Goal: Communication & Community: Answer question/provide support

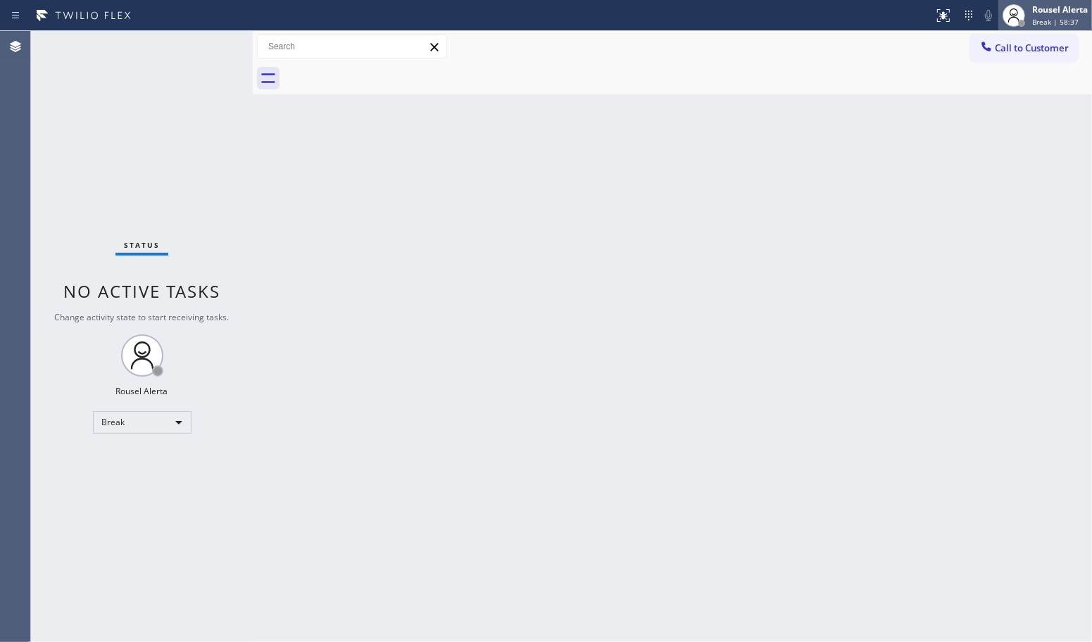
click at [1067, 4] on div "Rousel Alerta" at bounding box center [1060, 10] width 56 height 12
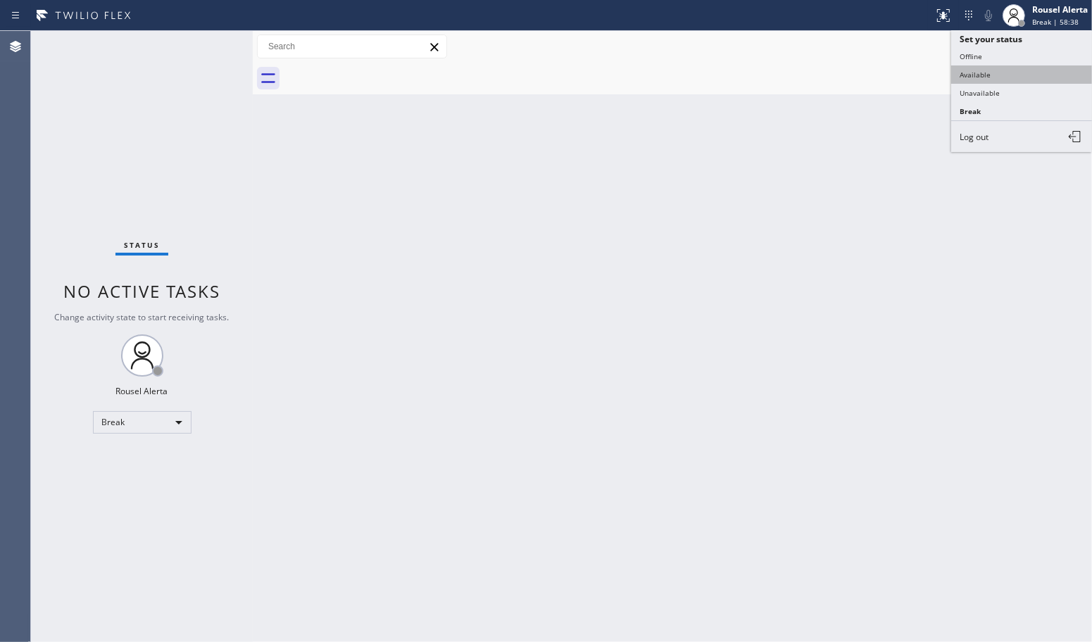
click at [1030, 75] on button "Available" at bounding box center [1021, 74] width 141 height 18
click at [852, 287] on div "Back to Dashboard Change Sender ID Customers Technicians Select a contact Outbo…" at bounding box center [672, 336] width 839 height 611
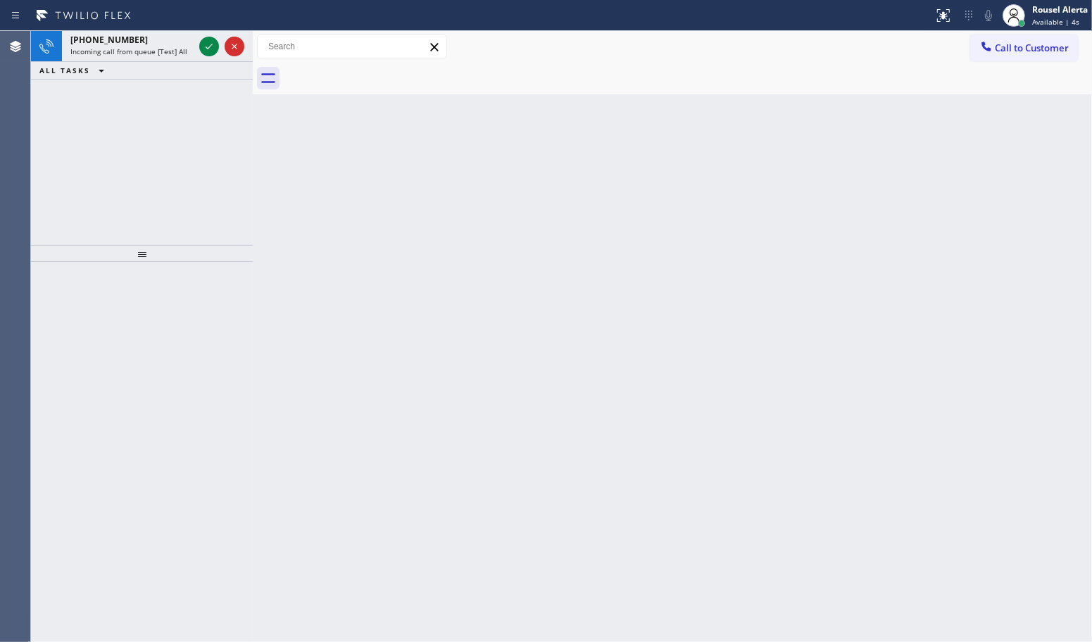
click at [115, 42] on span "[PHONE_NUMBER]" at bounding box center [108, 40] width 77 height 12
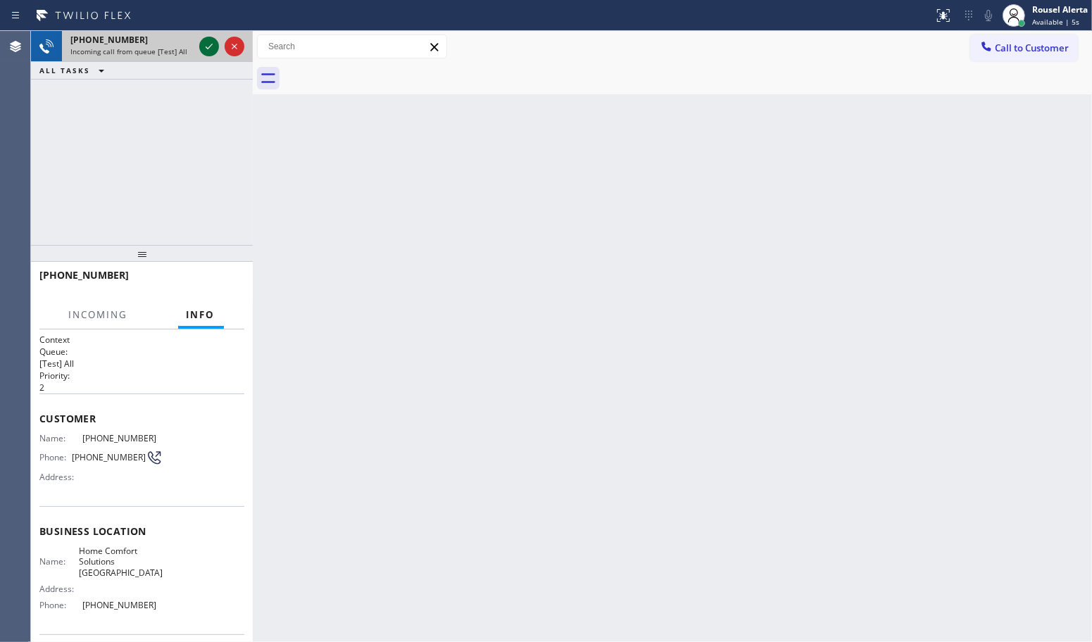
click at [201, 50] on icon at bounding box center [209, 46] width 17 height 17
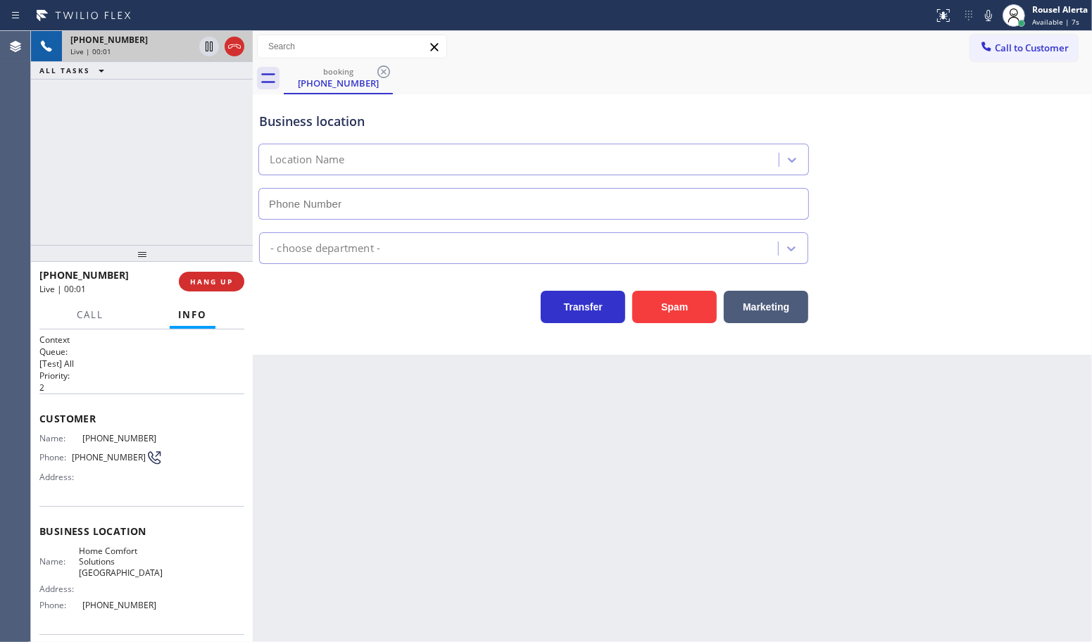
type input "[PHONE_NUMBER]"
click at [674, 314] on button "Spam" at bounding box center [674, 307] width 85 height 32
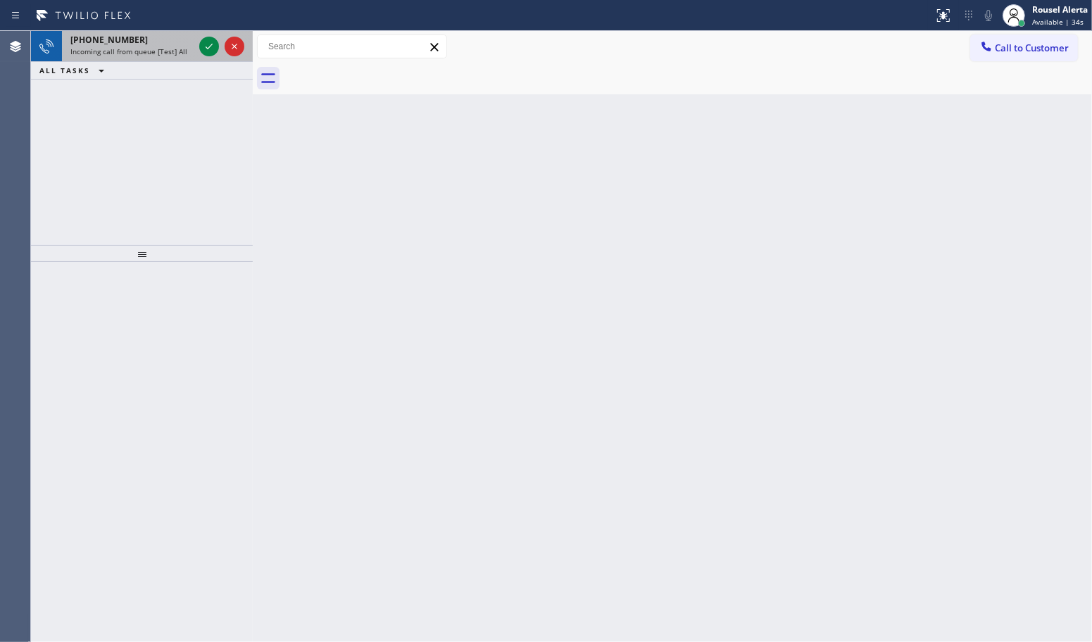
drag, startPoint x: 149, startPoint y: 50, endPoint x: 202, endPoint y: 55, distance: 53.7
click at [153, 50] on span "Incoming call from queue [Test] All" at bounding box center [128, 51] width 117 height 10
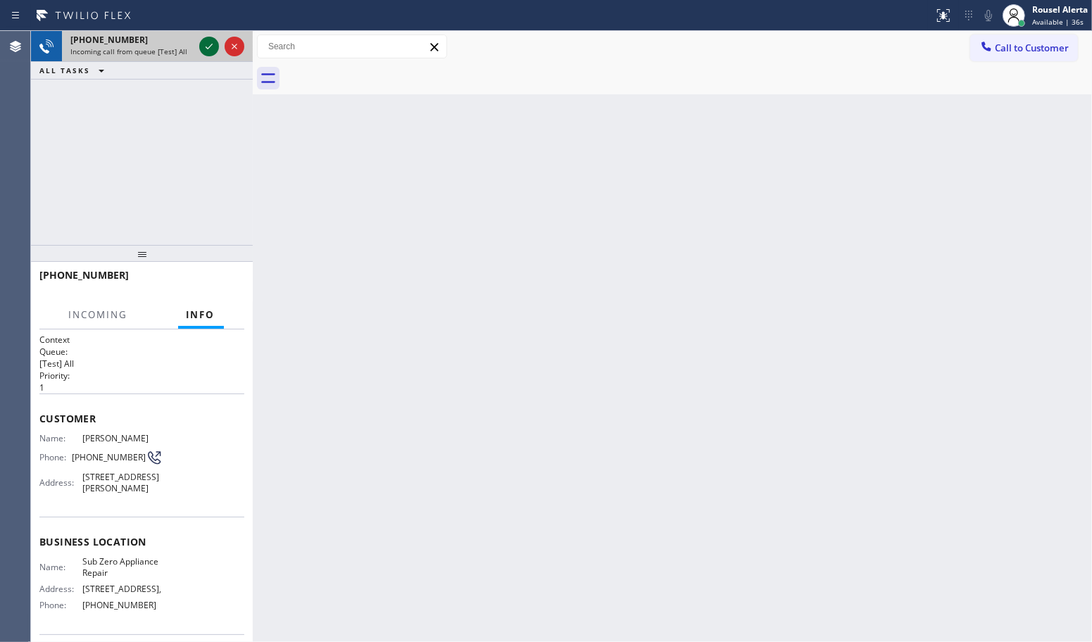
click at [203, 43] on icon at bounding box center [209, 46] width 17 height 17
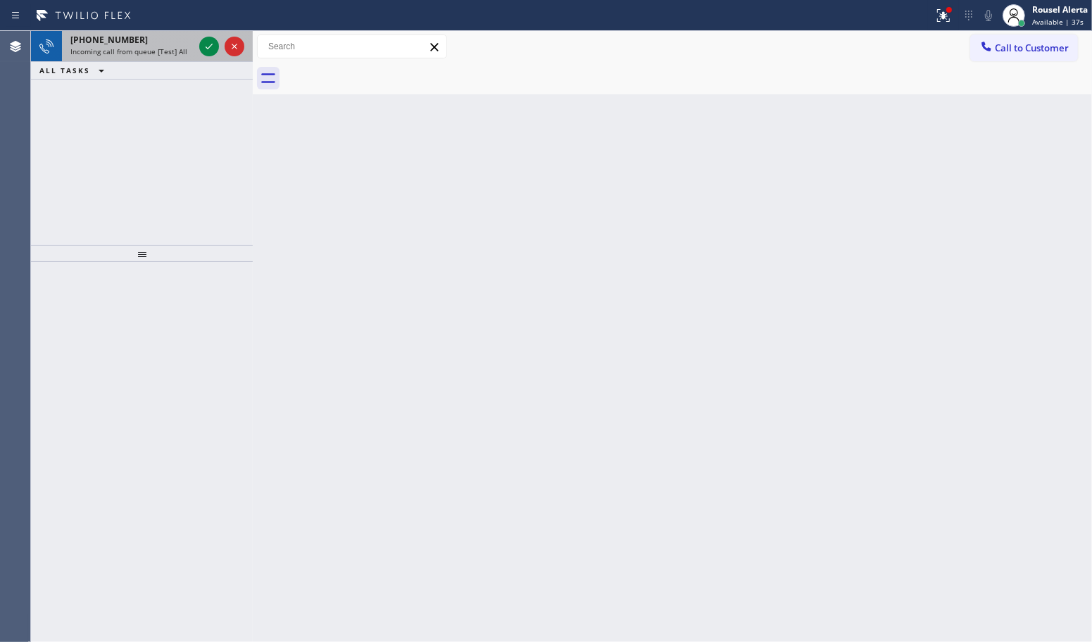
click at [146, 34] on div "[PHONE_NUMBER]" at bounding box center [131, 40] width 123 height 12
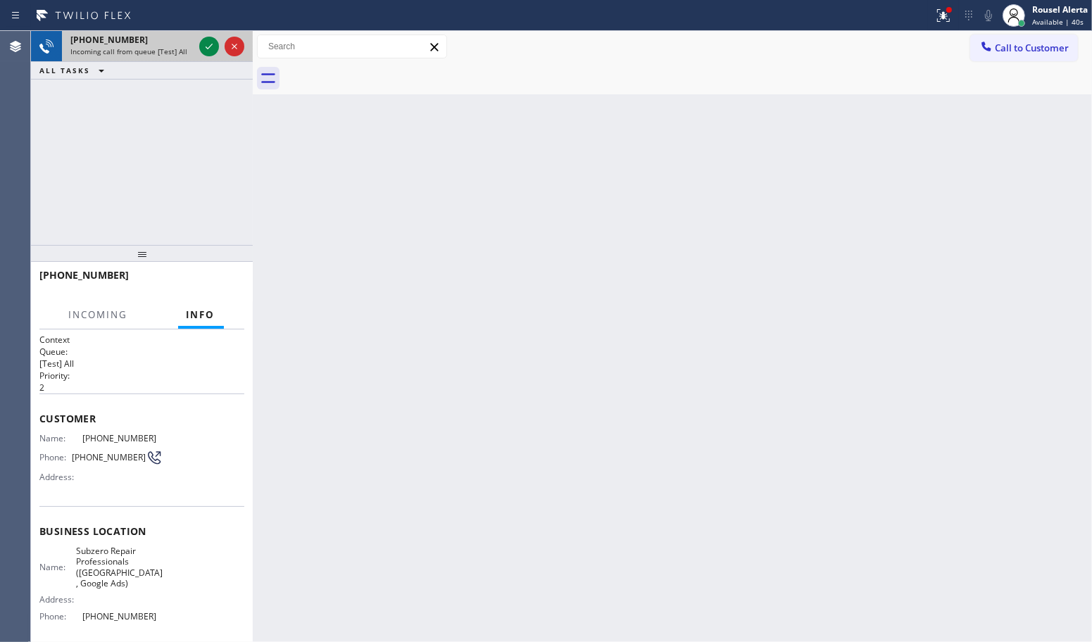
click at [165, 40] on div "[PHONE_NUMBER]" at bounding box center [131, 40] width 123 height 12
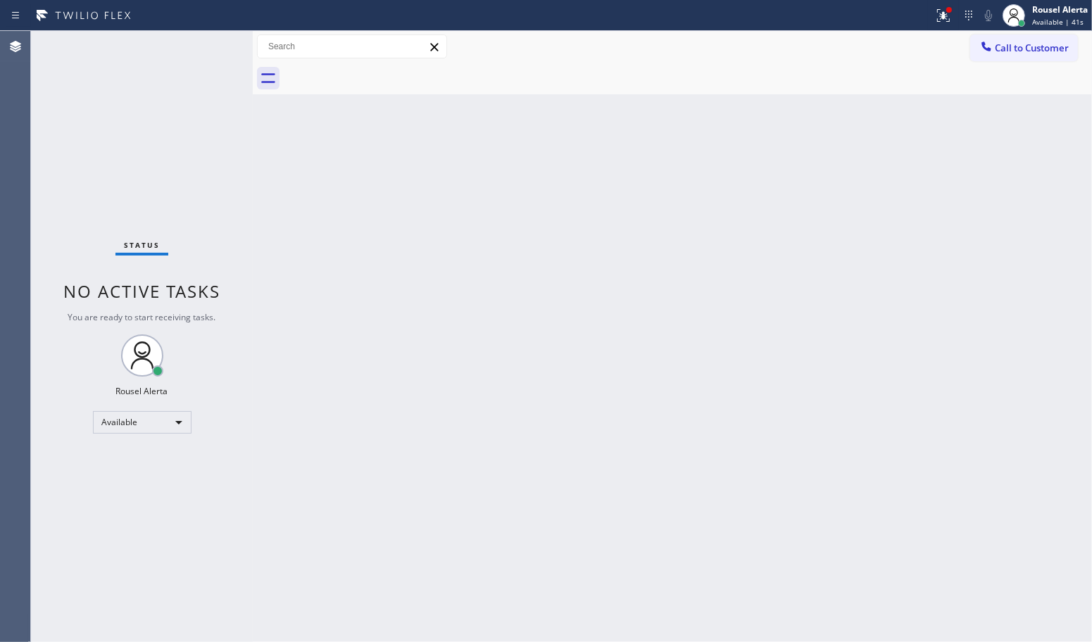
click at [165, 40] on div "Status No active tasks You are ready to start receiving tasks. Rousel Alerta Av…" at bounding box center [142, 336] width 222 height 611
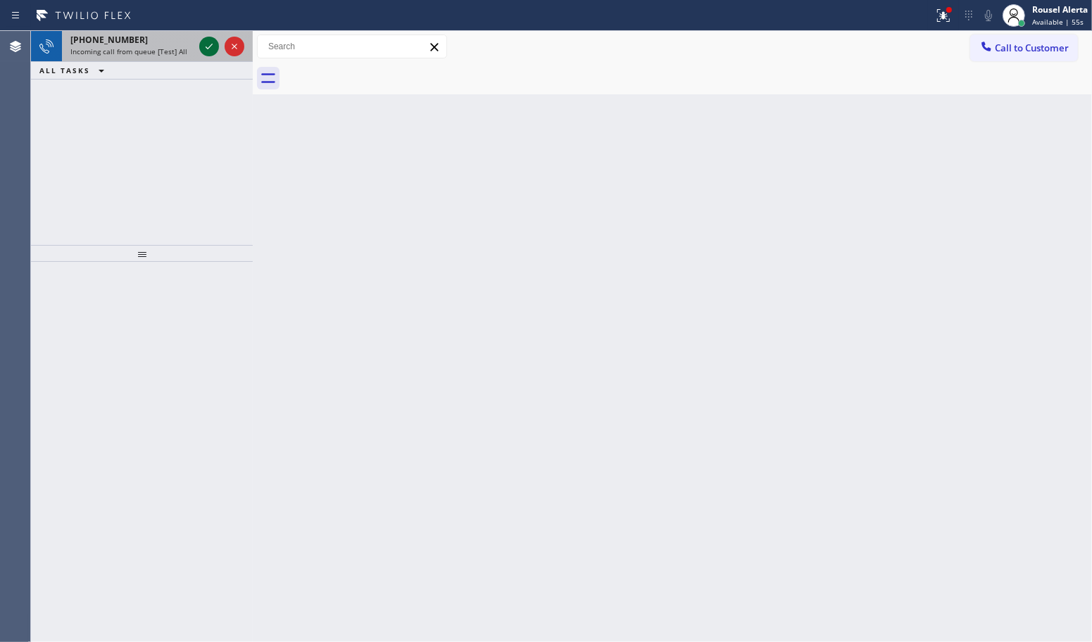
drag, startPoint x: 162, startPoint y: 43, endPoint x: 201, endPoint y: 53, distance: 40.0
click at [163, 44] on div "[PHONE_NUMBER]" at bounding box center [131, 40] width 123 height 12
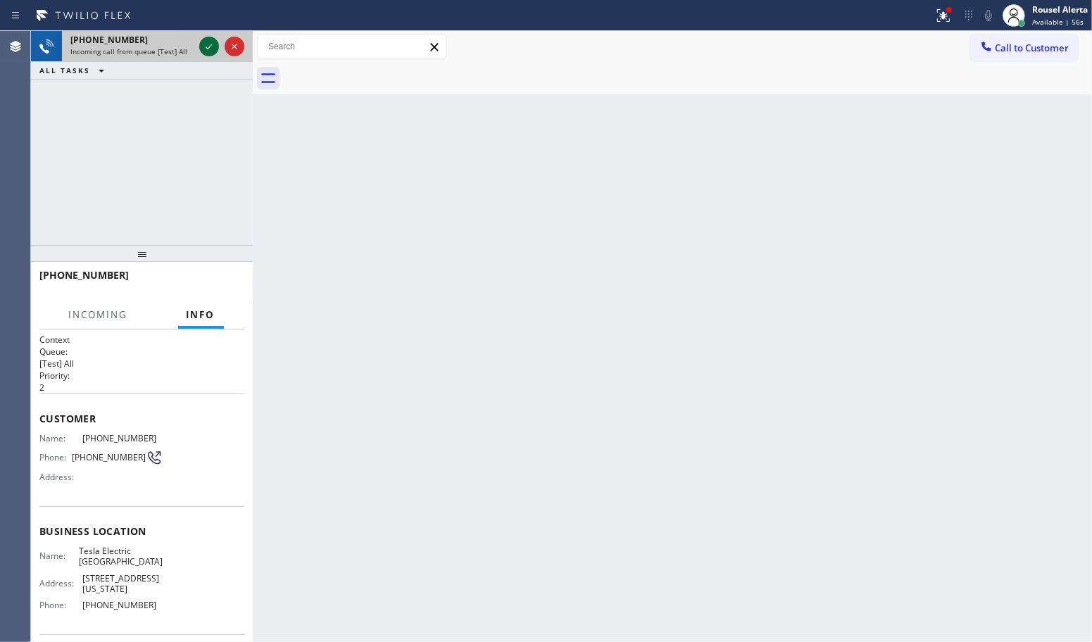
click at [206, 53] on icon at bounding box center [209, 46] width 17 height 17
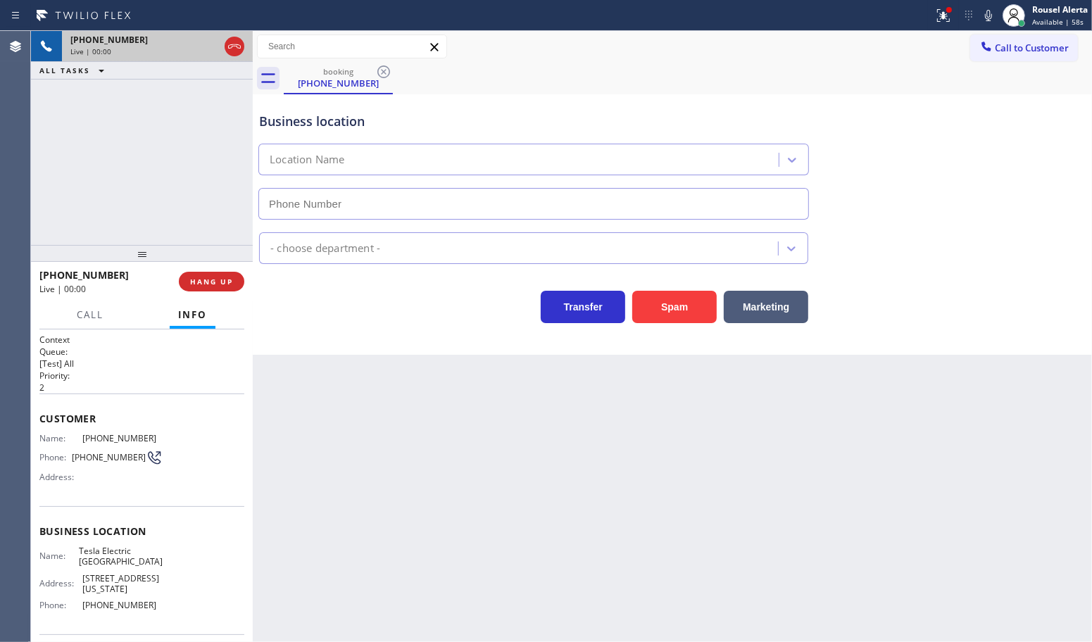
type input "[PHONE_NUMBER]"
click at [57, 82] on div "[PHONE_NUMBER] Live | 00:08 ALL TASKS ALL TASKS ACTIVE TASKS TASKS IN WRAP UP" at bounding box center [142, 138] width 222 height 214
drag, startPoint x: 206, startPoint y: 280, endPoint x: 451, endPoint y: 563, distance: 374.4
click at [206, 282] on span "HANG UP" at bounding box center [211, 282] width 43 height 10
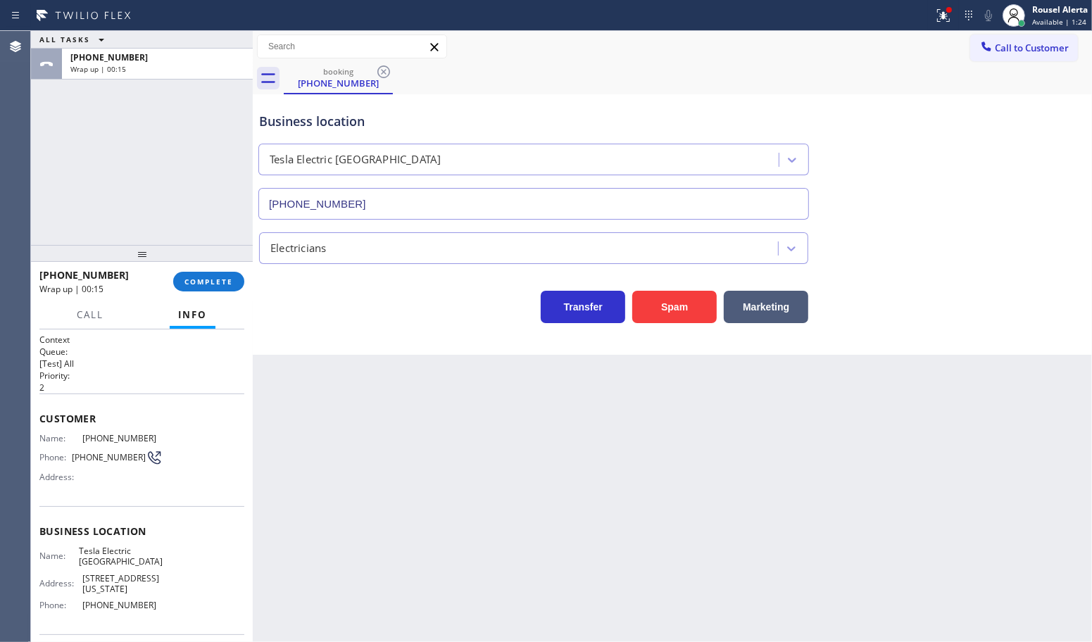
click at [198, 153] on div "ALL TASKS ALL TASKS ACTIVE TASKS TASKS IN WRAP UP [PHONE_NUMBER] Wrap up | 00:15" at bounding box center [142, 138] width 222 height 214
click at [231, 286] on span "COMPLETE" at bounding box center [209, 282] width 49 height 10
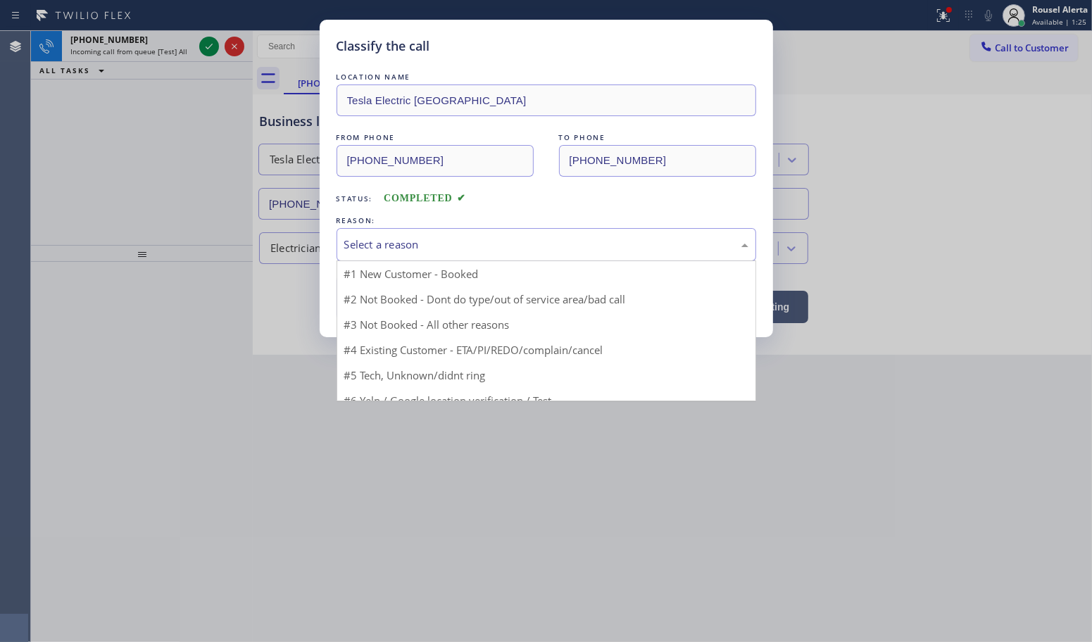
click at [395, 253] on div "Select a reason" at bounding box center [546, 245] width 404 height 16
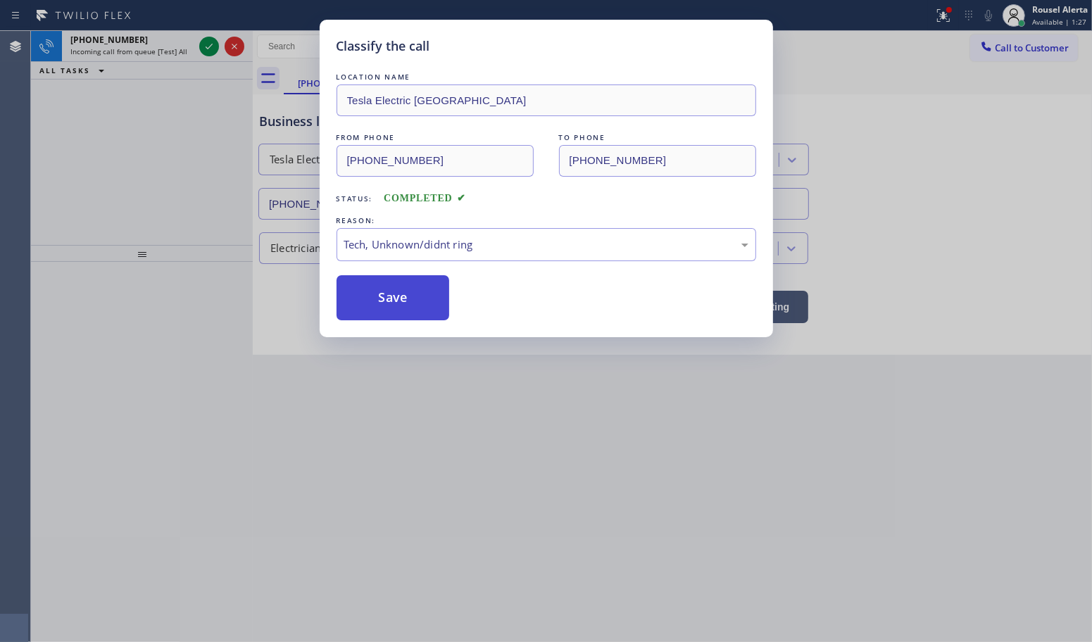
click at [371, 299] on button "Save" at bounding box center [393, 297] width 113 height 45
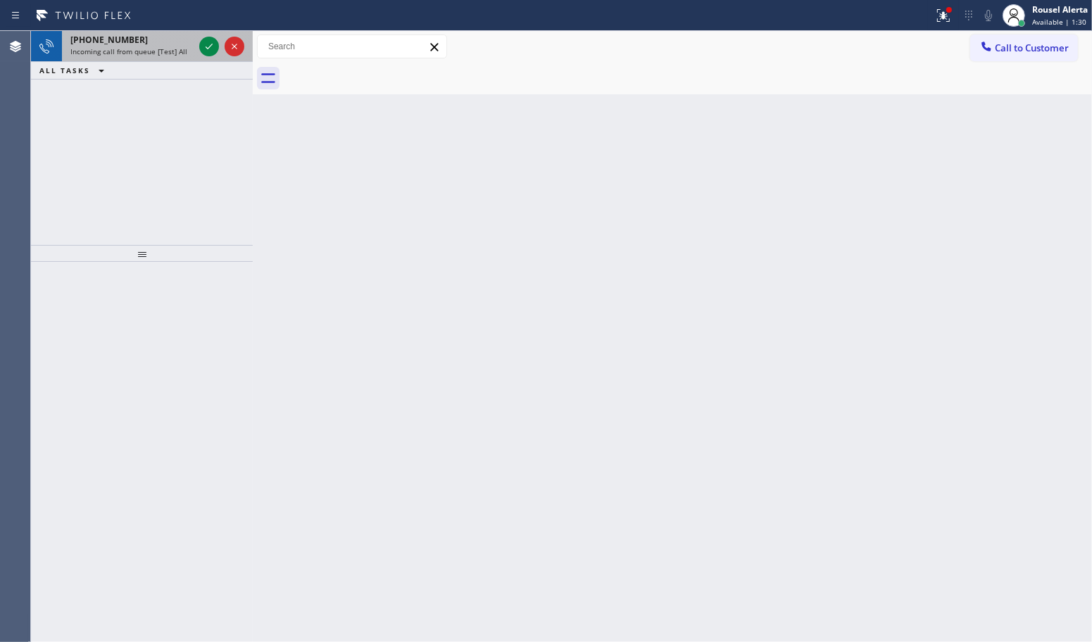
click at [197, 49] on div at bounding box center [221, 46] width 51 height 31
click at [202, 47] on icon at bounding box center [209, 46] width 17 height 17
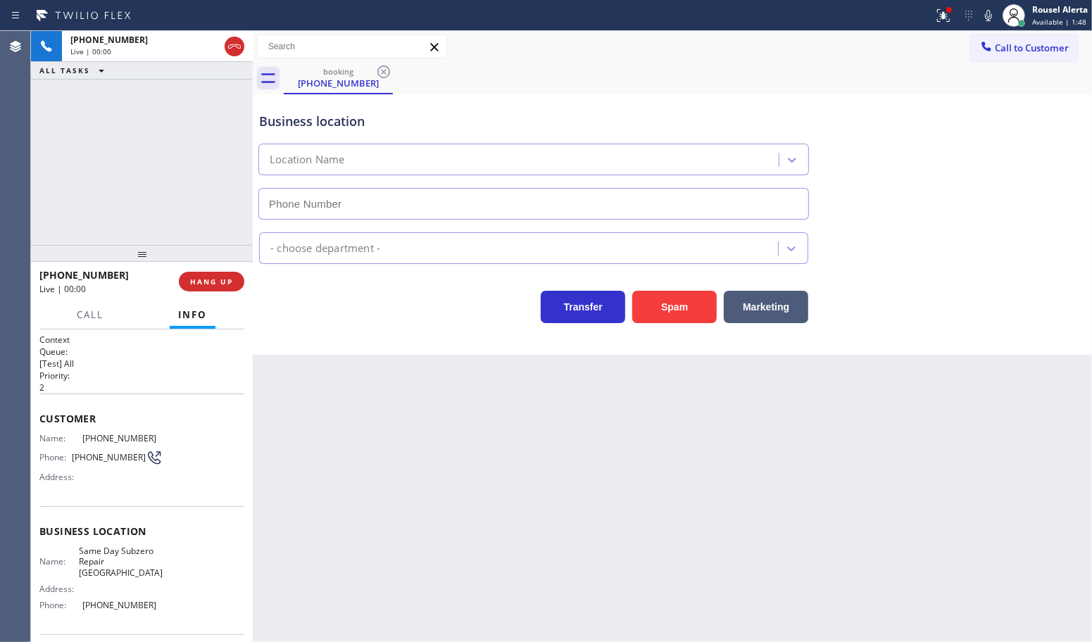
type input "[PHONE_NUMBER]"
click at [663, 300] on button "Spam" at bounding box center [674, 307] width 85 height 32
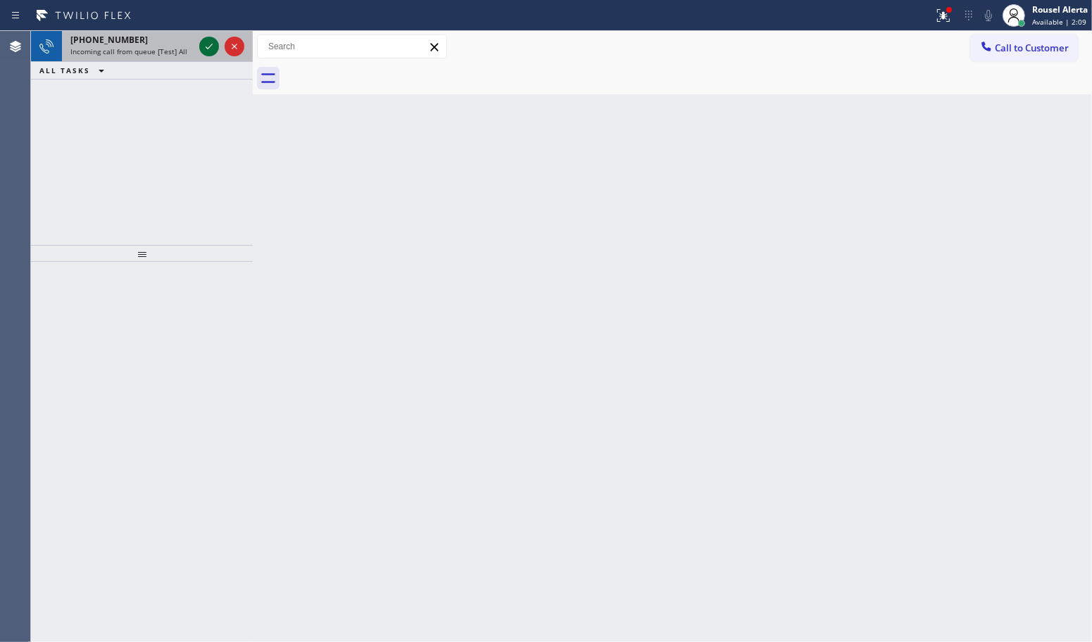
drag, startPoint x: 180, startPoint y: 54, endPoint x: 211, endPoint y: 41, distance: 33.5
click at [180, 53] on span "Incoming call from queue [Test] All" at bounding box center [128, 51] width 117 height 10
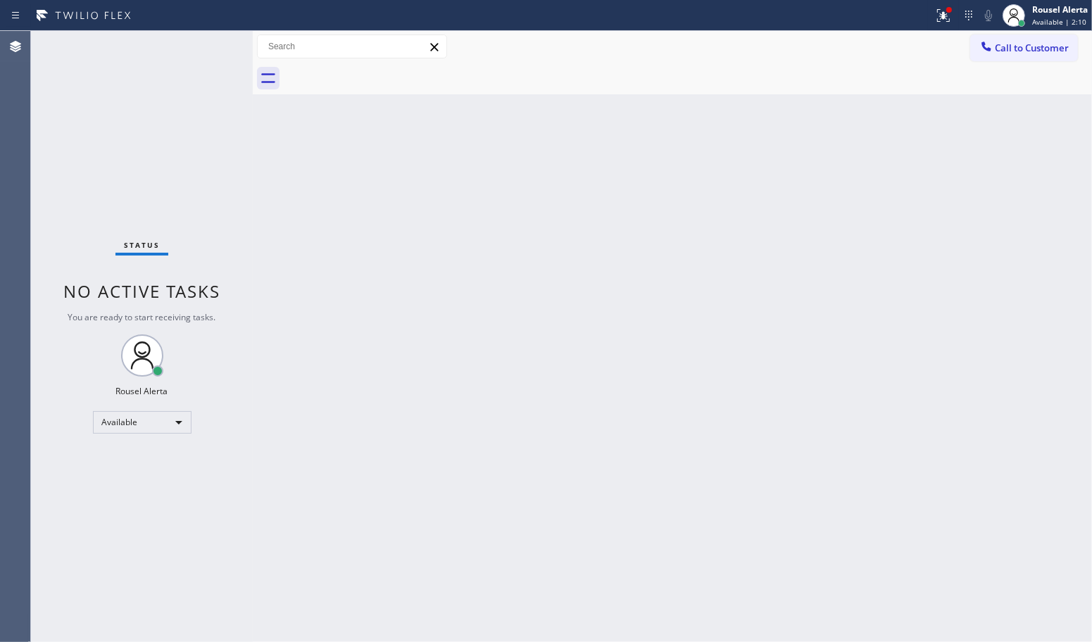
click at [211, 41] on div "Status No active tasks You are ready to start receiving tasks. Rousel Alerta Av…" at bounding box center [142, 336] width 222 height 611
click at [199, 48] on div "Status No active tasks You are ready to start receiving tasks. Rousel Alerta Av…" at bounding box center [142, 336] width 222 height 611
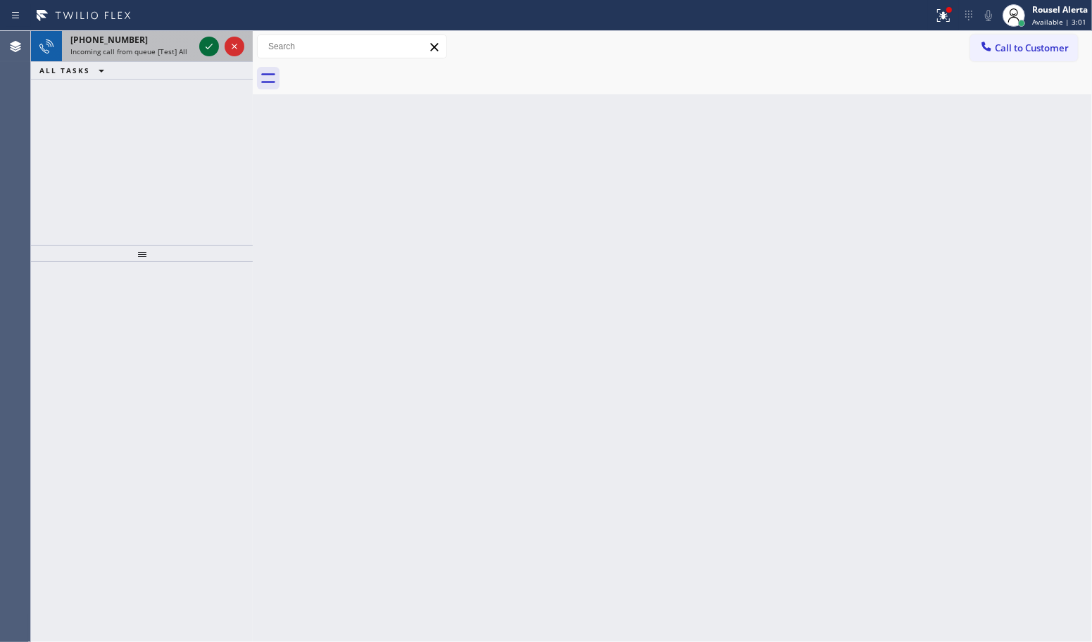
drag, startPoint x: 168, startPoint y: 48, endPoint x: 202, endPoint y: 46, distance: 34.5
click at [176, 47] on span "Incoming call from queue [Test] All" at bounding box center [128, 51] width 117 height 10
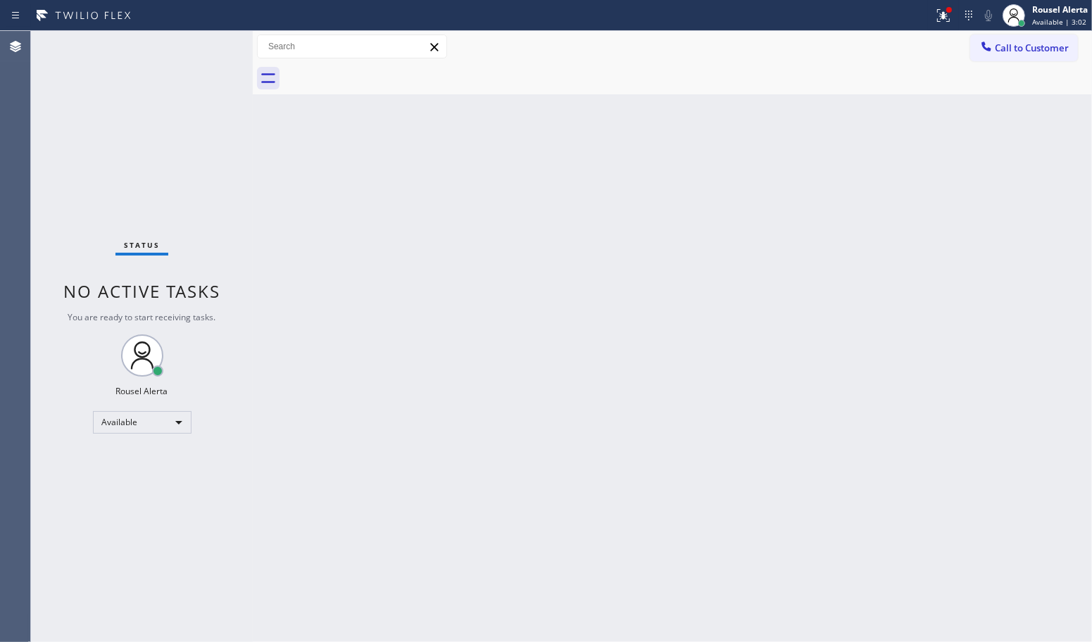
click at [204, 46] on div "Status No active tasks You are ready to start receiving tasks. Rousel Alerta Av…" at bounding box center [142, 336] width 222 height 611
click at [206, 46] on div "Status No active tasks You are ready to start receiving tasks. Rousel Alerta Av…" at bounding box center [142, 336] width 222 height 611
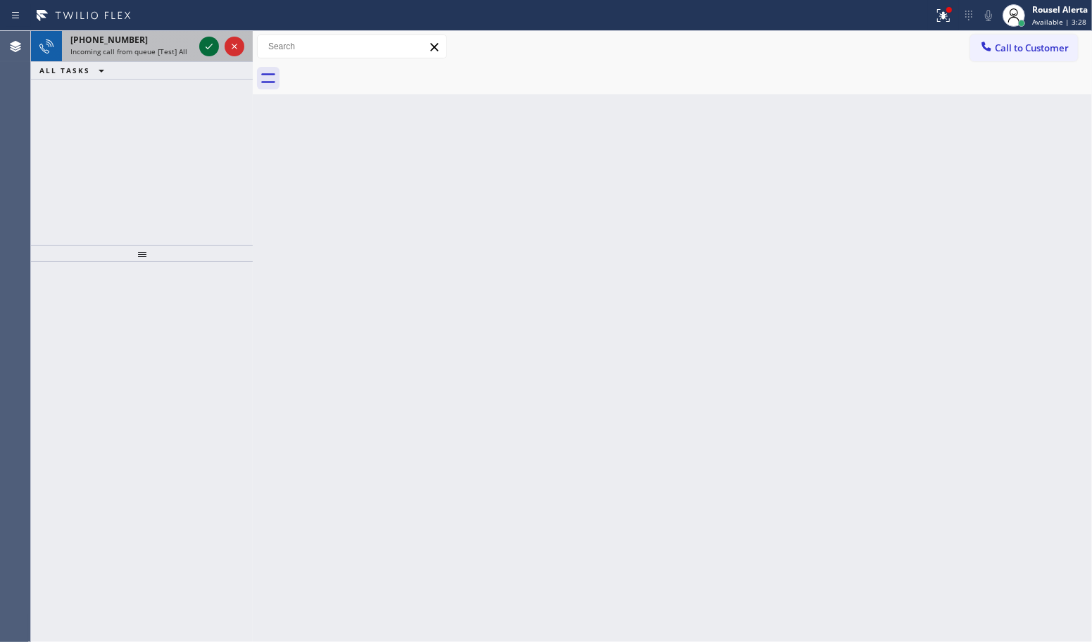
click at [199, 43] on div at bounding box center [209, 46] width 20 height 17
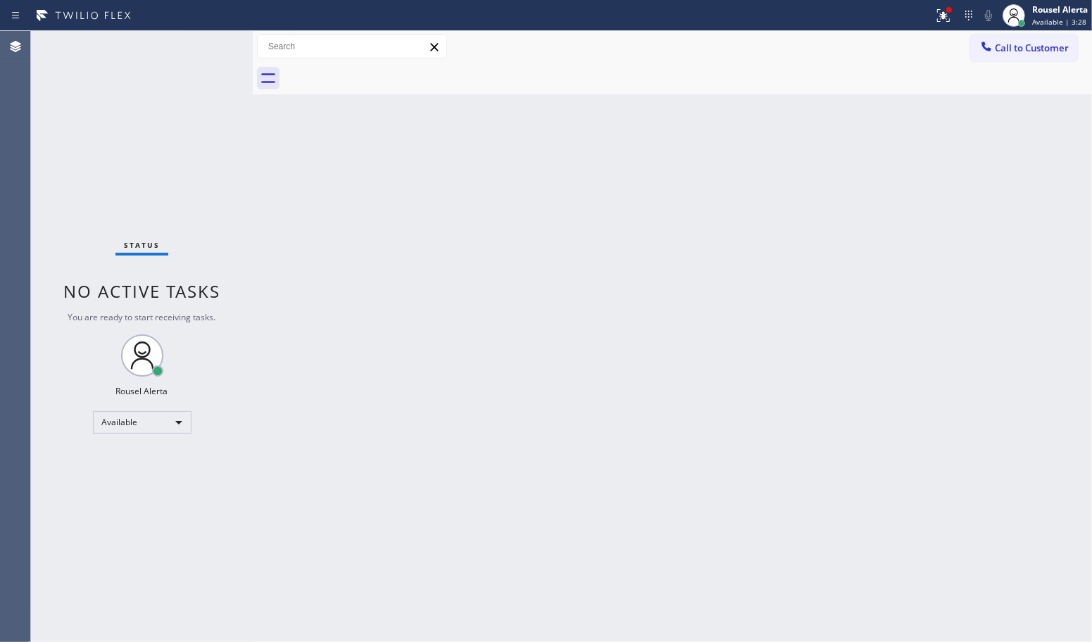
click at [201, 43] on div "Status No active tasks You are ready to start receiving tasks. Rousel Alerta Av…" at bounding box center [142, 336] width 222 height 611
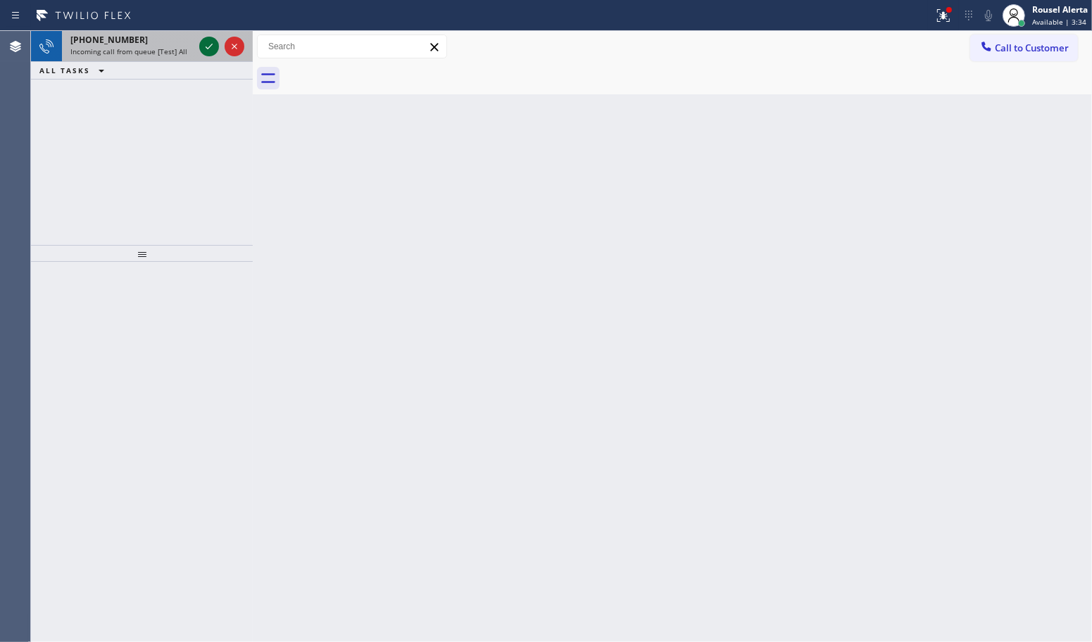
click at [212, 46] on icon at bounding box center [209, 46] width 17 height 17
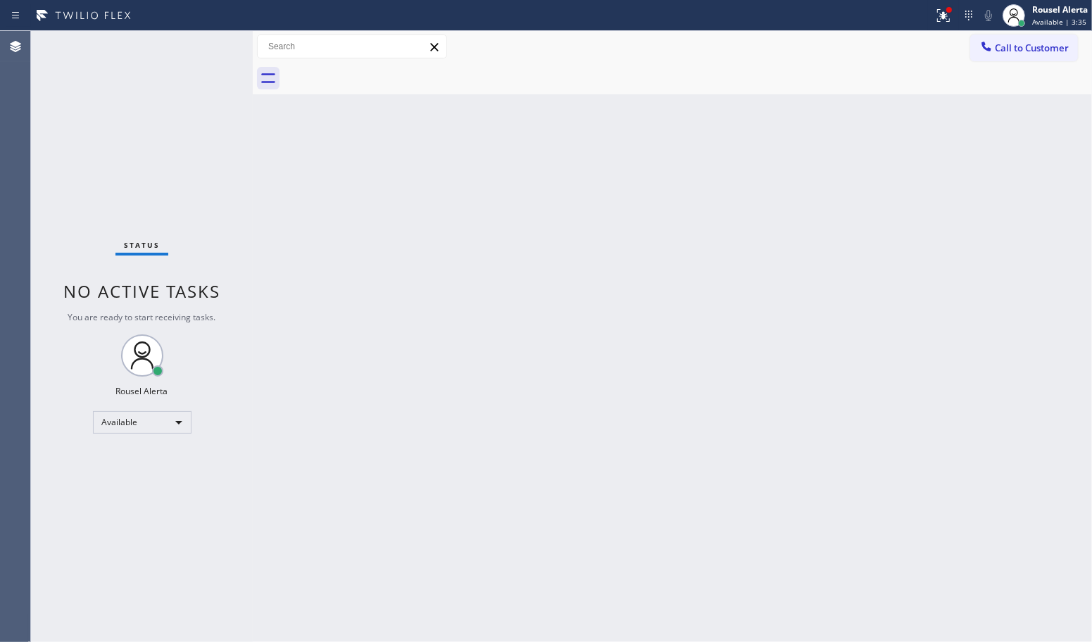
click at [212, 46] on div "Status No active tasks You are ready to start receiving tasks. Rousel Alerta Av…" at bounding box center [142, 336] width 222 height 611
click at [196, 39] on div "Status No active tasks You are ready to start receiving tasks. Rousel Alerta Av…" at bounding box center [142, 336] width 222 height 611
click at [194, 39] on div "Status No active tasks You are ready to start receiving tasks. Rousel Alerta Av…" at bounding box center [142, 336] width 222 height 611
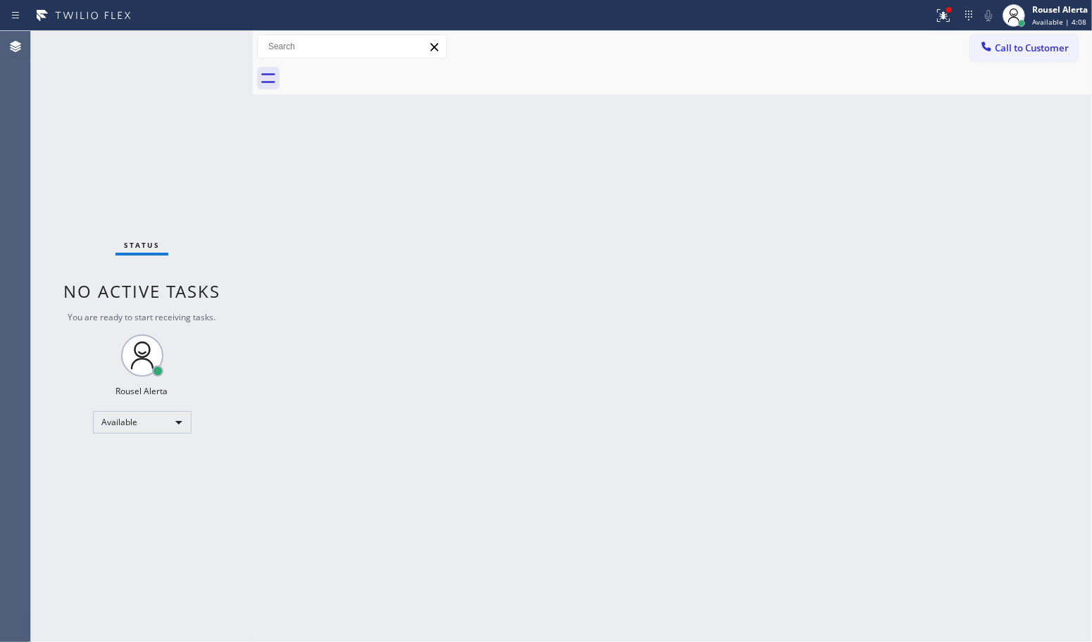
click at [547, 347] on div "Back to Dashboard Change Sender ID Customers Technicians Select a contact Outbo…" at bounding box center [672, 336] width 839 height 611
click at [942, 19] on icon at bounding box center [943, 15] width 17 height 17
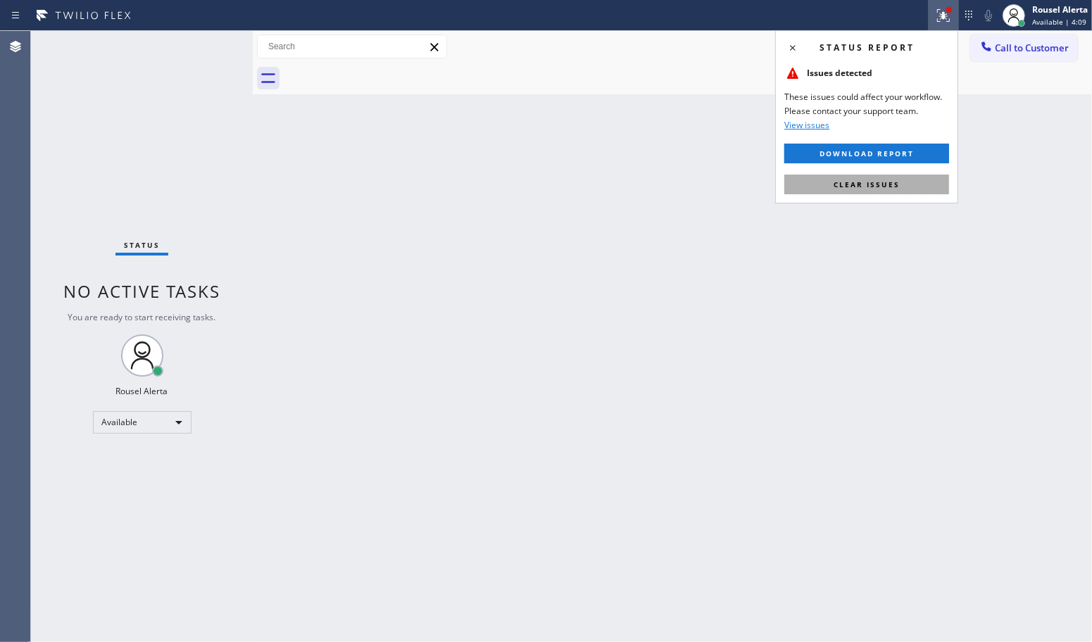
click at [892, 188] on span "Clear issues" at bounding box center [867, 185] width 66 height 10
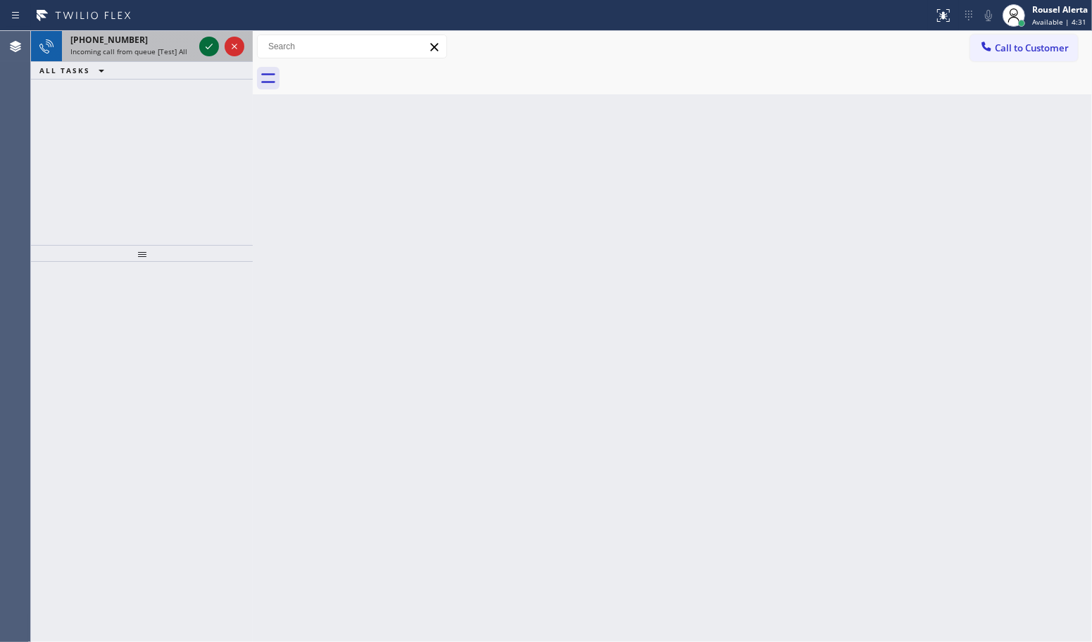
click at [204, 50] on icon at bounding box center [209, 46] width 17 height 17
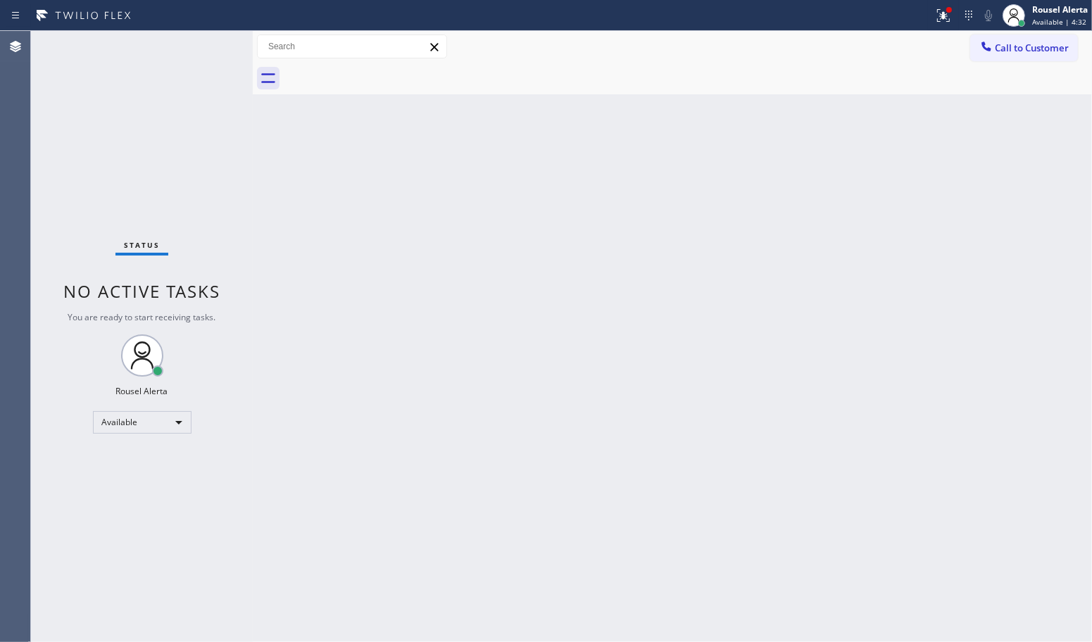
click at [204, 50] on div "Status No active tasks You are ready to start receiving tasks. Rousel Alerta Av…" at bounding box center [142, 336] width 222 height 611
click at [191, 48] on div "Status No active tasks You are ready to start receiving tasks. Rousel Alerta Av…" at bounding box center [142, 336] width 222 height 611
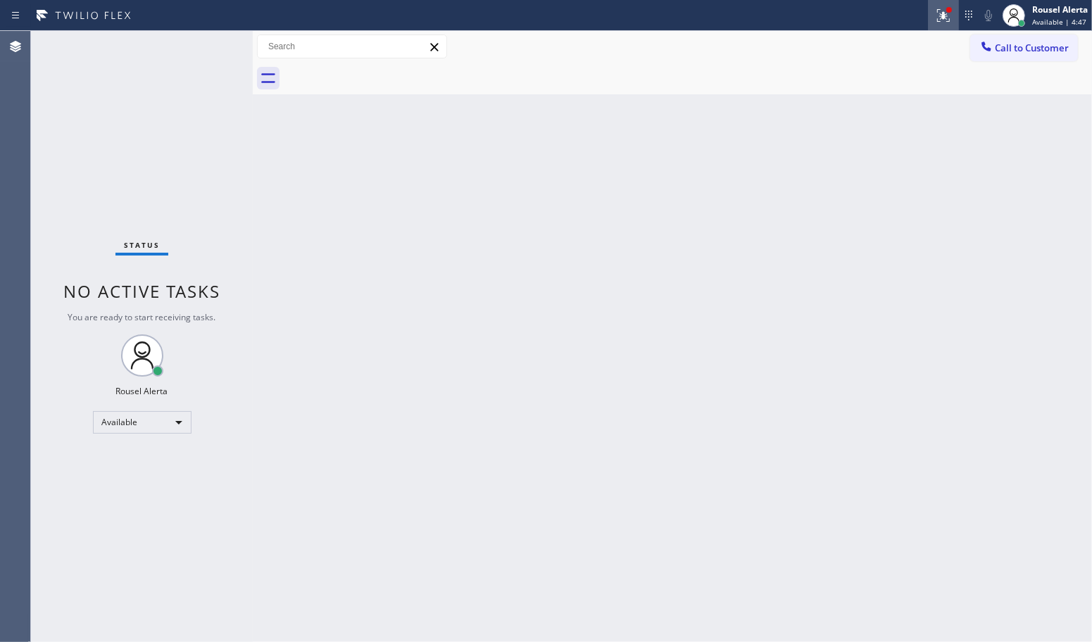
click at [939, 9] on icon at bounding box center [943, 15] width 17 height 17
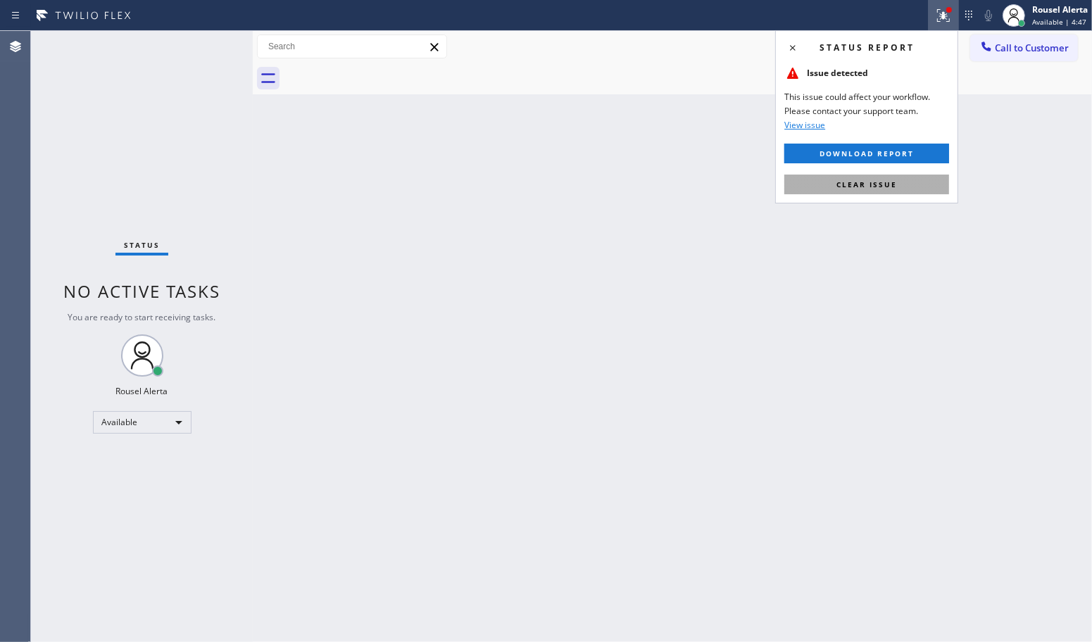
click at [843, 183] on span "Clear issue" at bounding box center [867, 185] width 61 height 10
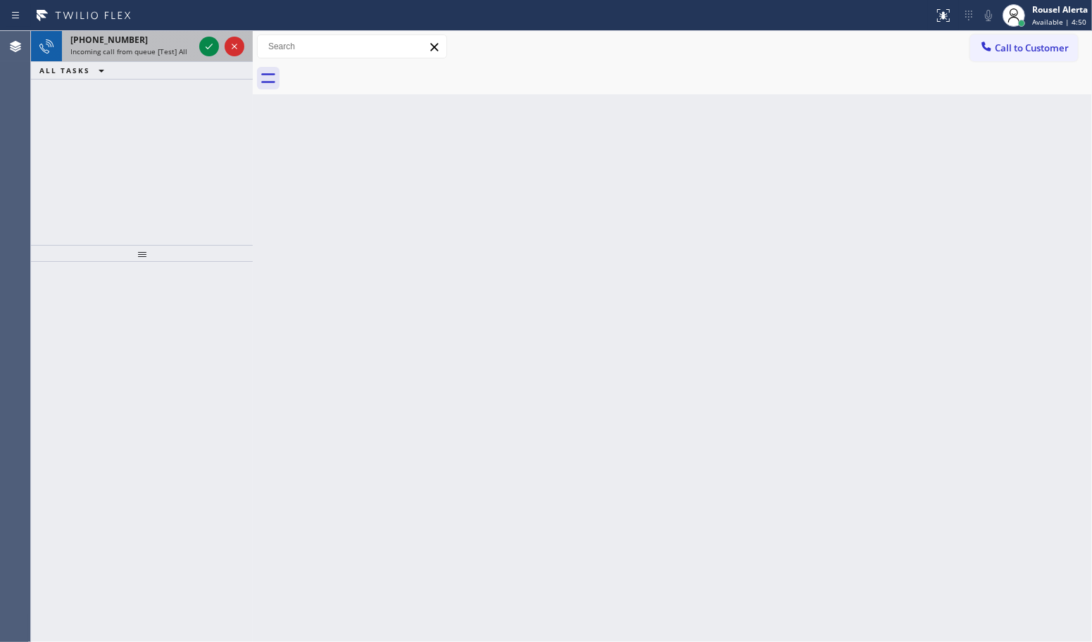
click at [197, 48] on div at bounding box center [221, 46] width 51 height 31
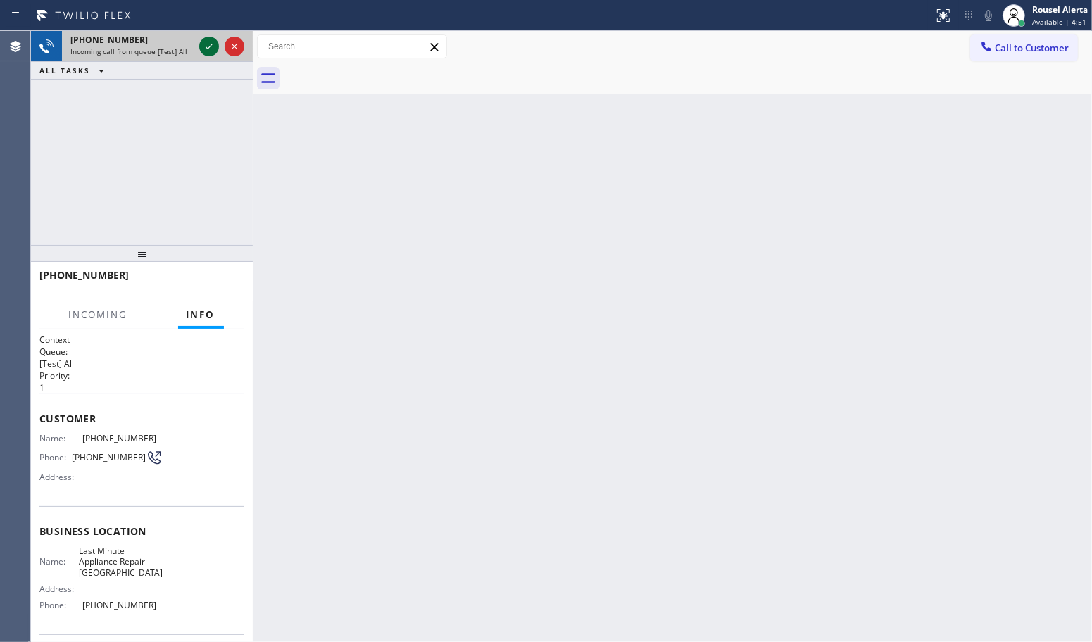
click at [201, 48] on icon at bounding box center [209, 46] width 17 height 17
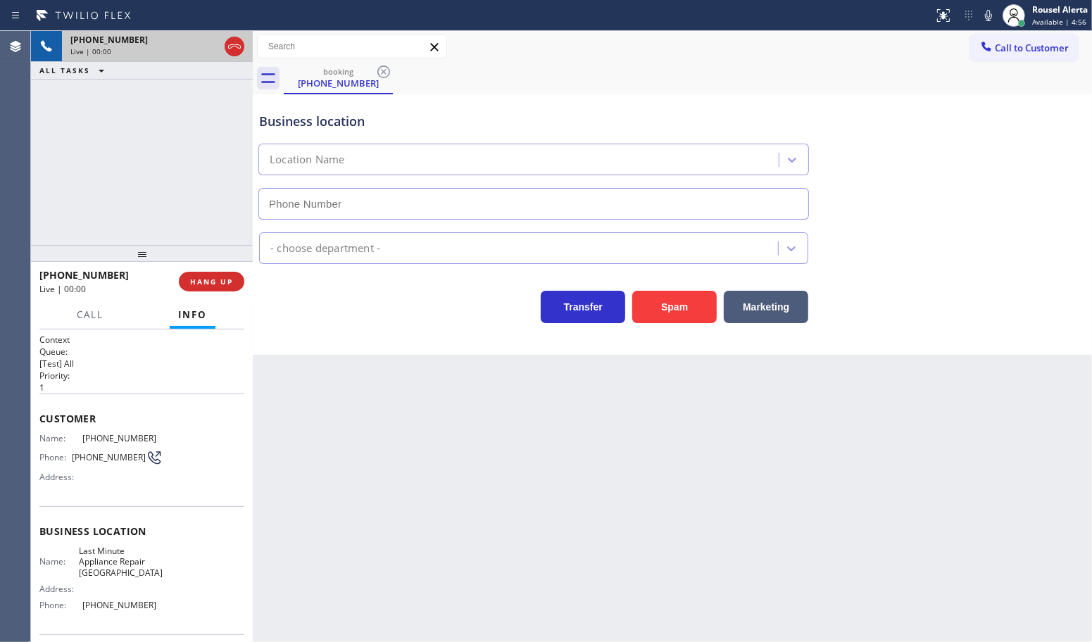
type input "[PHONE_NUMBER]"
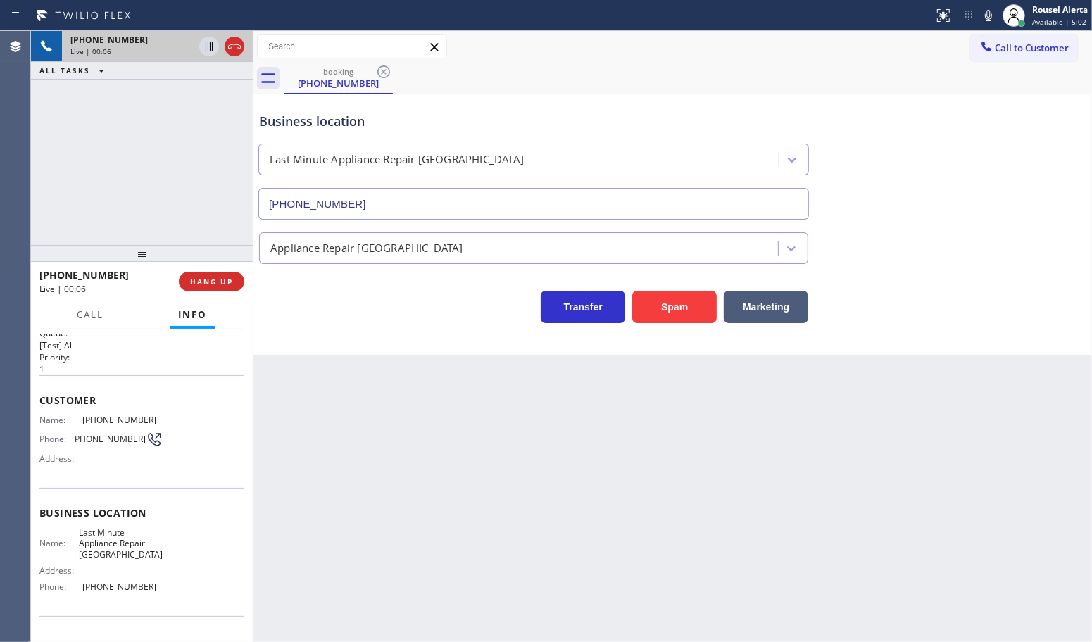
scroll to position [15, 0]
drag, startPoint x: 421, startPoint y: 440, endPoint x: 361, endPoint y: 415, distance: 64.7
click at [410, 437] on div "Back to Dashboard Change Sender ID Customers Technicians Select a contact Outbo…" at bounding box center [672, 336] width 839 height 611
click at [347, 396] on div "Back to Dashboard Change Sender ID Customers Technicians Select a contact Outbo…" at bounding box center [672, 336] width 839 height 611
drag, startPoint x: 199, startPoint y: 195, endPoint x: 201, endPoint y: 219, distance: 24.1
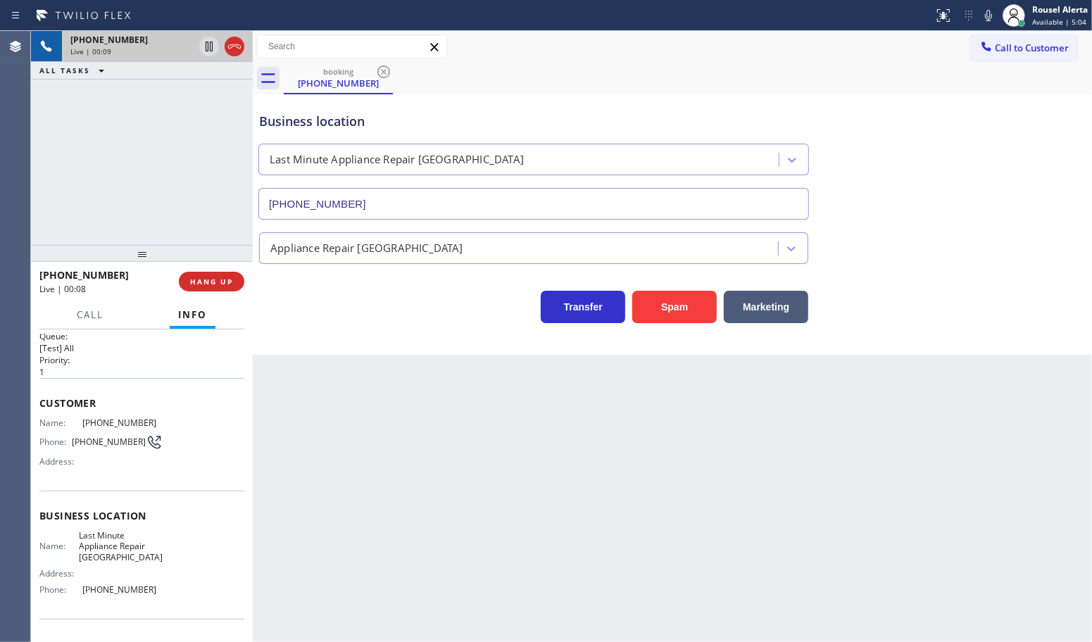
click at [199, 194] on div "[PHONE_NUMBER] Live | 00:09 ALL TASKS ALL TASKS ACTIVE TASKS TASKS IN WRAP UP" at bounding box center [142, 138] width 222 height 214
click at [209, 280] on span "HANG UP" at bounding box center [211, 282] width 43 height 10
click at [210, 282] on span "HANG UP" at bounding box center [211, 282] width 43 height 10
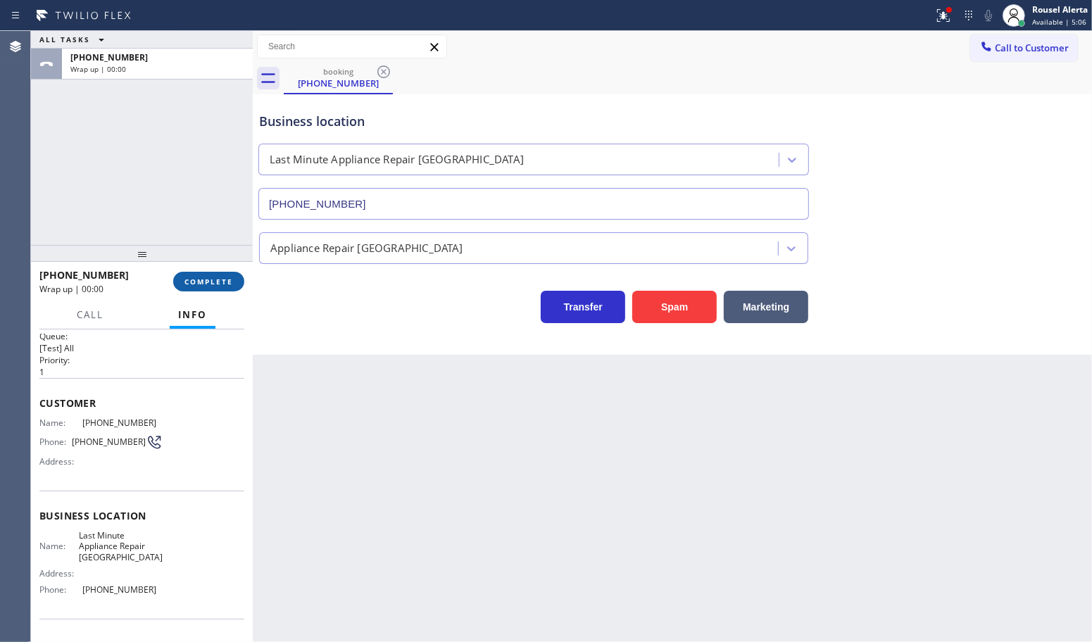
click at [212, 282] on span "COMPLETE" at bounding box center [209, 282] width 49 height 10
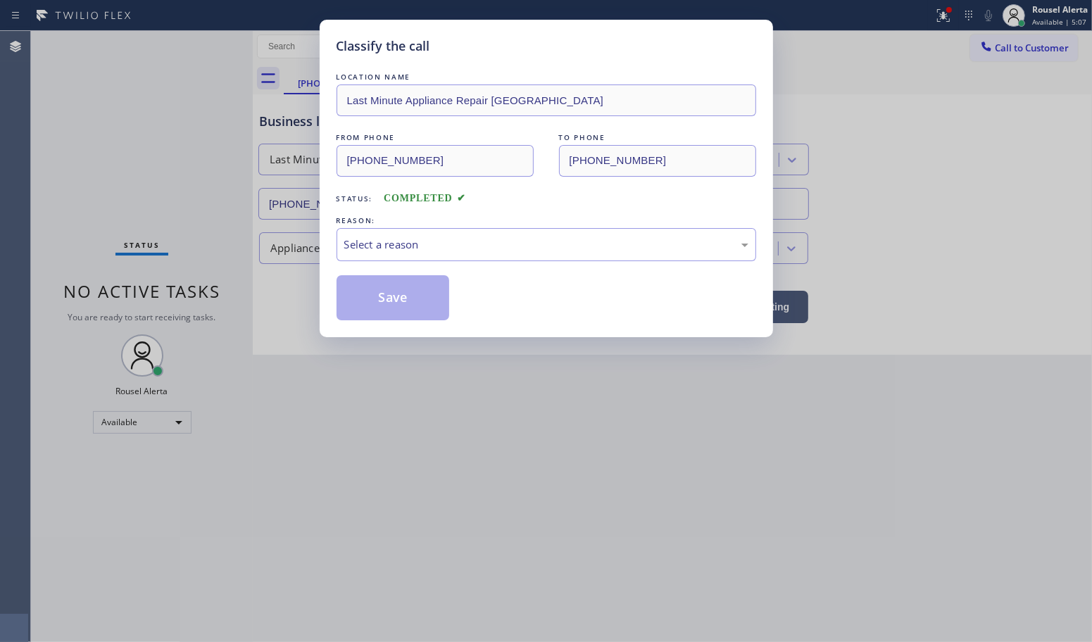
click at [403, 245] on div "Select a reason" at bounding box center [546, 245] width 404 height 16
click at [391, 299] on button "Save" at bounding box center [393, 297] width 113 height 45
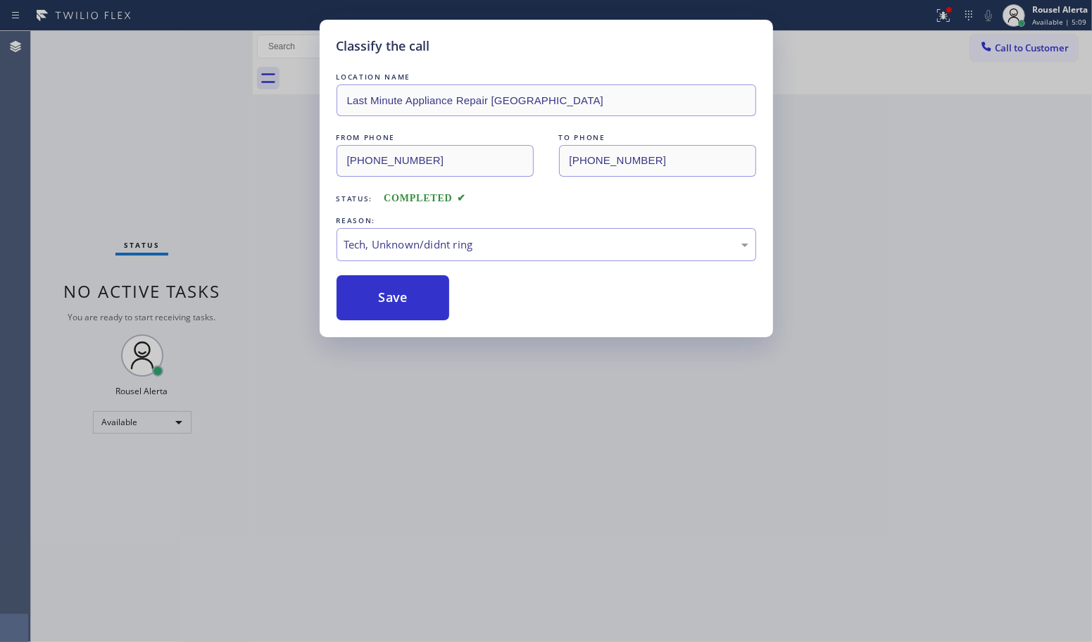
click at [423, 396] on div "Classify the call LOCATION NAME Last Minute Appliance Repair Lynnwood FROM PHON…" at bounding box center [546, 321] width 1092 height 642
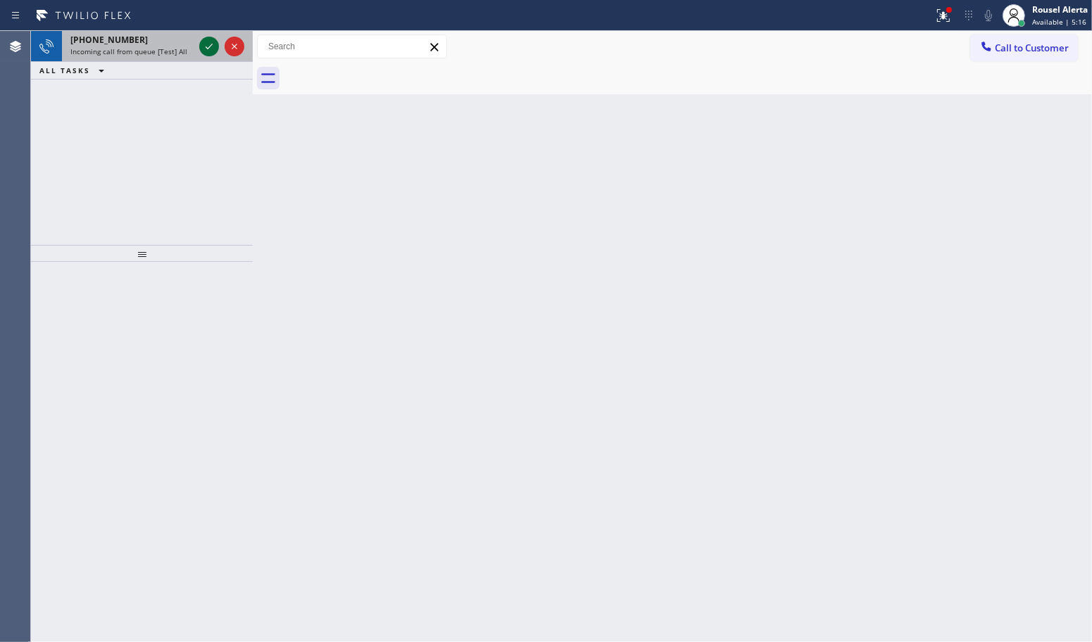
click at [213, 51] on icon at bounding box center [209, 46] width 17 height 17
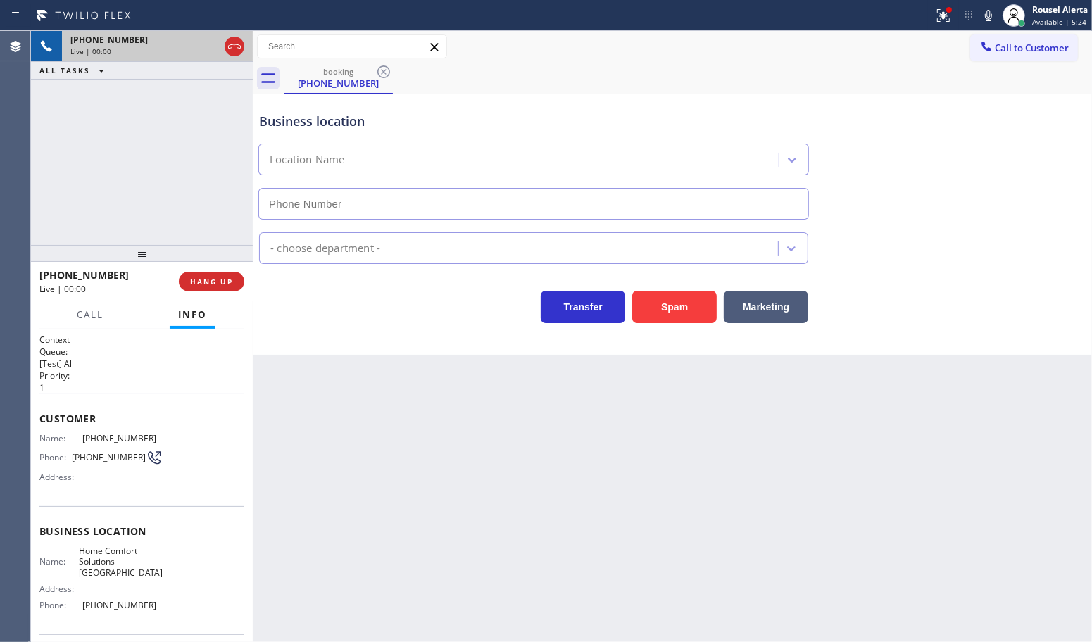
type input "[PHONE_NUMBER]"
click at [396, 469] on div "Back to Dashboard Change Sender ID Customers Technicians Select a contact Outbo…" at bounding box center [672, 336] width 839 height 611
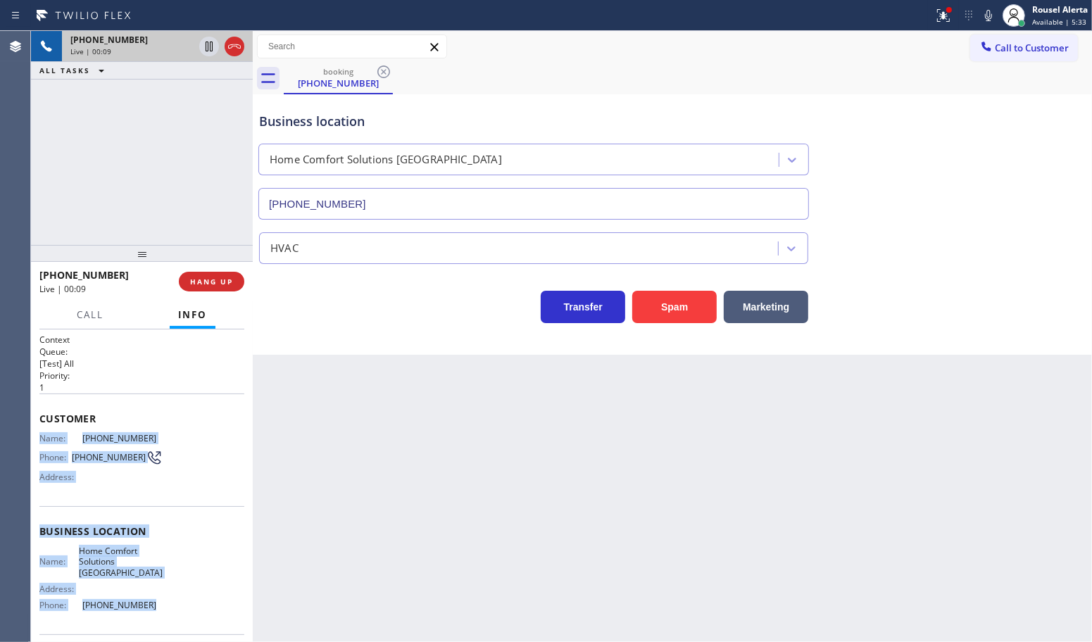
drag, startPoint x: 35, startPoint y: 432, endPoint x: 169, endPoint y: 603, distance: 217.2
click at [169, 603] on div "Context Queue: [Test] All Priority: 1 Customer Name: [PHONE_NUMBER] Phone: [PHO…" at bounding box center [142, 486] width 222 height 313
copy div "Name: [PHONE_NUMBER] Phone: [PHONE_NUMBER] Address: Business location Name: Hom…"
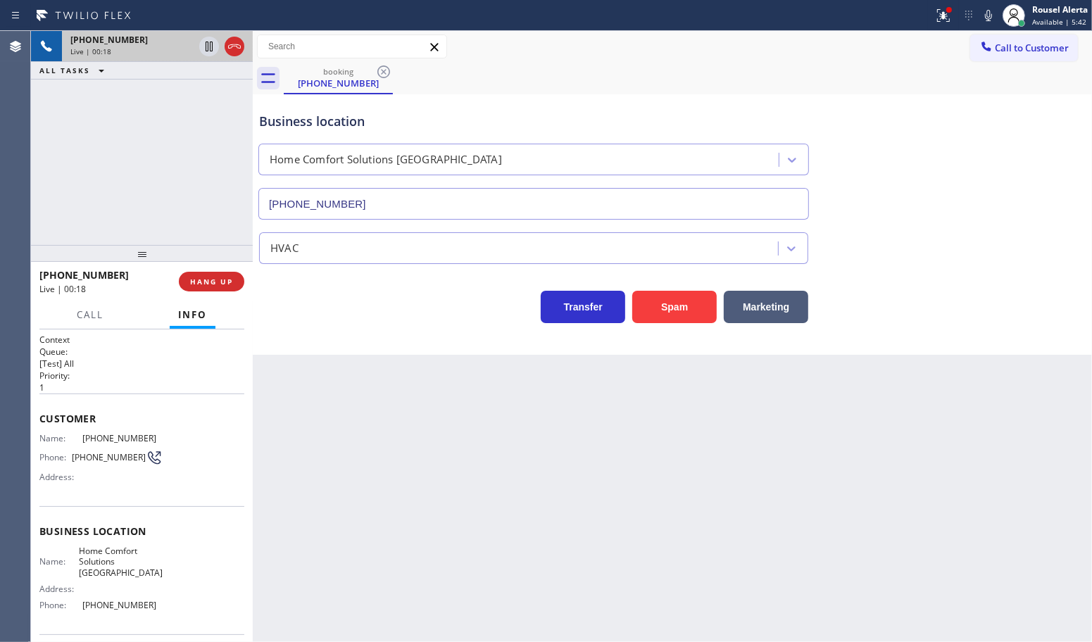
click at [151, 148] on div "[PHONE_NUMBER] Live | 00:18 ALL TASKS ALL TASKS ACTIVE TASKS TASKS IN WRAP UP" at bounding box center [142, 138] width 222 height 214
click at [444, 537] on div "Back to Dashboard Change Sender ID Customers Technicians Select a contact Outbo…" at bounding box center [672, 336] width 839 height 611
drag, startPoint x: 546, startPoint y: 512, endPoint x: 627, endPoint y: 607, distance: 124.4
click at [561, 513] on div "Back to Dashboard Change Sender ID Customers Technicians Select a contact Outbo…" at bounding box center [672, 336] width 839 height 611
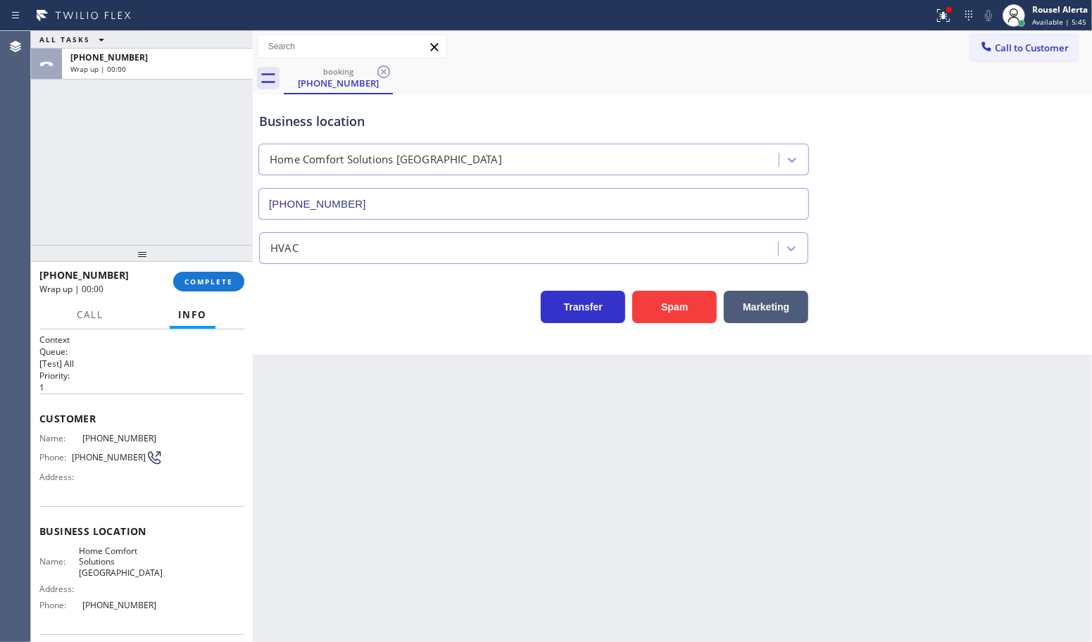
click at [159, 142] on div "ALL TASKS ALL TASKS ACTIVE TASKS TASKS IN WRAP UP [PHONE_NUMBER] Wrap up | 00:00" at bounding box center [142, 138] width 222 height 214
click at [199, 275] on button "COMPLETE" at bounding box center [208, 282] width 71 height 20
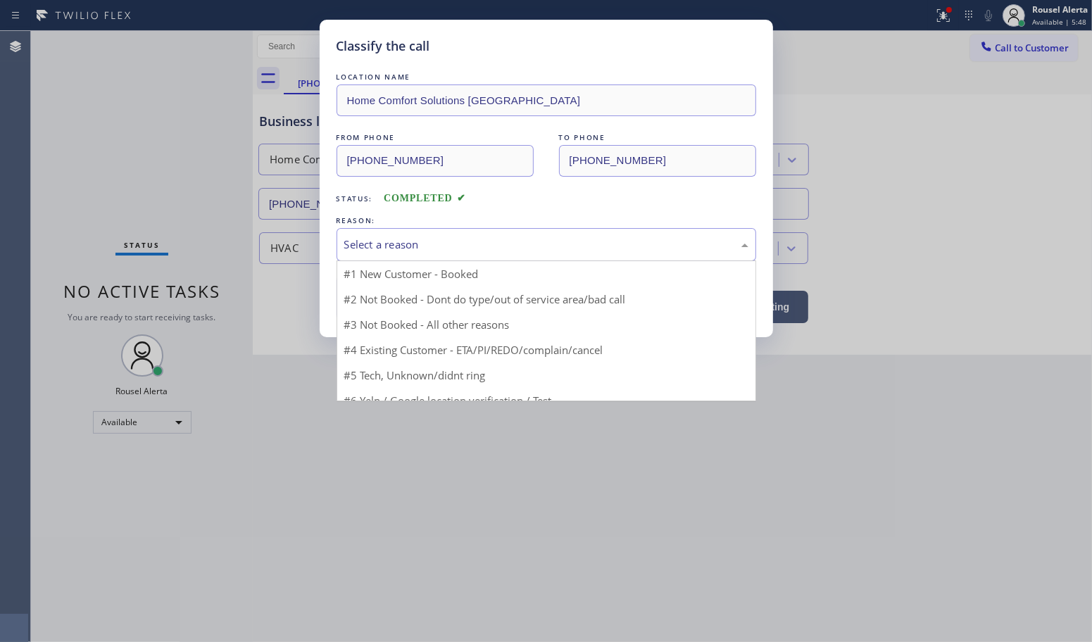
click at [395, 247] on div "Select a reason" at bounding box center [546, 245] width 404 height 16
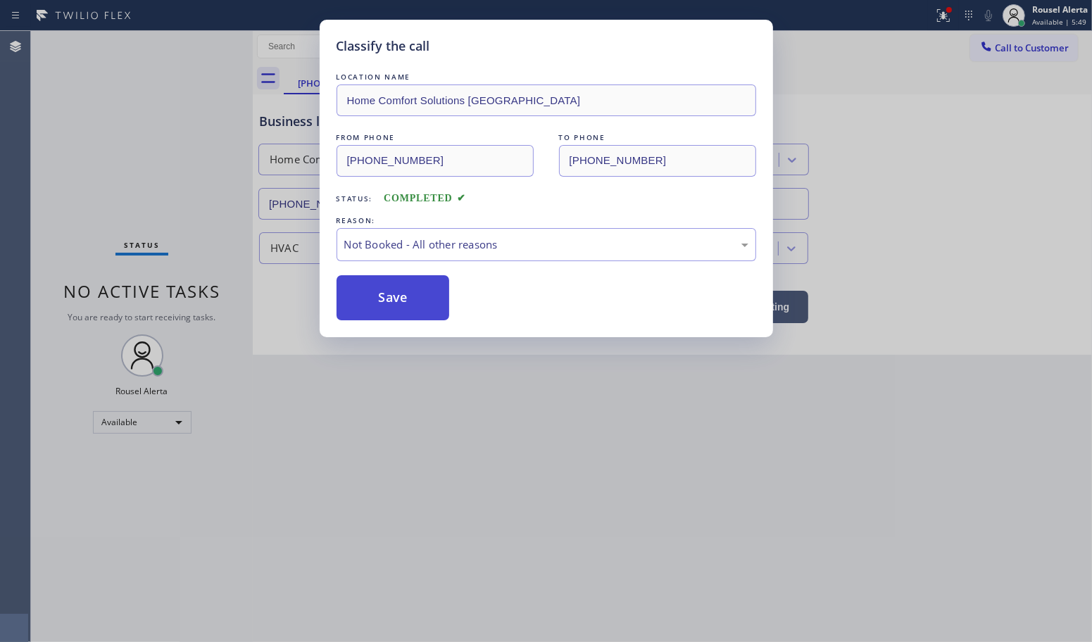
click at [389, 294] on button "Save" at bounding box center [393, 297] width 113 height 45
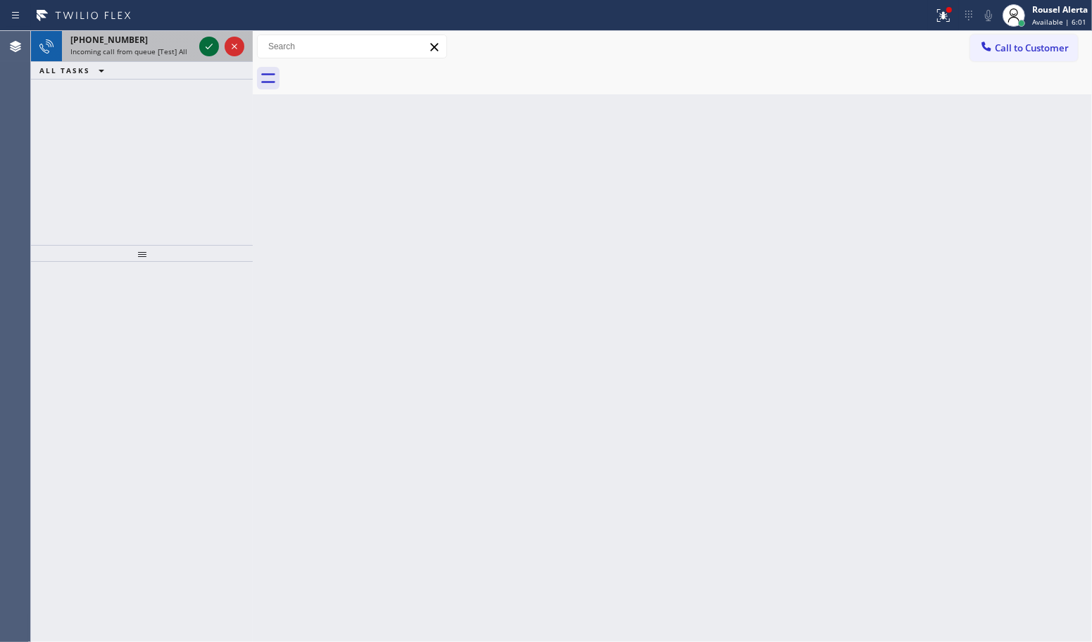
click at [199, 47] on div at bounding box center [209, 46] width 20 height 17
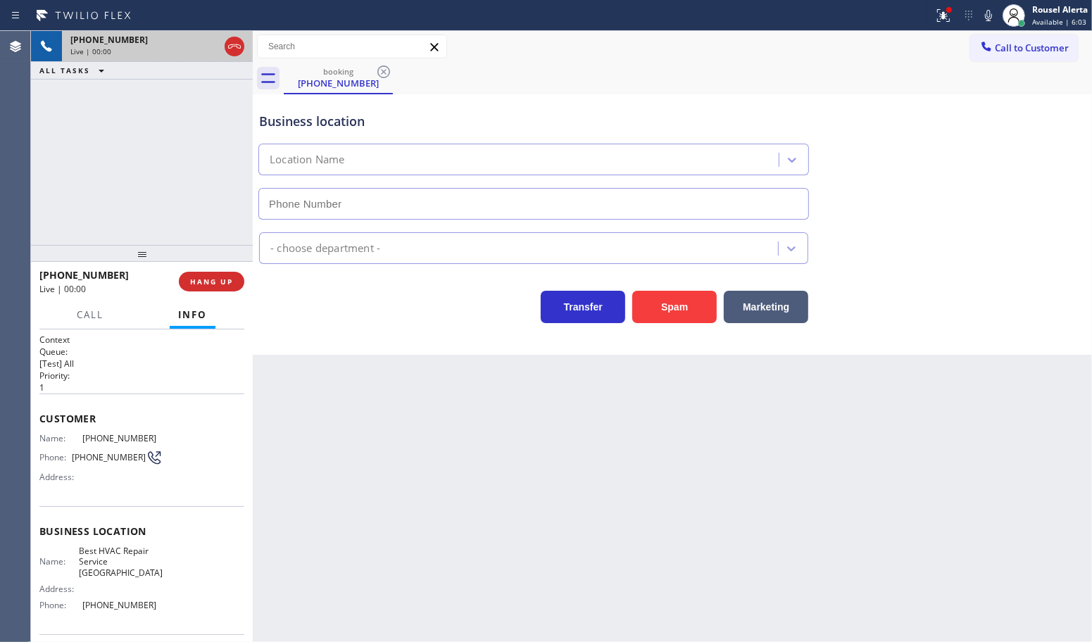
type input "[PHONE_NUMBER]"
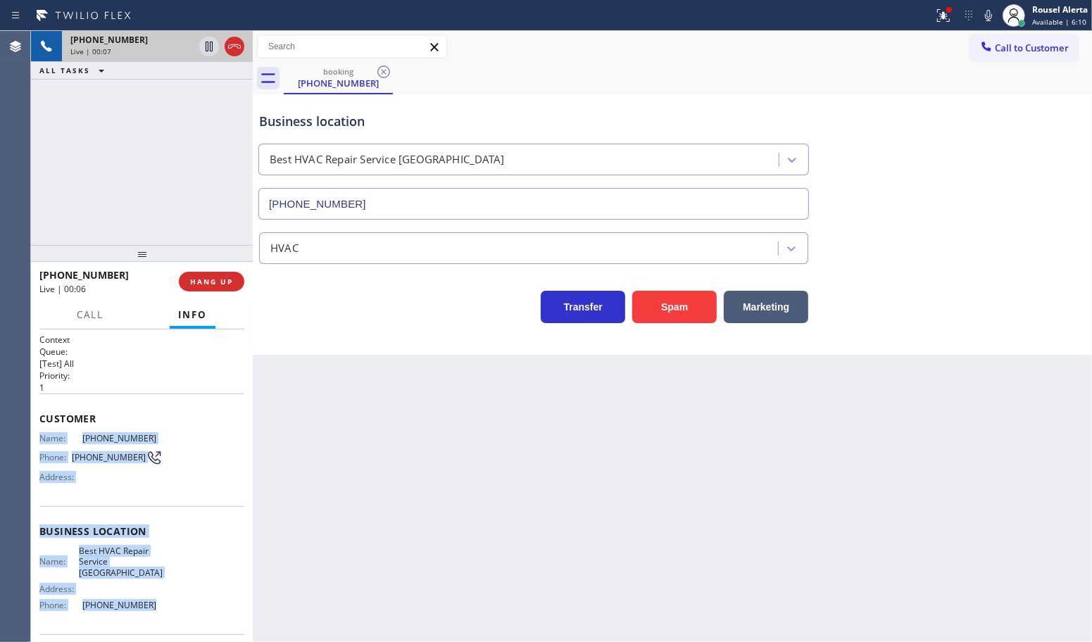
drag, startPoint x: 162, startPoint y: 594, endPoint x: 37, endPoint y: 427, distance: 208.2
click at [37, 427] on div "Context Queue: [Test] All Priority: 1 Customer Name: [PHONE_NUMBER] Phone: [PHO…" at bounding box center [142, 486] width 222 height 313
copy div "Name: [PHONE_NUMBER] Phone: [PHONE_NUMBER] Address: Business location Name: Bes…"
click at [215, 284] on span "HANG UP" at bounding box center [211, 282] width 43 height 10
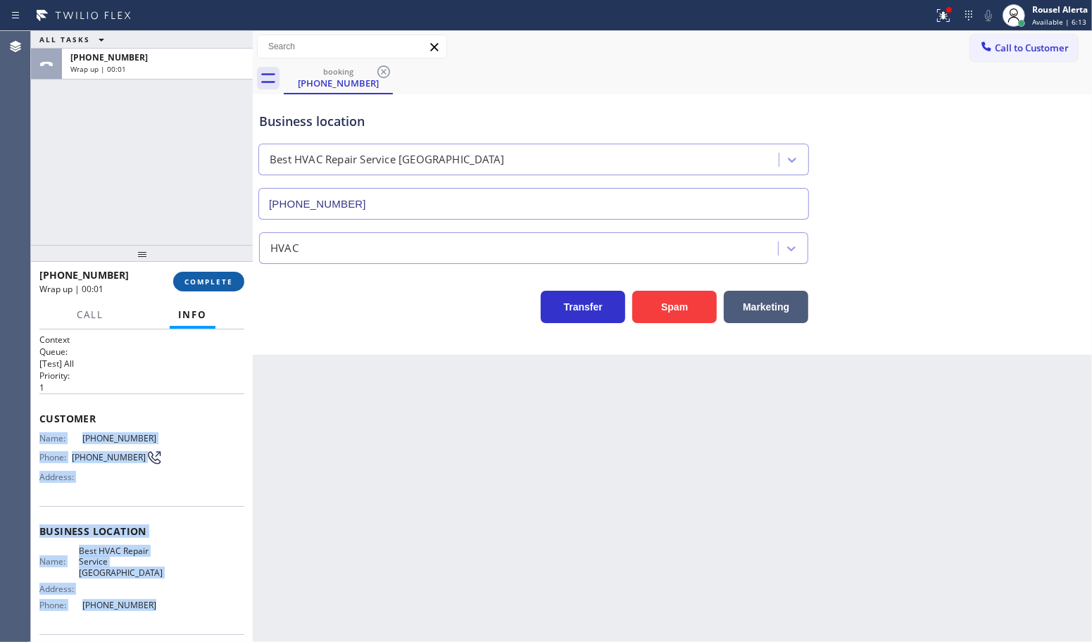
click at [215, 284] on span "COMPLETE" at bounding box center [209, 282] width 49 height 10
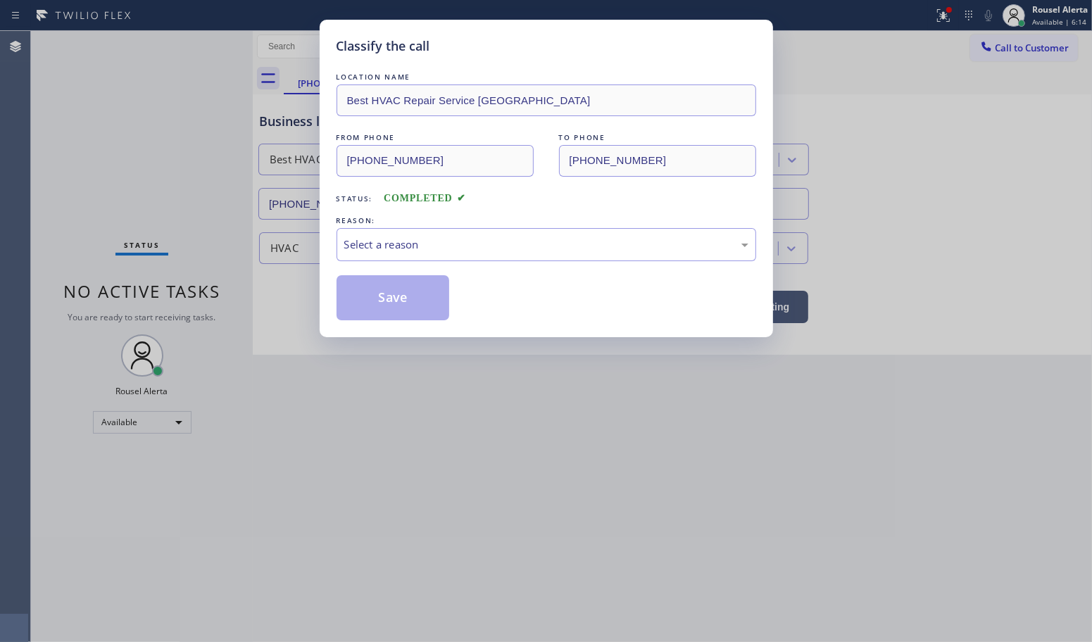
click at [423, 251] on div "Select a reason" at bounding box center [546, 245] width 404 height 16
click at [387, 305] on button "Save" at bounding box center [393, 297] width 113 height 45
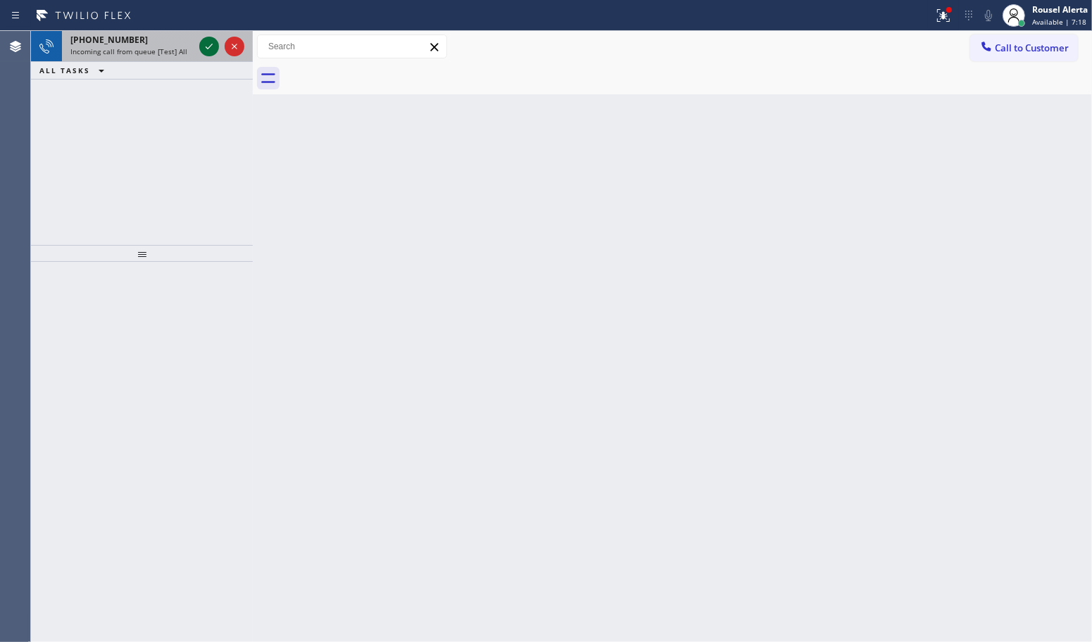
click at [208, 46] on icon at bounding box center [209, 46] width 17 height 17
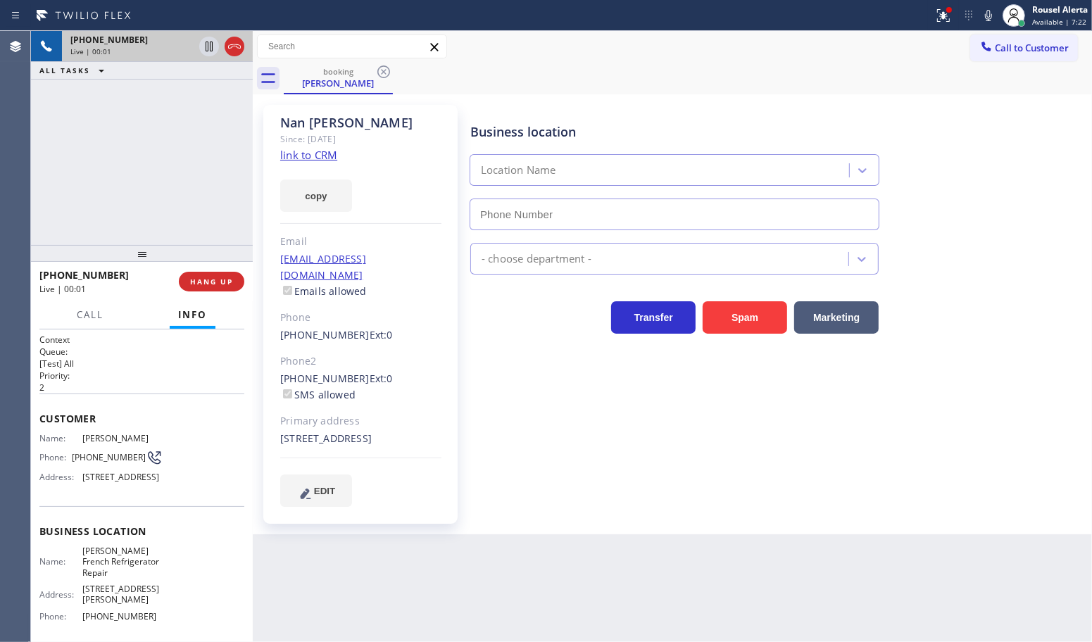
type input "[PHONE_NUMBER]"
click at [322, 151] on link "link to CRM" at bounding box center [308, 155] width 57 height 14
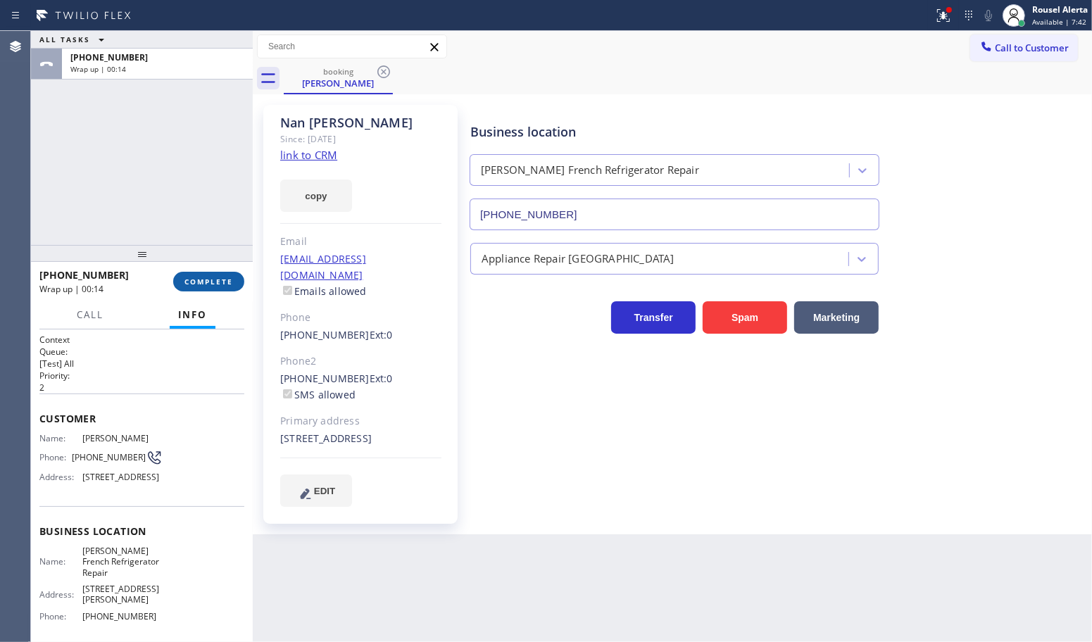
click at [197, 280] on span "COMPLETE" at bounding box center [209, 282] width 49 height 10
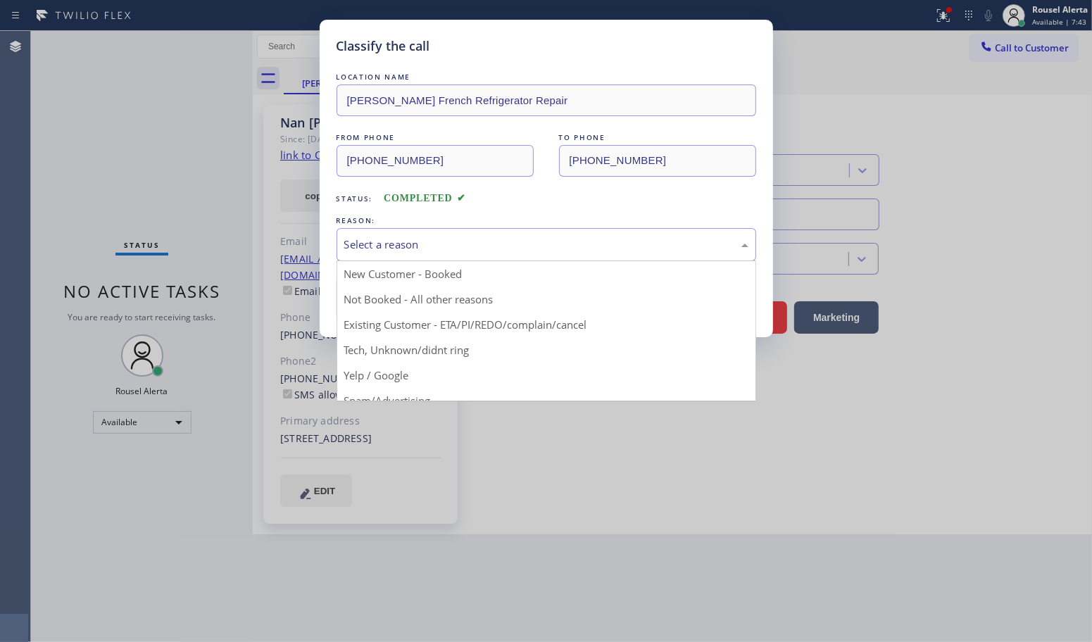
click at [434, 246] on div "Select a reason" at bounding box center [546, 245] width 404 height 16
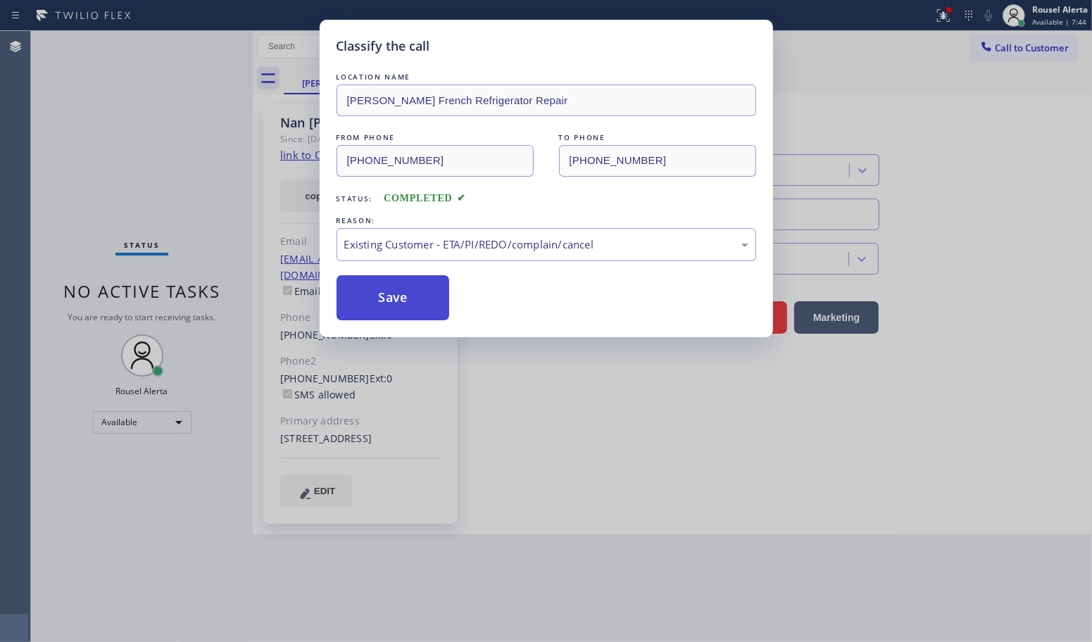
click at [417, 286] on button "Save" at bounding box center [393, 297] width 113 height 45
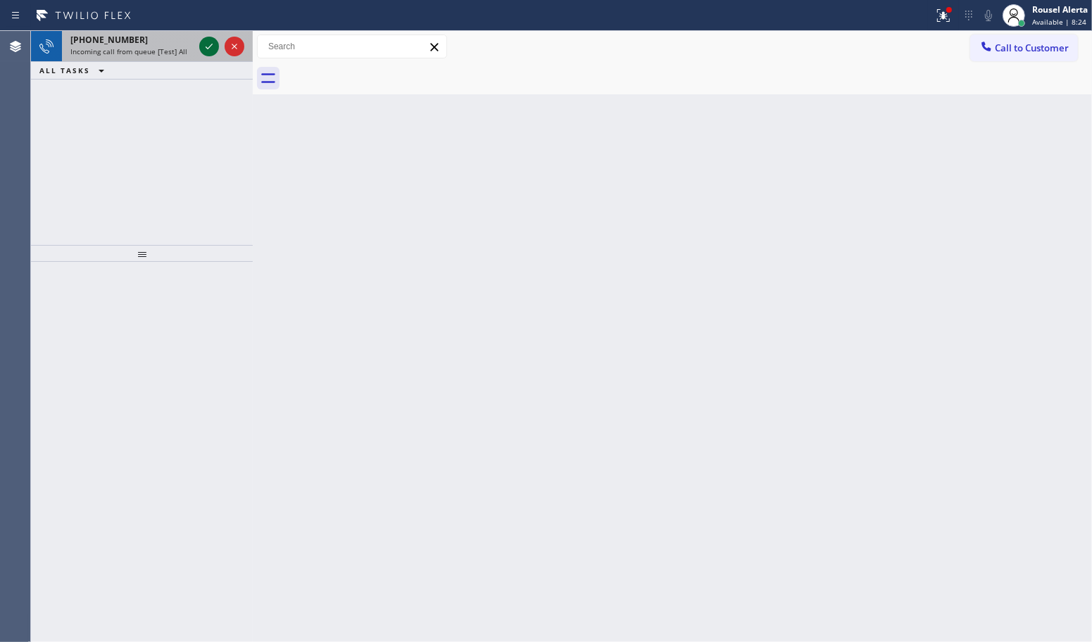
click at [204, 39] on icon at bounding box center [209, 46] width 17 height 17
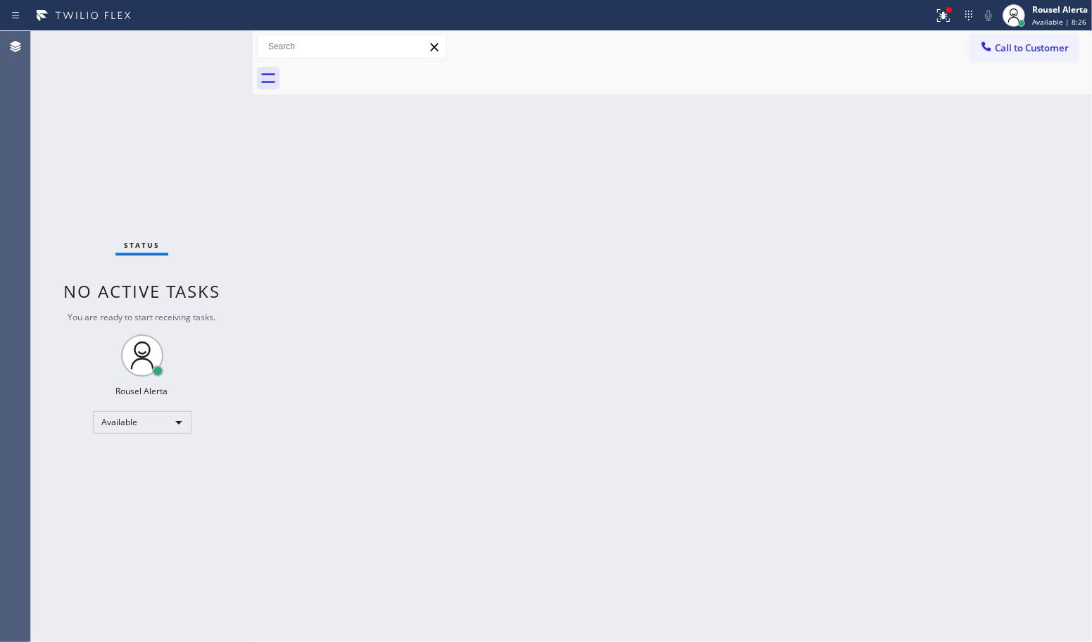
click at [204, 42] on div "Status No active tasks You are ready to start receiving tasks. Rousel Alerta Av…" at bounding box center [142, 336] width 222 height 611
click at [512, 266] on div "Back to Dashboard Change Sender ID Customers Technicians Select a contact Outbo…" at bounding box center [672, 336] width 839 height 611
click at [951, 23] on icon at bounding box center [943, 15] width 17 height 17
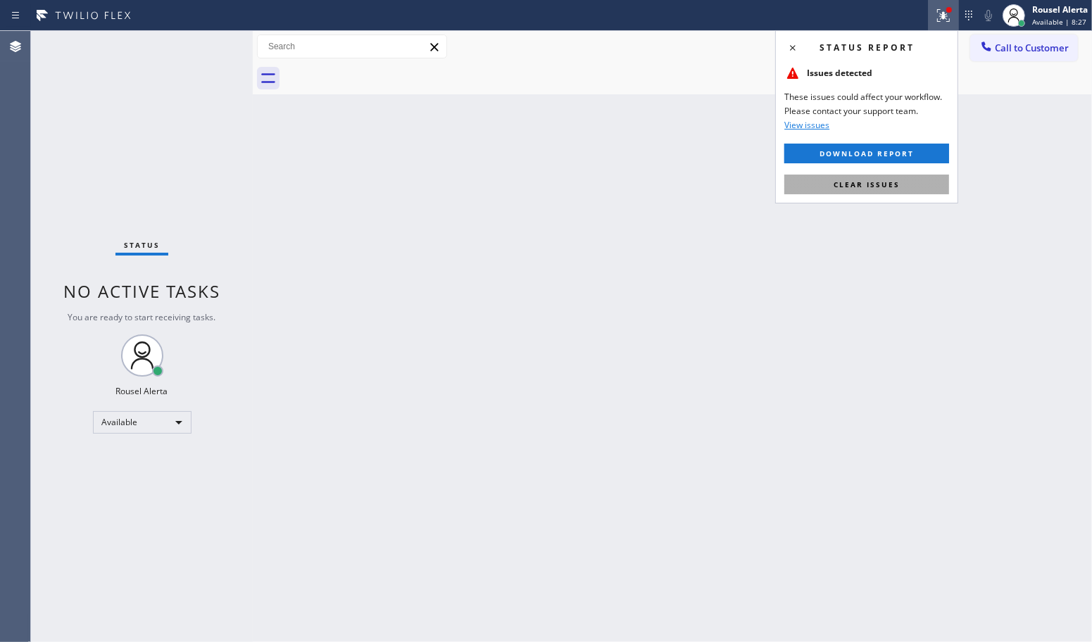
click at [892, 185] on span "Clear issues" at bounding box center [867, 185] width 66 height 10
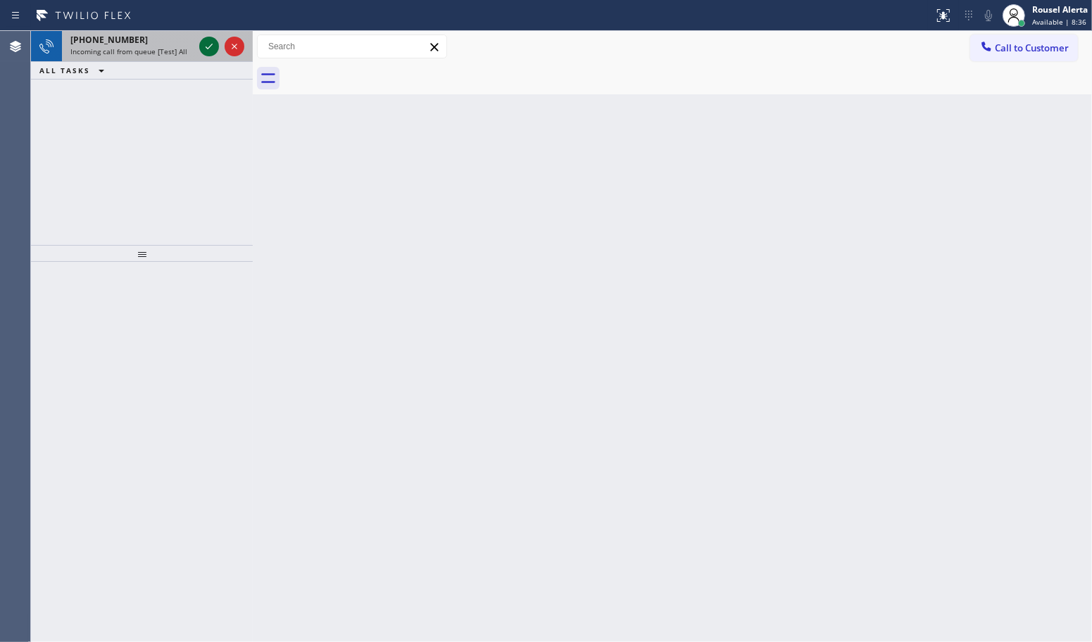
click at [204, 44] on icon at bounding box center [209, 46] width 17 height 17
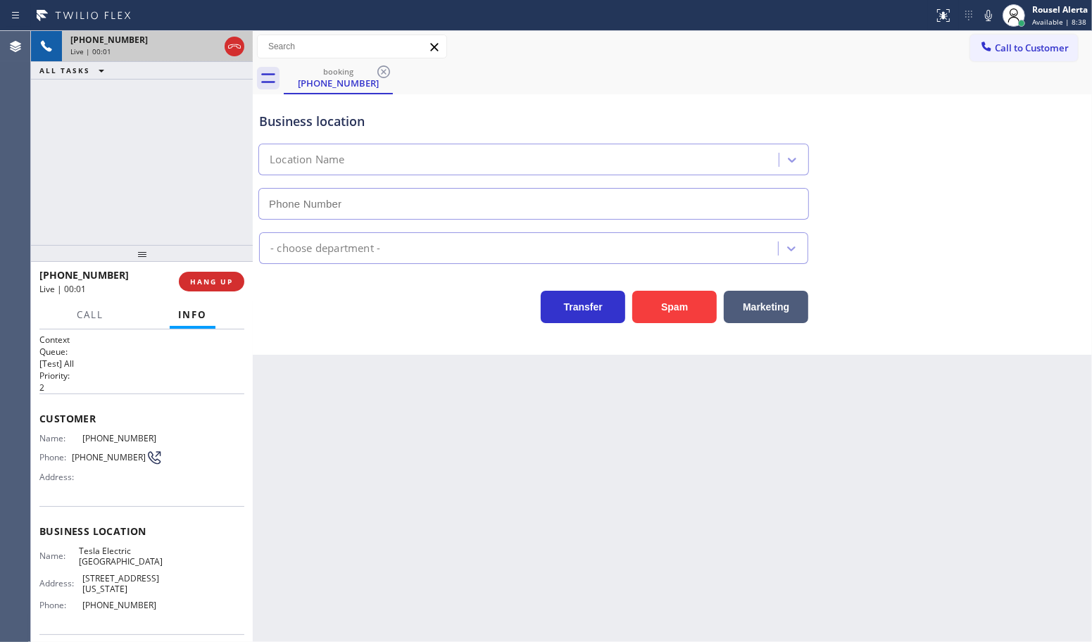
type input "[PHONE_NUMBER]"
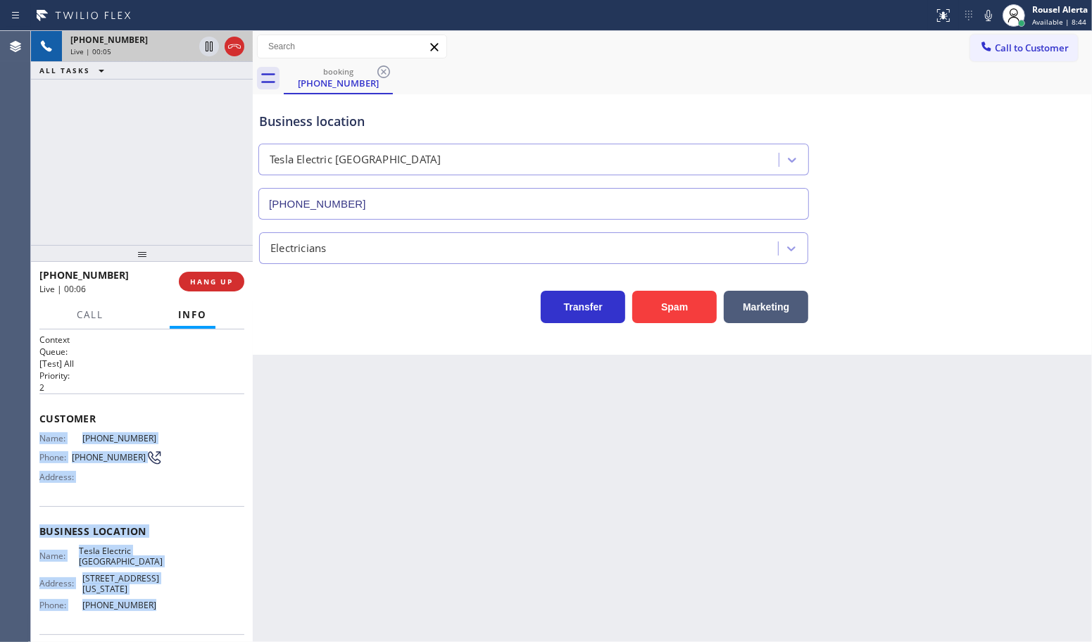
drag, startPoint x: 146, startPoint y: 603, endPoint x: 37, endPoint y: 442, distance: 193.8
click at [37, 442] on div "Context Queue: [Test] All Priority: 2 Customer Name: [PHONE_NUMBER] Phone: [PHO…" at bounding box center [142, 486] width 222 height 313
copy div "Name: [PHONE_NUMBER] Phone: [PHONE_NUMBER] Address: Business location Name: Tes…"
click at [223, 279] on span "HANG UP" at bounding box center [211, 282] width 43 height 10
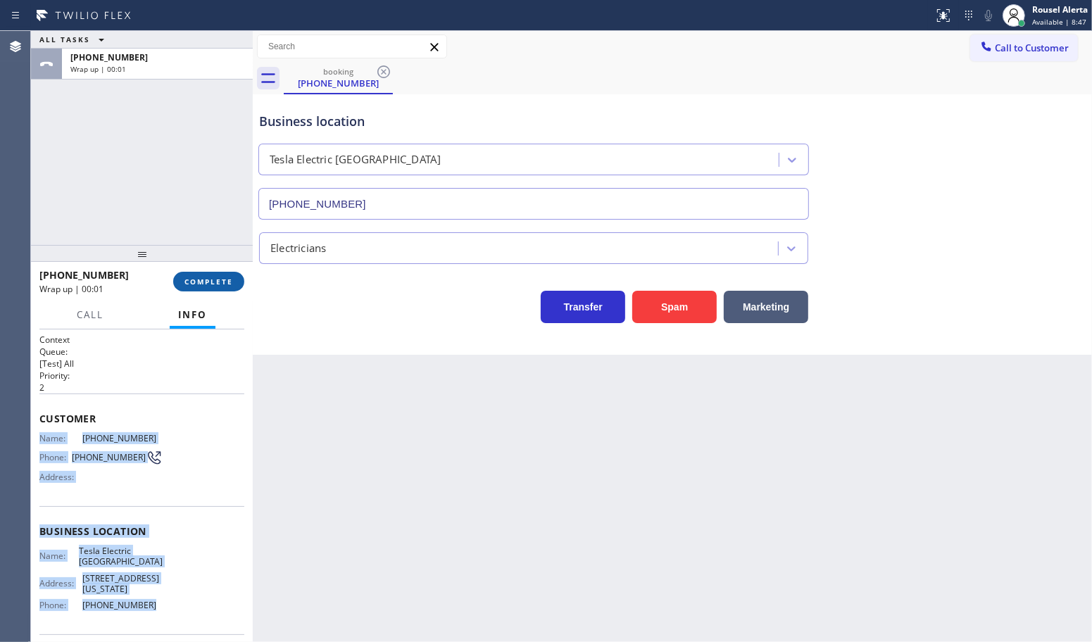
click at [216, 280] on span "COMPLETE" at bounding box center [209, 282] width 49 height 10
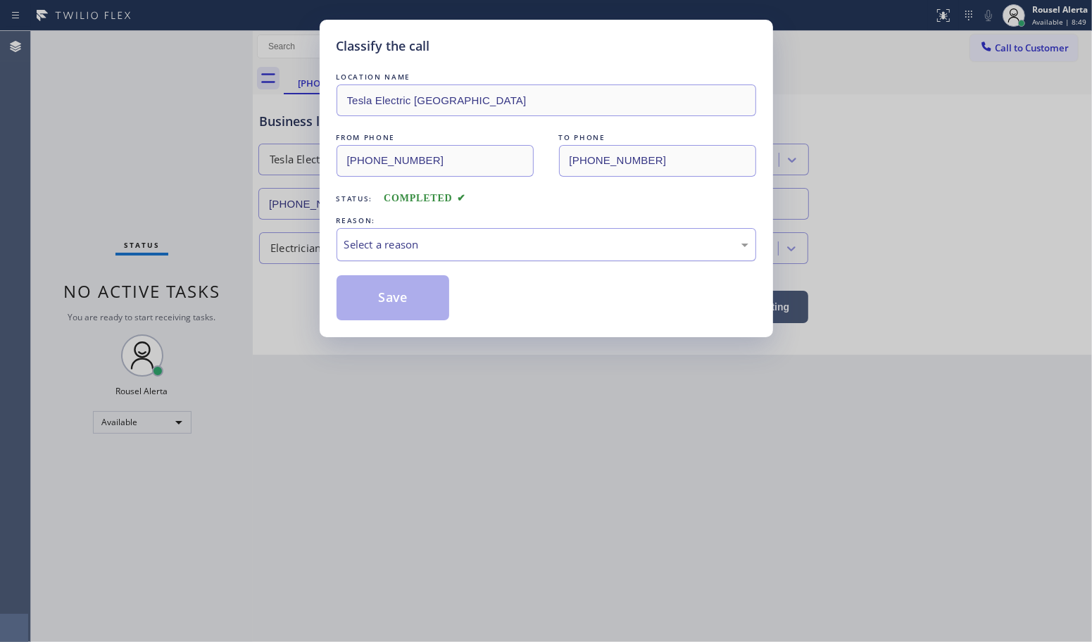
click at [408, 251] on div "Select a reason" at bounding box center [546, 245] width 404 height 16
click at [396, 296] on button "Save" at bounding box center [393, 297] width 113 height 45
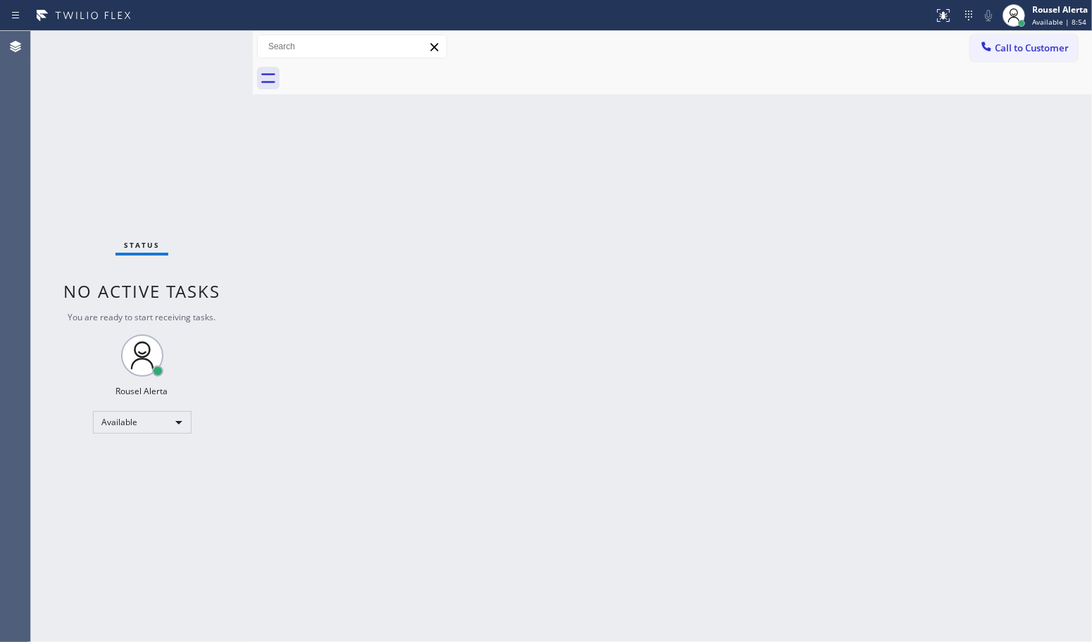
click at [353, 363] on div "Back to Dashboard Change Sender ID Customers Technicians Select a contact Outbo…" at bounding box center [672, 336] width 839 height 611
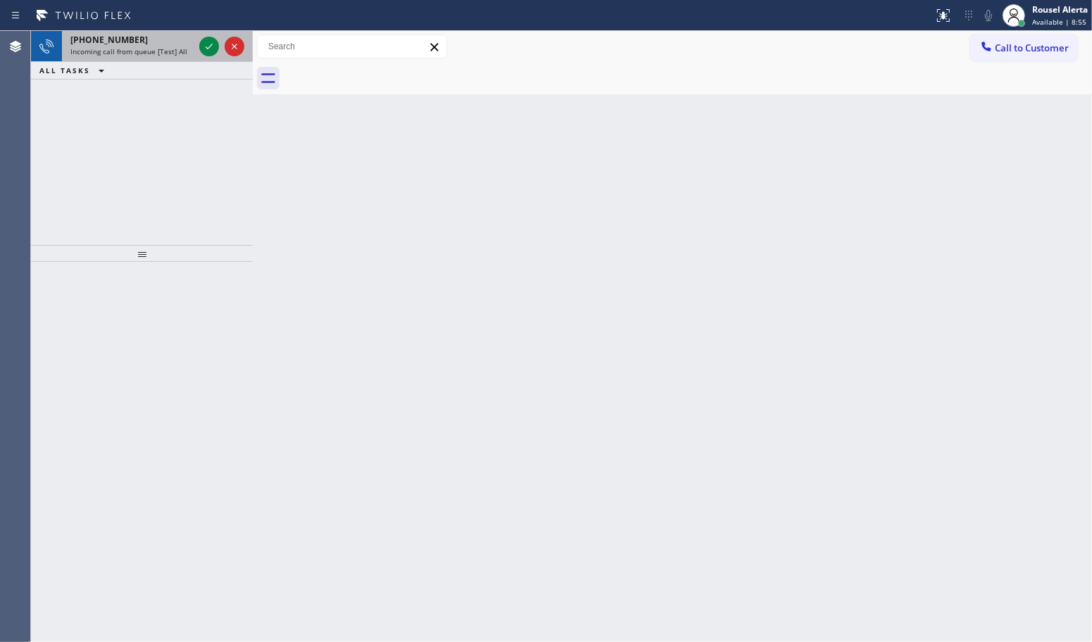
click at [163, 51] on span "Incoming call from queue [Test] All" at bounding box center [128, 51] width 117 height 10
click at [205, 44] on icon at bounding box center [209, 46] width 17 height 17
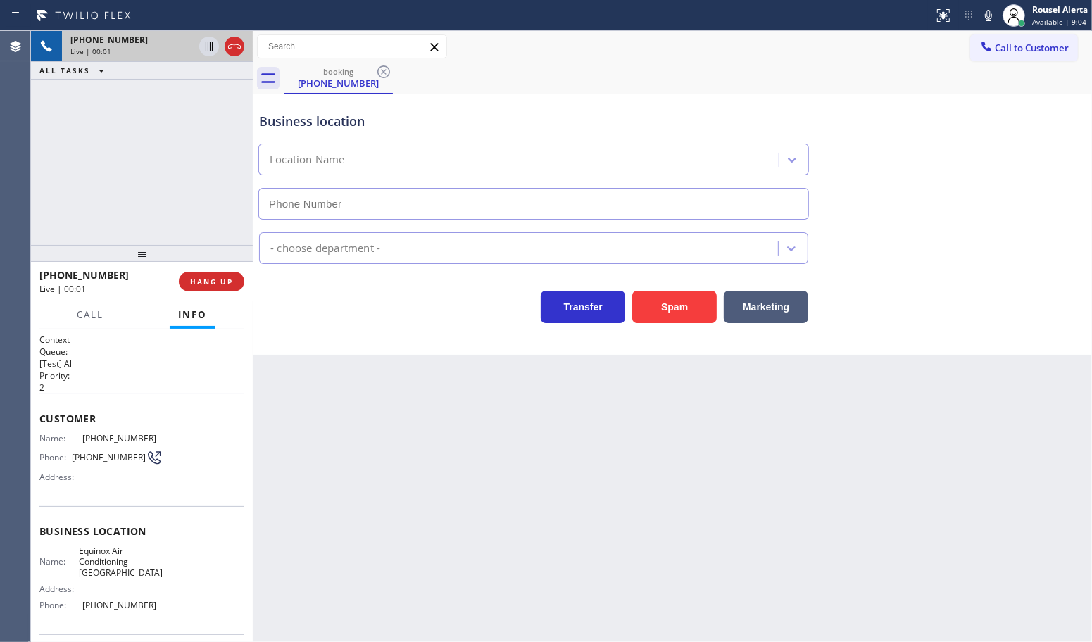
type input "[PHONE_NUMBER]"
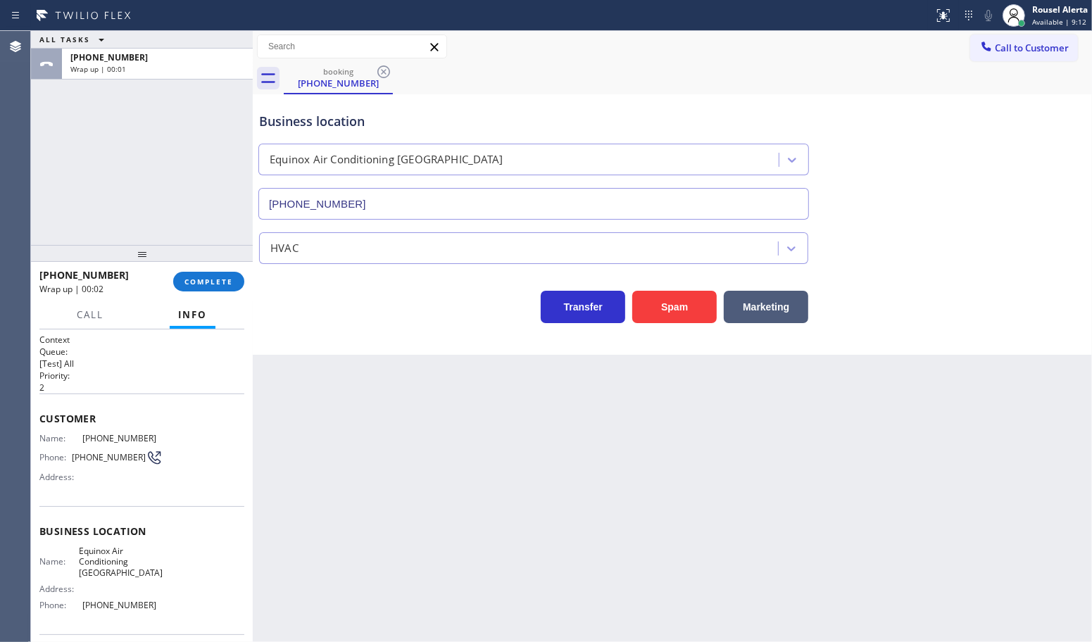
drag, startPoint x: 155, startPoint y: 166, endPoint x: 175, endPoint y: 218, distance: 55.7
click at [155, 166] on div "ALL TASKS ALL TASKS ACTIVE TASKS TASKS IN WRAP UP [PHONE_NUMBER] Wrap up | 00:01" at bounding box center [142, 138] width 222 height 214
click at [204, 279] on span "COMPLETE" at bounding box center [209, 282] width 49 height 10
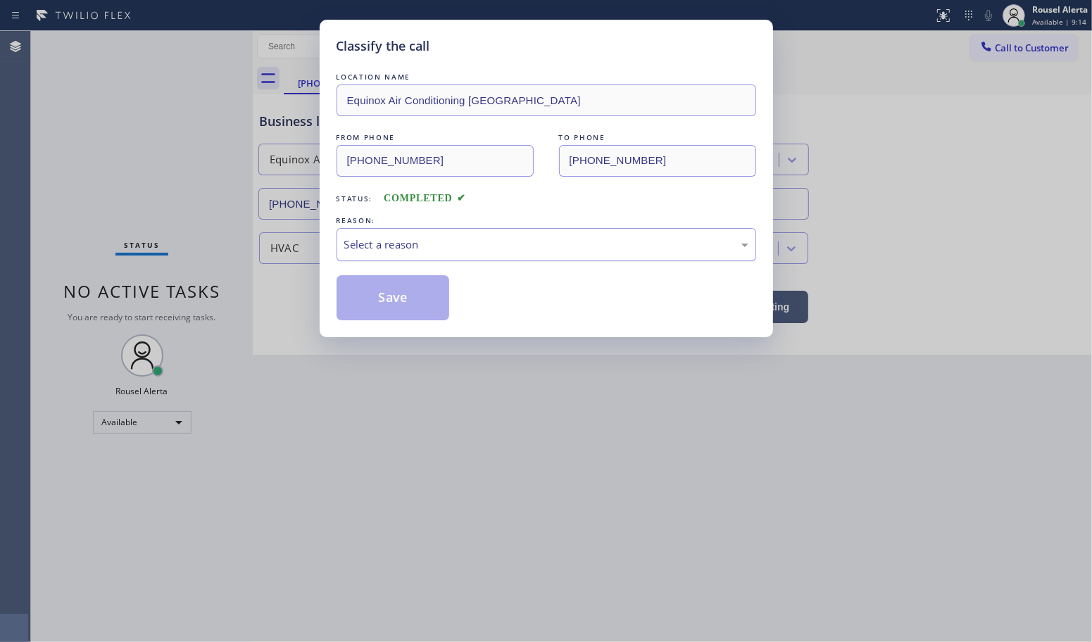
click at [399, 247] on div "Select a reason" at bounding box center [546, 245] width 404 height 16
click at [406, 307] on button "Save" at bounding box center [393, 297] width 113 height 45
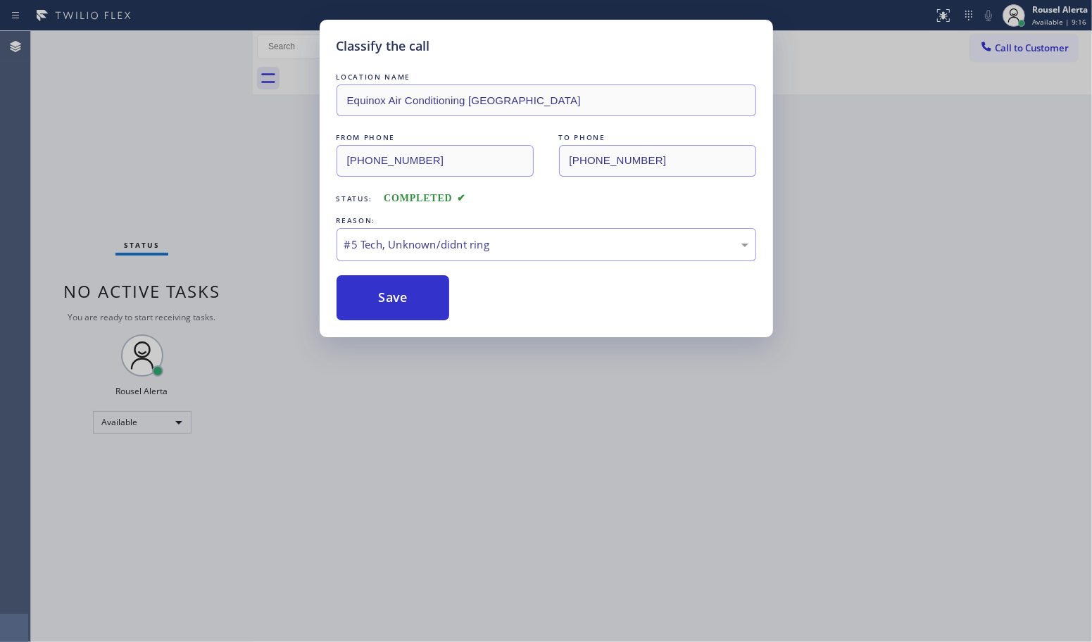
drag, startPoint x: 447, startPoint y: 447, endPoint x: 470, endPoint y: 486, distance: 45.2
click at [448, 449] on div "Classify the call LOCATION NAME Equinox Air Conditioning [GEOGRAPHIC_DATA] FROM…" at bounding box center [546, 321] width 1092 height 642
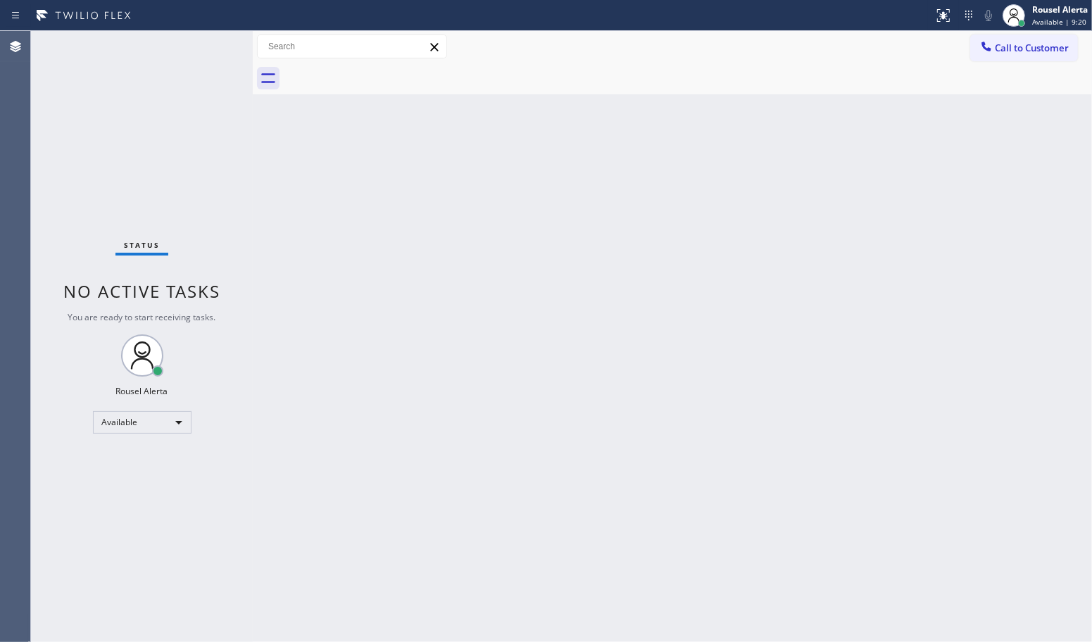
click at [199, 47] on div "Status No active tasks You are ready to start receiving tasks. Rousel Alerta Av…" at bounding box center [142, 336] width 222 height 611
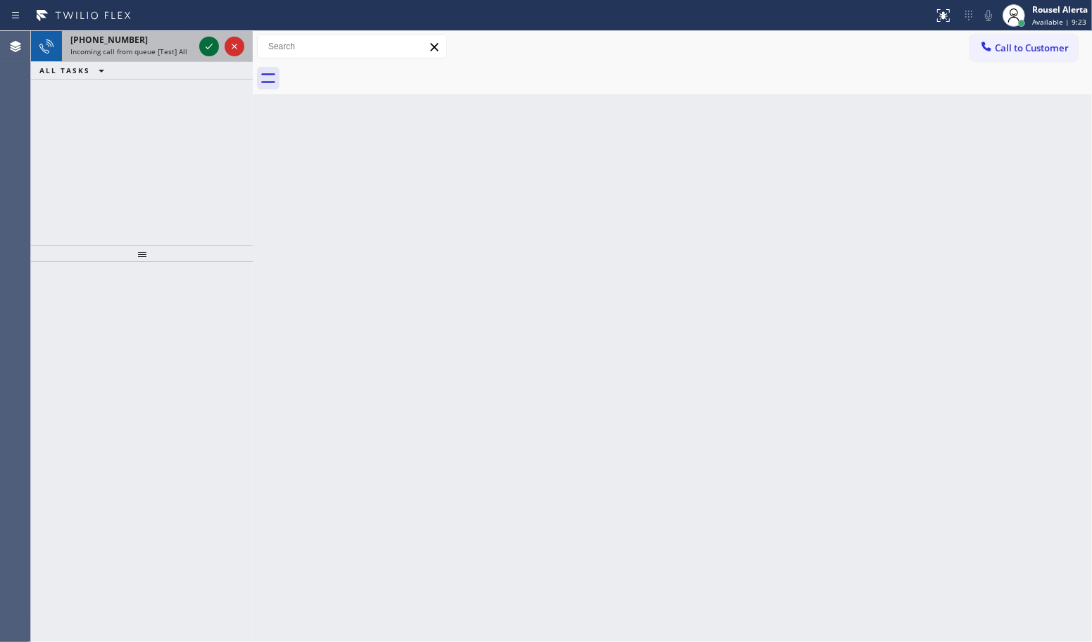
click at [199, 47] on div at bounding box center [209, 46] width 20 height 17
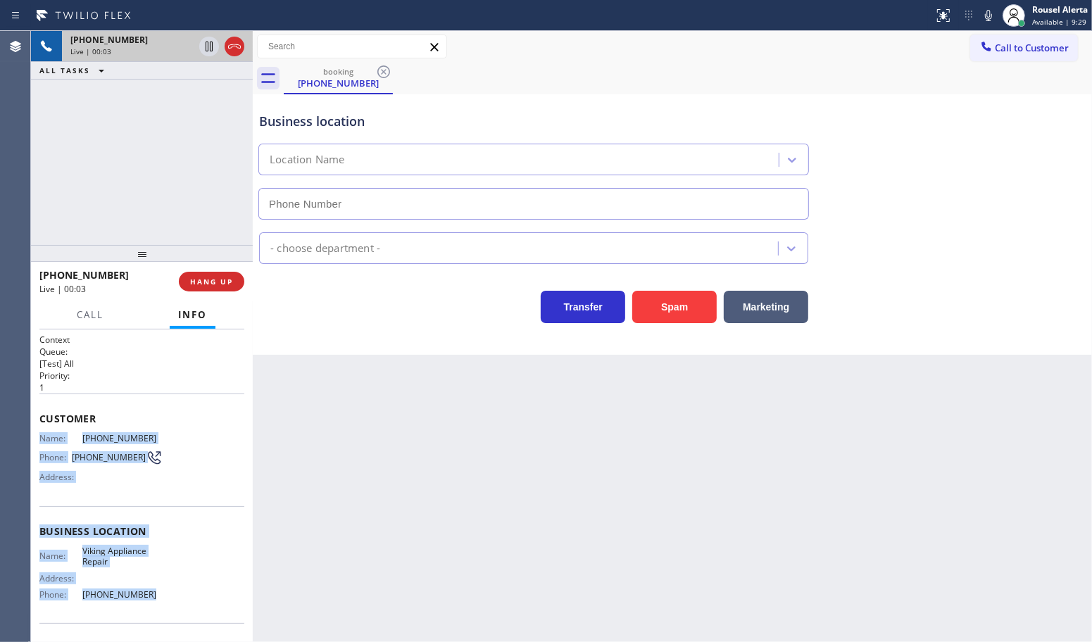
drag, startPoint x: 35, startPoint y: 437, endPoint x: 163, endPoint y: 607, distance: 213.2
click at [163, 607] on div "Context Queue: [Test] All Priority: 1 Customer Name: [PHONE_NUMBER] Phone: [PHO…" at bounding box center [142, 486] width 222 height 313
copy div "Name: [PHONE_NUMBER] Phone: [PHONE_NUMBER] Address: Business location Name: Vik…"
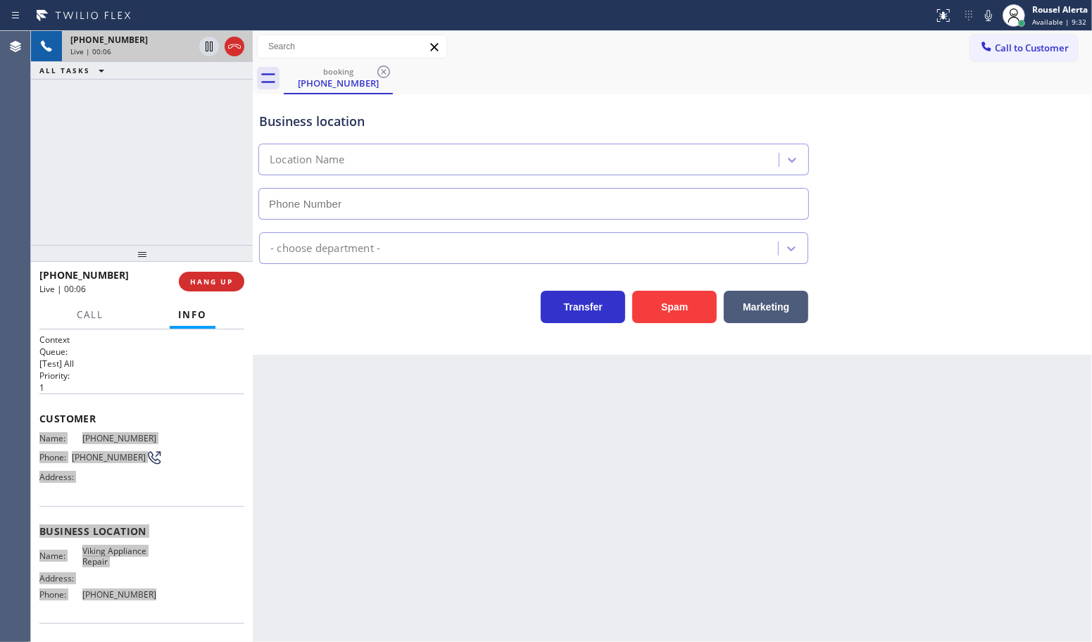
type input "[PHONE_NUMBER]"
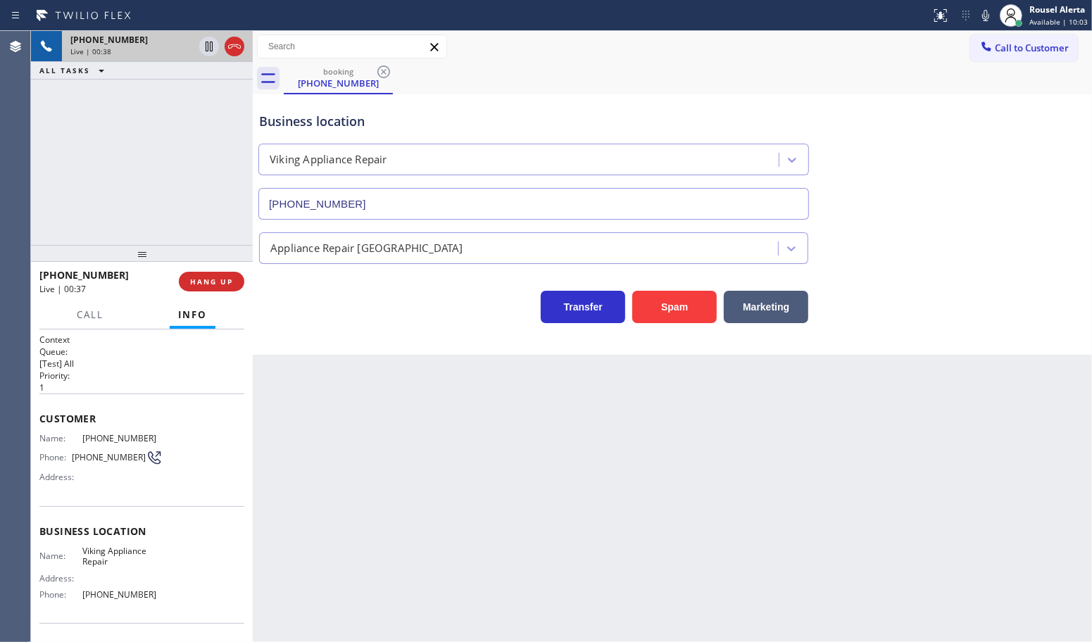
click at [704, 483] on div "Back to Dashboard Change Sender ID Customers Technicians Select a contact Outbo…" at bounding box center [672, 336] width 839 height 611
click at [210, 51] on icon at bounding box center [209, 46] width 17 height 17
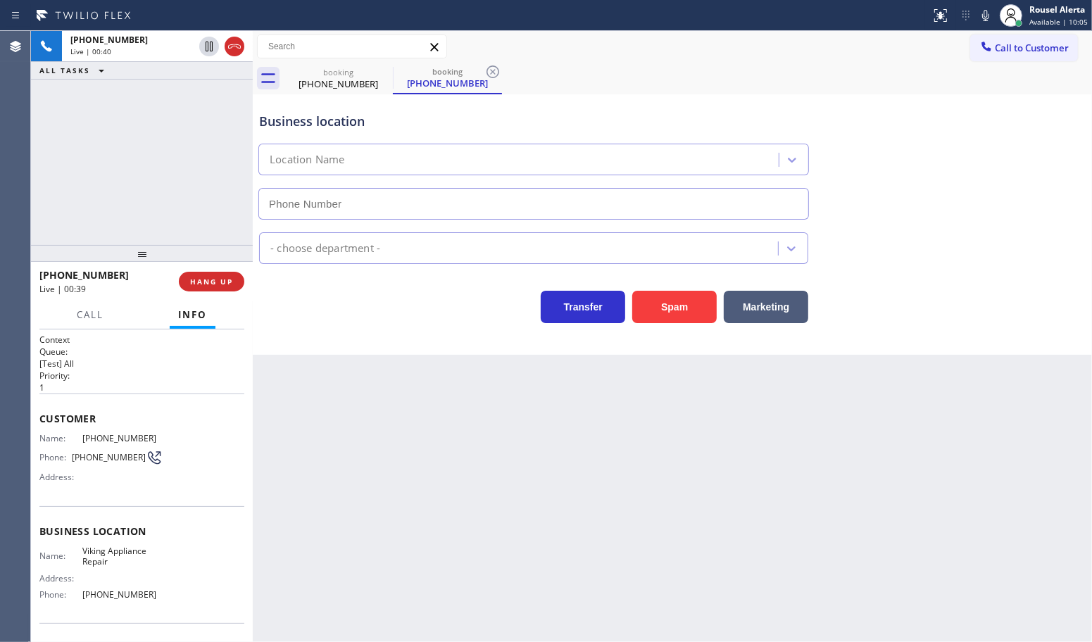
type input "[PHONE_NUMBER]"
drag, startPoint x: 984, startPoint y: 18, endPoint x: 984, endPoint y: 28, distance: 9.9
click at [984, 18] on icon at bounding box center [985, 15] width 17 height 17
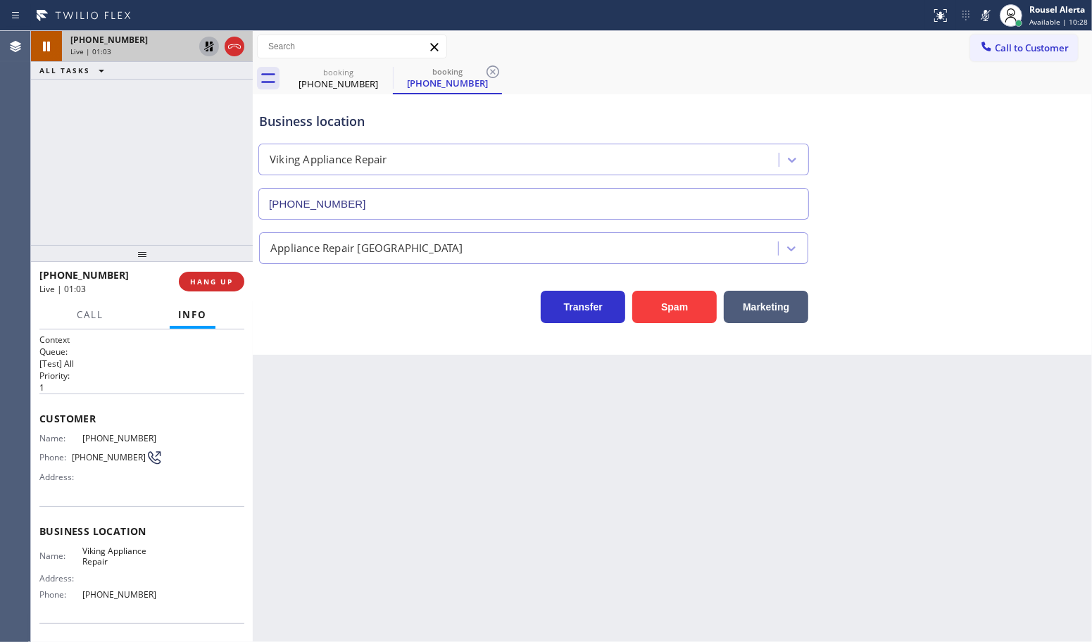
click at [202, 46] on icon at bounding box center [209, 46] width 17 height 17
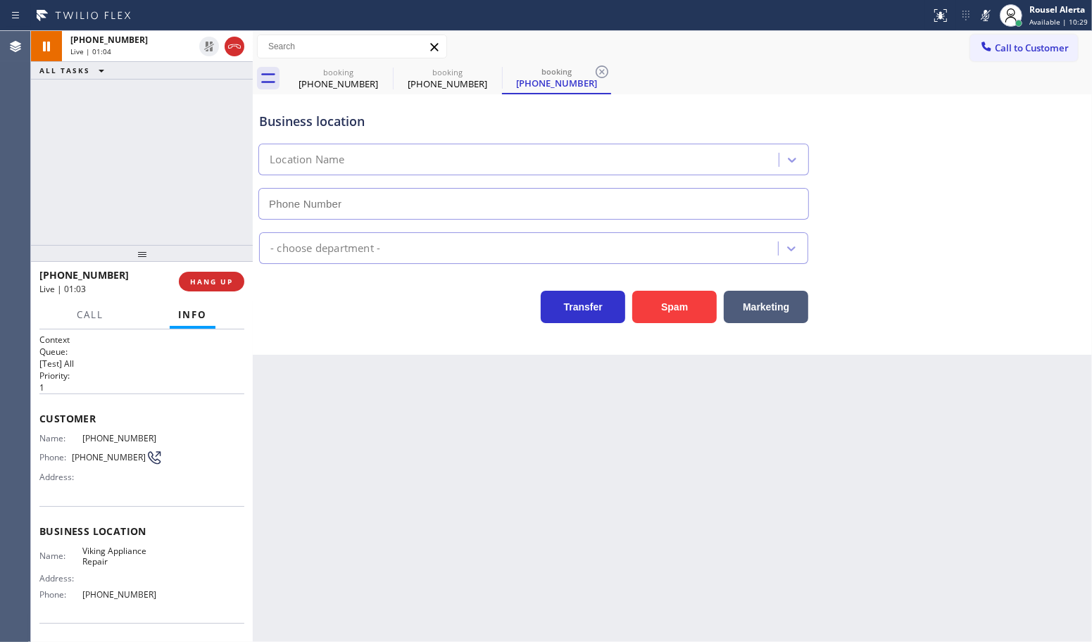
type input "[PHONE_NUMBER]"
click at [982, 12] on icon at bounding box center [985, 15] width 17 height 17
click at [153, 176] on div "[PHONE_NUMBER] Live | 01:56 ALL TASKS ALL TASKS ACTIVE TASKS TASKS IN WRAP UP" at bounding box center [142, 138] width 222 height 214
click at [475, 494] on div "Back to Dashboard Change Sender ID Customers Technicians Select a contact Outbo…" at bounding box center [672, 336] width 839 height 611
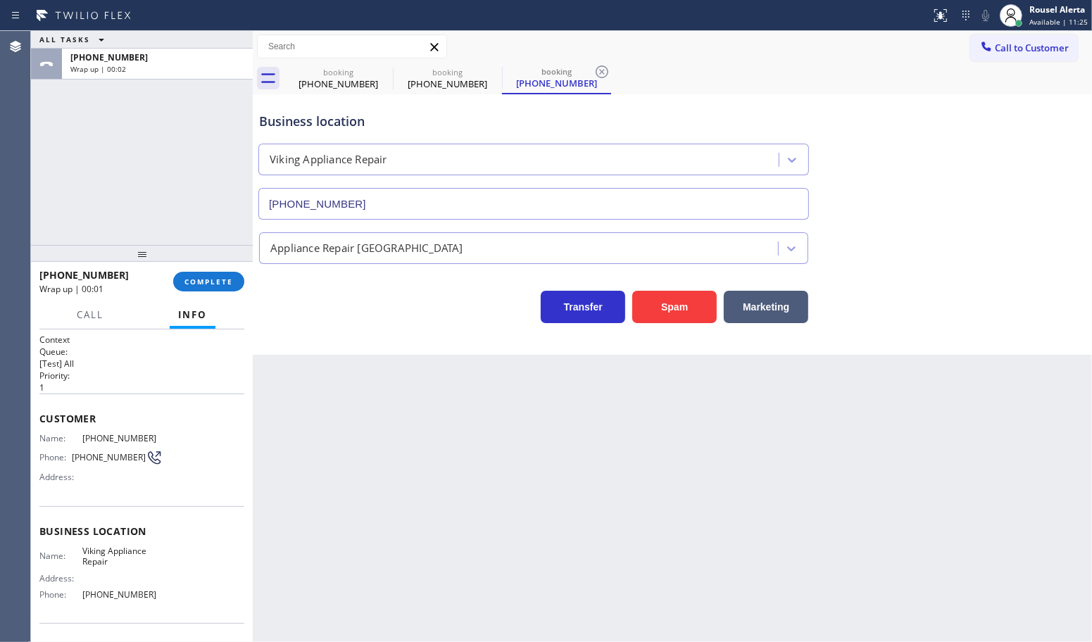
click at [197, 118] on div "ALL TASKS ALL TASKS ACTIVE TASKS TASKS IN WRAP UP [PHONE_NUMBER] Wrap up | 00:02" at bounding box center [142, 138] width 222 height 214
click at [204, 279] on span "COMPLETE" at bounding box center [209, 282] width 49 height 10
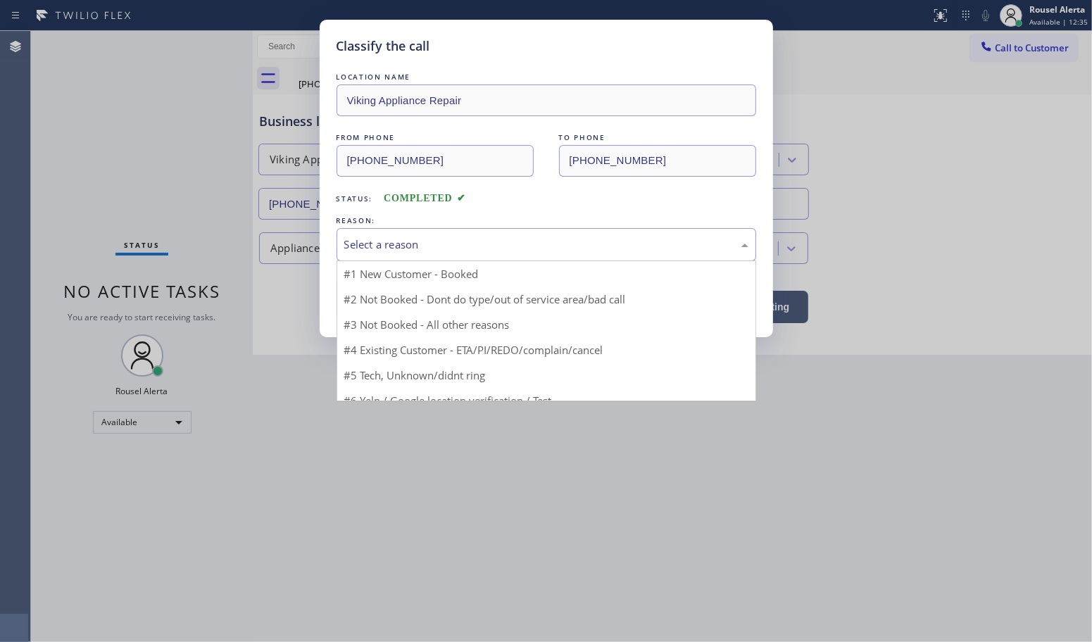
click at [423, 245] on div "Select a reason" at bounding box center [546, 245] width 404 height 16
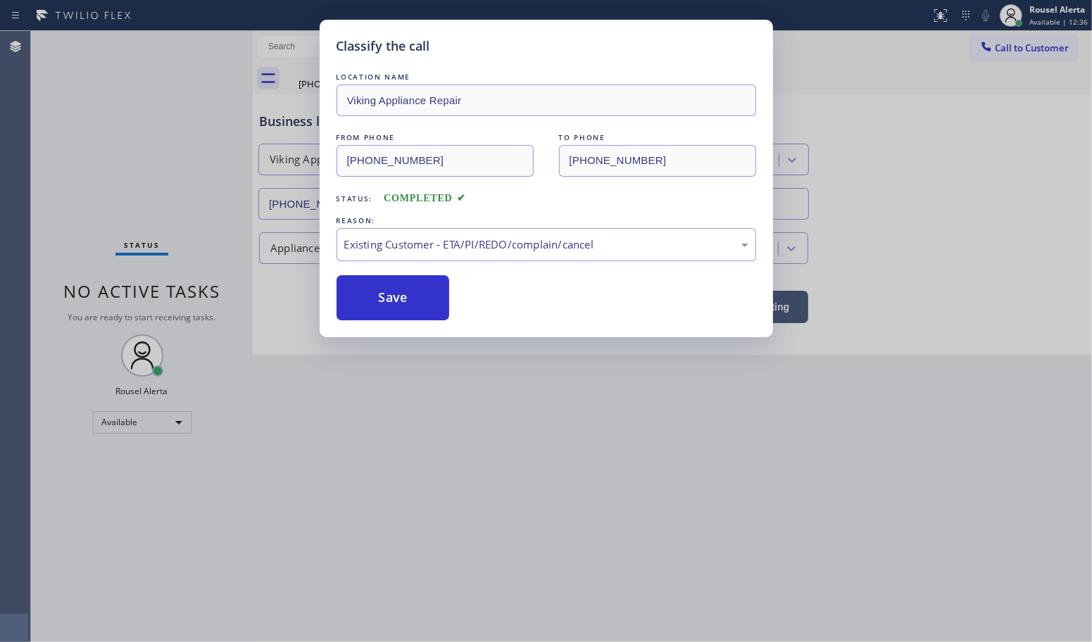
click at [413, 280] on button "Save" at bounding box center [393, 297] width 113 height 45
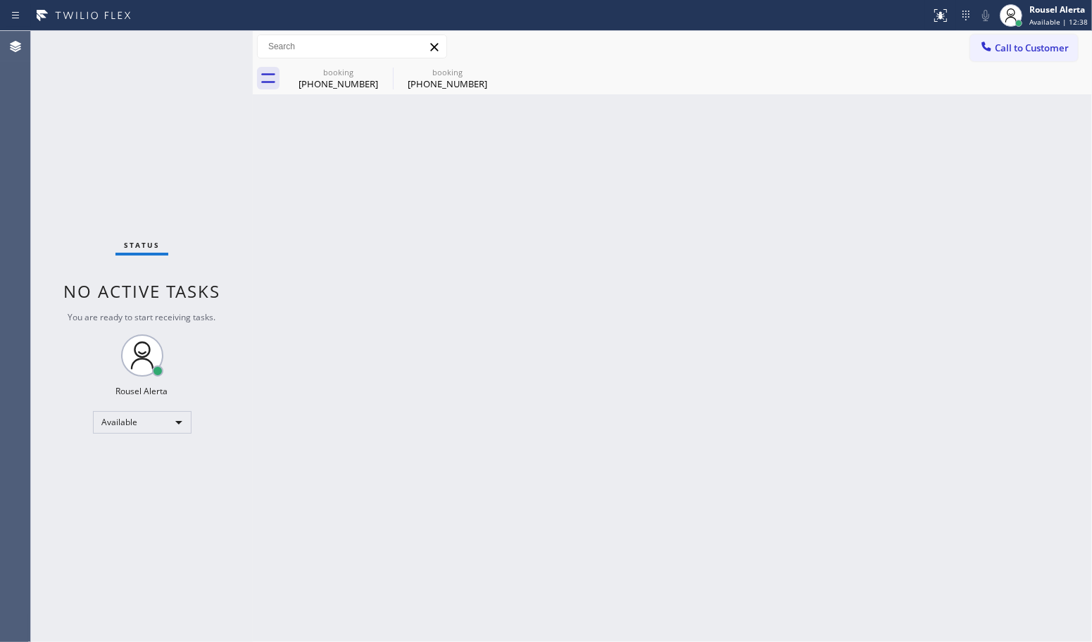
click at [388, 293] on div "Back to Dashboard Change Sender ID Customers Technicians Select a contact Outbo…" at bounding box center [672, 336] width 839 height 611
click at [381, 65] on icon at bounding box center [383, 71] width 17 height 17
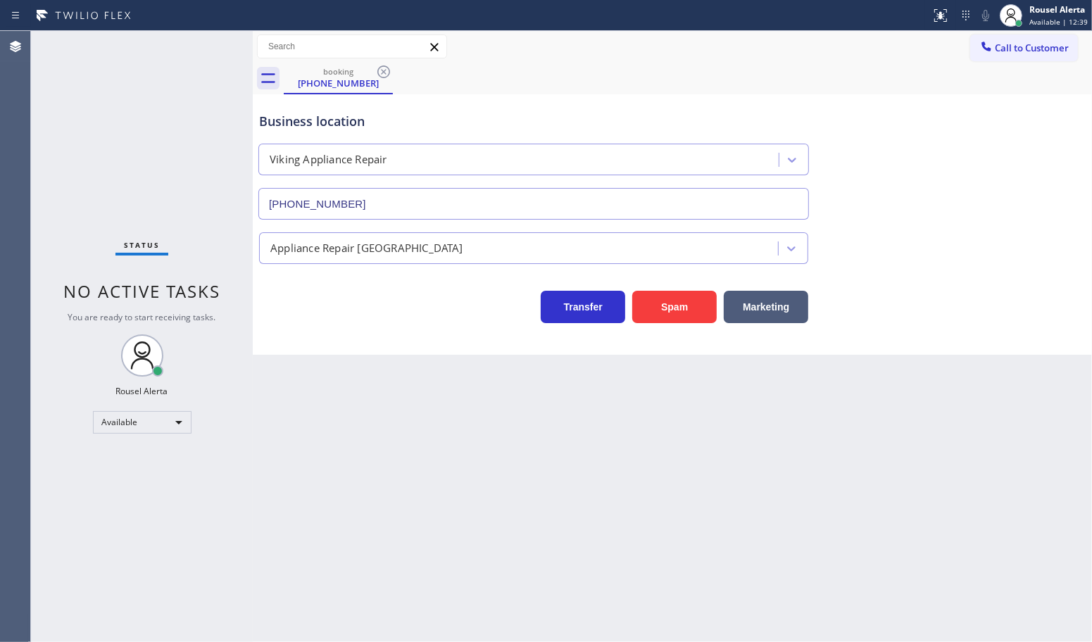
click at [381, 65] on icon at bounding box center [383, 71] width 17 height 17
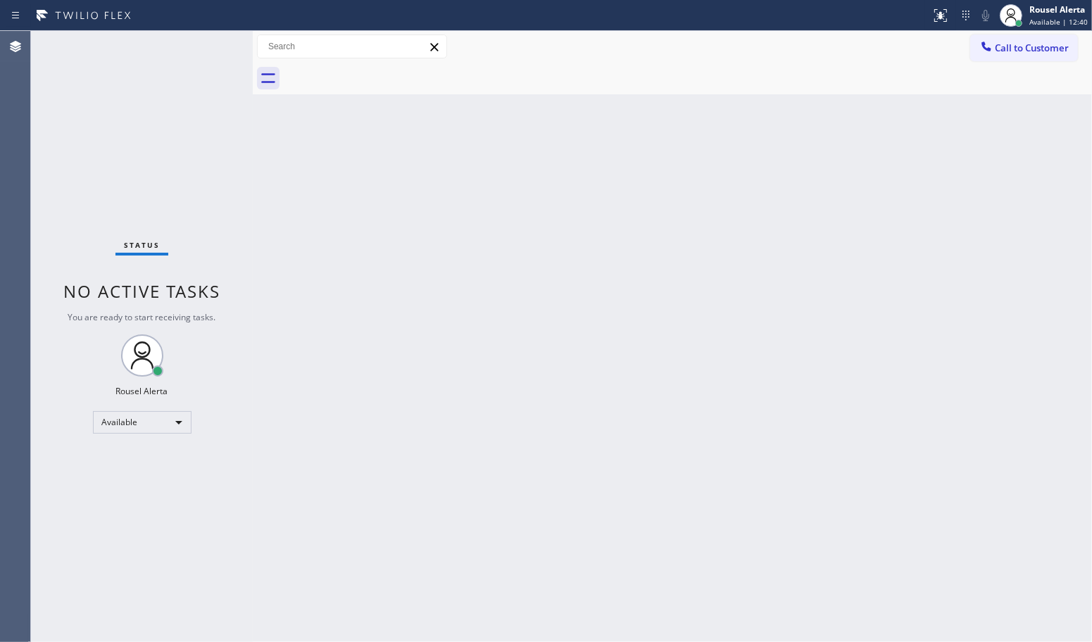
drag, startPoint x: 145, startPoint y: 118, endPoint x: 145, endPoint y: 103, distance: 15.5
click at [145, 120] on div "Status No active tasks You are ready to start receiving tasks. Rousel Alerta Av…" at bounding box center [142, 336] width 222 height 611
click at [370, 392] on div "Back to Dashboard Change Sender ID Customers Technicians Select a contact Outbo…" at bounding box center [672, 336] width 839 height 611
click at [197, 47] on div "Status No active tasks You are ready to start receiving tasks. Rousel Alerta Av…" at bounding box center [142, 336] width 222 height 611
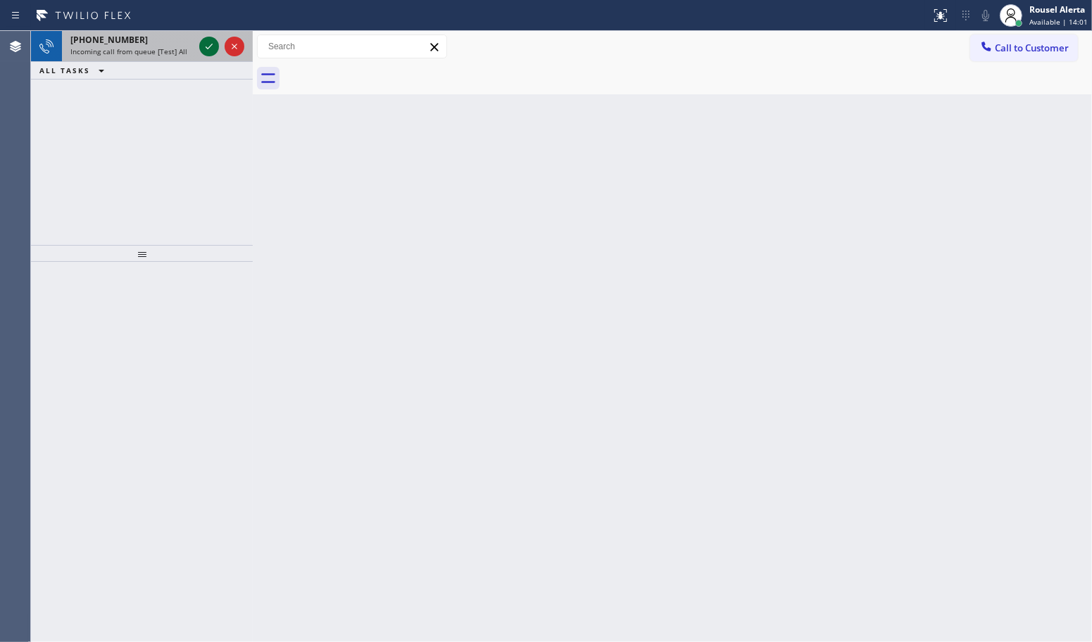
click at [205, 47] on icon at bounding box center [209, 46] width 17 height 17
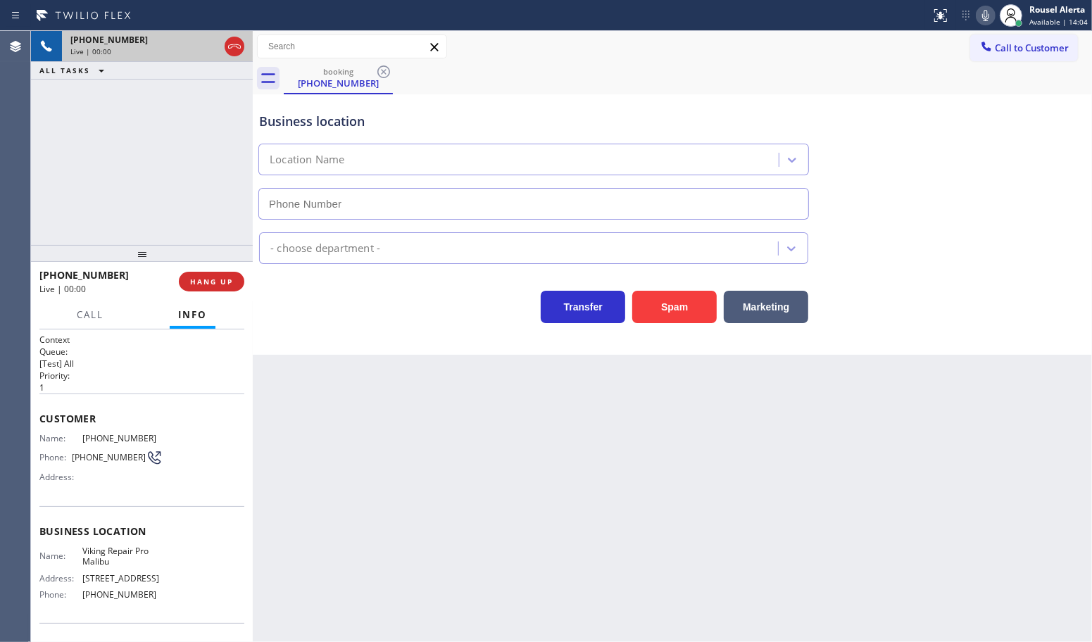
type input "[PHONE_NUMBER]"
click at [667, 322] on button "Spam" at bounding box center [674, 307] width 85 height 32
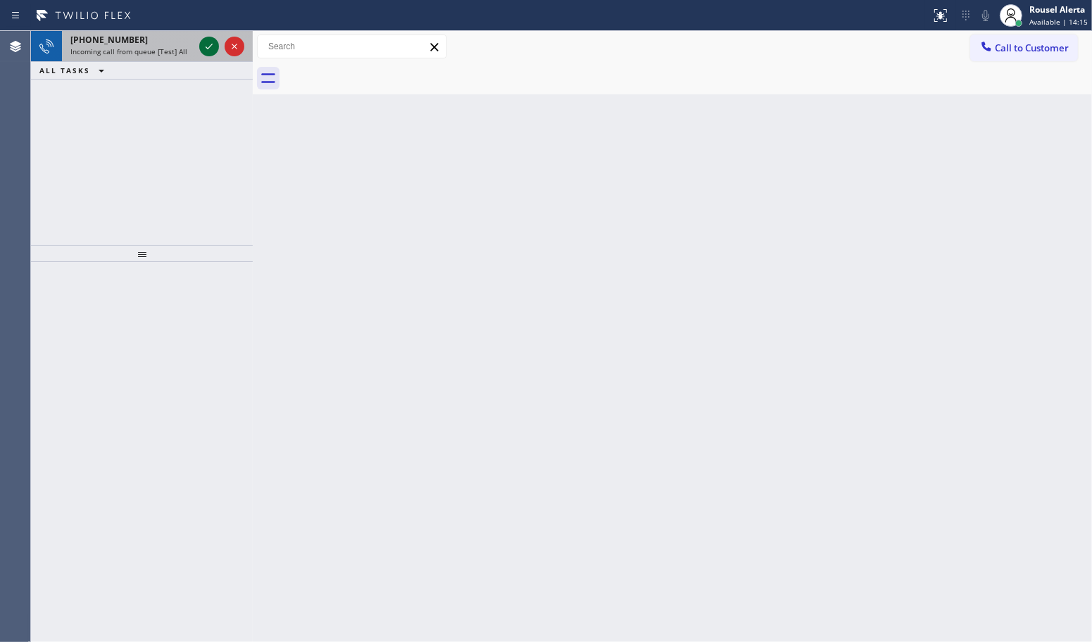
drag, startPoint x: 162, startPoint y: 50, endPoint x: 209, endPoint y: 55, distance: 47.4
click at [162, 50] on span "Incoming call from queue [Test] All" at bounding box center [128, 51] width 117 height 10
click at [208, 46] on icon at bounding box center [209, 46] width 17 height 17
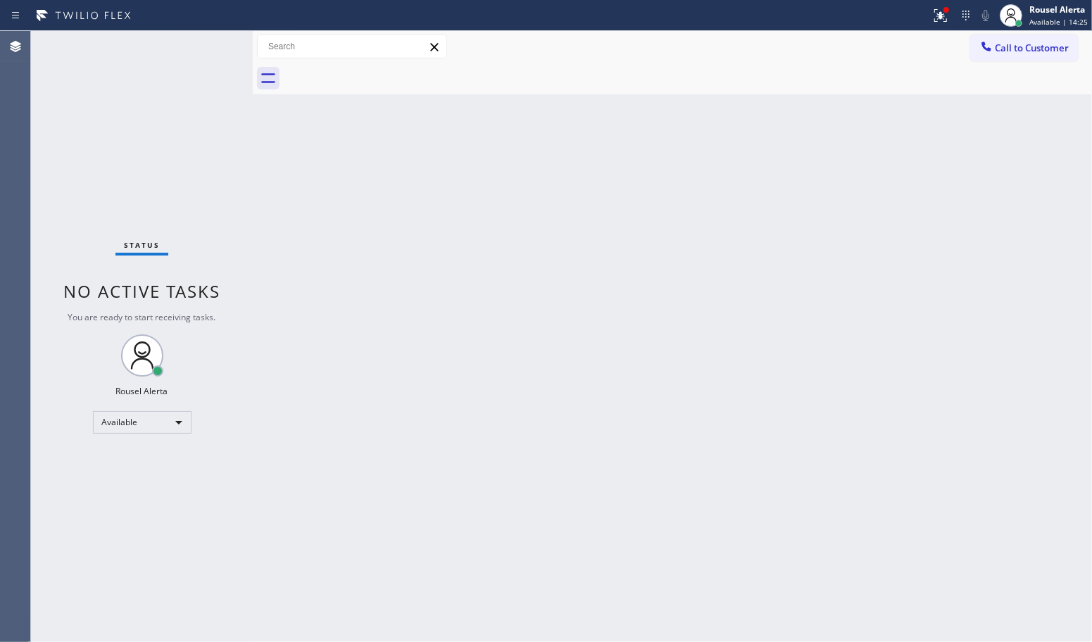
click at [208, 47] on div "Status No active tasks You are ready to start receiving tasks. Rousel Alerta Av…" at bounding box center [142, 336] width 222 height 611
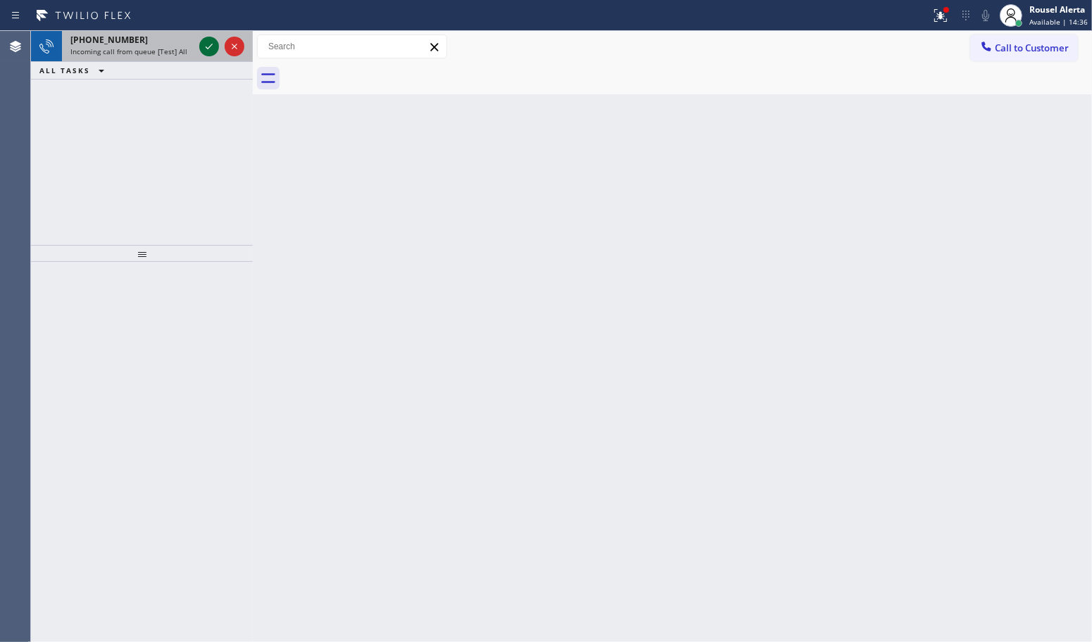
click at [204, 50] on icon at bounding box center [209, 46] width 17 height 17
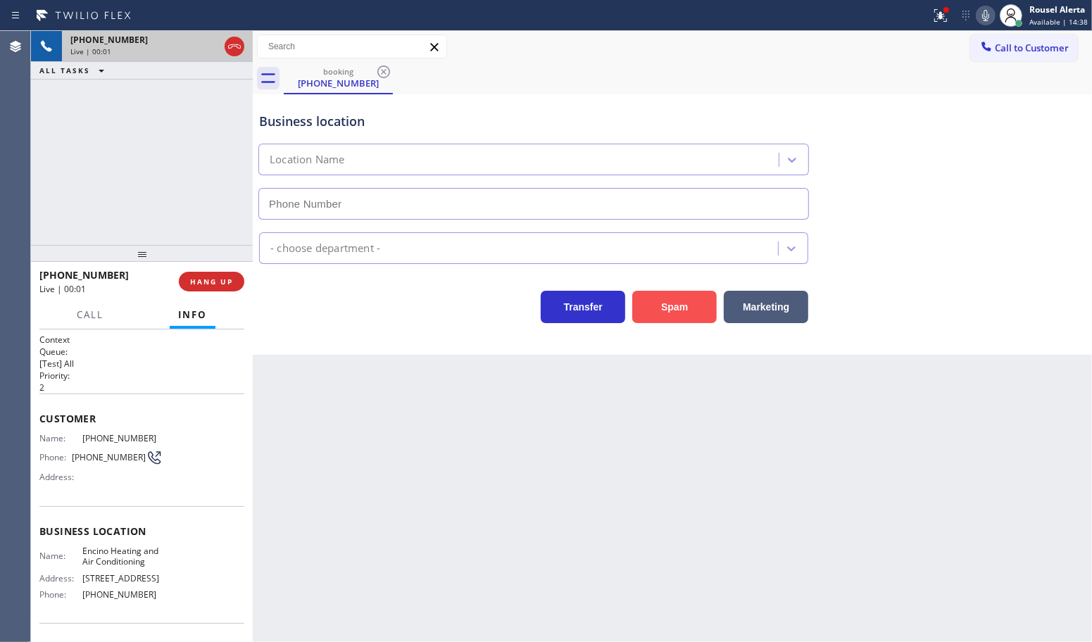
type input "[PHONE_NUMBER]"
click at [673, 312] on button "Spam" at bounding box center [674, 307] width 85 height 32
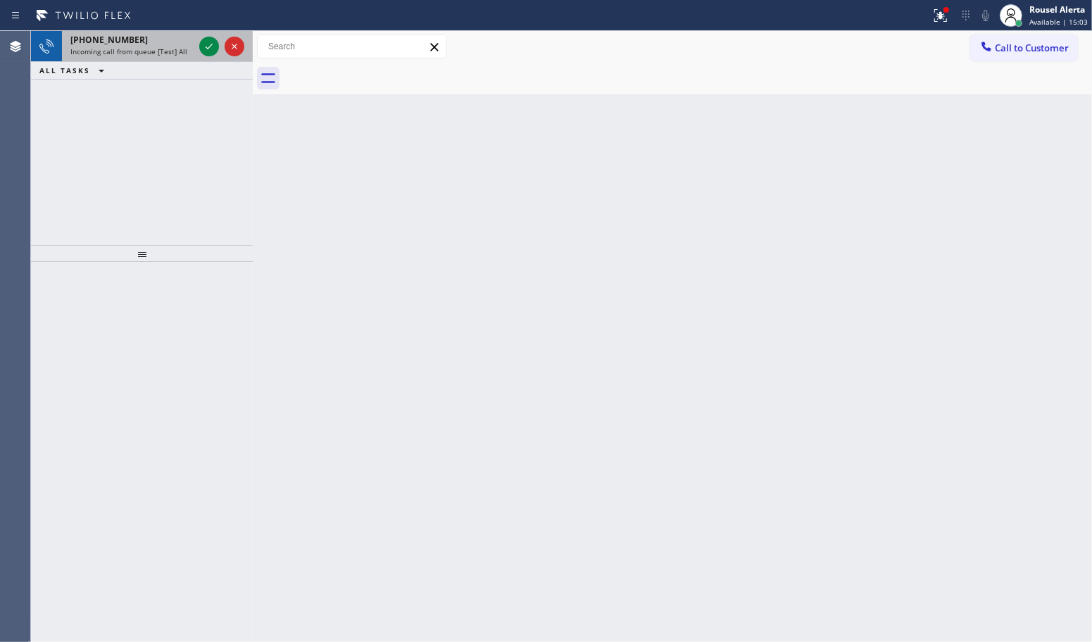
click at [163, 47] on span "Incoming call from queue [Test] All" at bounding box center [128, 51] width 117 height 10
drag, startPoint x: 208, startPoint y: 49, endPoint x: 208, endPoint y: 67, distance: 17.6
click at [208, 49] on icon at bounding box center [209, 46] width 17 height 17
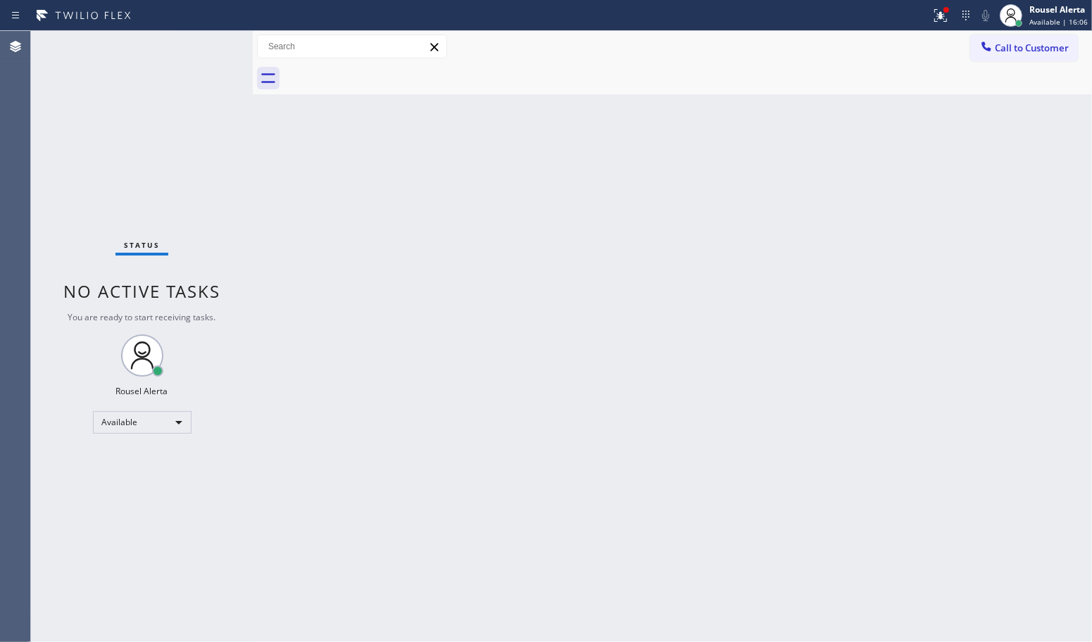
click at [187, 62] on div "Status No active tasks You are ready to start receiving tasks. Rousel Alerta Av…" at bounding box center [142, 336] width 222 height 611
click at [800, 352] on div "Back to Dashboard Change Sender ID Customers Technicians Select a contact Outbo…" at bounding box center [672, 336] width 839 height 611
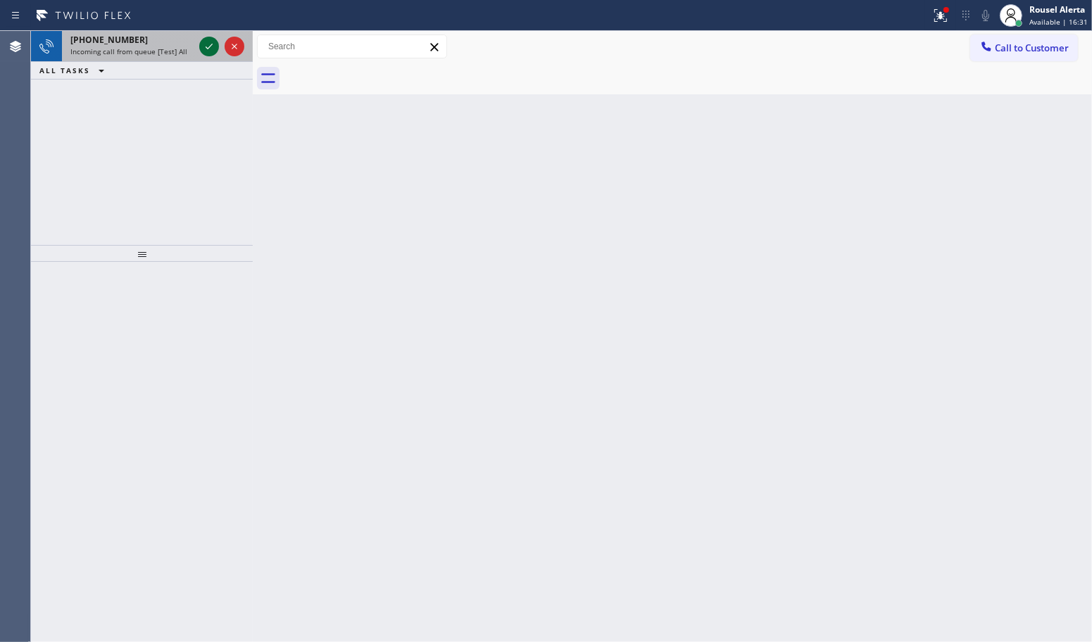
click at [205, 50] on icon at bounding box center [209, 46] width 17 height 17
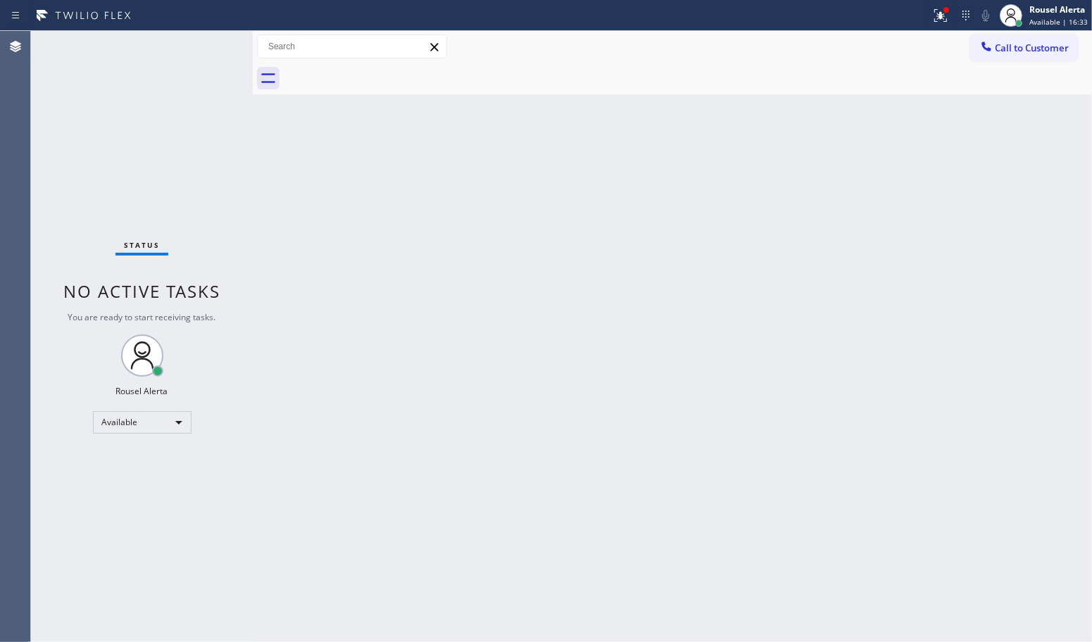
click at [205, 50] on div "Status No active tasks You are ready to start receiving tasks. Rousel Alerta Av…" at bounding box center [142, 336] width 222 height 611
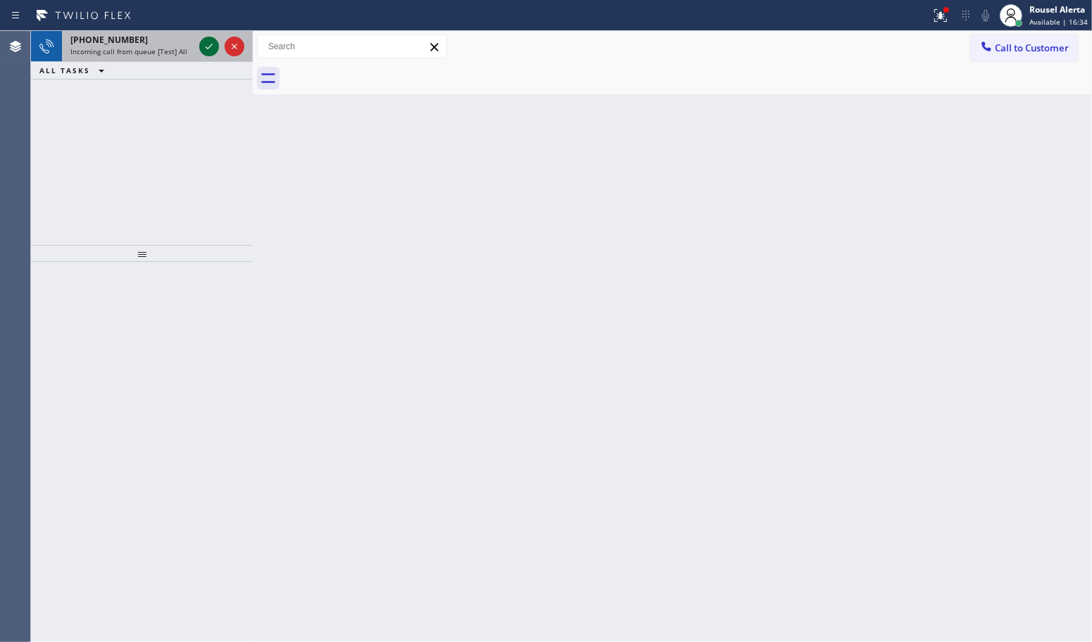
click at [211, 50] on icon at bounding box center [209, 46] width 17 height 17
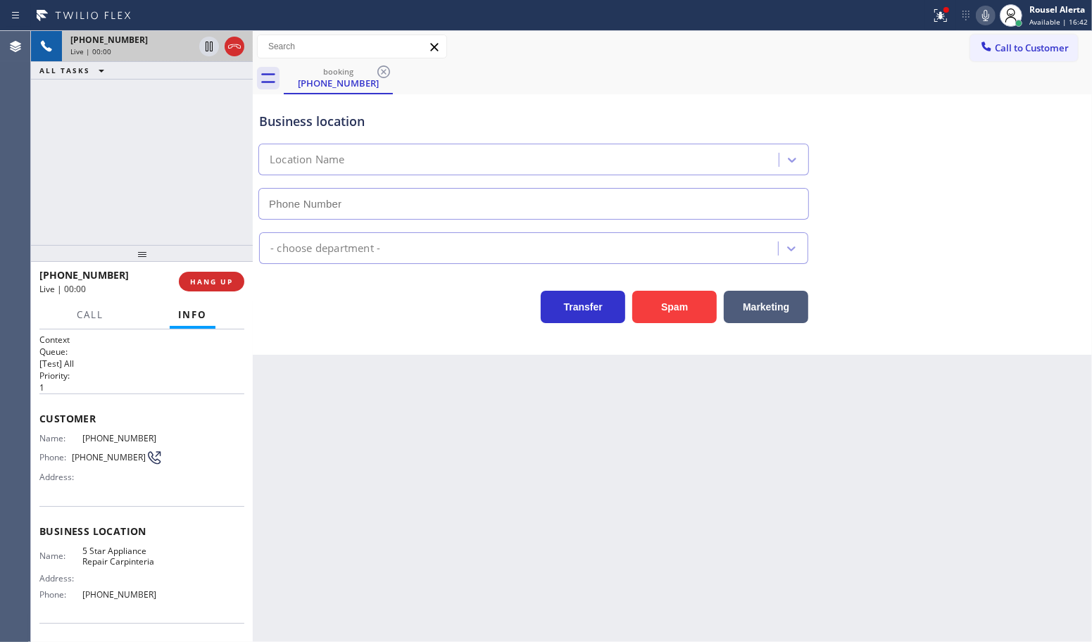
type input "[PHONE_NUMBER]"
click at [645, 294] on button "Spam" at bounding box center [674, 307] width 85 height 32
click at [653, 305] on button "Spam" at bounding box center [674, 307] width 85 height 32
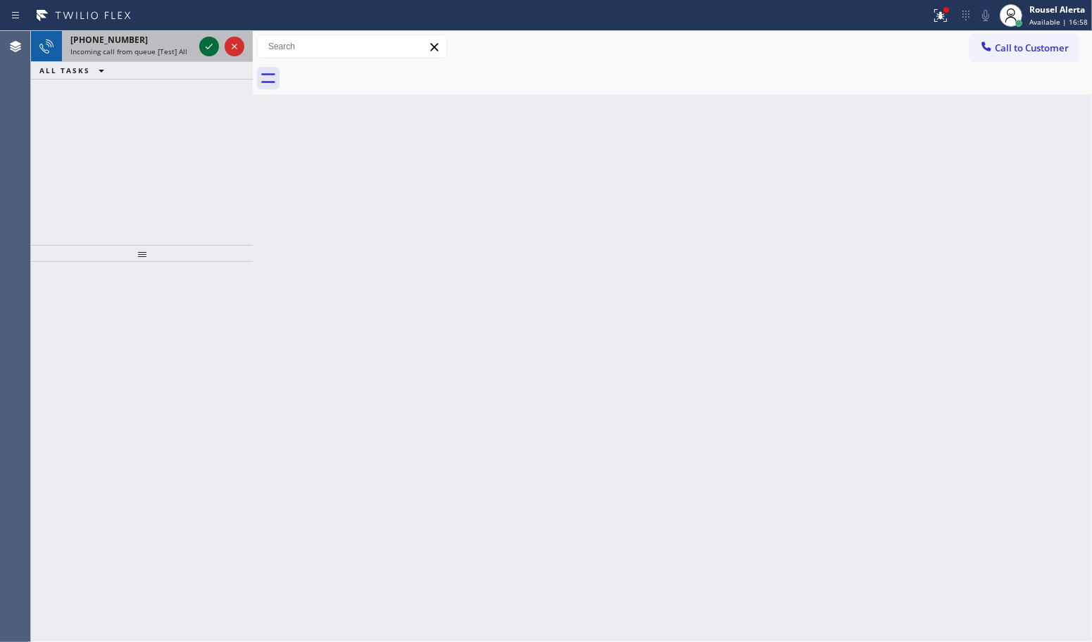
click at [201, 50] on icon at bounding box center [209, 46] width 17 height 17
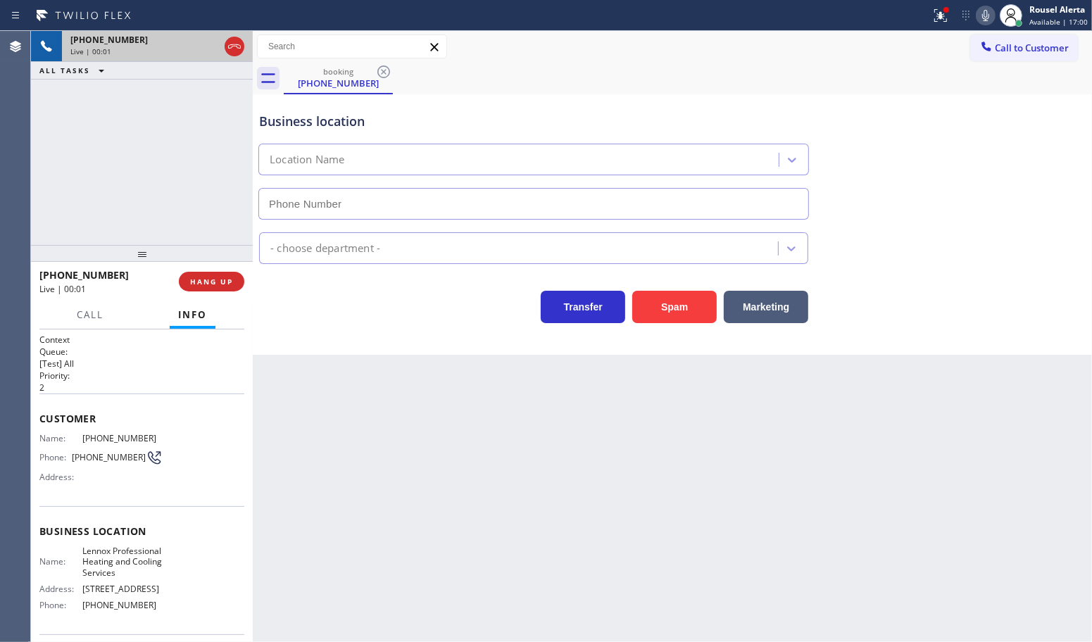
type input "[PHONE_NUMBER]"
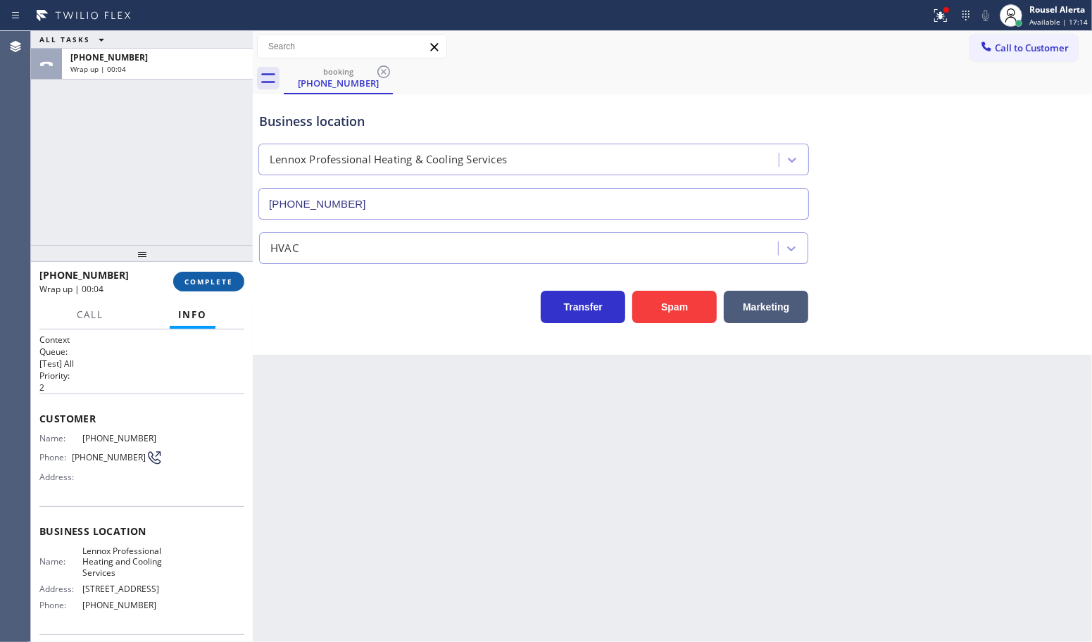
click at [202, 287] on button "COMPLETE" at bounding box center [208, 282] width 71 height 20
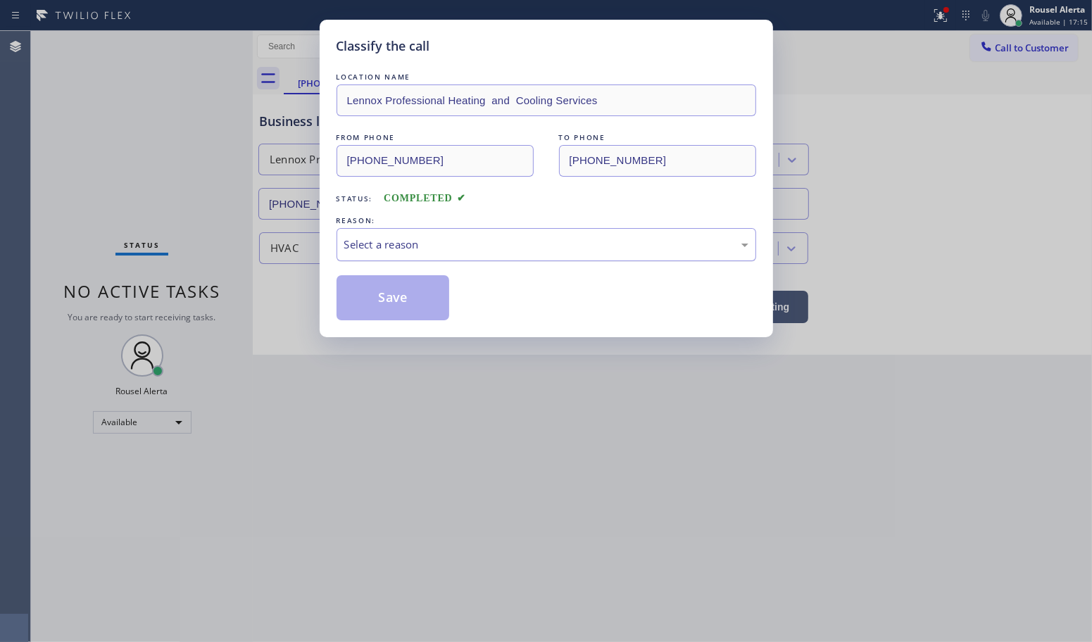
click at [451, 244] on div "Select a reason" at bounding box center [546, 245] width 404 height 16
click at [421, 299] on button "Save" at bounding box center [393, 297] width 113 height 45
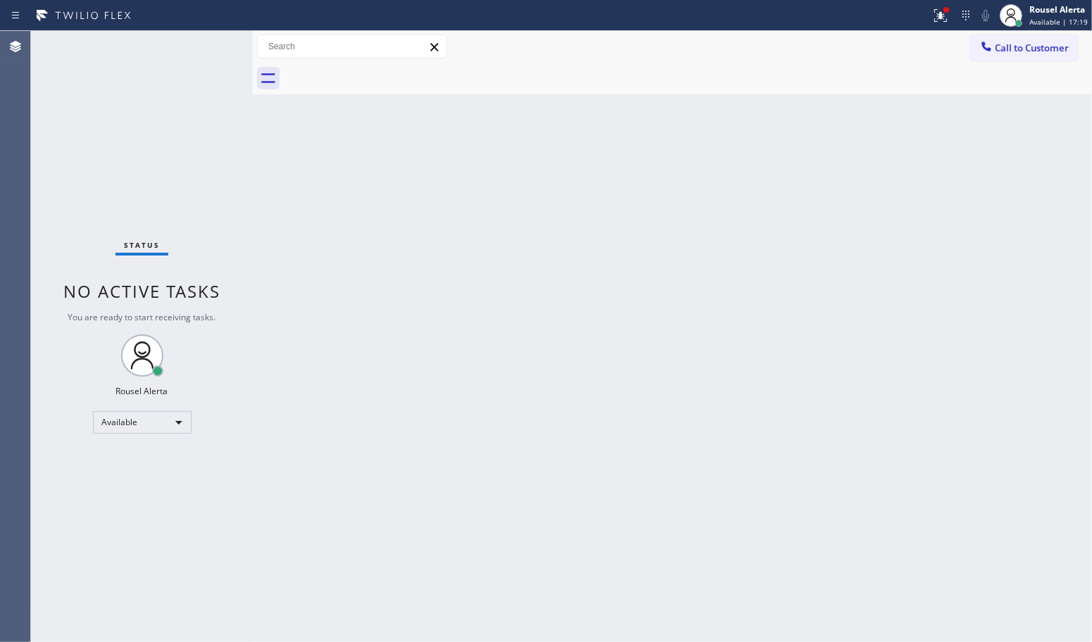
click at [430, 363] on div "Back to Dashboard Change Sender ID Customers Technicians Select a contact Outbo…" at bounding box center [672, 336] width 839 height 611
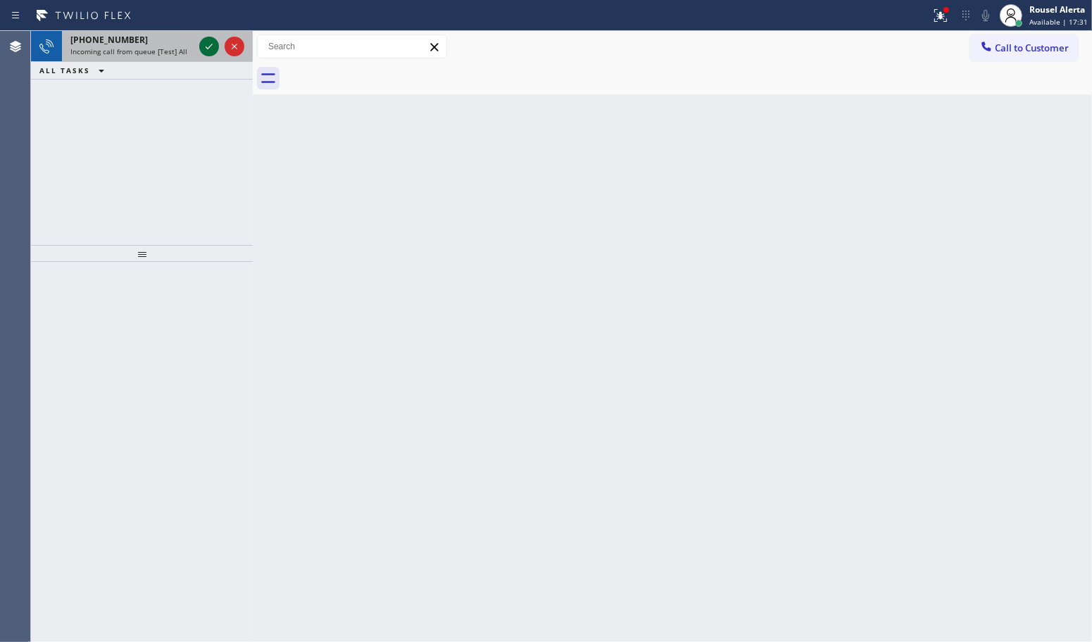
click at [206, 49] on icon at bounding box center [209, 46] width 17 height 17
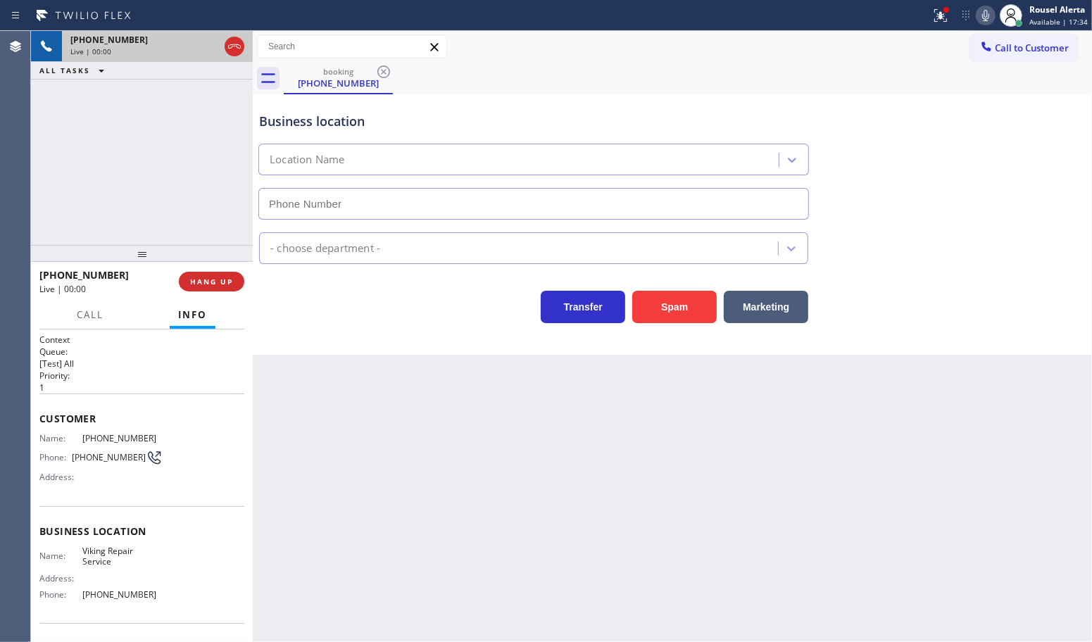
type input "[PHONE_NUMBER]"
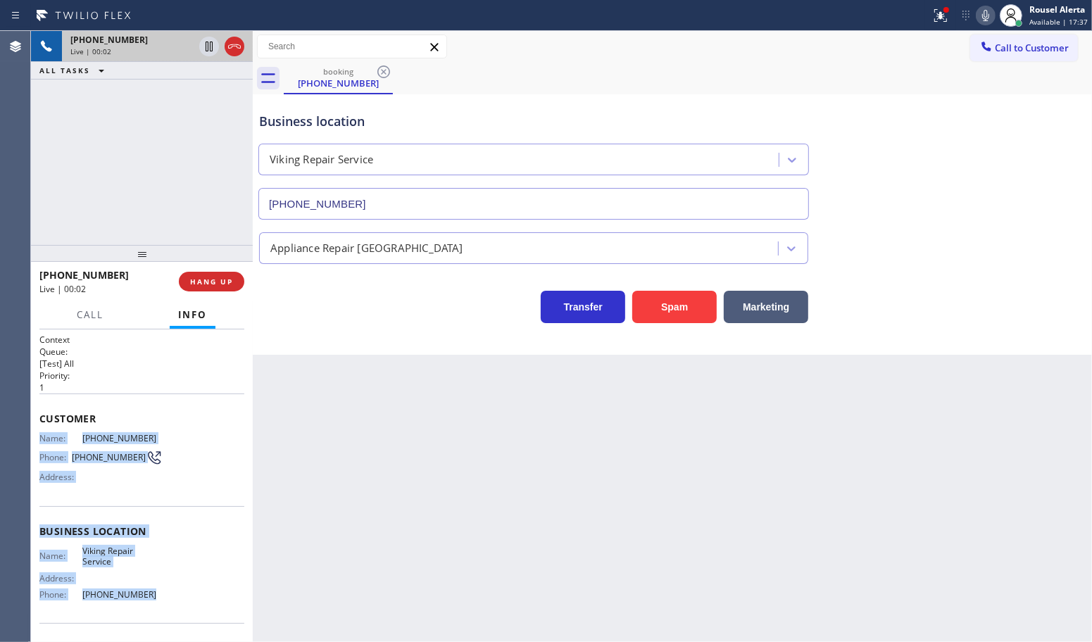
drag, startPoint x: 79, startPoint y: 494, endPoint x: 151, endPoint y: 602, distance: 129.9
click at [151, 602] on div "Context Queue: [Test] All Priority: 1 Customer Name: [PHONE_NUMBER] Phone: [PHO…" at bounding box center [141, 532] width 205 height 396
copy div "Name: [PHONE_NUMBER] Phone: [PHONE_NUMBER] Address: Business location Name: Vik…"
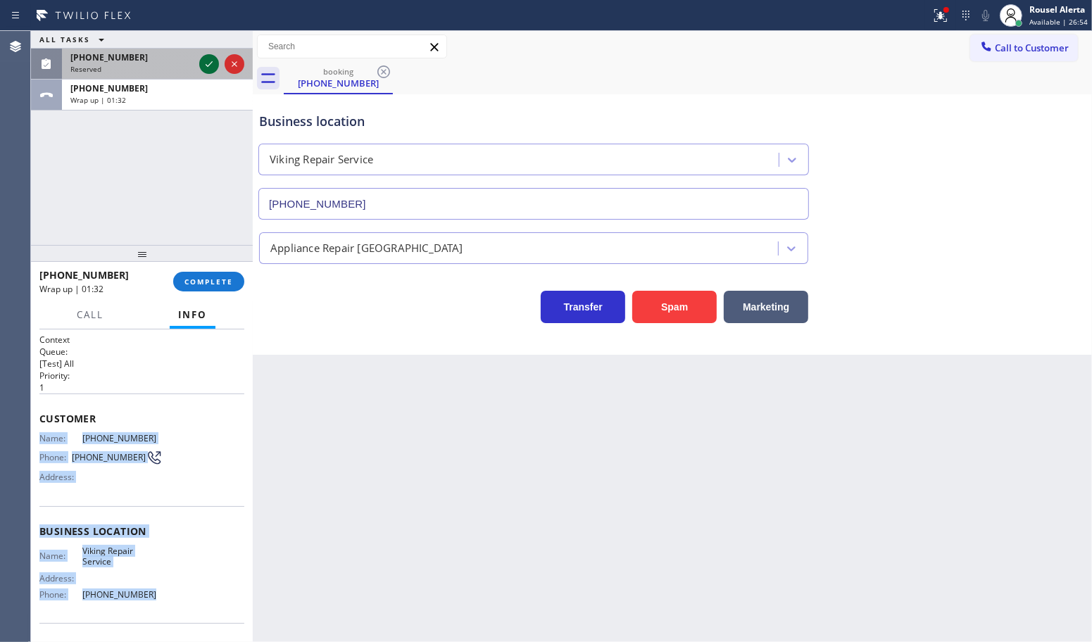
click at [211, 63] on icon at bounding box center [209, 64] width 7 height 6
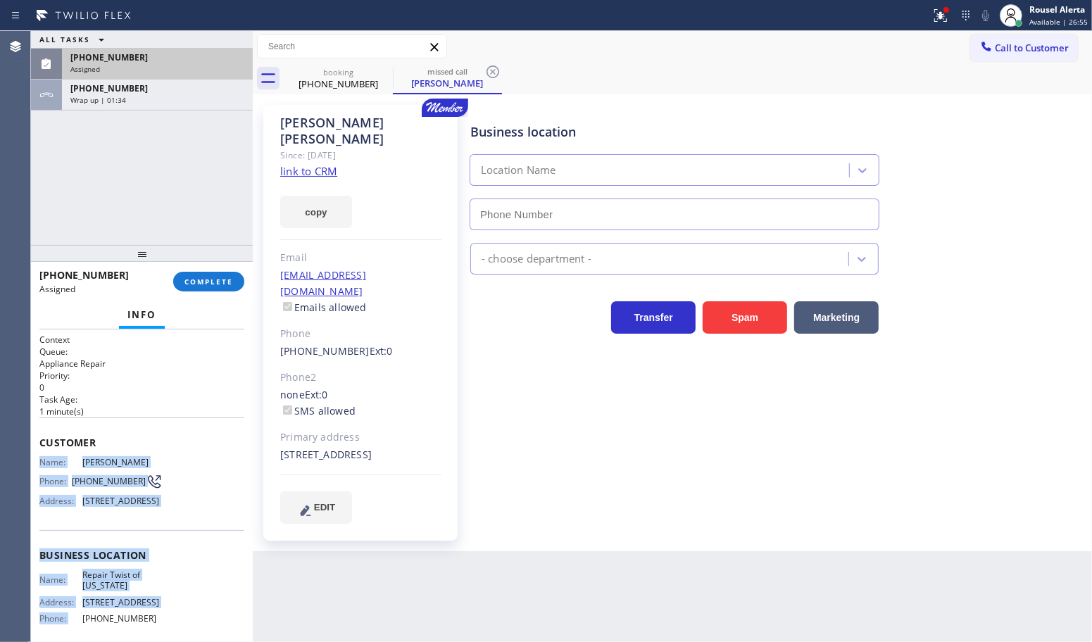
click at [196, 445] on span "Customer" at bounding box center [141, 442] width 205 height 13
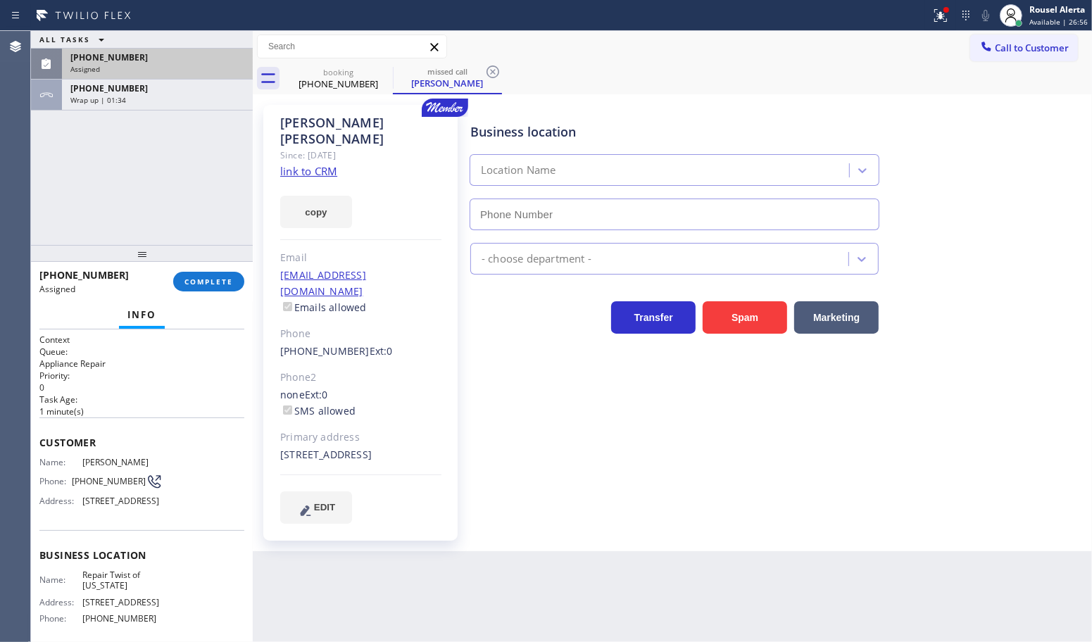
type input "[PHONE_NUMBER]"
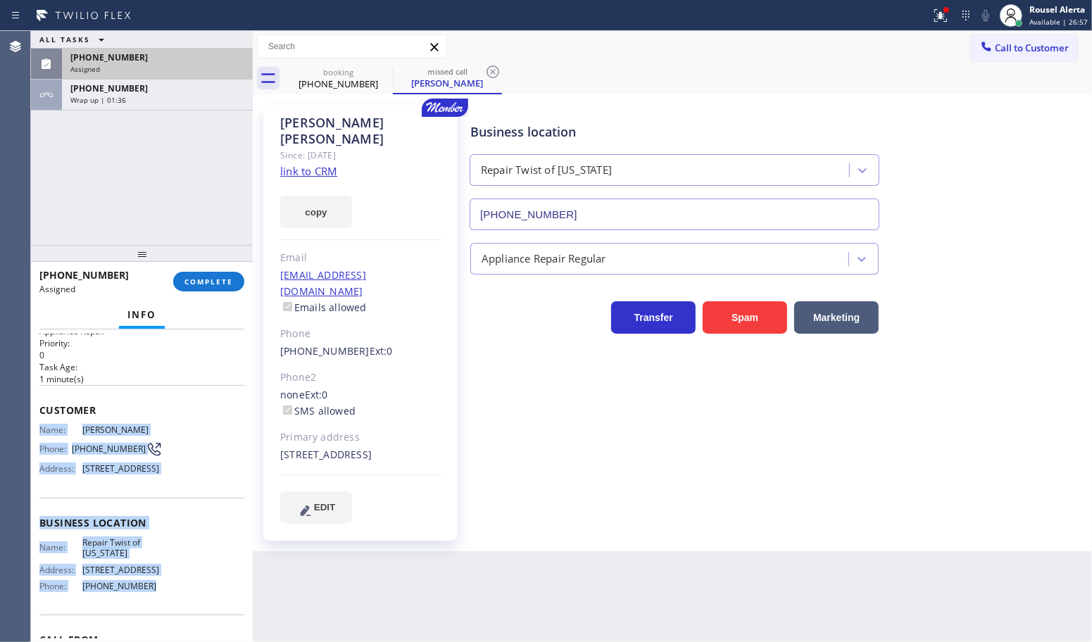
scroll to position [88, 0]
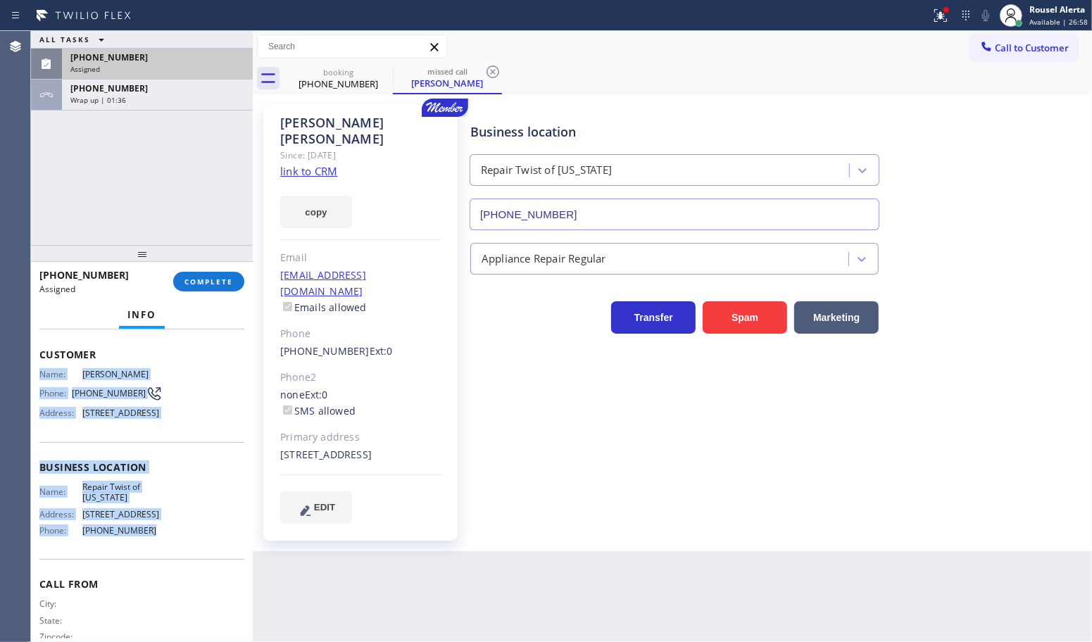
drag, startPoint x: 40, startPoint y: 459, endPoint x: 149, endPoint y: 564, distance: 150.9
click at [149, 564] on div "Context Queue: Appliance Repair Priority: 0 Task Age: [DEMOGRAPHIC_DATA] minute…" at bounding box center [141, 456] width 205 height 420
copy div "Name: [PERSON_NAME] Phone: [PHONE_NUMBER] Address: [STREET_ADDRESS] Business lo…"
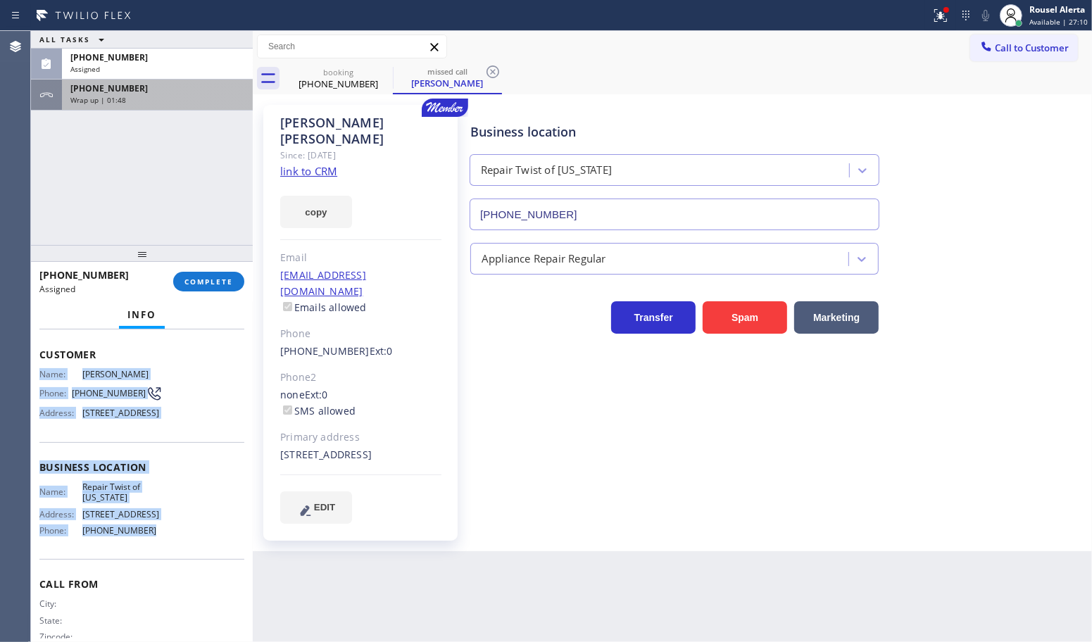
drag, startPoint x: 159, startPoint y: 57, endPoint x: 162, endPoint y: 85, distance: 27.6
click at [159, 57] on div "[PHONE_NUMBER]" at bounding box center [157, 57] width 174 height 12
click at [198, 285] on span "COMPLETE" at bounding box center [209, 282] width 49 height 10
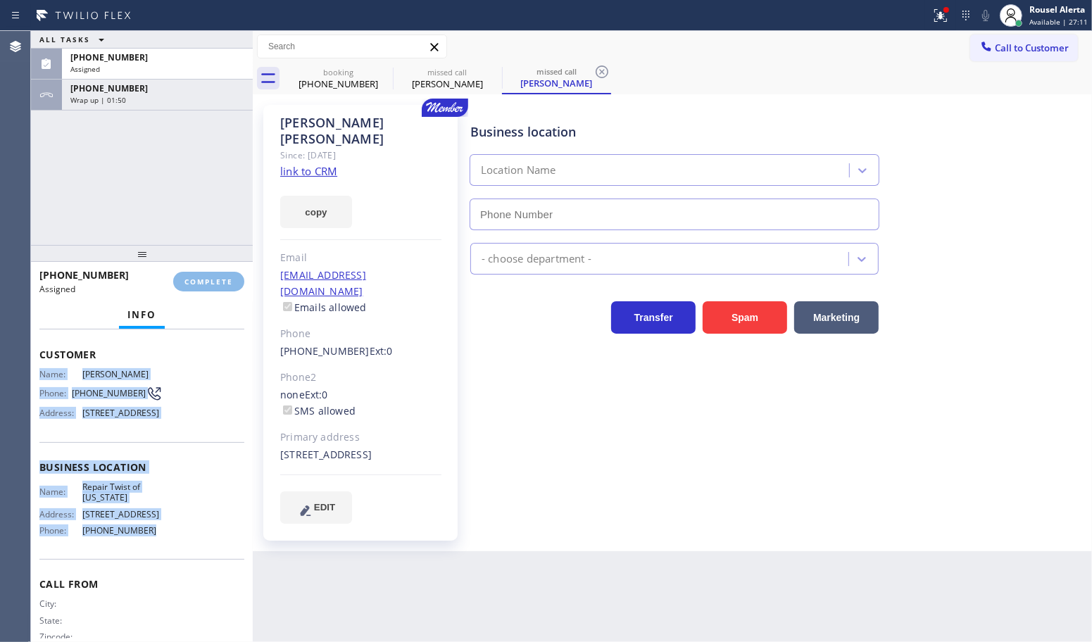
type input "[PHONE_NUMBER]"
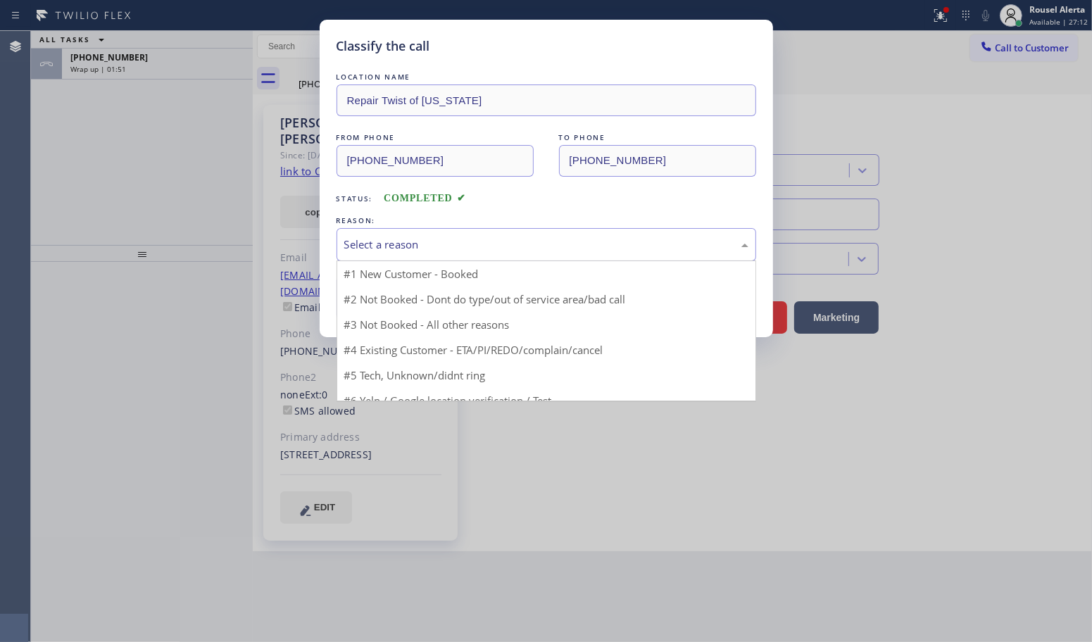
click at [427, 247] on div "Select a reason" at bounding box center [546, 245] width 404 height 16
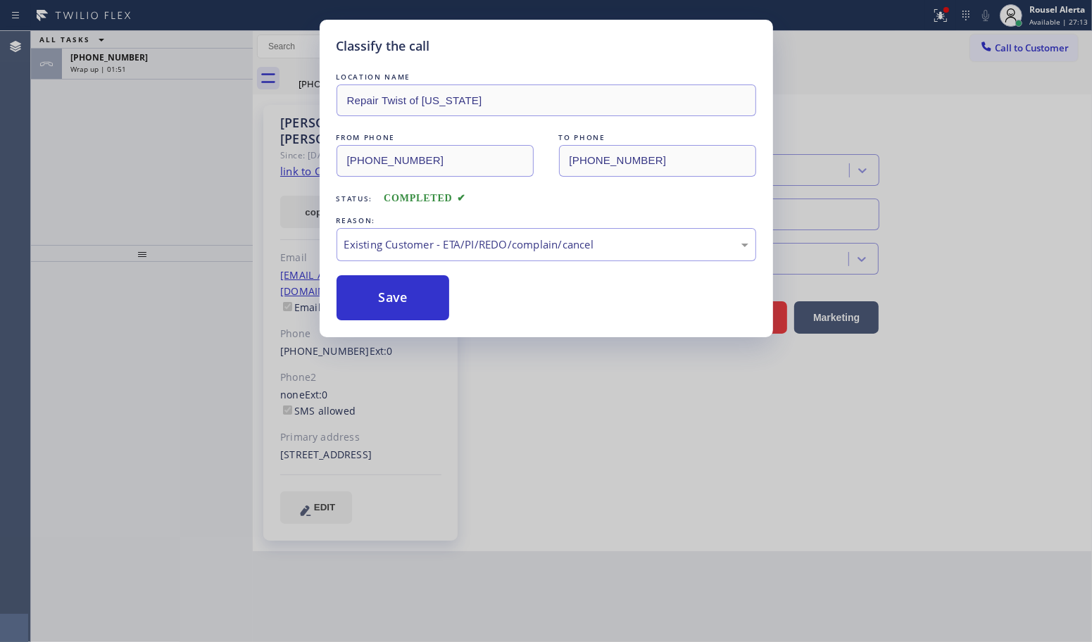
drag, startPoint x: 406, startPoint y: 299, endPoint x: 258, endPoint y: 171, distance: 195.7
click at [405, 299] on button "Save" at bounding box center [393, 297] width 113 height 45
click at [182, 58] on div "Classify the call LOCATION NAME Repair Twist of [US_STATE] FROM PHONE [PHONE_NU…" at bounding box center [546, 321] width 1092 height 642
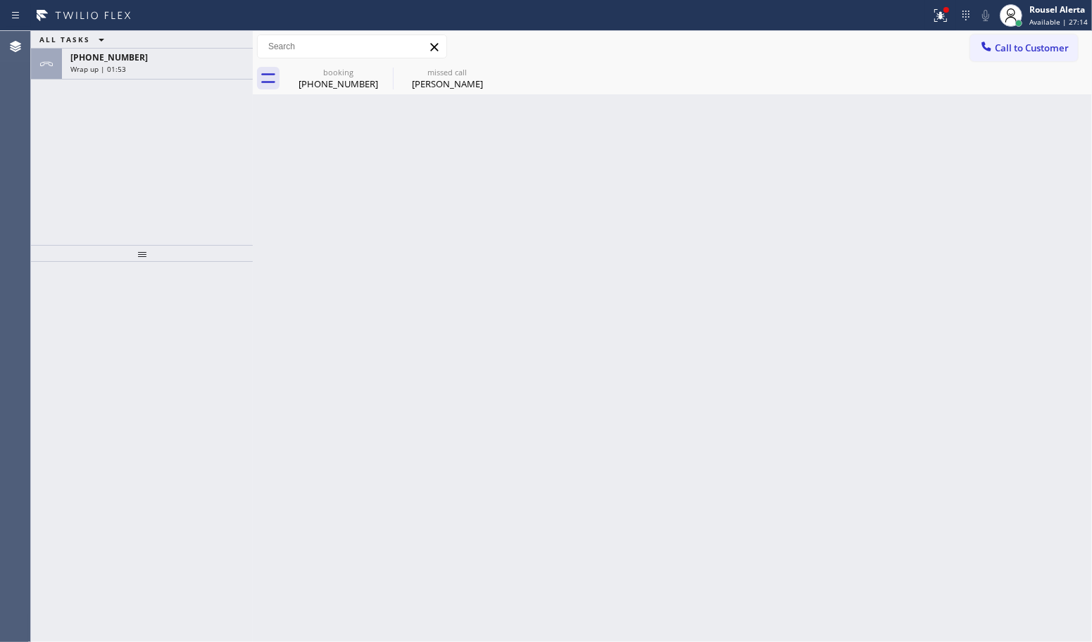
click at [182, 58] on div "[PHONE_NUMBER]" at bounding box center [157, 57] width 174 height 12
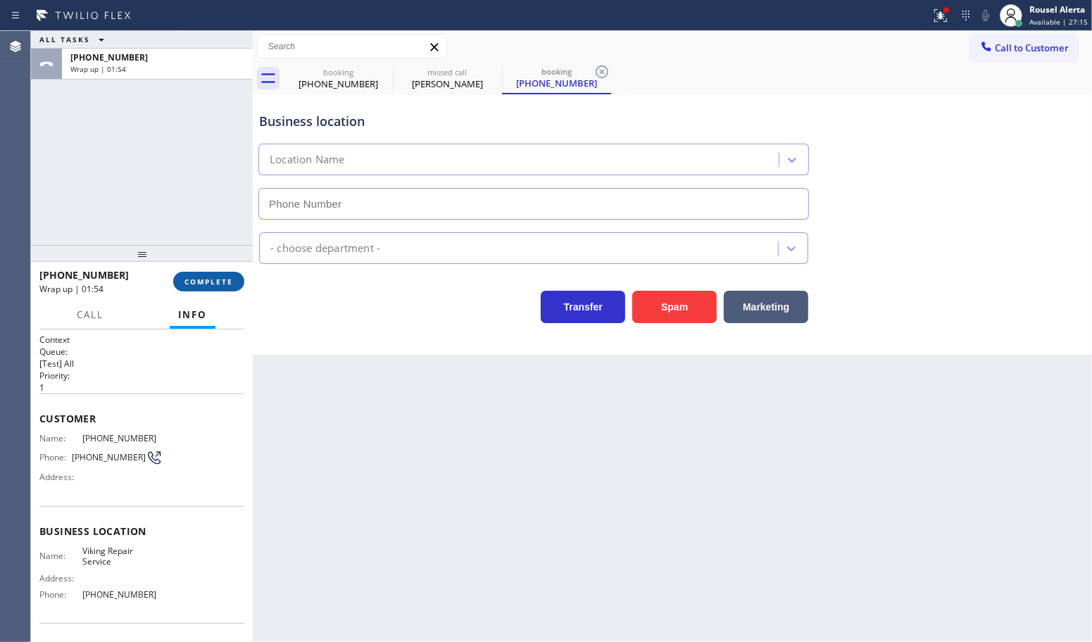
click at [201, 277] on span "COMPLETE" at bounding box center [209, 282] width 49 height 10
type input "[PHONE_NUMBER]"
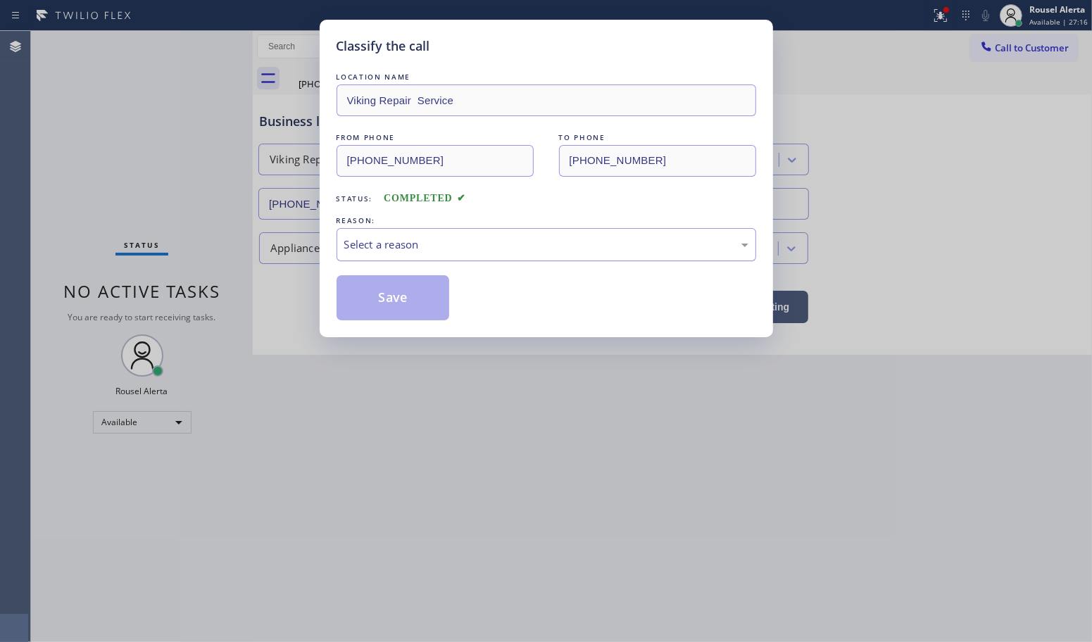
click at [378, 245] on div "Select a reason" at bounding box center [546, 245] width 404 height 16
click at [411, 297] on button "Save" at bounding box center [393, 297] width 113 height 45
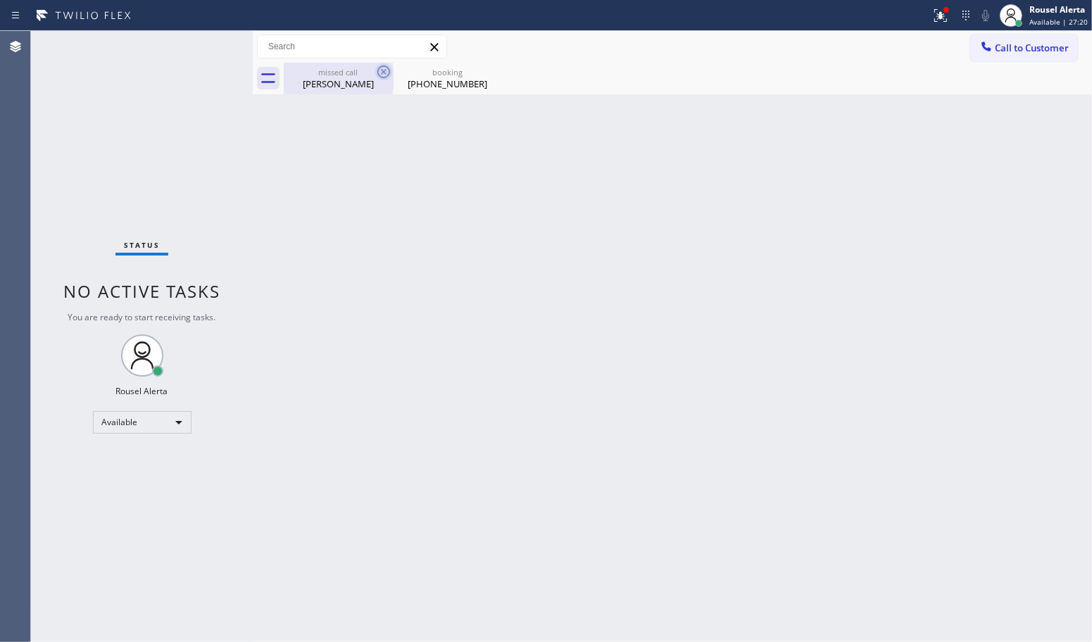
click at [378, 68] on icon at bounding box center [383, 71] width 17 height 17
click at [0, 0] on icon at bounding box center [0, 0] width 0 height 0
click at [384, 71] on div at bounding box center [688, 79] width 808 height 32
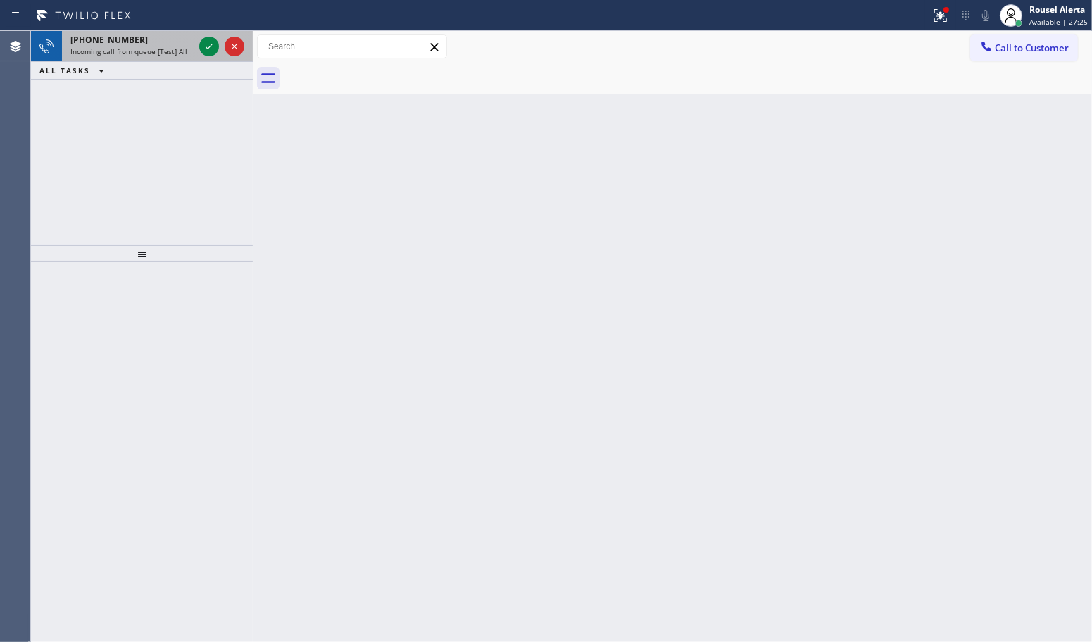
drag, startPoint x: 155, startPoint y: 42, endPoint x: 192, endPoint y: 46, distance: 37.6
click at [156, 43] on div "[PHONE_NUMBER]" at bounding box center [131, 40] width 123 height 12
click at [175, 53] on span "Incoming call from queue [Test] All" at bounding box center [128, 51] width 117 height 10
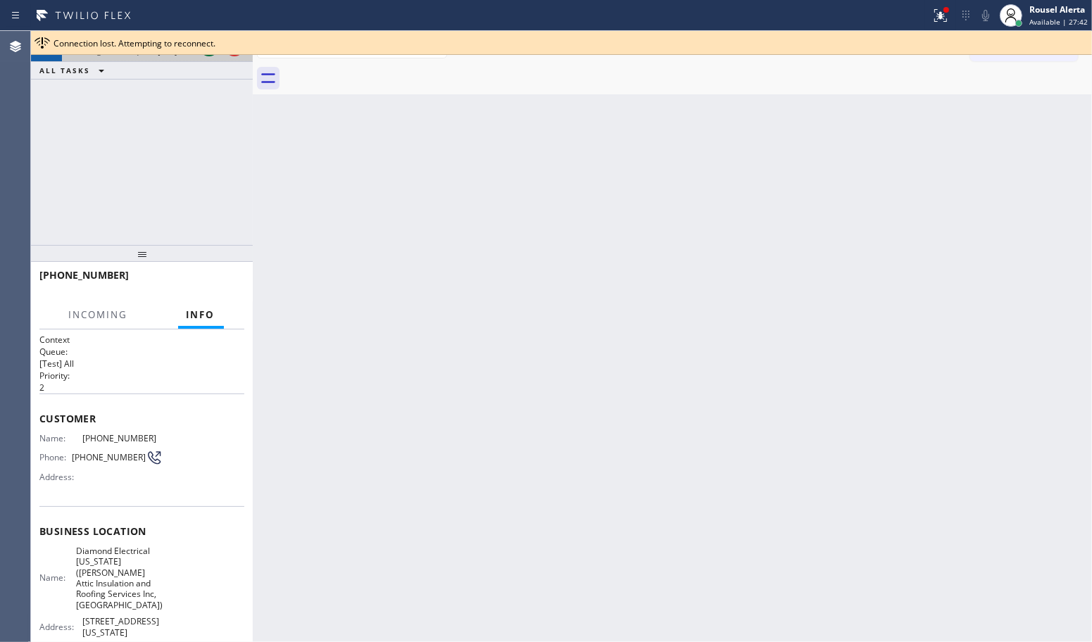
click at [201, 46] on span "Connection lost. Attempting to reconnect." at bounding box center [135, 43] width 162 height 12
click at [194, 43] on span "Connection lost. Attempting to reconnect." at bounding box center [135, 43] width 162 height 12
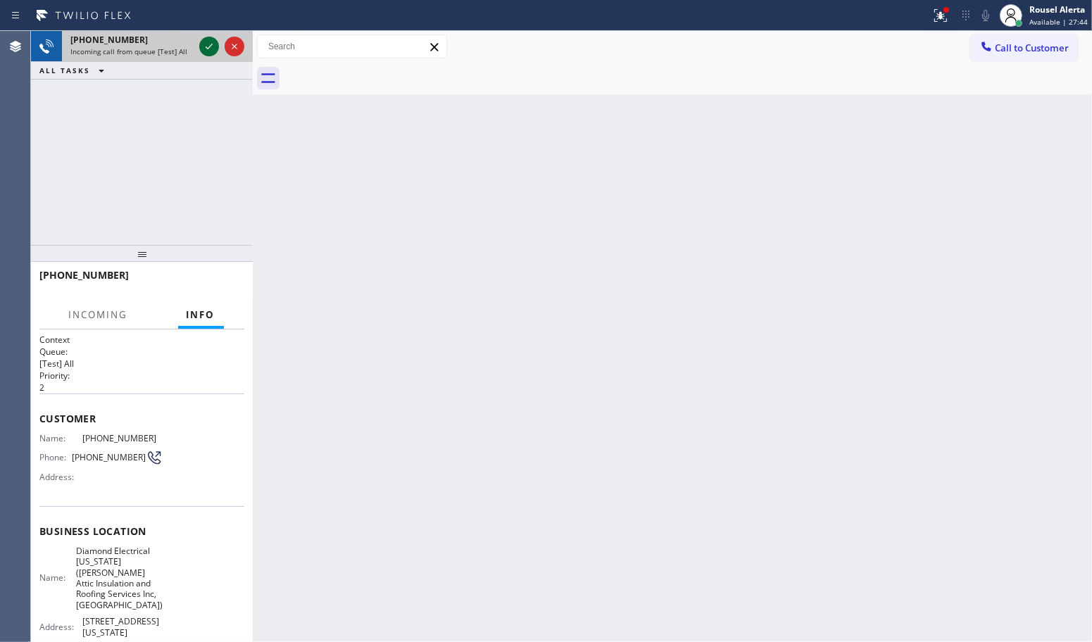
click at [205, 51] on icon at bounding box center [209, 46] width 17 height 17
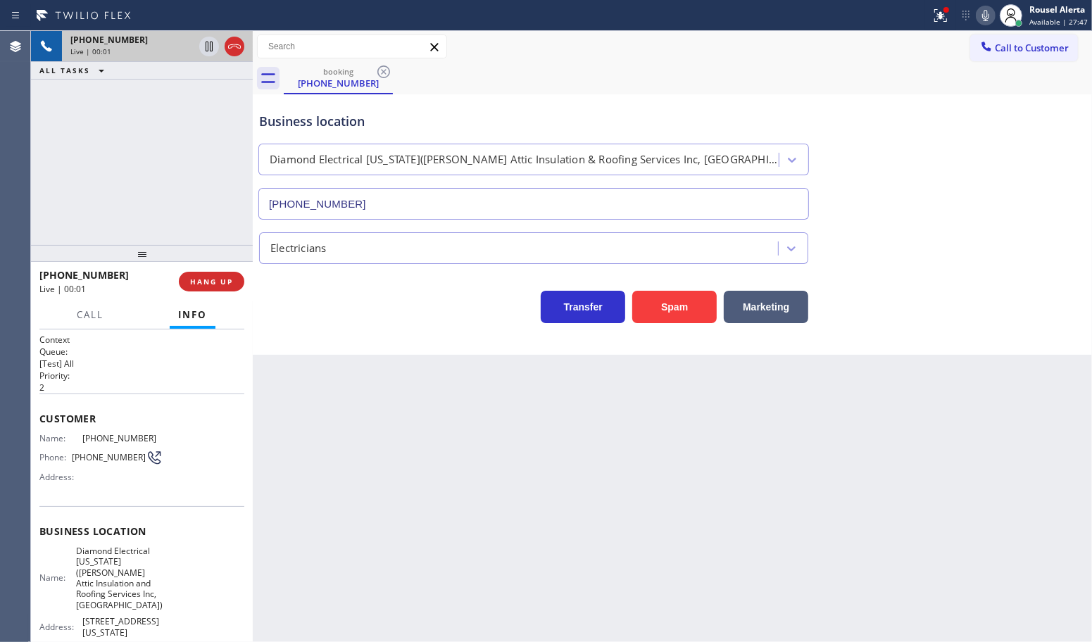
type input "[PHONE_NUMBER]"
click at [196, 117] on div "[PHONE_NUMBER] Live | 00:02 ALL TASKS ALL TASKS ACTIVE TASKS TASKS IN WRAP UP" at bounding box center [142, 138] width 222 height 214
click at [135, 113] on div "[PHONE_NUMBER] Live | 00:21 ALL TASKS ALL TASKS ACTIVE TASKS TASKS IN WRAP UP" at bounding box center [142, 138] width 222 height 214
click at [685, 327] on div "Business location Diamond Electrical [US_STATE]([PERSON_NAME] Attic Insulation …" at bounding box center [672, 224] width 839 height 261
click at [684, 320] on button "Spam" at bounding box center [674, 307] width 85 height 32
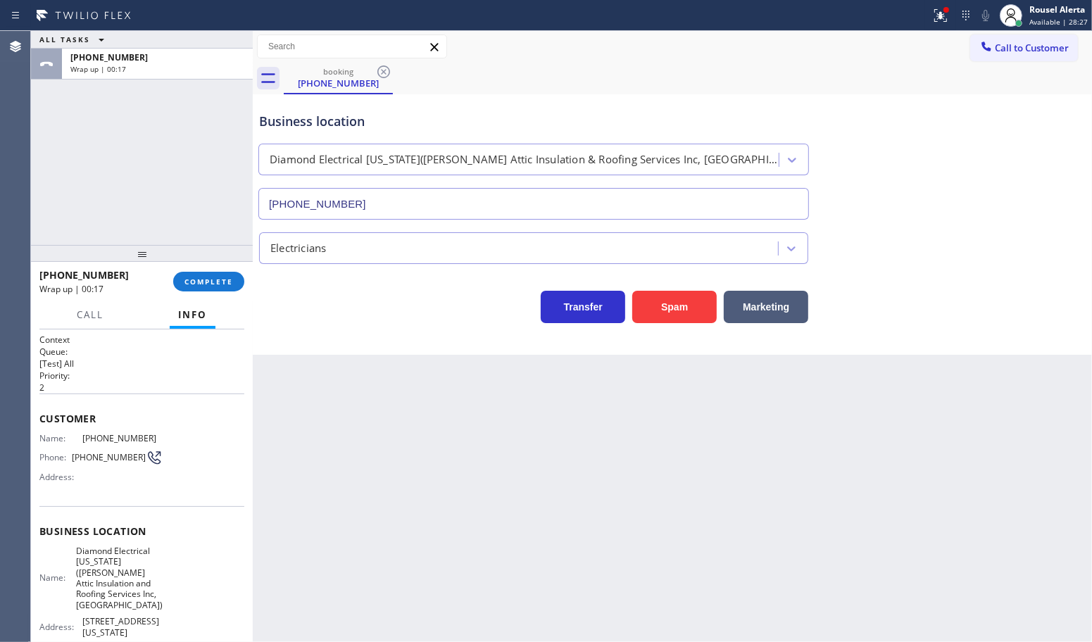
drag, startPoint x: 164, startPoint y: 62, endPoint x: 229, endPoint y: 308, distance: 254.2
click at [164, 62] on div "[PHONE_NUMBER]" at bounding box center [157, 57] width 174 height 12
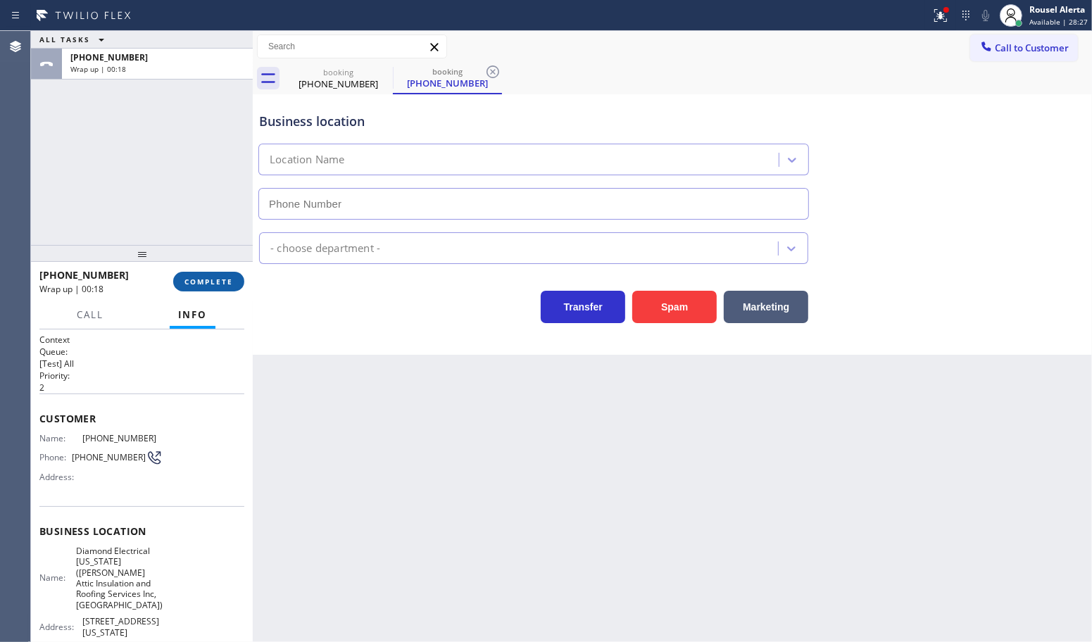
click at [219, 273] on button "COMPLETE" at bounding box center [208, 282] width 71 height 20
type input "[PHONE_NUMBER]"
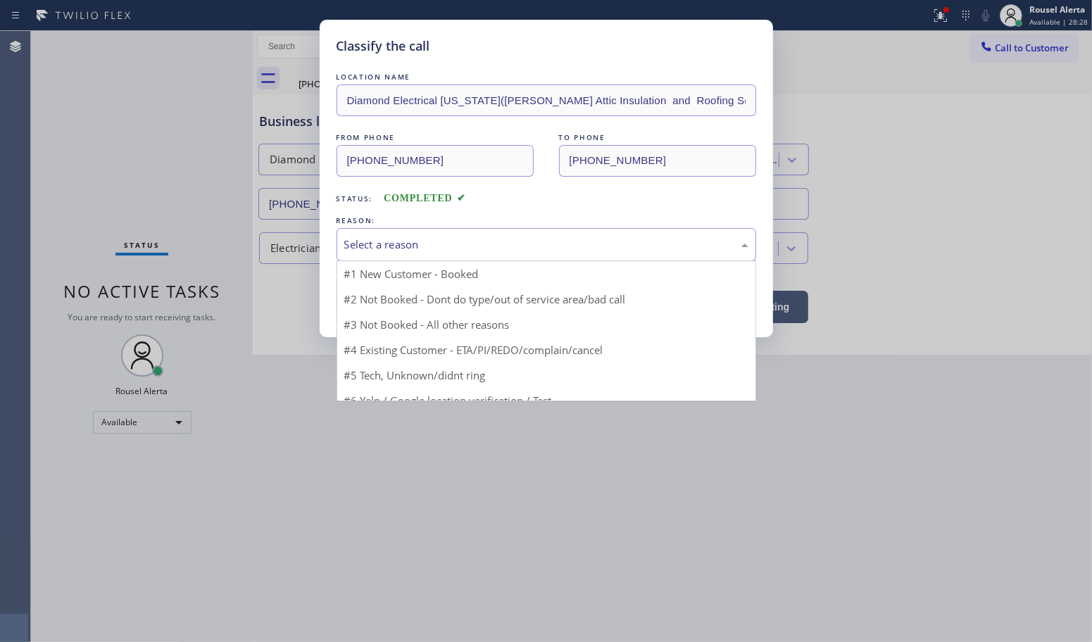
click at [420, 258] on div "Select a reason" at bounding box center [547, 244] width 420 height 33
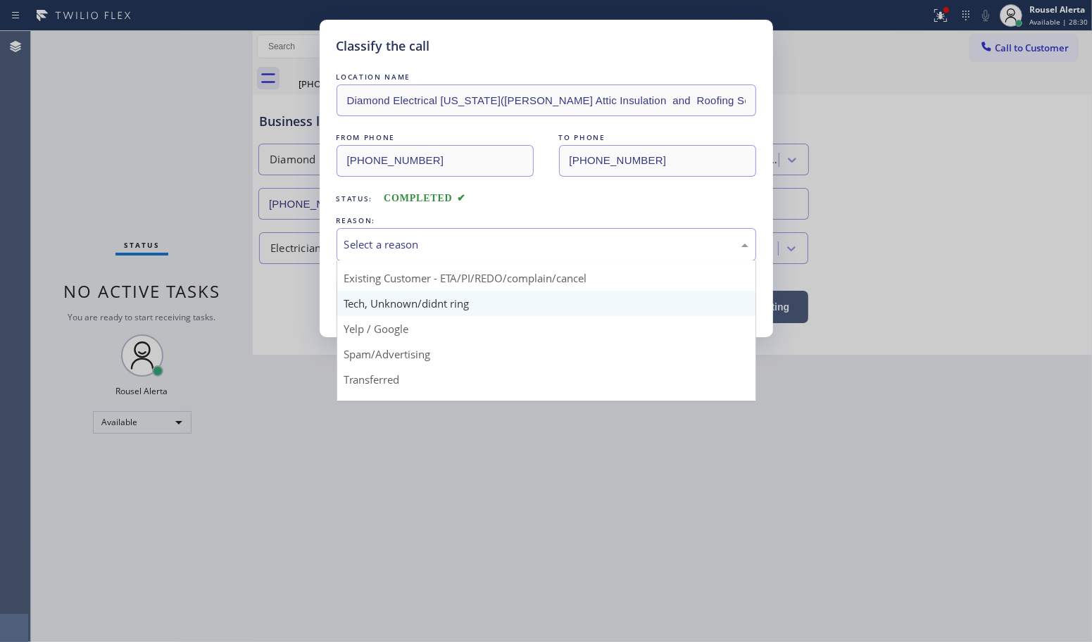
scroll to position [88, 0]
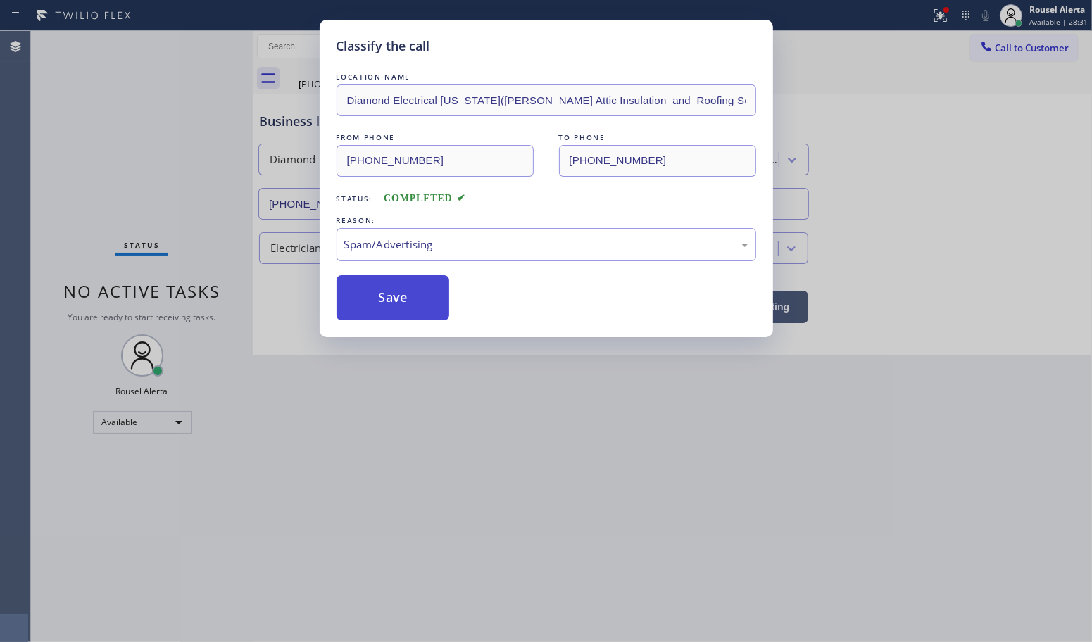
click at [408, 319] on button "Save" at bounding box center [393, 297] width 113 height 45
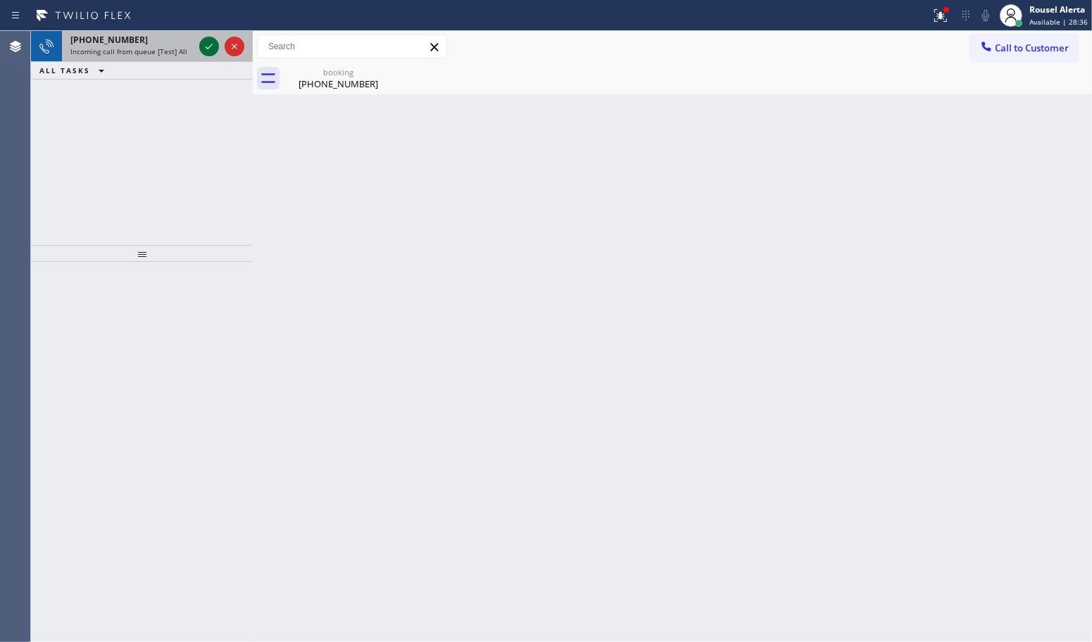
click at [201, 53] on icon at bounding box center [209, 46] width 17 height 17
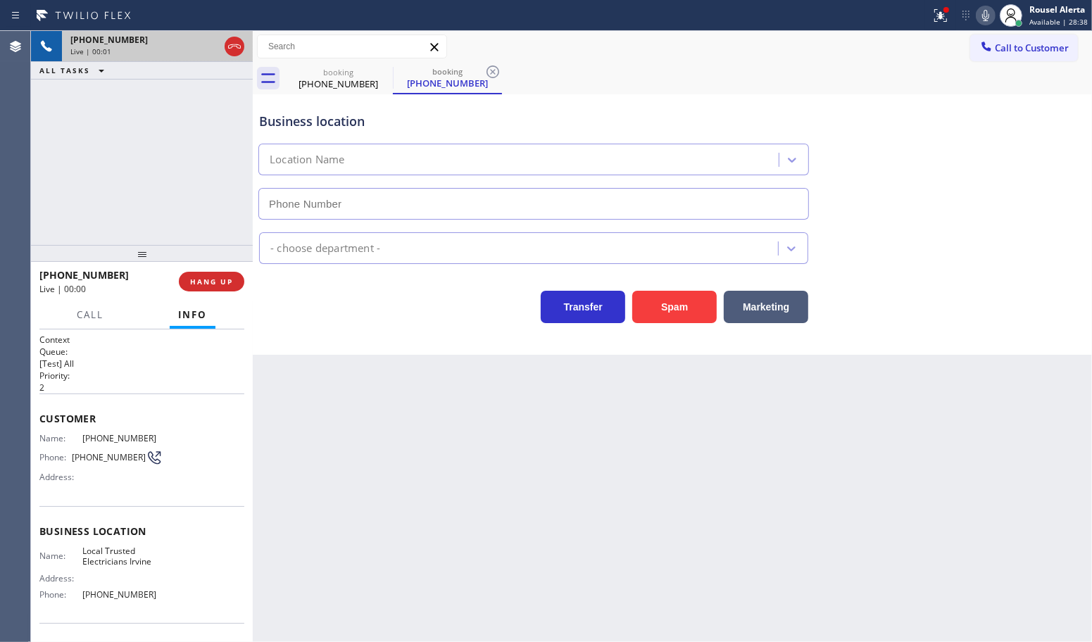
type input "[PHONE_NUMBER]"
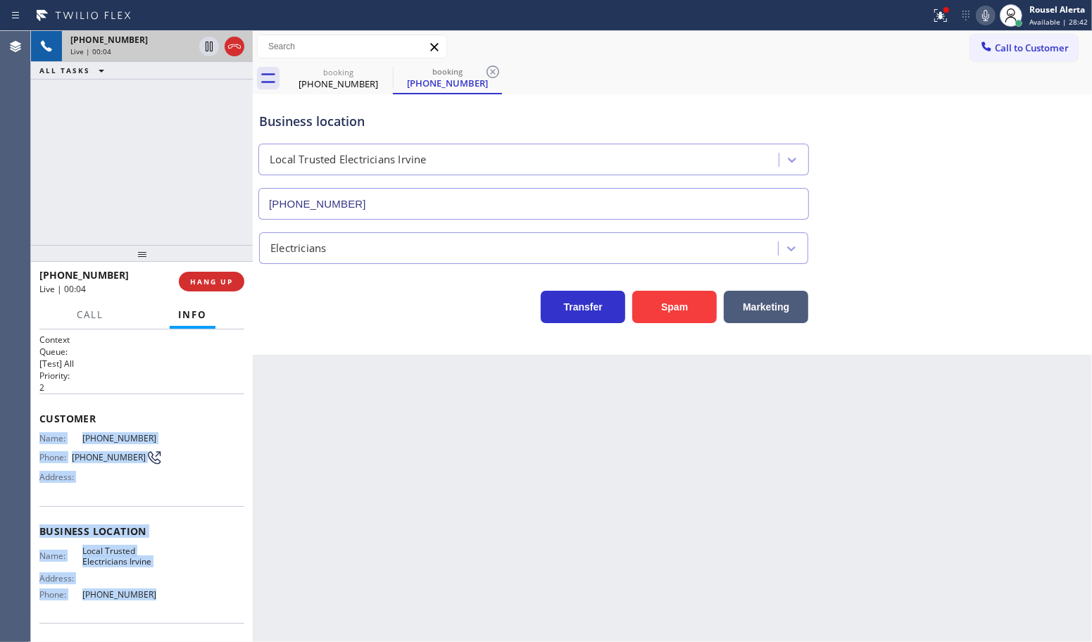
drag, startPoint x: 33, startPoint y: 430, endPoint x: 182, endPoint y: 600, distance: 225.6
click at [182, 600] on div "Context Queue: [Test] All Priority: 2 Customer Name: [PHONE_NUMBER] Phone: [PHO…" at bounding box center [142, 486] width 222 height 313
copy div "Name: [PHONE_NUMBER] Phone: [PHONE_NUMBER] Address: Business location Name: Loc…"
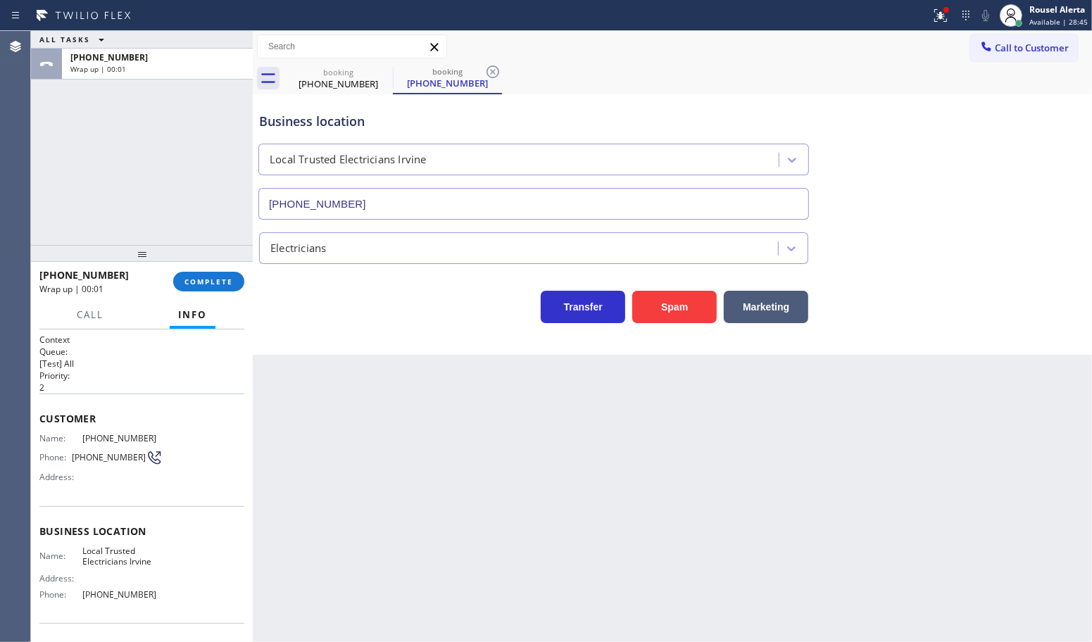
drag, startPoint x: 570, startPoint y: 561, endPoint x: 525, endPoint y: 493, distance: 81.6
click at [570, 561] on div "Back to Dashboard Change Sender ID Customers Technicians Select a contact Outbo…" at bounding box center [672, 336] width 839 height 611
click at [212, 294] on div "[PHONE_NUMBER] Wrap up | 00:02 COMPLETE" at bounding box center [141, 281] width 205 height 37
click at [211, 282] on span "COMPLETE" at bounding box center [209, 282] width 49 height 10
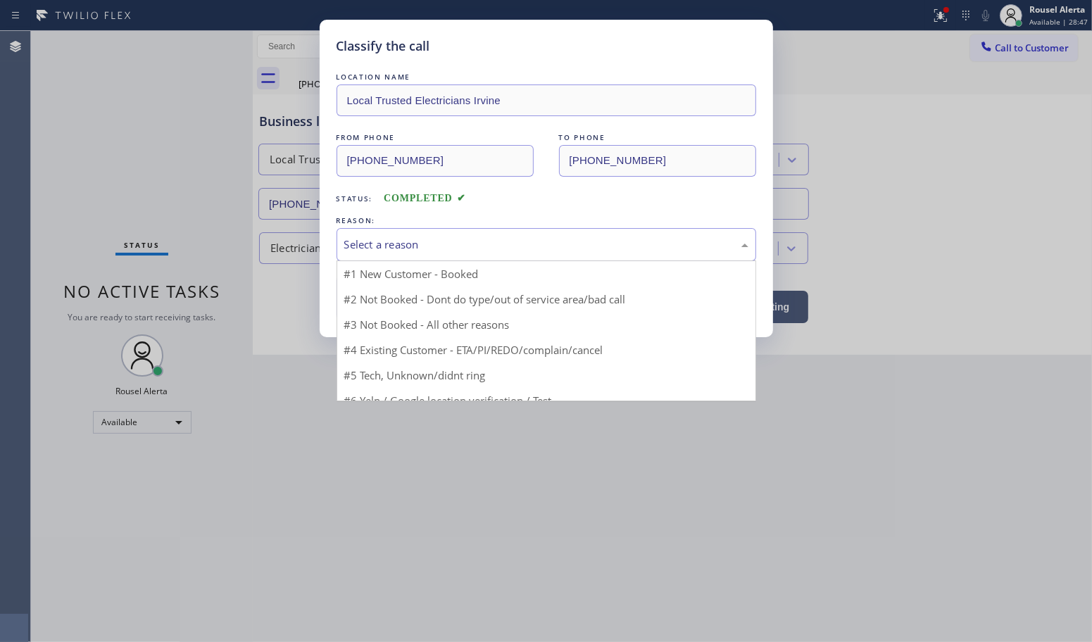
click at [442, 239] on div "Select a reason" at bounding box center [546, 245] width 404 height 16
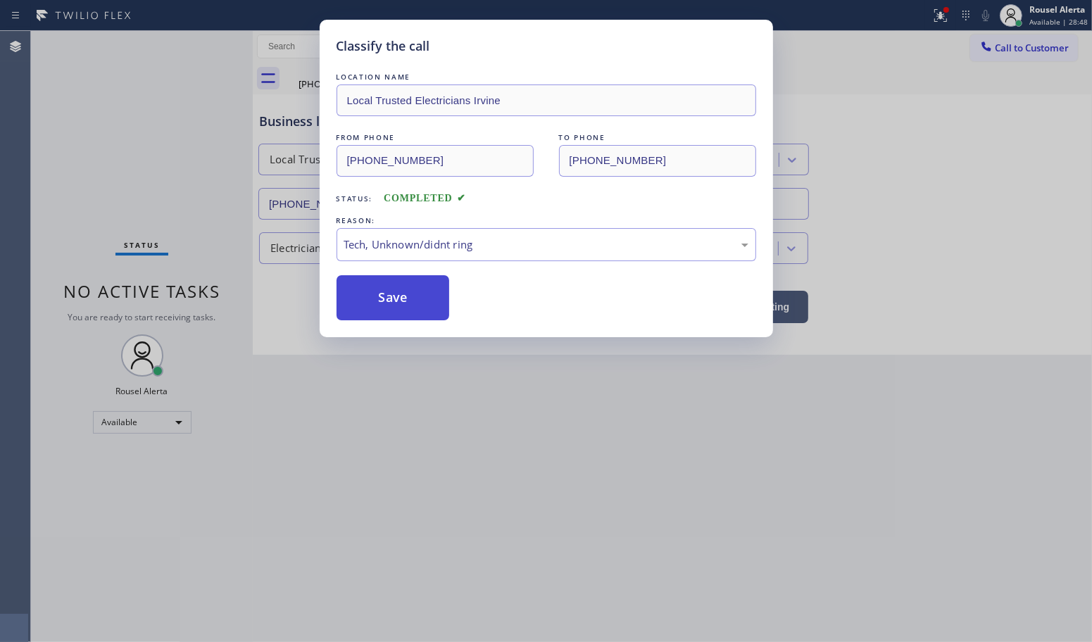
click at [418, 312] on button "Save" at bounding box center [393, 297] width 113 height 45
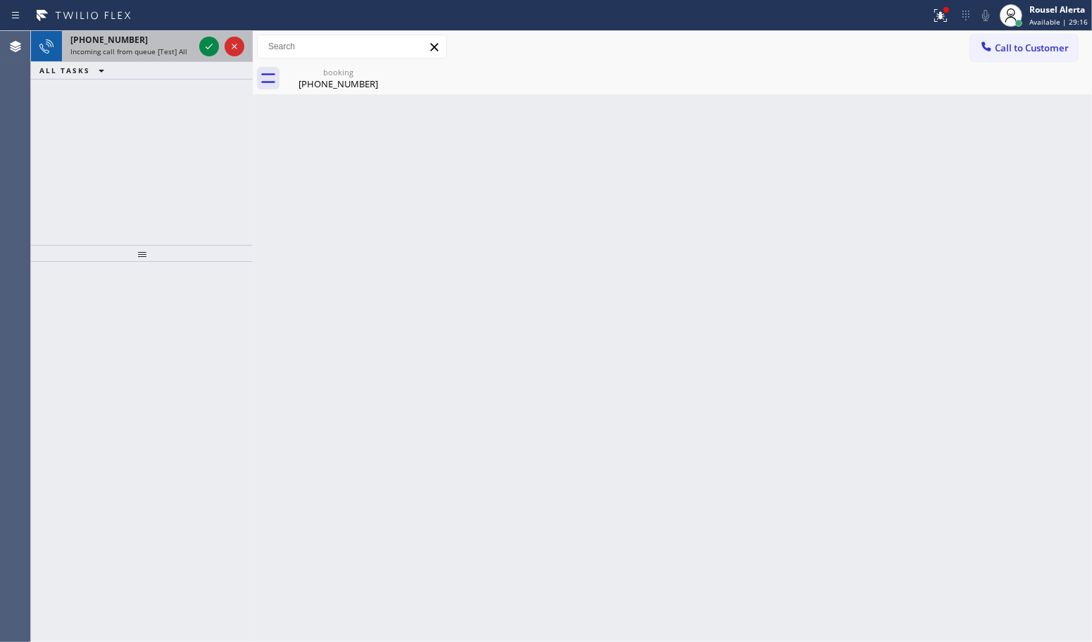
click at [162, 32] on div "[PHONE_NUMBER] Incoming call from queue [Test] All" at bounding box center [129, 46] width 135 height 31
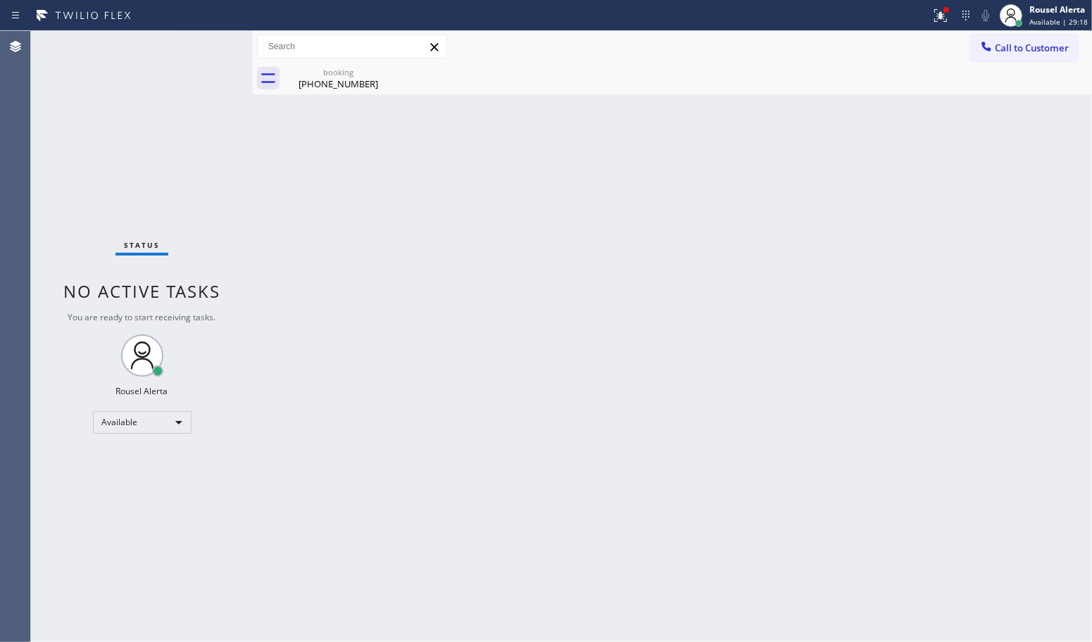
click at [189, 43] on div "Status No active tasks You are ready to start receiving tasks. Rousel Alerta Av…" at bounding box center [142, 336] width 222 height 611
click at [934, 19] on icon at bounding box center [940, 15] width 17 height 17
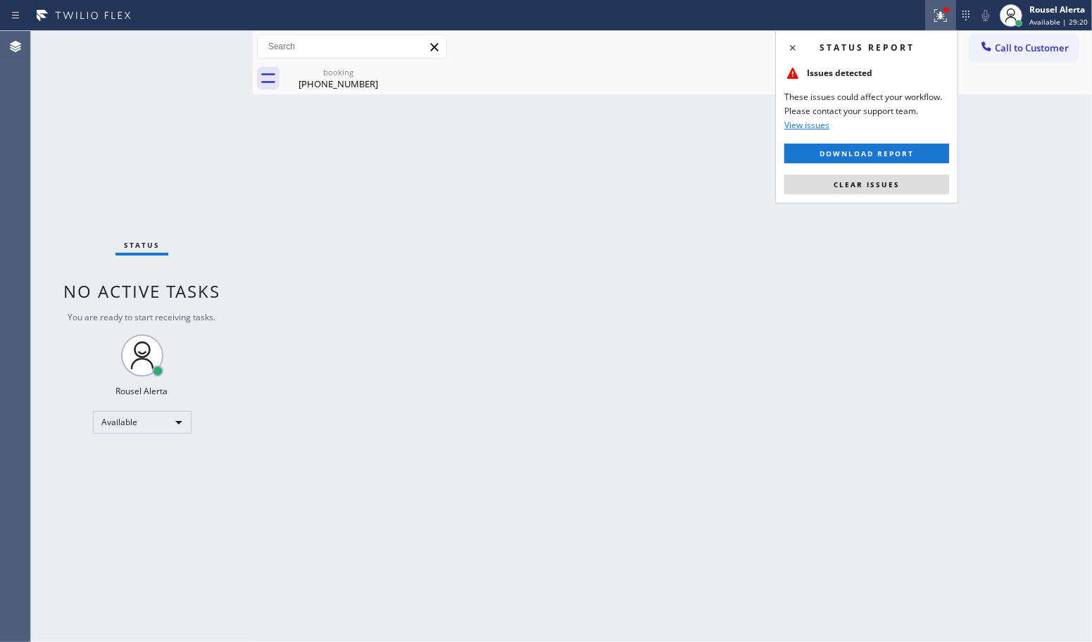
drag, startPoint x: 899, startPoint y: 187, endPoint x: 818, endPoint y: 247, distance: 101.7
click at [899, 188] on button "Clear issues" at bounding box center [866, 185] width 165 height 20
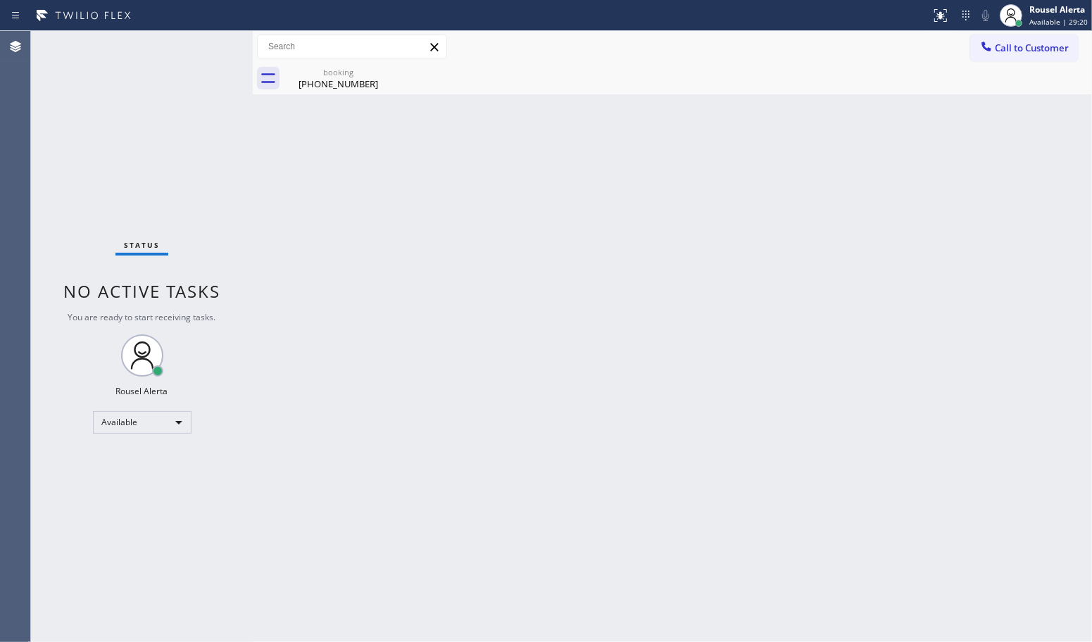
click at [726, 329] on div "Back to Dashboard Change Sender ID Customers Technicians Select a contact Outbo…" at bounding box center [672, 336] width 839 height 611
click at [336, 317] on div "Back to Dashboard Change Sender ID Customers Technicians Select a contact Outbo…" at bounding box center [672, 336] width 839 height 611
click at [381, 68] on icon at bounding box center [383, 71] width 17 height 17
click at [328, 72] on div "booking" at bounding box center [338, 72] width 106 height 11
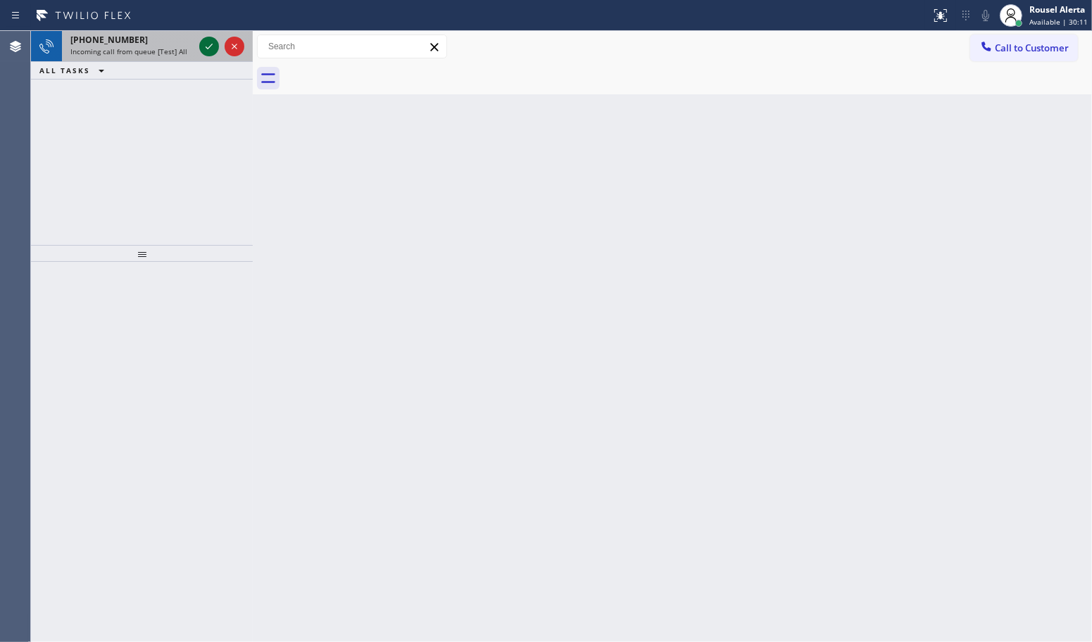
click at [208, 46] on icon at bounding box center [209, 46] width 17 height 17
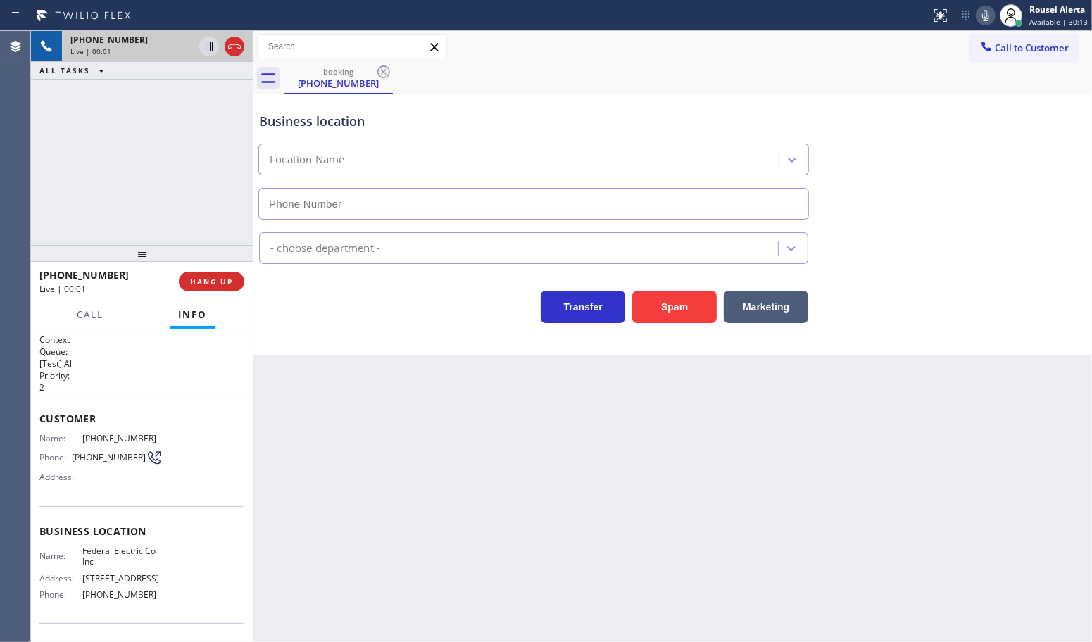
type input "[PHONE_NUMBER]"
click at [639, 315] on button "Spam" at bounding box center [674, 307] width 85 height 32
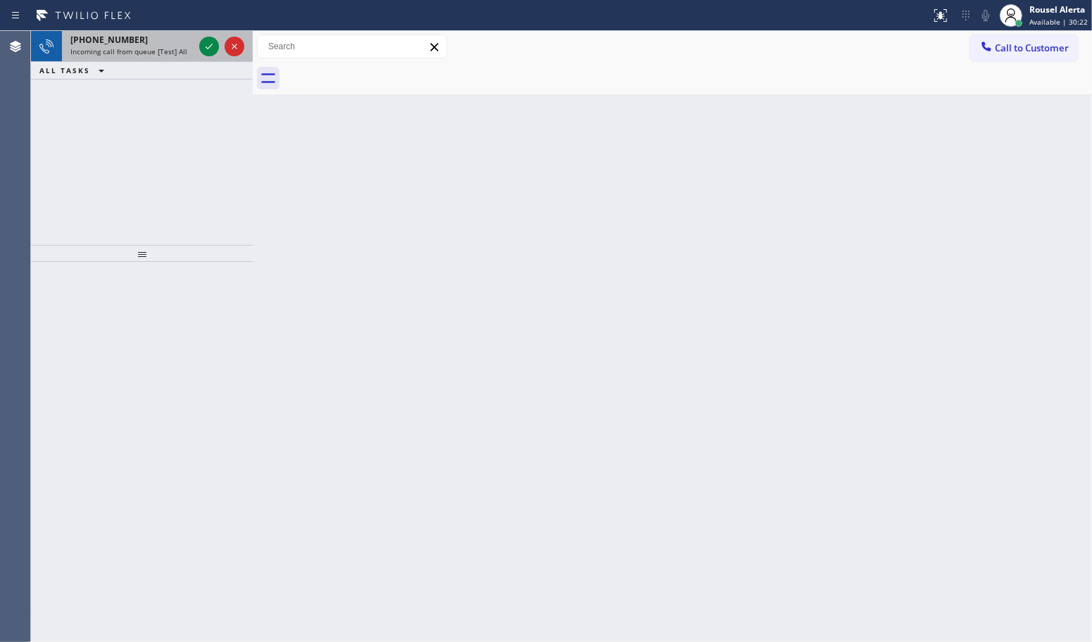
click at [171, 51] on span "Incoming call from queue [Test] All" at bounding box center [128, 51] width 117 height 10
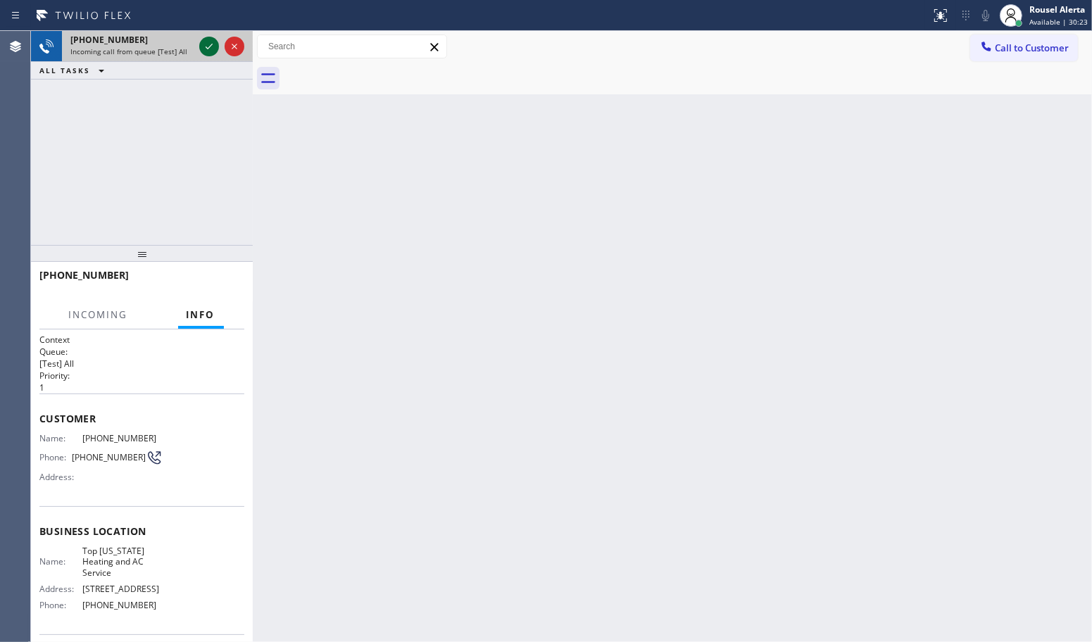
click at [204, 48] on icon at bounding box center [209, 46] width 17 height 17
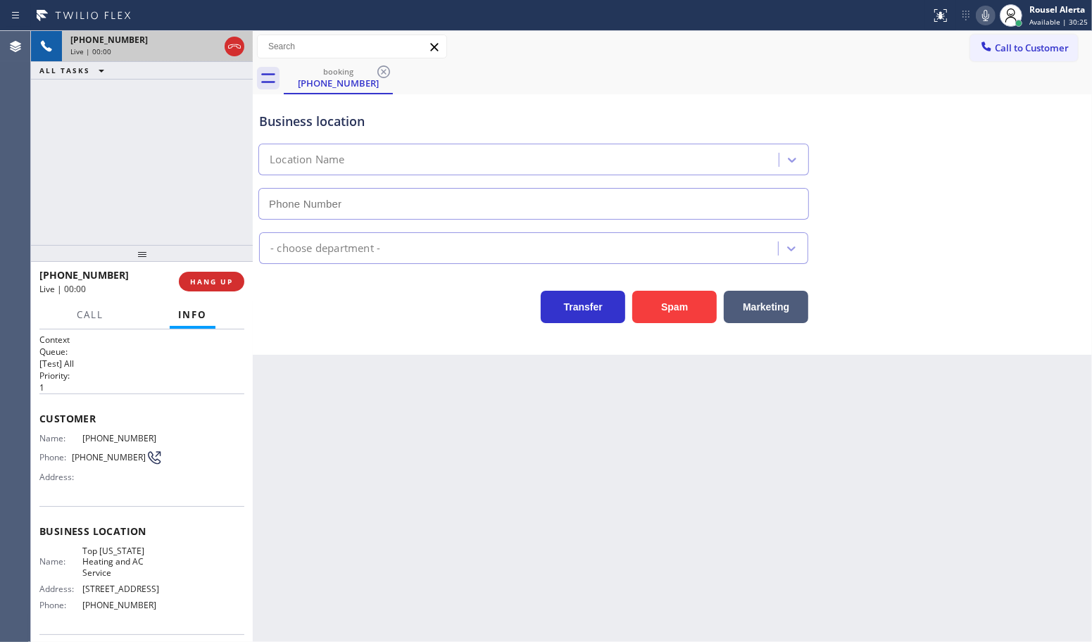
type input "[PHONE_NUMBER]"
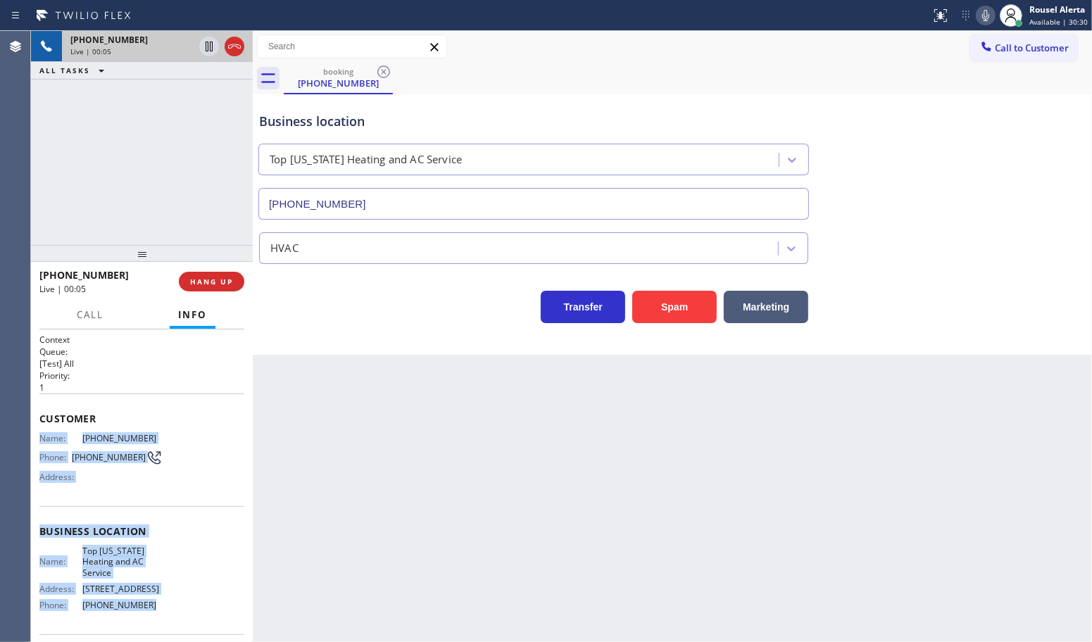
drag, startPoint x: 40, startPoint y: 437, endPoint x: 144, endPoint y: 618, distance: 208.2
click at [144, 618] on div "Context Queue: [Test] All Priority: 1 Customer Name: [PHONE_NUMBER] Phone: [PHO…" at bounding box center [141, 538] width 205 height 408
copy div "Name: [PHONE_NUMBER] Phone: [PHONE_NUMBER] Address: Business location Name: Top…"
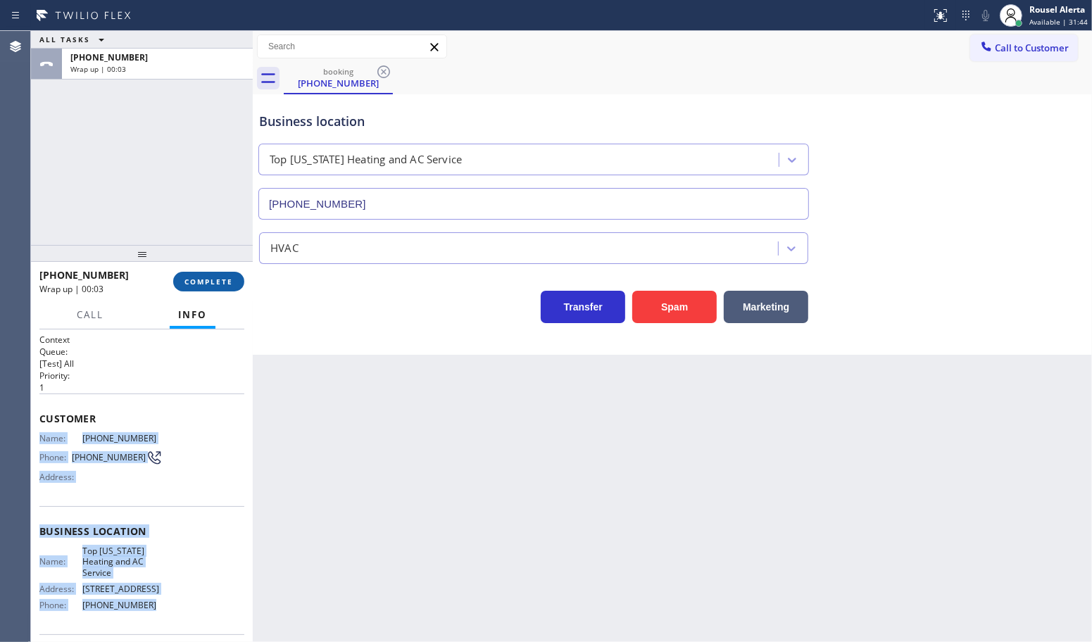
click at [201, 284] on span "COMPLETE" at bounding box center [209, 282] width 49 height 10
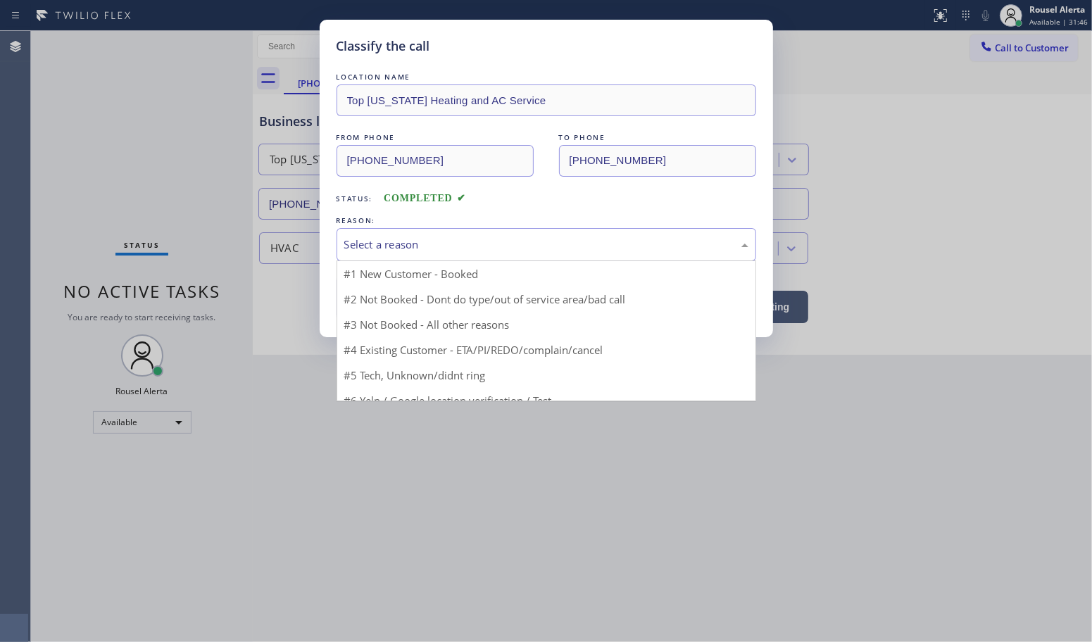
click at [489, 249] on div "Select a reason" at bounding box center [546, 245] width 404 height 16
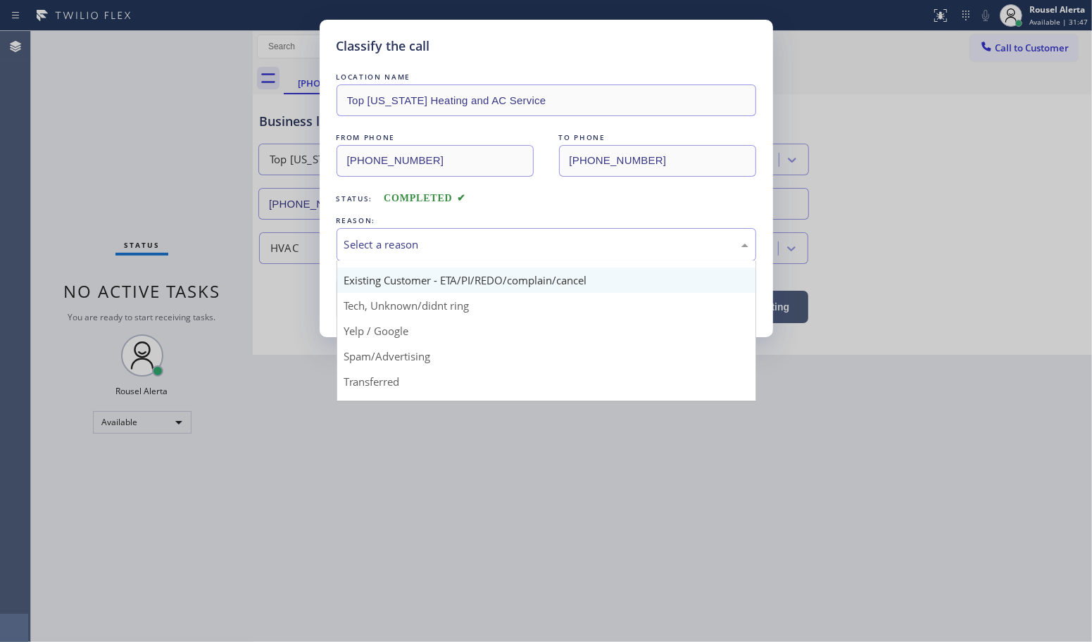
scroll to position [88, 0]
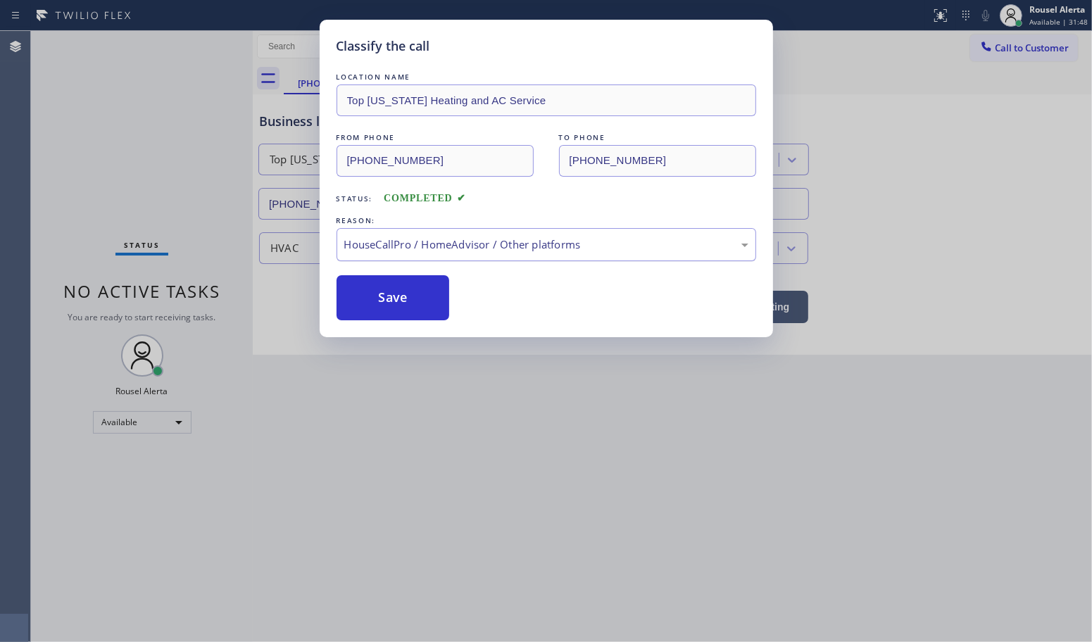
drag, startPoint x: 424, startPoint y: 287, endPoint x: 546, endPoint y: 259, distance: 125.6
click at [423, 287] on button "Save" at bounding box center [393, 297] width 113 height 45
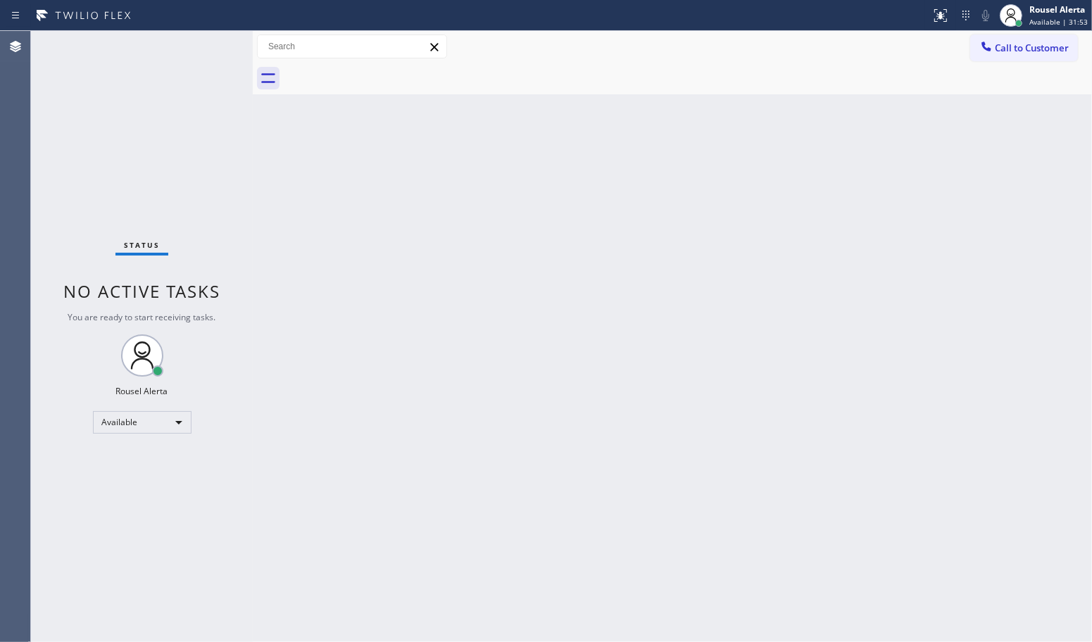
click at [655, 254] on div "Back to Dashboard Change Sender ID Customers Technicians Select a contact Outbo…" at bounding box center [672, 336] width 839 height 611
click at [358, 308] on div "Back to Dashboard Change Sender ID Customers Technicians Select a contact Outbo…" at bounding box center [672, 336] width 839 height 611
click at [546, 389] on div "Back to Dashboard Change Sender ID Customers Technicians Select a contact Outbo…" at bounding box center [672, 336] width 839 height 611
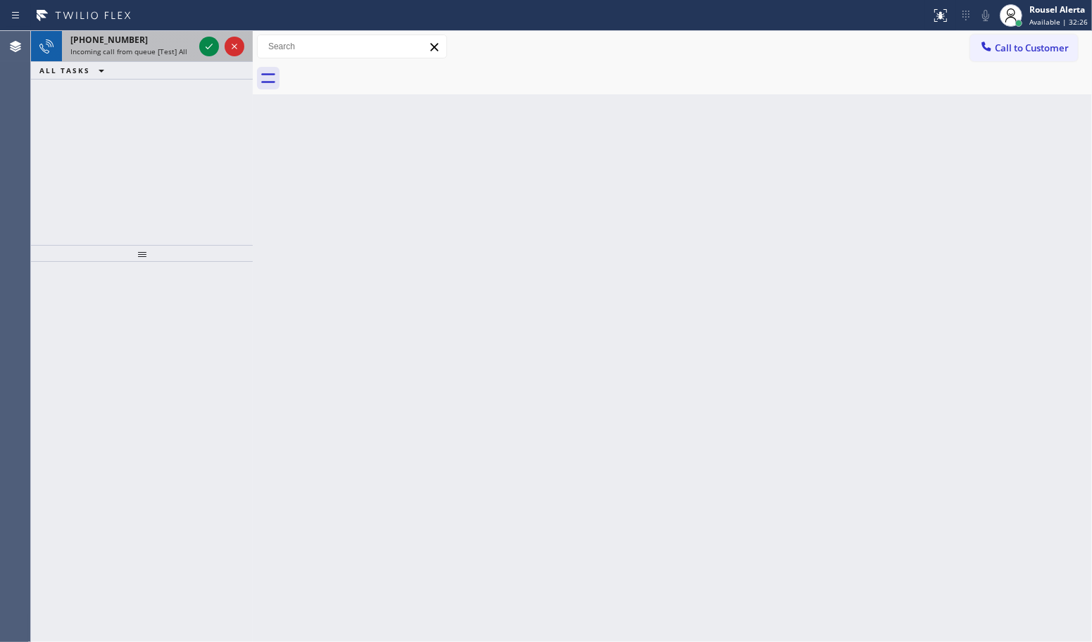
drag, startPoint x: 171, startPoint y: 46, endPoint x: 189, endPoint y: 44, distance: 17.7
click at [171, 46] on span "Incoming call from queue [Test] All" at bounding box center [128, 51] width 117 height 10
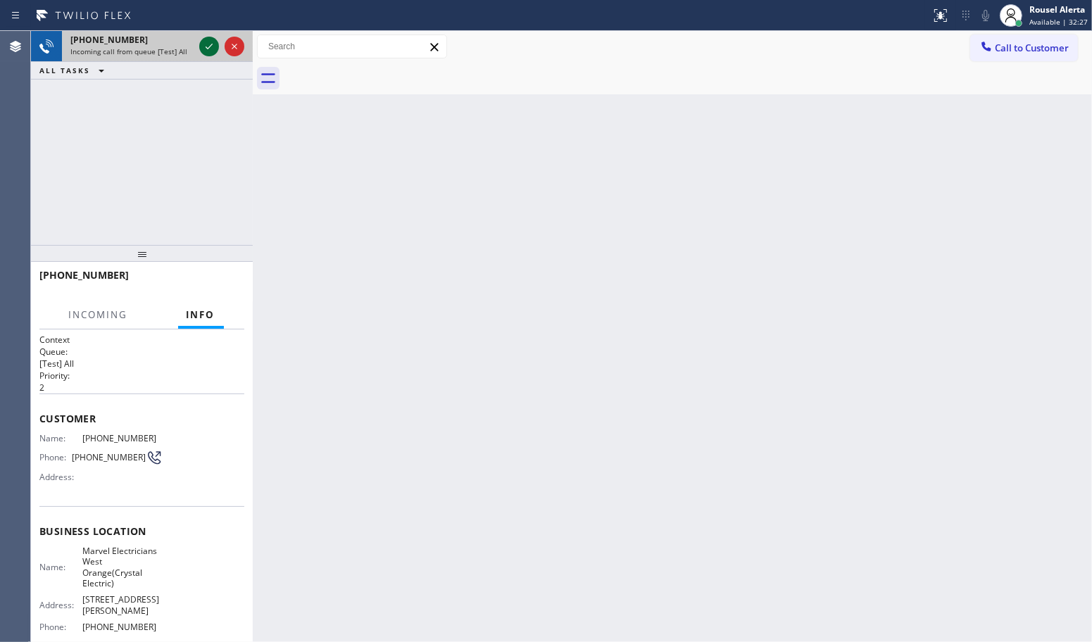
click at [206, 44] on icon at bounding box center [209, 46] width 17 height 17
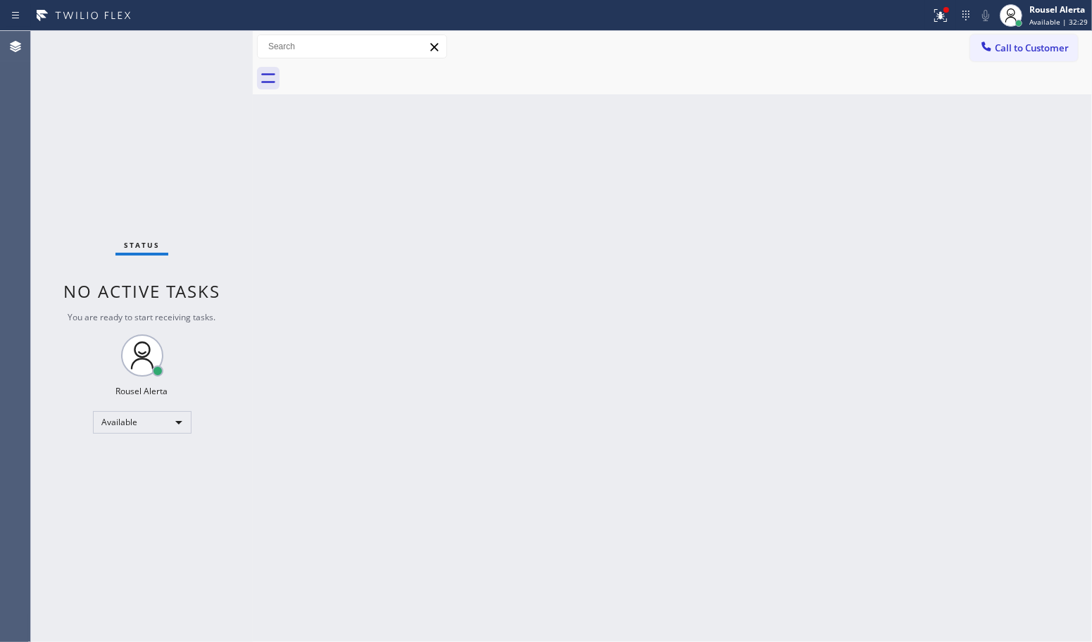
click at [206, 44] on div "Status No active tasks You are ready to start receiving tasks. Rousel Alerta Av…" at bounding box center [142, 336] width 222 height 611
click at [939, 15] on icon at bounding box center [940, 15] width 17 height 17
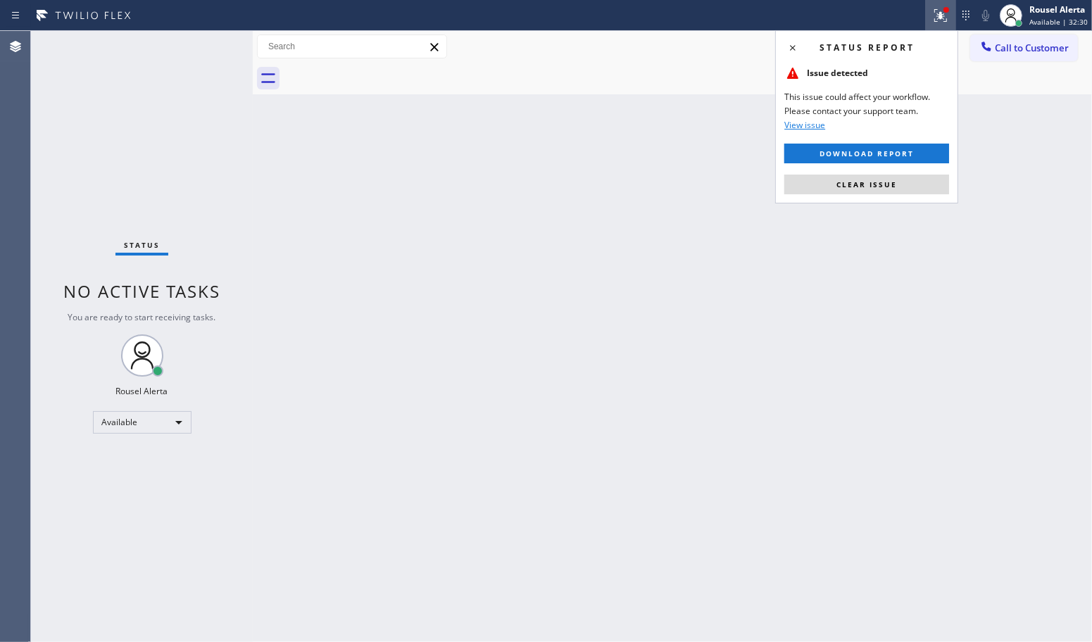
click at [899, 180] on button "Clear issue" at bounding box center [866, 185] width 165 height 20
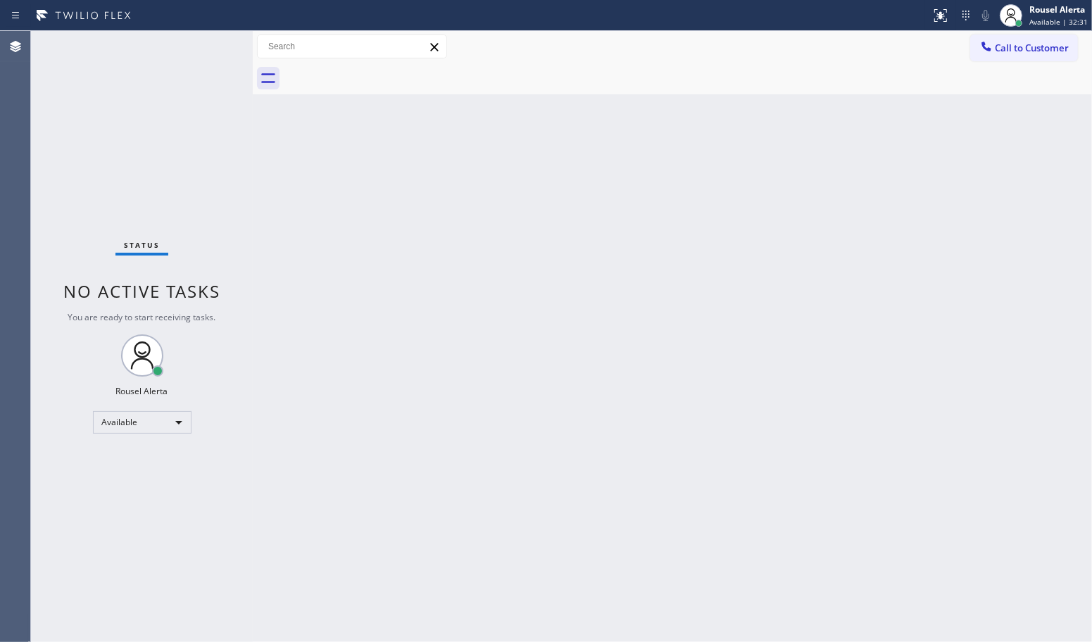
click at [887, 254] on div "Back to Dashboard Change Sender ID Customers Technicians Select a contact Outbo…" at bounding box center [672, 336] width 839 height 611
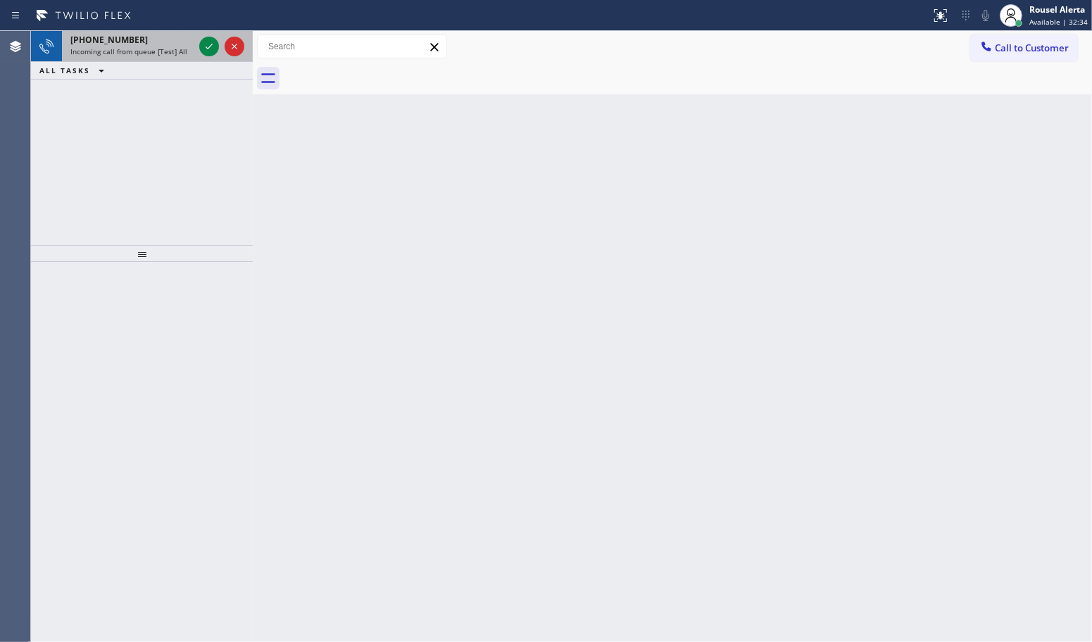
drag, startPoint x: 168, startPoint y: 40, endPoint x: 191, endPoint y: 44, distance: 23.5
click at [168, 41] on div "[PHONE_NUMBER]" at bounding box center [131, 40] width 123 height 12
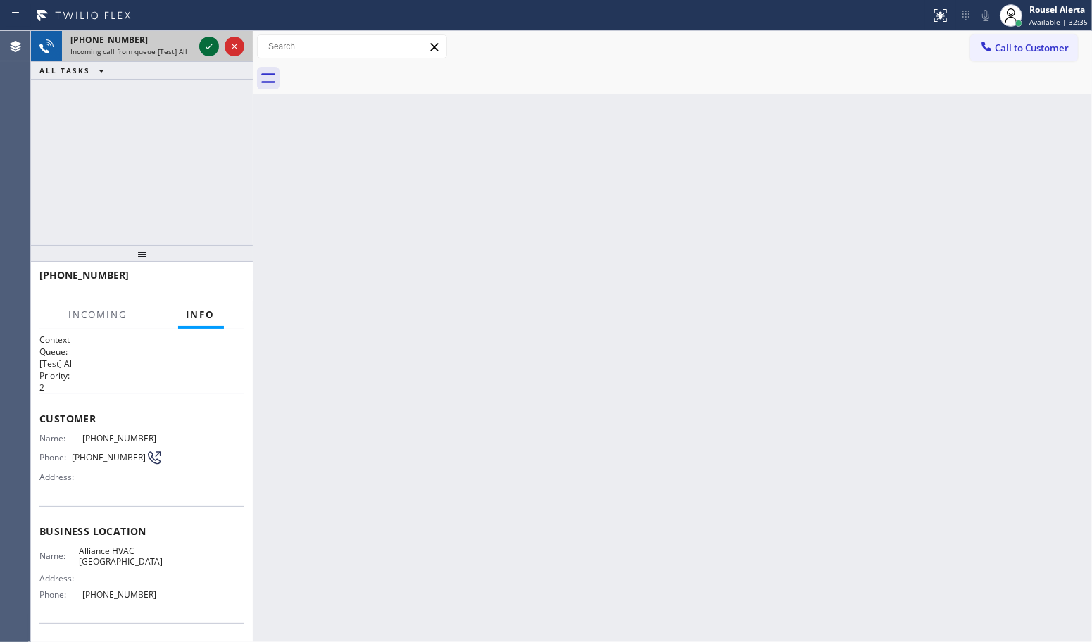
click at [201, 46] on icon at bounding box center [209, 46] width 17 height 17
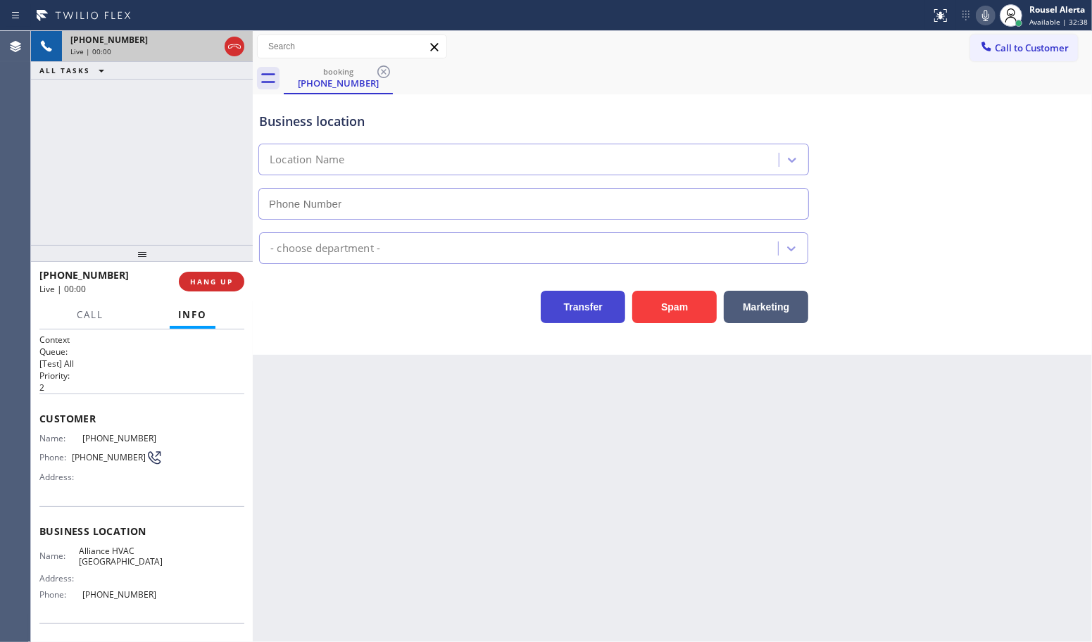
type input "[PHONE_NUMBER]"
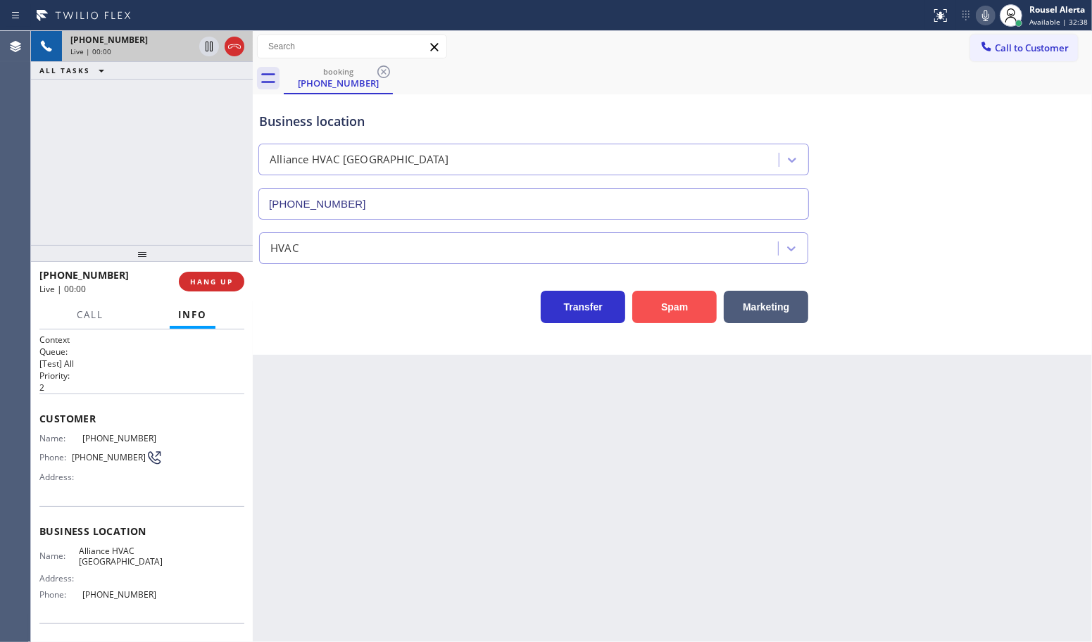
click at [688, 308] on button "Spam" at bounding box center [674, 307] width 85 height 32
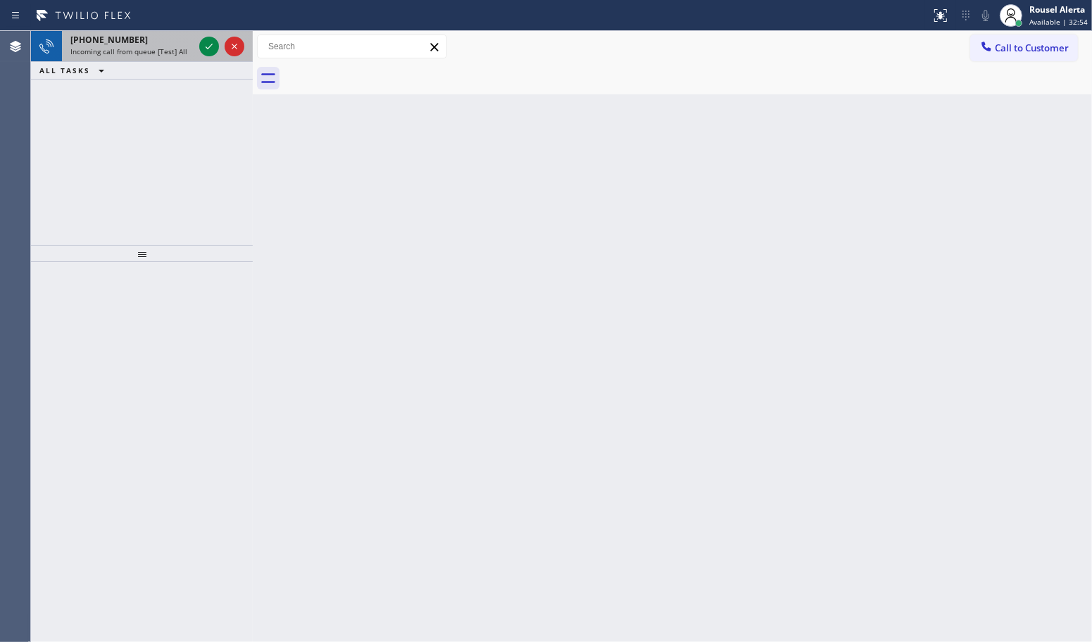
click at [161, 41] on div "[PHONE_NUMBER]" at bounding box center [131, 40] width 123 height 12
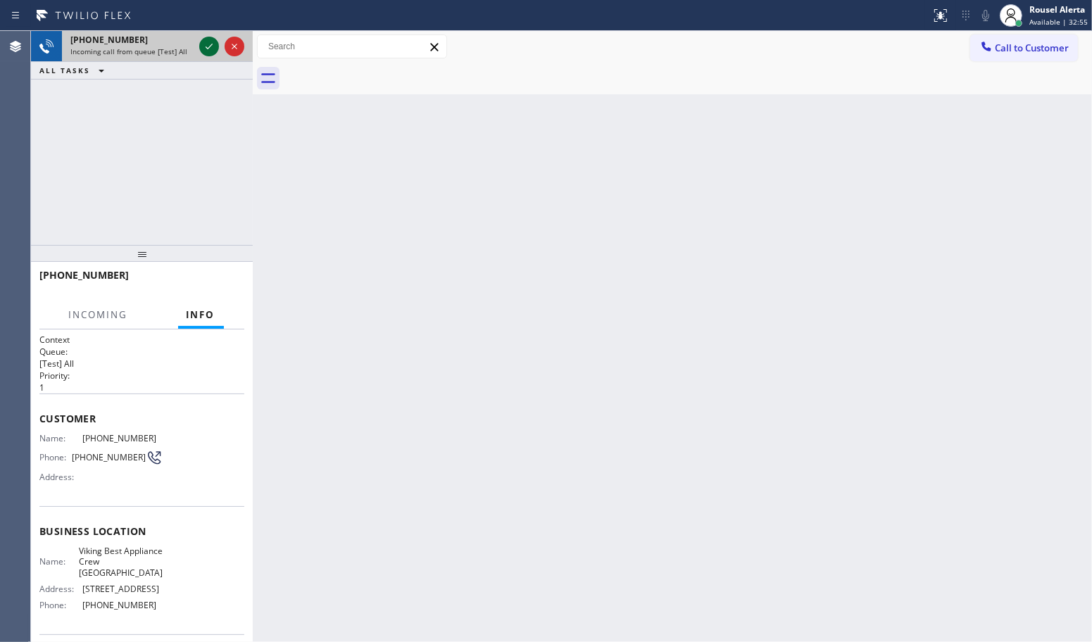
click at [206, 51] on icon at bounding box center [209, 46] width 17 height 17
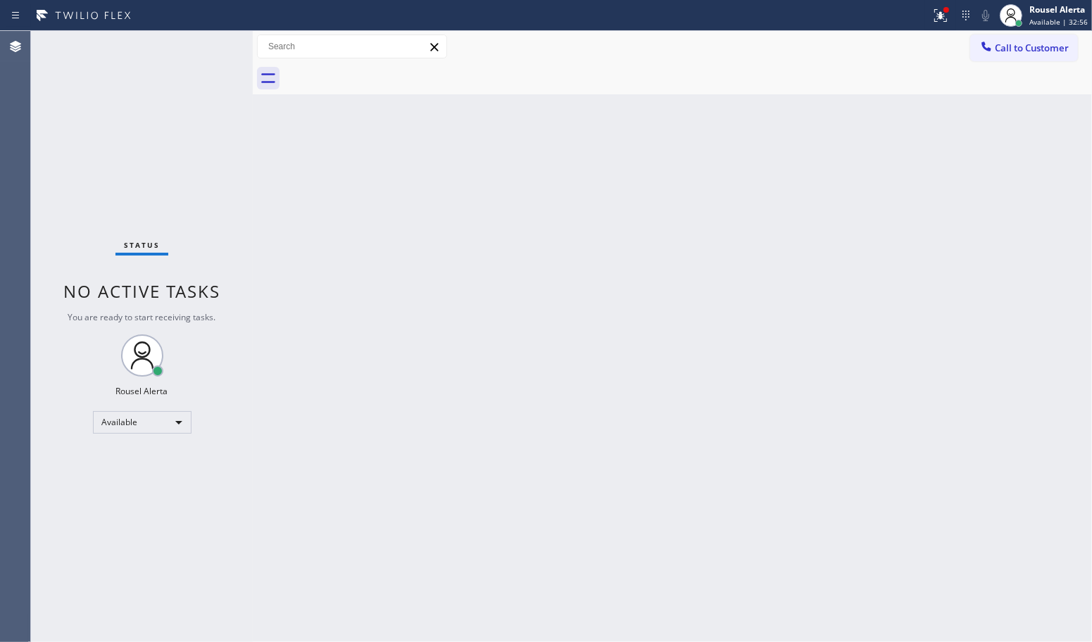
click at [206, 51] on div "Status No active tasks You are ready to start receiving tasks. Rousel Alerta Av…" at bounding box center [142, 336] width 222 height 611
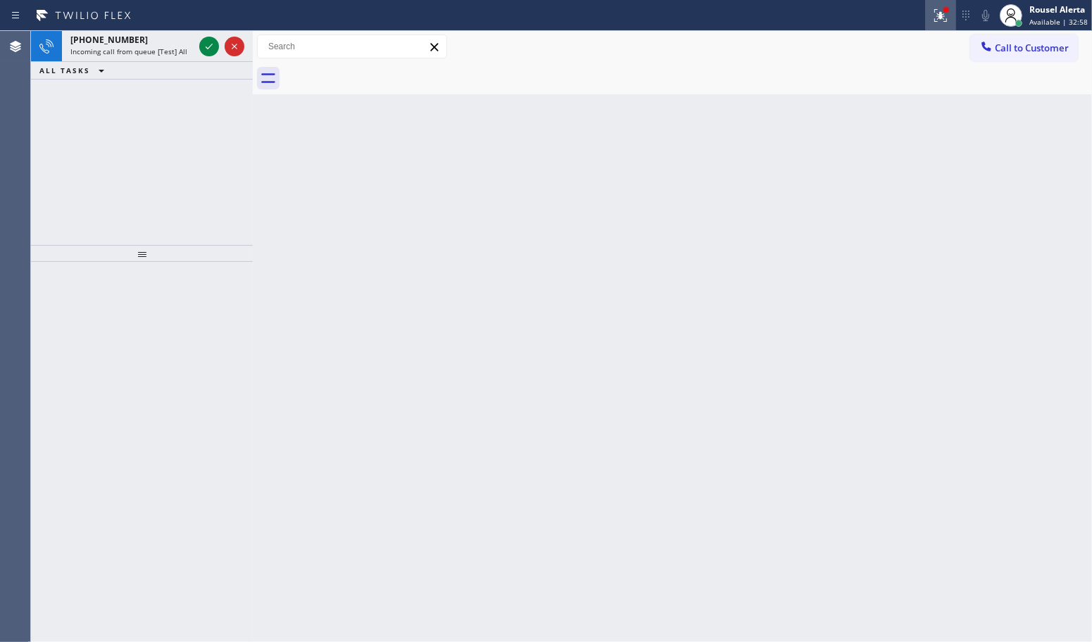
click at [939, 8] on icon at bounding box center [940, 15] width 17 height 17
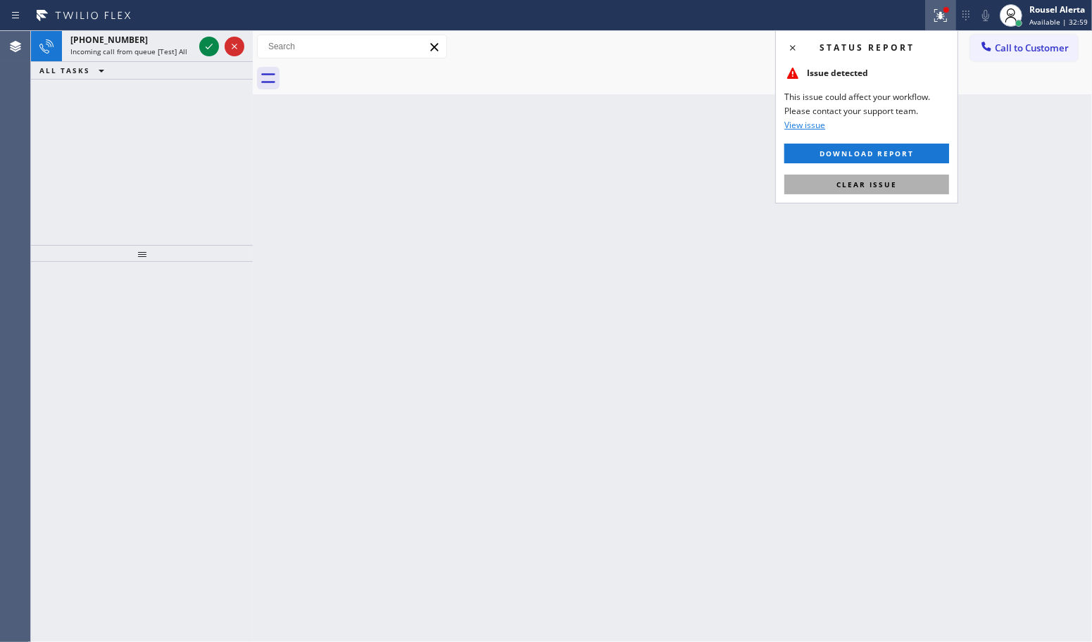
click at [846, 187] on span "Clear issue" at bounding box center [867, 185] width 61 height 10
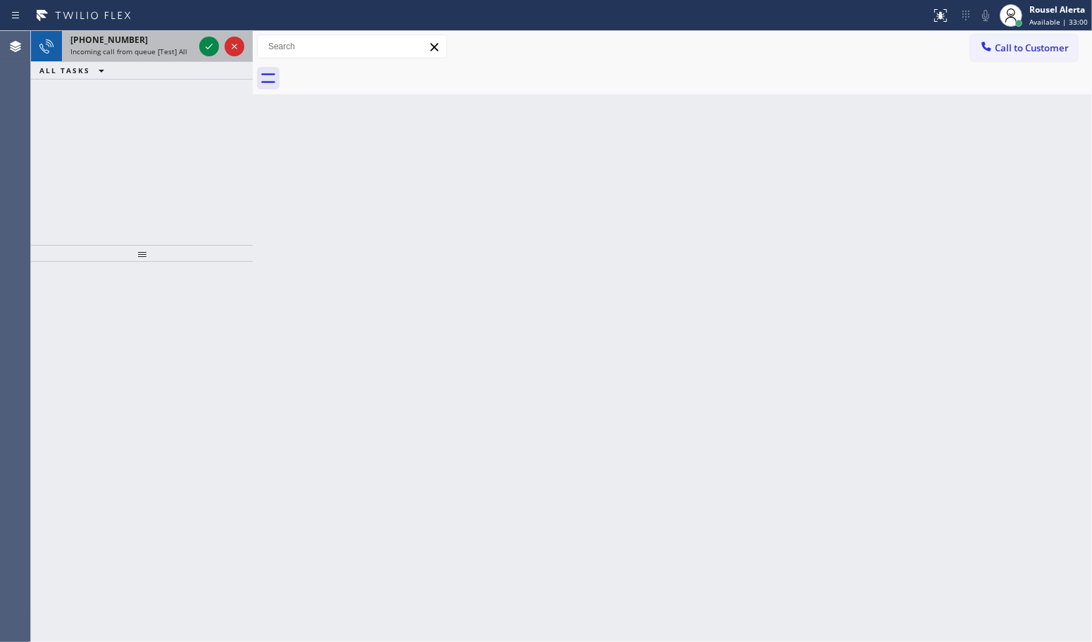
drag, startPoint x: 170, startPoint y: 47, endPoint x: 192, endPoint y: 44, distance: 22.0
click at [170, 46] on span "Incoming call from queue [Test] All" at bounding box center [128, 51] width 117 height 10
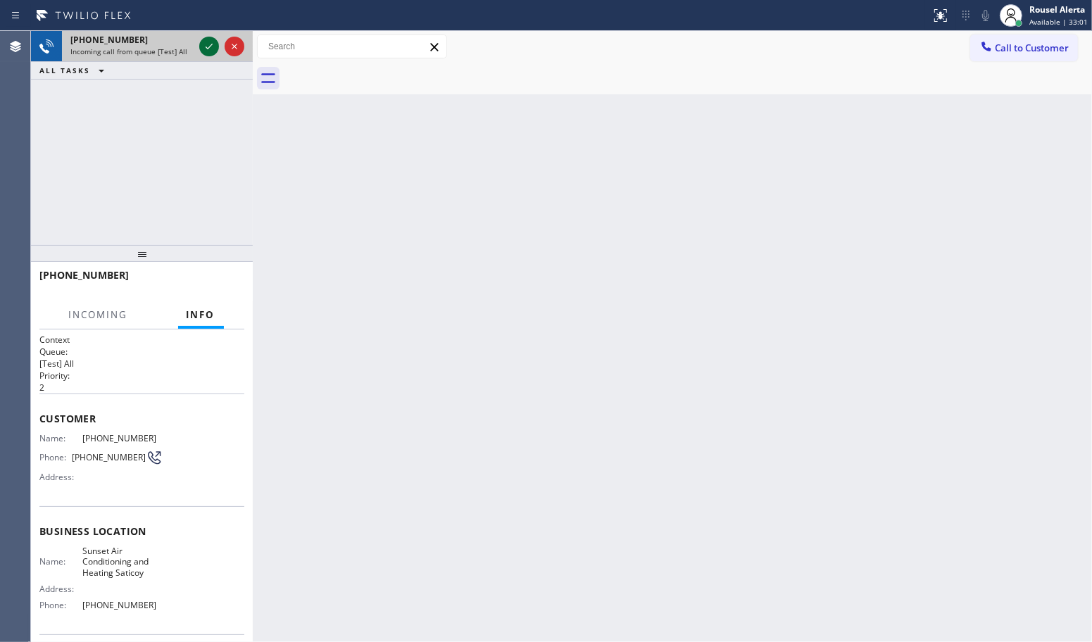
click at [209, 48] on icon at bounding box center [209, 46] width 17 height 17
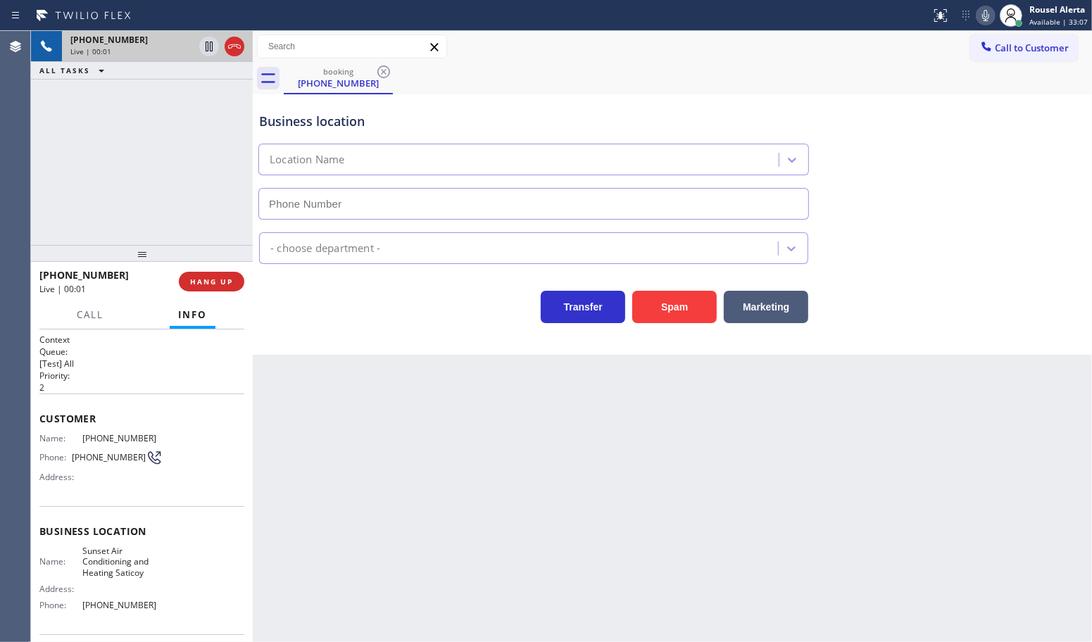
type input "[PHONE_NUMBER]"
click at [701, 305] on button "Spam" at bounding box center [674, 307] width 85 height 32
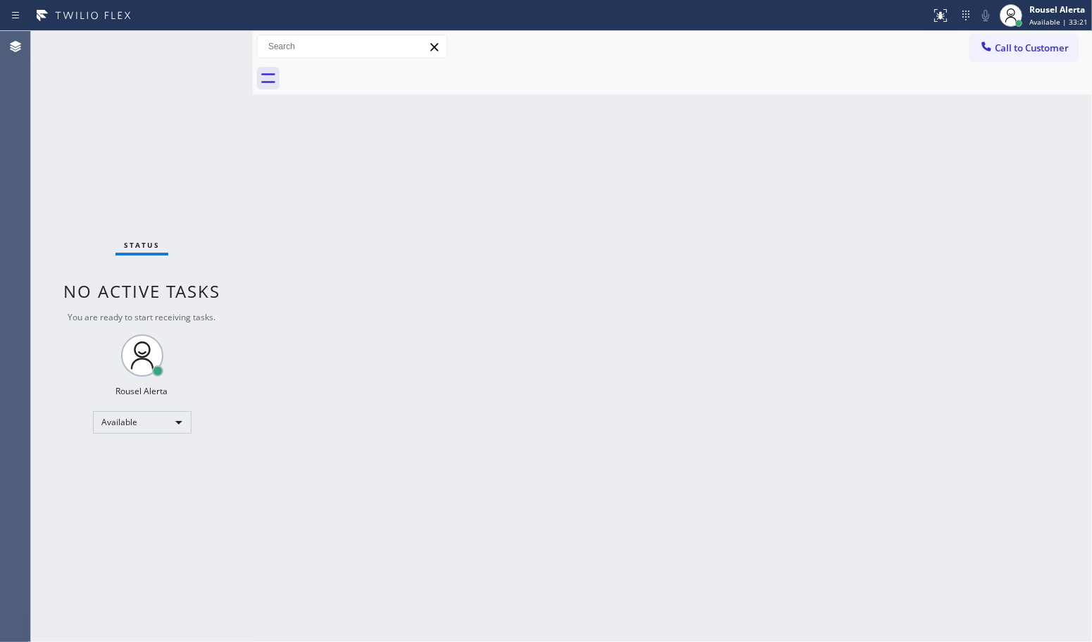
click at [199, 46] on div "Status No active tasks You are ready to start receiving tasks. Rousel Alerta Av…" at bounding box center [142, 336] width 222 height 611
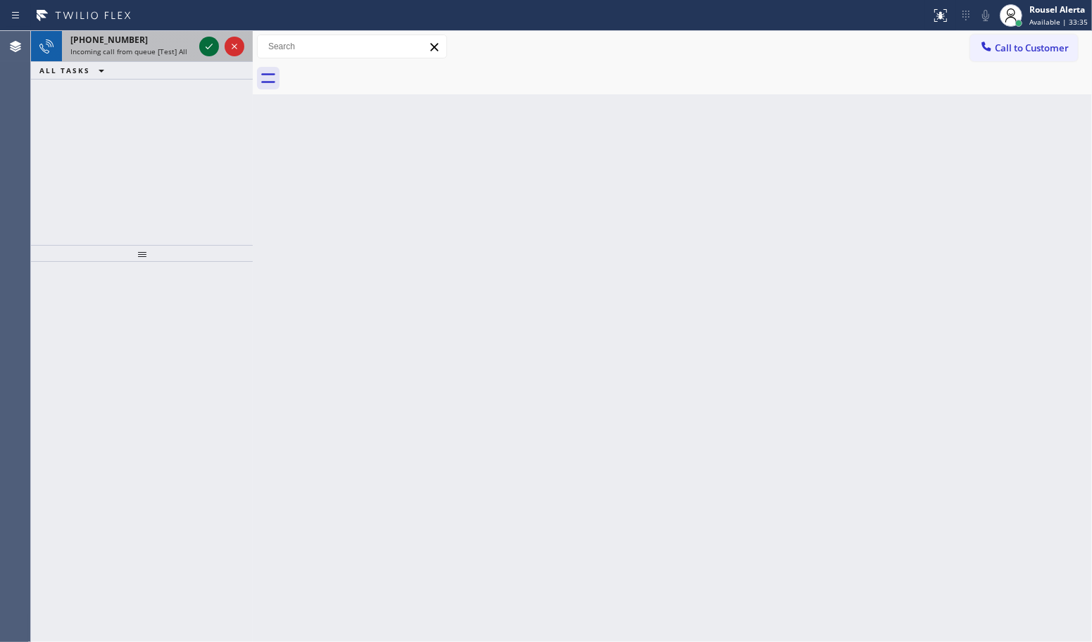
click at [201, 46] on icon at bounding box center [209, 46] width 17 height 17
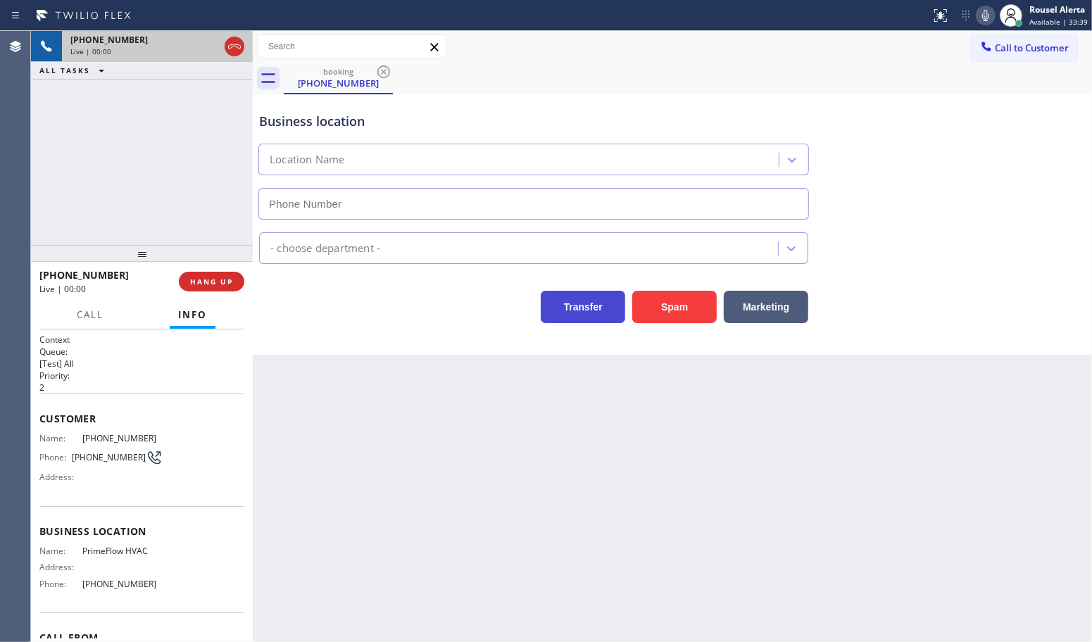
type input "[PHONE_NUMBER]"
click at [655, 307] on button "Spam" at bounding box center [674, 307] width 85 height 32
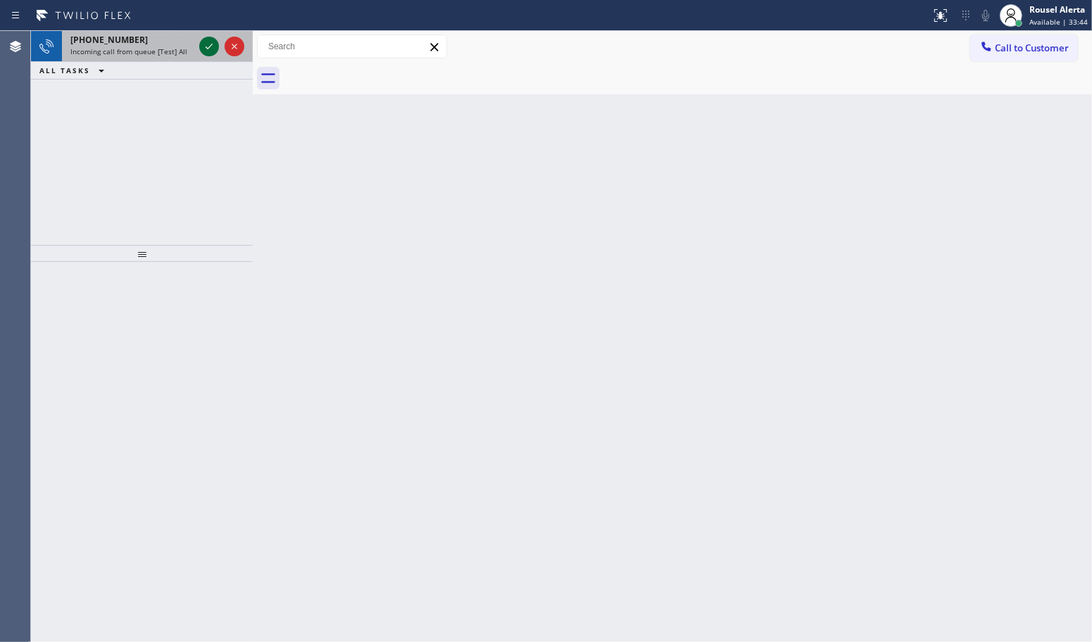
click at [205, 39] on icon at bounding box center [209, 46] width 17 height 17
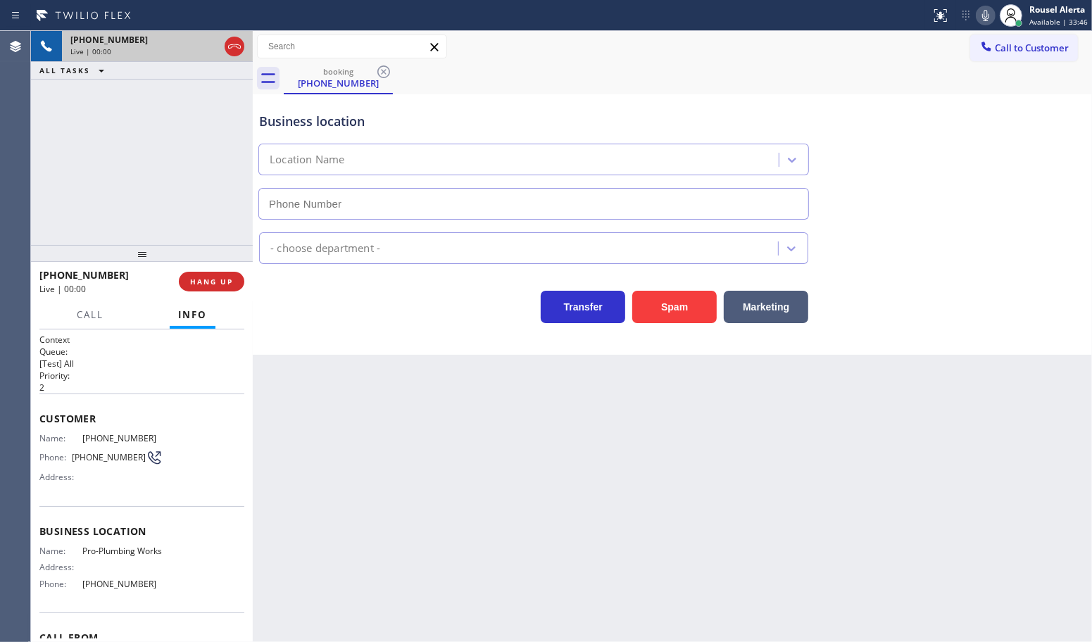
type input "[PHONE_NUMBER]"
click at [664, 304] on button "Spam" at bounding box center [674, 307] width 85 height 32
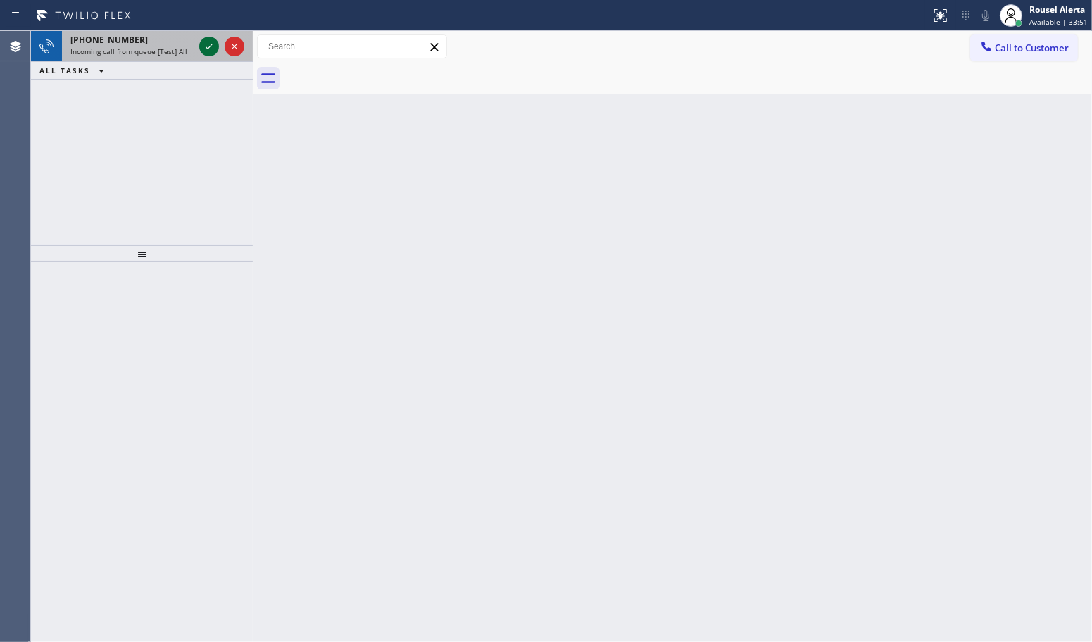
click at [199, 44] on div at bounding box center [209, 46] width 20 height 17
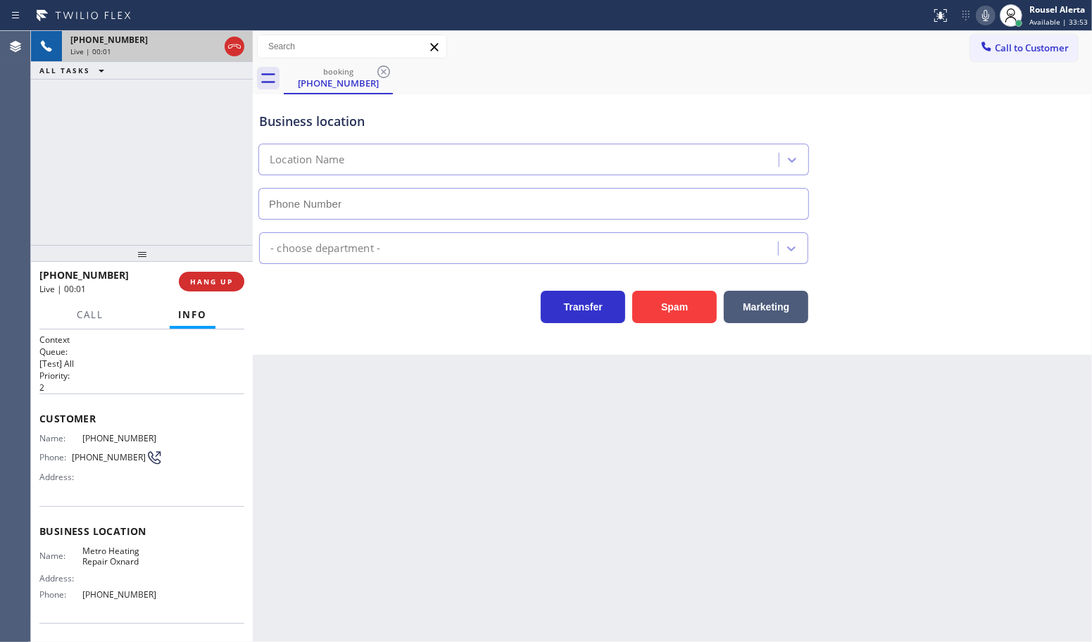
type input "[PHONE_NUMBER]"
click at [663, 308] on button "Spam" at bounding box center [674, 307] width 85 height 32
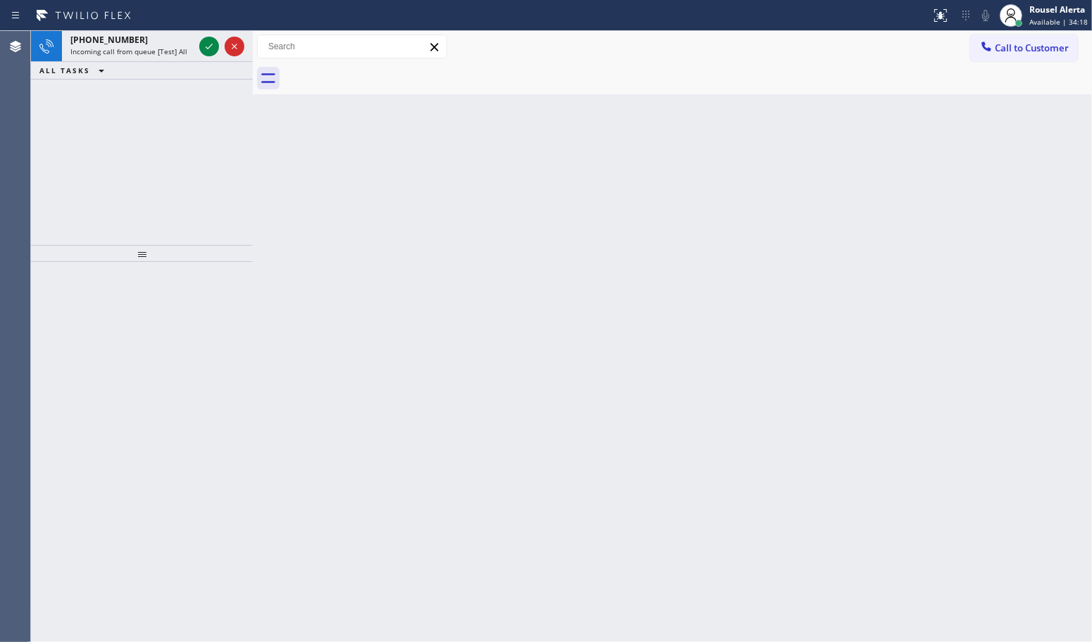
click at [194, 36] on div "[PHONE_NUMBER] Incoming call from queue [Test] All" at bounding box center [129, 46] width 135 height 31
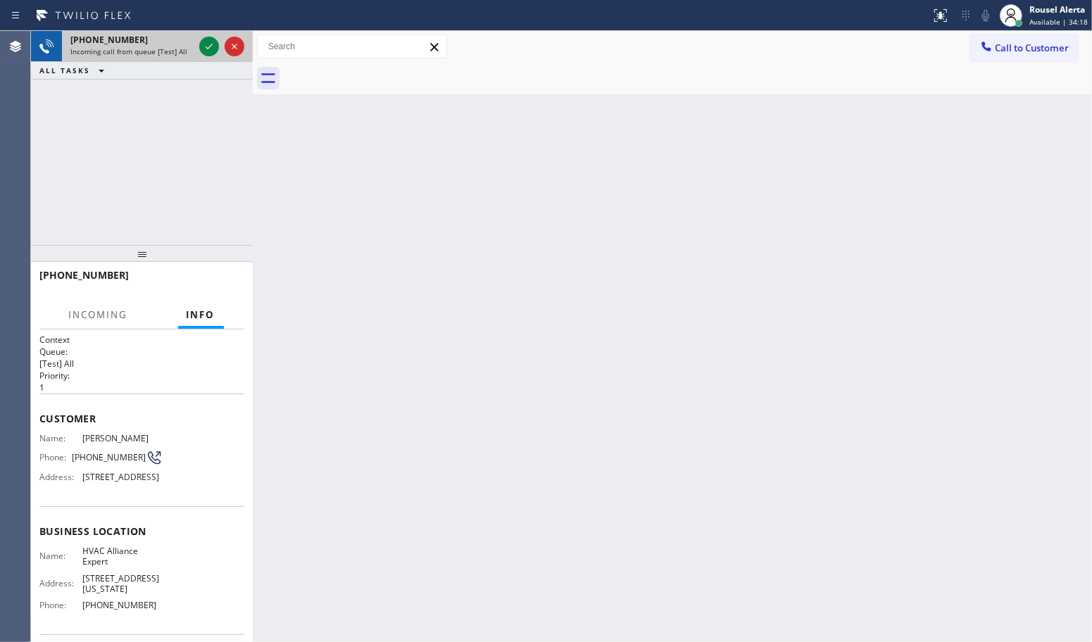
click at [194, 40] on div "[PHONE_NUMBER] Incoming call from queue [Test] All" at bounding box center [129, 46] width 135 height 31
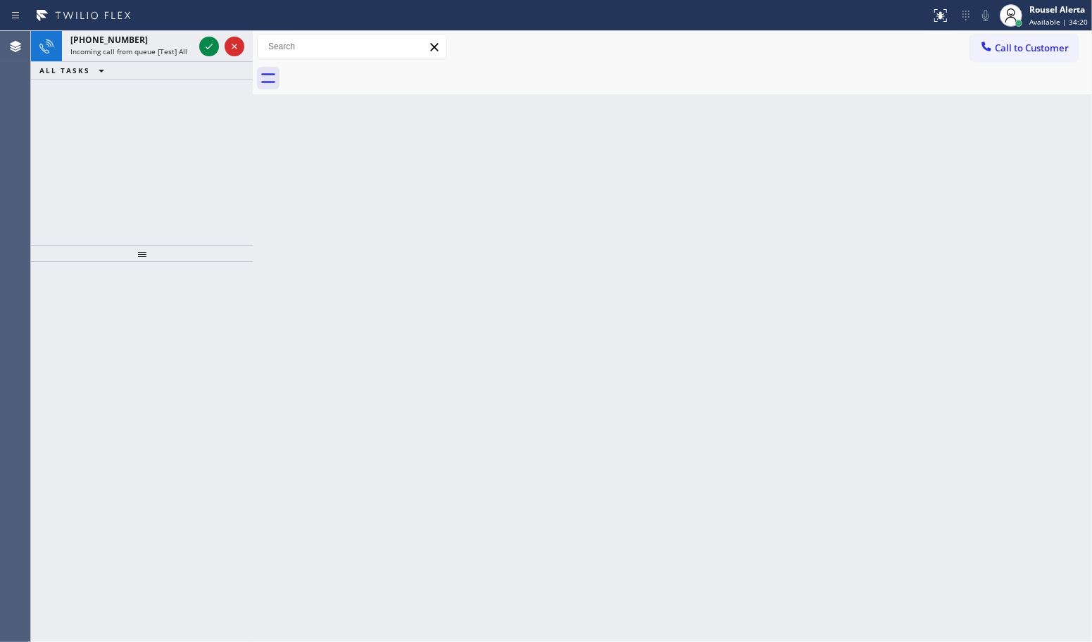
click at [194, 40] on div "[PHONE_NUMBER] Incoming call from queue [Test] All" at bounding box center [129, 46] width 135 height 31
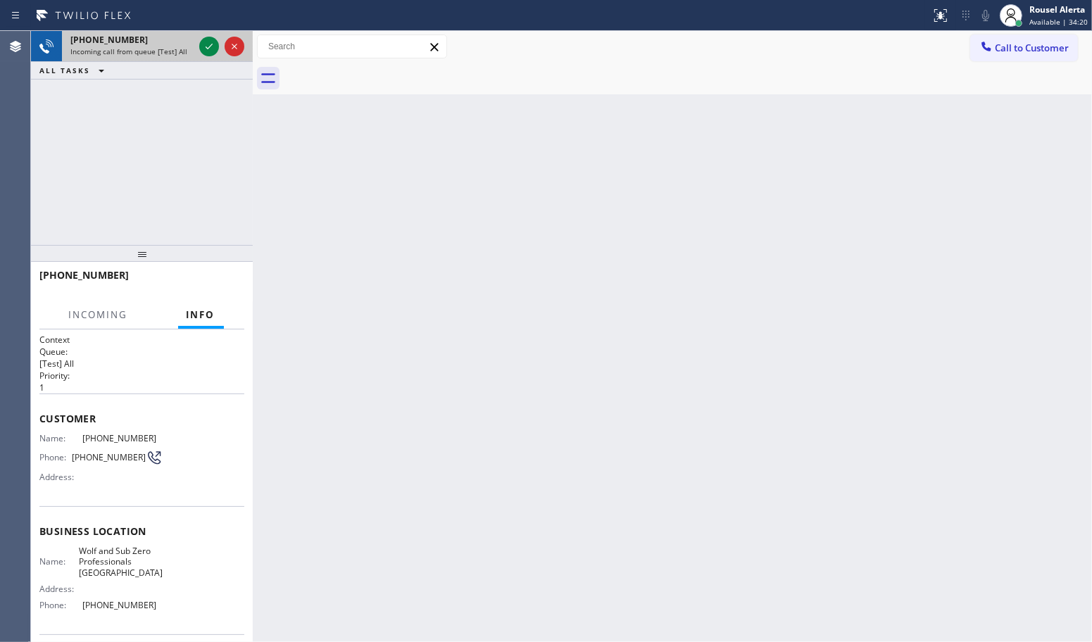
click at [195, 40] on div "[PHONE_NUMBER] Incoming call from queue [Test] All" at bounding box center [129, 46] width 135 height 31
click at [196, 42] on div at bounding box center [221, 46] width 51 height 31
click at [208, 46] on icon at bounding box center [209, 46] width 17 height 17
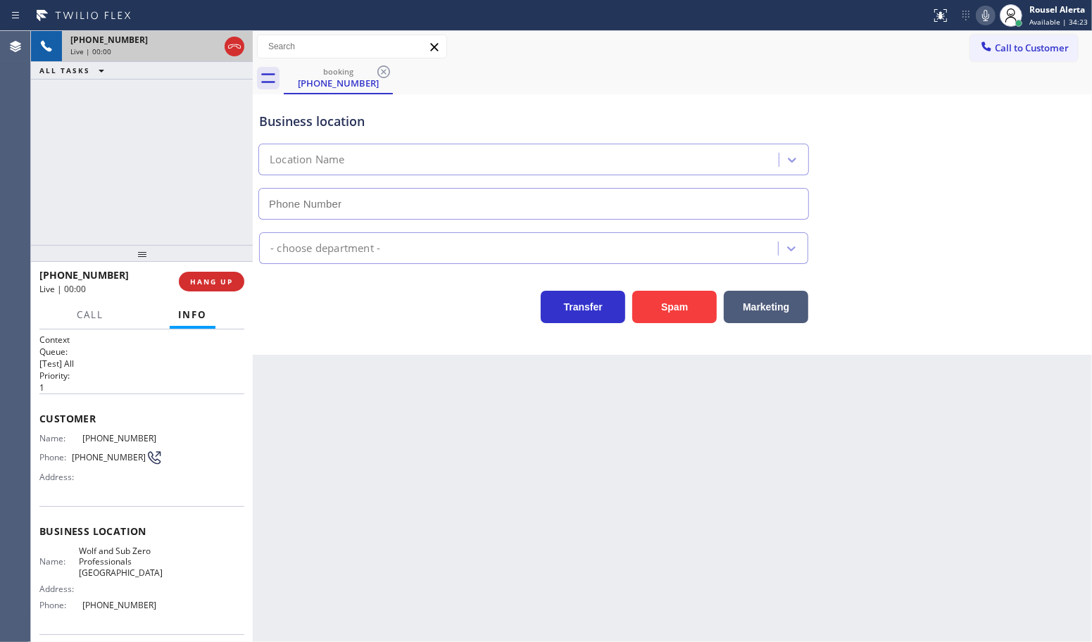
type input "[PHONE_NUMBER]"
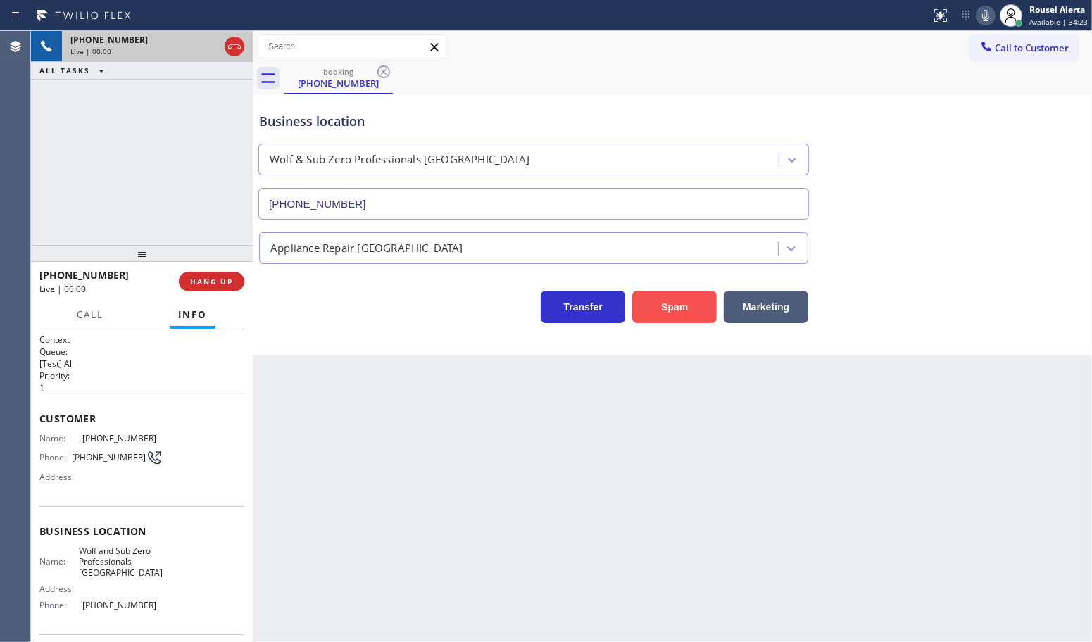
click at [668, 320] on button "Spam" at bounding box center [674, 307] width 85 height 32
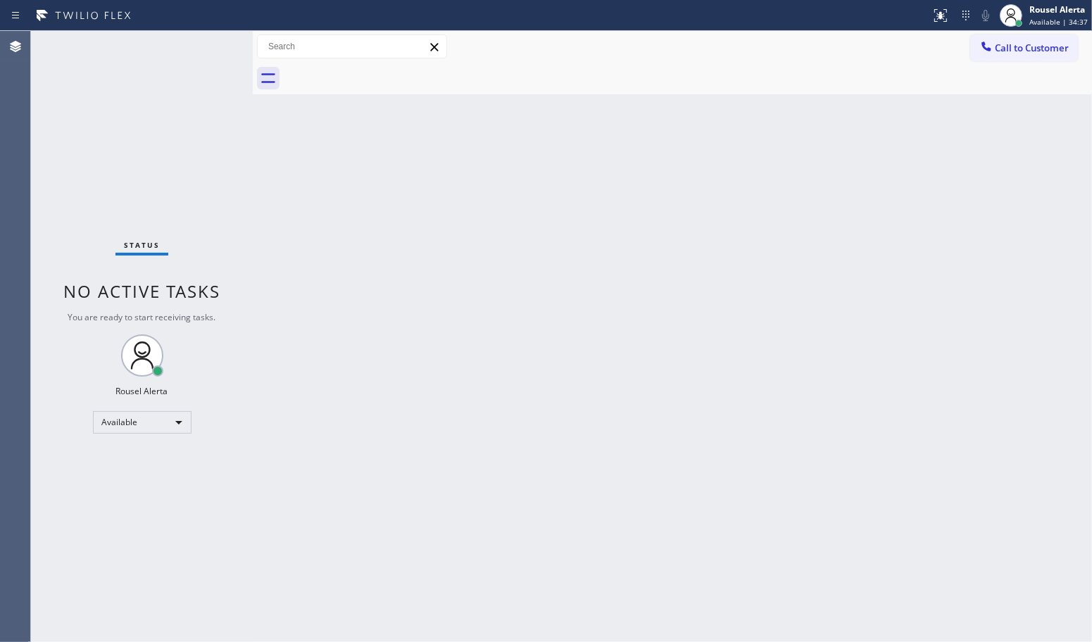
click at [182, 37] on div "Status No active tasks You are ready to start receiving tasks. Rousel Alerta Av…" at bounding box center [142, 336] width 222 height 611
click at [384, 163] on div "Back to Dashboard Change Sender ID Customers Technicians Select a contact Outbo…" at bounding box center [672, 336] width 839 height 611
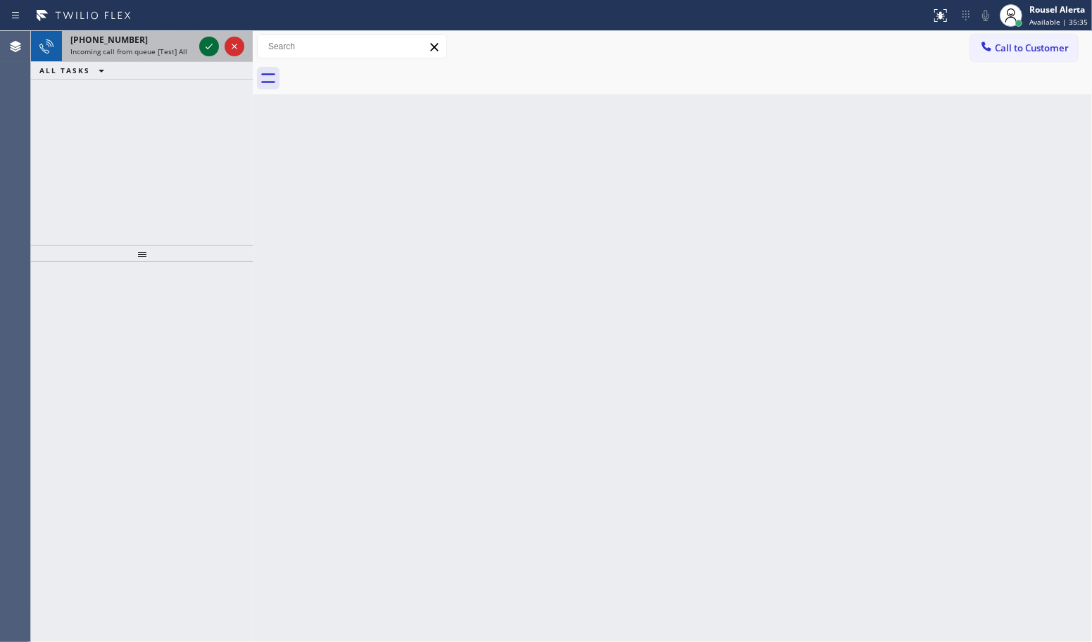
click at [204, 46] on icon at bounding box center [209, 46] width 17 height 17
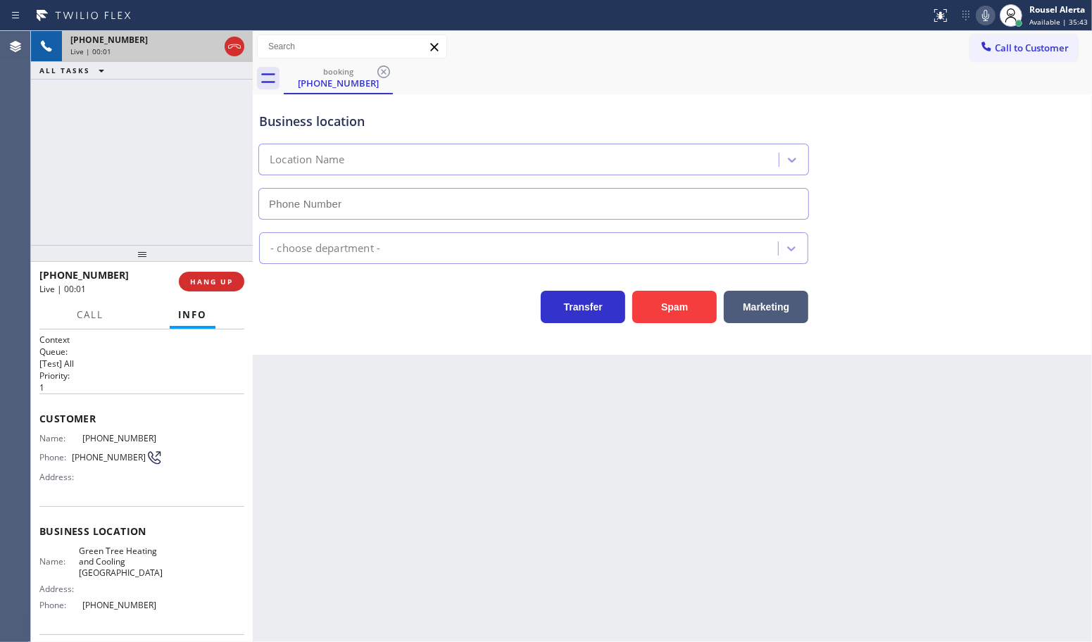
type input "[PHONE_NUMBER]"
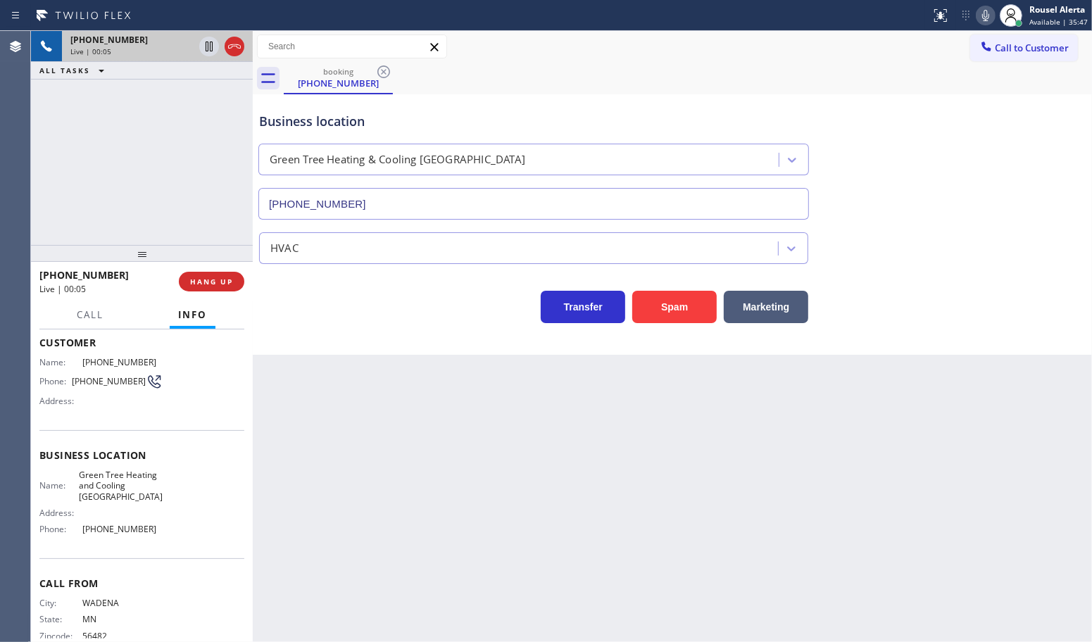
scroll to position [15, 0]
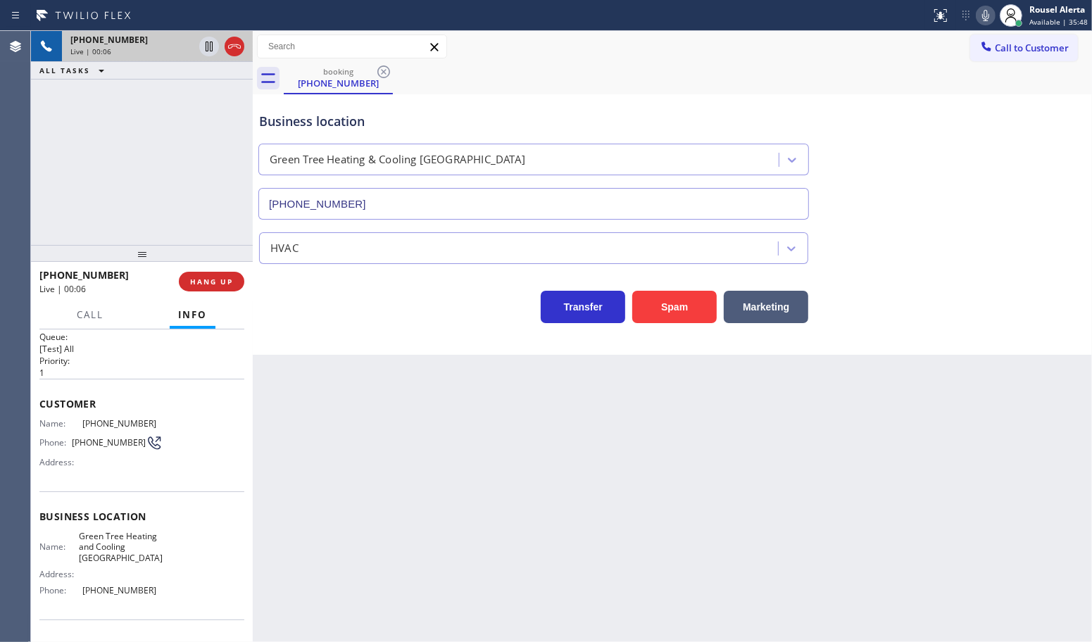
click at [404, 444] on div "Back to Dashboard Change Sender ID Customers Technicians Select a contact Outbo…" at bounding box center [672, 336] width 839 height 611
click at [205, 287] on button "HANG UP" at bounding box center [211, 282] width 65 height 20
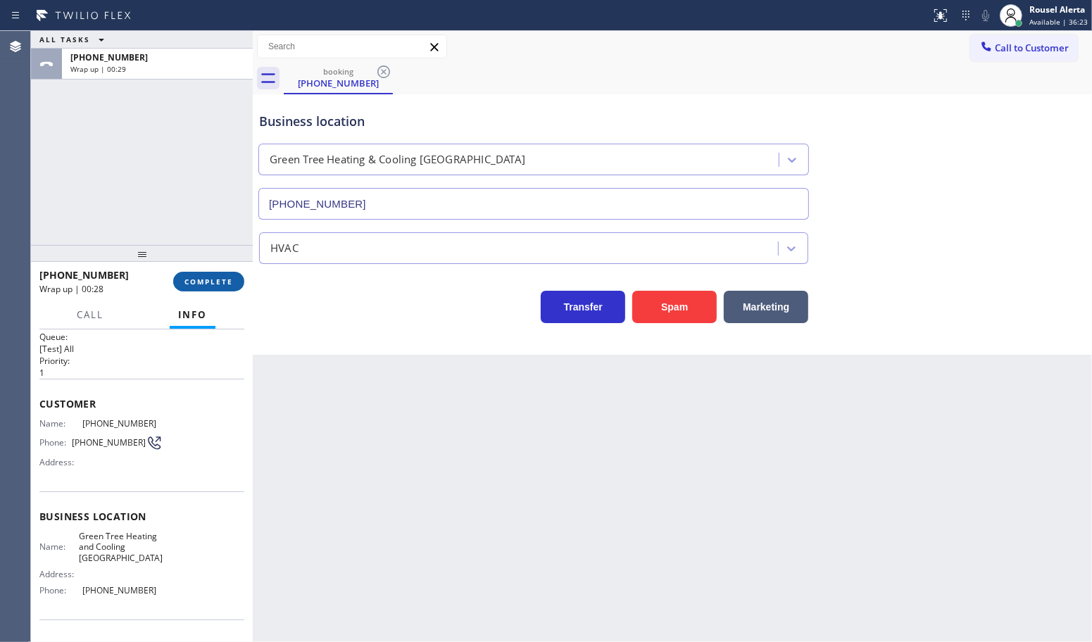
click at [212, 282] on span "COMPLETE" at bounding box center [209, 282] width 49 height 10
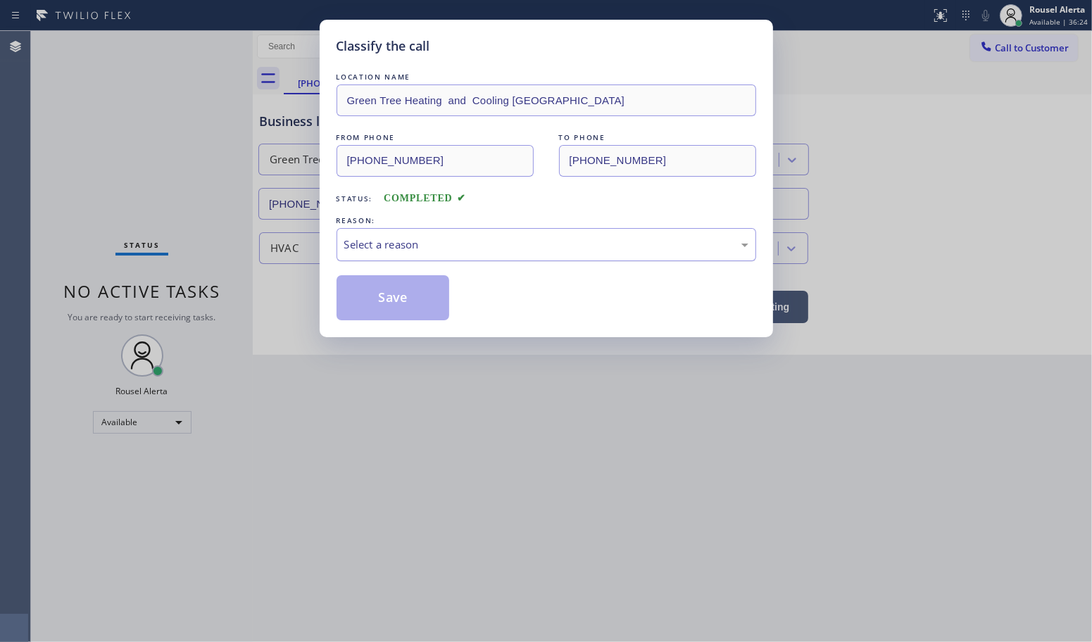
click at [447, 242] on div "Select a reason" at bounding box center [546, 245] width 404 height 16
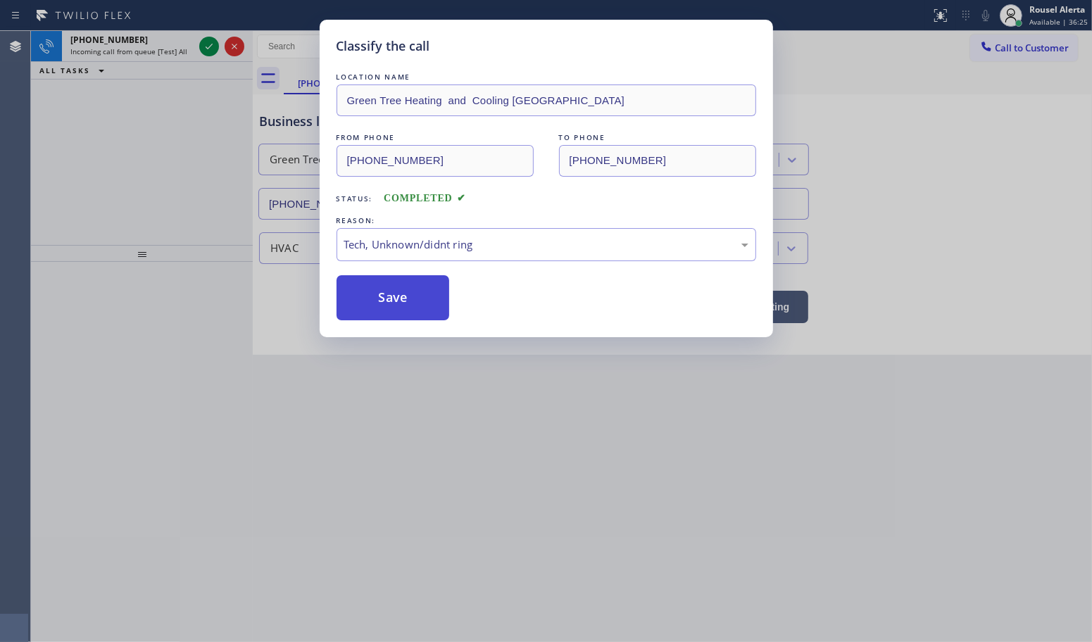
click at [420, 308] on button "Save" at bounding box center [393, 297] width 113 height 45
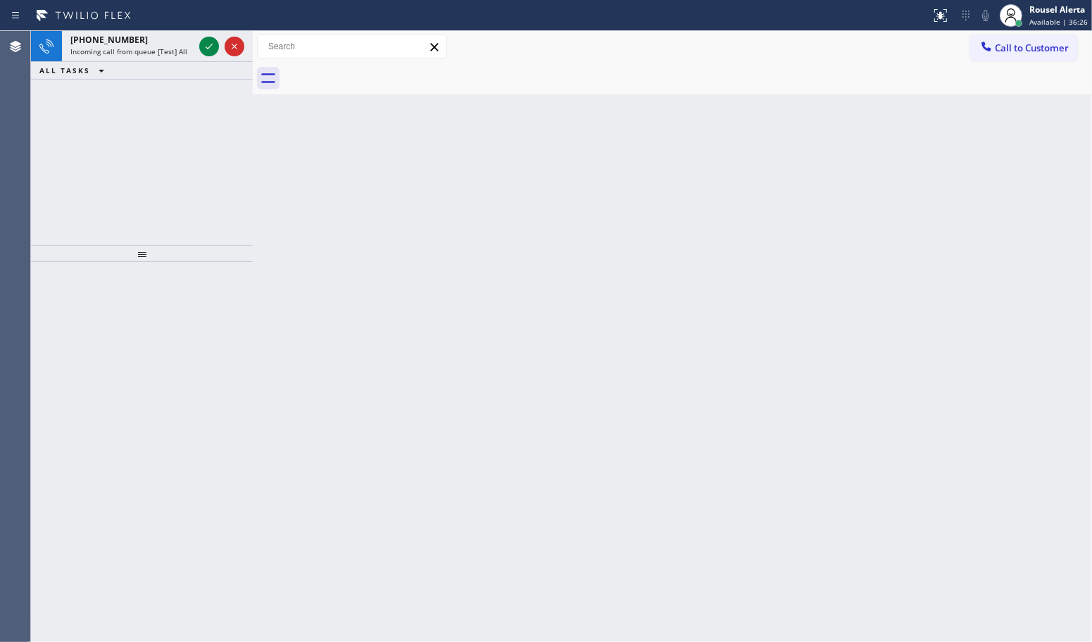
click at [168, 40] on div "[PHONE_NUMBER]" at bounding box center [131, 40] width 123 height 12
click at [203, 39] on icon at bounding box center [209, 46] width 17 height 17
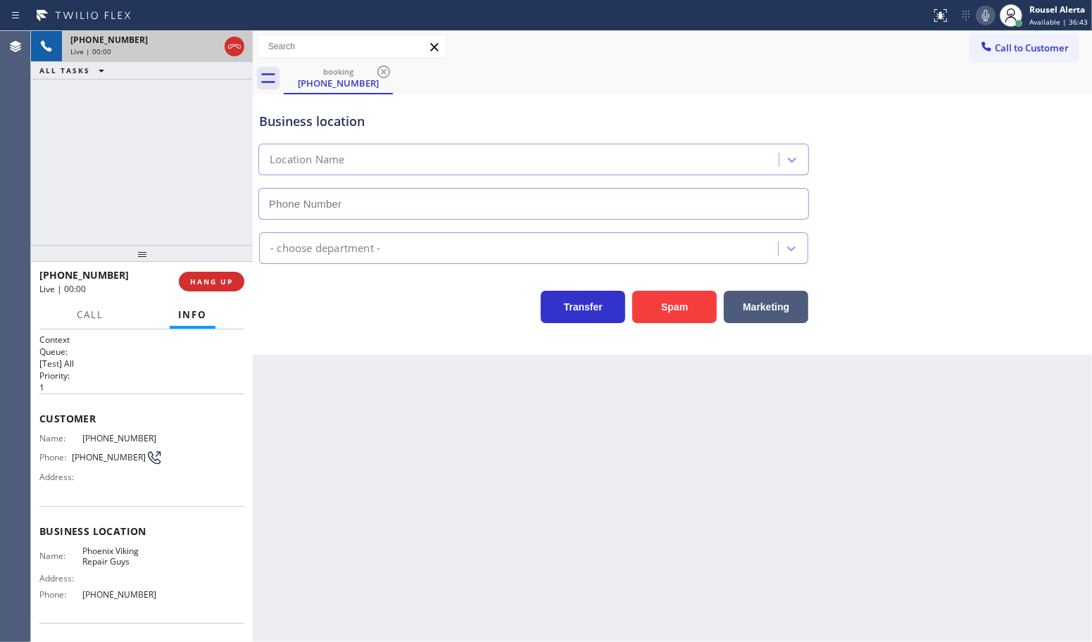
type input "[PHONE_NUMBER]"
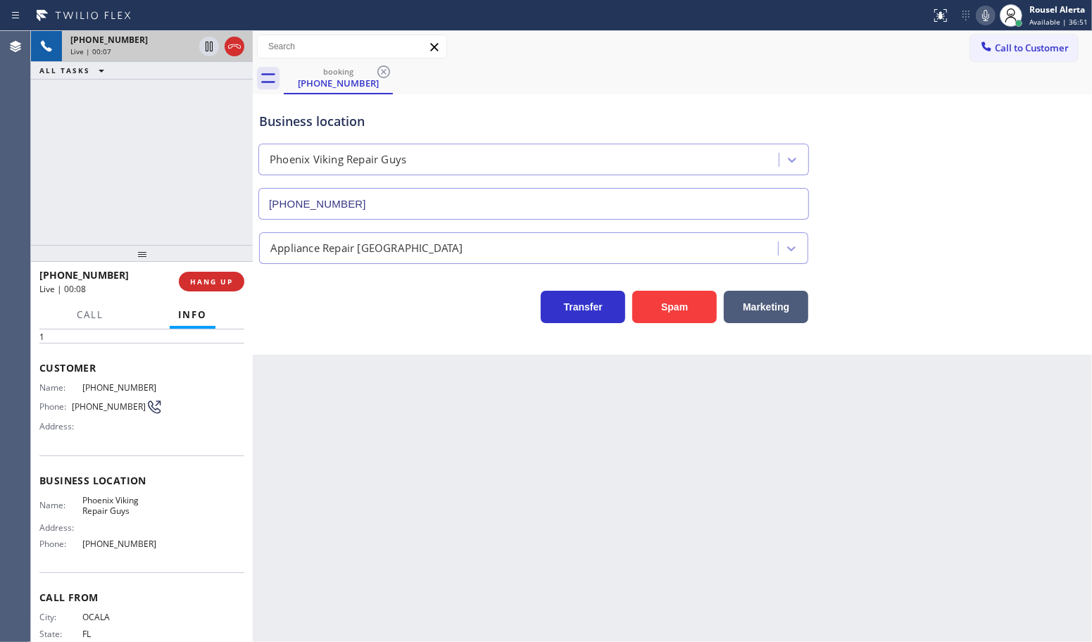
scroll to position [19, 0]
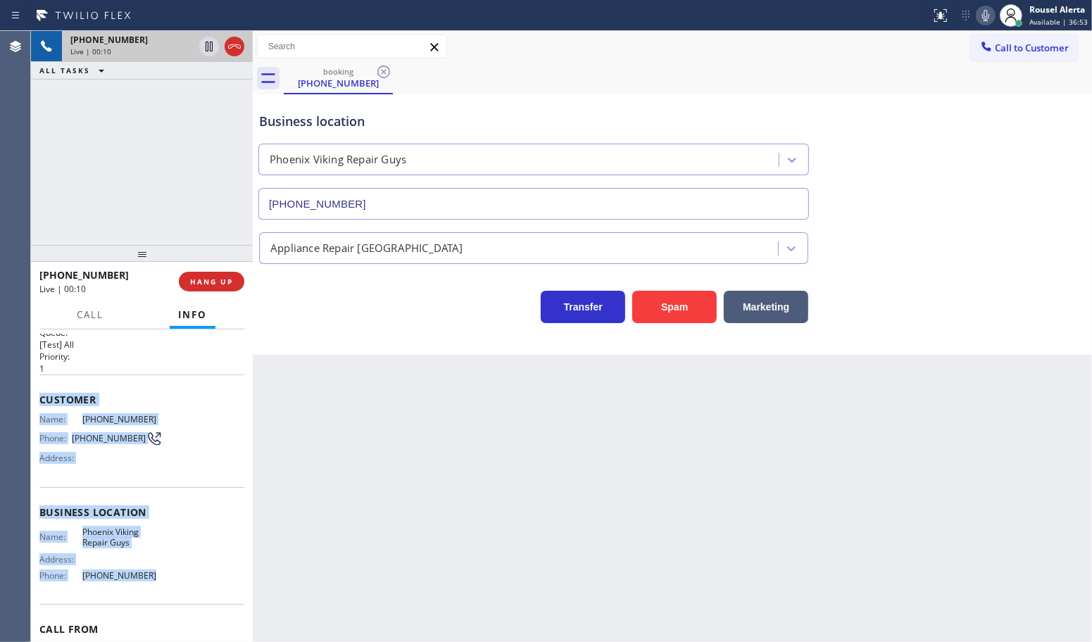
drag, startPoint x: 37, startPoint y: 393, endPoint x: 167, endPoint y: 584, distance: 231.7
click at [167, 584] on div "Context Queue: [Test] All Priority: 1 Customer Name: [PHONE_NUMBER] Phone: [PHO…" at bounding box center [142, 486] width 222 height 313
copy div "Customer Name: [PHONE_NUMBER] Phone: [PHONE_NUMBER] Address: Business location …"
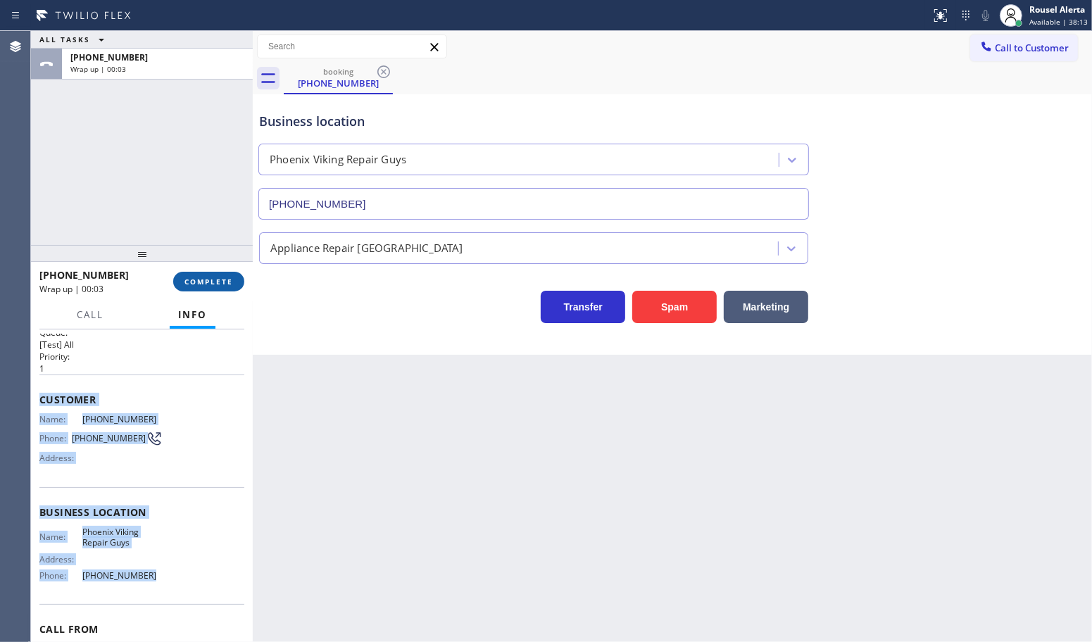
click at [183, 289] on button "COMPLETE" at bounding box center [208, 282] width 71 height 20
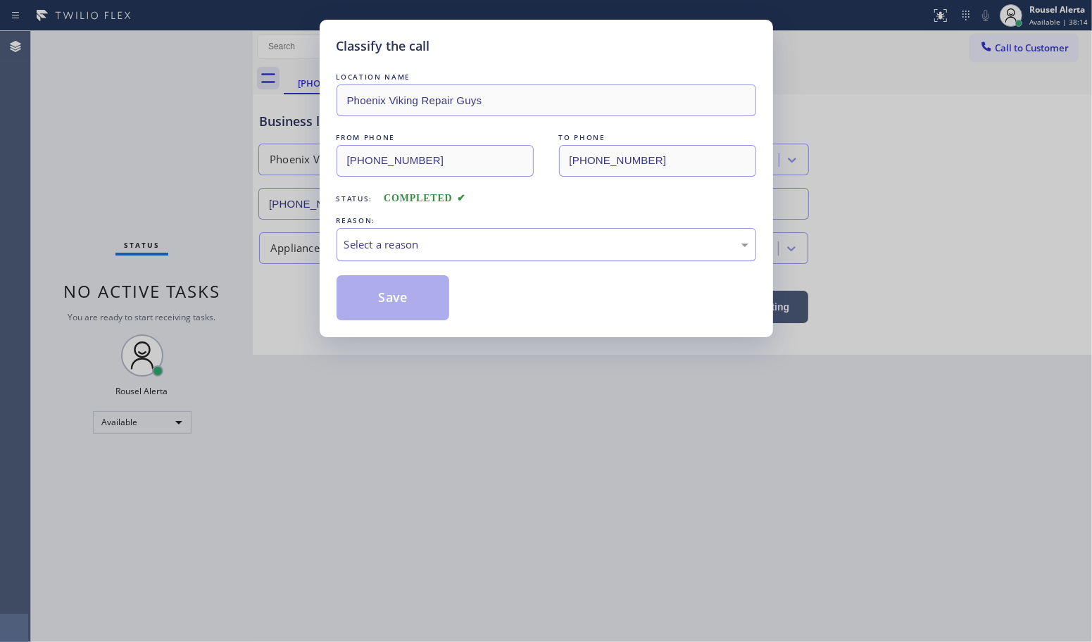
click at [407, 244] on div "Select a reason" at bounding box center [546, 245] width 404 height 16
click at [410, 285] on button "Save" at bounding box center [393, 297] width 113 height 45
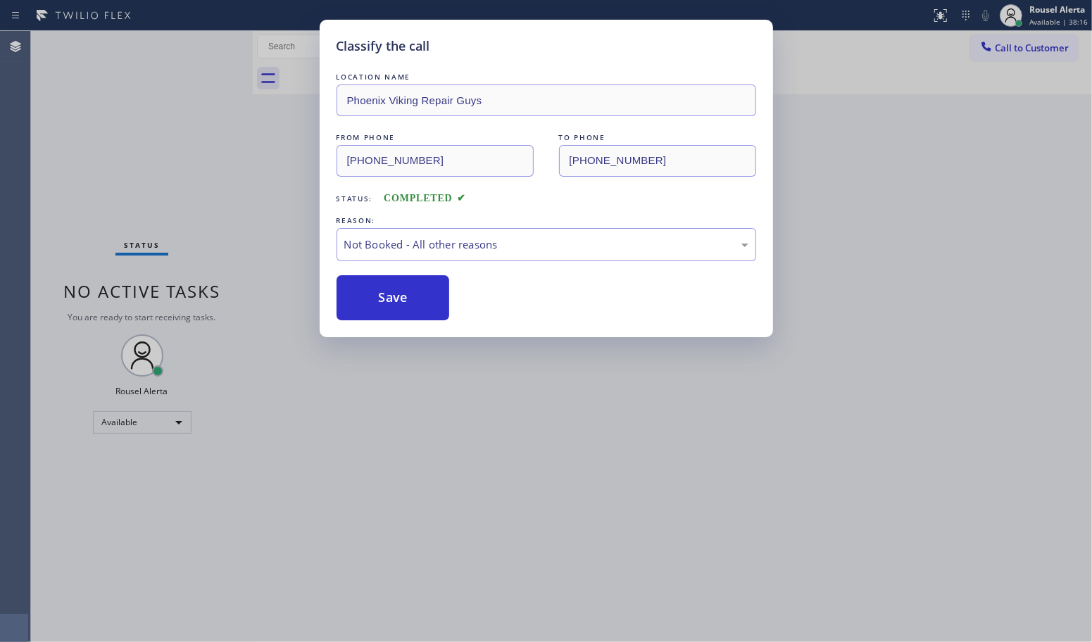
click at [409, 465] on div "Back to Dashboard Change Sender ID Customers Technicians Select a contact Outbo…" at bounding box center [672, 336] width 839 height 611
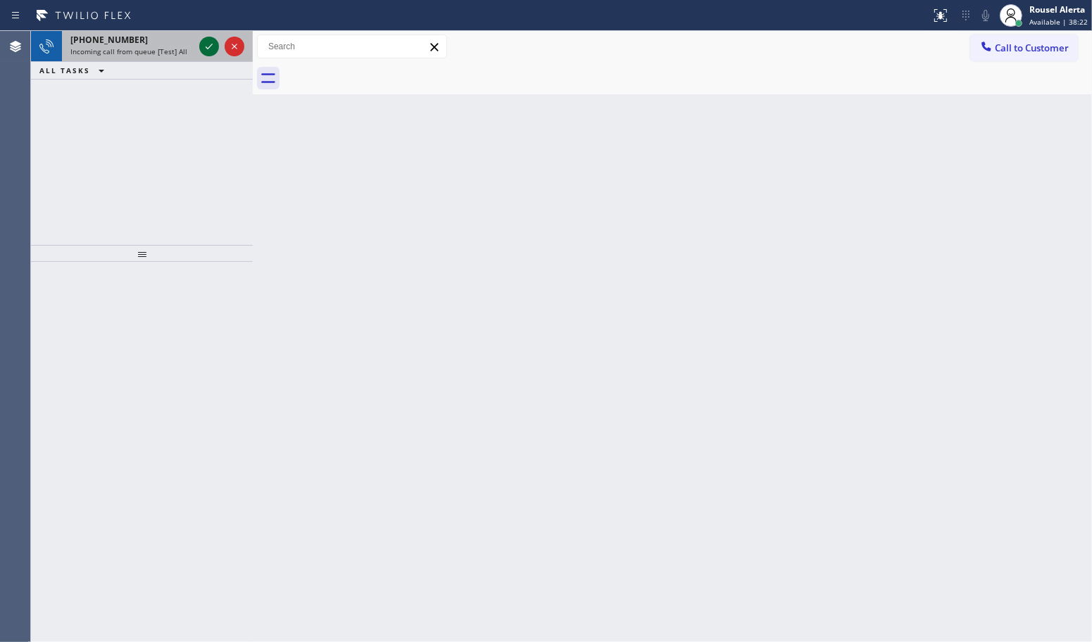
click at [201, 49] on icon at bounding box center [209, 46] width 17 height 17
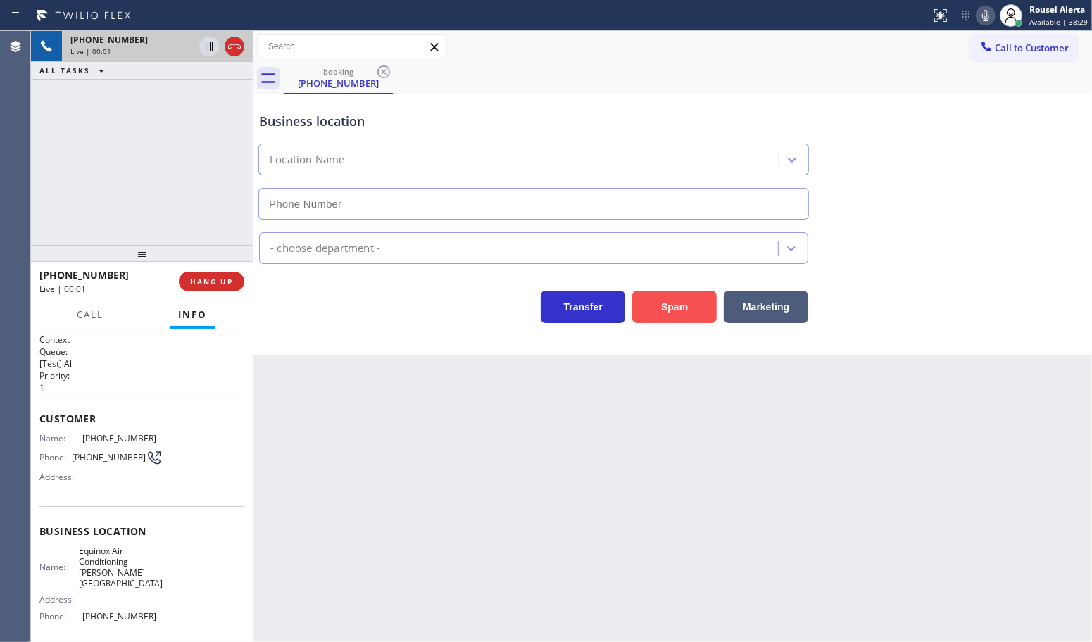
type input "[PHONE_NUMBER]"
click at [666, 315] on button "Spam" at bounding box center [674, 307] width 85 height 32
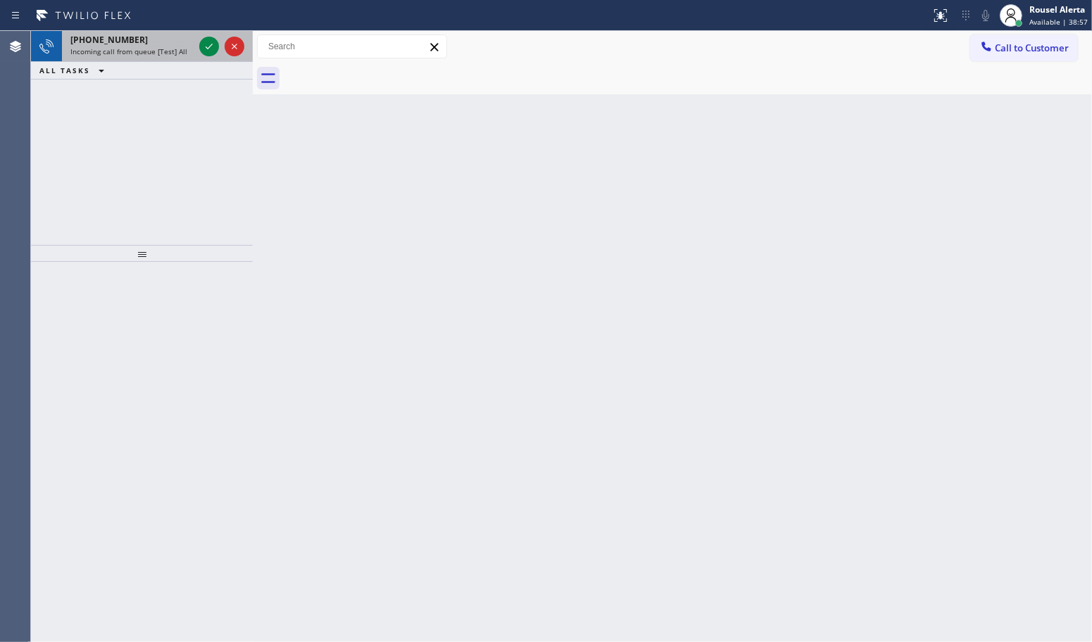
click at [171, 44] on div "[PHONE_NUMBER]" at bounding box center [131, 40] width 123 height 12
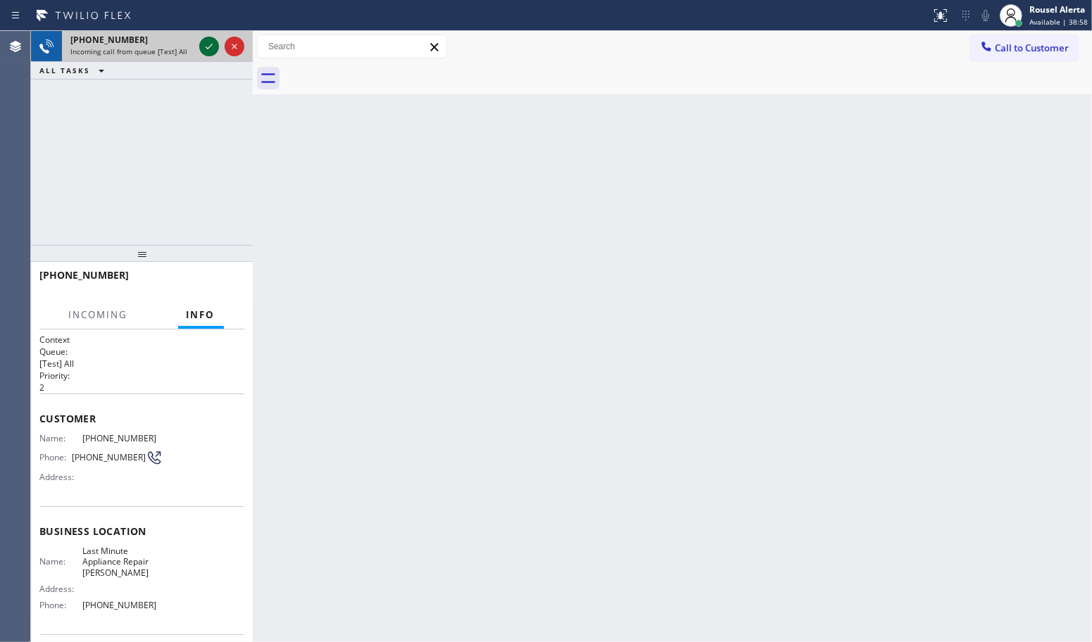
click at [206, 47] on icon at bounding box center [209, 47] width 7 height 6
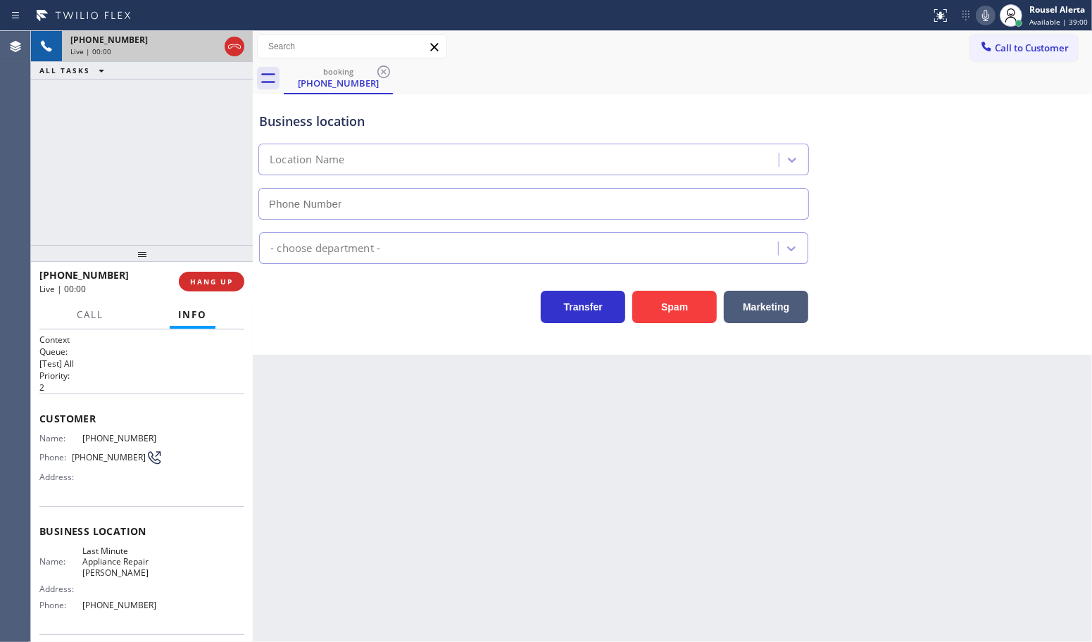
type input "[PHONE_NUMBER]"
click at [663, 318] on button "Spam" at bounding box center [674, 307] width 85 height 32
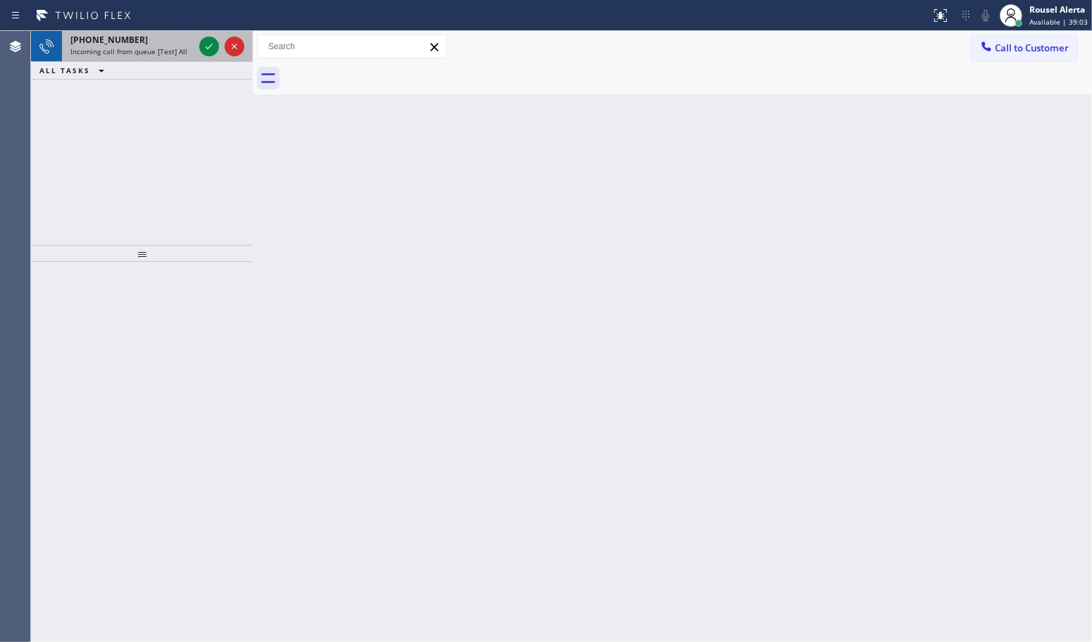
click at [190, 49] on div "Incoming call from queue [Test] All" at bounding box center [131, 51] width 123 height 10
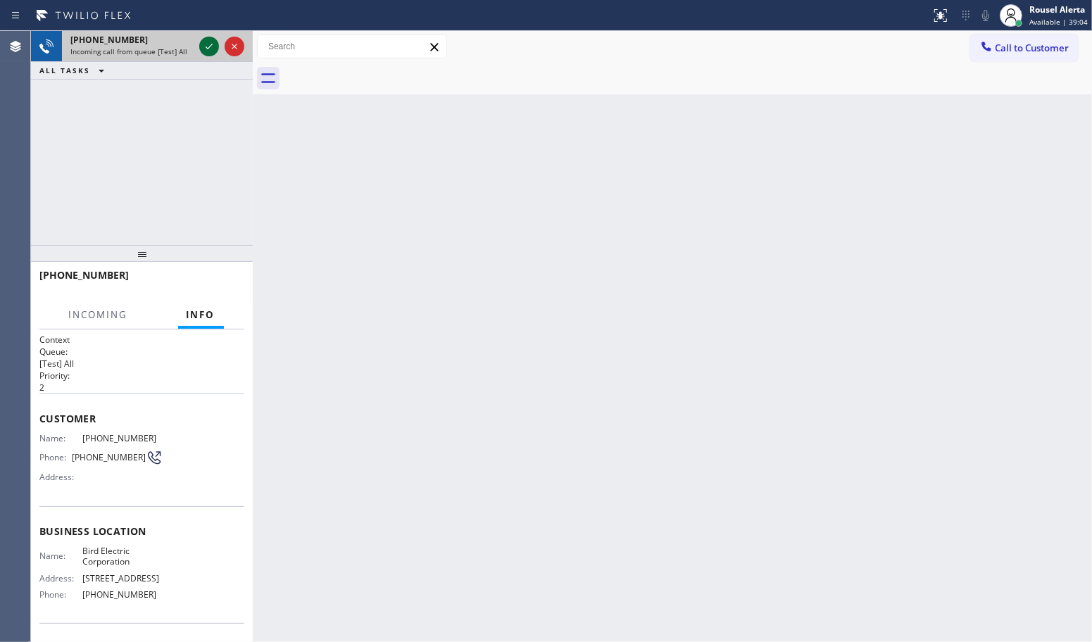
click at [208, 51] on icon at bounding box center [209, 46] width 17 height 17
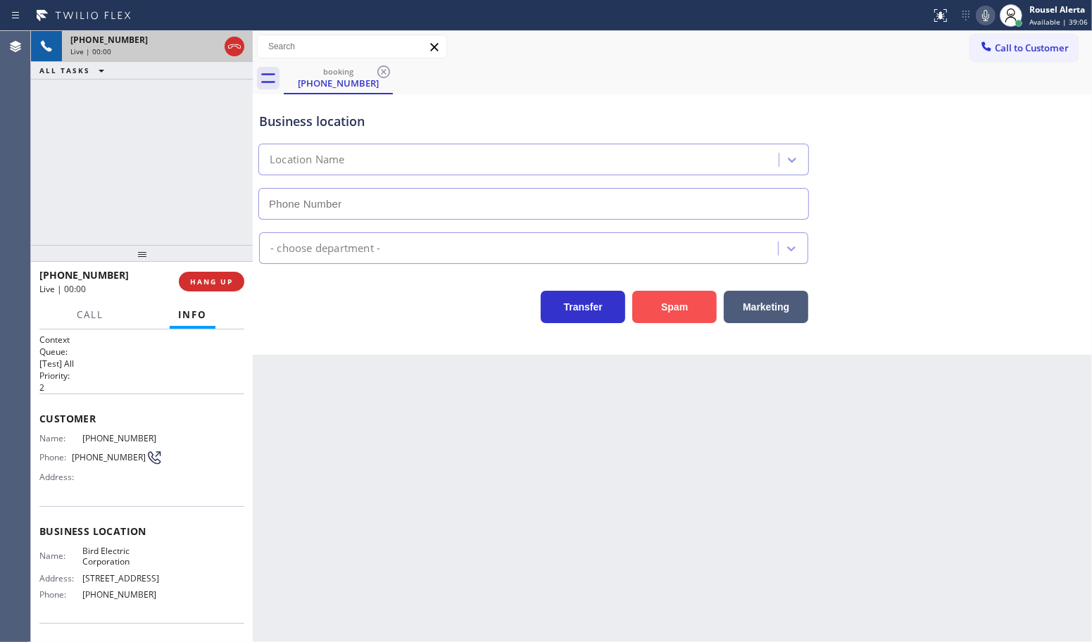
type input "[PHONE_NUMBER]"
click at [673, 297] on button "Spam" at bounding box center [674, 307] width 85 height 32
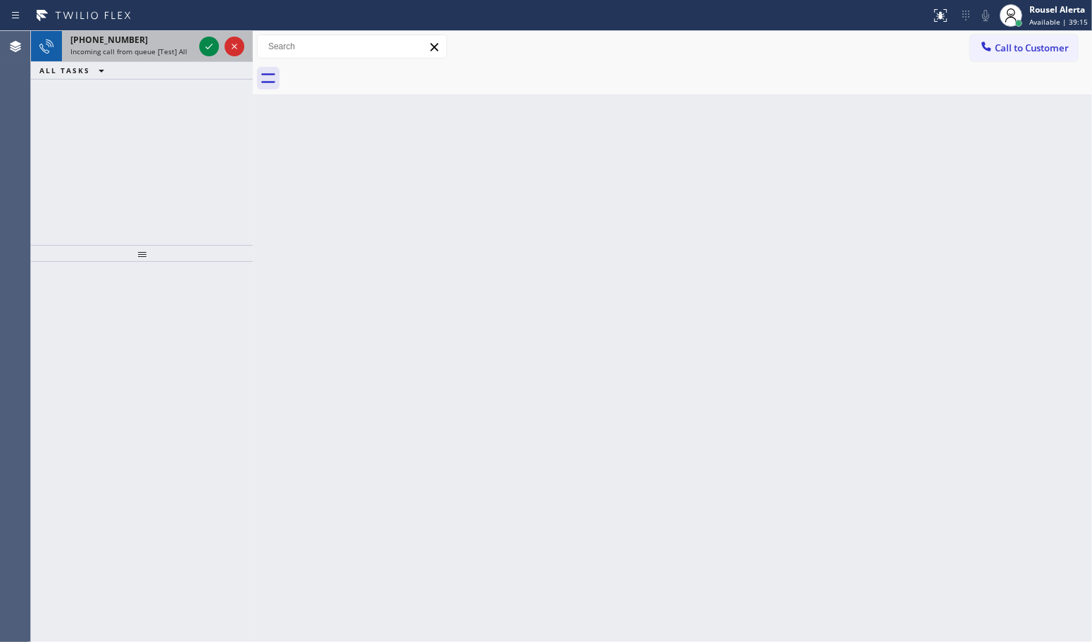
click at [150, 50] on span "Incoming call from queue [Test] All" at bounding box center [128, 51] width 117 height 10
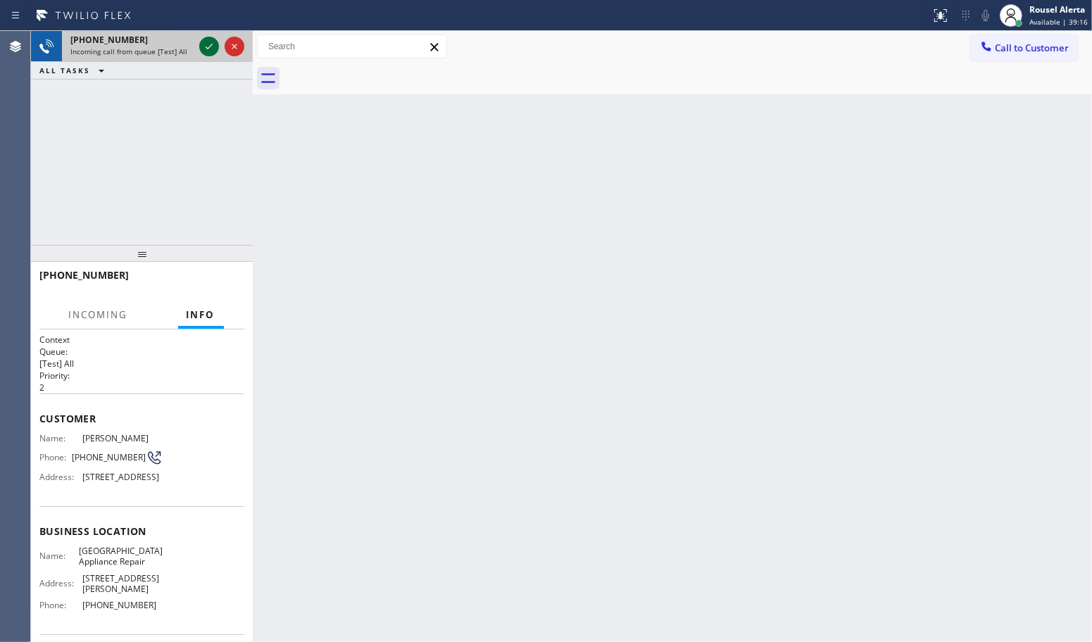
click at [204, 54] on icon at bounding box center [209, 46] width 17 height 17
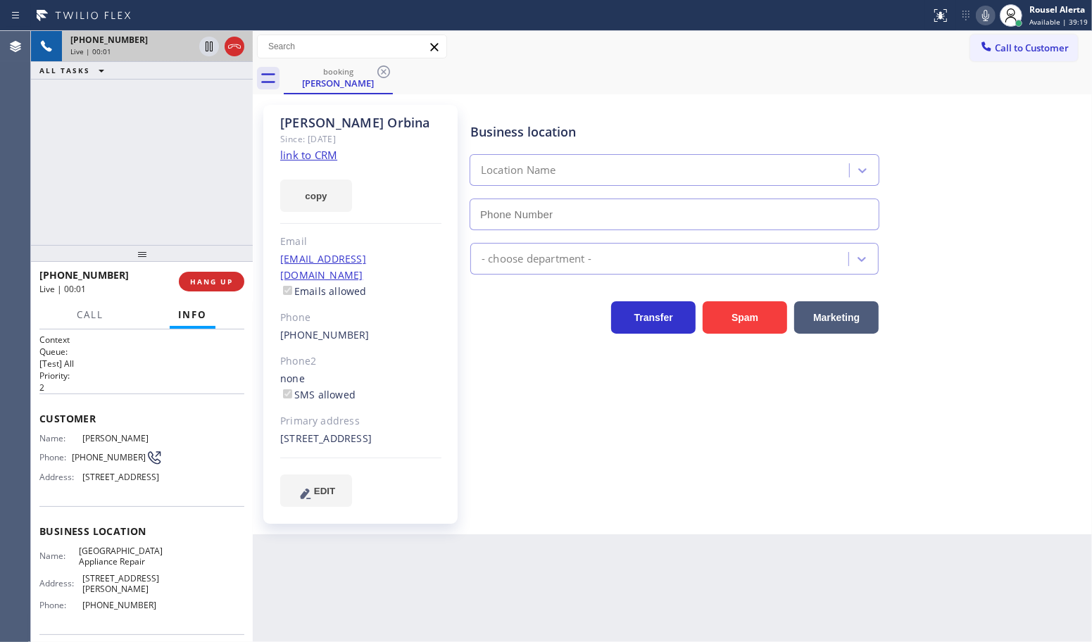
type input "[PHONE_NUMBER]"
click at [311, 153] on link "link to CRM" at bounding box center [308, 155] width 57 height 14
click at [212, 48] on icon at bounding box center [209, 47] width 7 height 10
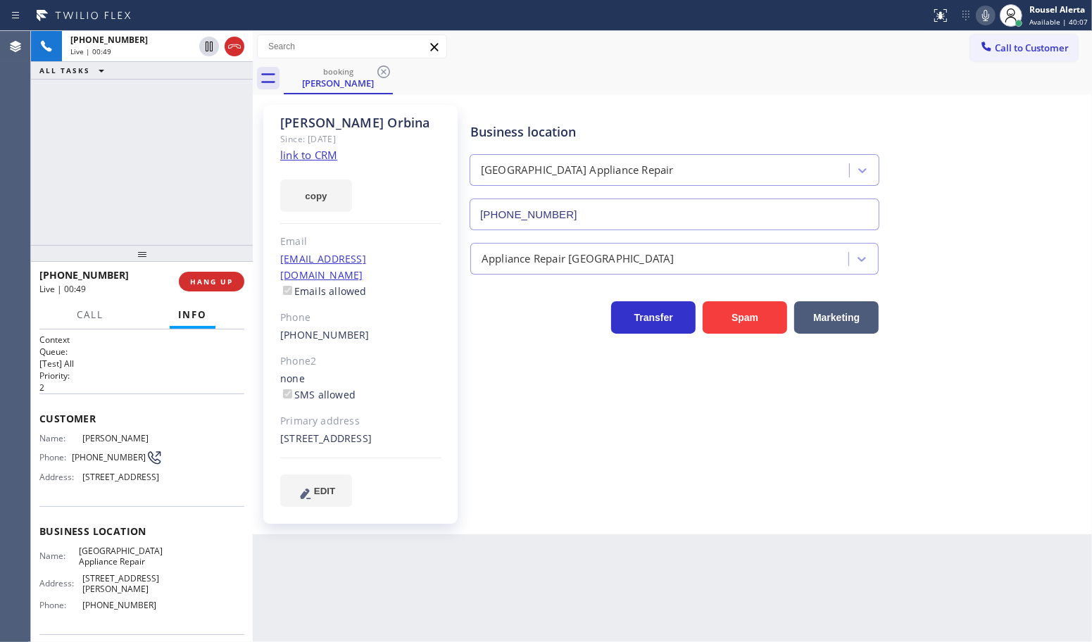
click at [992, 11] on icon at bounding box center [985, 15] width 17 height 17
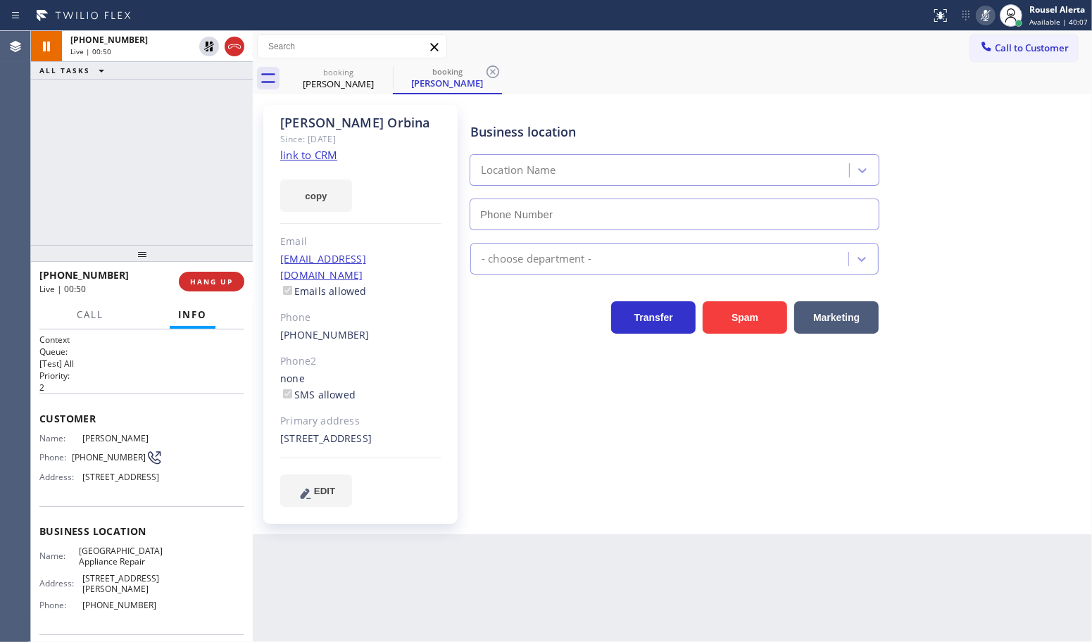
type input "[PHONE_NUMBER]"
click at [162, 132] on div "[PHONE_NUMBER] Live | 03:06 ALL TASKS ALL TASKS ACTIVE TASKS TASKS IN WRAP UP" at bounding box center [142, 138] width 222 height 214
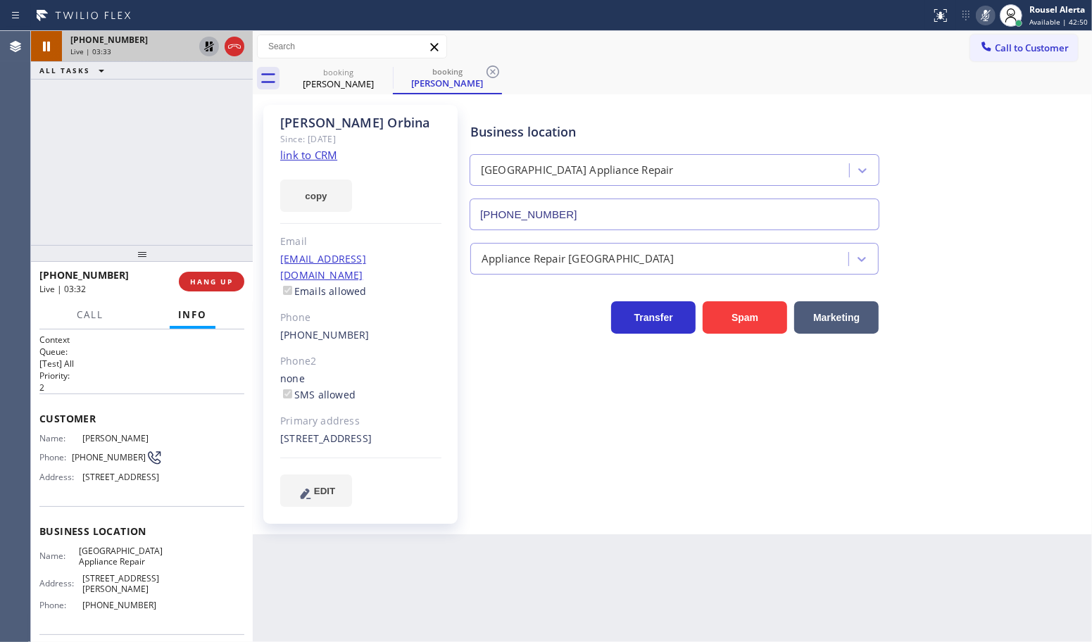
click at [205, 50] on icon at bounding box center [209, 46] width 17 height 17
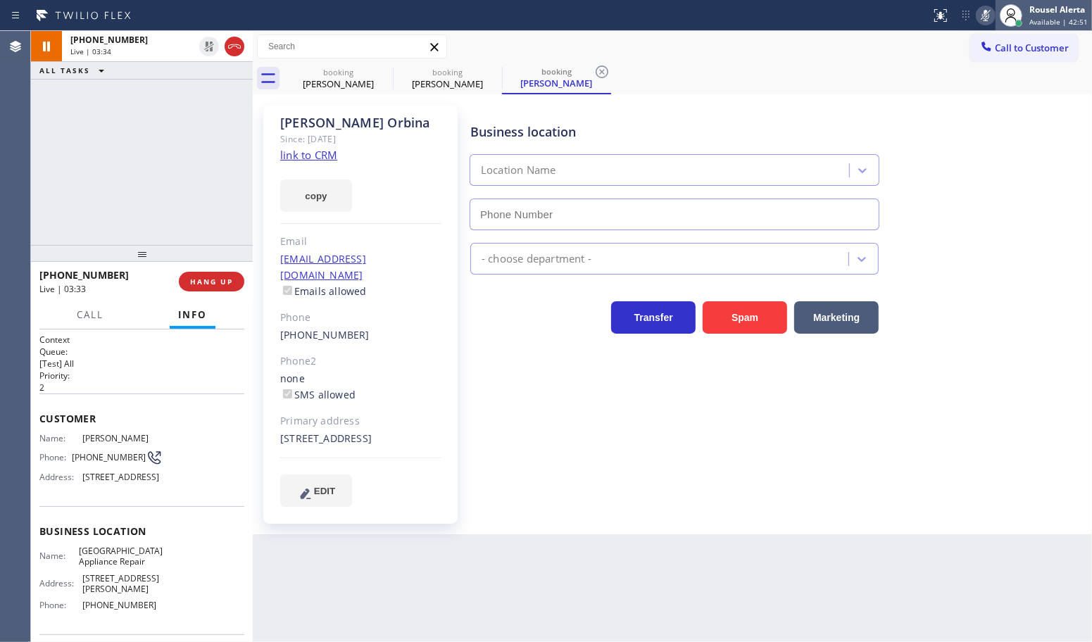
type input "[PHONE_NUMBER]"
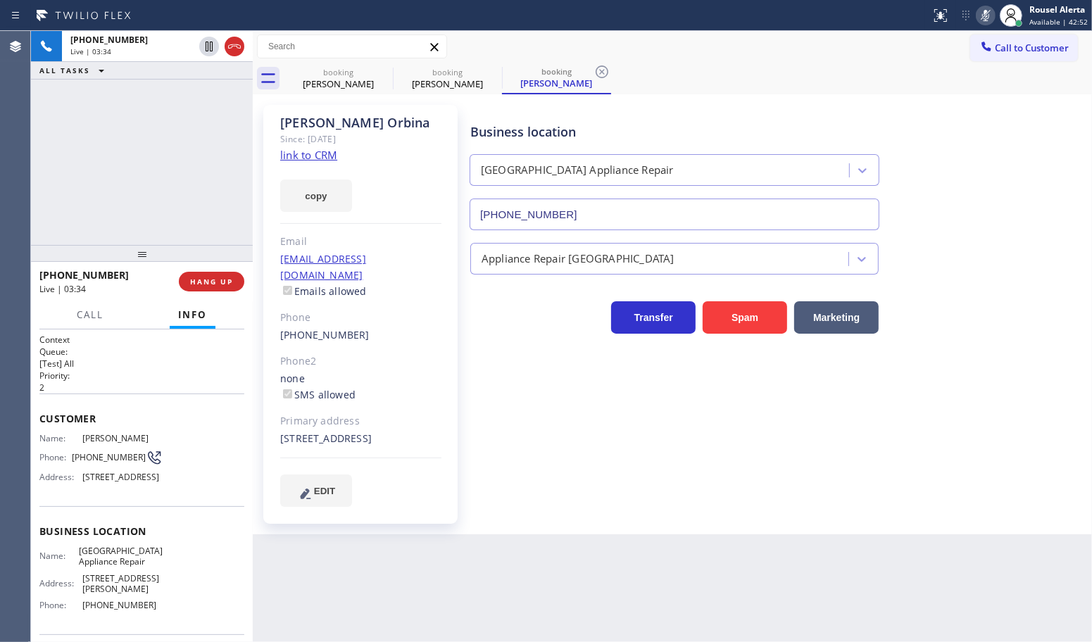
click at [989, 16] on icon at bounding box center [985, 15] width 7 height 11
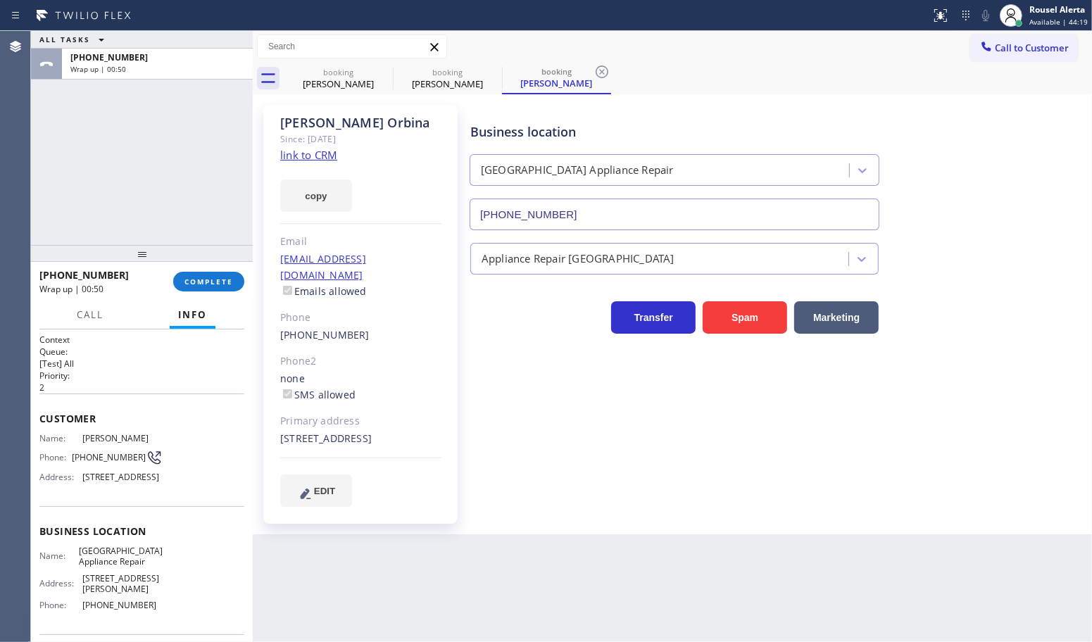
drag, startPoint x: 163, startPoint y: 114, endPoint x: 174, endPoint y: 151, distance: 39.0
click at [163, 117] on div "ALL TASKS ALL TASKS ACTIVE TASKS TASKS IN WRAP UP [PHONE_NUMBER] Wrap up | 00:50" at bounding box center [142, 138] width 222 height 214
click at [189, 280] on span "COMPLETE" at bounding box center [209, 282] width 49 height 10
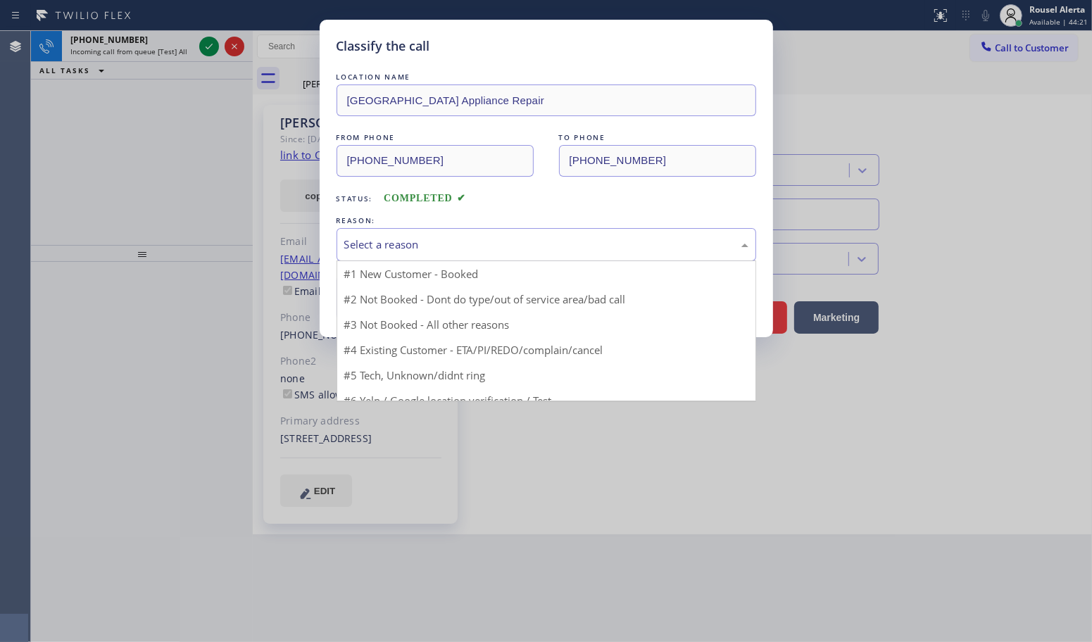
click at [420, 246] on div "Select a reason" at bounding box center [546, 245] width 404 height 16
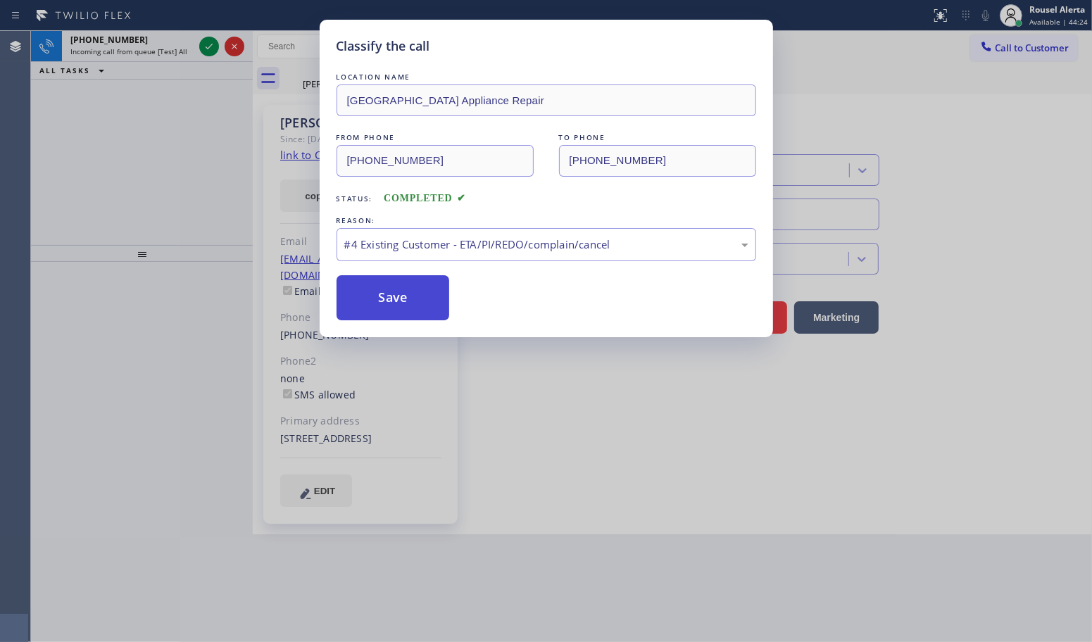
click at [414, 292] on button "Save" at bounding box center [393, 297] width 113 height 45
click at [174, 41] on div "Classify the call LOCATION NAME [GEOGRAPHIC_DATA] Appliance Repair FROM PHONE […" at bounding box center [546, 321] width 1092 height 642
click at [174, 41] on div "[PHONE_NUMBER]" at bounding box center [131, 40] width 123 height 12
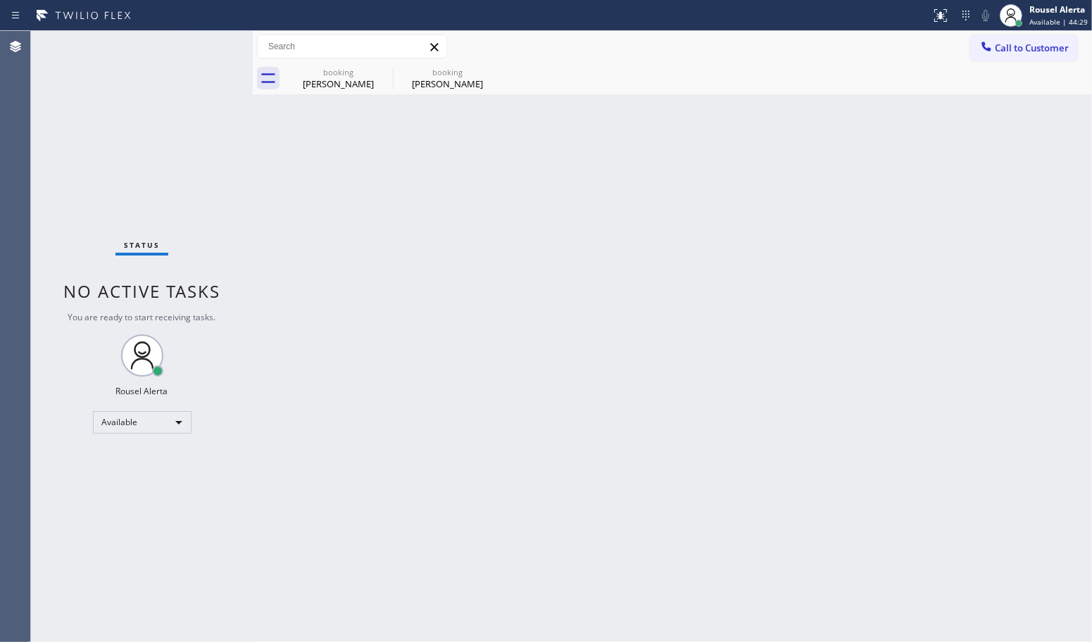
click at [208, 49] on div "Status No active tasks You are ready to start receiving tasks. Rousel Alerta Av…" at bounding box center [142, 336] width 222 height 611
click at [202, 57] on div "Status No active tasks You are ready to start receiving tasks. Rousel Alerta Av…" at bounding box center [142, 336] width 222 height 611
click at [379, 70] on icon at bounding box center [383, 71] width 17 height 17
click at [0, 0] on icon at bounding box center [0, 0] width 0 height 0
click at [379, 70] on div "booking [PERSON_NAME] booking [PERSON_NAME]" at bounding box center [688, 79] width 808 height 32
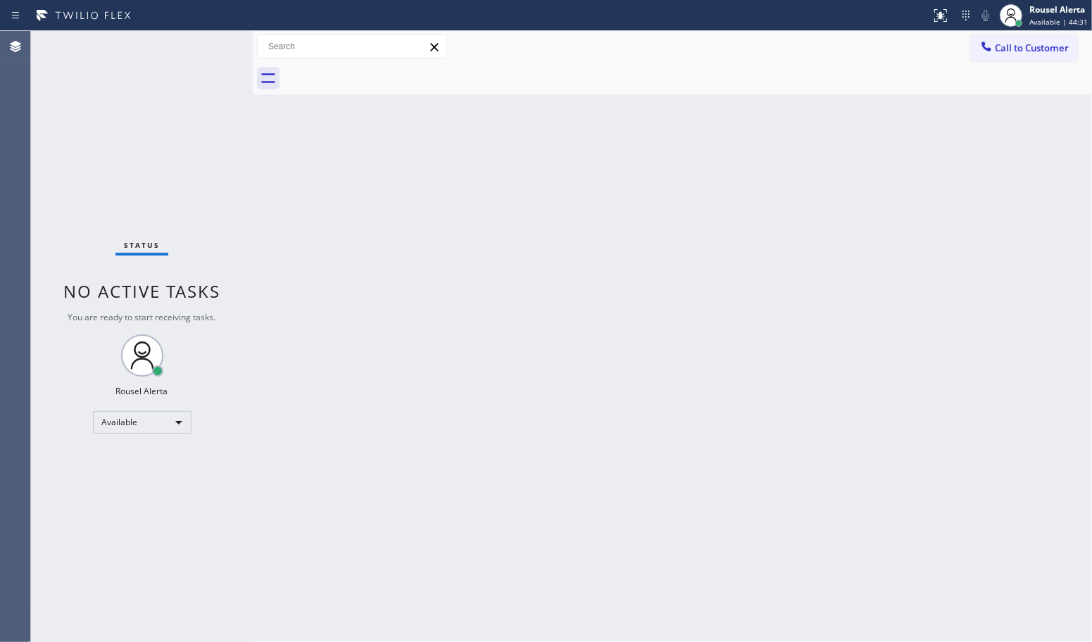
click at [379, 70] on div at bounding box center [688, 79] width 808 height 32
click at [120, 82] on div "Status No active tasks You are ready to start receiving tasks. Rousel Alerta Av…" at bounding box center [142, 336] width 222 height 611
drag, startPoint x: 340, startPoint y: 310, endPoint x: 356, endPoint y: 323, distance: 20.6
click at [354, 319] on div "Back to Dashboard Change Sender ID Customers Technicians Select a contact Outbo…" at bounding box center [672, 336] width 839 height 611
click at [220, 135] on div "Status No active tasks You are ready to start receiving tasks. Rousel Alerta Av…" at bounding box center [142, 336] width 222 height 611
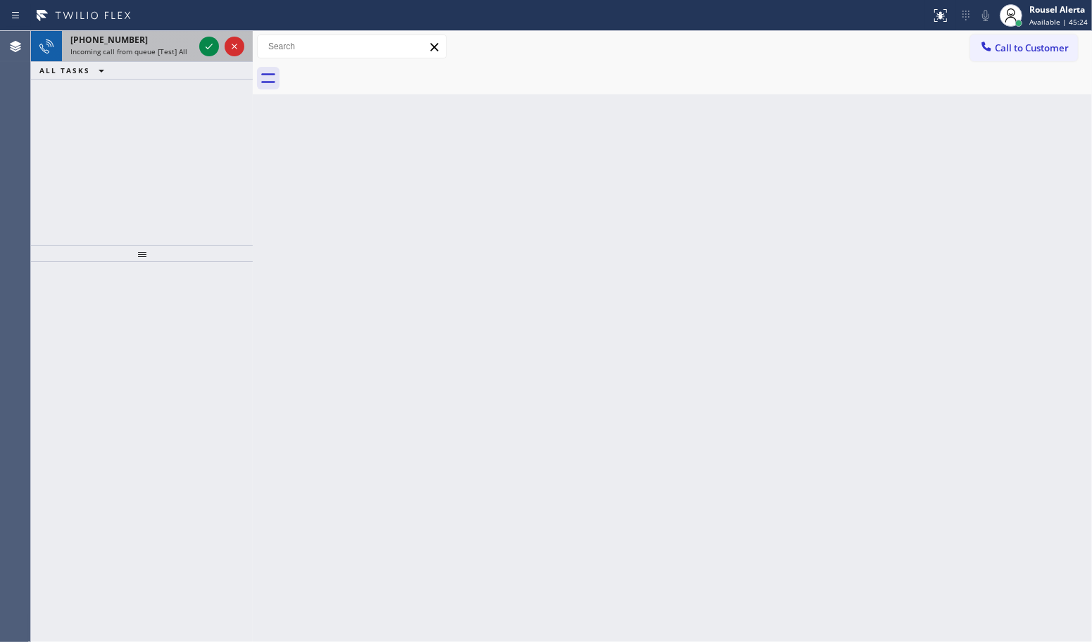
click at [174, 49] on span "Incoming call from queue [Test] All" at bounding box center [128, 51] width 117 height 10
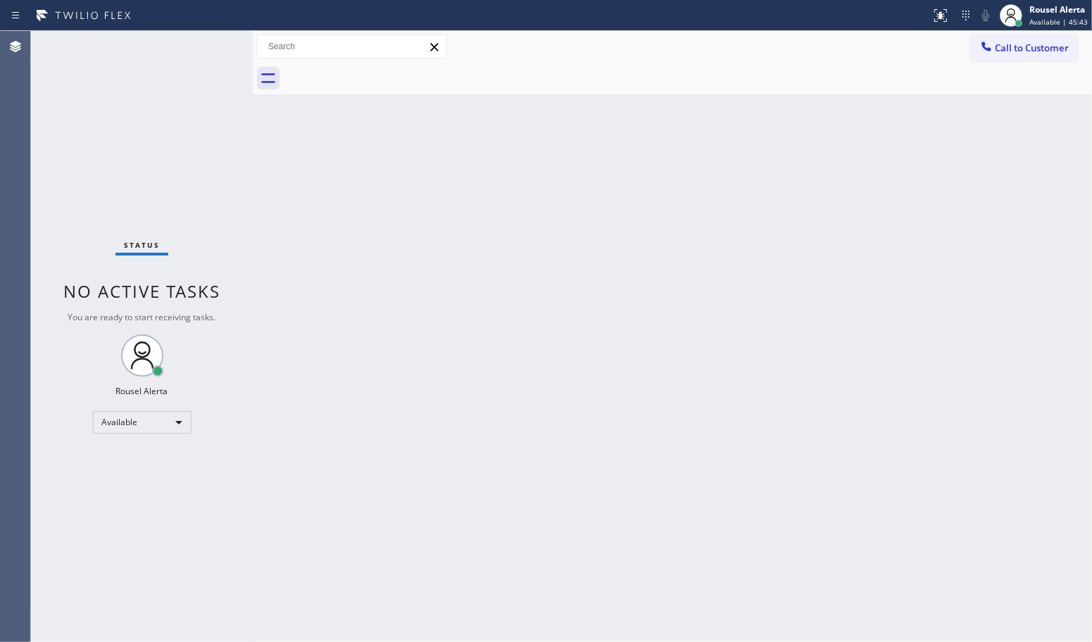
click at [158, 96] on div "Status No active tasks You are ready to start receiving tasks. Rousel Alerta Av…" at bounding box center [142, 336] width 222 height 611
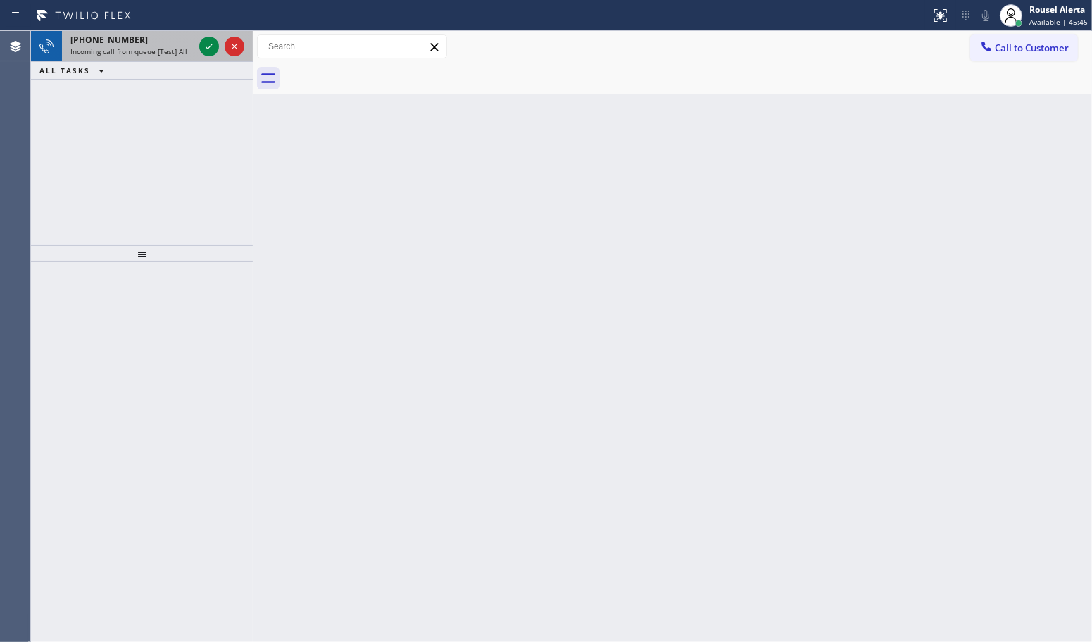
click at [187, 47] on div "Incoming call from queue [Test] All" at bounding box center [131, 51] width 123 height 10
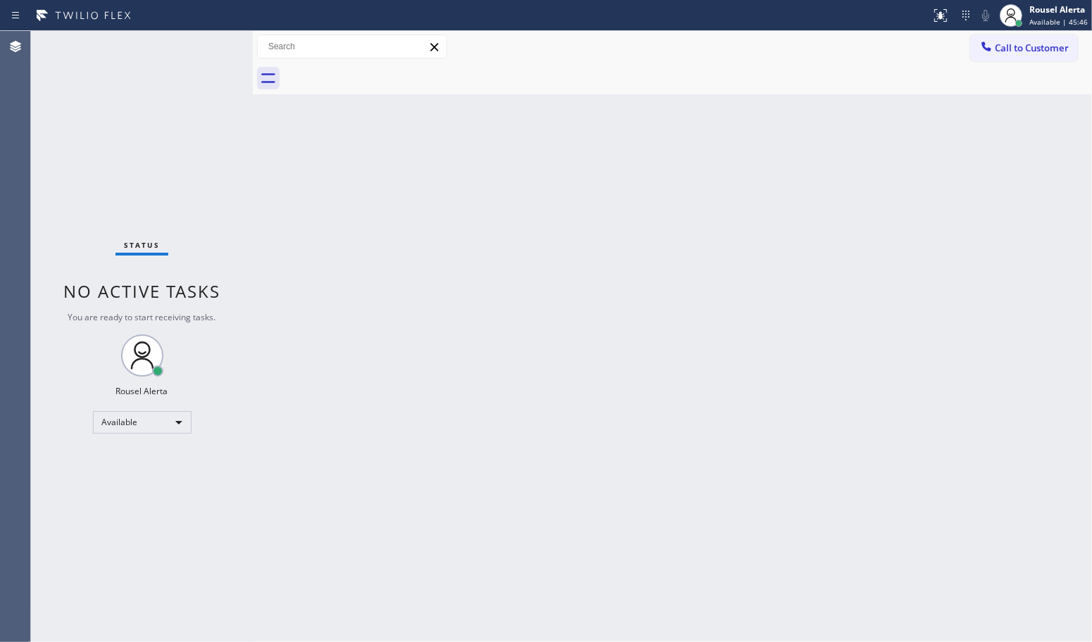
click at [204, 43] on div "Status No active tasks You are ready to start receiving tasks. Rousel Alerta Av…" at bounding box center [142, 336] width 222 height 611
click at [222, 149] on div "Status No active tasks You are ready to start receiving tasks. Rousel Alerta Av…" at bounding box center [142, 336] width 222 height 611
click at [187, 64] on div "Status No active tasks You are ready to start receiving tasks. Rousel Alerta Av…" at bounding box center [142, 336] width 222 height 611
click at [247, 170] on div "Status No active tasks You are ready to start receiving tasks. Rousel Alerta Av…" at bounding box center [142, 336] width 222 height 611
click at [188, 85] on div "Status No active tasks You are ready to start receiving tasks. Rousel Alerta Av…" at bounding box center [142, 336] width 222 height 611
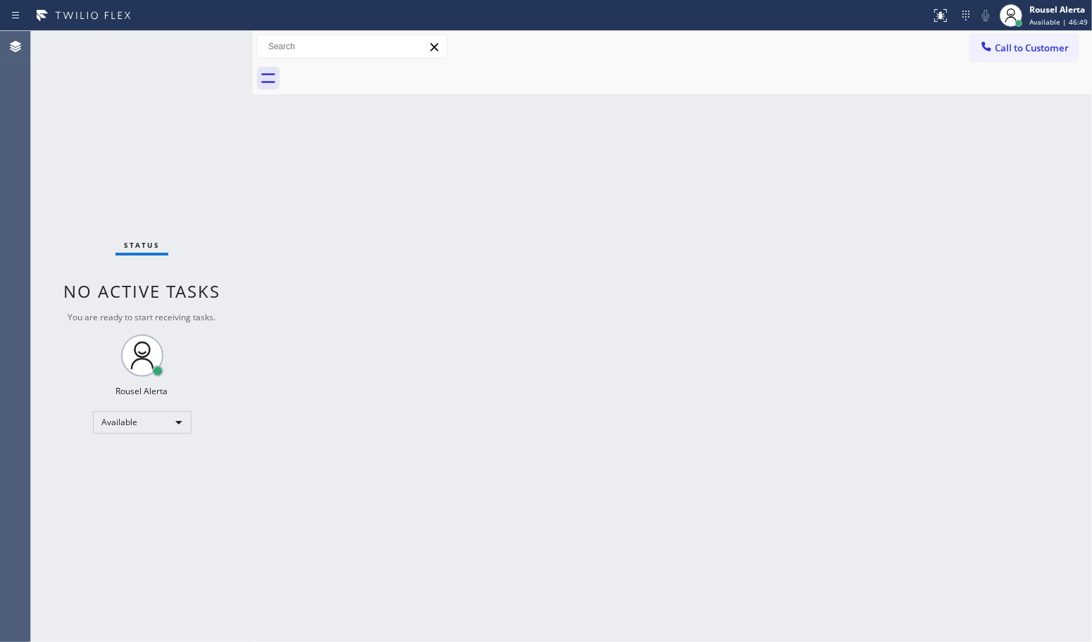
drag, startPoint x: 86, startPoint y: 62, endPoint x: 127, endPoint y: 46, distance: 44.3
click at [127, 46] on div "Status No active tasks You are ready to start receiving tasks. Rousel Alerta Av…" at bounding box center [142, 336] width 222 height 611
click at [194, 56] on div "Status No active tasks You are ready to start receiving tasks. Rousel Alerta Av…" at bounding box center [142, 336] width 222 height 611
click at [188, 56] on div "Status No active tasks You are ready to start receiving tasks. Rousel Alerta Av…" at bounding box center [142, 336] width 222 height 611
click at [188, 39] on div "Status No active tasks You are ready to start receiving tasks. Rousel Alerta Av…" at bounding box center [142, 336] width 222 height 611
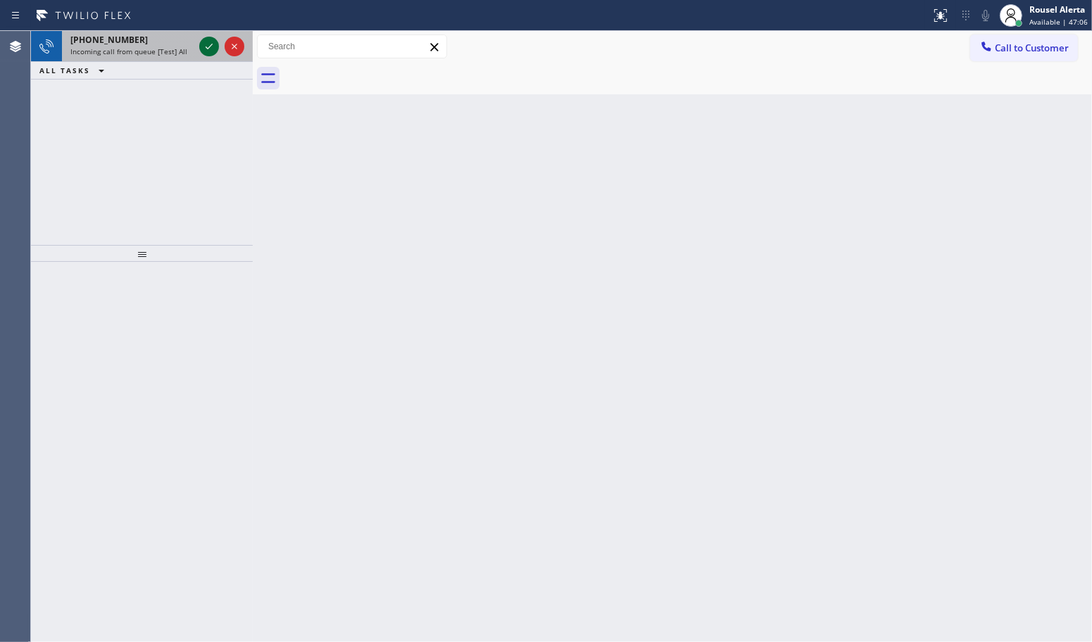
click at [202, 46] on icon at bounding box center [209, 46] width 17 height 17
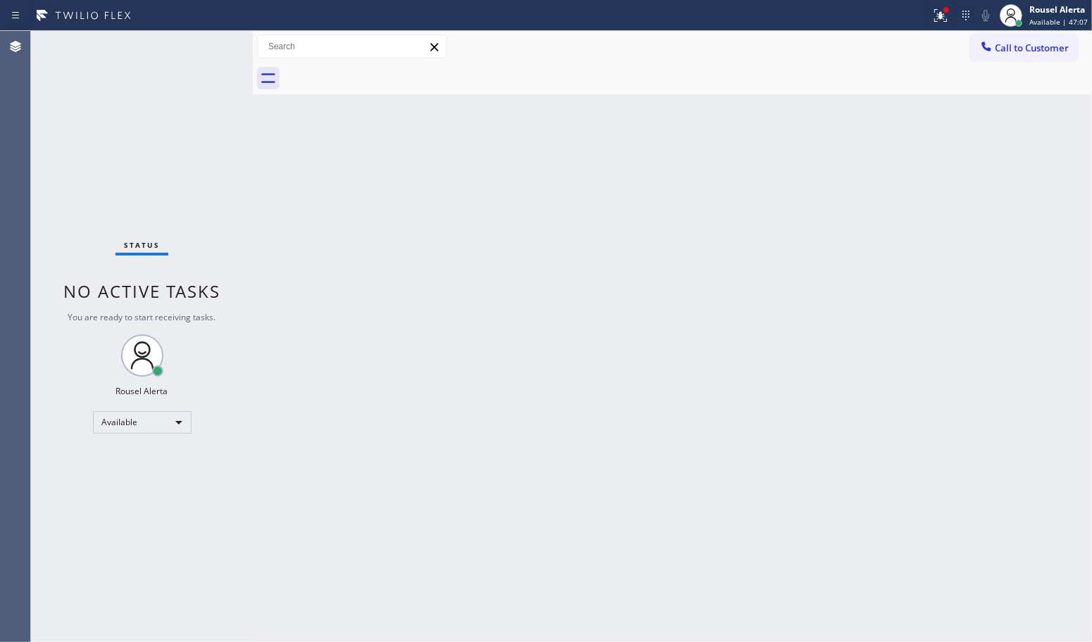
click at [202, 46] on div "Status No active tasks You are ready to start receiving tasks. Rousel Alerta Av…" at bounding box center [142, 336] width 222 height 611
click at [934, 4] on button at bounding box center [940, 15] width 31 height 31
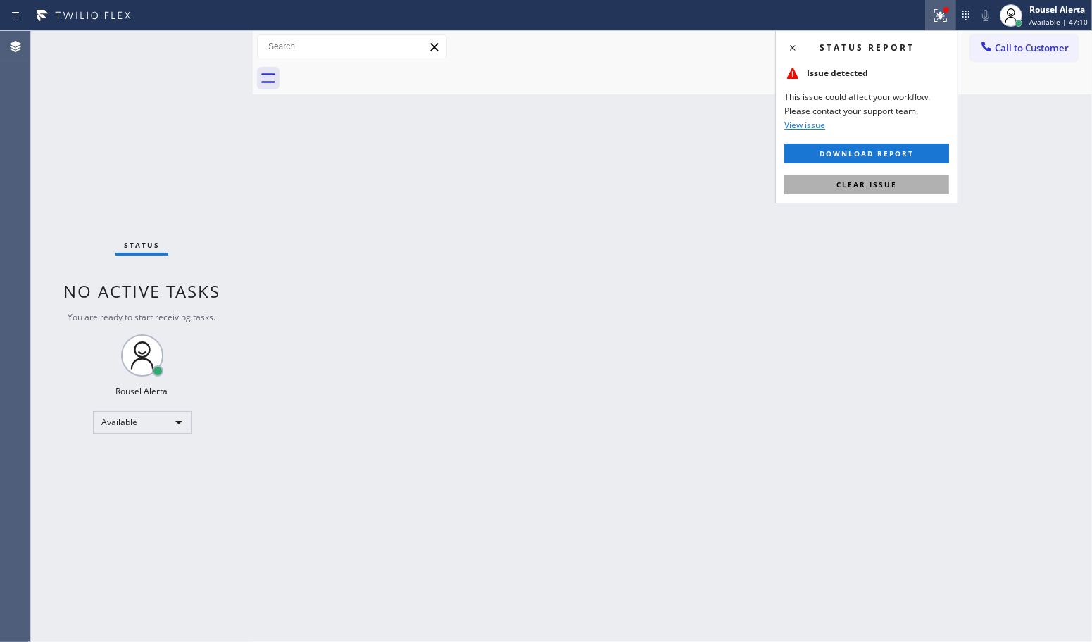
click at [902, 180] on button "Clear issue" at bounding box center [866, 185] width 165 height 20
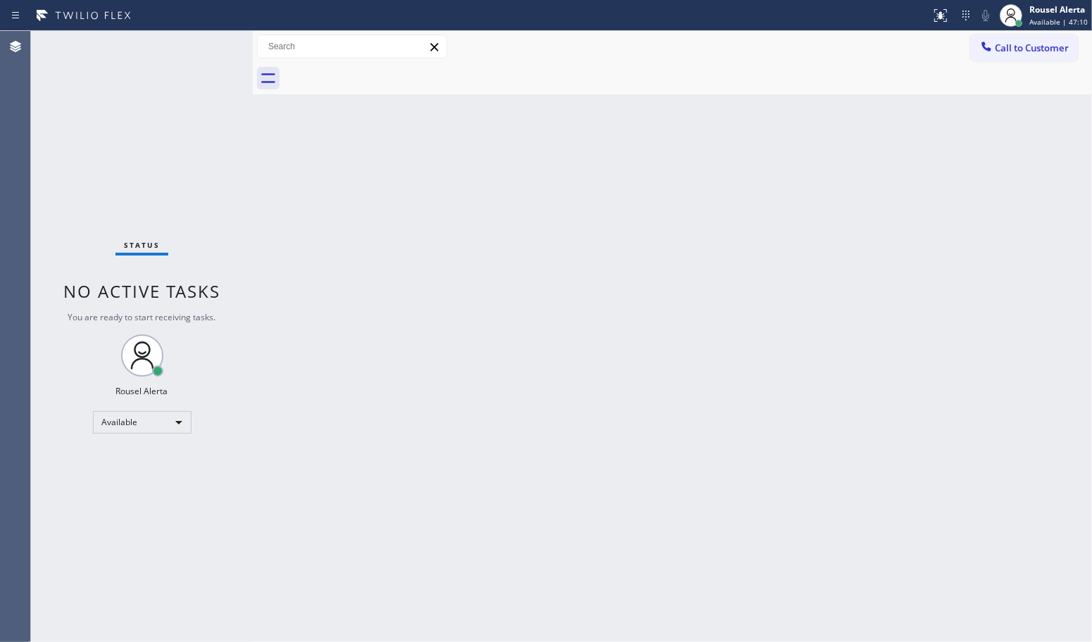
click at [878, 304] on div "Back to Dashboard Change Sender ID Customers Technicians Select a contact Outbo…" at bounding box center [672, 336] width 839 height 611
click at [162, 41] on div "Status No active tasks You are ready to start receiving tasks. Rousel Alerta Av…" at bounding box center [142, 336] width 222 height 611
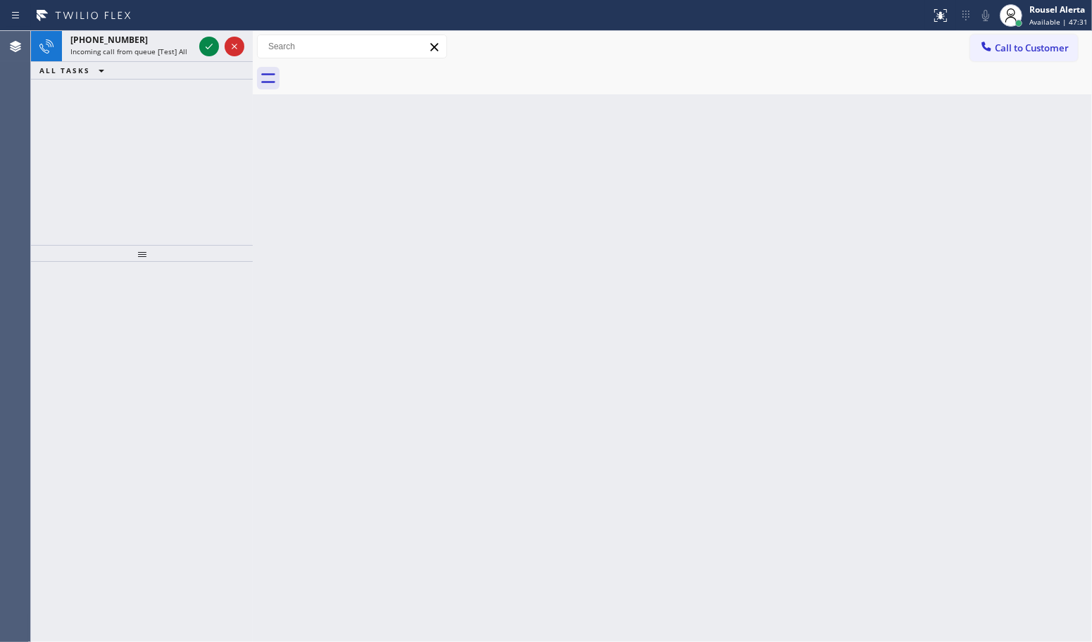
click at [162, 41] on div "[PHONE_NUMBER]" at bounding box center [131, 40] width 123 height 12
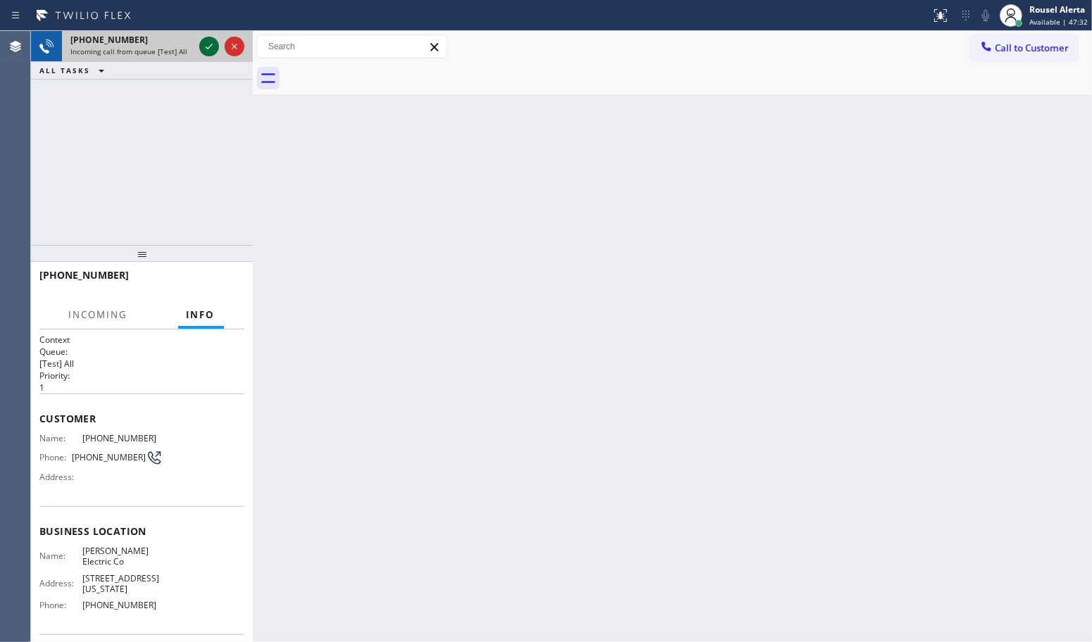
click at [199, 49] on div at bounding box center [209, 46] width 20 height 17
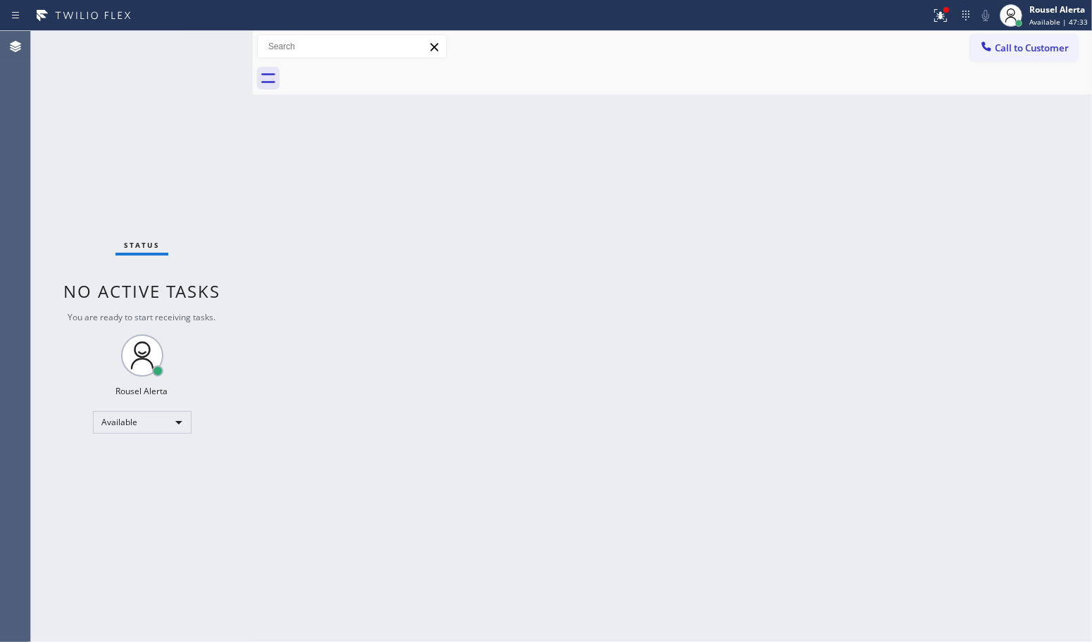
click at [199, 49] on div "Status No active tasks You are ready to start receiving tasks. Rousel Alerta Av…" at bounding box center [142, 336] width 222 height 611
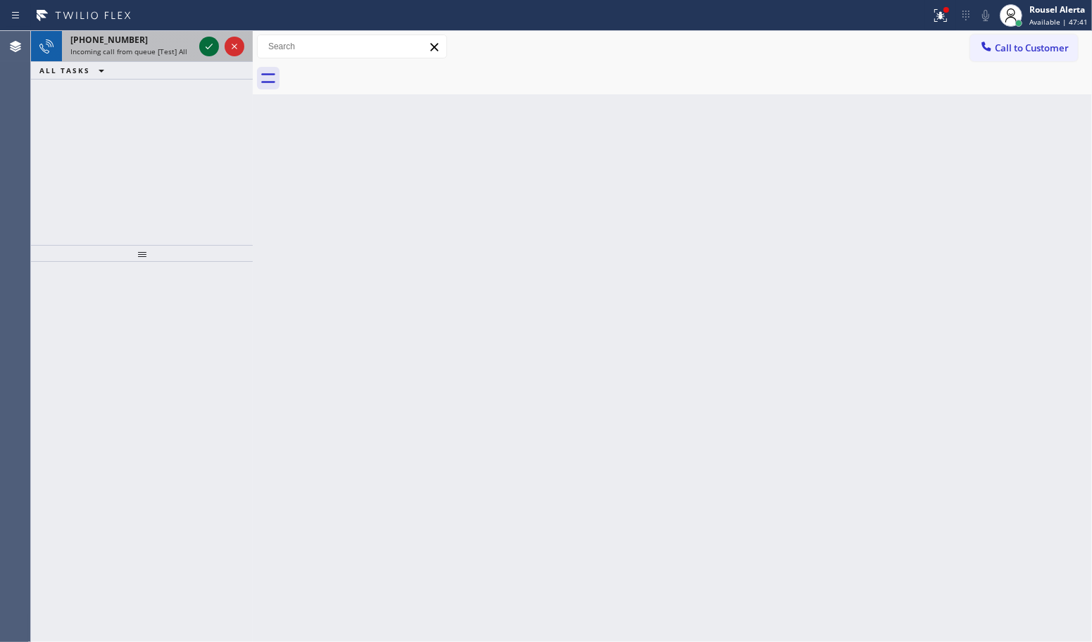
click at [201, 48] on icon at bounding box center [209, 46] width 17 height 17
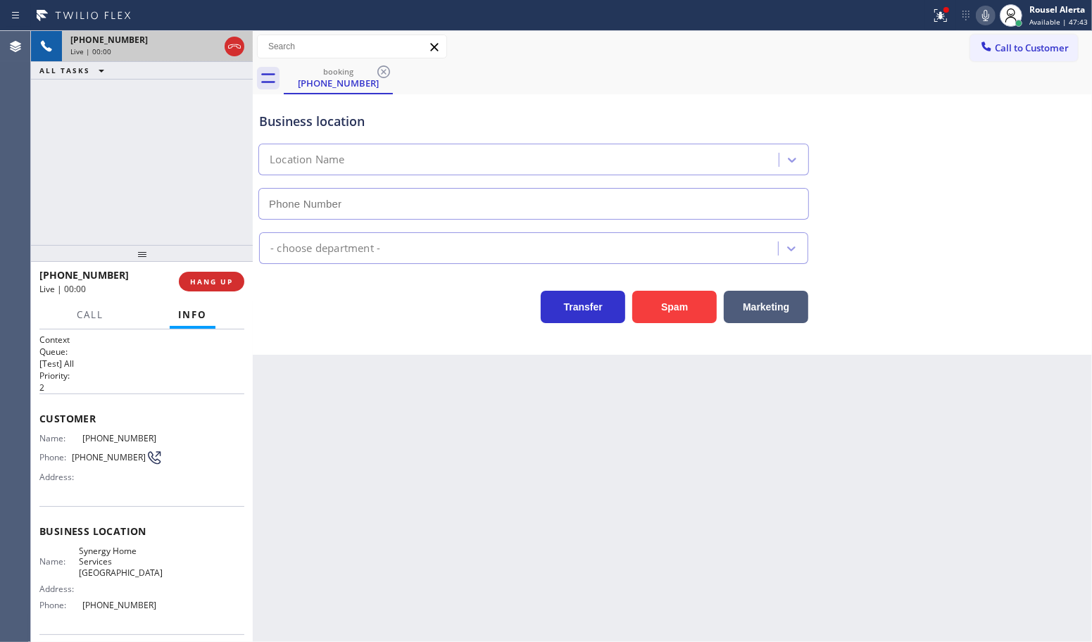
type input "[PHONE_NUMBER]"
click at [657, 308] on button "Spam" at bounding box center [674, 307] width 85 height 32
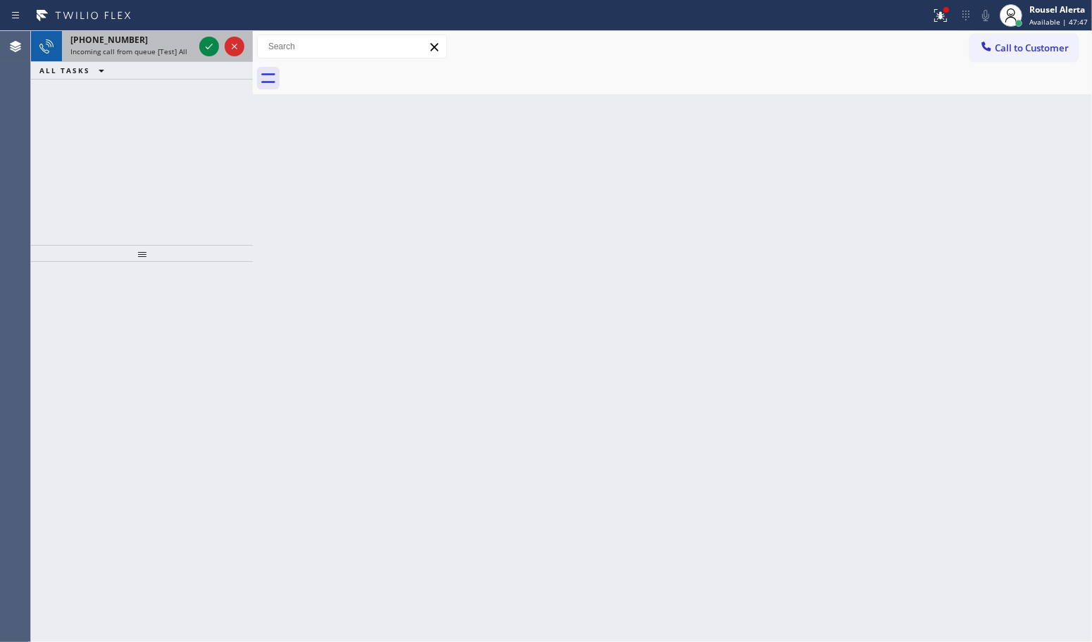
click at [183, 40] on div "[PHONE_NUMBER]" at bounding box center [131, 40] width 123 height 12
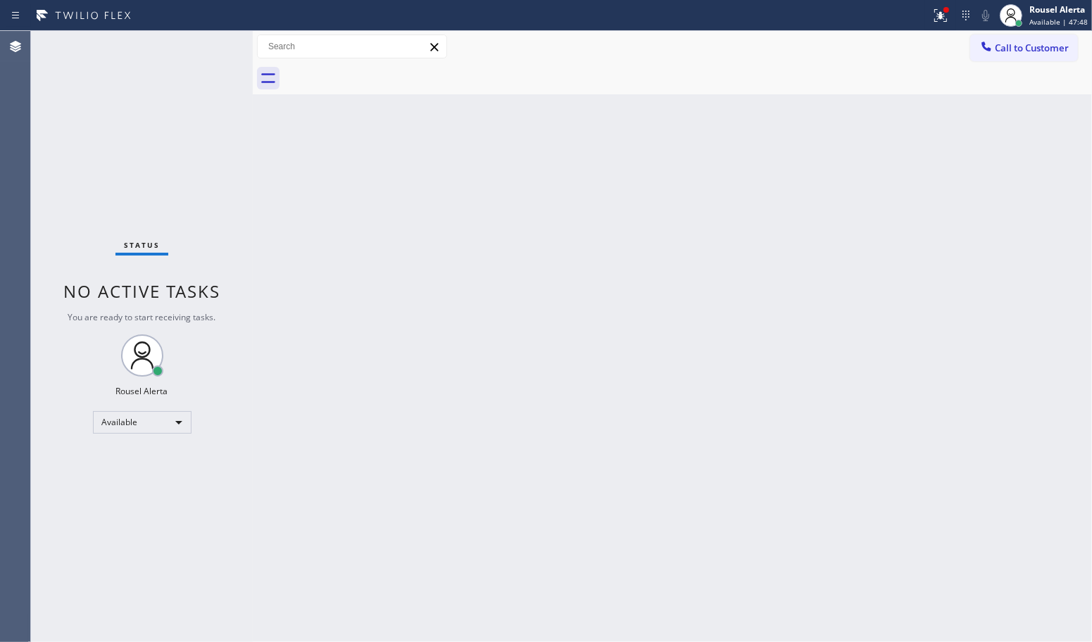
click at [199, 46] on div "Status No active tasks You are ready to start receiving tasks. Rousel Alerta Av…" at bounding box center [142, 336] width 222 height 611
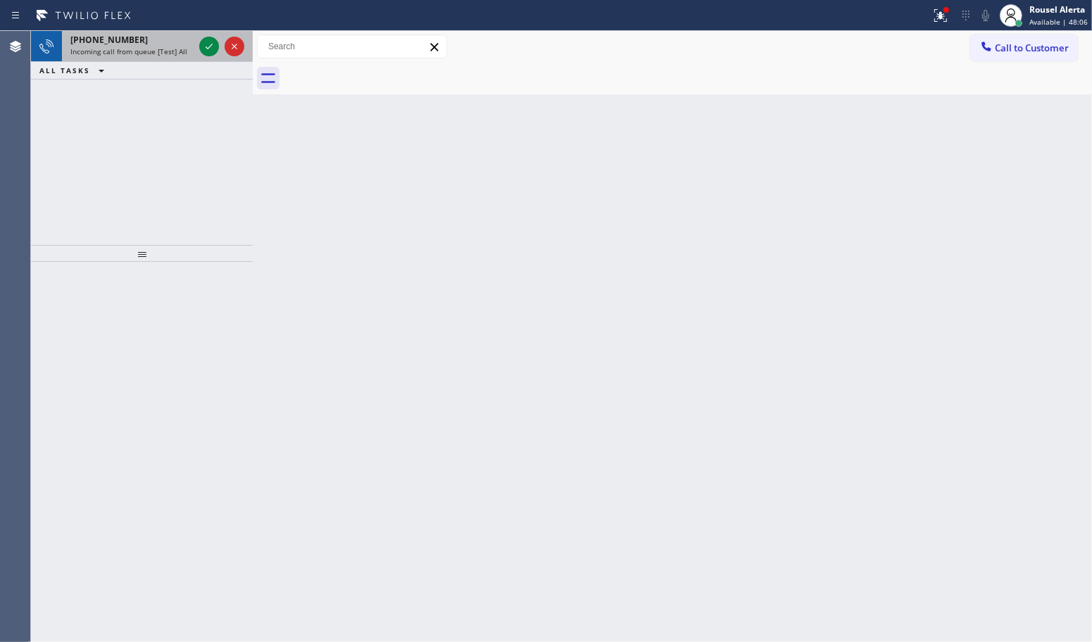
click at [176, 47] on span "Incoming call from queue [Test] All" at bounding box center [128, 51] width 117 height 10
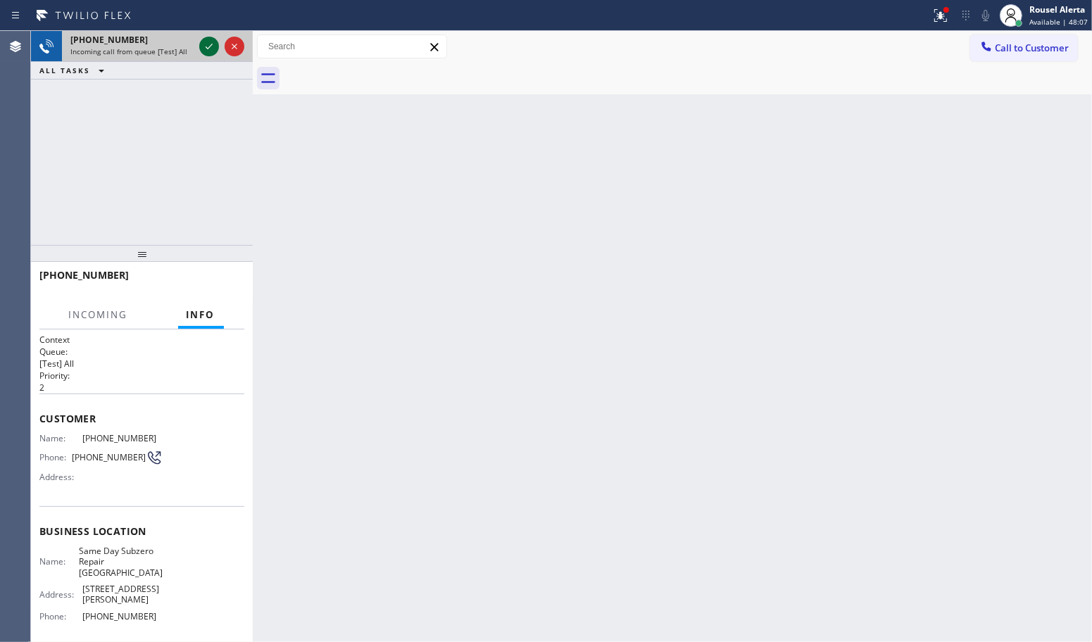
click at [201, 44] on icon at bounding box center [209, 46] width 17 height 17
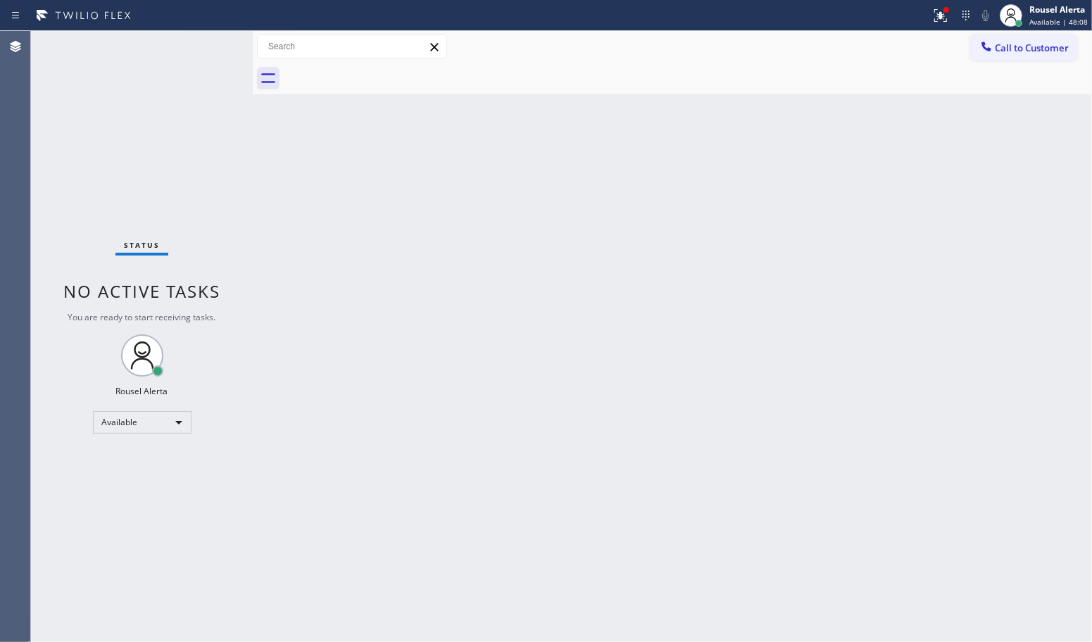
click at [201, 44] on div "Status No active tasks You are ready to start receiving tasks. Rousel Alerta Av…" at bounding box center [142, 336] width 222 height 611
click at [202, 44] on div "Status No active tasks You are ready to start receiving tasks. Rousel Alerta Av…" at bounding box center [142, 336] width 222 height 611
click at [937, 4] on button at bounding box center [940, 15] width 31 height 31
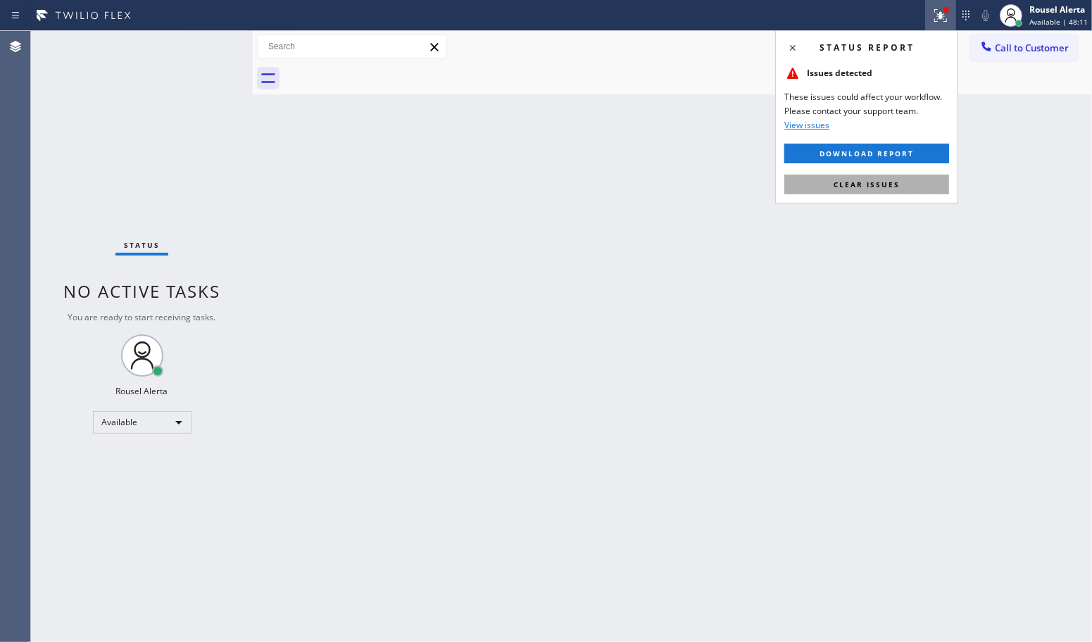
click at [896, 183] on span "Clear issues" at bounding box center [867, 185] width 66 height 10
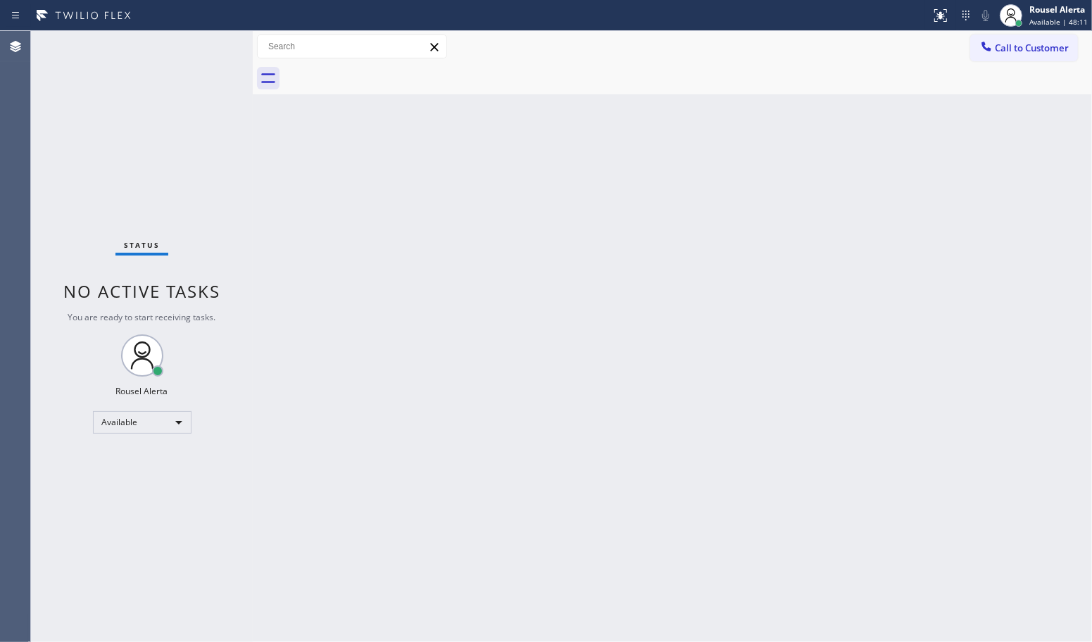
click at [863, 282] on div "Back to Dashboard Change Sender ID Customers Technicians Select a contact Outbo…" at bounding box center [672, 336] width 839 height 611
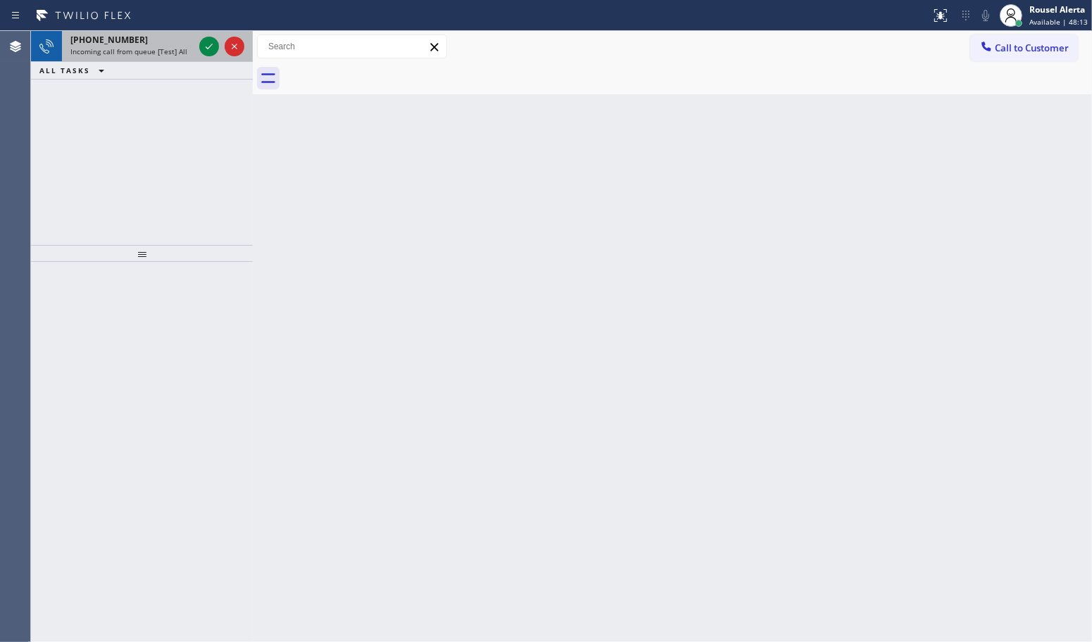
click at [185, 49] on div "Incoming call from queue [Test] All" at bounding box center [131, 51] width 123 height 10
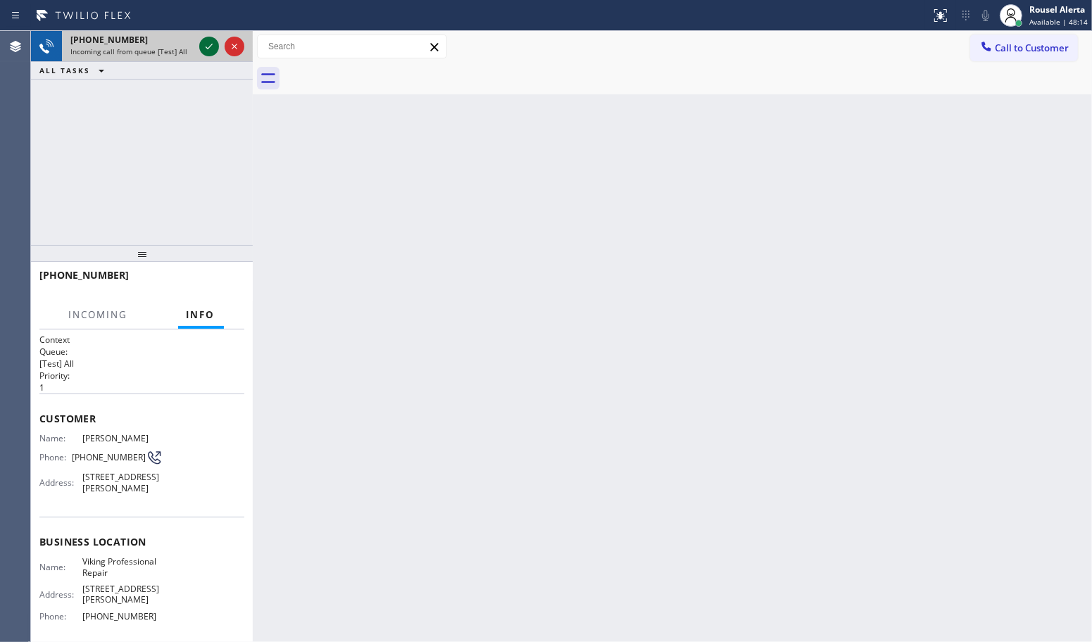
click at [203, 47] on icon at bounding box center [209, 46] width 17 height 17
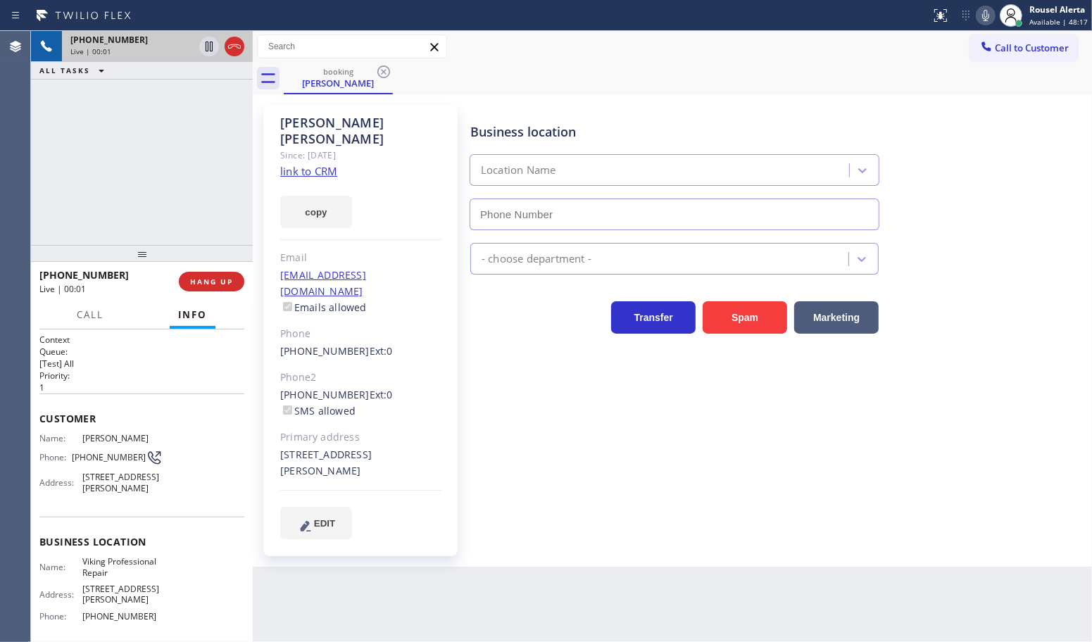
type input "[PHONE_NUMBER]"
click at [312, 164] on link "link to CRM" at bounding box center [308, 171] width 57 height 14
click at [202, 51] on icon at bounding box center [209, 46] width 17 height 17
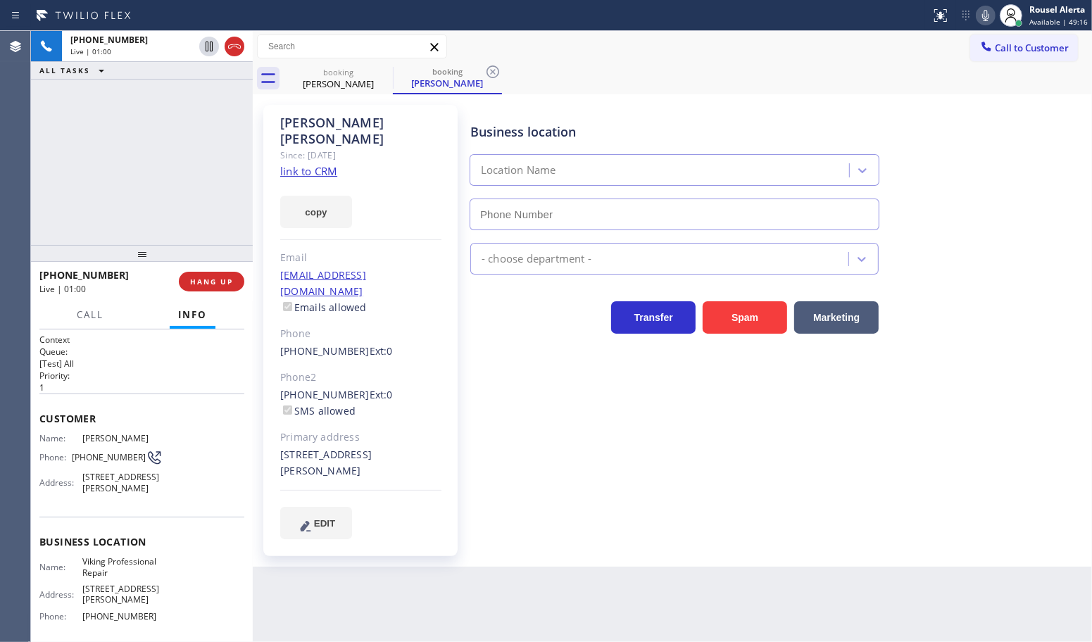
type input "[PHONE_NUMBER]"
click at [989, 7] on icon at bounding box center [985, 15] width 17 height 17
click at [141, 146] on div "[PHONE_NUMBER] Live | 03:18 ALL TASKS ALL TASKS ACTIVE TASKS TASKS IN WRAP UP" at bounding box center [142, 138] width 222 height 214
drag, startPoint x: 145, startPoint y: 96, endPoint x: 190, endPoint y: 68, distance: 53.1
click at [148, 95] on div "[PHONE_NUMBER] Live | 04:07 ALL TASKS ALL TASKS ACTIVE TASKS TASKS IN WRAP UP" at bounding box center [142, 138] width 222 height 214
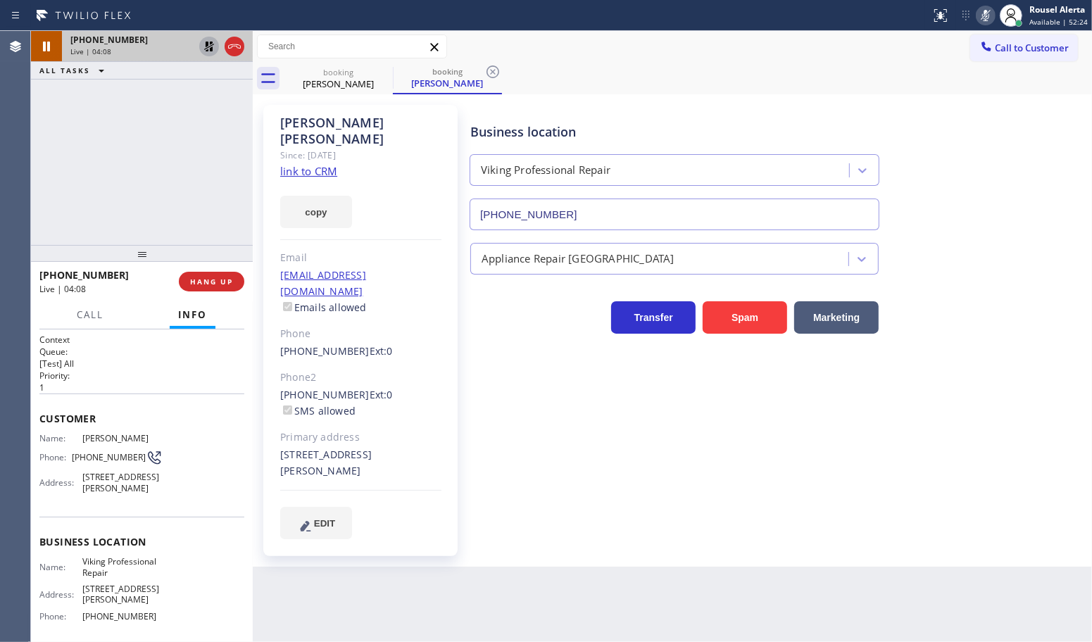
click at [206, 49] on icon at bounding box center [209, 46] width 17 height 17
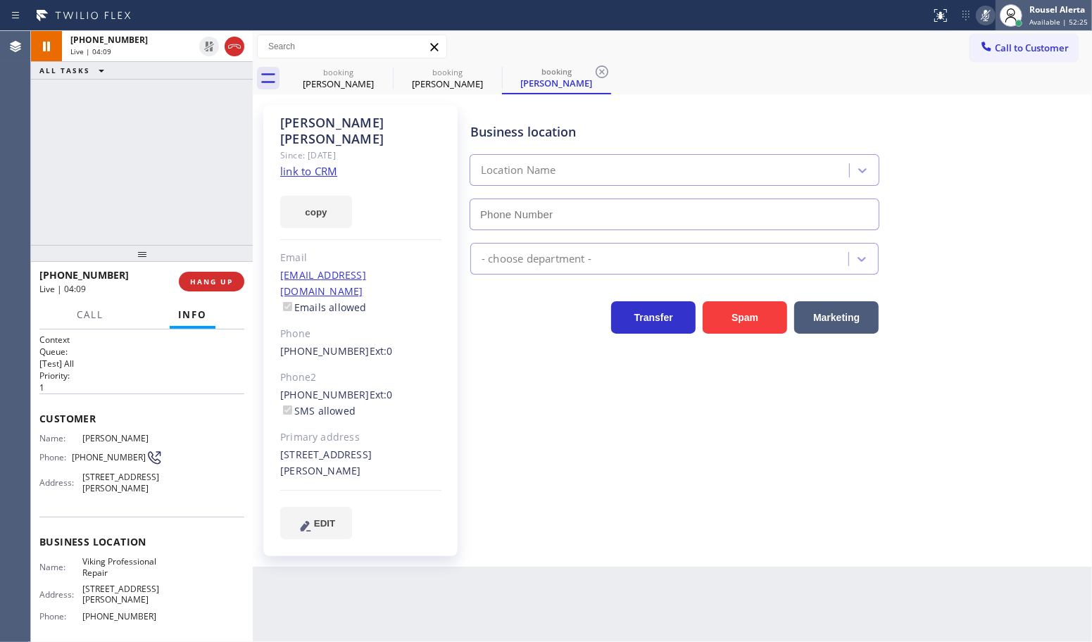
type input "[PHONE_NUMBER]"
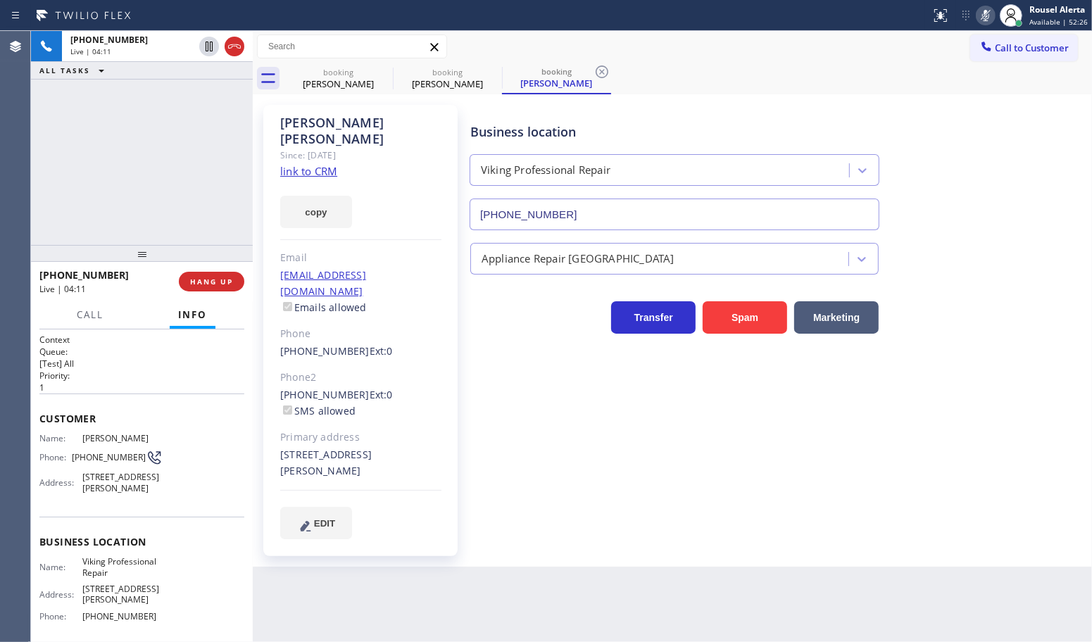
click at [989, 18] on icon at bounding box center [985, 15] width 17 height 17
drag, startPoint x: 197, startPoint y: 115, endPoint x: 163, endPoint y: 77, distance: 50.8
click at [197, 115] on div "[PHONE_NUMBER] Live | 04:50 ALL TASKS ALL TASKS ACTIVE TASKS TASKS IN WRAP UP" at bounding box center [142, 138] width 222 height 214
click at [442, 593] on div "Back to Dashboard Change Sender ID Customers Technicians Select a contact Outbo…" at bounding box center [672, 336] width 839 height 611
click at [201, 187] on div "[PHONE_NUMBER] Live | 10:36 ALL TASKS ALL TASKS ACTIVE TASKS TASKS IN WRAP UP" at bounding box center [142, 138] width 222 height 214
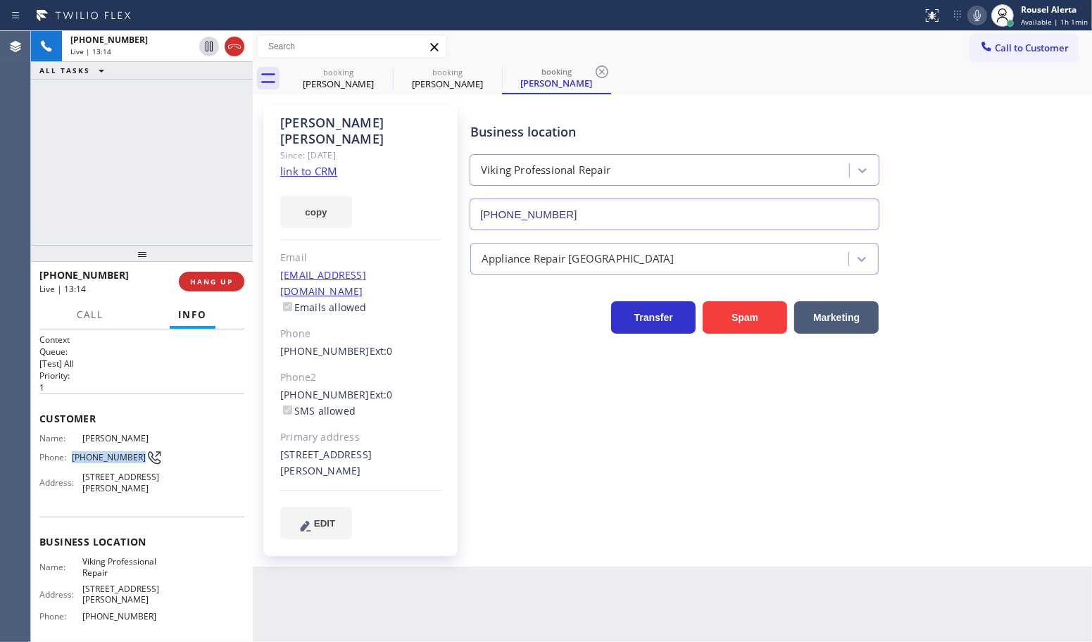
drag, startPoint x: 68, startPoint y: 453, endPoint x: 132, endPoint y: 458, distance: 65.0
click at [132, 458] on div "Phone: [PHONE_NUMBER]" at bounding box center [100, 457] width 123 height 17
copy div "[PHONE_NUMBER]"
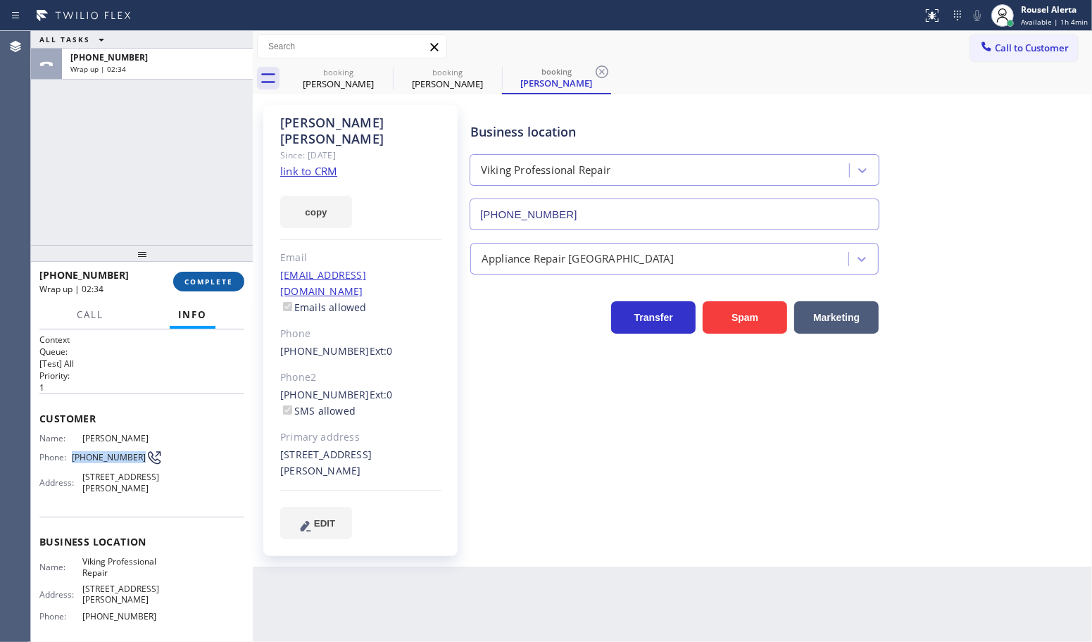
click at [191, 285] on span "COMPLETE" at bounding box center [209, 282] width 49 height 10
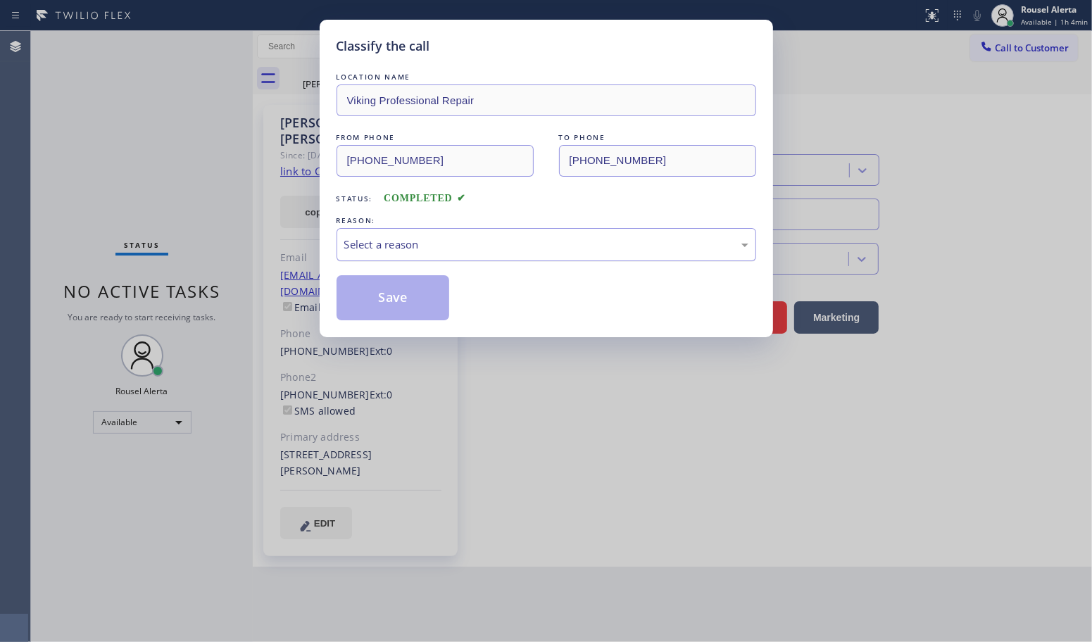
click at [555, 254] on div "Select a reason" at bounding box center [547, 244] width 420 height 33
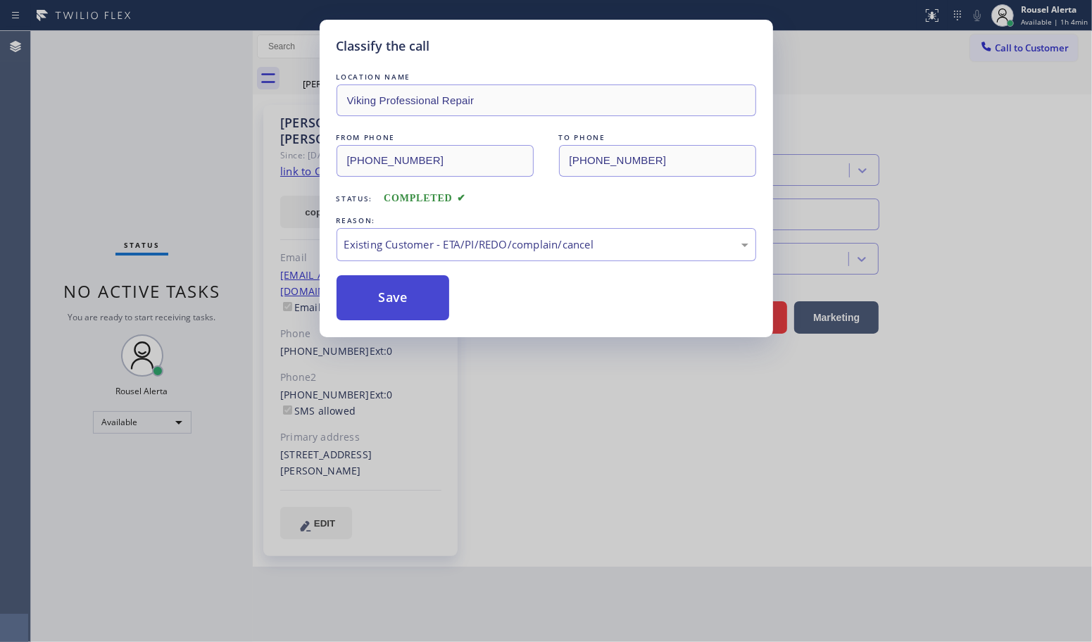
click at [392, 308] on button "Save" at bounding box center [393, 297] width 113 height 45
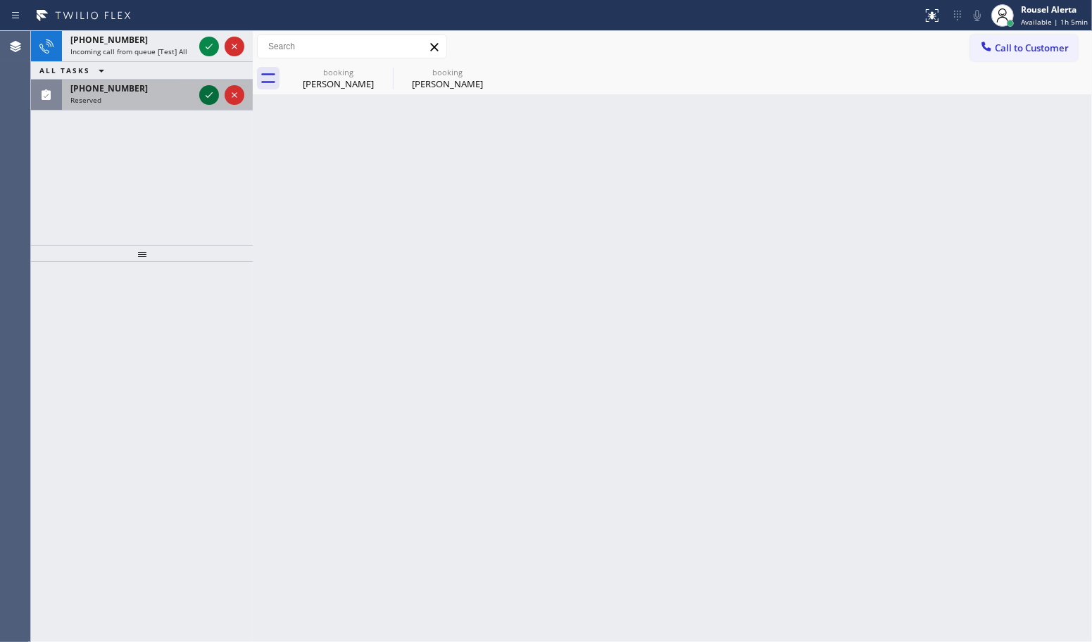
click at [204, 94] on icon at bounding box center [209, 95] width 17 height 17
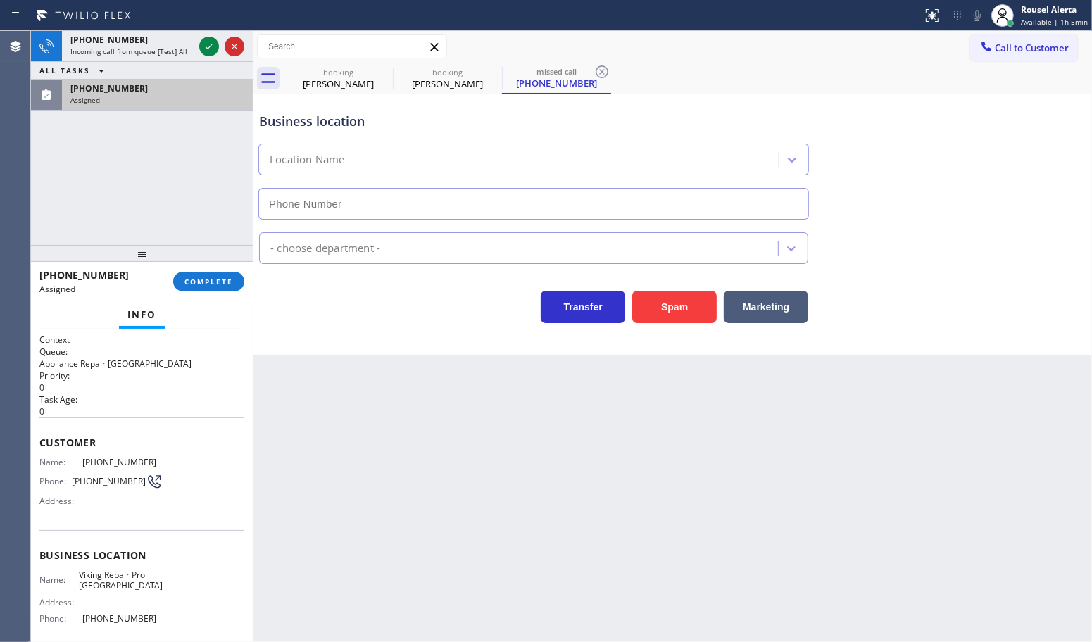
type input "[PHONE_NUMBER]"
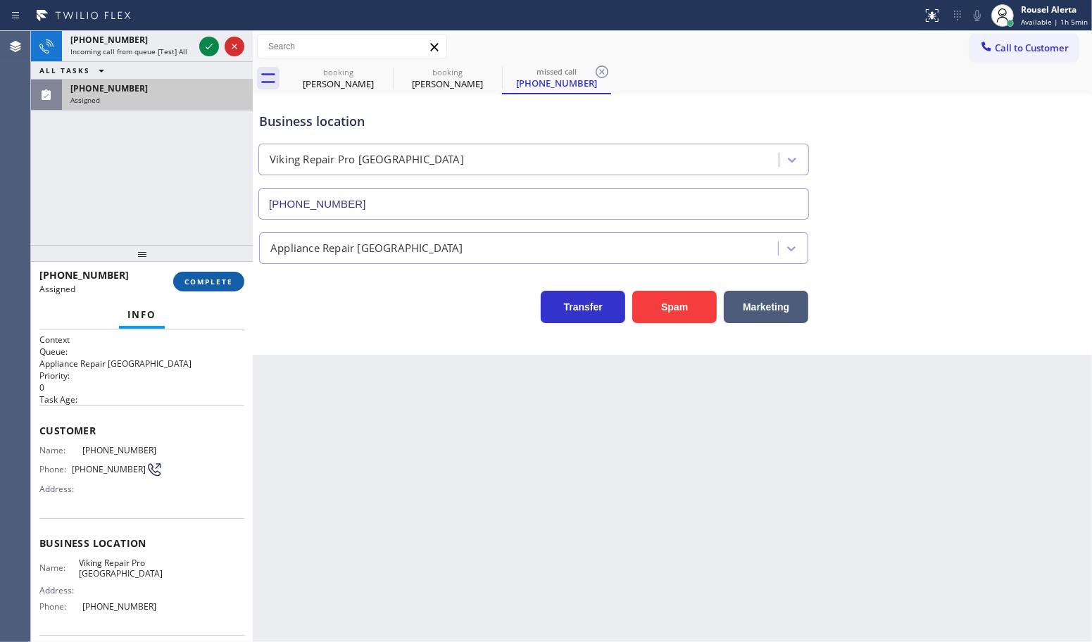
click at [205, 285] on span "COMPLETE" at bounding box center [209, 282] width 49 height 10
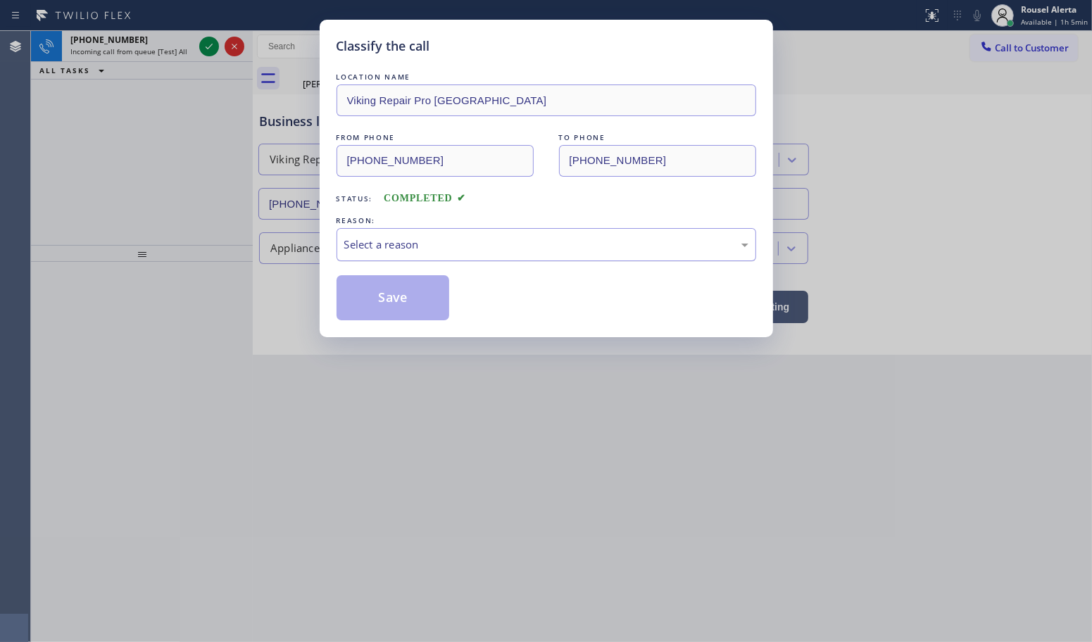
click at [413, 243] on div "Select a reason" at bounding box center [546, 245] width 404 height 16
click at [399, 297] on button "Save" at bounding box center [393, 297] width 113 height 45
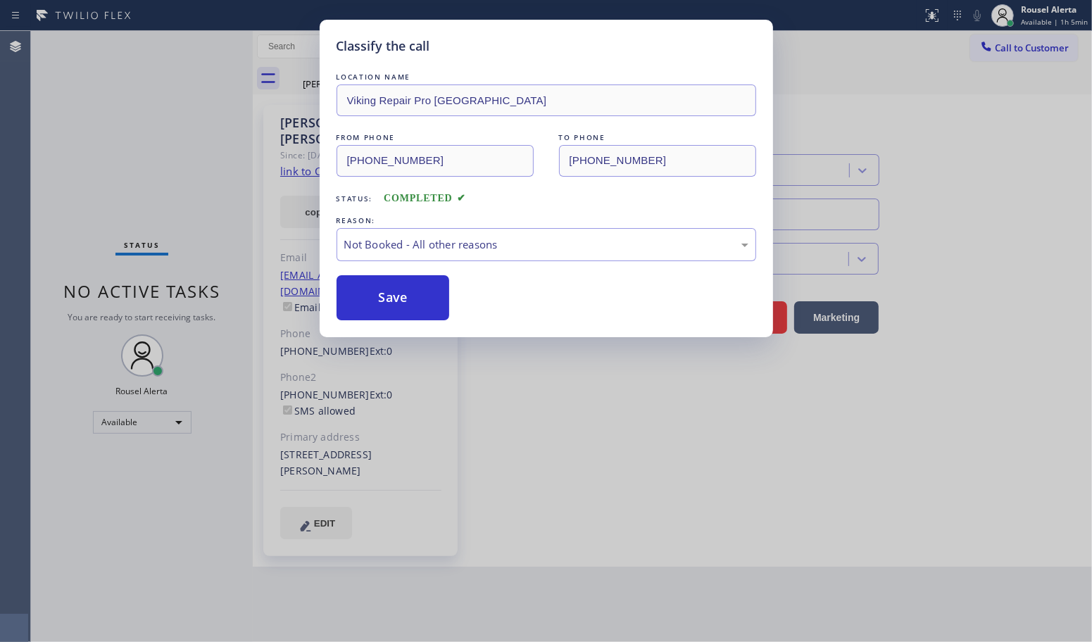
click at [163, 39] on div "Classify the call LOCATION NAME Viking Repair Pro [GEOGRAPHIC_DATA] FROM PHONE …" at bounding box center [546, 321] width 1092 height 642
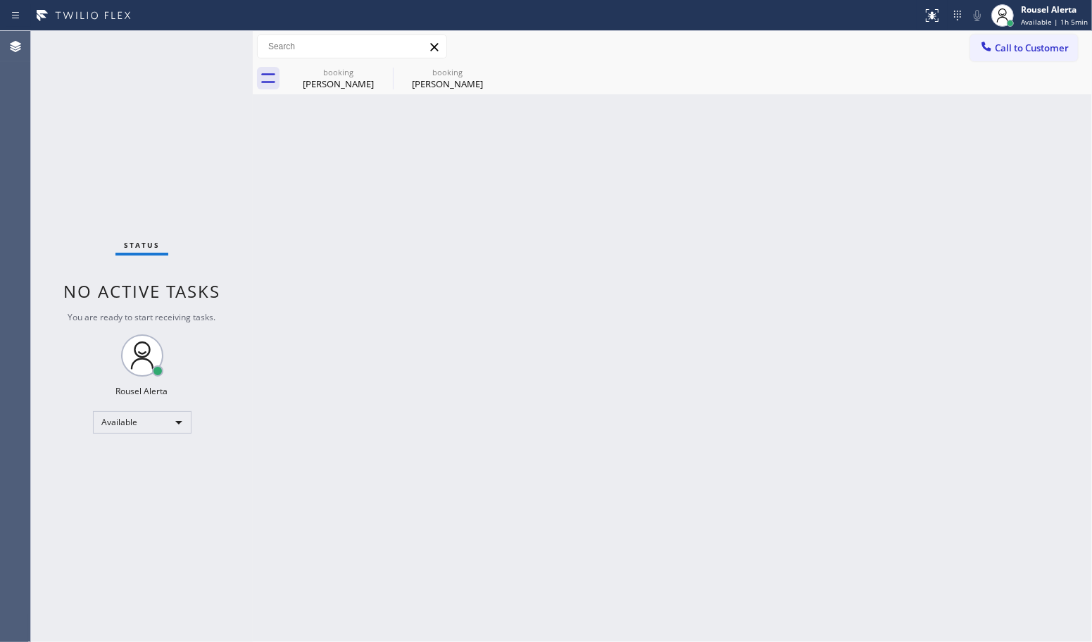
click at [163, 39] on div "Status No active tasks You are ready to start receiving tasks. Rousel Alerta Av…" at bounding box center [142, 336] width 222 height 611
click at [377, 69] on icon at bounding box center [383, 71] width 17 height 17
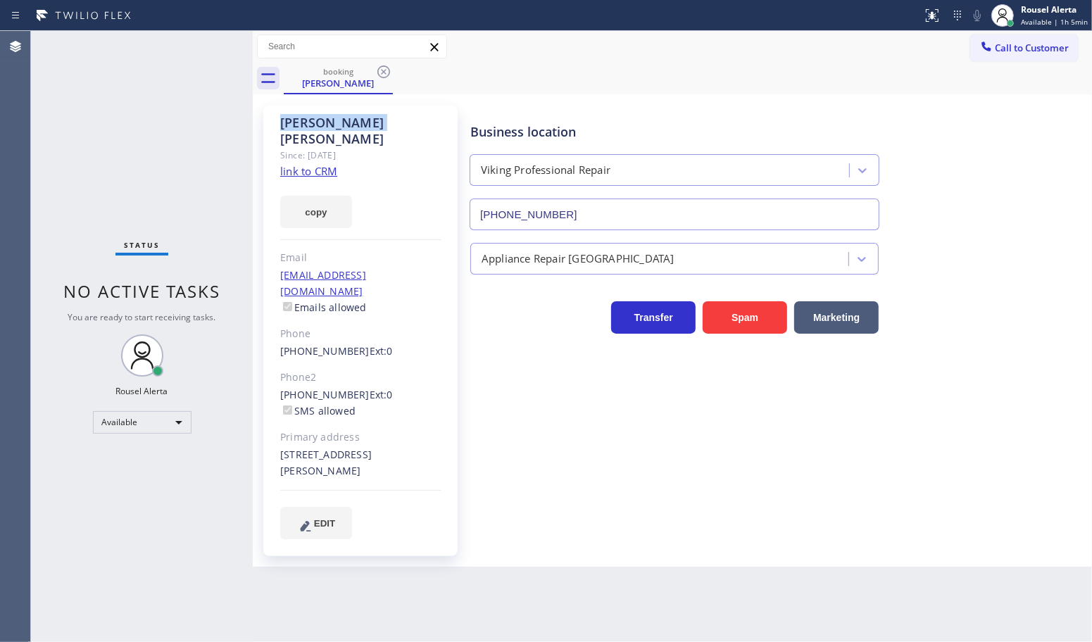
click at [377, 69] on icon at bounding box center [383, 71] width 17 height 17
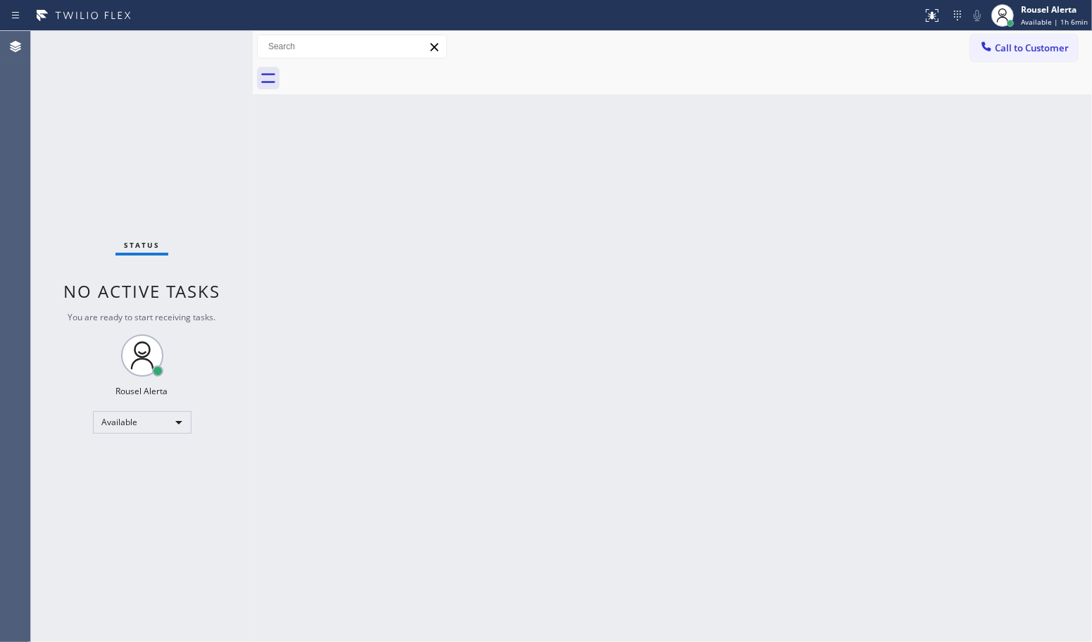
click at [230, 225] on div "Status No active tasks You are ready to start receiving tasks. Rousel Alerta Av…" at bounding box center [142, 336] width 222 height 611
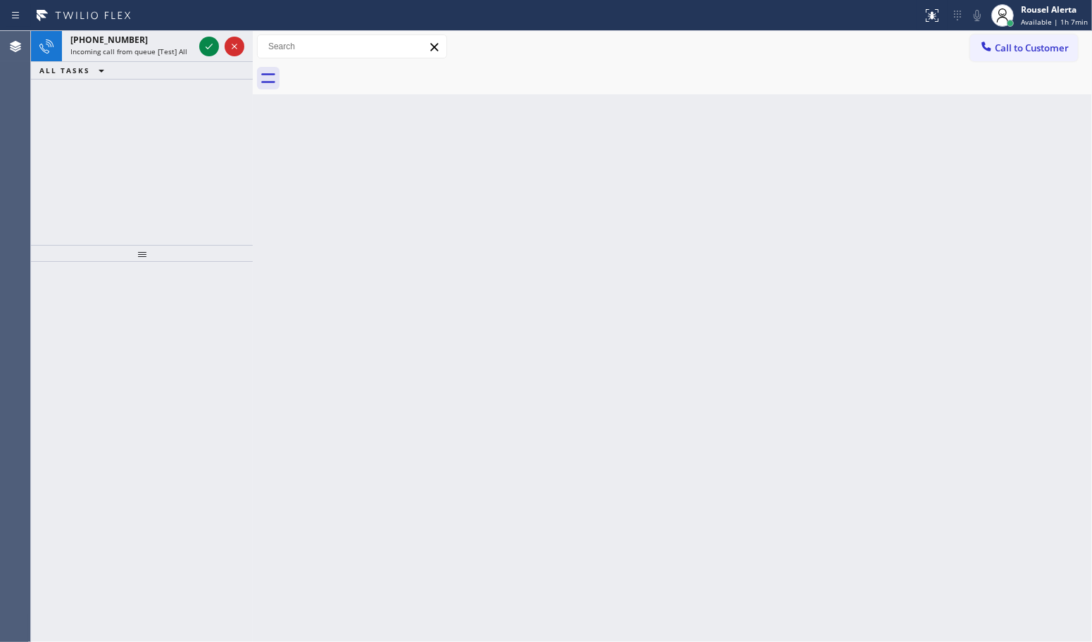
click at [180, 48] on span "Incoming call from queue [Test] All" at bounding box center [128, 51] width 117 height 10
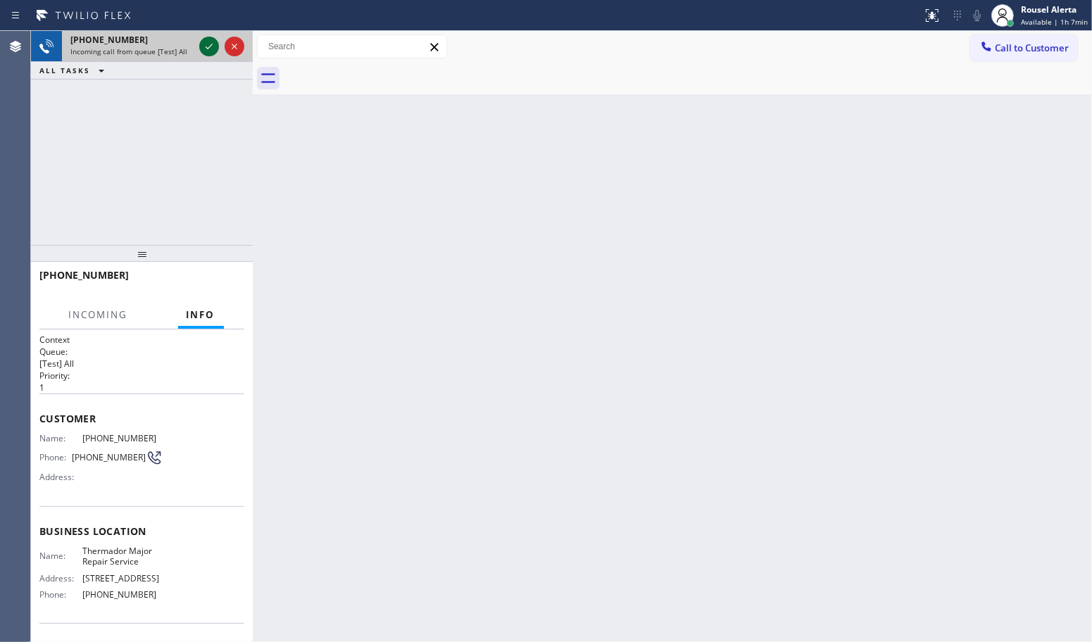
click at [208, 41] on icon at bounding box center [209, 46] width 17 height 17
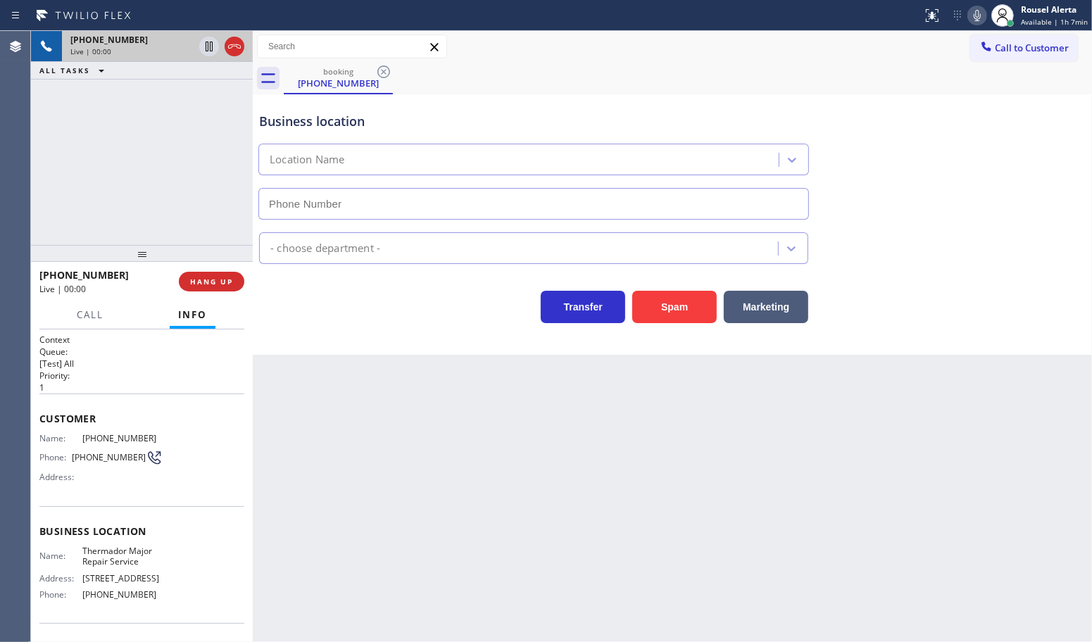
type input "[PHONE_NUMBER]"
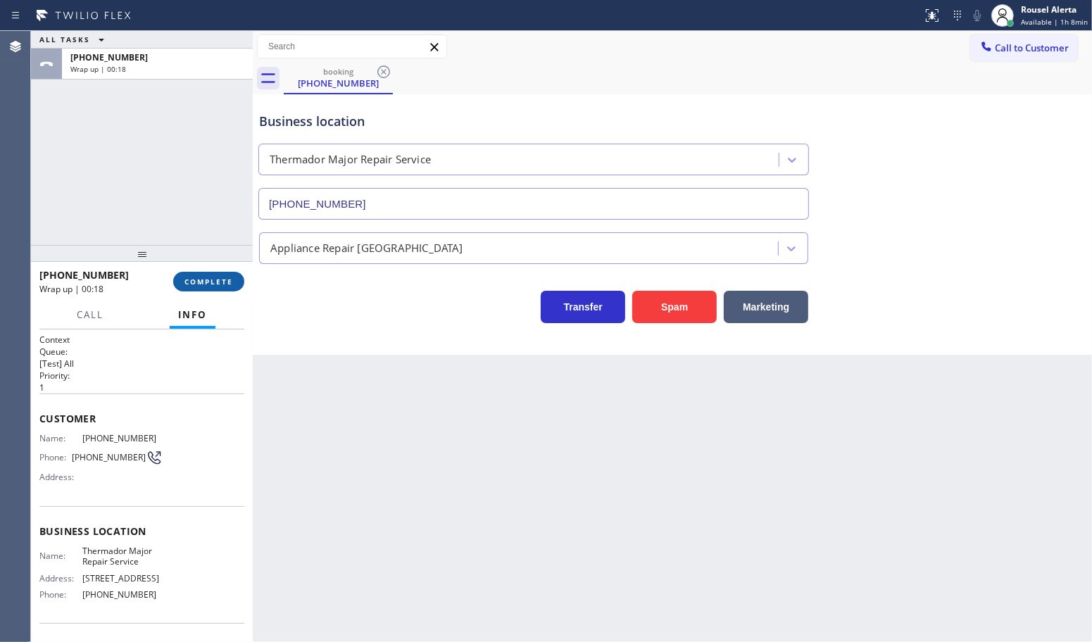
drag, startPoint x: 226, startPoint y: 275, endPoint x: 220, endPoint y: 280, distance: 7.5
click at [226, 275] on button "COMPLETE" at bounding box center [208, 282] width 71 height 20
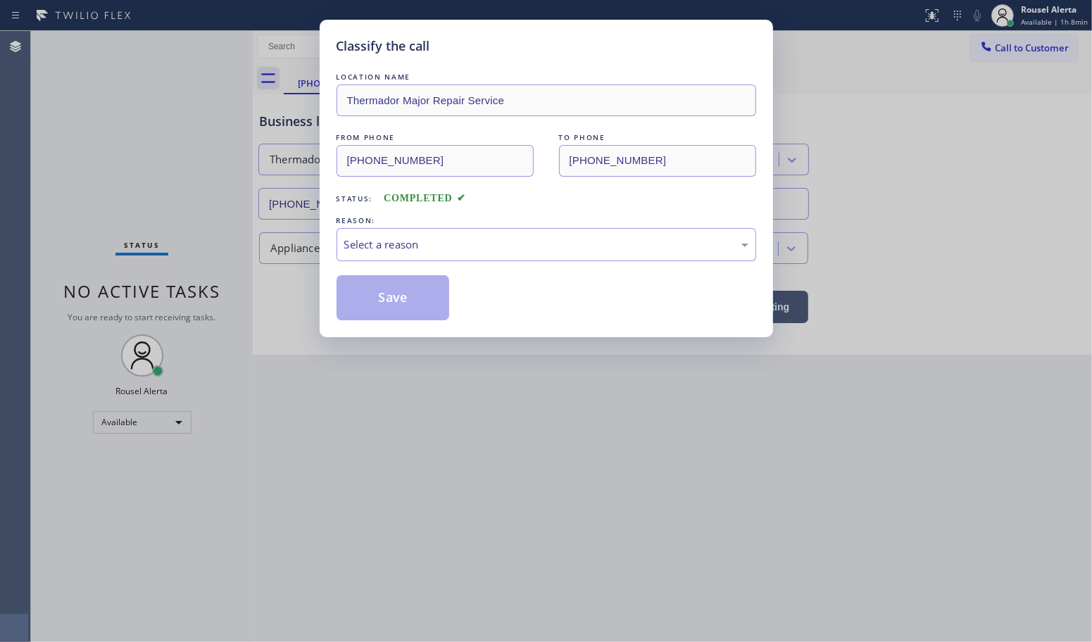
click at [465, 246] on div "Select a reason" at bounding box center [546, 245] width 404 height 16
click at [419, 304] on button "Save" at bounding box center [393, 297] width 113 height 45
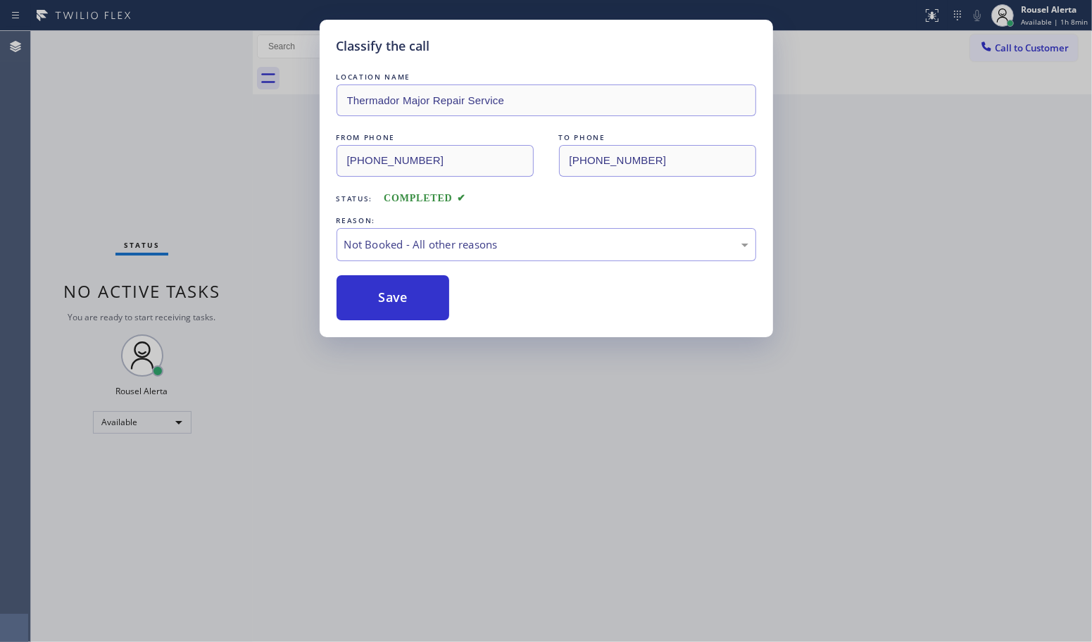
click at [624, 489] on div "Classify the call LOCATION NAME Thermador Major Repair Service FROM PHONE [PHON…" at bounding box center [546, 321] width 1092 height 642
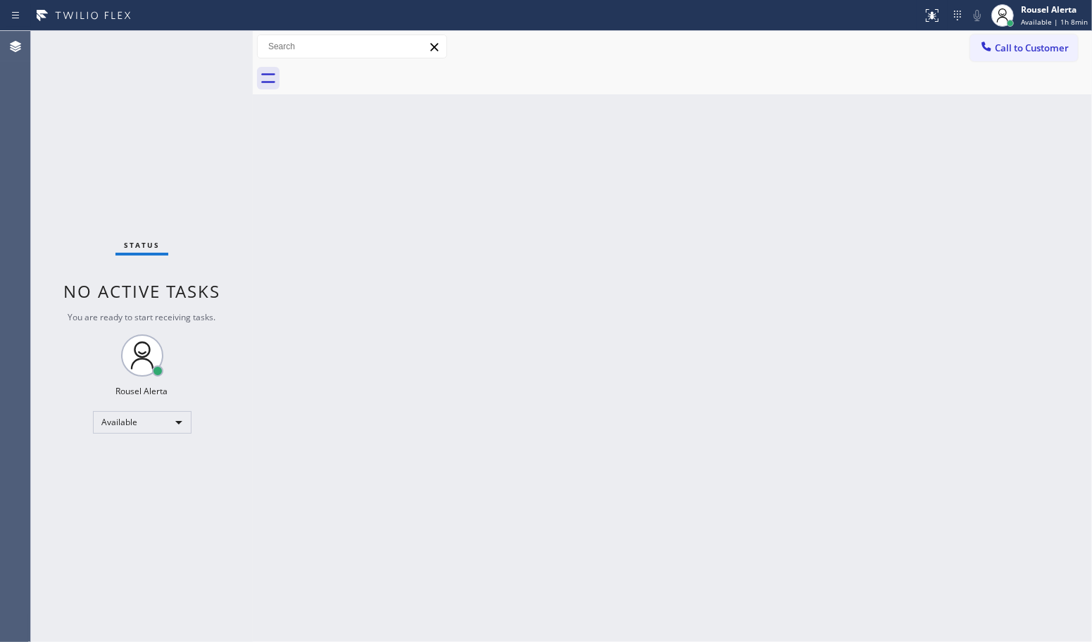
drag, startPoint x: 594, startPoint y: 461, endPoint x: 730, endPoint y: 608, distance: 199.8
click at [595, 461] on div "Back to Dashboard Change Sender ID Customers Technicians Select a contact Outbo…" at bounding box center [672, 336] width 839 height 611
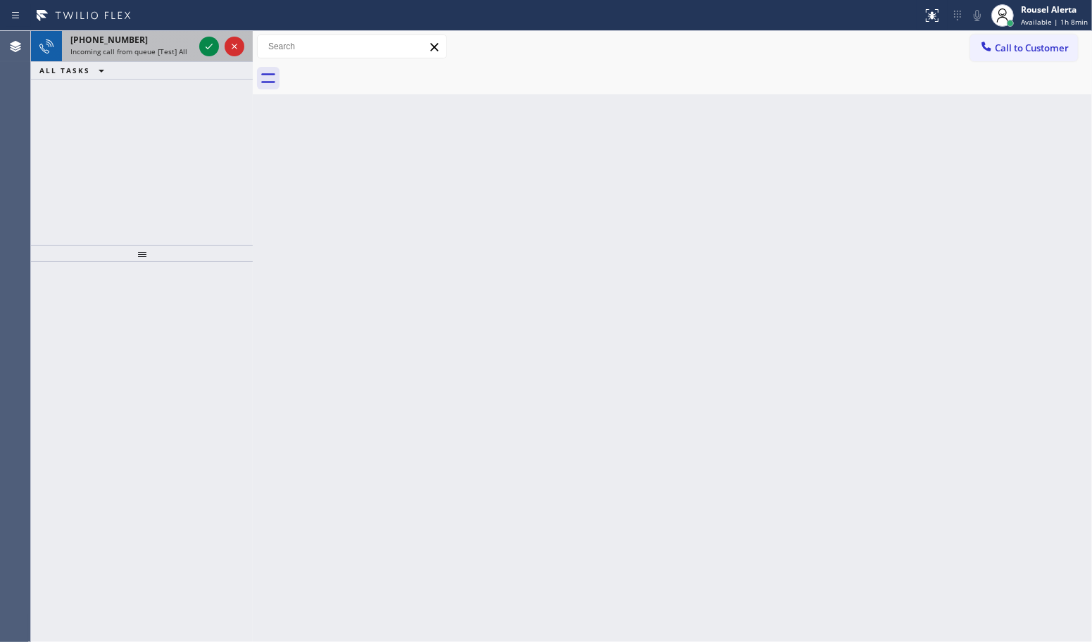
click at [197, 47] on div at bounding box center [221, 46] width 51 height 31
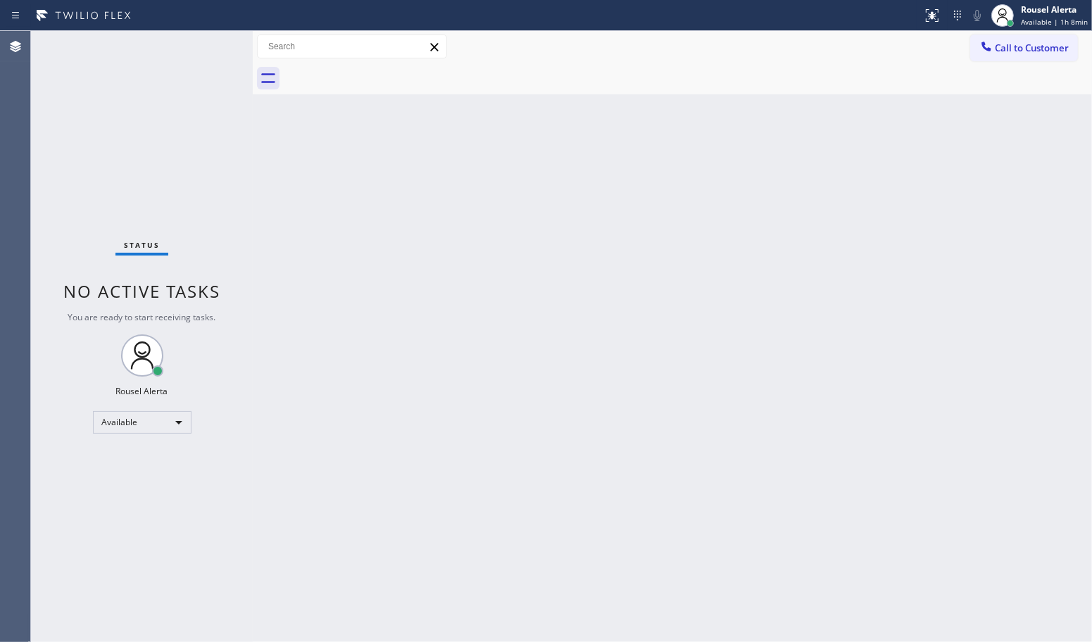
click at [201, 46] on div "Status No active tasks You are ready to start receiving tasks. Rousel Alerta Av…" at bounding box center [142, 336] width 222 height 611
click at [198, 55] on div "Status No active tasks You are ready to start receiving tasks. Rousel Alerta Av…" at bounding box center [142, 336] width 222 height 611
click at [550, 587] on div "Back to Dashboard Change Sender ID Customers Technicians Select a contact Outbo…" at bounding box center [672, 336] width 839 height 611
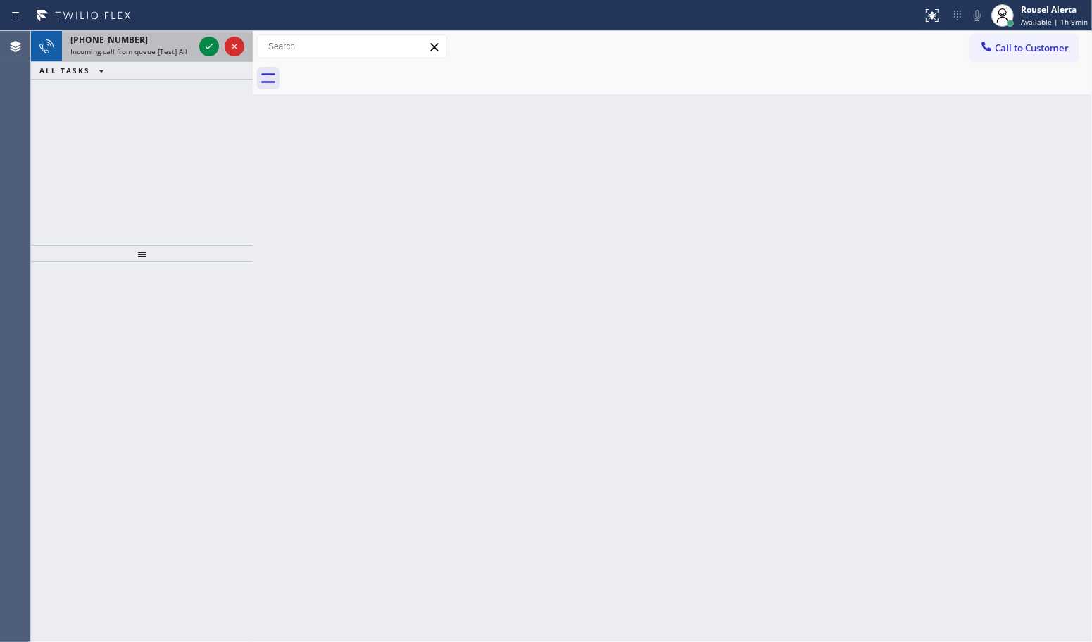
click at [166, 49] on span "Incoming call from queue [Test] All" at bounding box center [128, 51] width 117 height 10
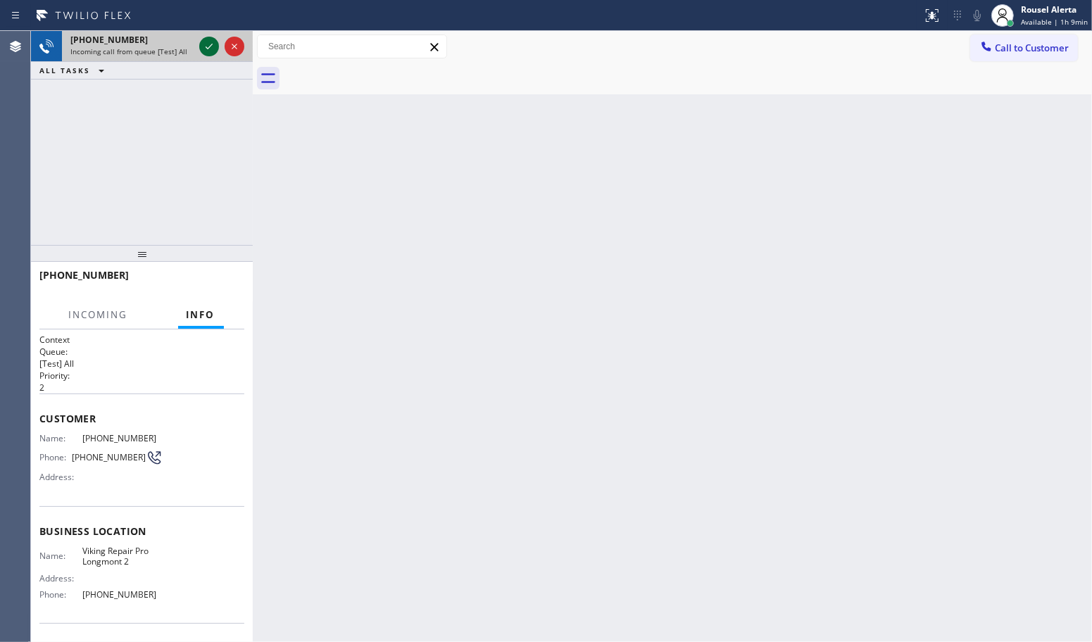
click at [206, 48] on icon at bounding box center [209, 46] width 17 height 17
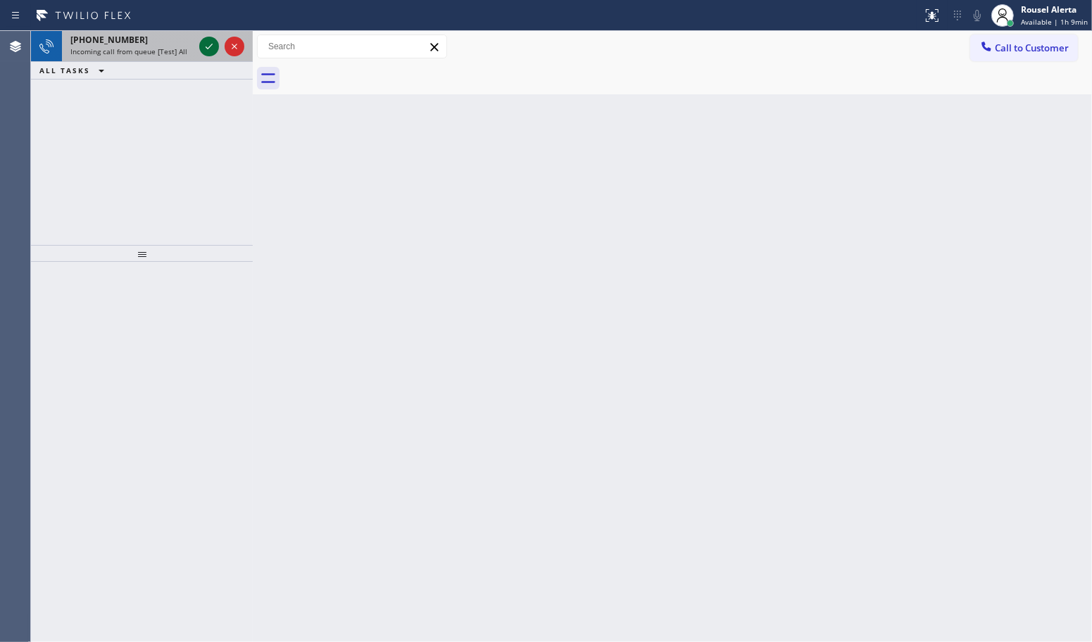
click at [201, 41] on icon at bounding box center [209, 46] width 17 height 17
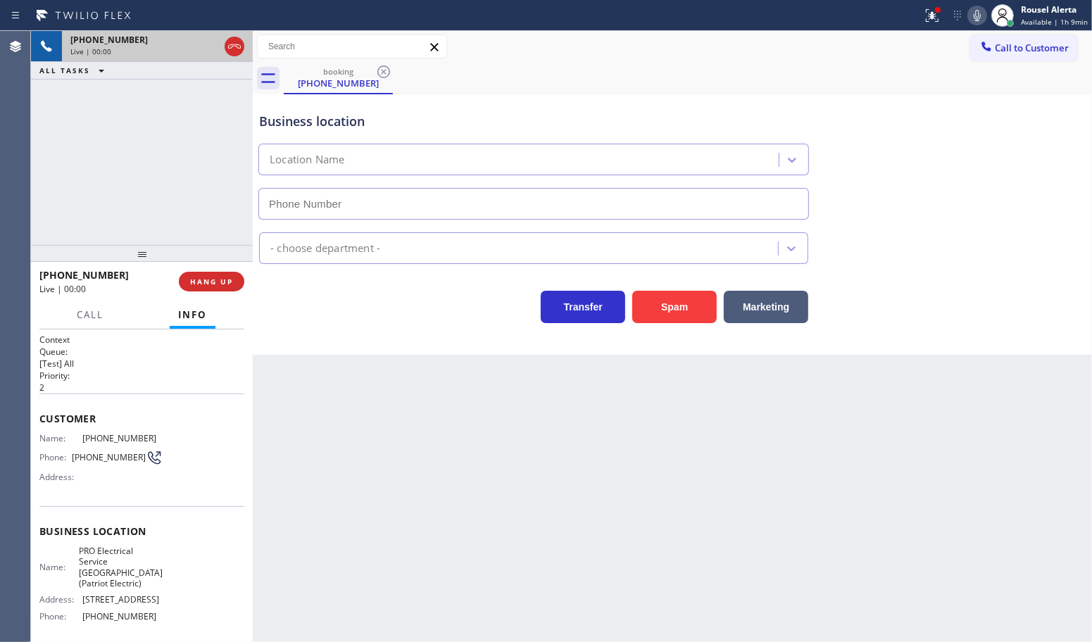
type input "[PHONE_NUMBER]"
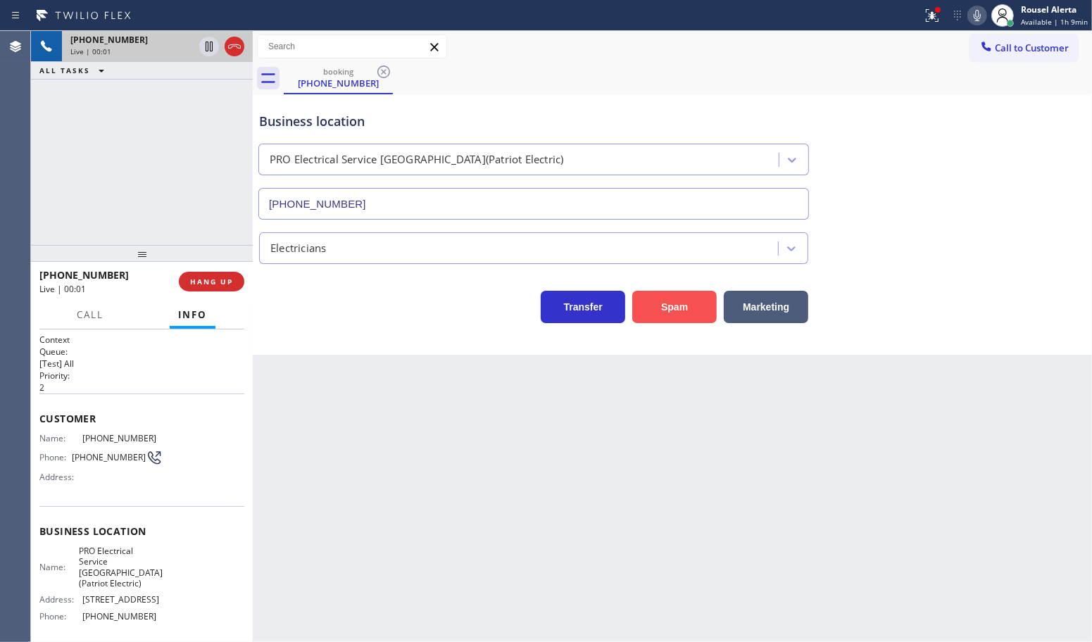
click at [655, 318] on button "Spam" at bounding box center [674, 307] width 85 height 32
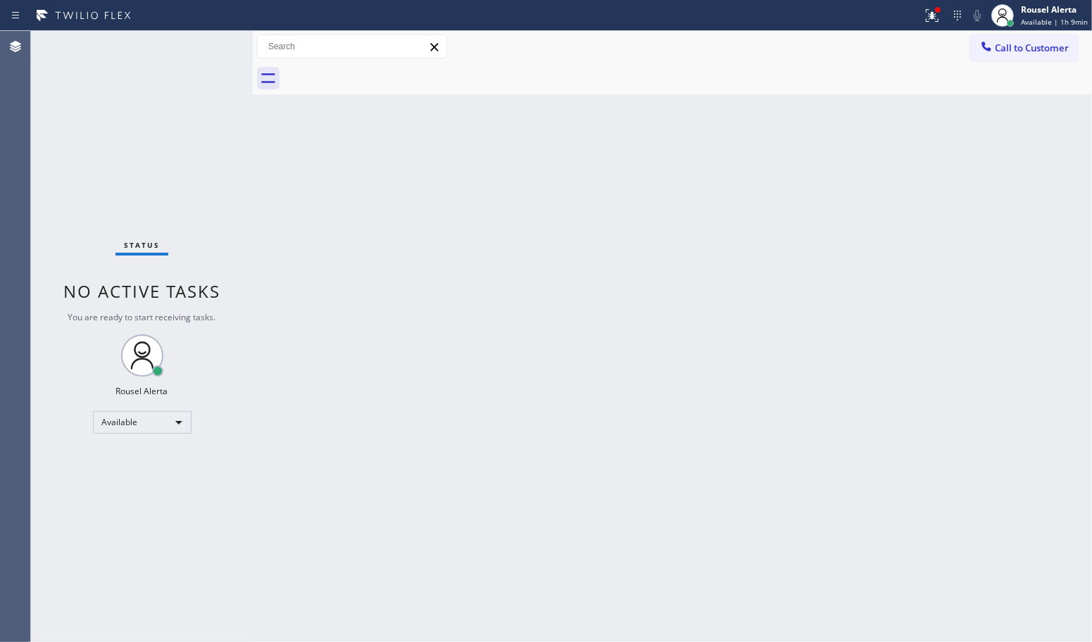
click at [794, 393] on div "Back to Dashboard Change Sender ID Customers Technicians Select a contact Outbo…" at bounding box center [672, 336] width 839 height 611
click at [508, 492] on div "Back to Dashboard Change Sender ID Customers Technicians Select a contact Outbo…" at bounding box center [672, 336] width 839 height 611
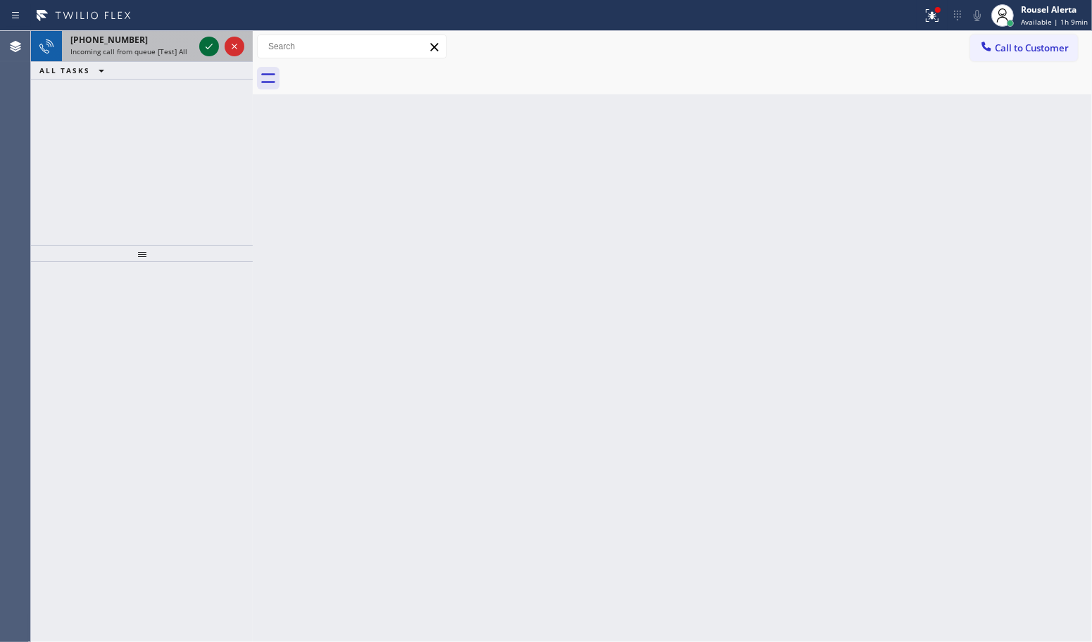
drag, startPoint x: 173, startPoint y: 54, endPoint x: 203, endPoint y: 49, distance: 29.9
click at [173, 54] on span "Incoming call from queue [Test] All" at bounding box center [128, 51] width 117 height 10
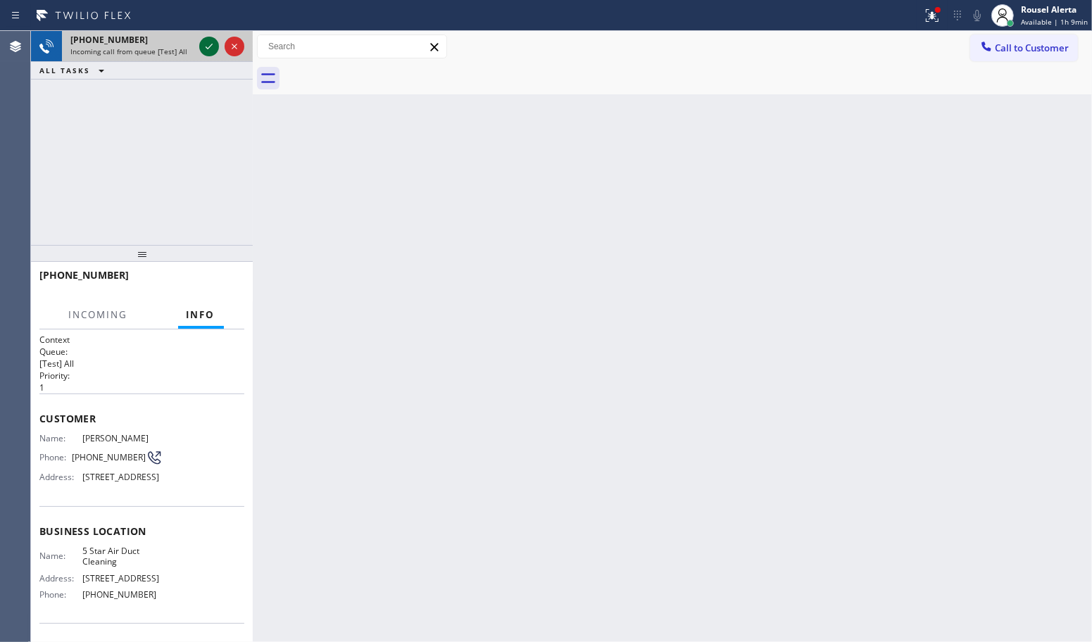
click at [205, 48] on icon at bounding box center [209, 46] width 17 height 17
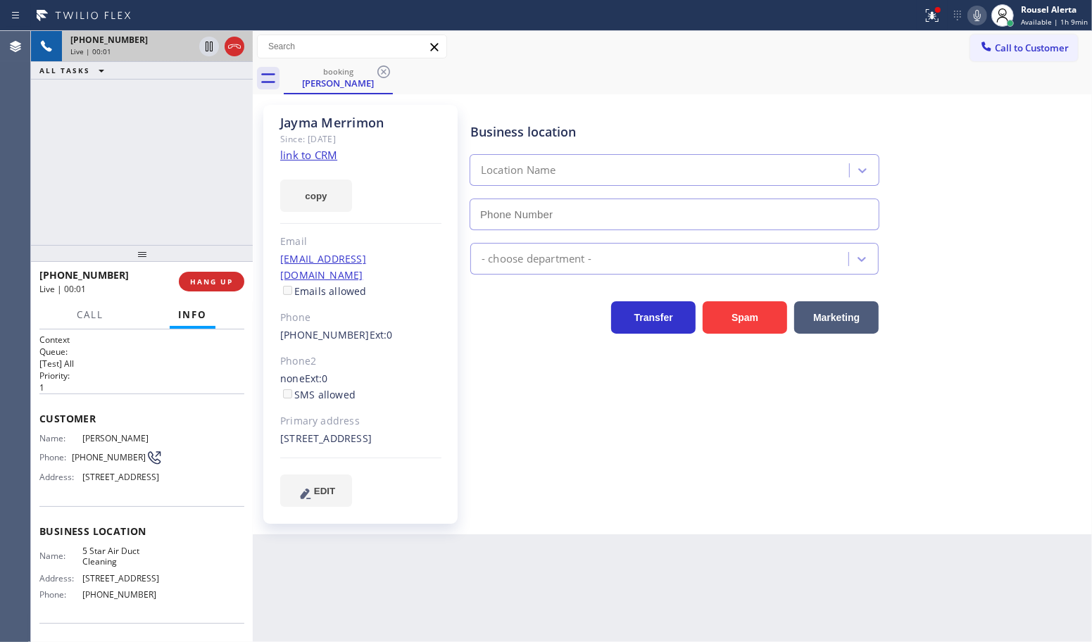
type input "[PHONE_NUMBER]"
click at [297, 152] on link "link to CRM" at bounding box center [308, 155] width 57 height 14
drag, startPoint x: 206, startPoint y: 50, endPoint x: 237, endPoint y: 40, distance: 33.2
click at [206, 50] on icon at bounding box center [209, 47] width 7 height 10
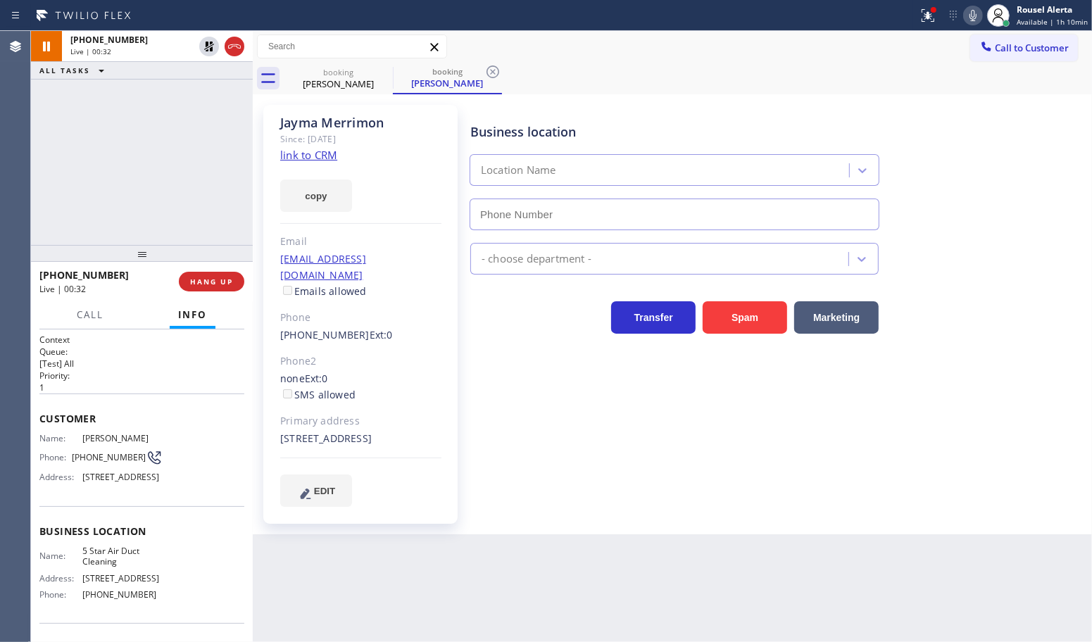
type input "[PHONE_NUMBER]"
click at [969, 16] on icon at bounding box center [973, 15] width 17 height 17
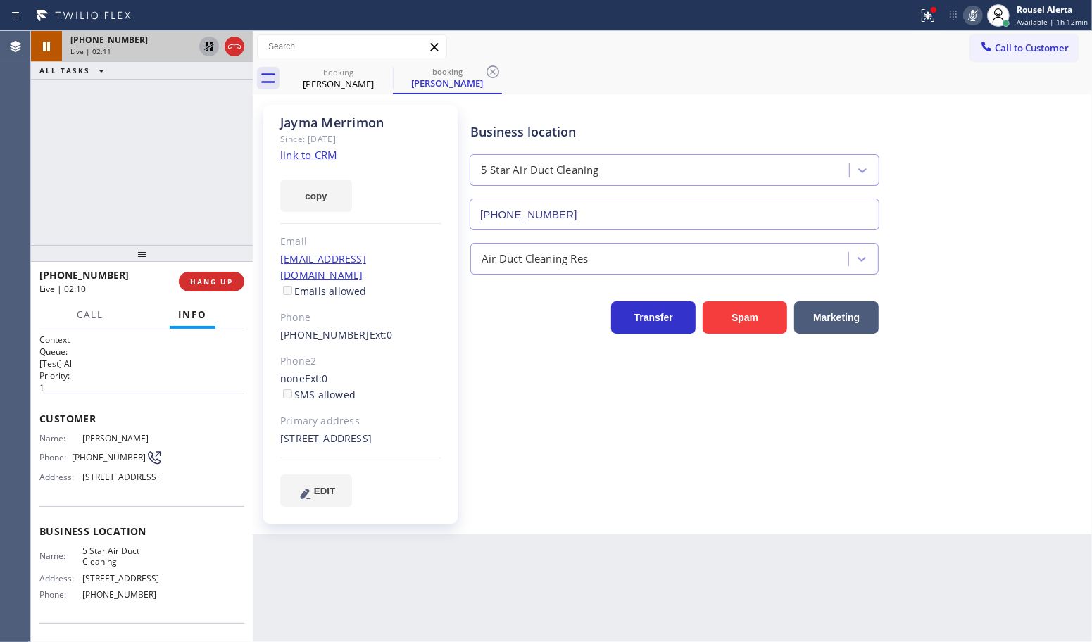
click at [202, 48] on icon at bounding box center [209, 46] width 17 height 17
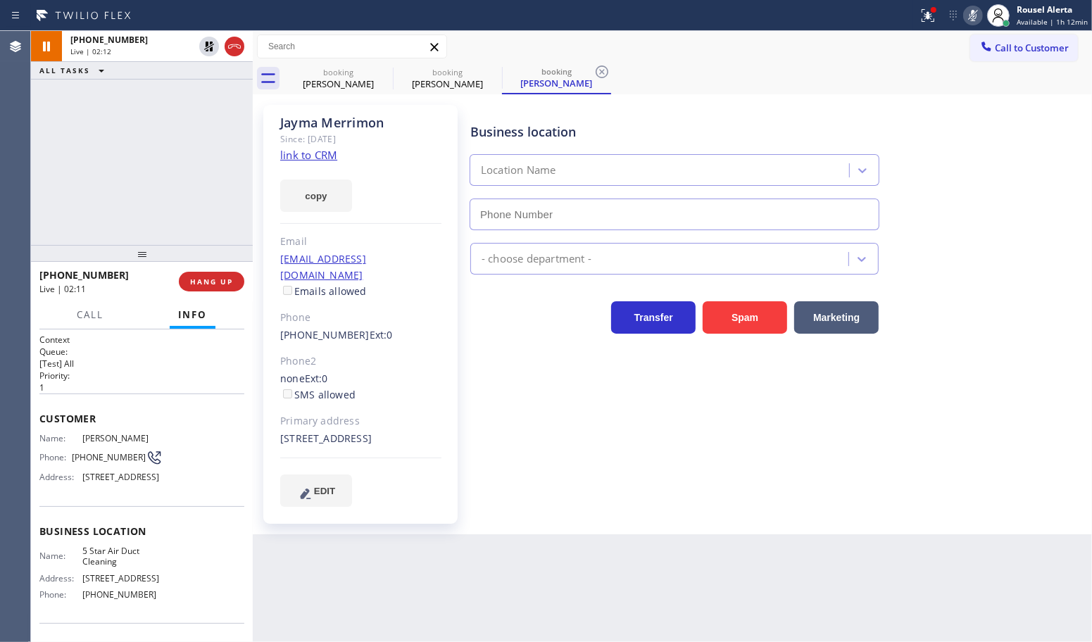
type input "[PHONE_NUMBER]"
click at [973, 13] on icon at bounding box center [973, 15] width 17 height 17
click at [85, 315] on span "Call" at bounding box center [90, 314] width 27 height 13
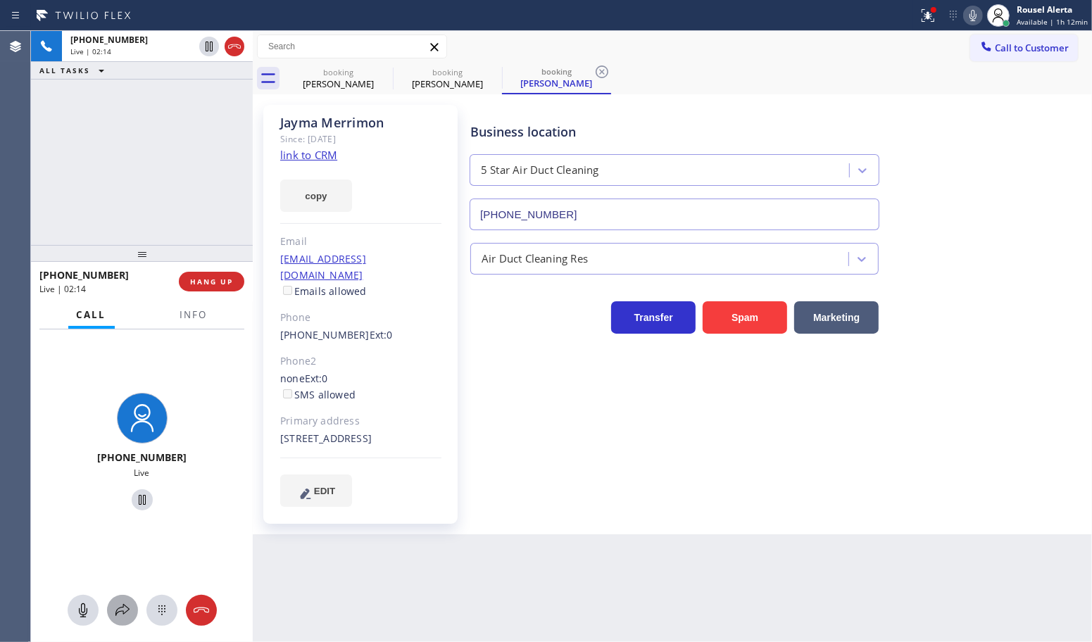
click at [116, 614] on icon at bounding box center [122, 610] width 14 height 12
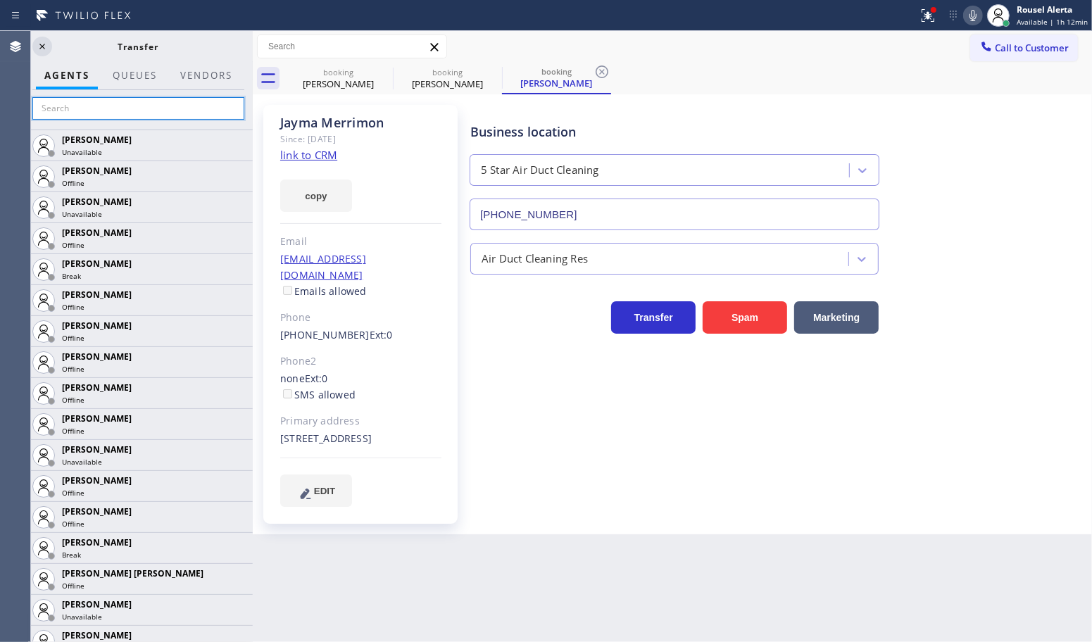
click at [93, 113] on input "text" at bounding box center [138, 108] width 212 height 23
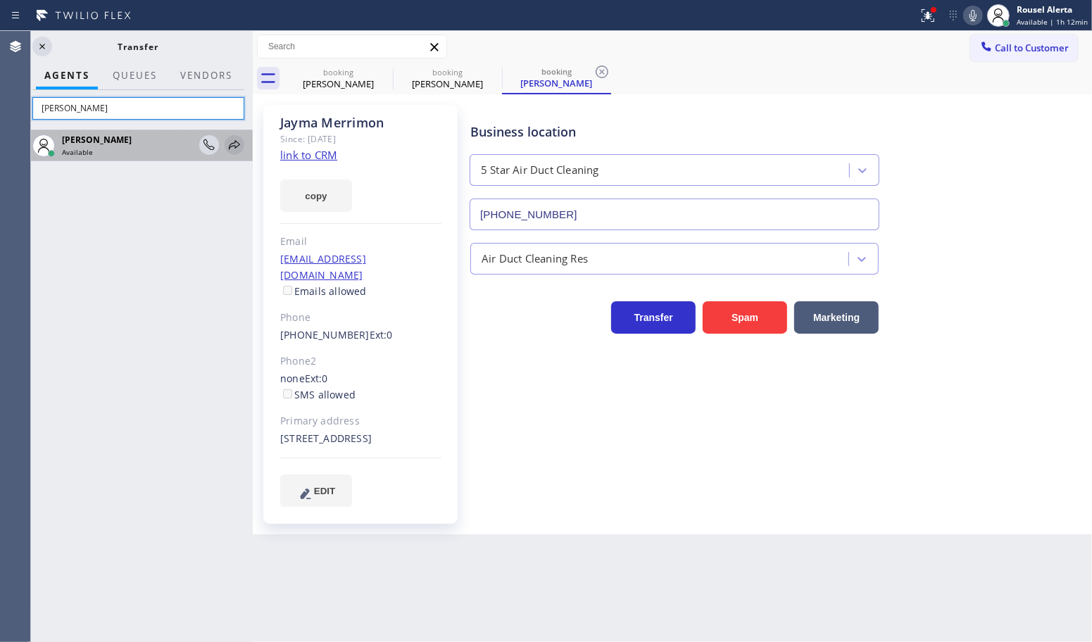
type input "[PERSON_NAME]"
click at [230, 144] on icon at bounding box center [234, 145] width 17 height 17
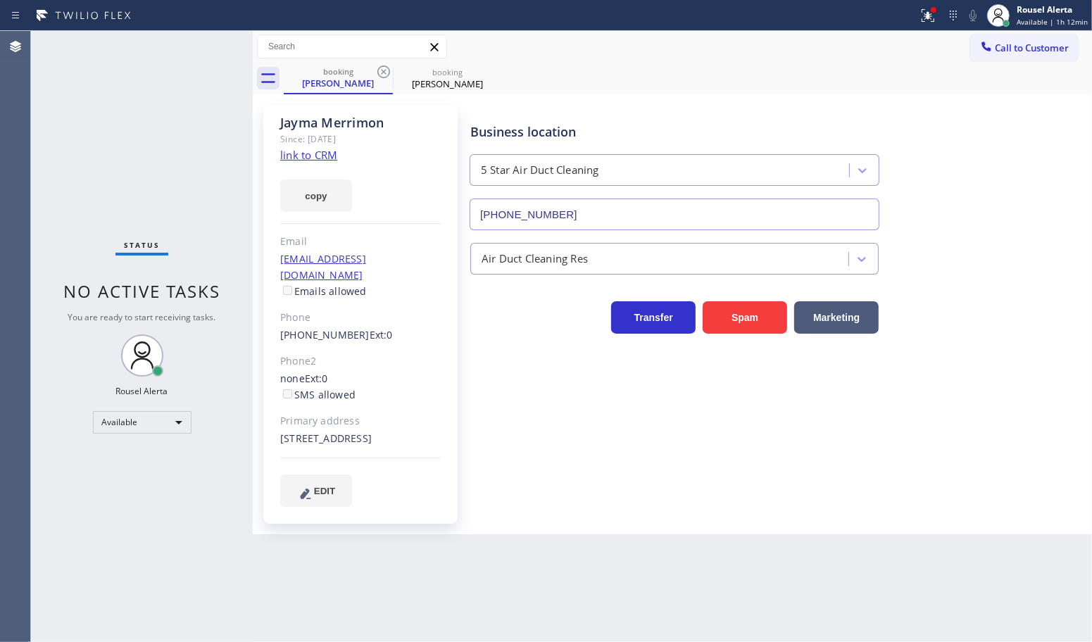
drag, startPoint x: 161, startPoint y: 139, endPoint x: 173, endPoint y: 142, distance: 12.3
click at [165, 141] on div "Status No active tasks You are ready to start receiving tasks. Rousel Alerta Av…" at bounding box center [142, 336] width 222 height 611
click at [377, 68] on icon at bounding box center [383, 71] width 17 height 17
click at [382, 70] on icon at bounding box center [383, 71] width 13 height 13
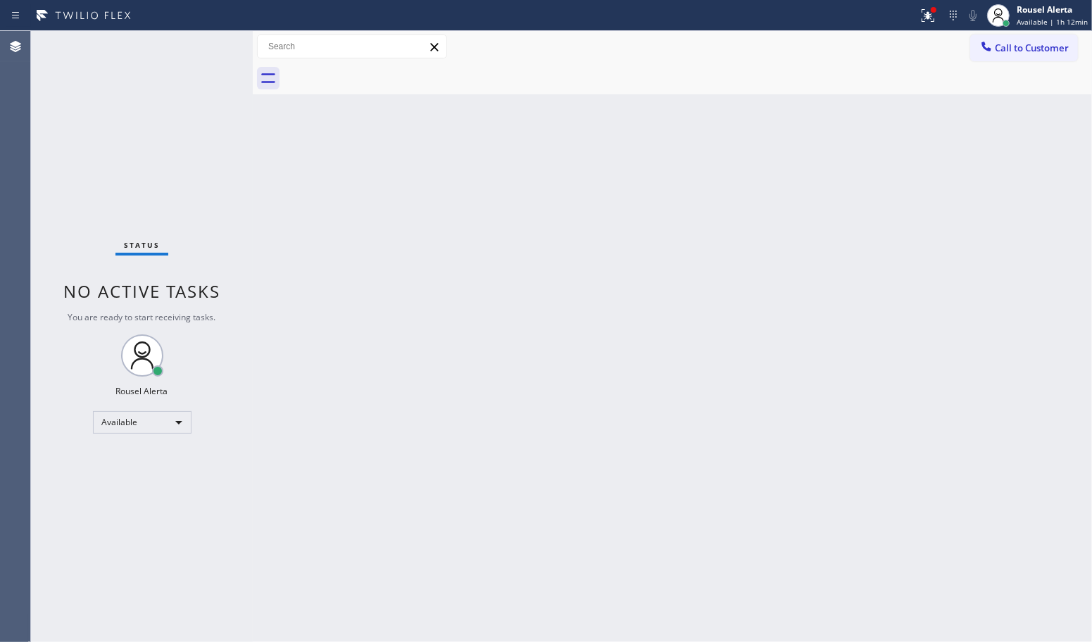
click at [378, 239] on div "Back to Dashboard Change Sender ID Customers Technicians Select a contact Outbo…" at bounding box center [672, 336] width 839 height 611
click at [329, 523] on div "Back to Dashboard Change Sender ID Customers Technicians Select a contact Outbo…" at bounding box center [672, 336] width 839 height 611
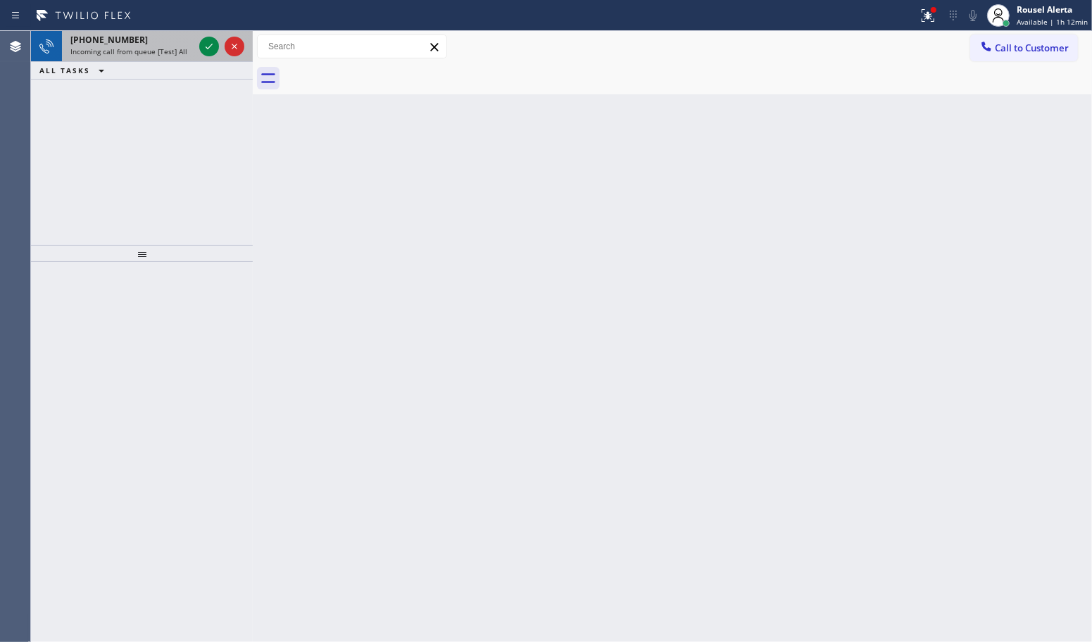
click at [171, 44] on div "[PHONE_NUMBER]" at bounding box center [131, 40] width 123 height 12
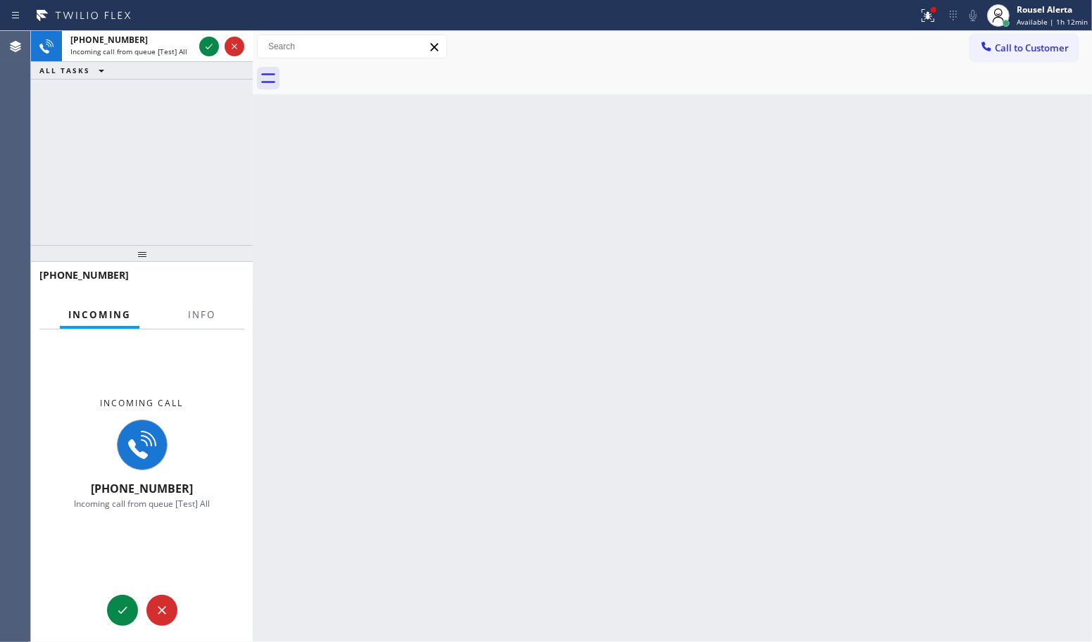
click at [211, 331] on div "Incoming call [PHONE_NUMBER] Incoming call from queue [Test] All" at bounding box center [142, 454] width 222 height 249
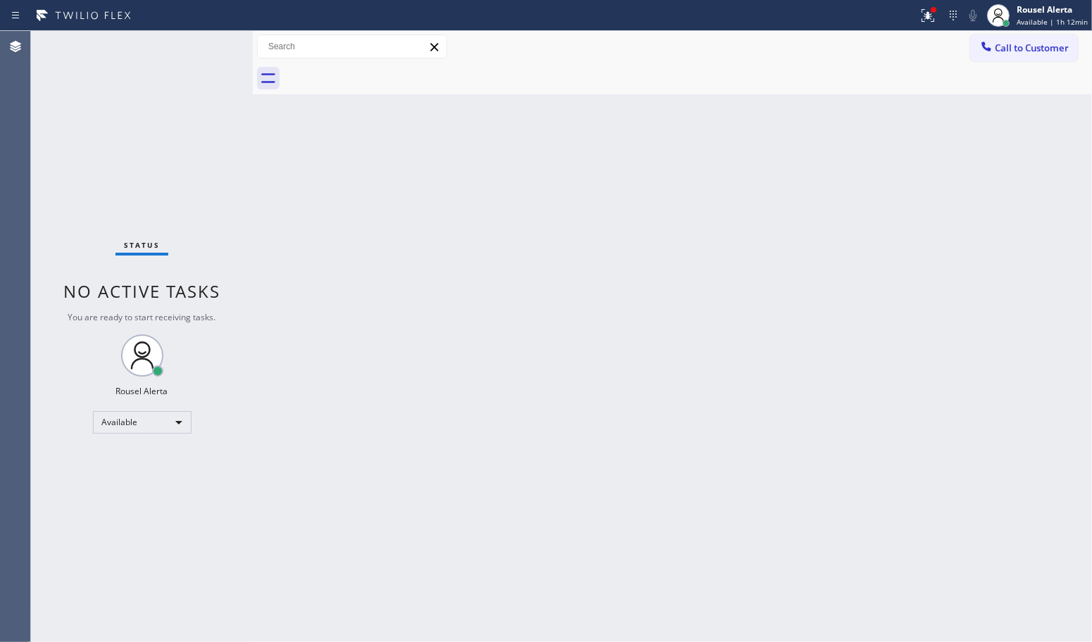
click at [199, 314] on span "You are ready to start receiving tasks." at bounding box center [142, 317] width 148 height 12
click at [930, 18] on icon at bounding box center [928, 15] width 13 height 13
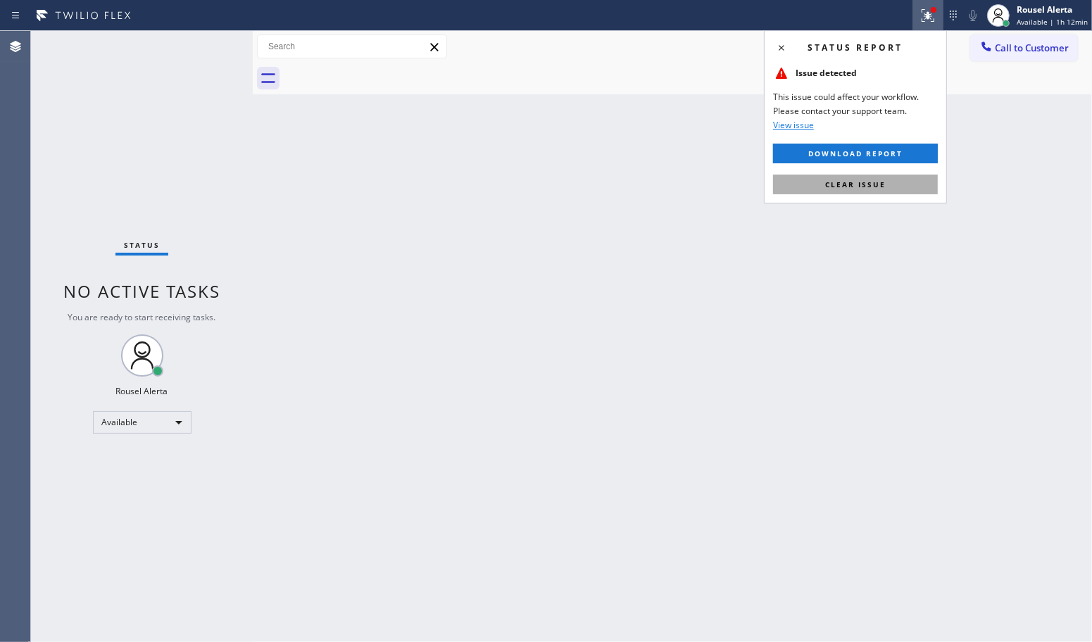
click at [899, 192] on button "Clear issue" at bounding box center [855, 185] width 165 height 20
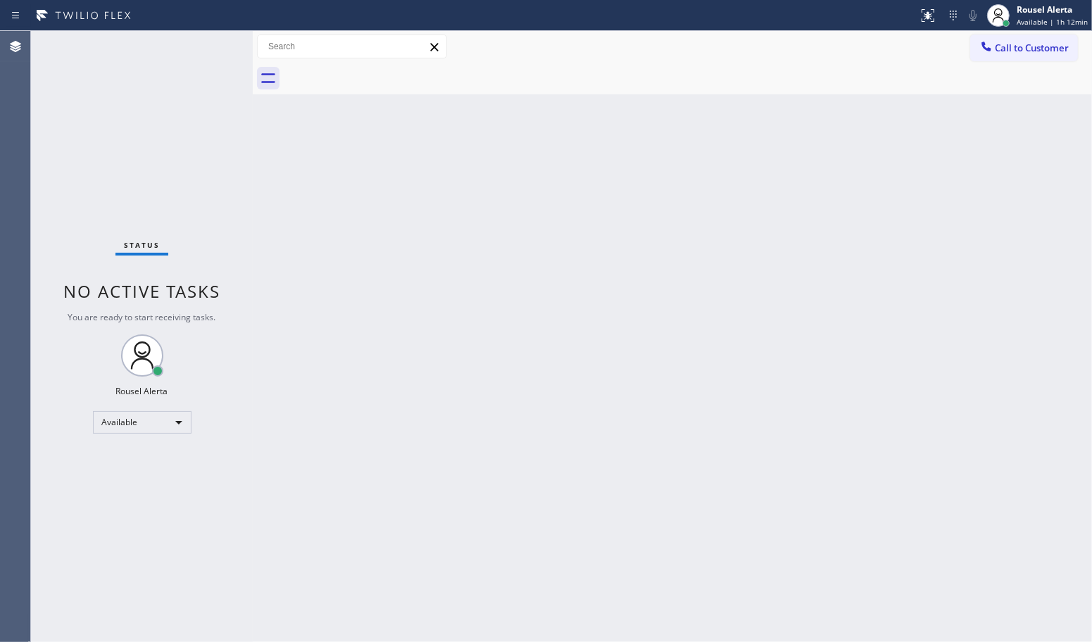
click at [899, 238] on div "Back to Dashboard Change Sender ID Customers Technicians Select a contact Outbo…" at bounding box center [672, 336] width 839 height 611
click at [622, 329] on div "Back to Dashboard Change Sender ID Customers Technicians Select a contact Outbo…" at bounding box center [672, 336] width 839 height 611
click at [779, 480] on div "Back to Dashboard Change Sender ID Customers Technicians Select a contact Outbo…" at bounding box center [672, 336] width 839 height 611
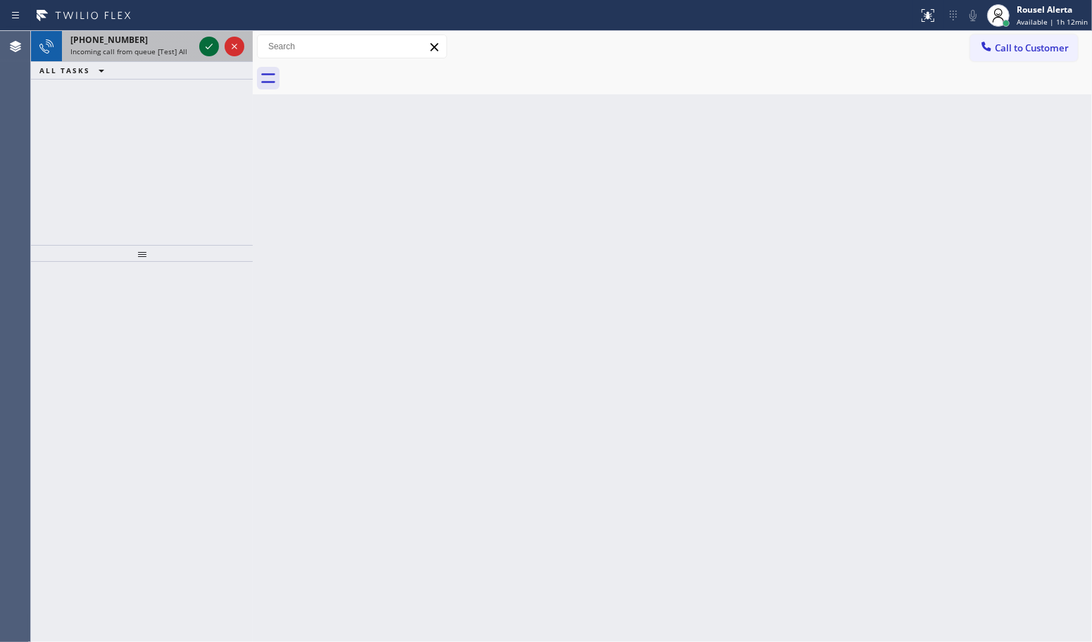
drag, startPoint x: 162, startPoint y: 50, endPoint x: 212, endPoint y: 51, distance: 50.0
click at [162, 50] on span "Incoming call from queue [Test] All" at bounding box center [128, 51] width 117 height 10
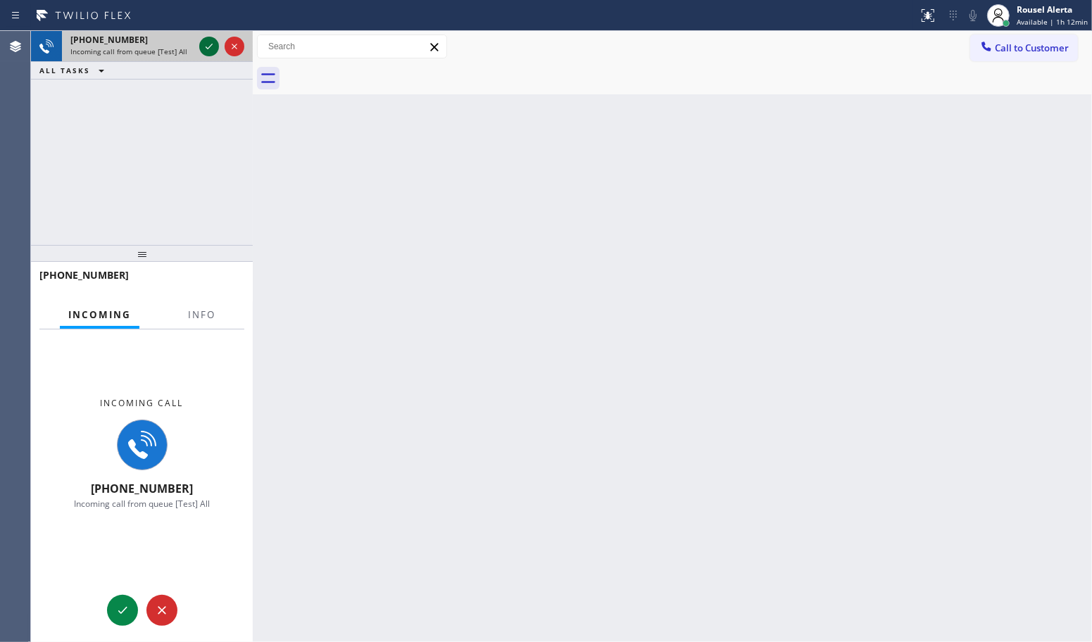
click at [208, 46] on icon at bounding box center [209, 46] width 17 height 17
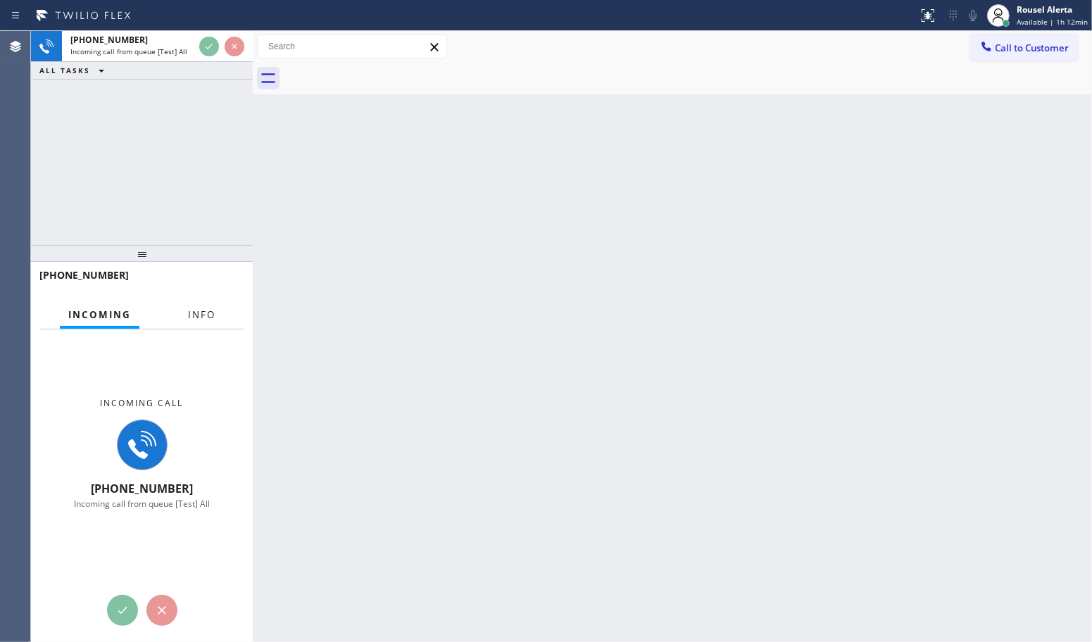
click at [189, 306] on button "Info" at bounding box center [202, 314] width 44 height 27
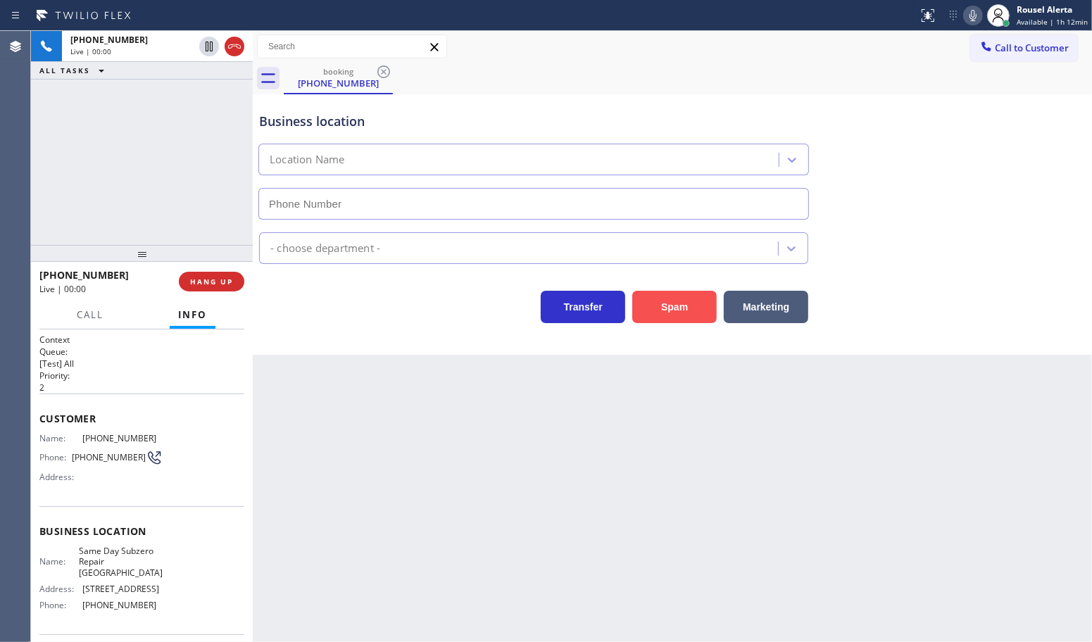
type input "[PHONE_NUMBER]"
click at [677, 314] on button "Spam" at bounding box center [674, 307] width 85 height 32
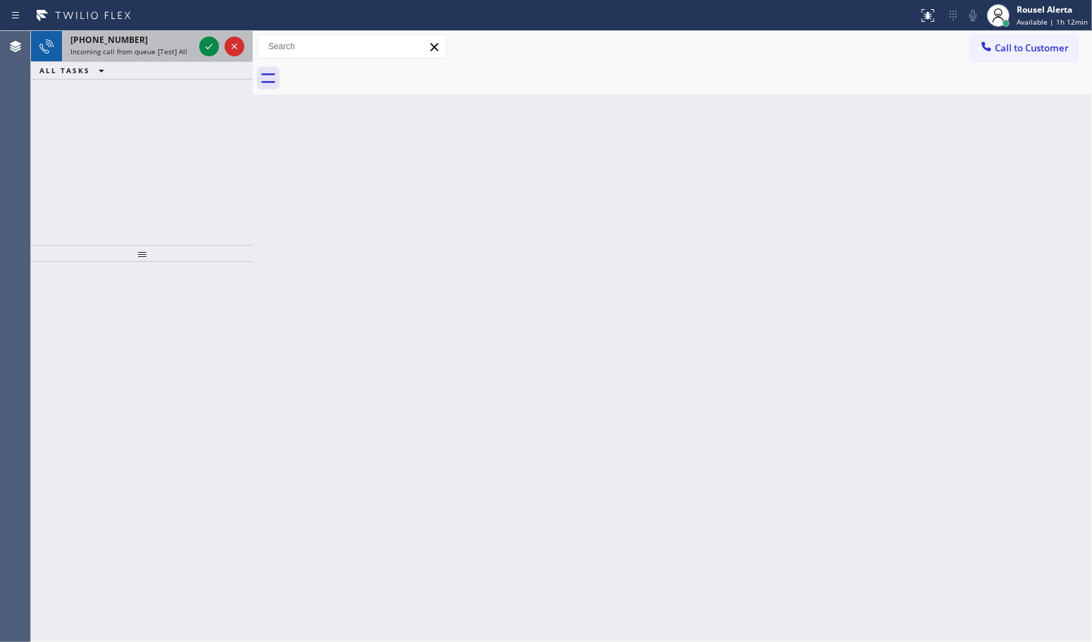
click at [142, 51] on span "Incoming call from queue [Test] All" at bounding box center [128, 51] width 117 height 10
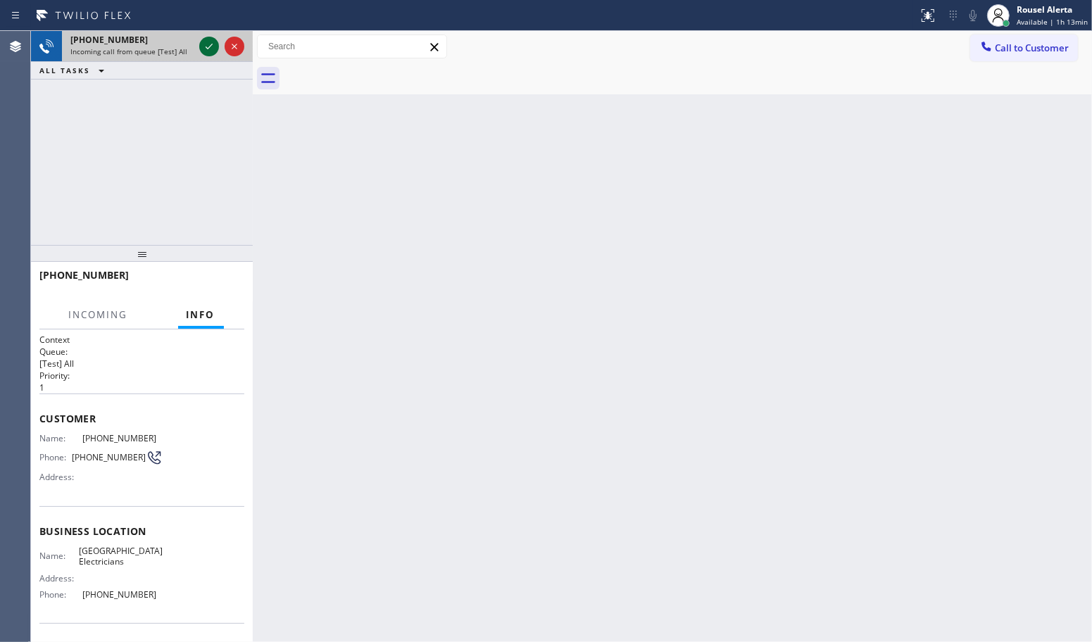
click at [199, 47] on div at bounding box center [209, 46] width 20 height 17
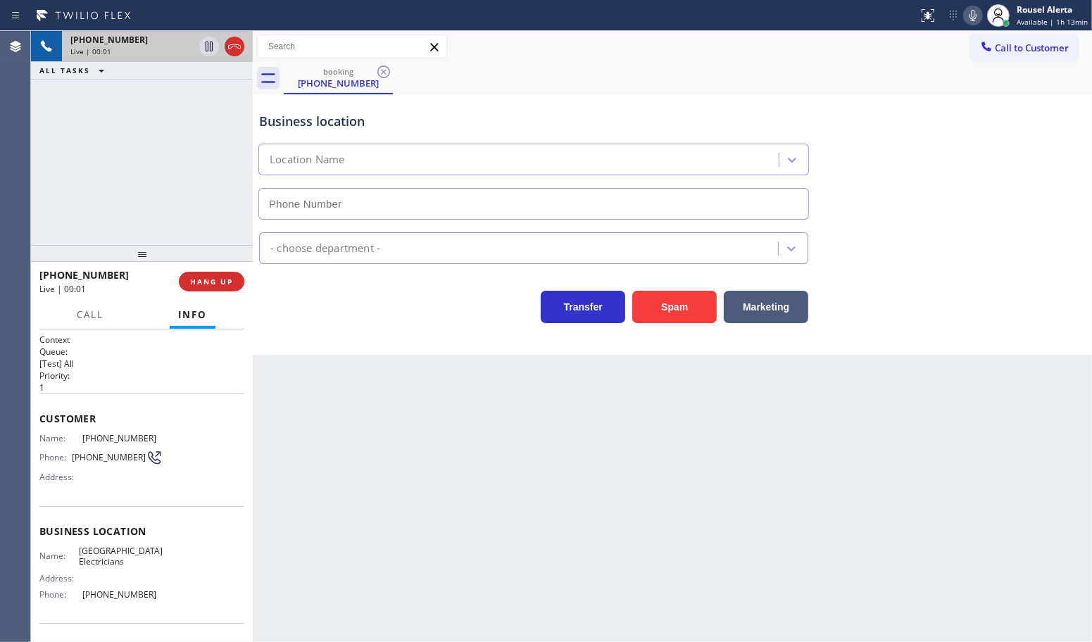
type input "[PHONE_NUMBER]"
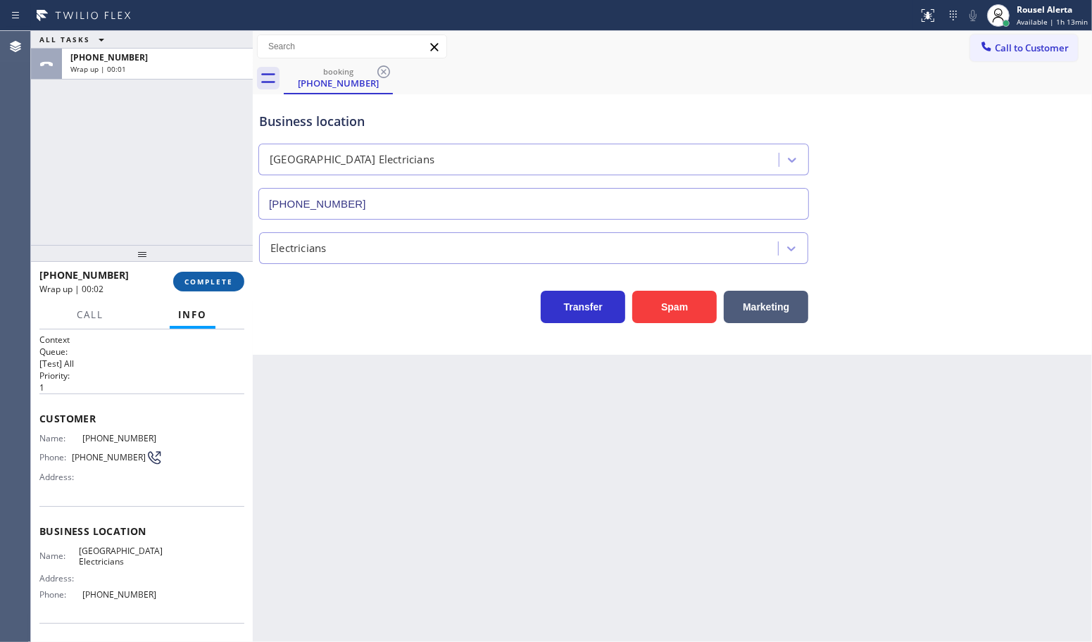
click at [202, 275] on button "COMPLETE" at bounding box center [208, 282] width 71 height 20
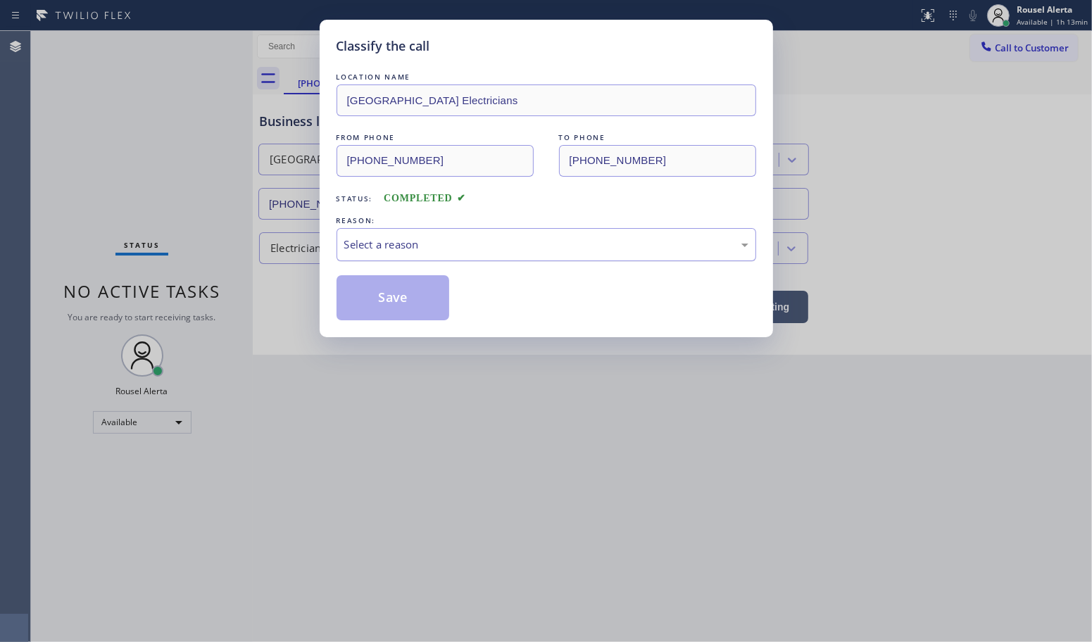
click at [415, 249] on div "Select a reason" at bounding box center [546, 245] width 404 height 16
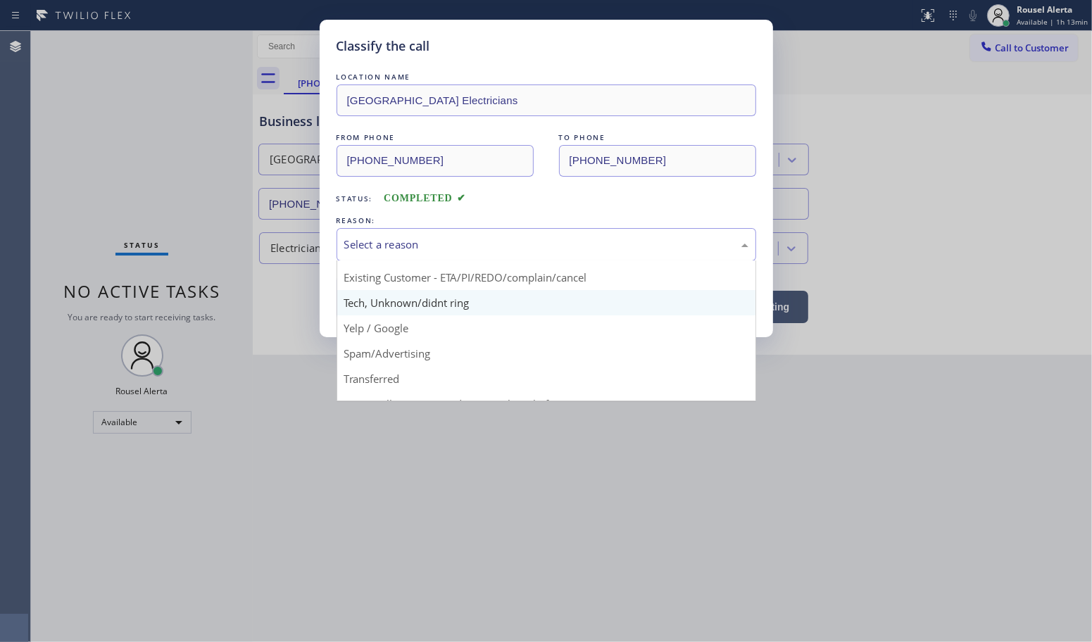
scroll to position [88, 0]
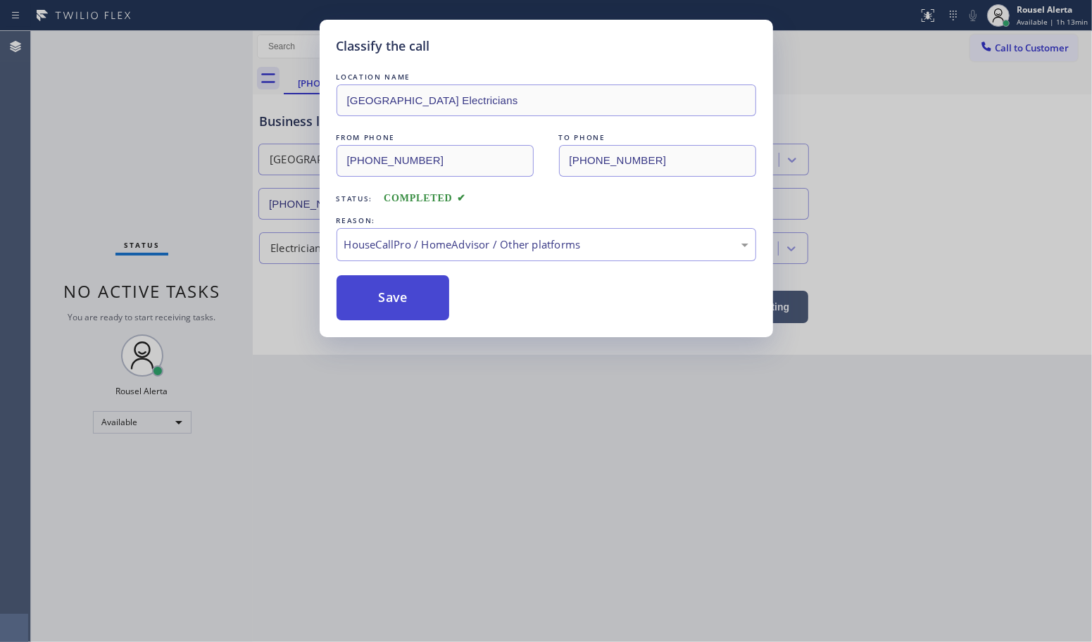
click at [403, 311] on button "Save" at bounding box center [393, 297] width 113 height 45
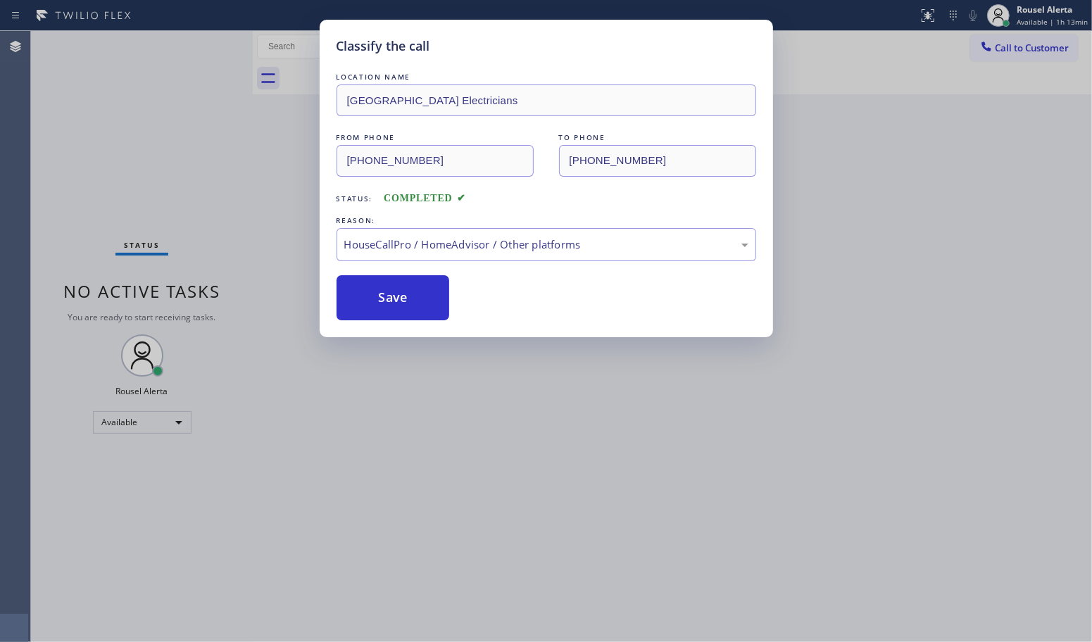
click at [530, 440] on div "Classify the call LOCATION NAME [GEOGRAPHIC_DATA] Electricians FROM PHONE [PHON…" at bounding box center [546, 321] width 1092 height 642
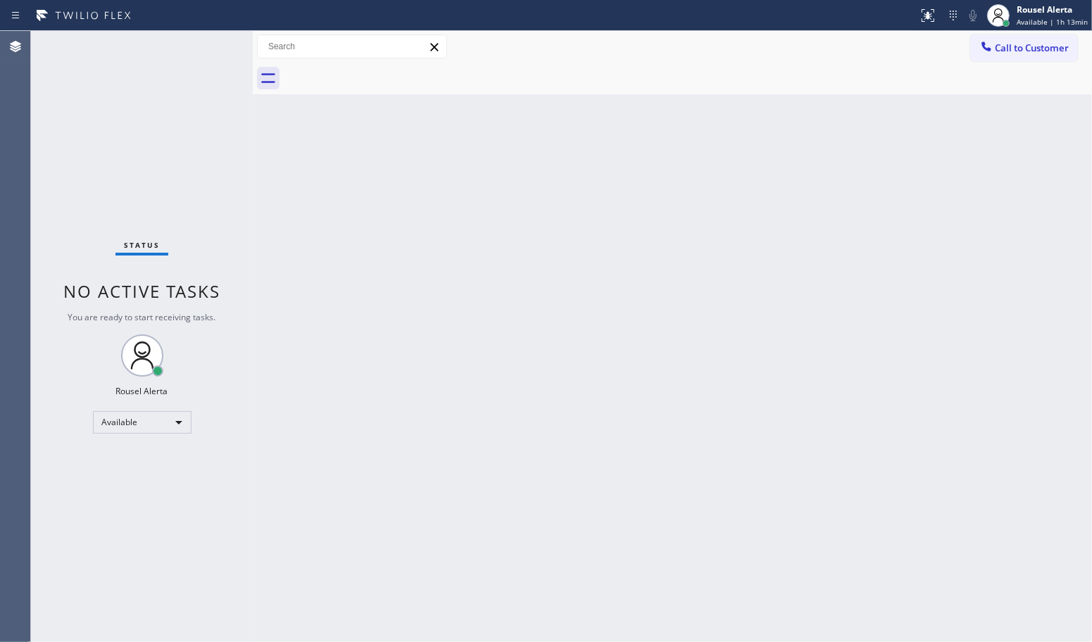
drag, startPoint x: 530, startPoint y: 440, endPoint x: 615, endPoint y: 359, distance: 117.0
click at [541, 431] on div "Back to Dashboard Change Sender ID Customers Technicians Select a contact Outbo…" at bounding box center [672, 336] width 839 height 611
click at [547, 257] on div "Back to Dashboard Change Sender ID Customers Technicians Select a contact Outbo…" at bounding box center [672, 336] width 839 height 611
click at [204, 39] on div "Status No active tasks You are ready to start receiving tasks. Rousel Alerta Av…" at bounding box center [142, 336] width 222 height 611
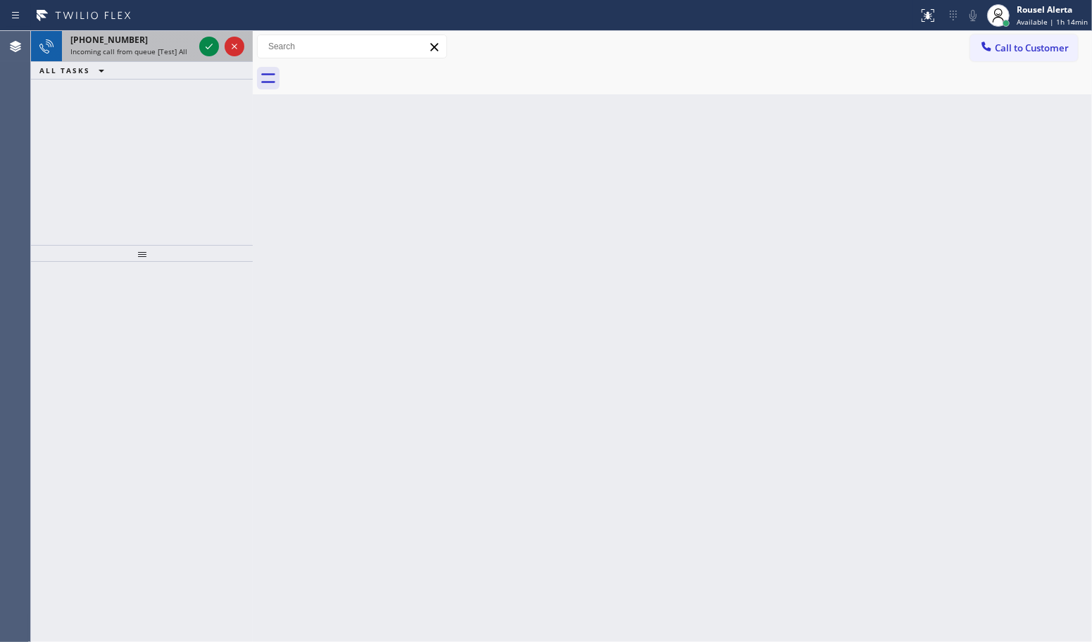
click at [164, 31] on div "[PHONE_NUMBER] Incoming call from queue [Test] All" at bounding box center [129, 46] width 135 height 31
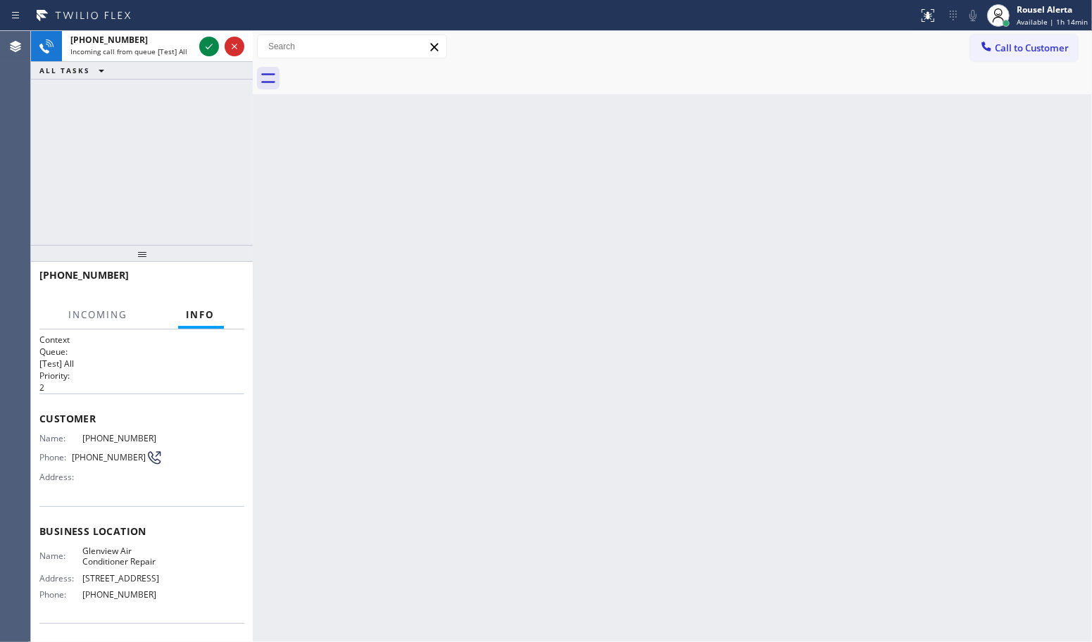
drag, startPoint x: 203, startPoint y: 46, endPoint x: 230, endPoint y: 85, distance: 47.1
click at [203, 46] on icon at bounding box center [209, 46] width 17 height 17
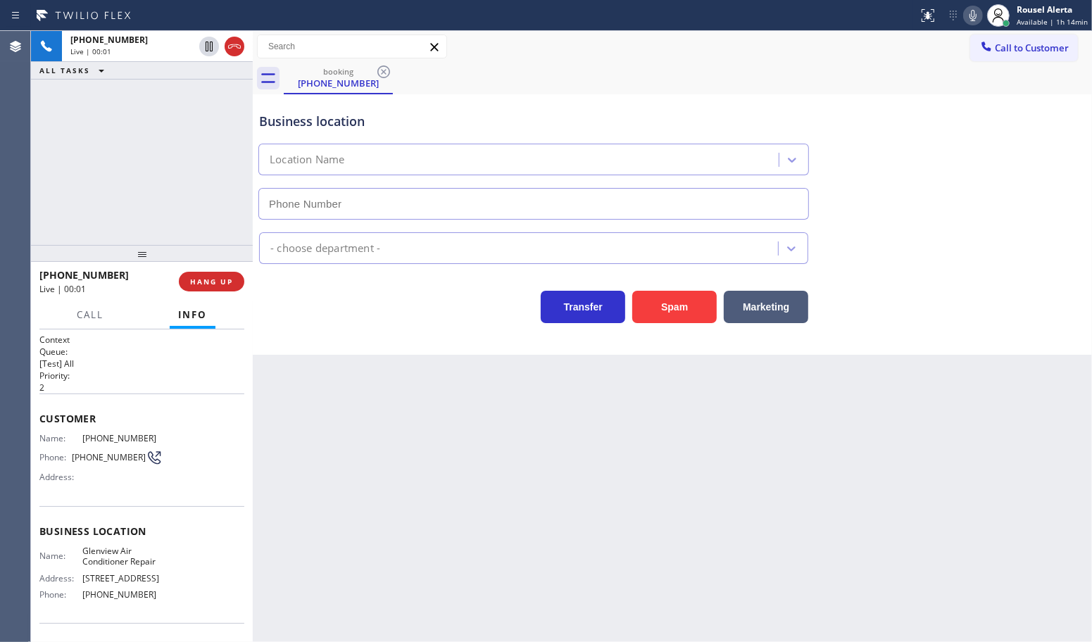
type input "[PHONE_NUMBER]"
drag, startPoint x: 176, startPoint y: 146, endPoint x: 231, endPoint y: 187, distance: 68.4
click at [177, 145] on div "[PHONE_NUMBER] Live | 00:05 ALL TASKS ALL TASKS ACTIVE TASKS TASKS IN WRAP UP" at bounding box center [142, 138] width 222 height 214
click at [577, 487] on div "Back to Dashboard Change Sender ID Customers Technicians Select a contact Outbo…" at bounding box center [672, 336] width 839 height 611
click at [385, 475] on div "Back to Dashboard Change Sender ID Customers Technicians Select a contact Outbo…" at bounding box center [672, 336] width 839 height 611
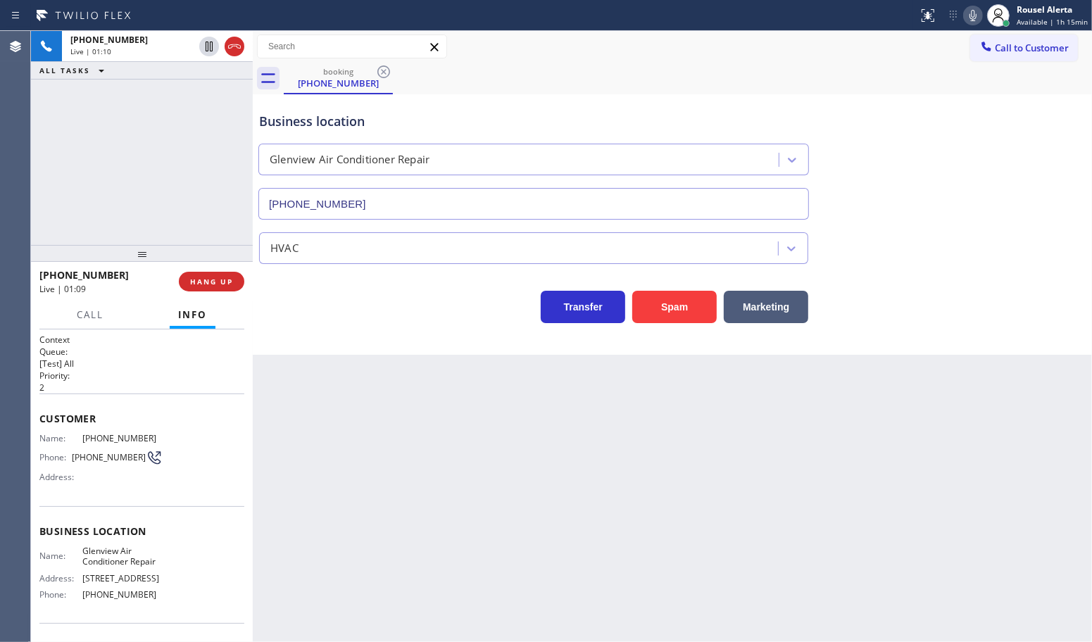
click at [467, 420] on div "Back to Dashboard Change Sender ID Customers Technicians Select a contact Outbo…" at bounding box center [672, 336] width 839 height 611
click at [223, 223] on div "[PHONE_NUMBER] Live | 01:11 ALL TASKS ALL TASKS ACTIVE TASKS TASKS IN WRAP UP" at bounding box center [142, 138] width 222 height 214
click at [335, 430] on div "Back to Dashboard Change Sender ID Customers Technicians Select a contact Outbo…" at bounding box center [672, 336] width 839 height 611
drag, startPoint x: 233, startPoint y: 206, endPoint x: 233, endPoint y: 363, distance: 157.0
click at [231, 205] on div "[PHONE_NUMBER] Live | 01:12 ALL TASKS ALL TASKS ACTIVE TASKS TASKS IN WRAP UP" at bounding box center [142, 138] width 222 height 214
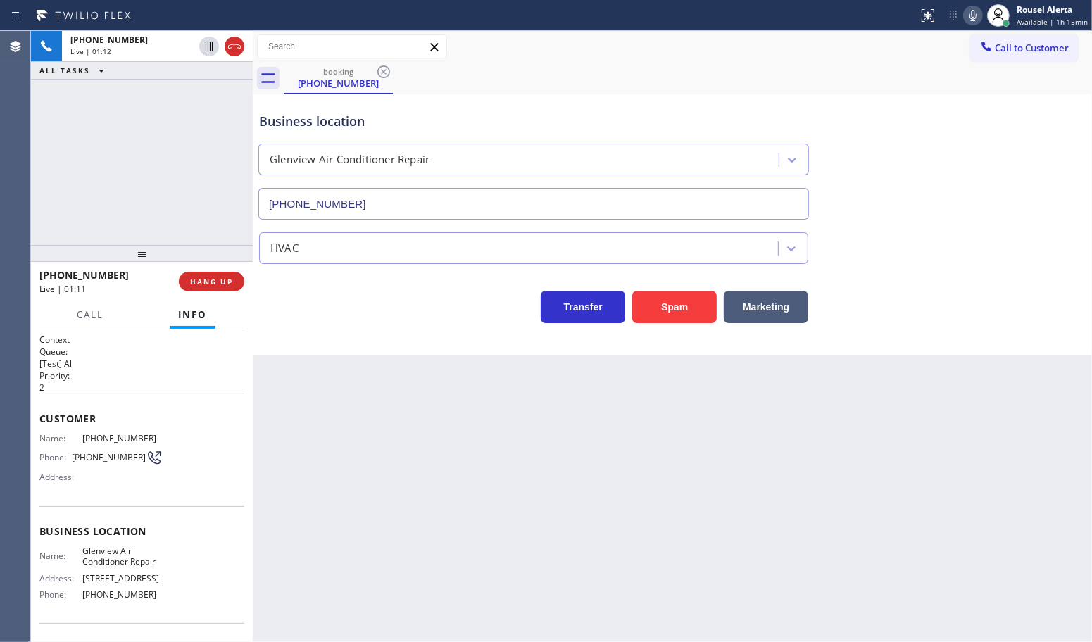
click at [279, 424] on div "Back to Dashboard Change Sender ID Customers Technicians Select a contact Outbo…" at bounding box center [672, 336] width 839 height 611
click at [205, 289] on button "HANG UP" at bounding box center [211, 282] width 65 height 20
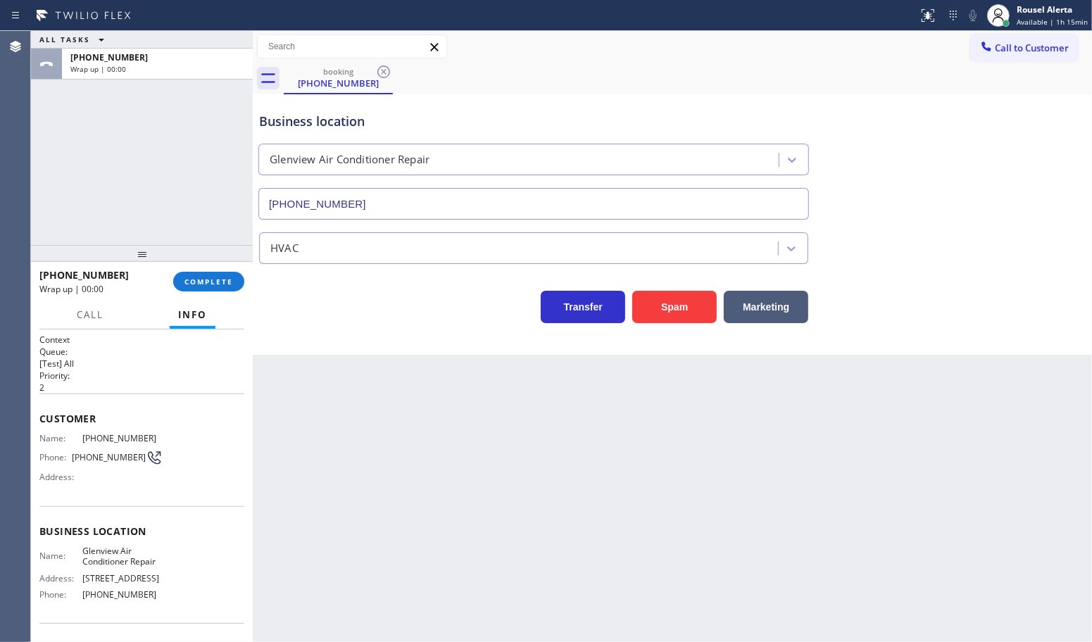
drag, startPoint x: 420, startPoint y: 456, endPoint x: 384, endPoint y: 408, distance: 59.9
click at [413, 441] on div "Back to Dashboard Change Sender ID Customers Technicians Select a contact Outbo…" at bounding box center [672, 336] width 839 height 611
click at [211, 282] on span "COMPLETE" at bounding box center [209, 282] width 49 height 10
click at [127, 110] on div "ALL TASKS ALL TASKS ACTIVE TASKS TASKS IN WRAP UP [PHONE_NUMBER] Wrap up | 00:11" at bounding box center [142, 138] width 222 height 214
click at [213, 285] on span "COMPLETE" at bounding box center [209, 282] width 49 height 10
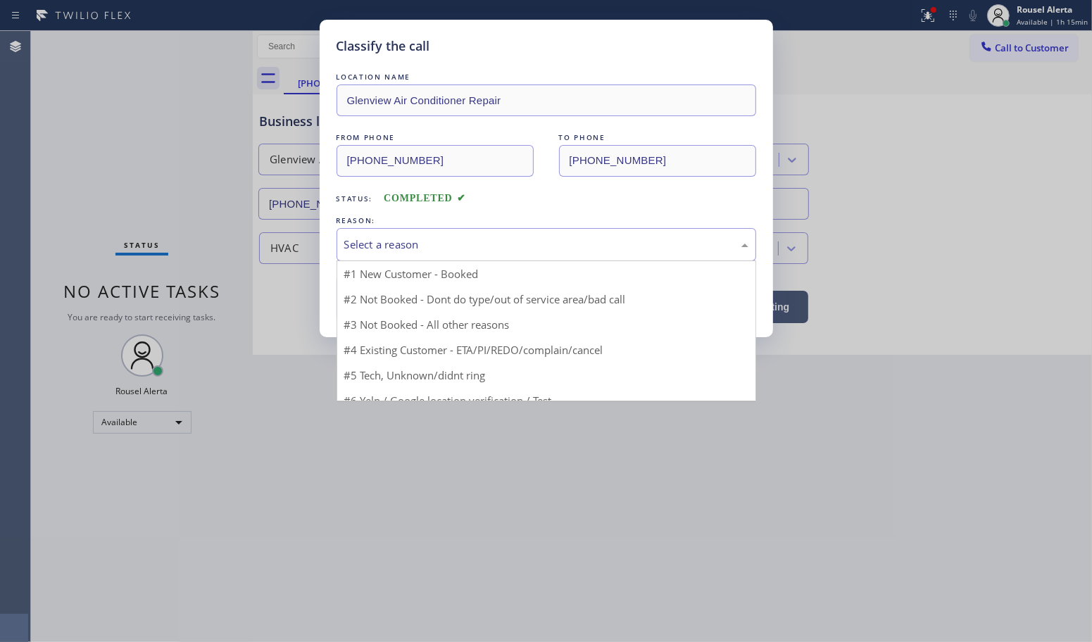
click at [494, 247] on div "Select a reason" at bounding box center [546, 245] width 404 height 16
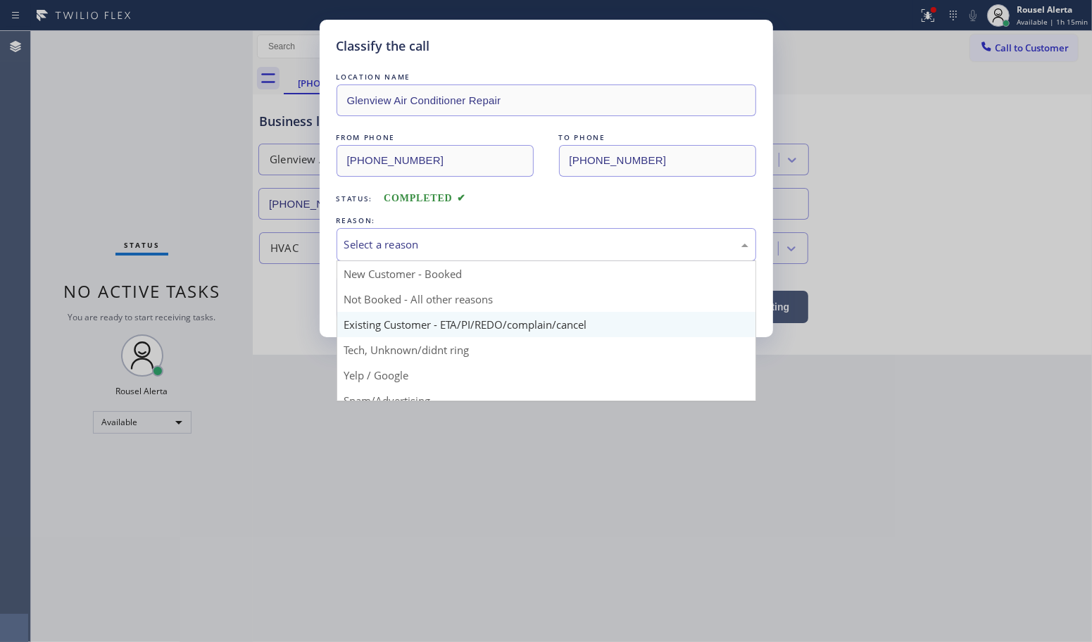
scroll to position [88, 0]
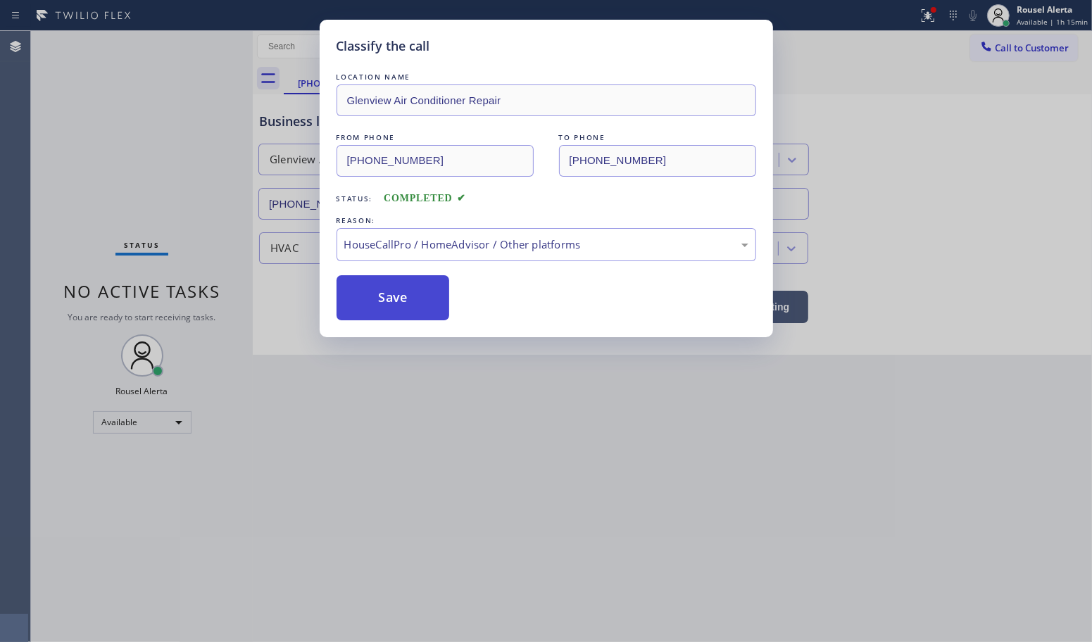
click at [393, 293] on button "Save" at bounding box center [393, 297] width 113 height 45
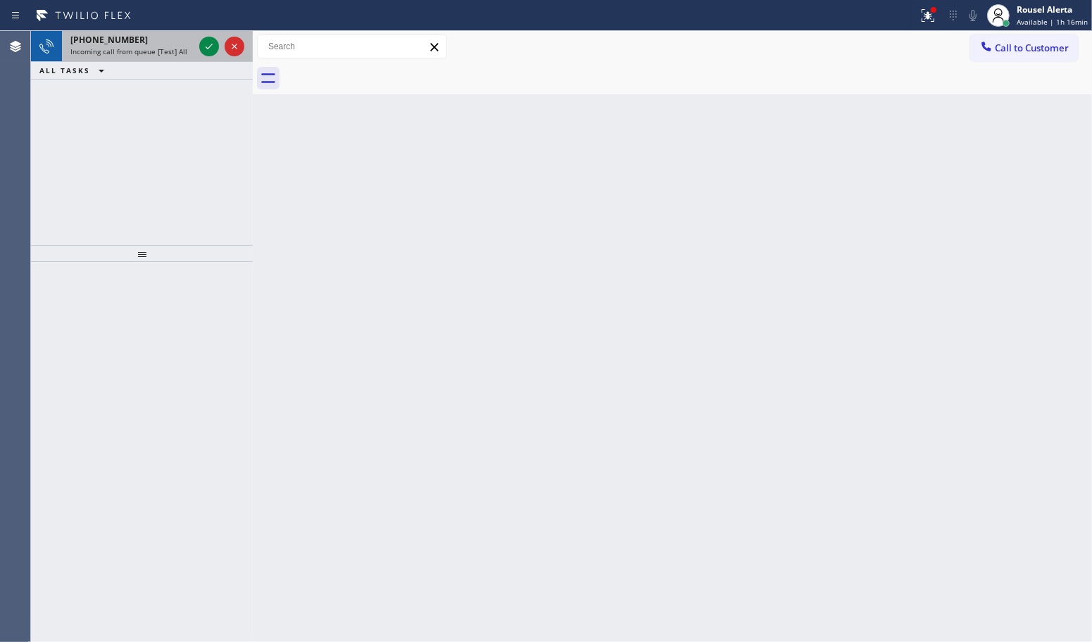
click at [160, 53] on span "Incoming call from queue [Test] All" at bounding box center [128, 51] width 117 height 10
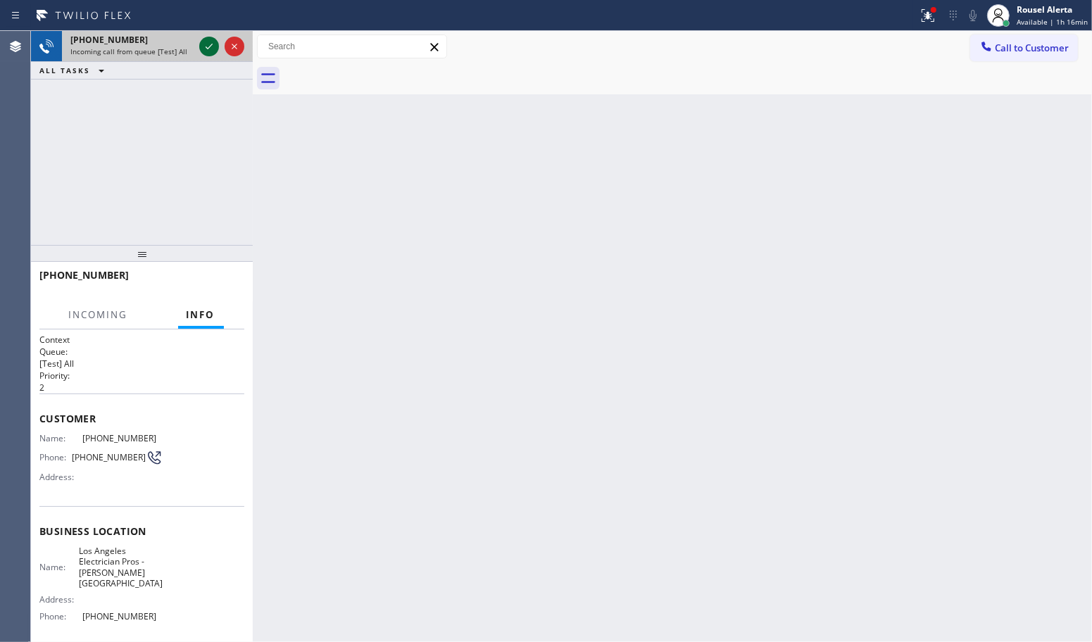
click at [199, 47] on div at bounding box center [209, 46] width 20 height 17
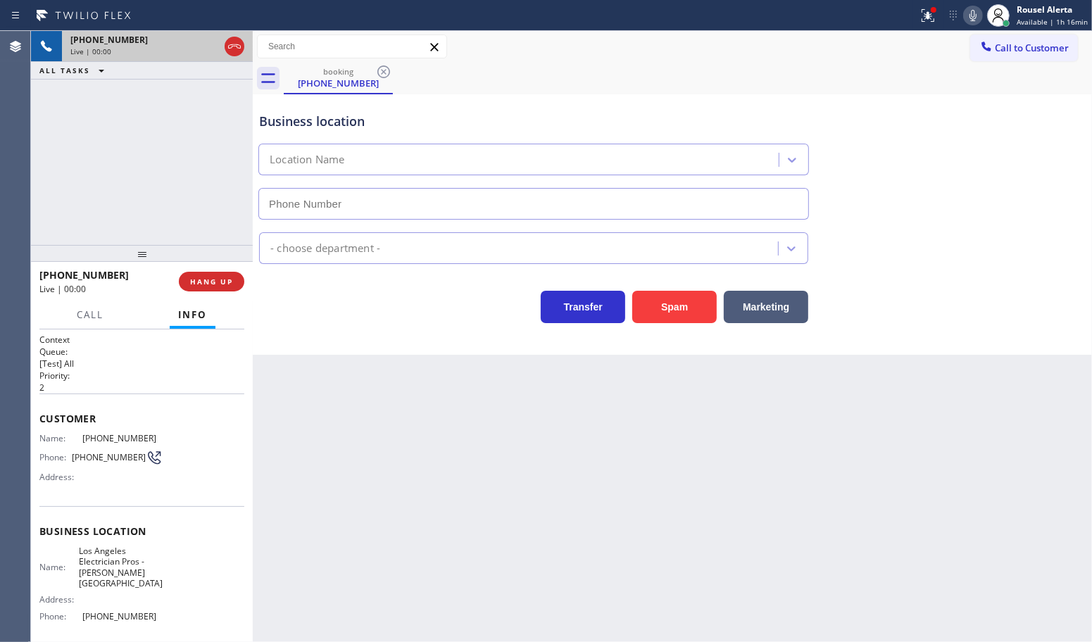
type input "[PHONE_NUMBER]"
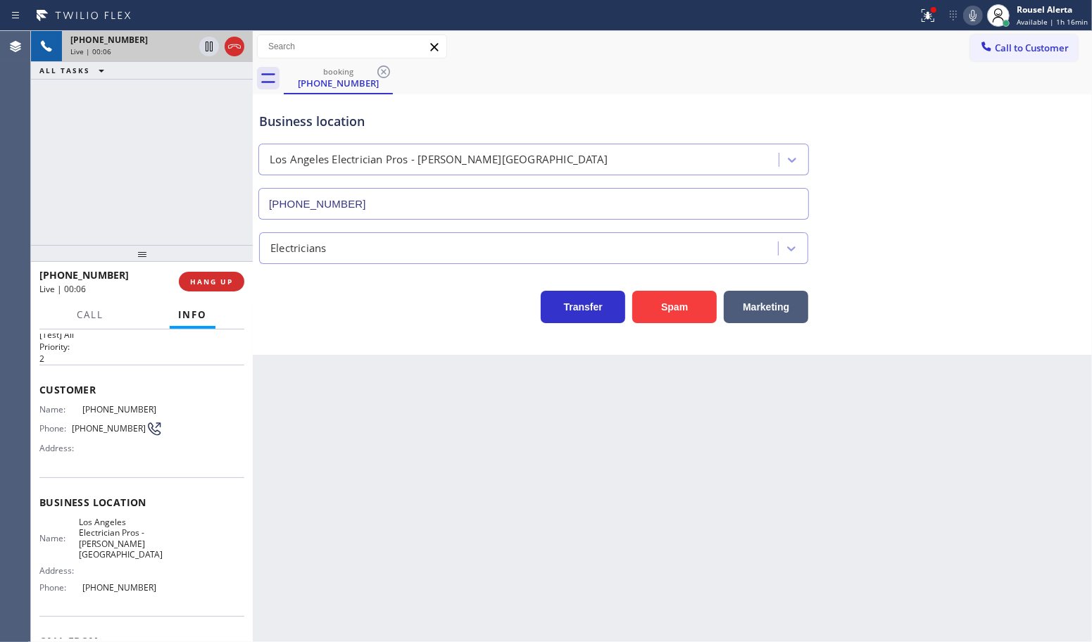
scroll to position [11, 0]
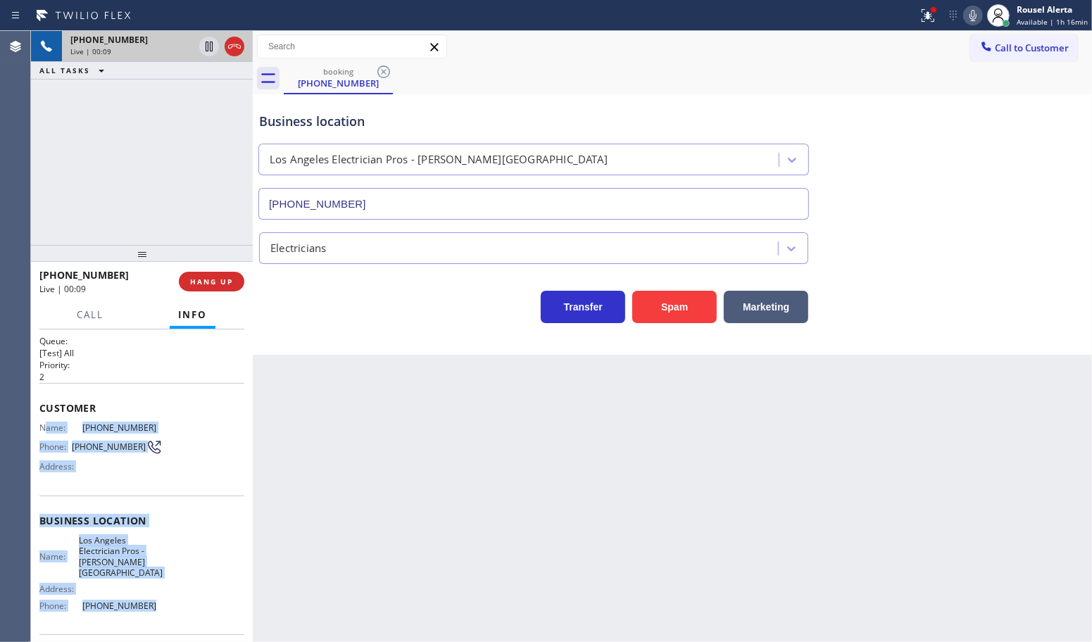
drag, startPoint x: 178, startPoint y: 590, endPoint x: 46, endPoint y: 430, distance: 207.1
click at [46, 430] on div "Context Queue: [Test] All Priority: 2 Customer Name: [PHONE_NUMBER] Phone: [PHO…" at bounding box center [141, 532] width 205 height 418
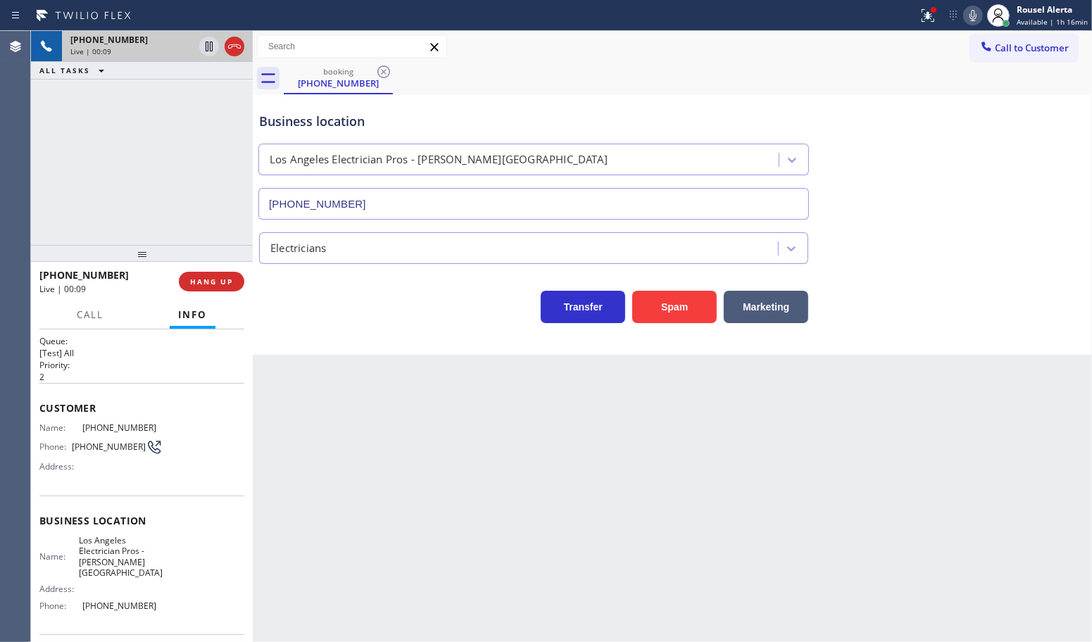
click at [427, 501] on div "Back to Dashboard Change Sender ID Customers Technicians Select a contact Outbo…" at bounding box center [672, 336] width 839 height 611
click at [215, 280] on span "HANG UP" at bounding box center [211, 282] width 43 height 10
click at [442, 502] on div "Back to Dashboard Change Sender ID Customers Technicians Select a contact Outbo…" at bounding box center [672, 336] width 839 height 611
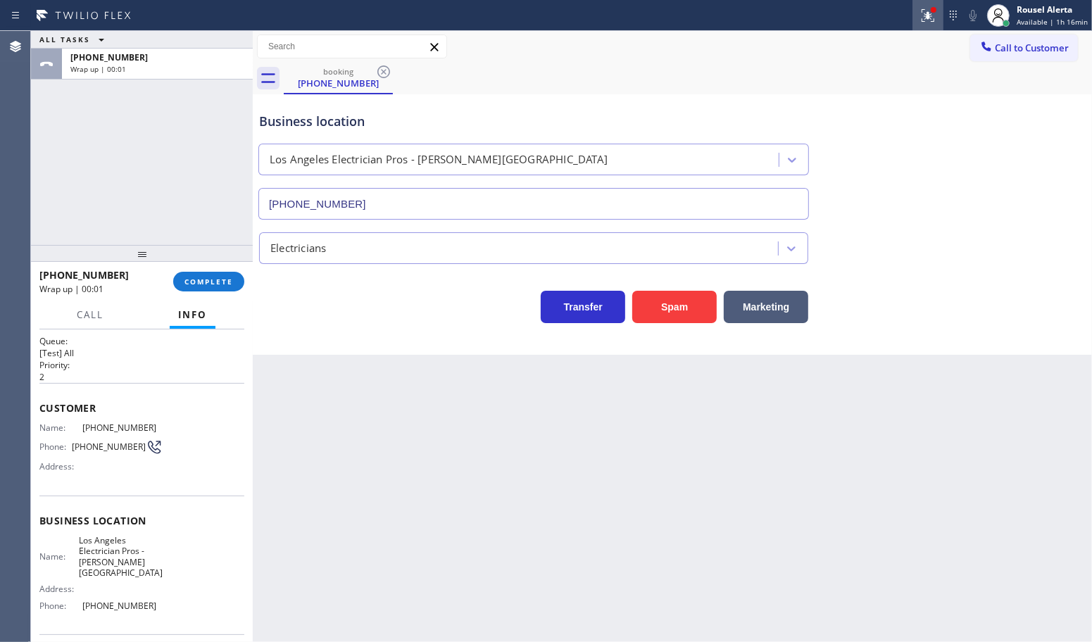
click at [924, 19] on icon at bounding box center [928, 15] width 17 height 17
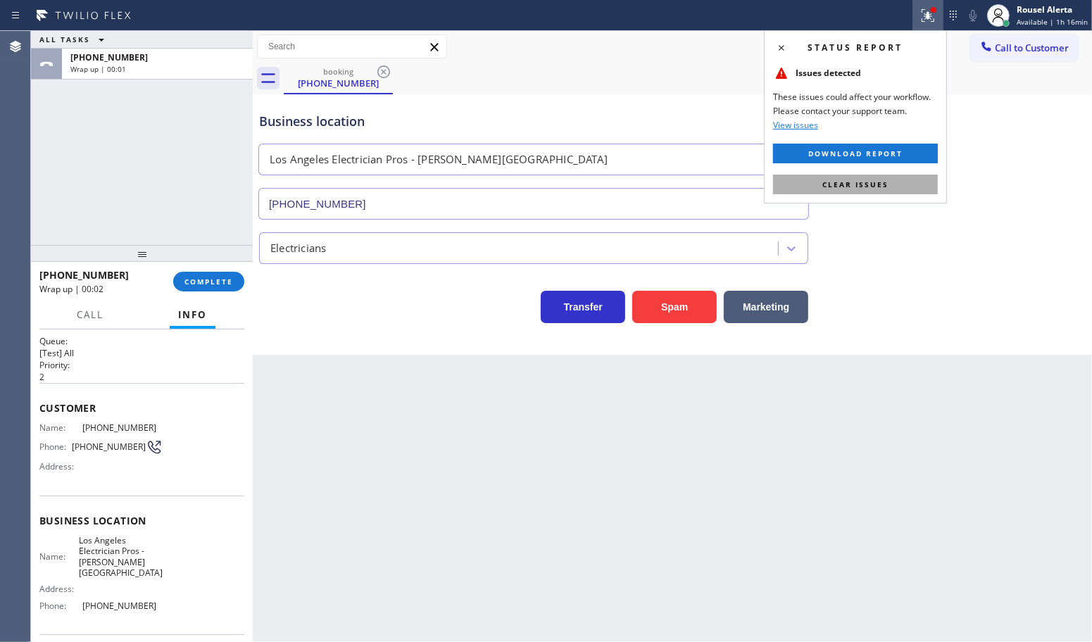
click at [882, 184] on span "Clear issues" at bounding box center [856, 185] width 66 height 10
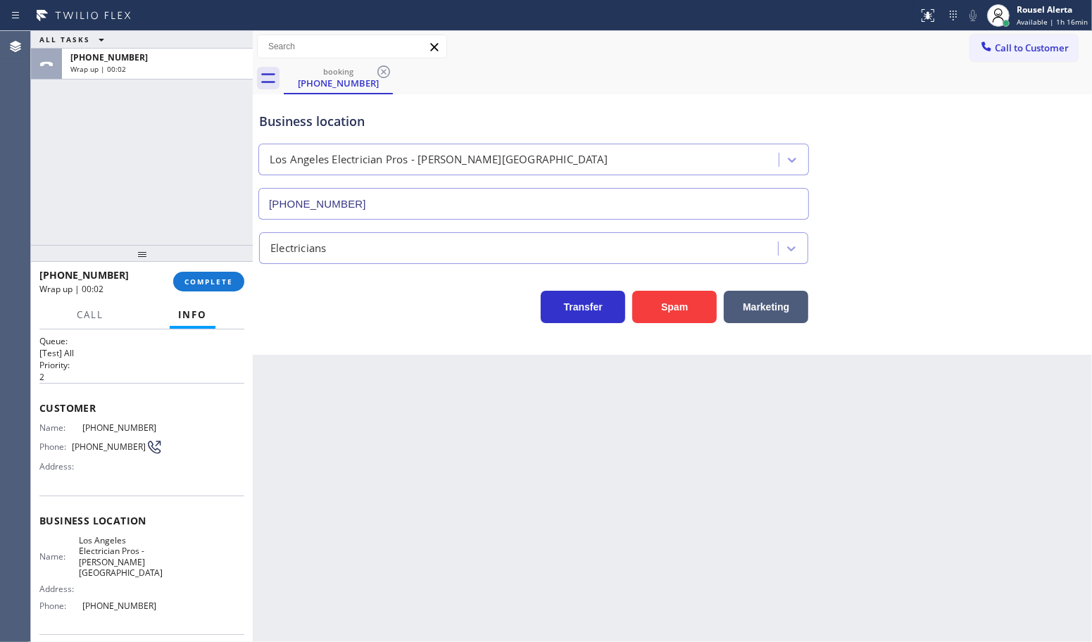
click at [652, 527] on div "Back to Dashboard Change Sender ID Customers Technicians Select a contact Outbo…" at bounding box center [672, 336] width 839 height 611
click at [224, 289] on button "COMPLETE" at bounding box center [208, 282] width 71 height 20
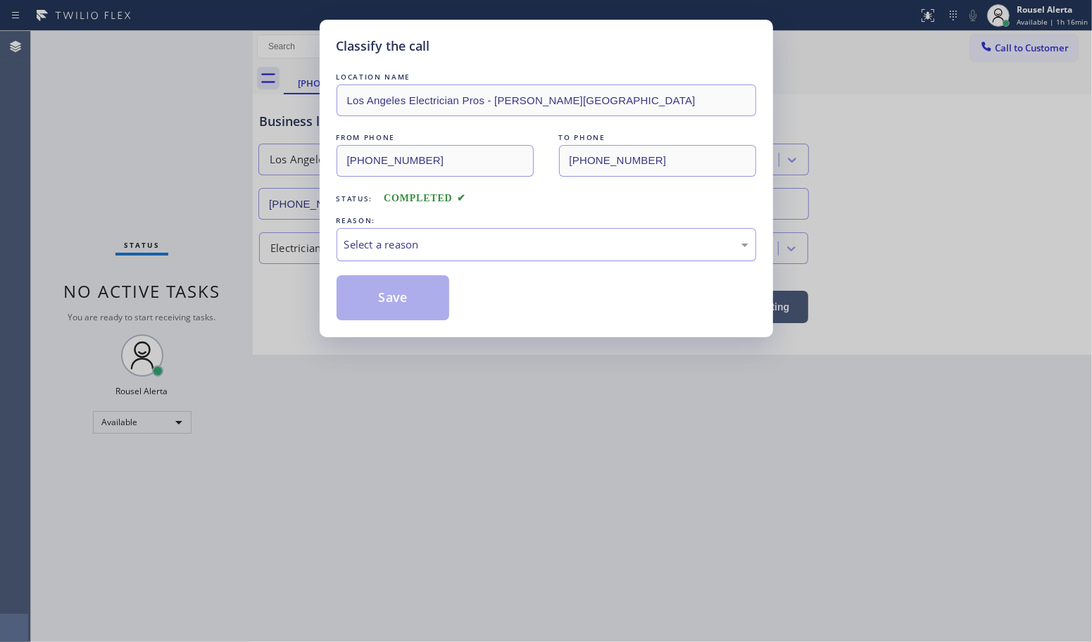
click at [539, 255] on div "Select a reason" at bounding box center [547, 244] width 420 height 33
click at [405, 290] on button "Save" at bounding box center [393, 297] width 113 height 45
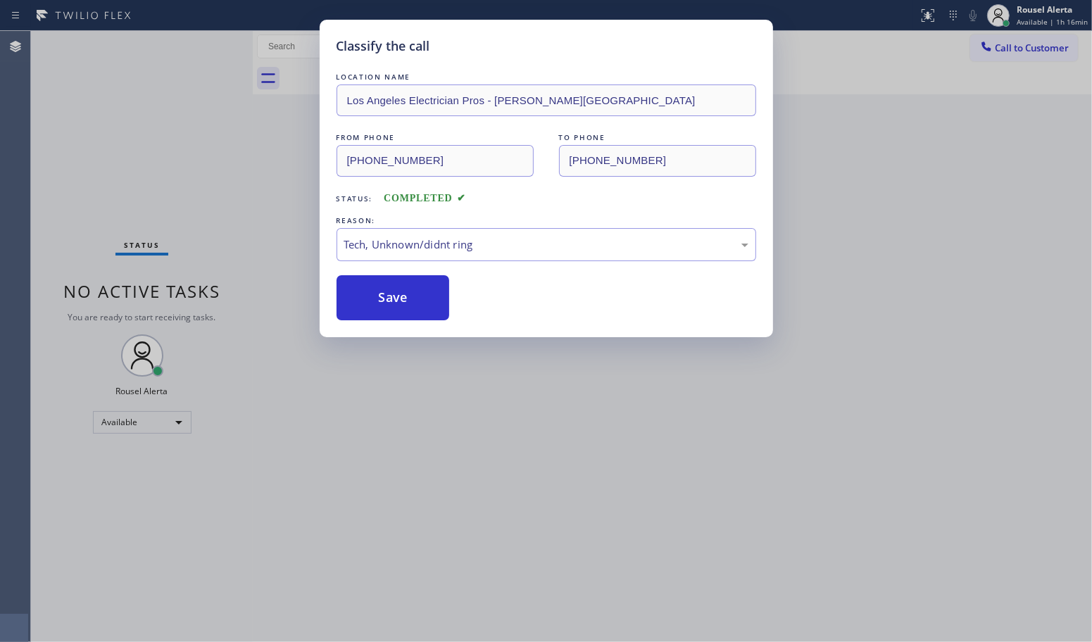
click at [573, 518] on div "Classify the call LOCATION NAME Los Angeles Electrician Pros - [PERSON_NAME][GE…" at bounding box center [546, 321] width 1092 height 642
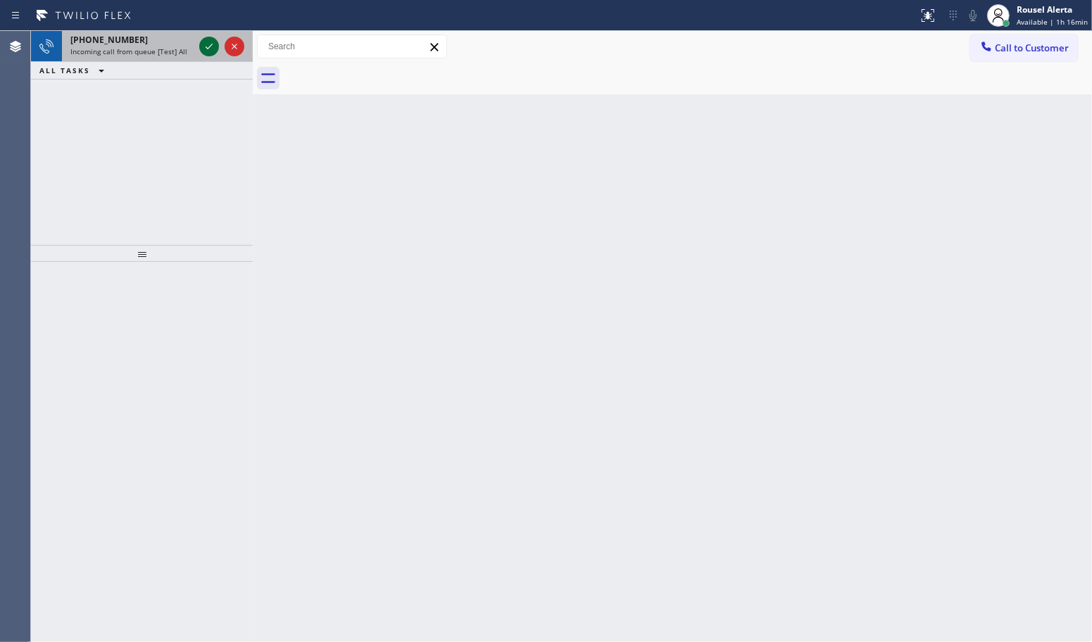
click at [205, 53] on icon at bounding box center [209, 46] width 17 height 17
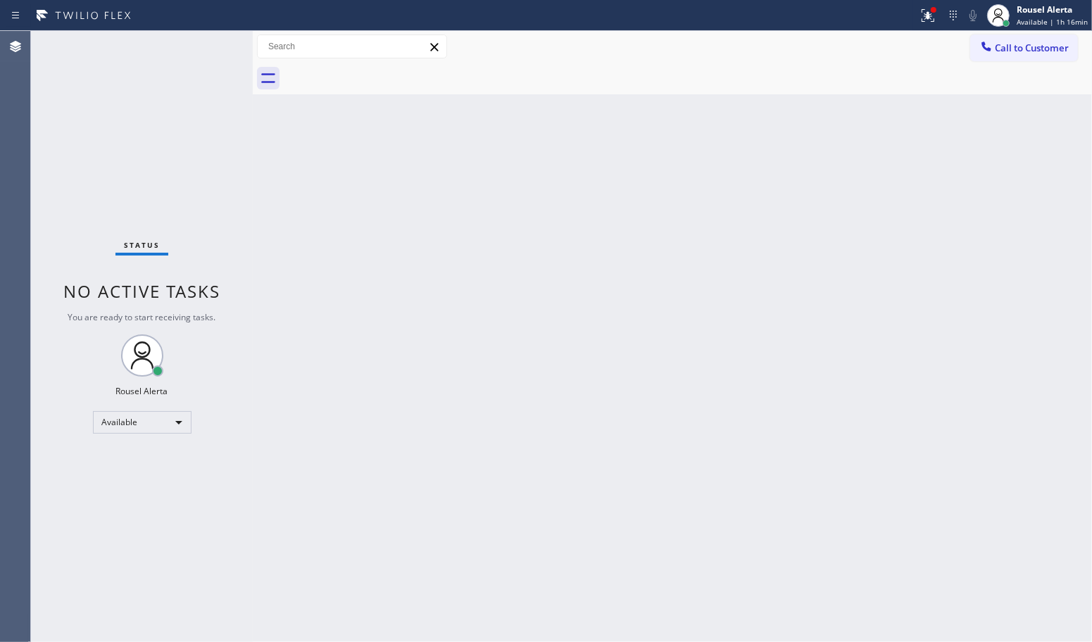
click at [190, 40] on div "Status No active tasks You are ready to start receiving tasks. Rousel Alerta Av…" at bounding box center [142, 336] width 222 height 611
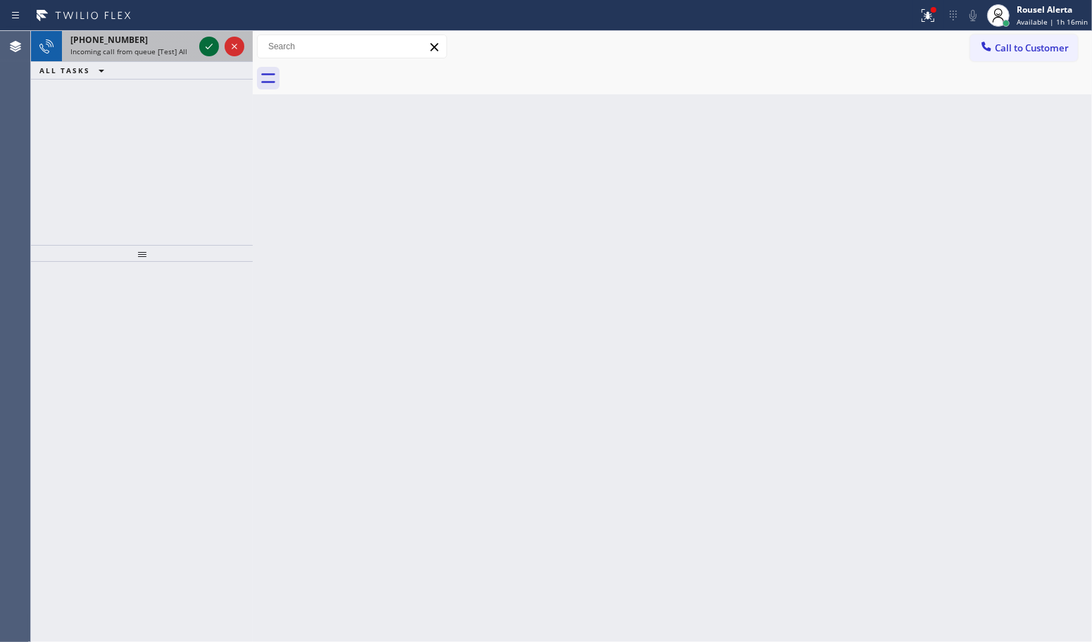
click at [209, 46] on icon at bounding box center [209, 46] width 17 height 17
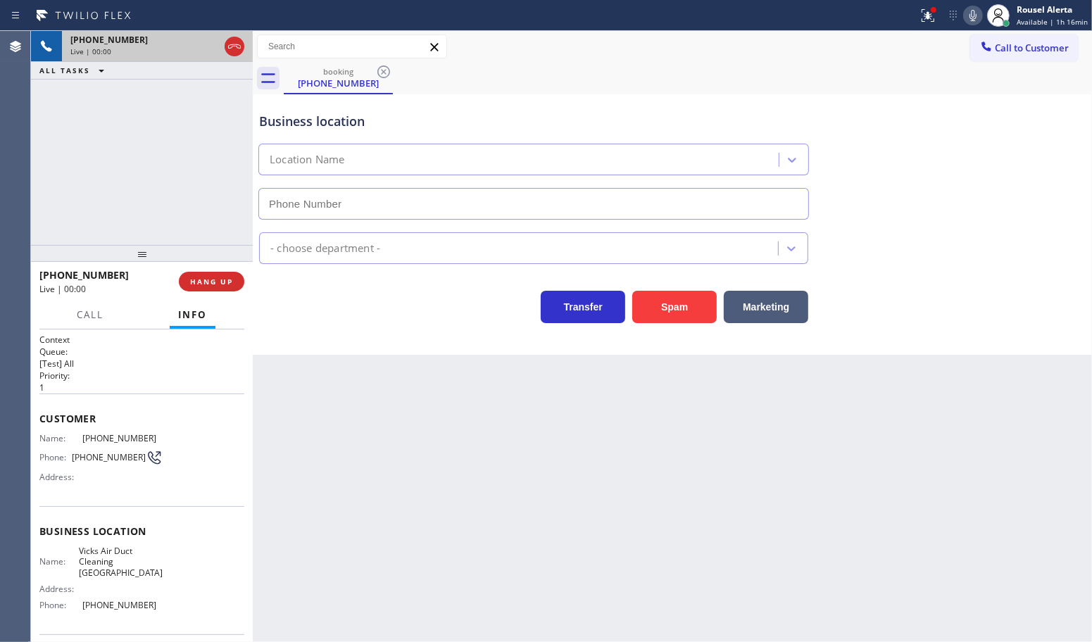
type input "[PHONE_NUMBER]"
click at [325, 414] on div "Back to Dashboard Change Sender ID Customers Technicians Select a contact Outbo…" at bounding box center [672, 336] width 839 height 611
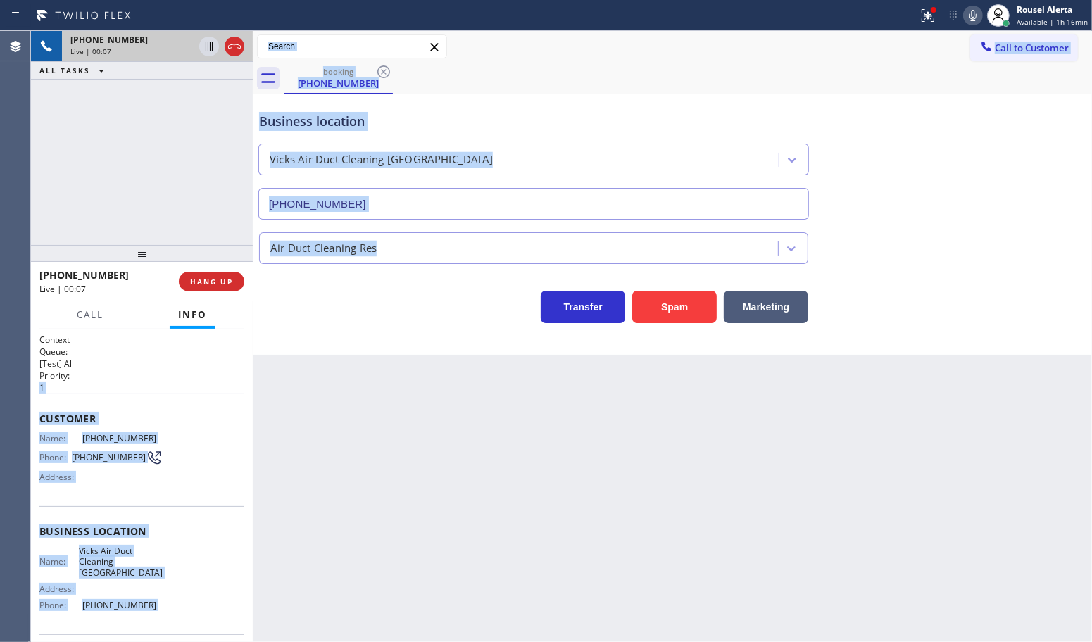
drag, startPoint x: 245, startPoint y: 371, endPoint x: 259, endPoint y: 451, distance: 81.5
click at [259, 451] on div "[PHONE_NUMBER] Live | 00:07 ALL TASKS ALL TASKS ACTIVE TASKS TASKS IN WRAP UP […" at bounding box center [561, 336] width 1061 height 611
click at [206, 407] on div "Customer Name: [PHONE_NUMBER] Phone: [PHONE_NUMBER] Address:" at bounding box center [141, 450] width 205 height 113
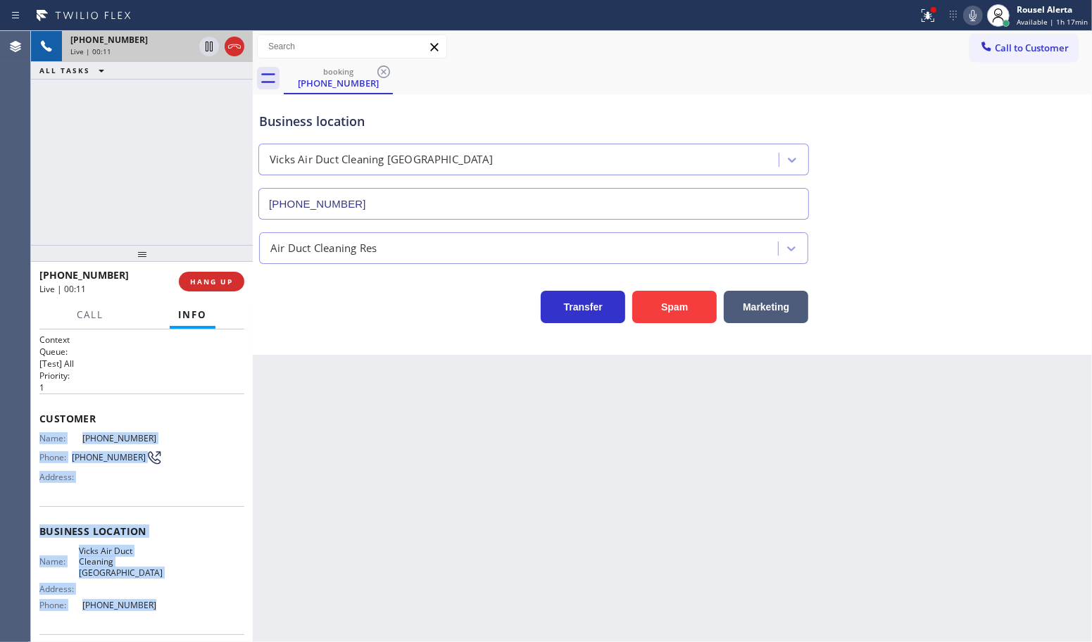
drag, startPoint x: 42, startPoint y: 432, endPoint x: 167, endPoint y: 611, distance: 218.6
click at [167, 611] on div "Context Queue: [Test] All Priority: 1 Customer Name: [PHONE_NUMBER] Phone: [PHO…" at bounding box center [141, 549] width 205 height 430
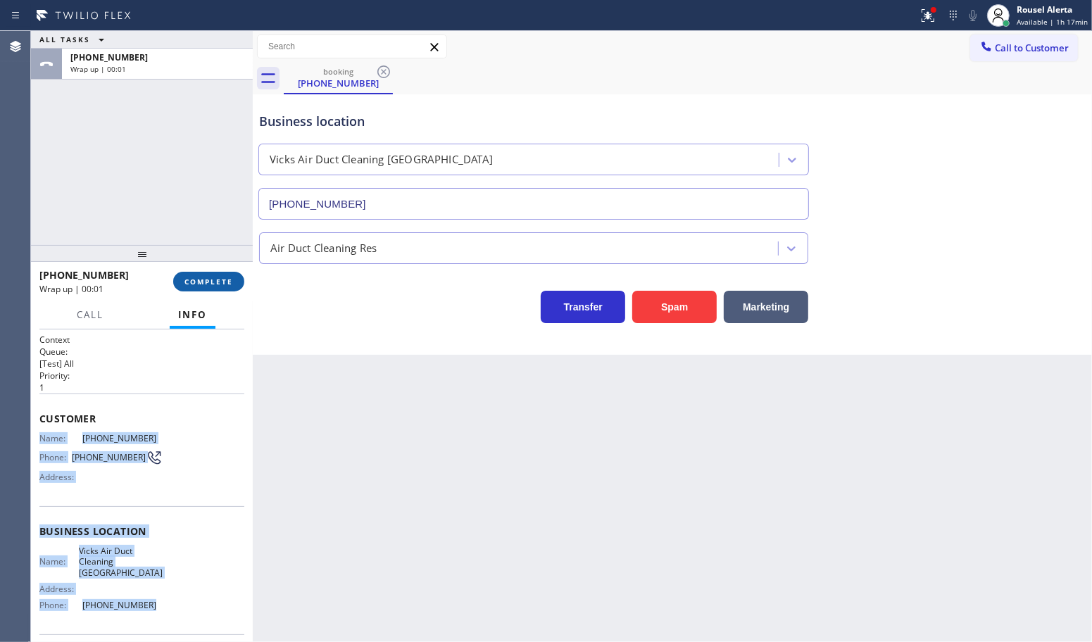
click at [225, 282] on span "COMPLETE" at bounding box center [209, 282] width 49 height 10
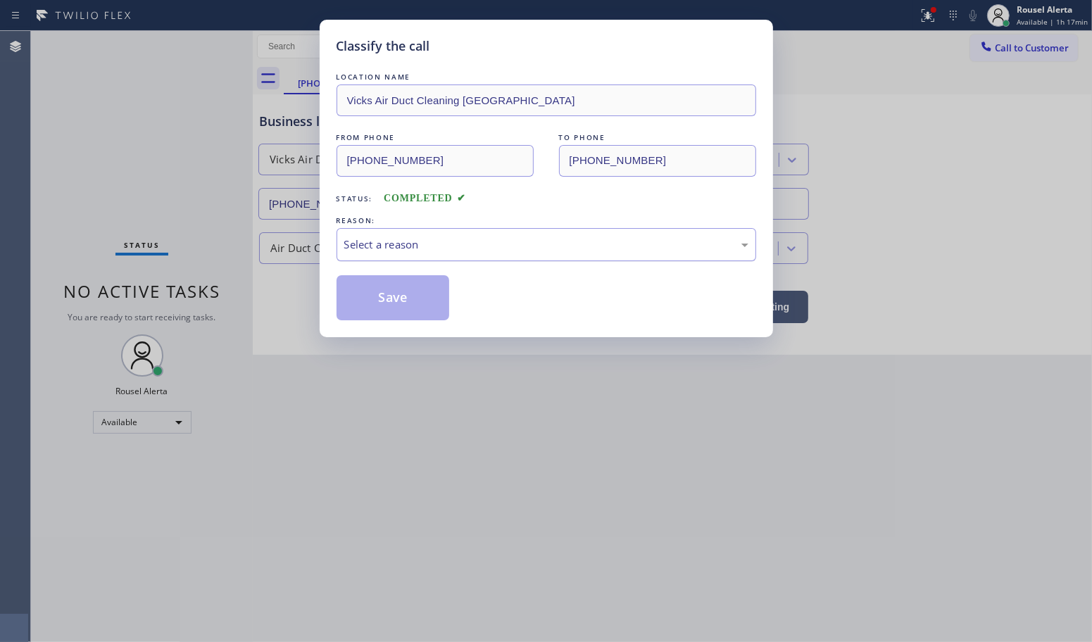
click at [483, 257] on div "Select a reason" at bounding box center [547, 244] width 420 height 33
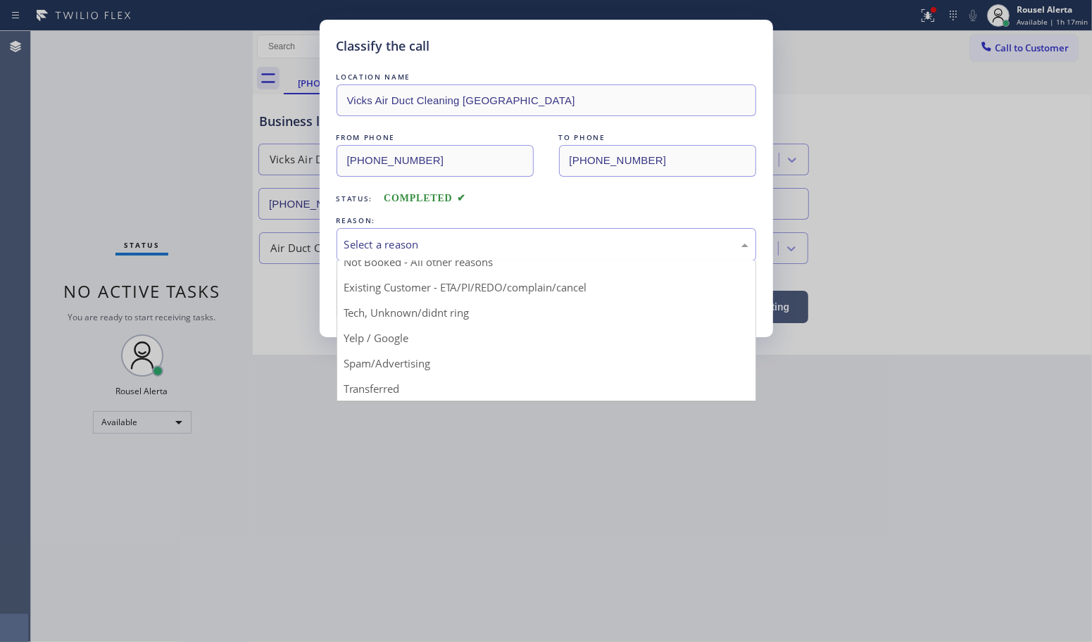
scroll to position [96, 0]
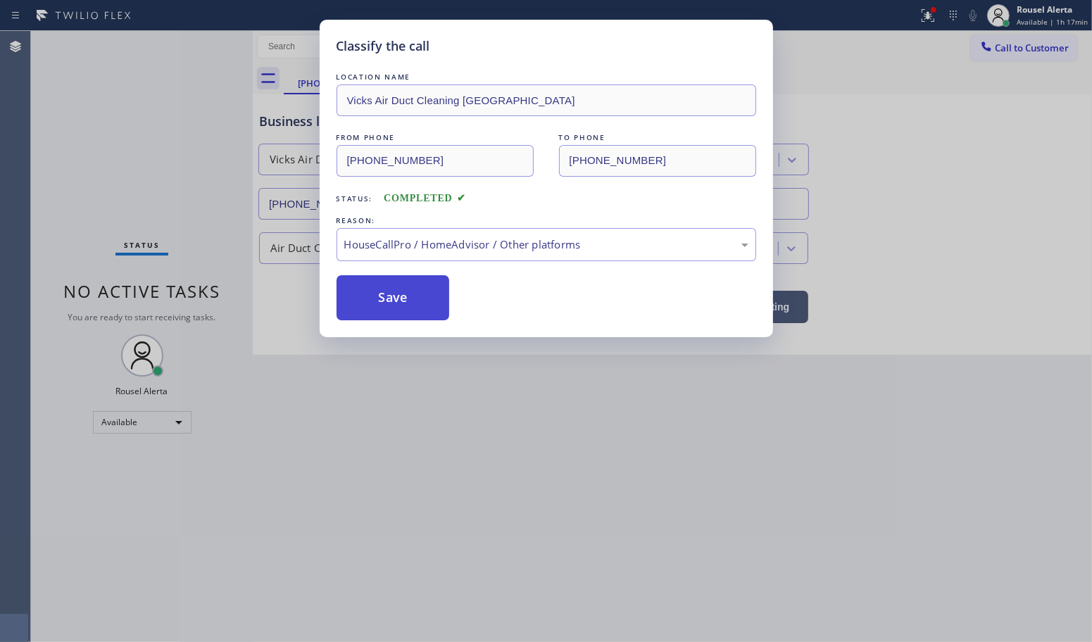
click at [420, 303] on button "Save" at bounding box center [393, 297] width 113 height 45
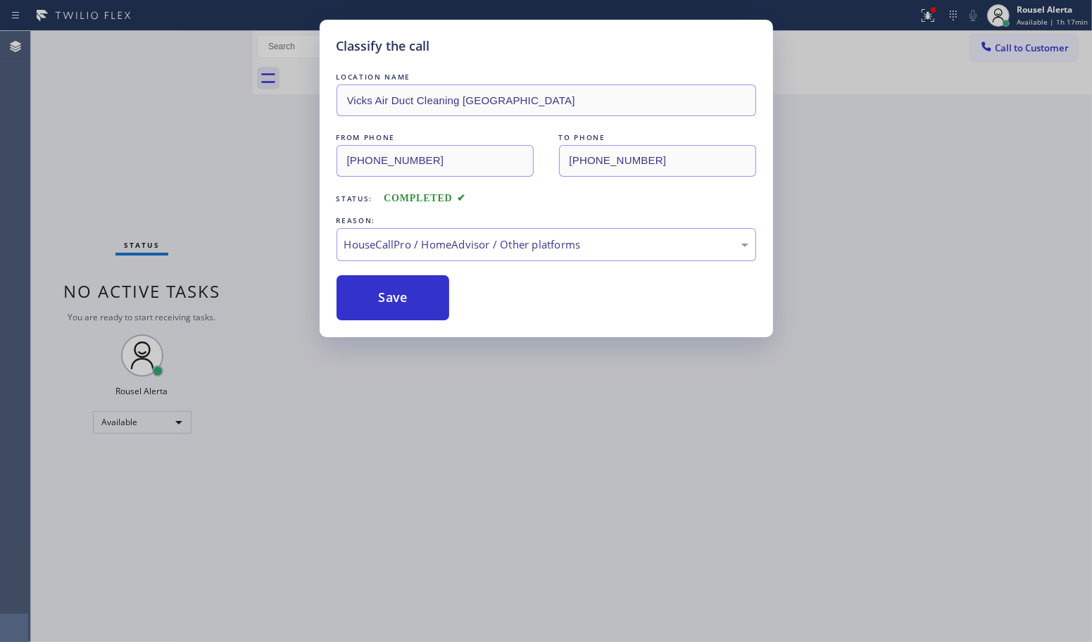
click at [581, 470] on div "Classify the call LOCATION NAME Vicks Air Duct Cleaning [GEOGRAPHIC_DATA] FROM …" at bounding box center [546, 321] width 1092 height 642
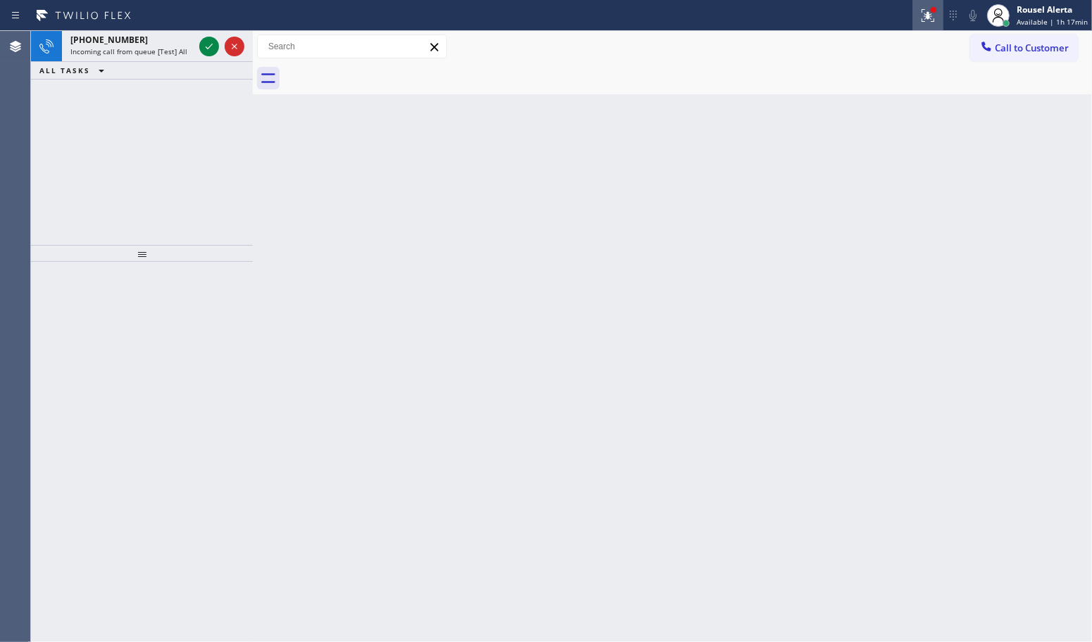
click at [923, 11] on icon at bounding box center [928, 15] width 17 height 17
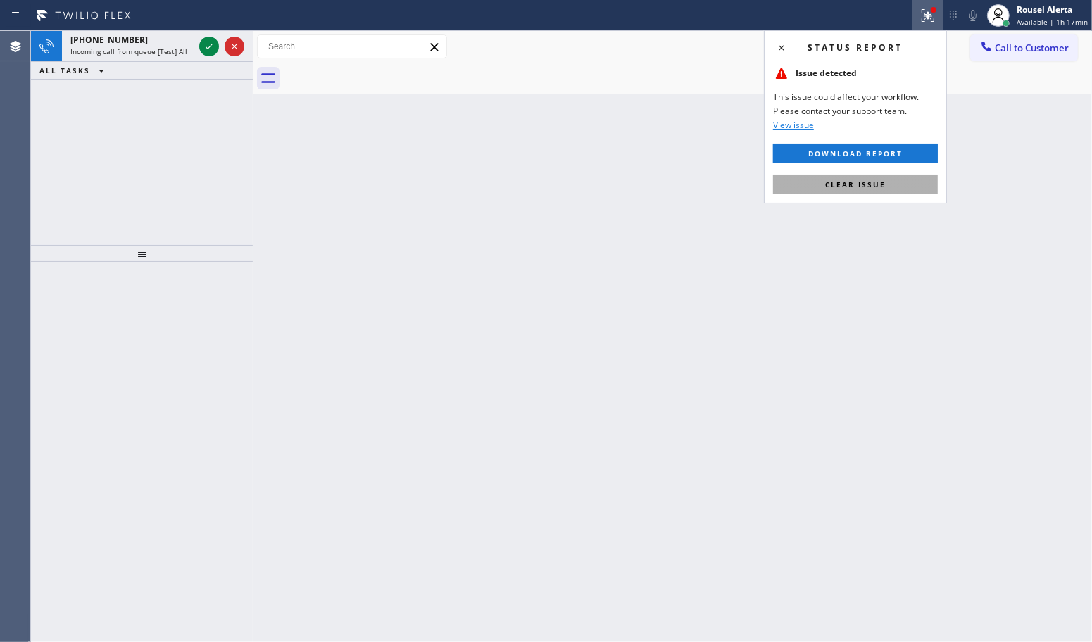
click at [875, 189] on span "Clear issue" at bounding box center [855, 185] width 61 height 10
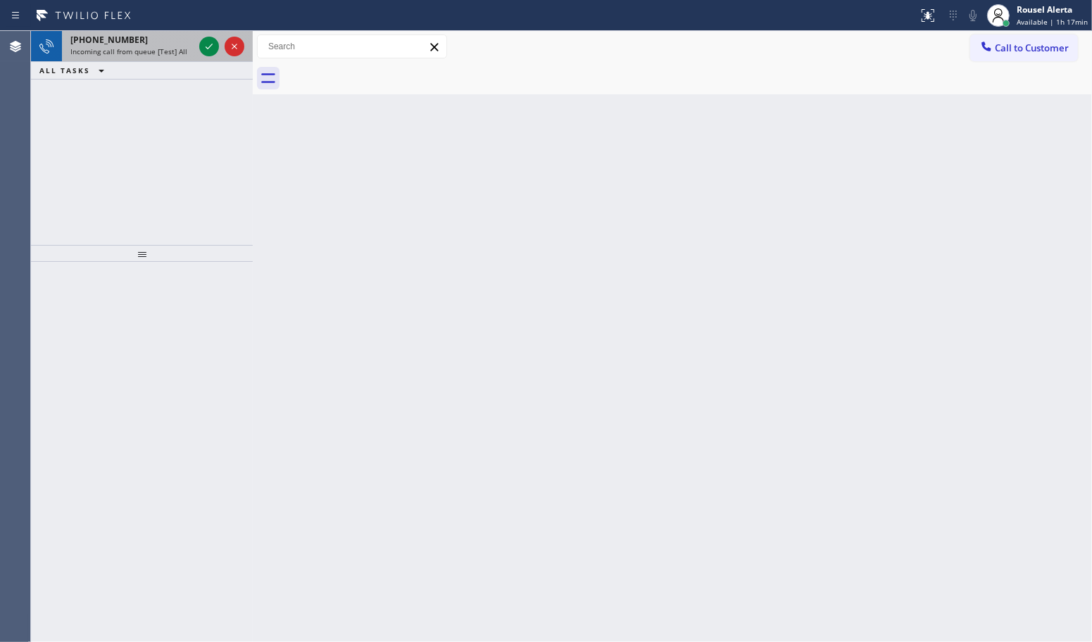
click at [152, 50] on span "Incoming call from queue [Test] All" at bounding box center [128, 51] width 117 height 10
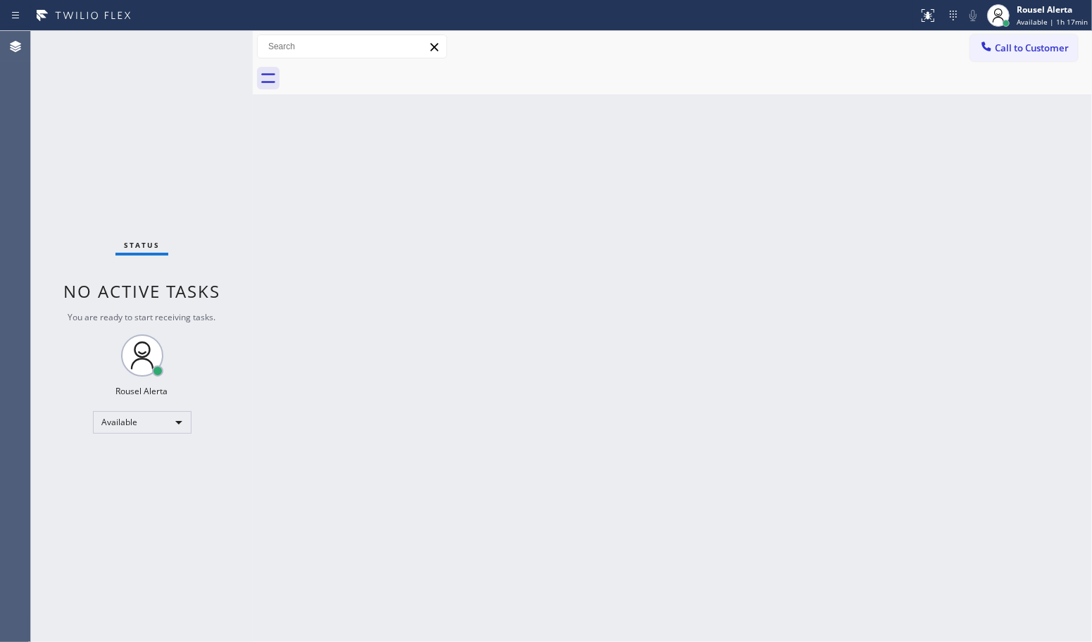
click at [294, 244] on div "Back to Dashboard Change Sender ID Customers Technicians Select a contact Outbo…" at bounding box center [672, 336] width 839 height 611
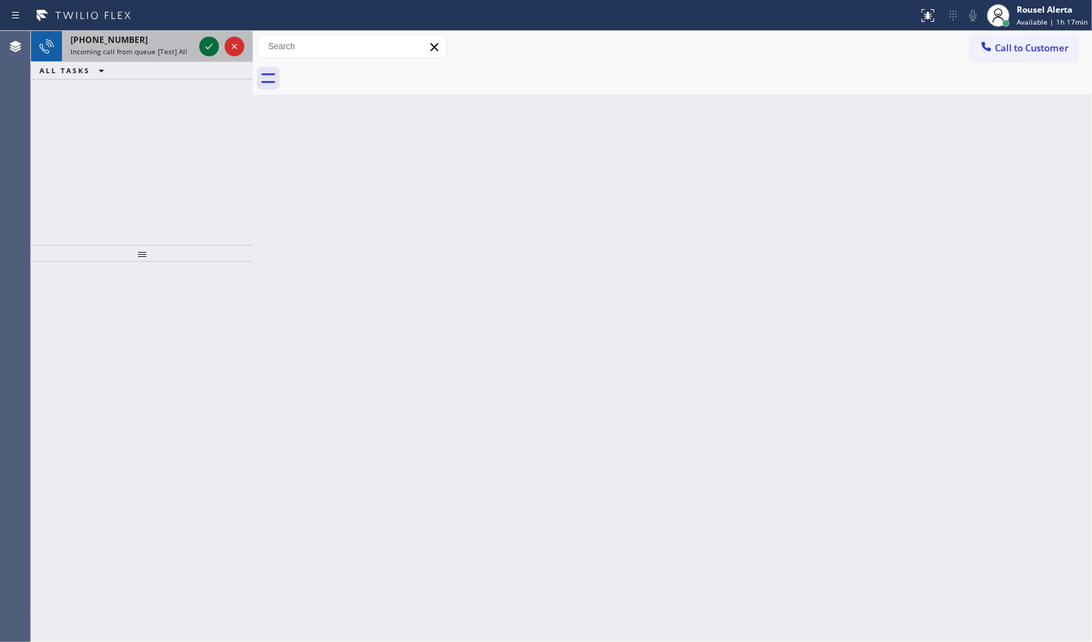
click at [210, 44] on icon at bounding box center [209, 46] width 17 height 17
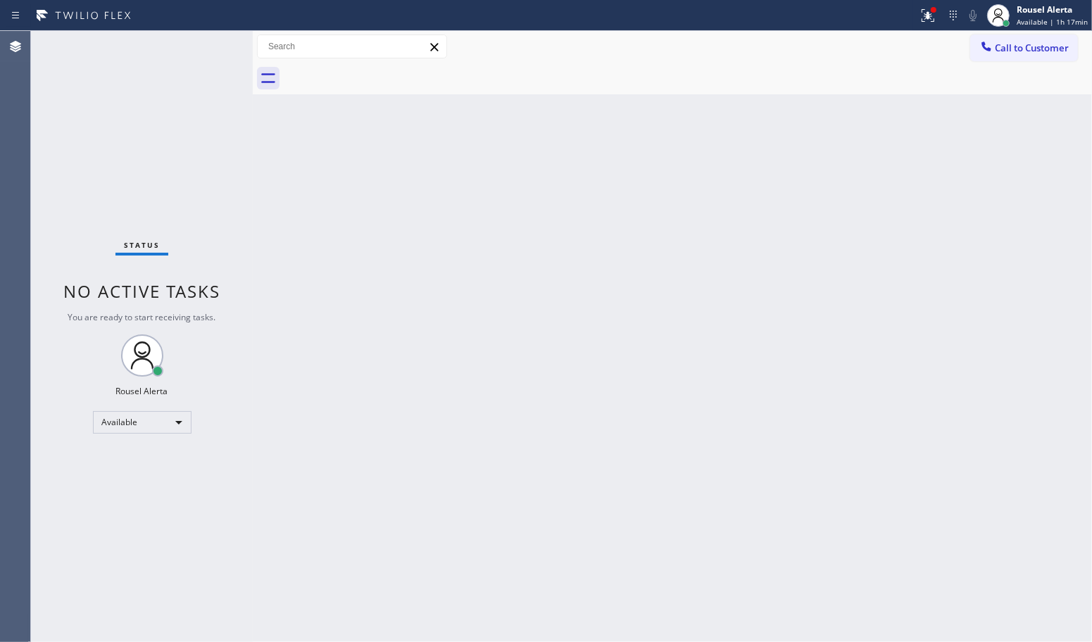
click at [344, 241] on div "Back to Dashboard Change Sender ID Customers Technicians Select a contact Outbo…" at bounding box center [672, 336] width 839 height 611
click at [930, 15] on icon at bounding box center [928, 13] width 8 height 5
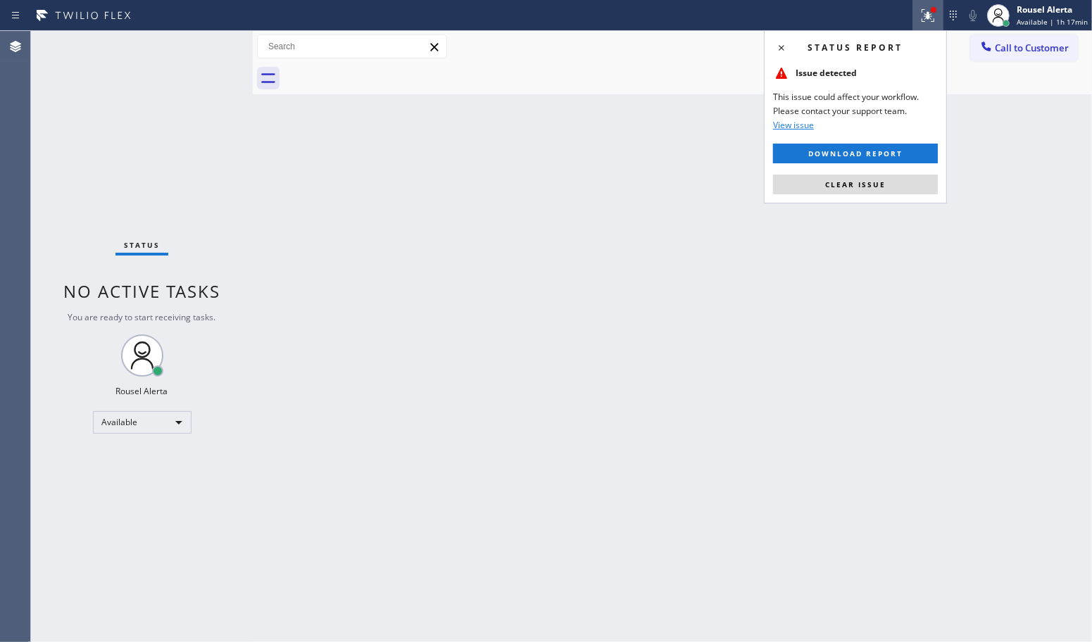
click at [885, 208] on div "Back to Dashboard Change Sender ID Customers Technicians Select a contact Outbo…" at bounding box center [672, 336] width 839 height 611
click at [885, 185] on button "Clear issue" at bounding box center [855, 185] width 165 height 20
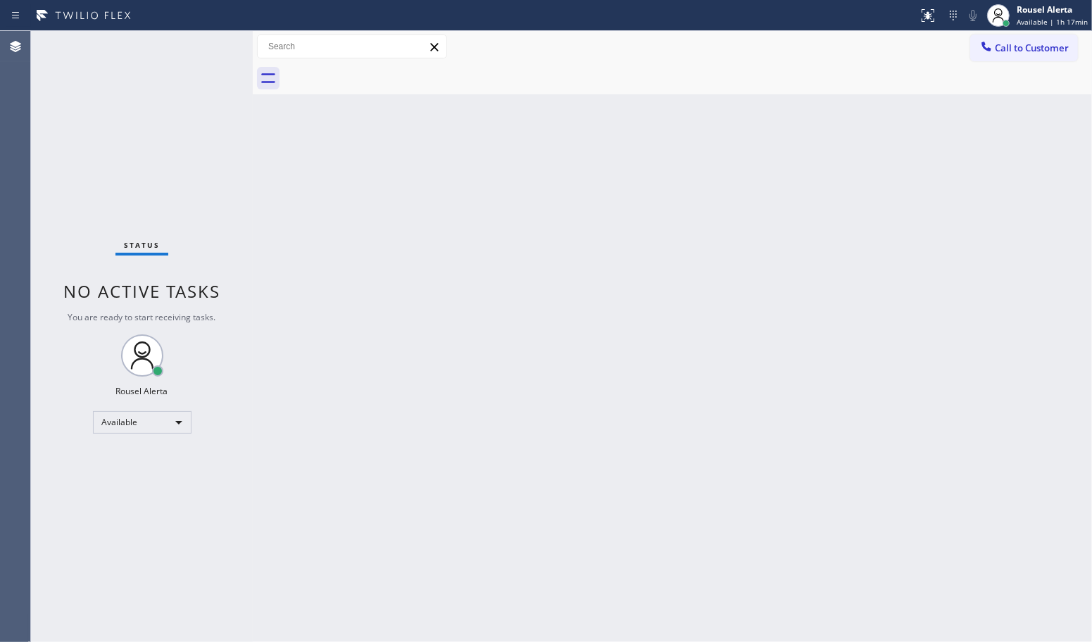
click at [356, 502] on div "Back to Dashboard Change Sender ID Customers Technicians Select a contact Outbo…" at bounding box center [672, 336] width 839 height 611
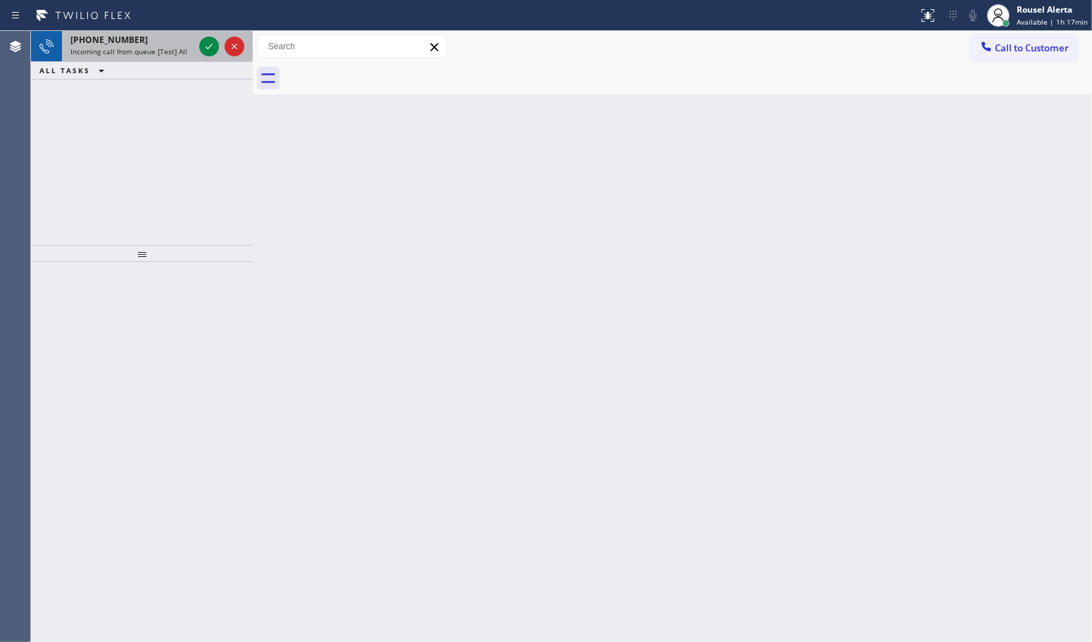
drag, startPoint x: 139, startPoint y: 58, endPoint x: 178, endPoint y: 46, distance: 40.5
click at [141, 57] on div "[PHONE_NUMBER] Incoming call from queue [Test] All" at bounding box center [129, 46] width 135 height 31
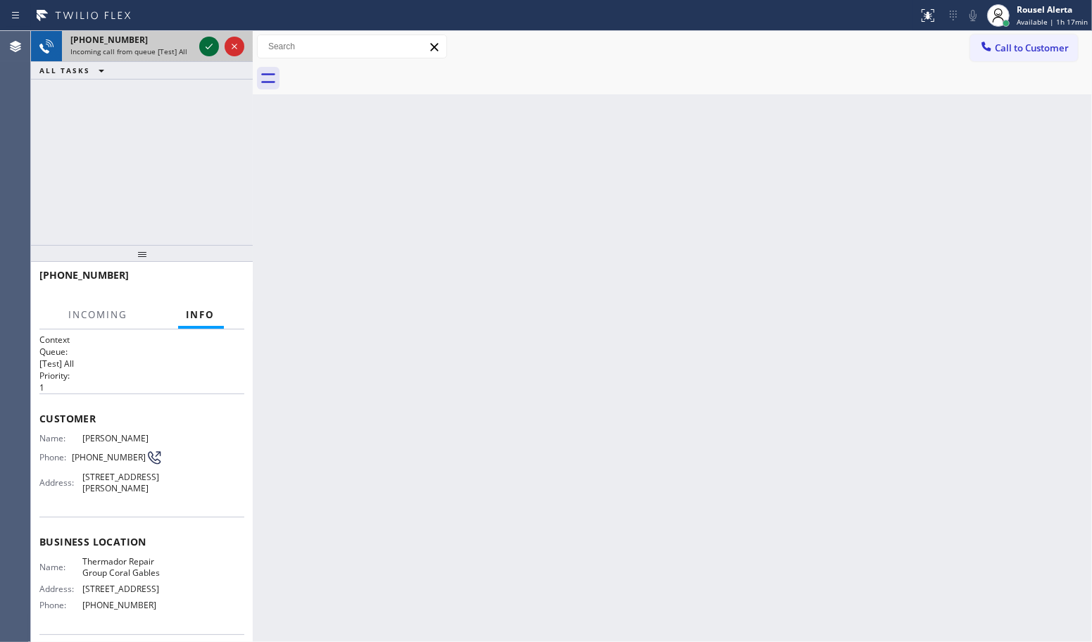
click at [202, 43] on icon at bounding box center [209, 46] width 17 height 17
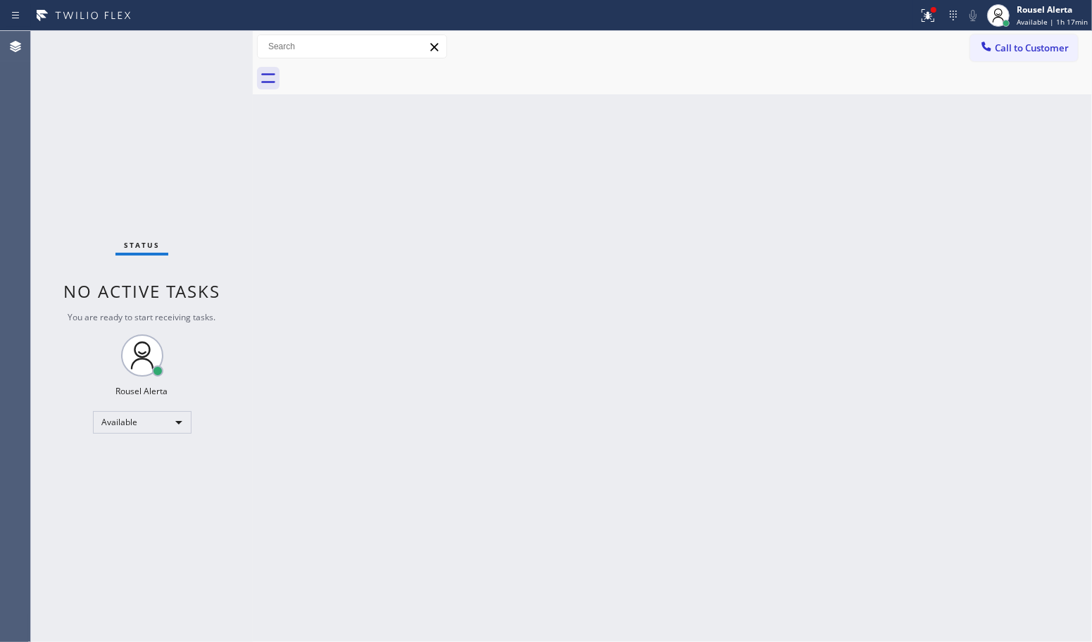
click at [205, 43] on div "Status No active tasks You are ready to start receiving tasks. Rousel Alerta Av…" at bounding box center [142, 336] width 222 height 611
click at [923, 19] on icon at bounding box center [928, 15] width 17 height 17
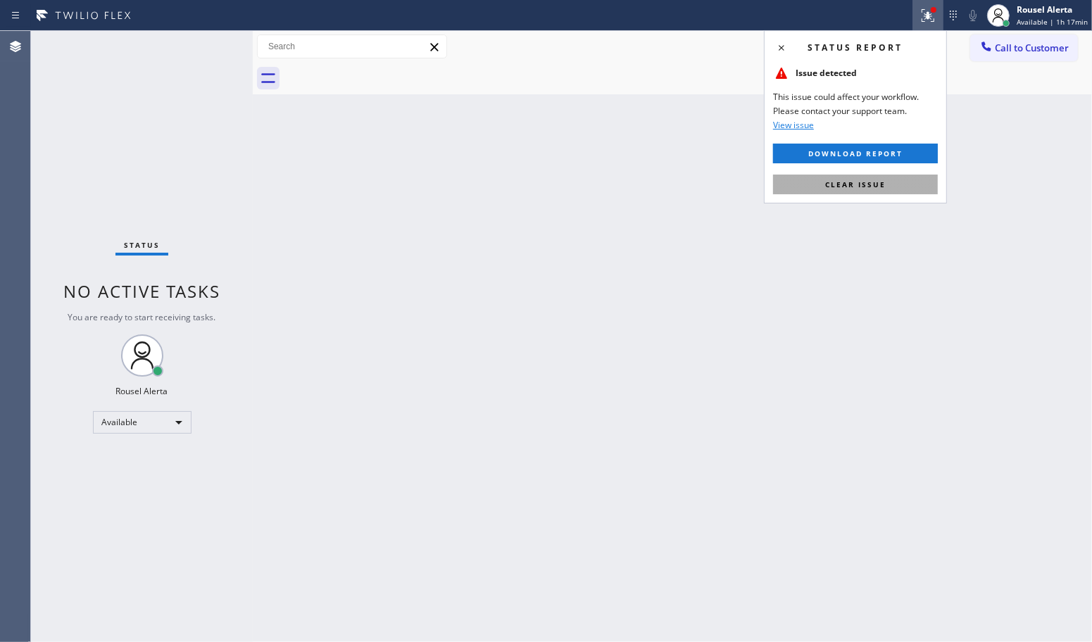
click at [896, 177] on button "Clear issue" at bounding box center [855, 185] width 165 height 20
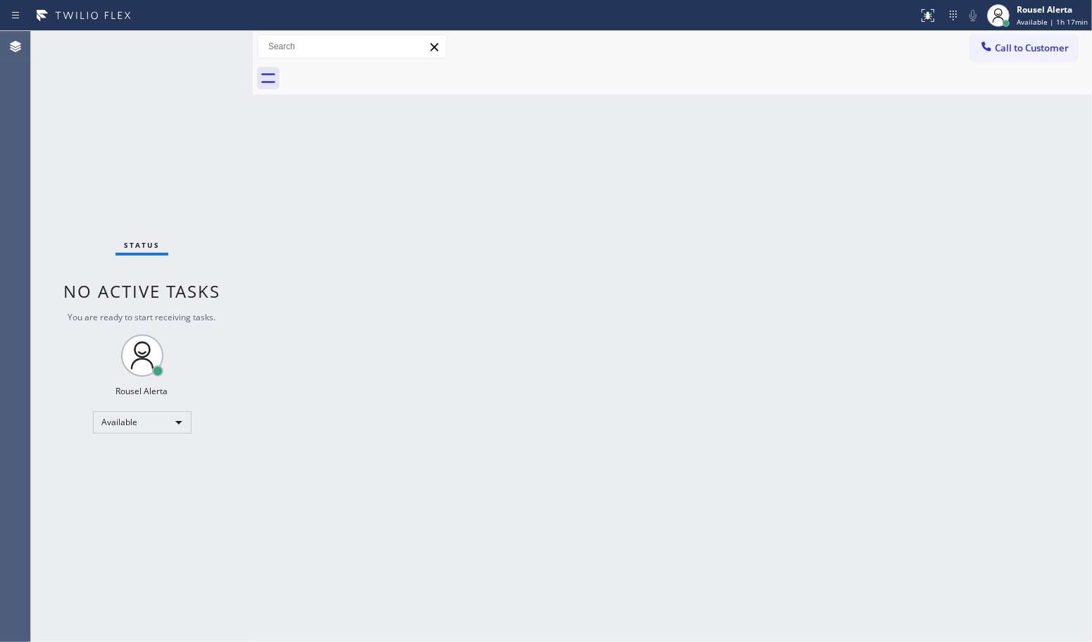
click at [768, 420] on div "Back to Dashboard Change Sender ID Customers Technicians Select a contact Outbo…" at bounding box center [672, 336] width 839 height 611
click at [185, 82] on div "Status No active tasks You are ready to start receiving tasks. Rousel Alerta Av…" at bounding box center [142, 336] width 222 height 611
click at [787, 494] on div "Back to Dashboard Change Sender ID Customers Technicians Select a contact Outbo…" at bounding box center [672, 336] width 839 height 611
click at [199, 41] on div "Status No active tasks You are ready to start receiving tasks. Rousel Alerta Av…" at bounding box center [142, 336] width 222 height 611
click at [537, 392] on div "Back to Dashboard Change Sender ID Customers Technicians Select a contact Outbo…" at bounding box center [672, 336] width 839 height 611
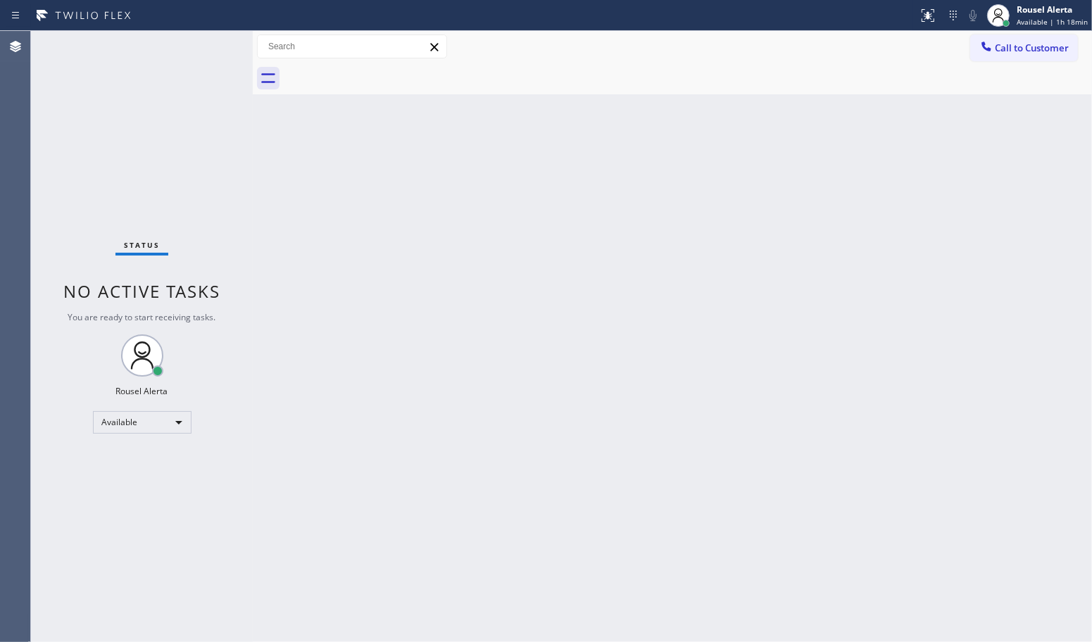
click at [480, 296] on div "Back to Dashboard Change Sender ID Customers Technicians Select a contact Outbo…" at bounding box center [672, 336] width 839 height 611
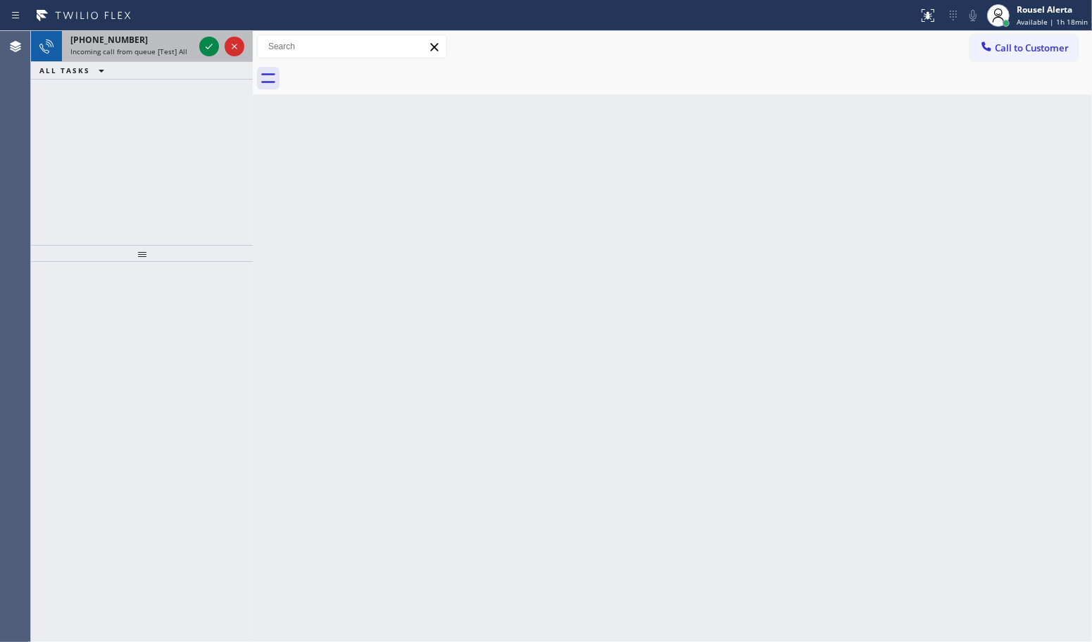
click at [159, 37] on div "[PHONE_NUMBER]" at bounding box center [131, 40] width 123 height 12
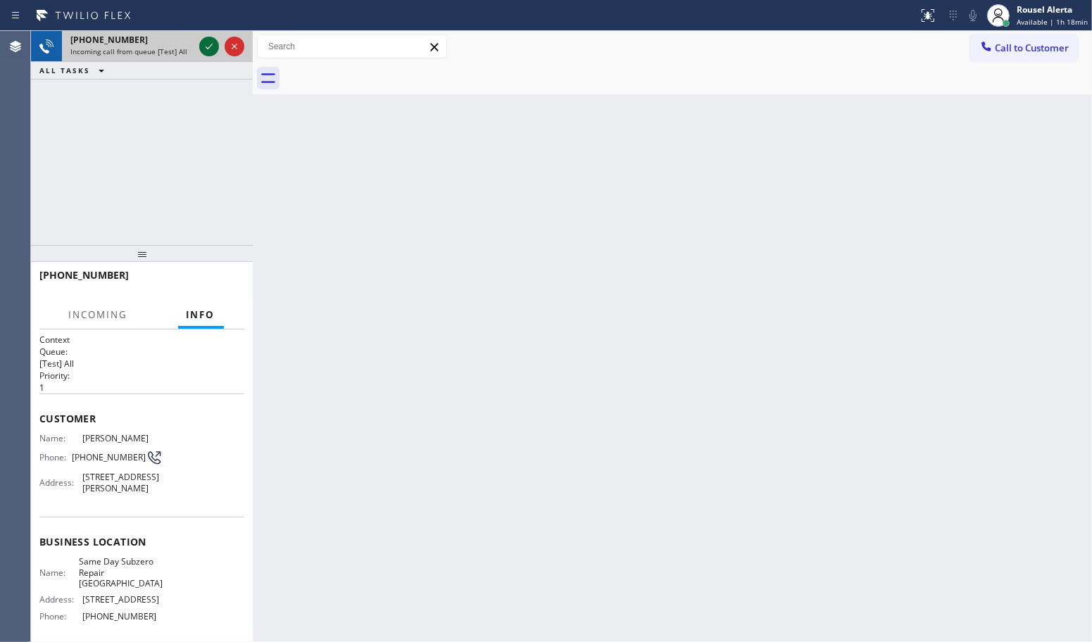
click at [204, 49] on icon at bounding box center [209, 46] width 17 height 17
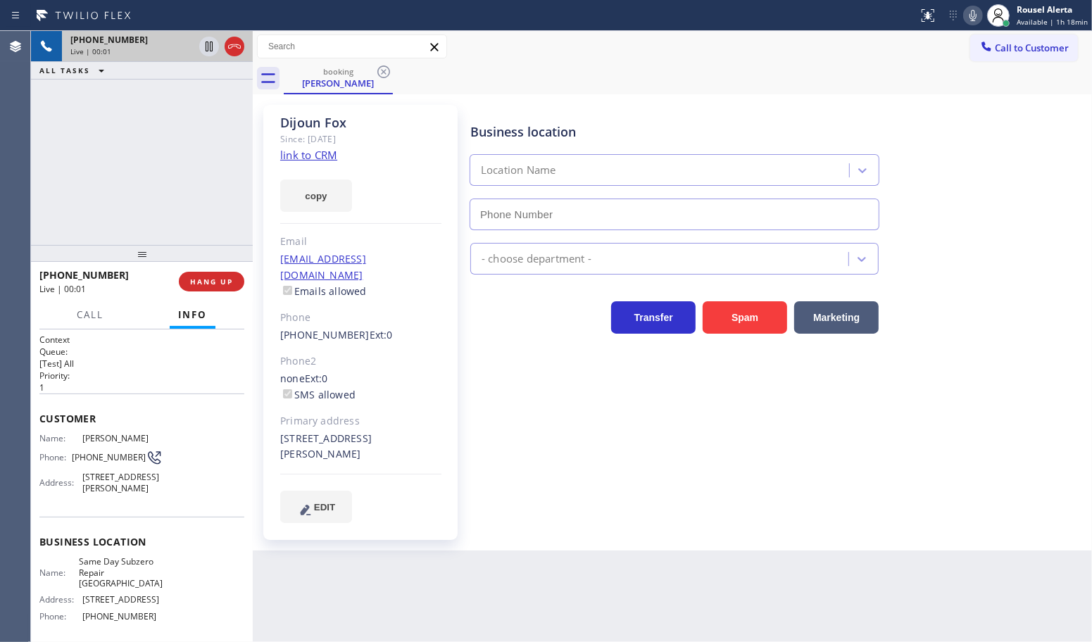
type input "[PHONE_NUMBER]"
click at [324, 151] on link "link to CRM" at bounding box center [308, 155] width 57 height 14
click at [206, 43] on icon at bounding box center [209, 46] width 17 height 17
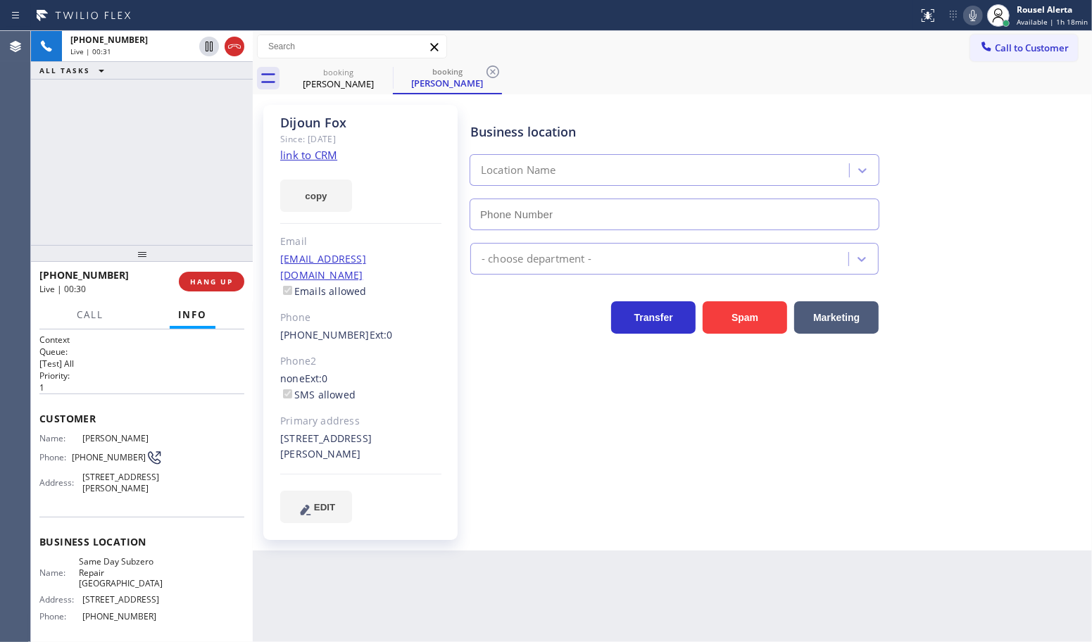
click at [977, 16] on icon at bounding box center [973, 15] width 7 height 11
type input "[PHONE_NUMBER]"
click at [528, 601] on div "Back to Dashboard Change Sender ID Customers Technicians Select a contact Outbo…" at bounding box center [672, 336] width 839 height 611
click at [153, 111] on div "[PHONE_NUMBER] Live | 02:54 ALL TASKS ALL TASKS ACTIVE TASKS TASKS IN WRAP UP" at bounding box center [142, 138] width 222 height 214
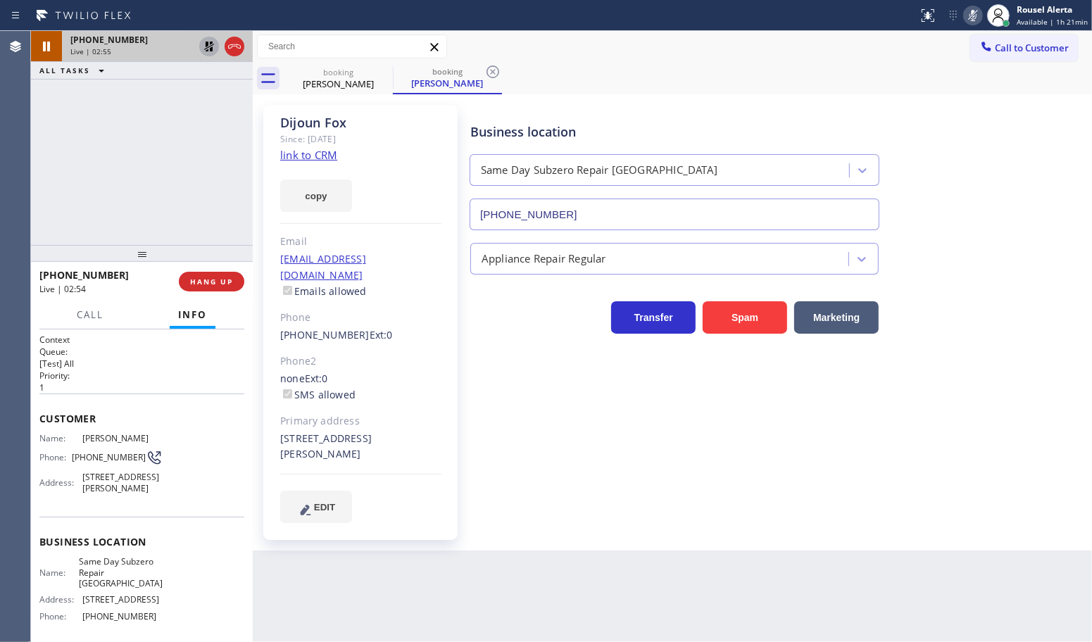
click at [206, 47] on icon at bounding box center [209, 46] width 17 height 17
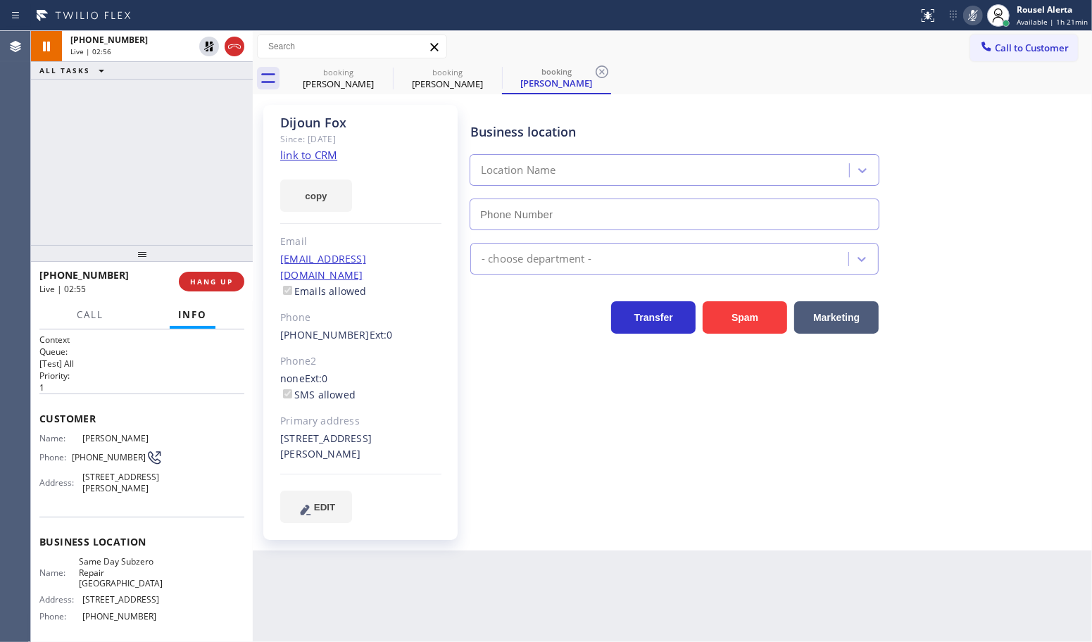
click at [973, 15] on icon at bounding box center [973, 15] width 17 height 17
type input "[PHONE_NUMBER]"
click at [218, 139] on div "[PHONE_NUMBER] Live | 03:34 ALL TASKS ALL TASKS ACTIVE TASKS TASKS IN WRAP UP" at bounding box center [142, 138] width 222 height 214
click at [360, 548] on div "Back to Dashboard Change Sender ID Customers Technicians Select a contact Outbo…" at bounding box center [672, 336] width 839 height 611
click at [189, 195] on div "[PHONE_NUMBER] Live | 03:36 ALL TASKS ALL TASKS ACTIVE TASKS TASKS IN WRAP UP" at bounding box center [142, 138] width 222 height 214
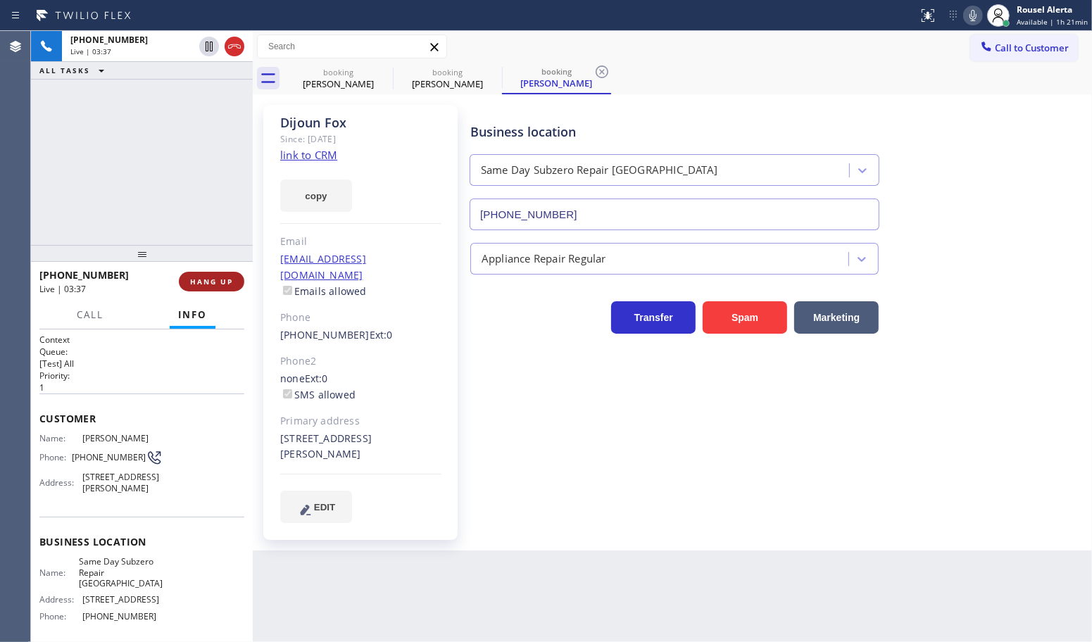
click at [223, 289] on button "HANG UP" at bounding box center [211, 282] width 65 height 20
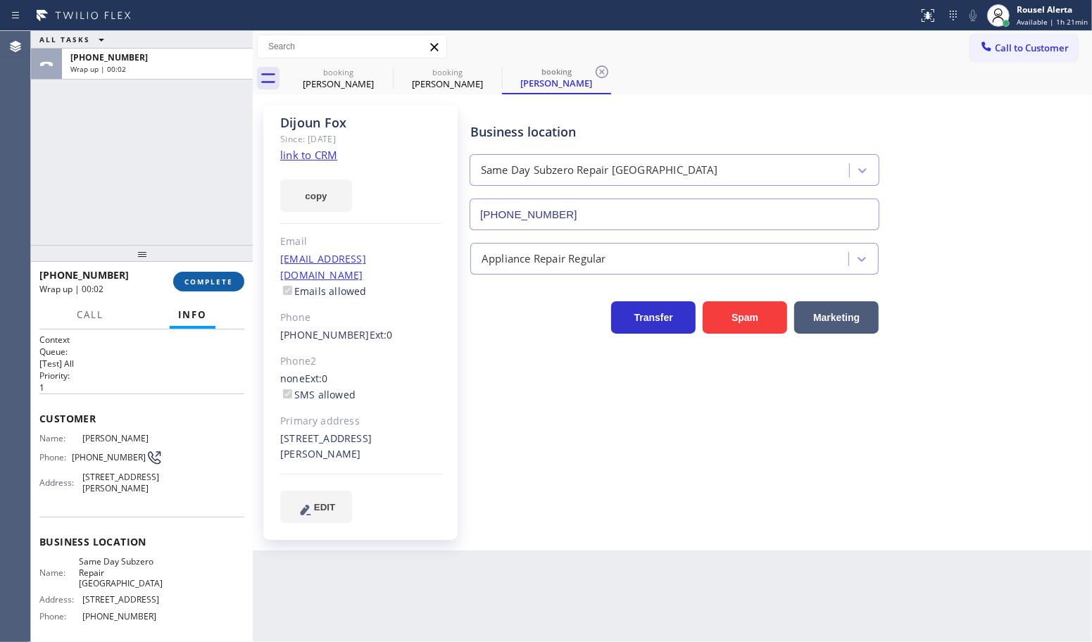
click at [217, 282] on span "COMPLETE" at bounding box center [209, 282] width 49 height 10
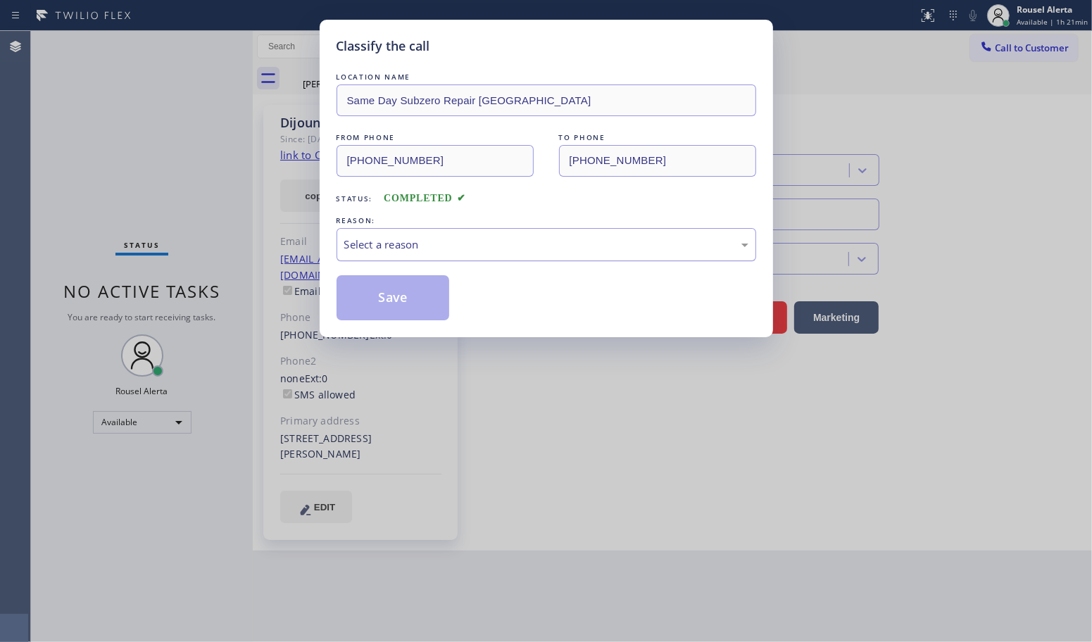
click at [482, 244] on div "Select a reason" at bounding box center [546, 245] width 404 height 16
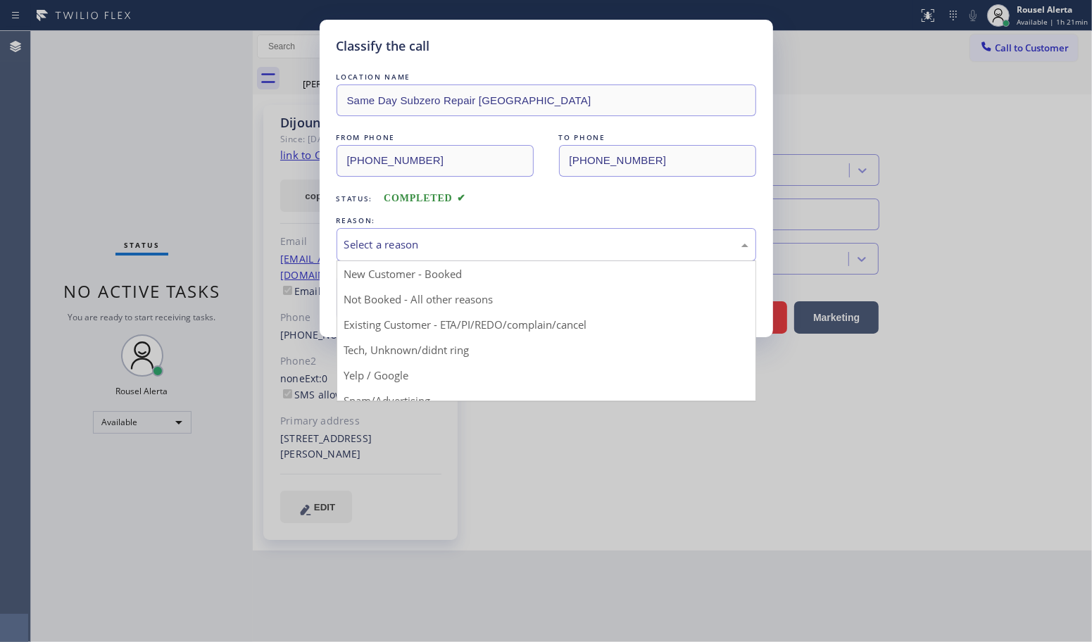
drag, startPoint x: 488, startPoint y: 332, endPoint x: 440, endPoint y: 305, distance: 54.9
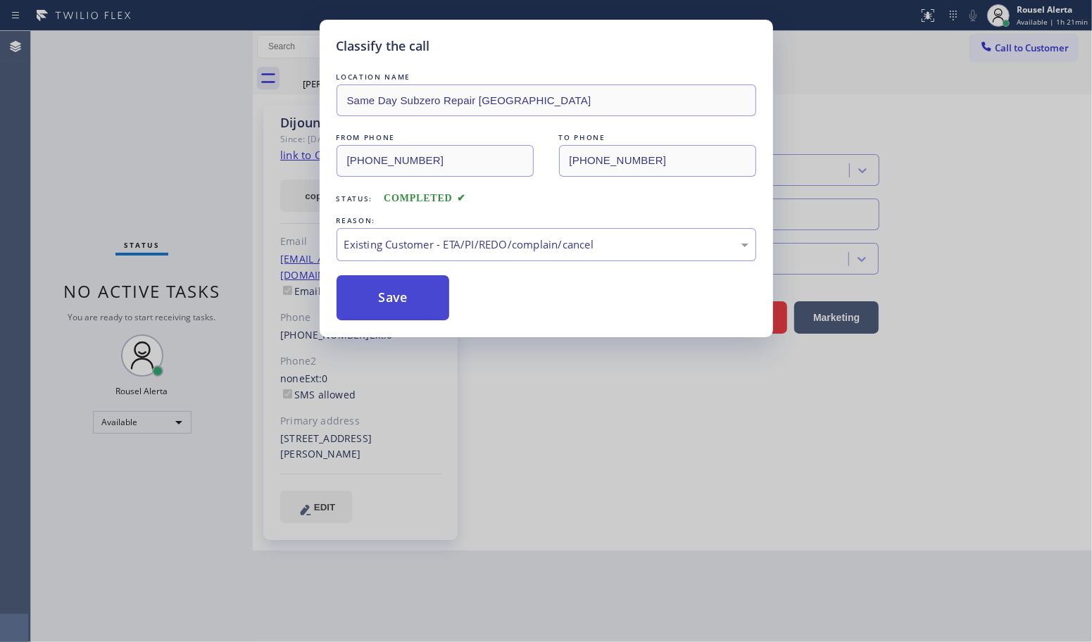
click at [420, 301] on button "Save" at bounding box center [393, 297] width 113 height 45
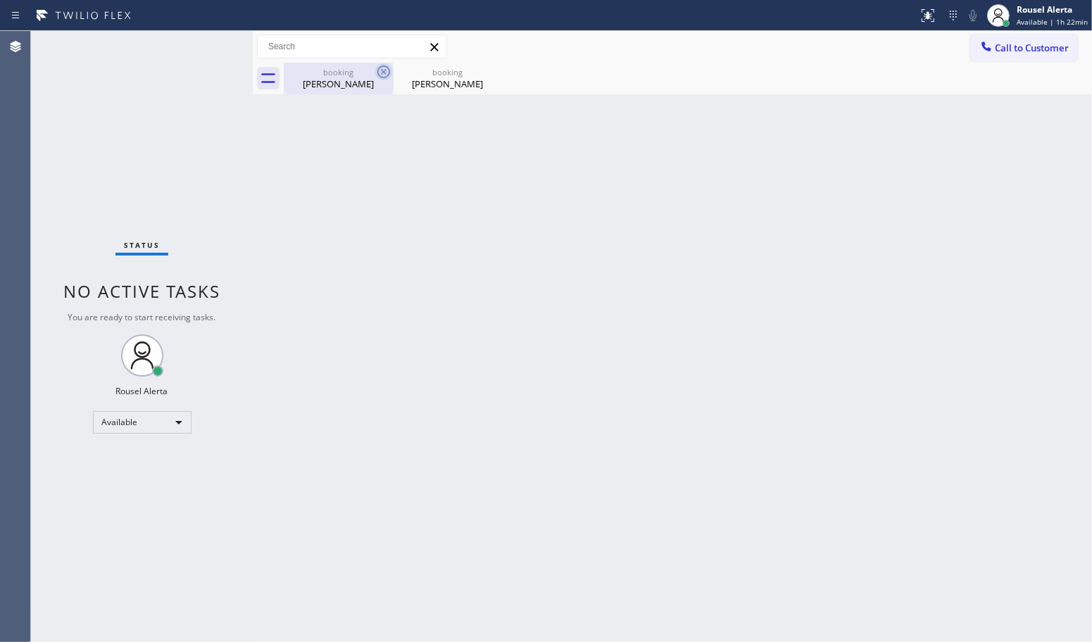
click at [380, 75] on icon at bounding box center [383, 71] width 17 height 17
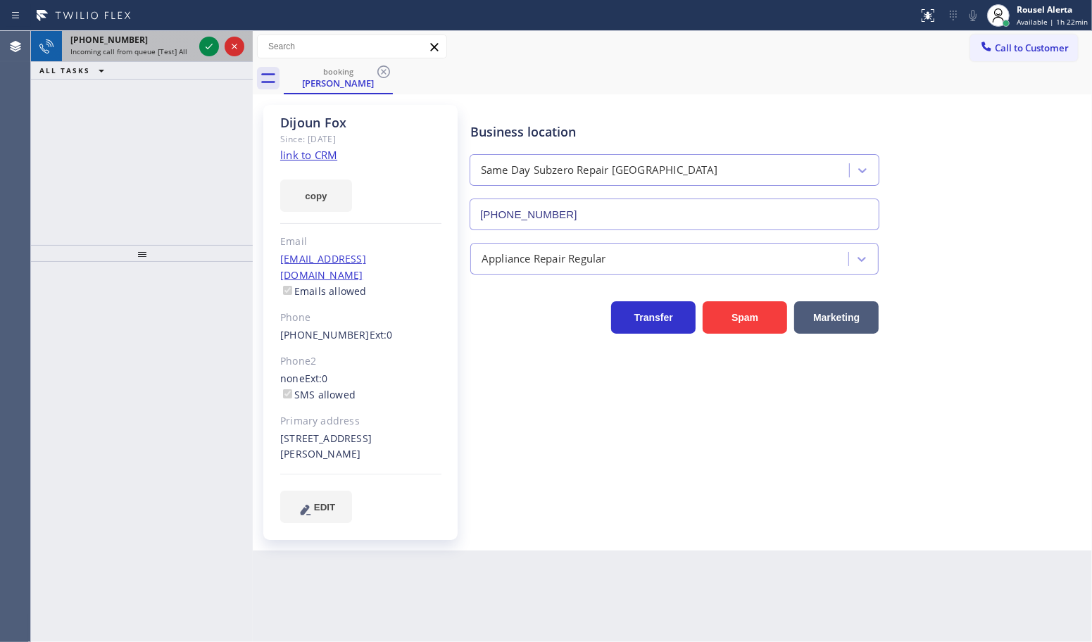
click at [146, 54] on span "Incoming call from queue [Test] All" at bounding box center [128, 51] width 117 height 10
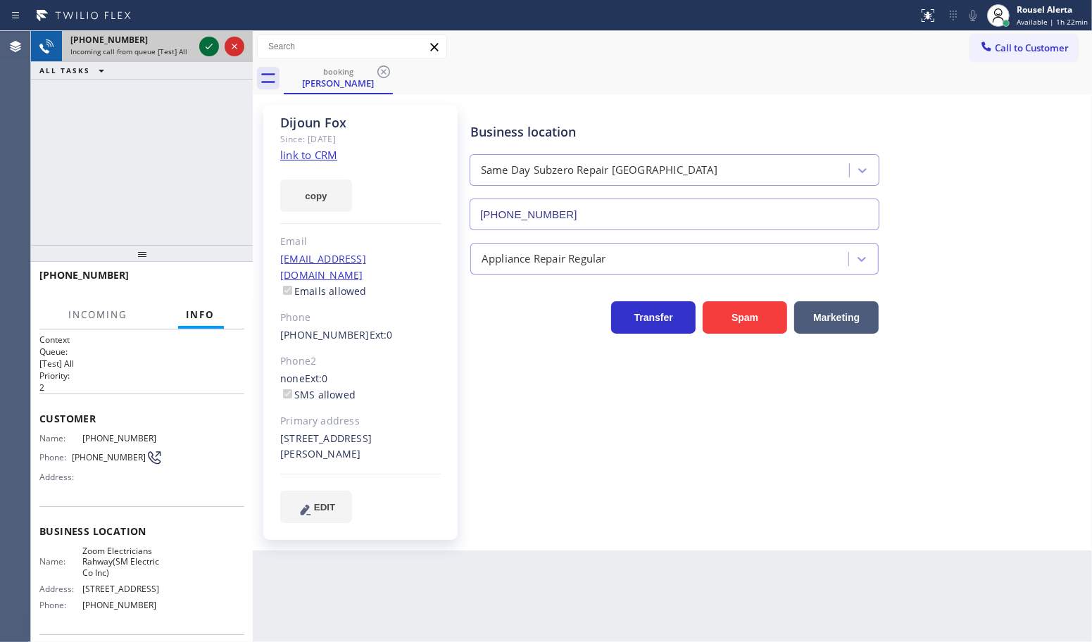
click at [202, 47] on icon at bounding box center [209, 46] width 17 height 17
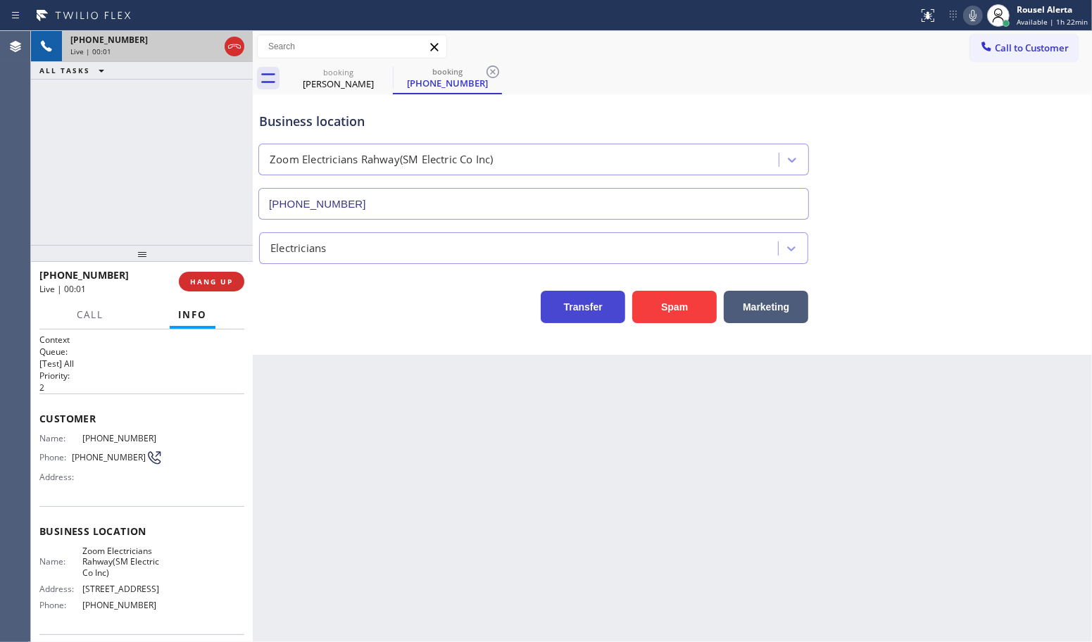
type input "[PHONE_NUMBER]"
click at [653, 311] on button "Spam" at bounding box center [674, 307] width 85 height 32
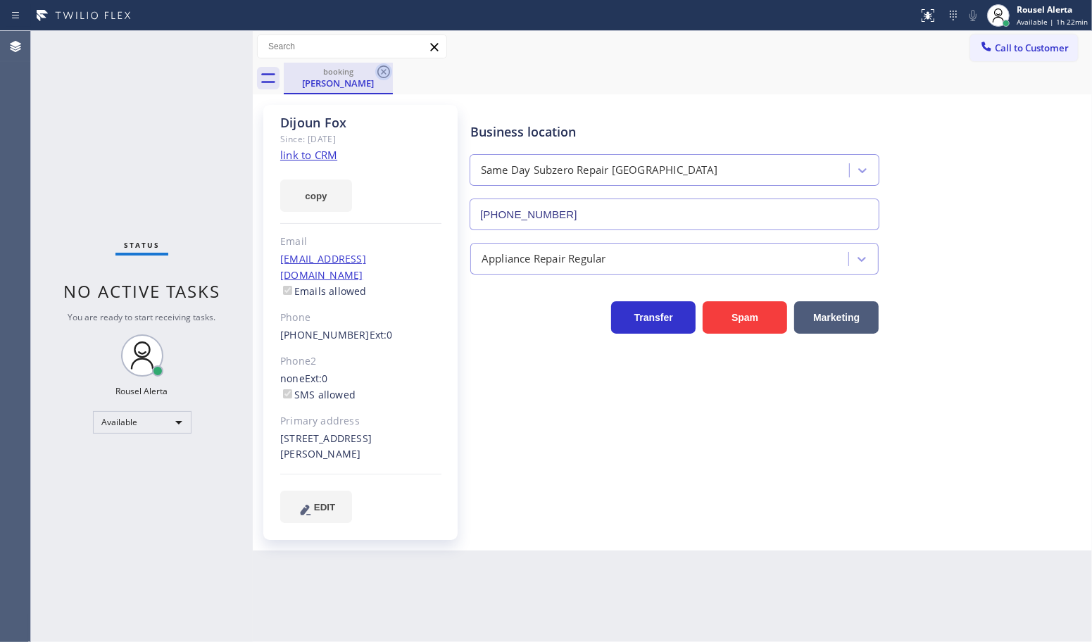
click at [382, 72] on icon at bounding box center [383, 71] width 17 height 17
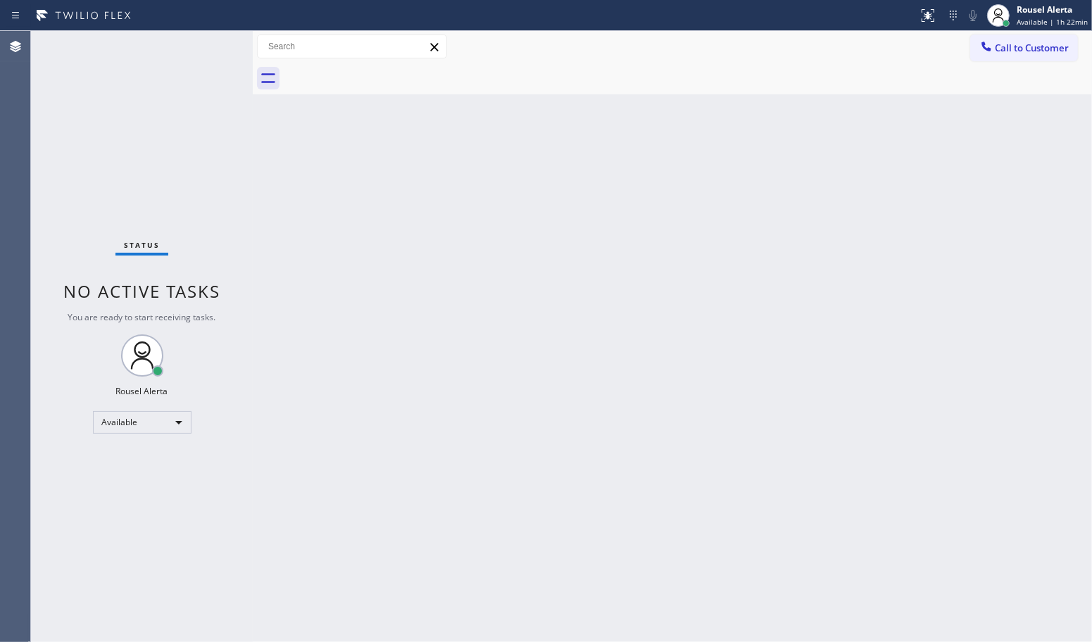
click at [365, 265] on div "Back to Dashboard Change Sender ID Customers Technicians Select a contact Outbo…" at bounding box center [672, 336] width 839 height 611
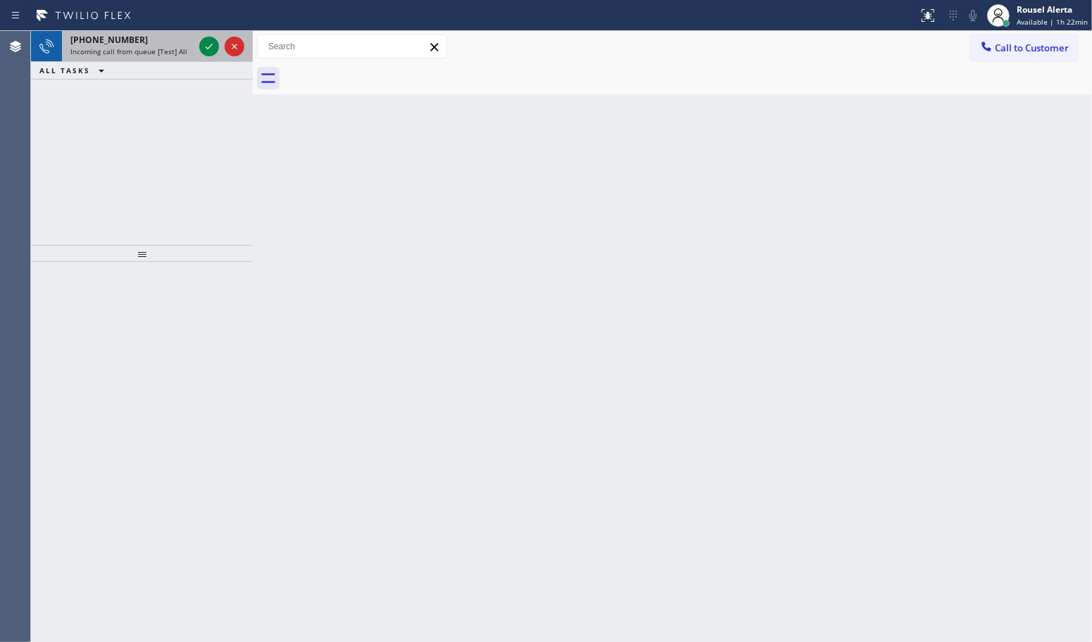
drag, startPoint x: 149, startPoint y: 50, endPoint x: 166, endPoint y: 47, distance: 17.1
click at [149, 50] on span "Incoming call from queue [Test] All" at bounding box center [128, 51] width 117 height 10
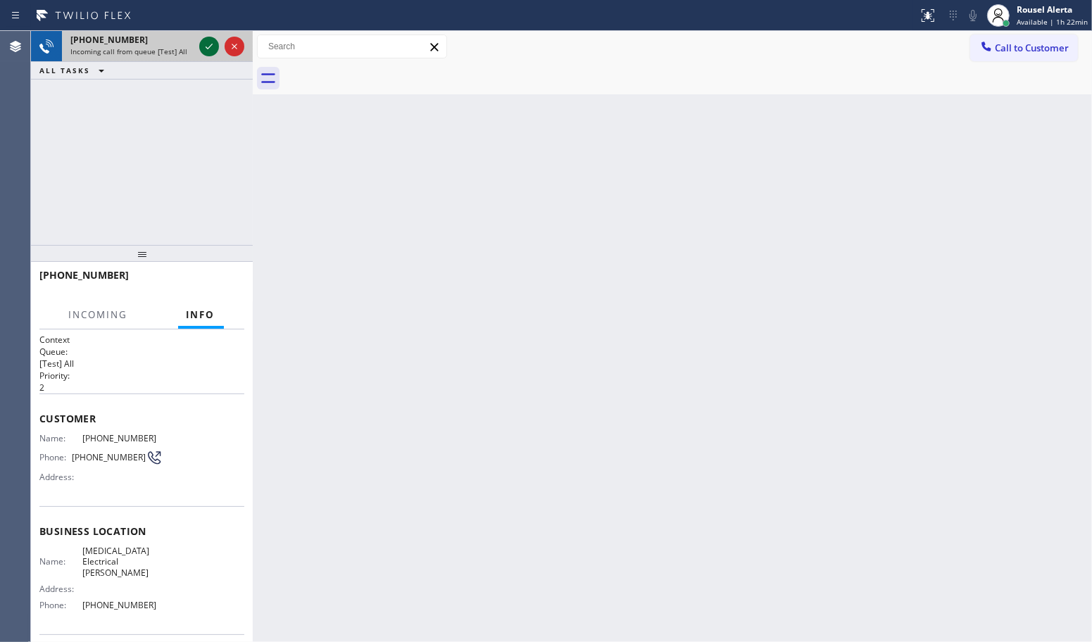
click at [206, 48] on icon at bounding box center [209, 46] width 17 height 17
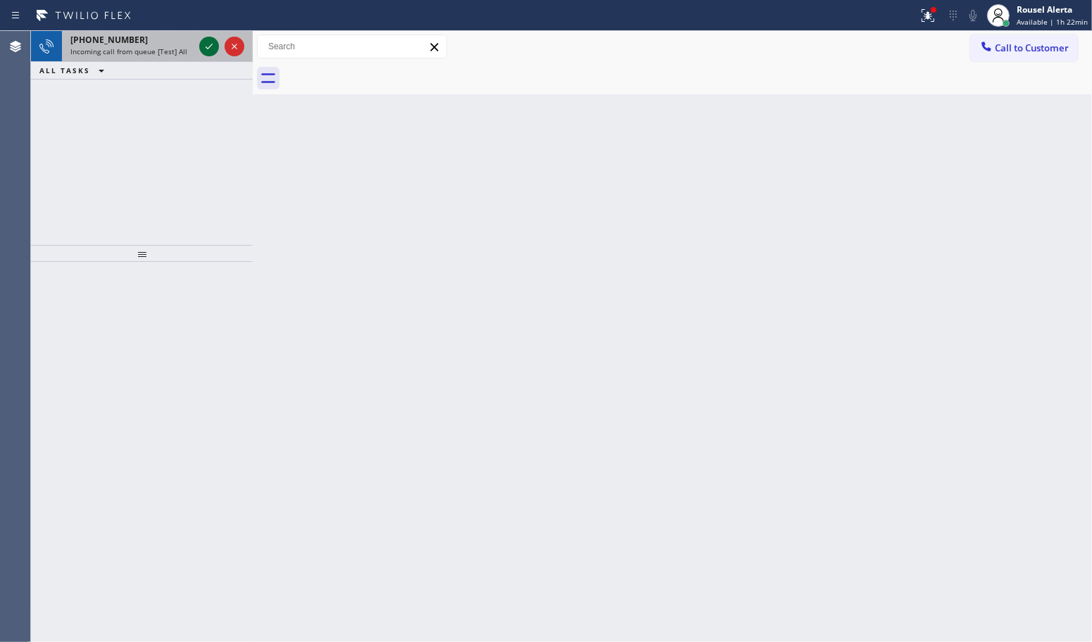
click at [206, 48] on icon at bounding box center [209, 46] width 17 height 17
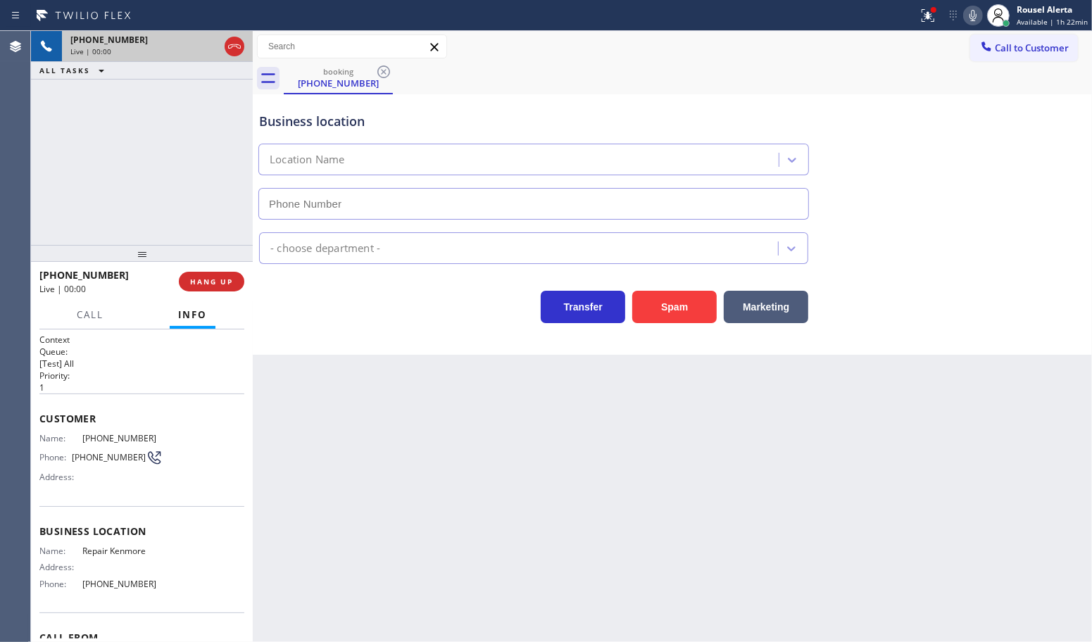
type input "[PHONE_NUMBER]"
click at [931, 22] on icon at bounding box center [928, 15] width 17 height 17
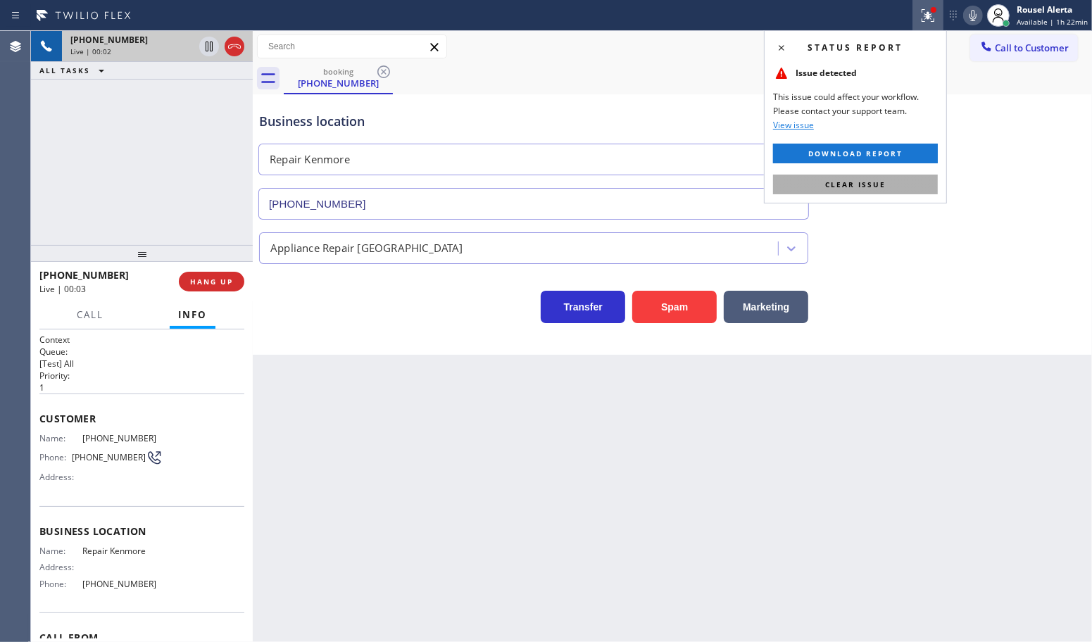
click at [882, 190] on button "Clear issue" at bounding box center [855, 185] width 165 height 20
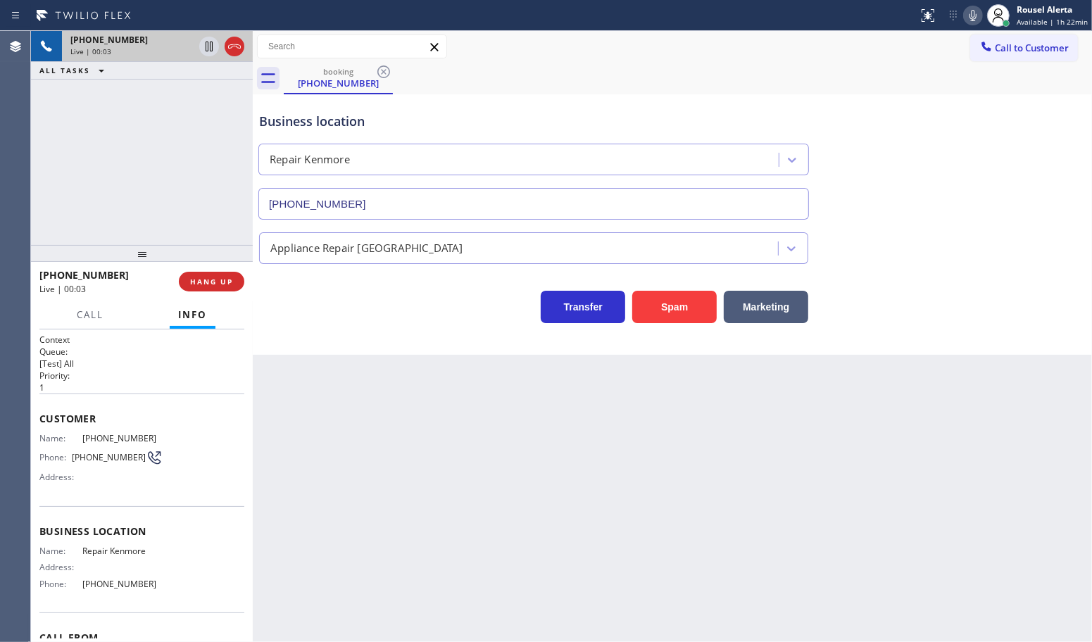
click at [808, 487] on div "Back to Dashboard Change Sender ID Customers Technicians Select a contact Outbo…" at bounding box center [672, 336] width 839 height 611
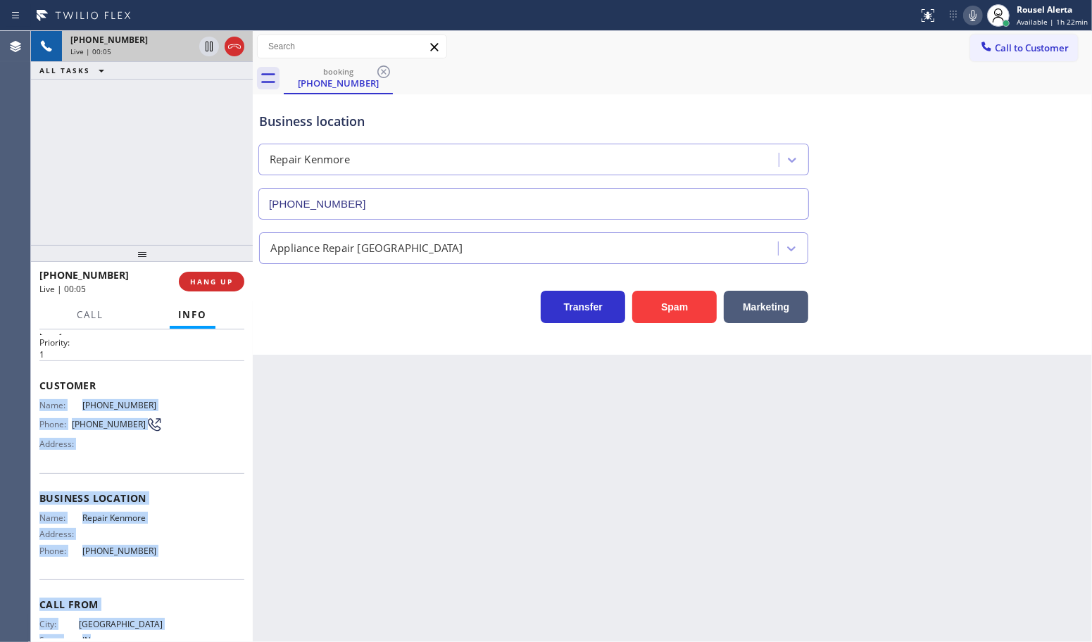
scroll to position [65, 0]
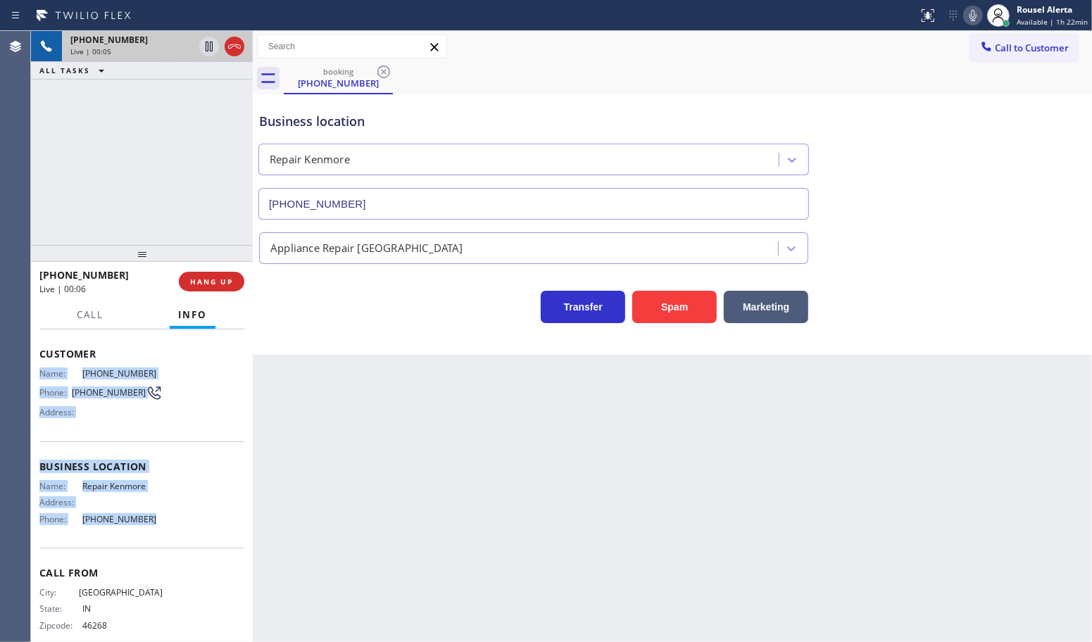
drag, startPoint x: 39, startPoint y: 437, endPoint x: 198, endPoint y: 508, distance: 174.6
click at [198, 508] on div "Context Queue: [Test] All Priority: 1 Customer Name: [PHONE_NUMBER] Phone: [PHO…" at bounding box center [141, 462] width 205 height 386
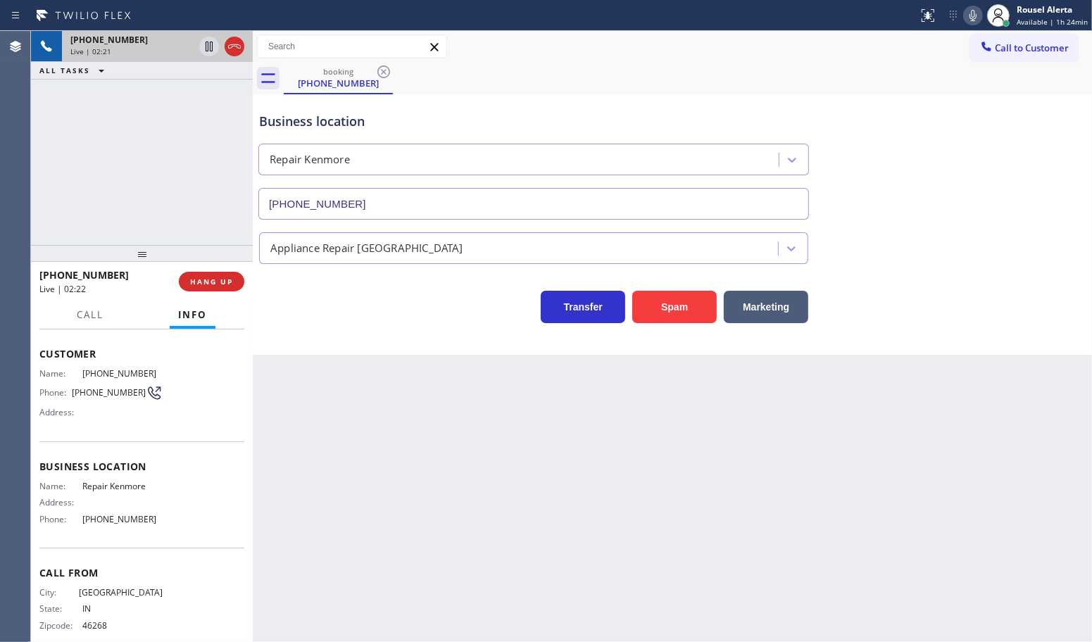
click at [614, 70] on div "booking [PHONE_NUMBER]" at bounding box center [688, 79] width 808 height 32
click at [374, 384] on div "Back to Dashboard Change Sender ID Customers Technicians Select a contact Outbo…" at bounding box center [672, 336] width 839 height 611
click at [191, 165] on div "[PHONE_NUMBER] Live | 03:13 ALL TASKS ALL TASKS ACTIVE TASKS TASKS IN WRAP UP" at bounding box center [142, 138] width 222 height 214
click at [208, 49] on icon at bounding box center [209, 46] width 17 height 17
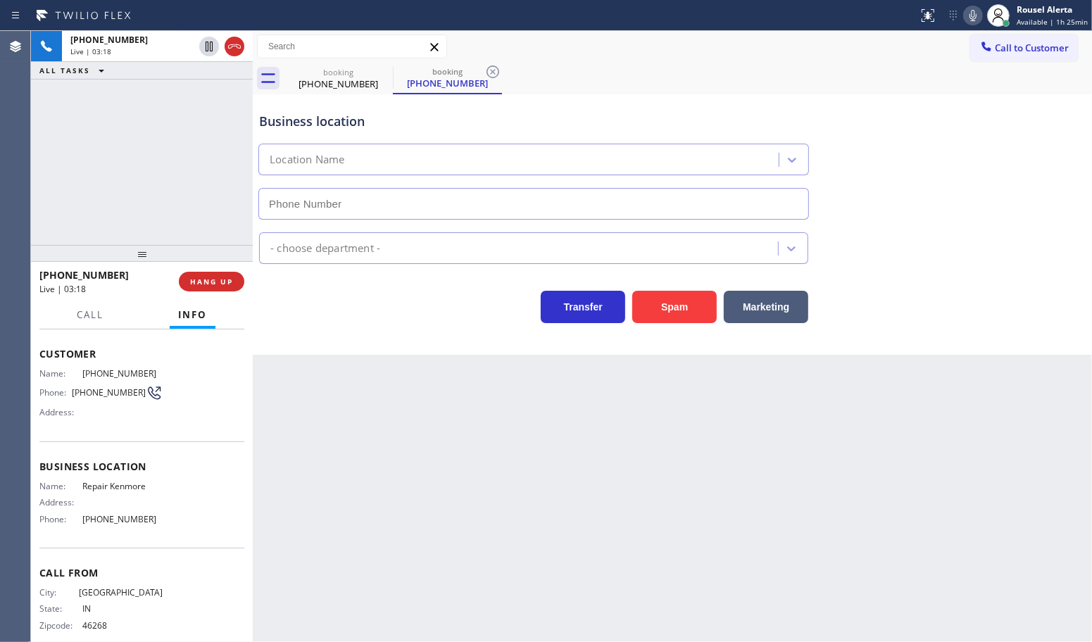
type input "[PHONE_NUMBER]"
click at [977, 19] on icon at bounding box center [973, 15] width 17 height 17
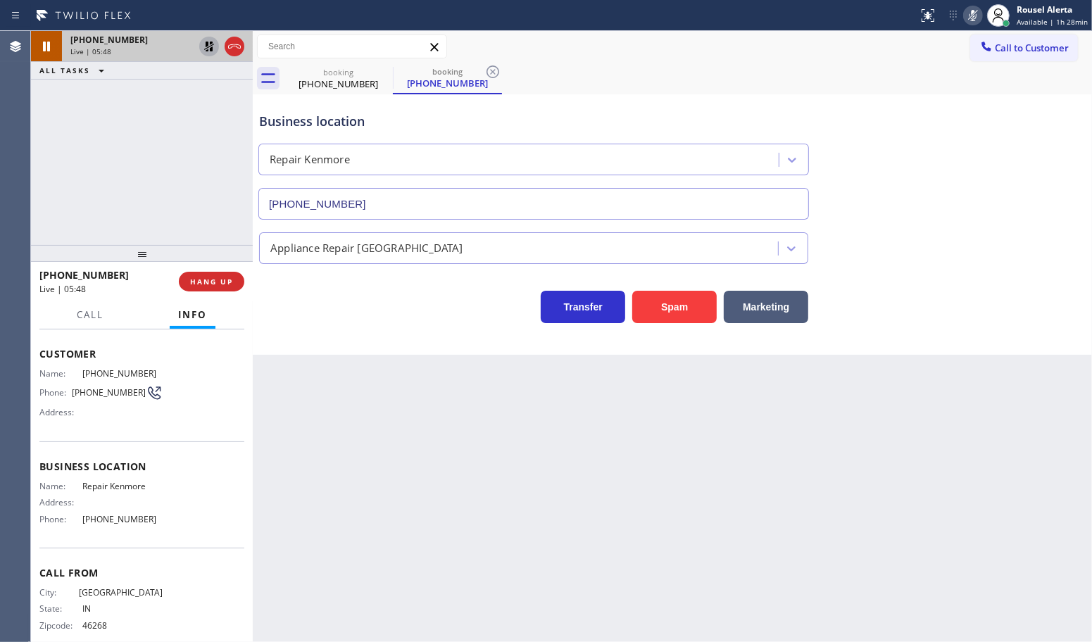
click at [202, 51] on icon at bounding box center [209, 46] width 17 height 17
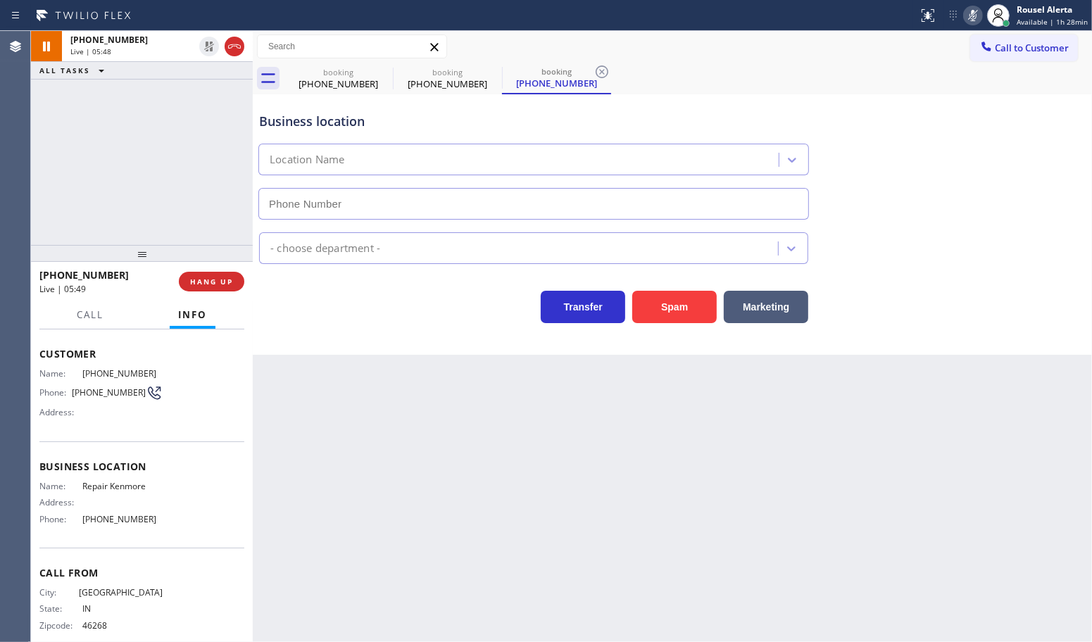
type input "[PHONE_NUMBER]"
click at [977, 16] on icon at bounding box center [973, 15] width 17 height 17
click at [491, 452] on div "Back to Dashboard Change Sender ID Customers Technicians Select a contact Outbo…" at bounding box center [672, 336] width 839 height 611
click at [99, 321] on button "Call" at bounding box center [90, 314] width 44 height 27
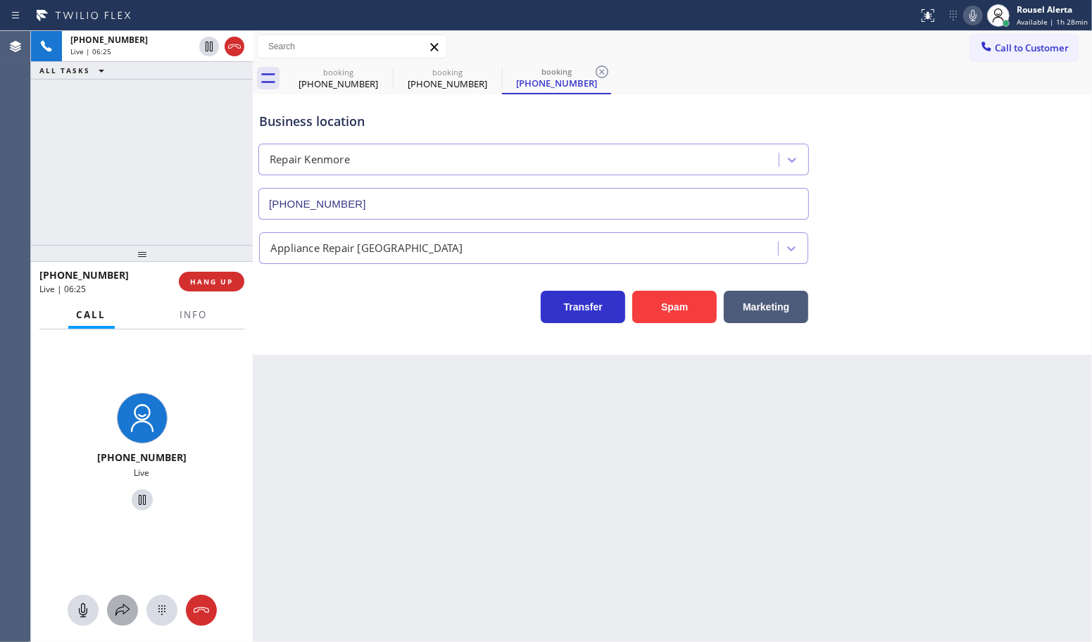
click at [117, 606] on icon at bounding box center [122, 610] width 17 height 17
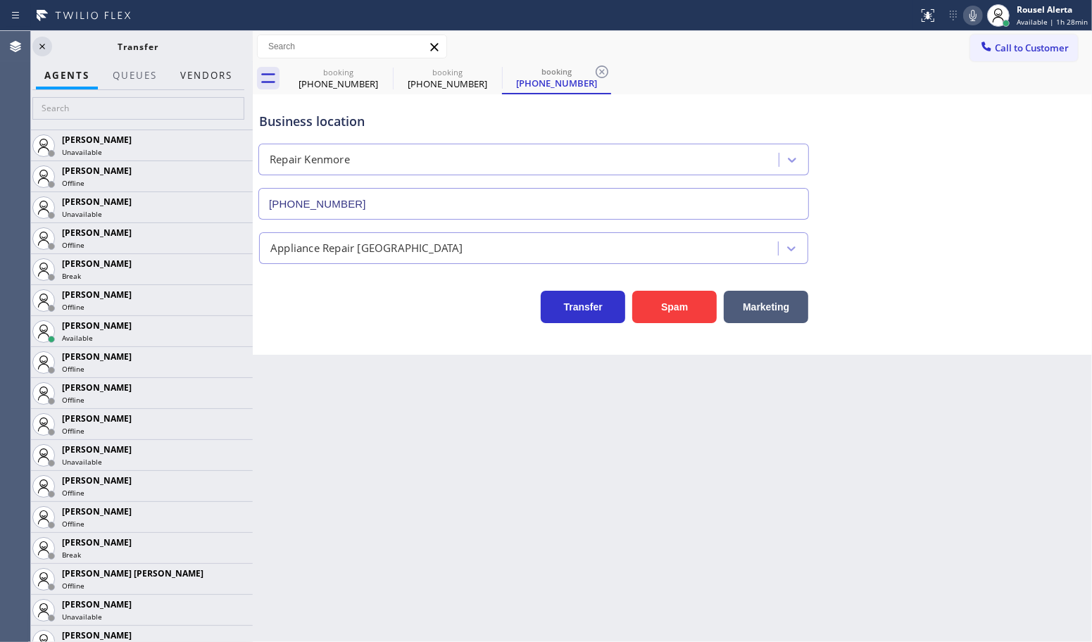
click at [202, 74] on button "Vendors" at bounding box center [206, 75] width 69 height 27
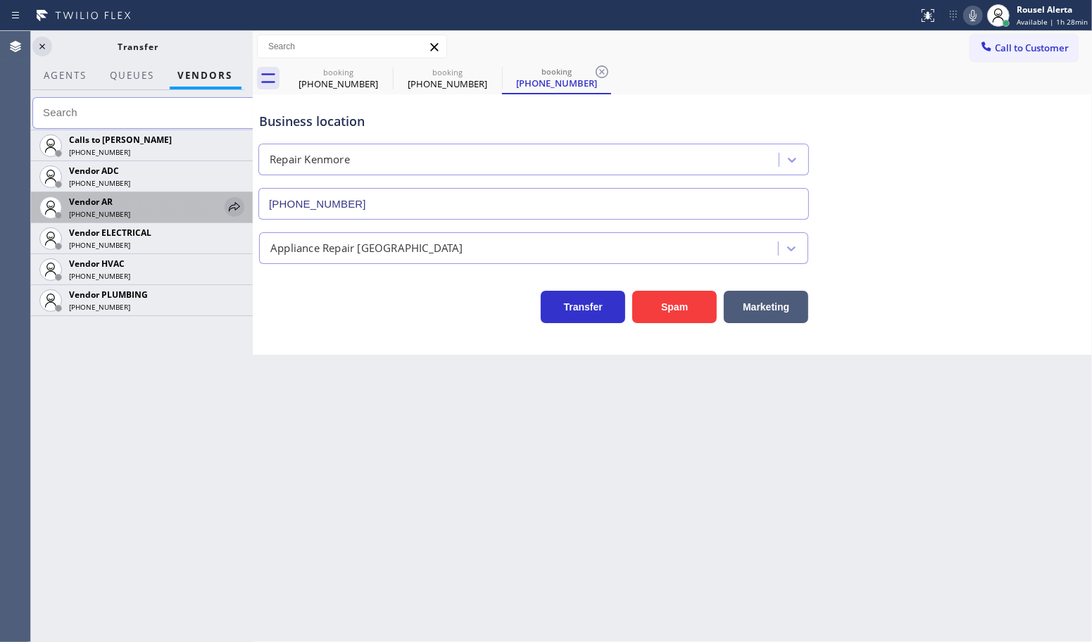
click at [233, 212] on icon at bounding box center [234, 207] width 17 height 17
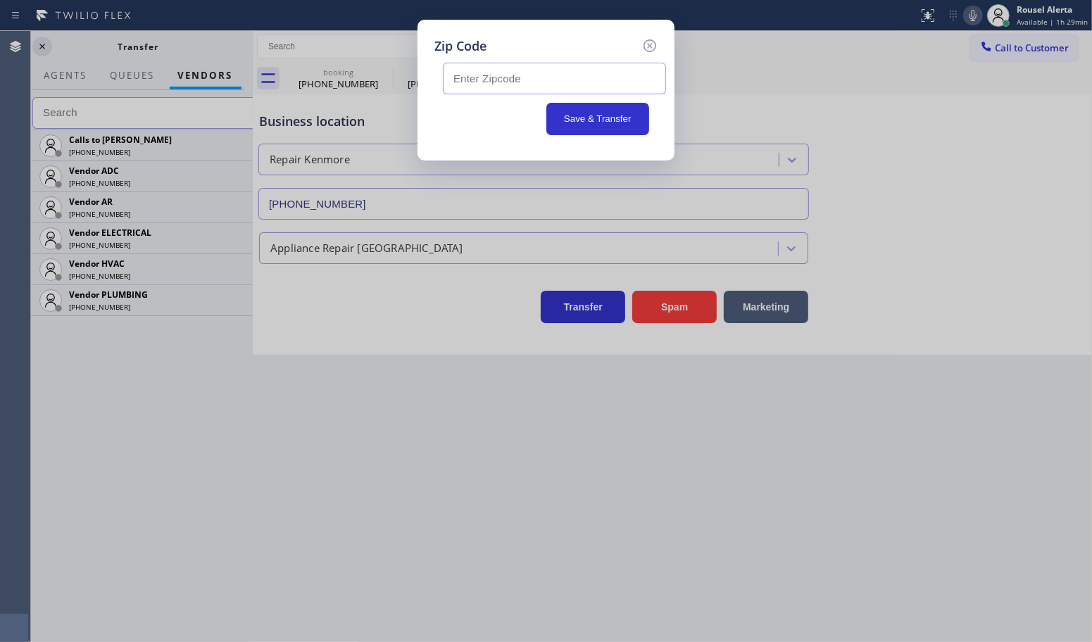
click at [546, 80] on input "text" at bounding box center [554, 79] width 223 height 32
paste input "77578"
type input "77578"
click at [646, 48] on icon at bounding box center [650, 45] width 17 height 17
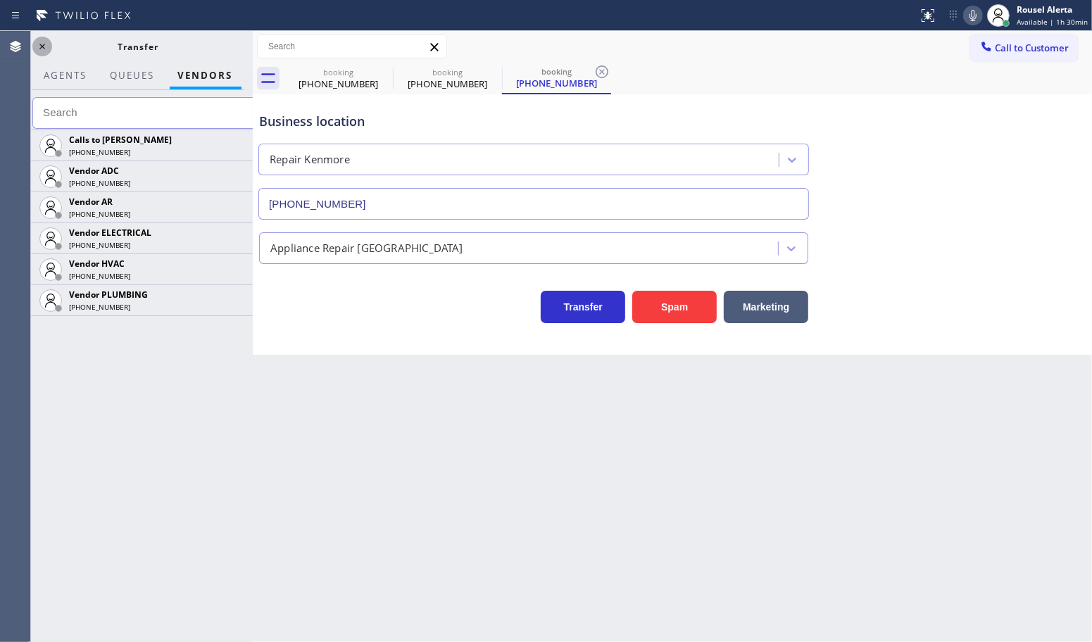
click at [39, 46] on icon at bounding box center [42, 46] width 17 height 17
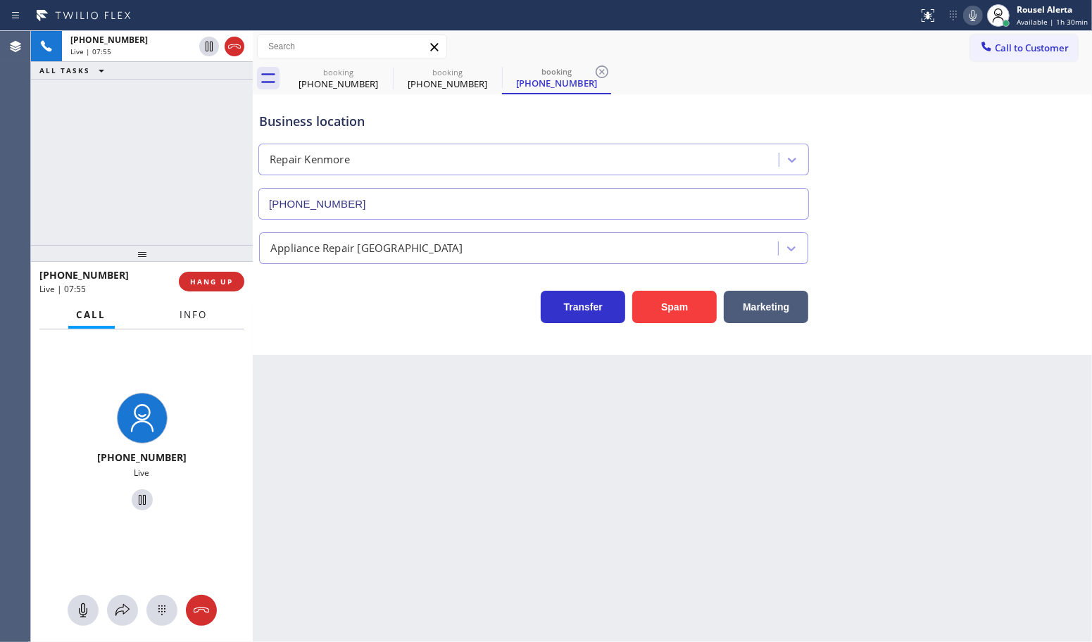
click at [198, 317] on span "Info" at bounding box center [193, 314] width 27 height 13
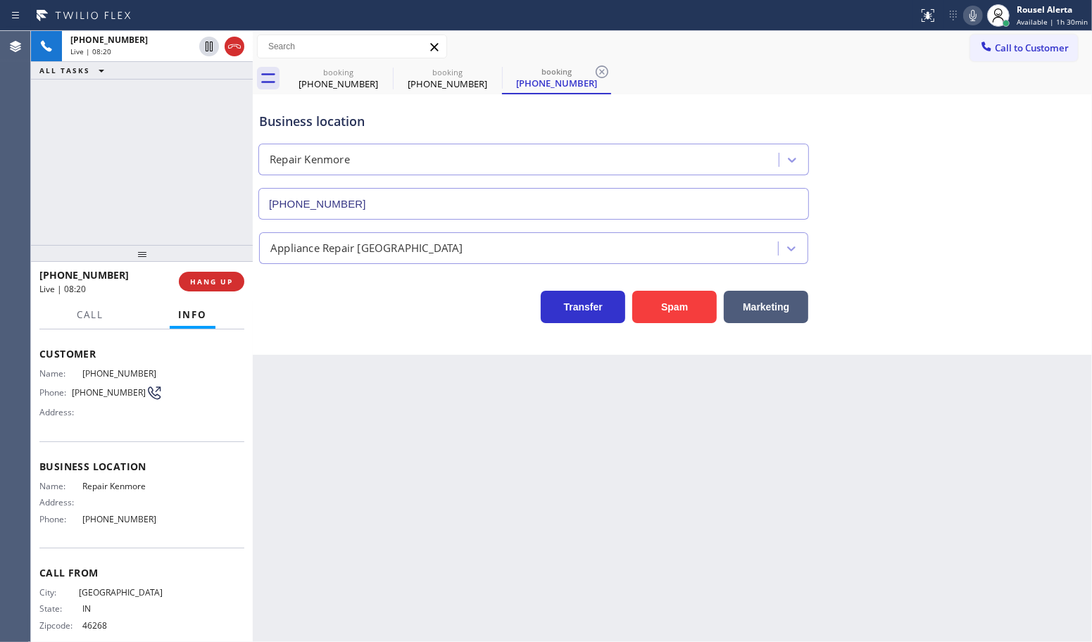
click at [589, 515] on div "Back to Dashboard Change Sender ID Customers Technicians Select a contact Outbo…" at bounding box center [672, 336] width 839 height 611
click at [163, 163] on div "[PHONE_NUMBER] Live | 08:52 ALL TASKS ALL TASKS ACTIVE TASKS TASKS IN WRAP UP" at bounding box center [142, 138] width 222 height 214
click at [423, 571] on div "Back to Dashboard Change Sender ID Customers Technicians Select a contact Outbo…" at bounding box center [672, 336] width 839 height 611
click at [107, 318] on button "Call" at bounding box center [90, 314] width 44 height 27
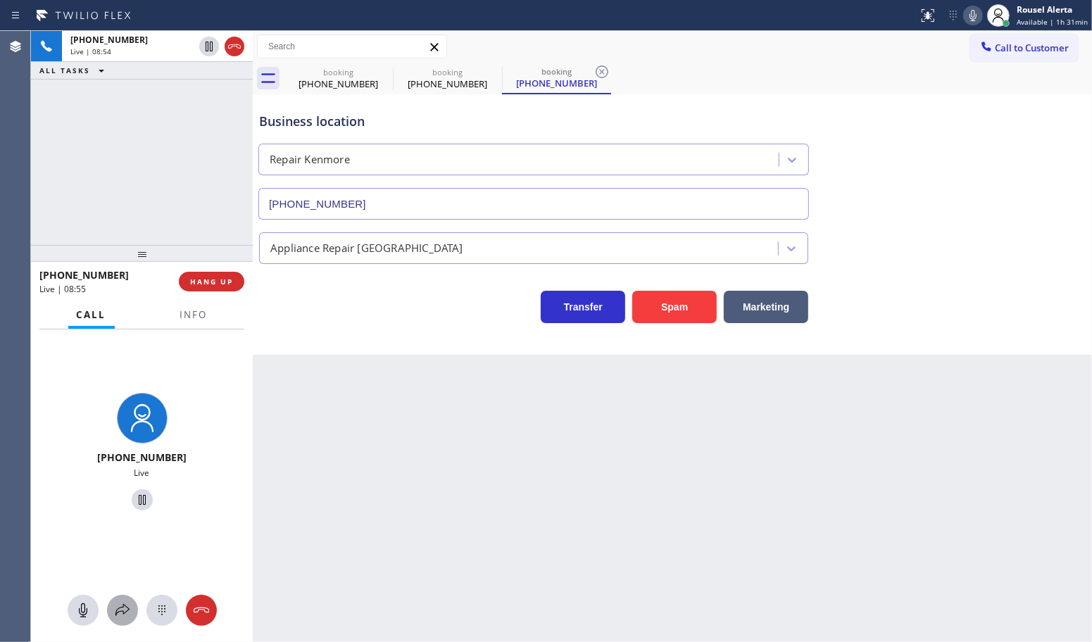
click at [120, 611] on icon at bounding box center [122, 610] width 17 height 17
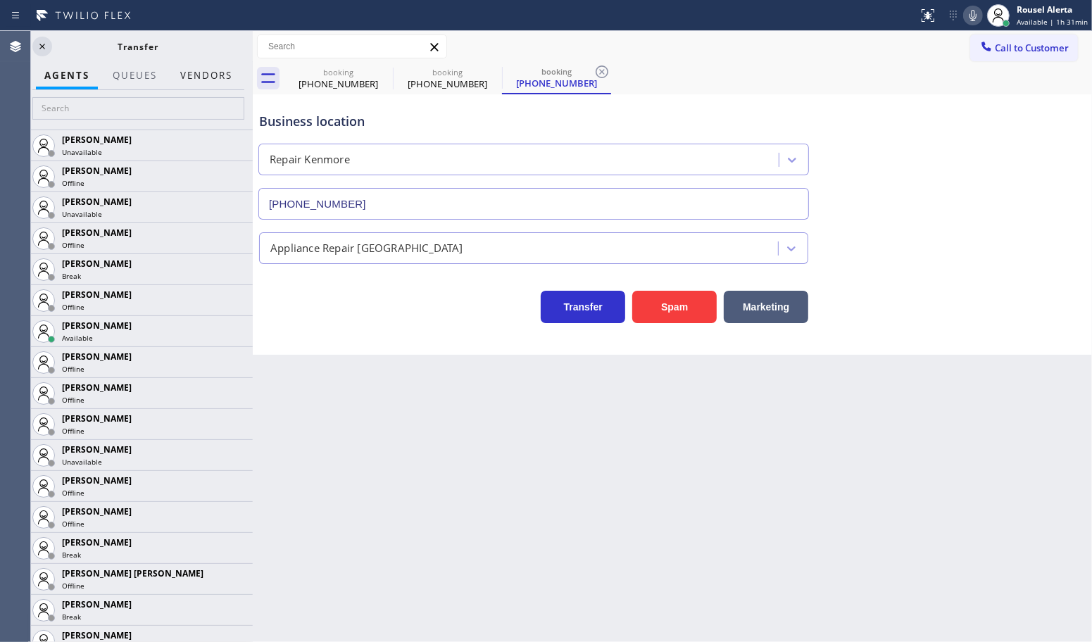
click at [194, 76] on button "Vendors" at bounding box center [206, 75] width 69 height 27
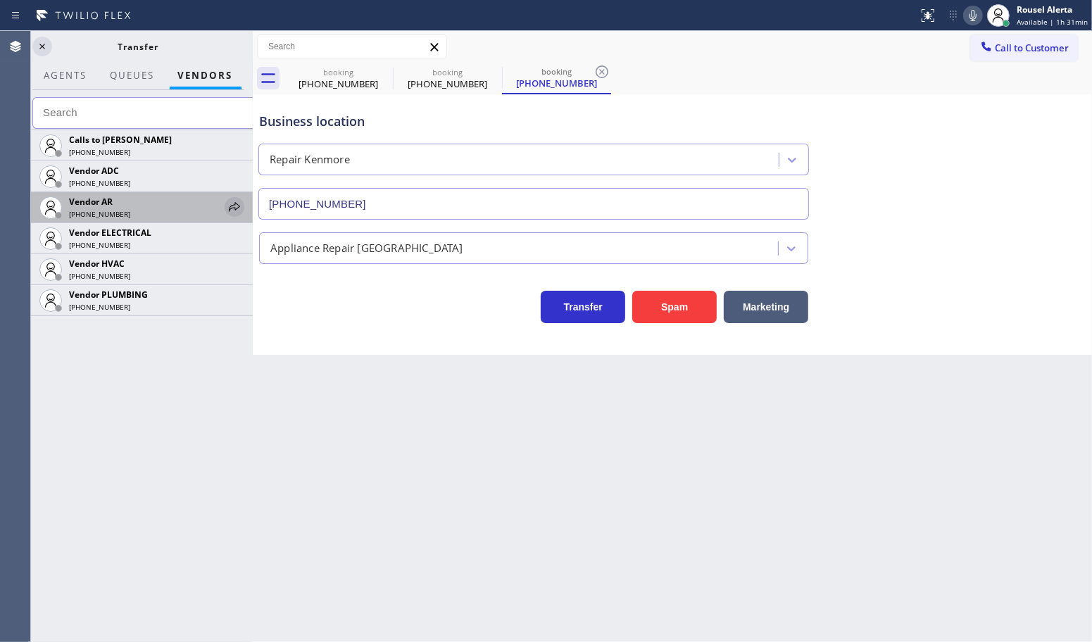
click at [229, 206] on icon at bounding box center [234, 207] width 17 height 17
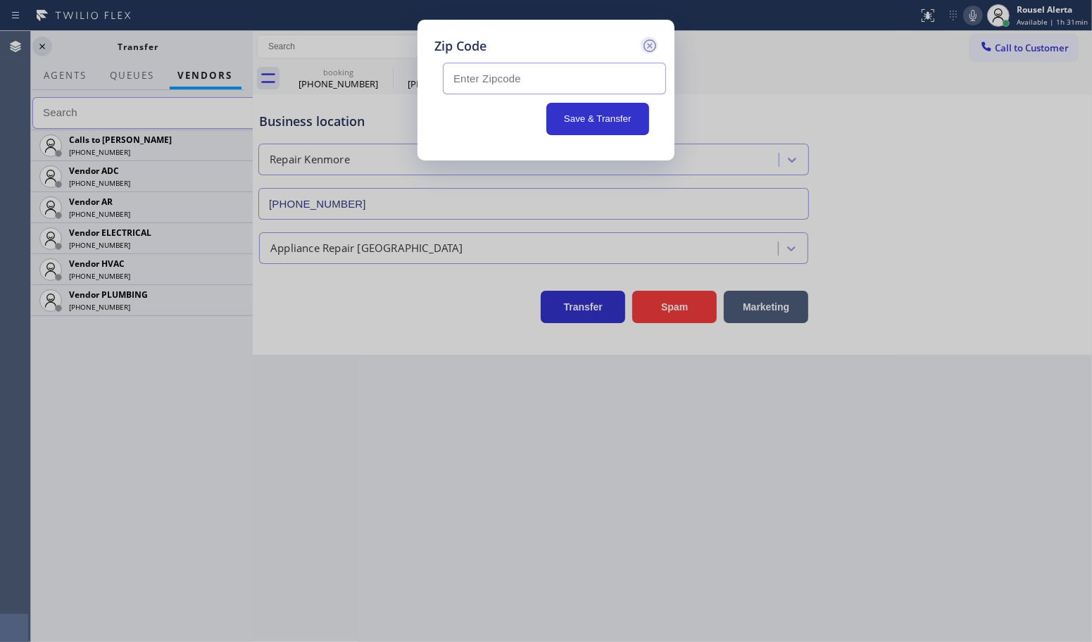
click at [645, 48] on icon at bounding box center [650, 45] width 13 height 13
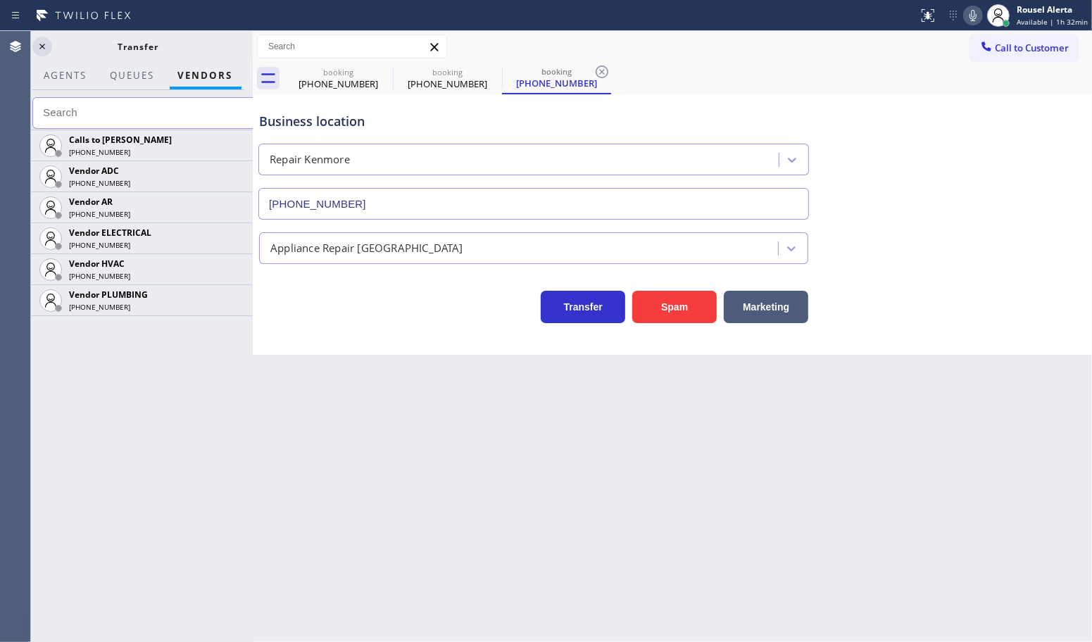
drag, startPoint x: 46, startPoint y: 48, endPoint x: 63, endPoint y: 88, distance: 43.8
click at [44, 47] on icon at bounding box center [42, 46] width 17 height 17
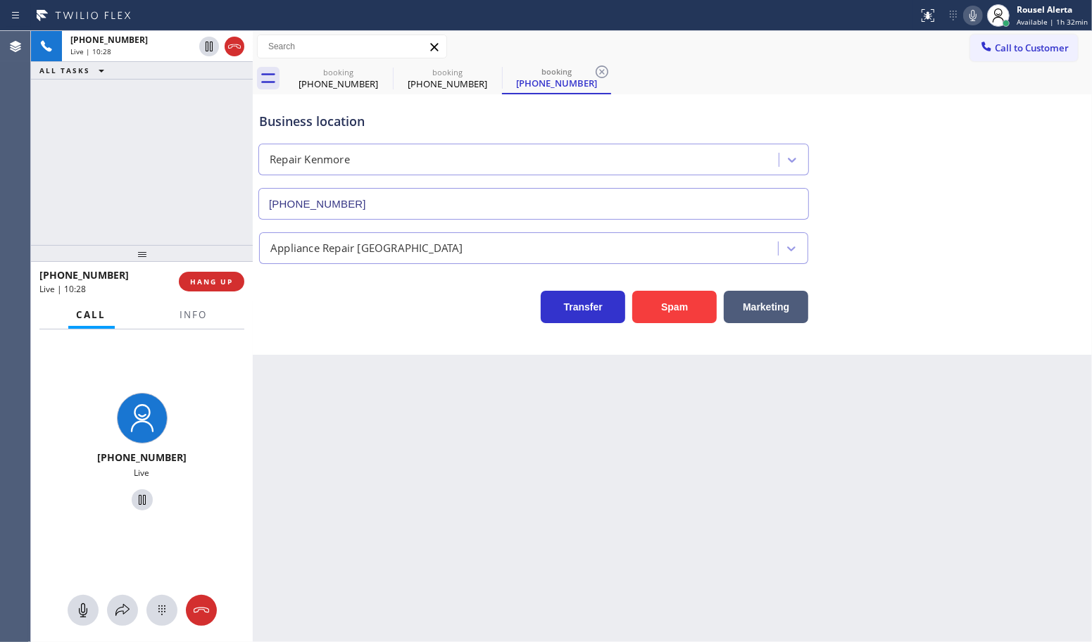
click at [444, 487] on div "Back to Dashboard Change Sender ID Customers Technicians Select a contact Outbo…" at bounding box center [672, 336] width 839 height 611
click at [211, 319] on button "Info" at bounding box center [194, 314] width 44 height 27
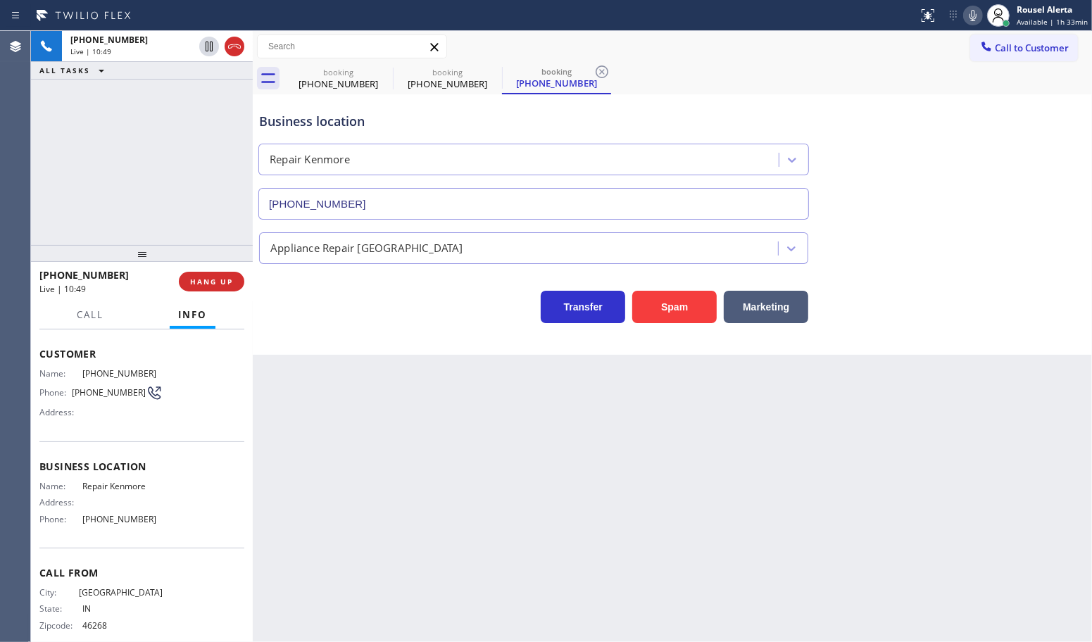
click at [484, 551] on div "Back to Dashboard Change Sender ID Customers Technicians Select a contact Outbo…" at bounding box center [672, 336] width 839 height 611
click at [95, 322] on button "Call" at bounding box center [90, 314] width 44 height 27
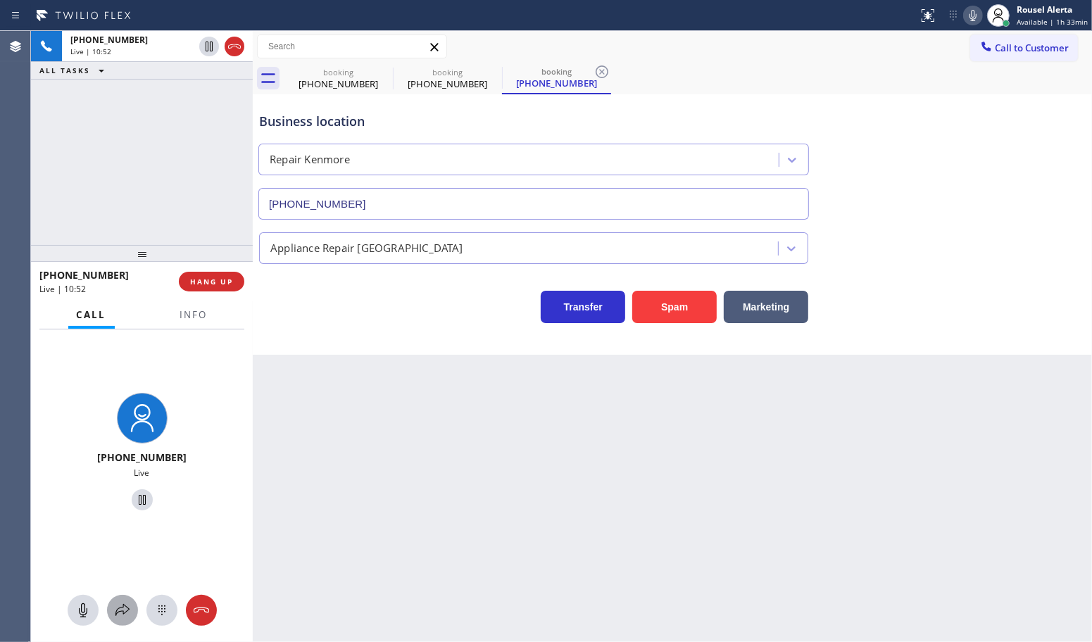
click at [120, 609] on icon at bounding box center [122, 610] width 17 height 17
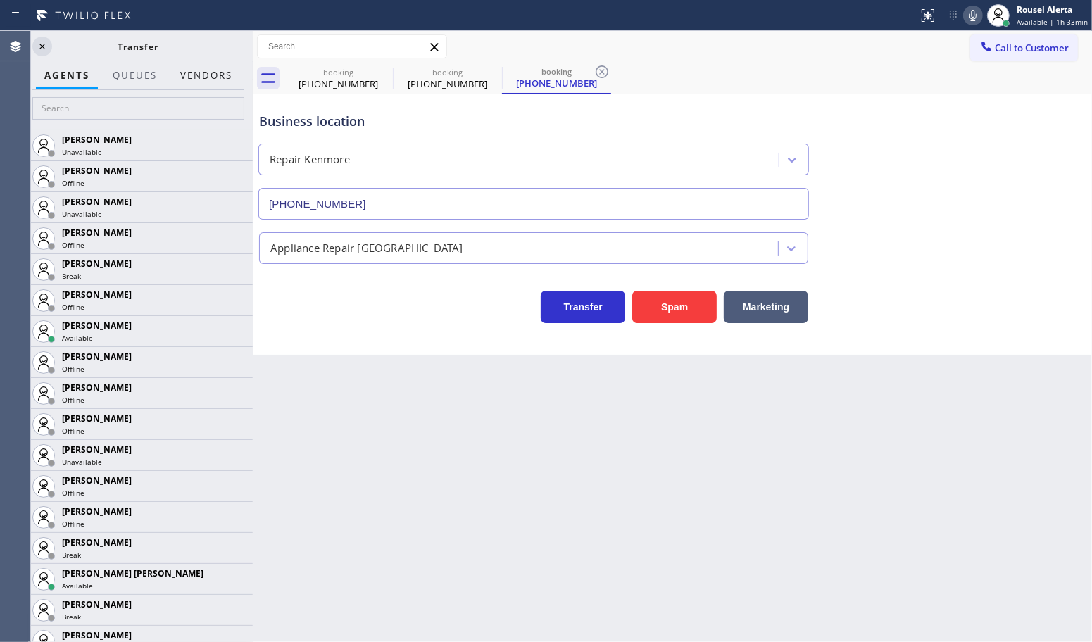
click at [194, 80] on button "Vendors" at bounding box center [206, 75] width 69 height 27
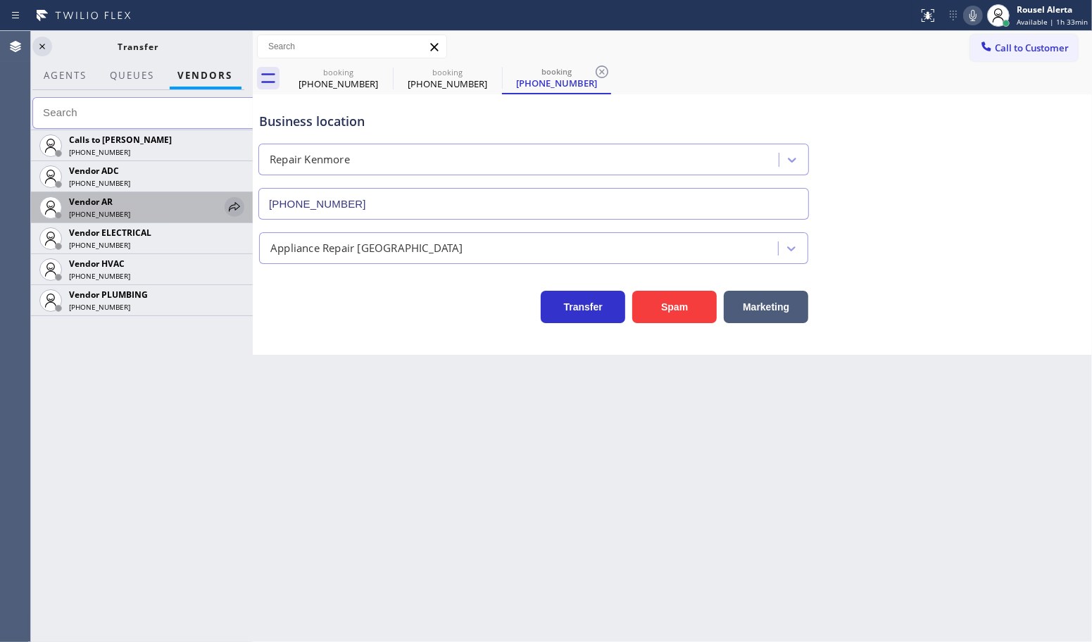
click at [238, 205] on icon at bounding box center [234, 207] width 17 height 17
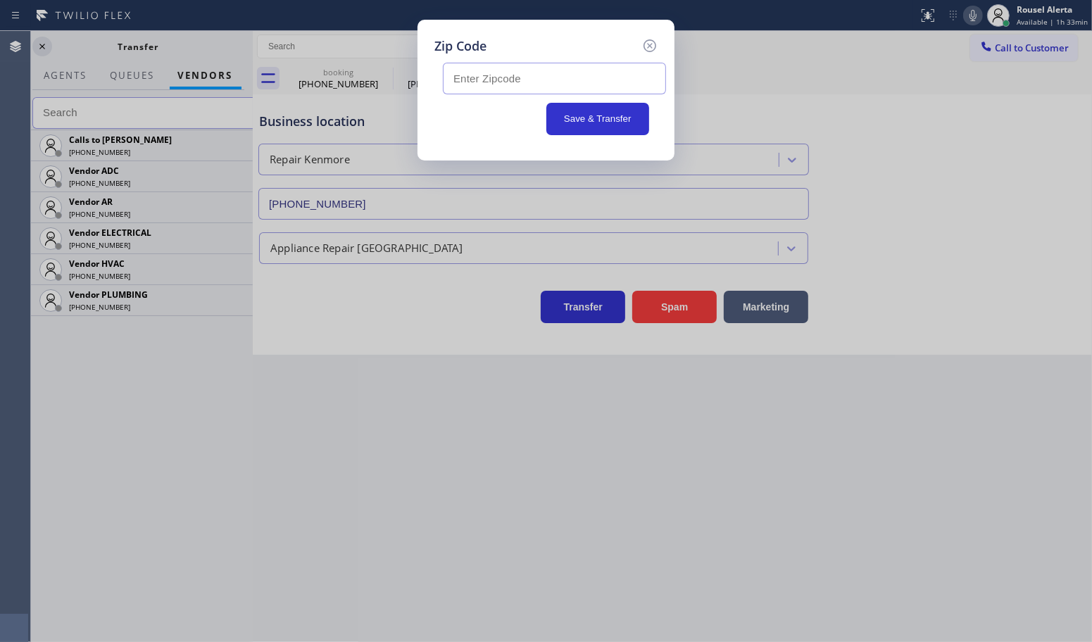
click at [1082, 155] on div "Zip Code Save & Transfer" at bounding box center [546, 321] width 1092 height 642
click at [651, 46] on icon at bounding box center [650, 45] width 13 height 13
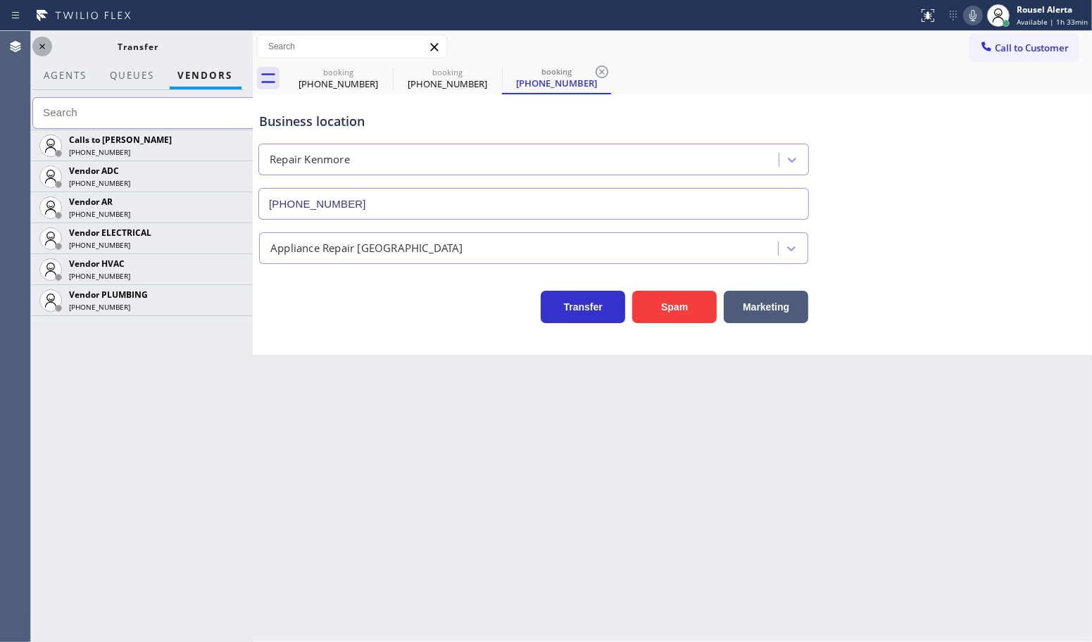
click at [37, 50] on icon at bounding box center [42, 46] width 17 height 17
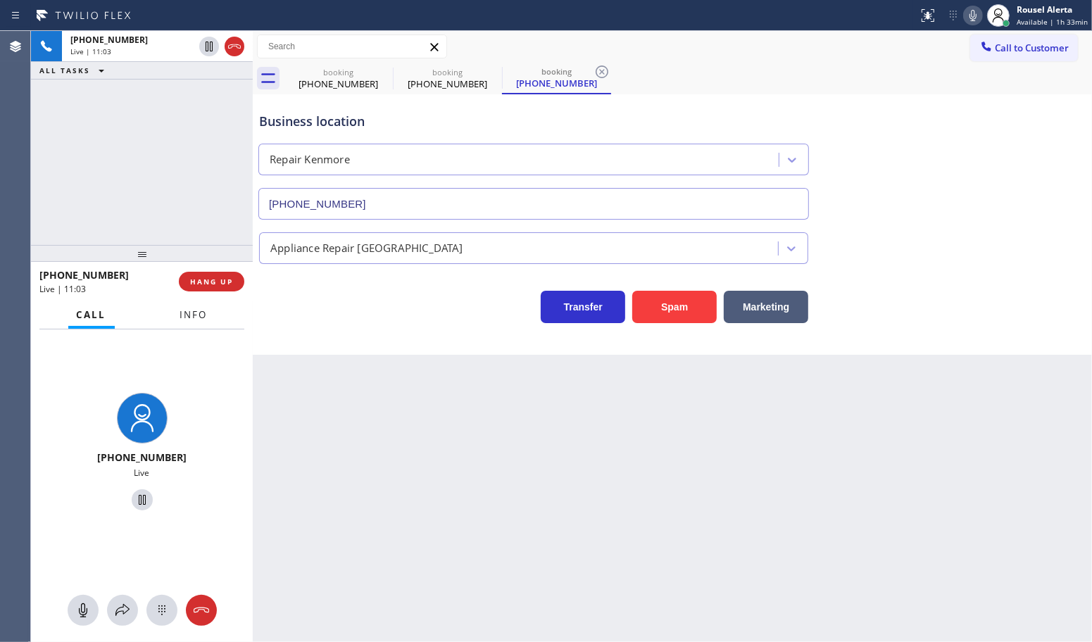
click at [201, 323] on button "Info" at bounding box center [194, 314] width 44 height 27
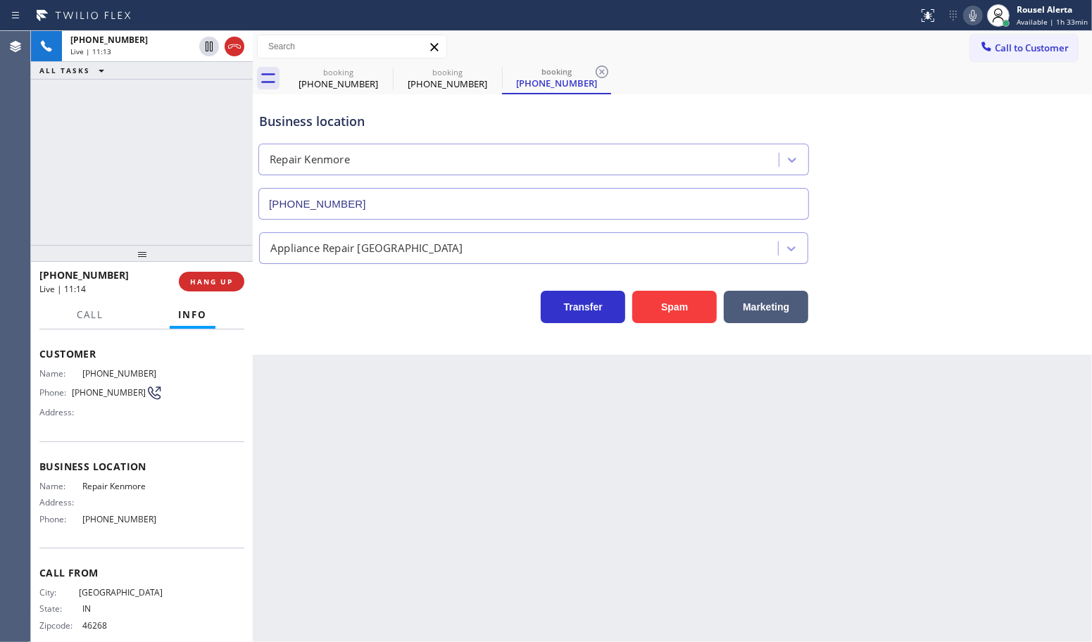
click at [197, 162] on div "[PHONE_NUMBER] Live | 11:13 ALL TASKS ALL TASKS ACTIVE TASKS TASKS IN WRAP UP" at bounding box center [142, 138] width 222 height 214
click at [473, 493] on div "Back to Dashboard Change Sender ID Customers Technicians Select a contact Outbo…" at bounding box center [672, 336] width 839 height 611
click at [197, 143] on div "[PHONE_NUMBER] Live | 11:21 ALL TASKS ALL TASKS ACTIVE TASKS TASKS IN WRAP UP" at bounding box center [142, 138] width 222 height 214
click at [427, 435] on div "Back to Dashboard Change Sender ID Customers Technicians Select a contact Outbo…" at bounding box center [672, 336] width 839 height 611
click at [215, 285] on span "HANG UP" at bounding box center [211, 282] width 43 height 10
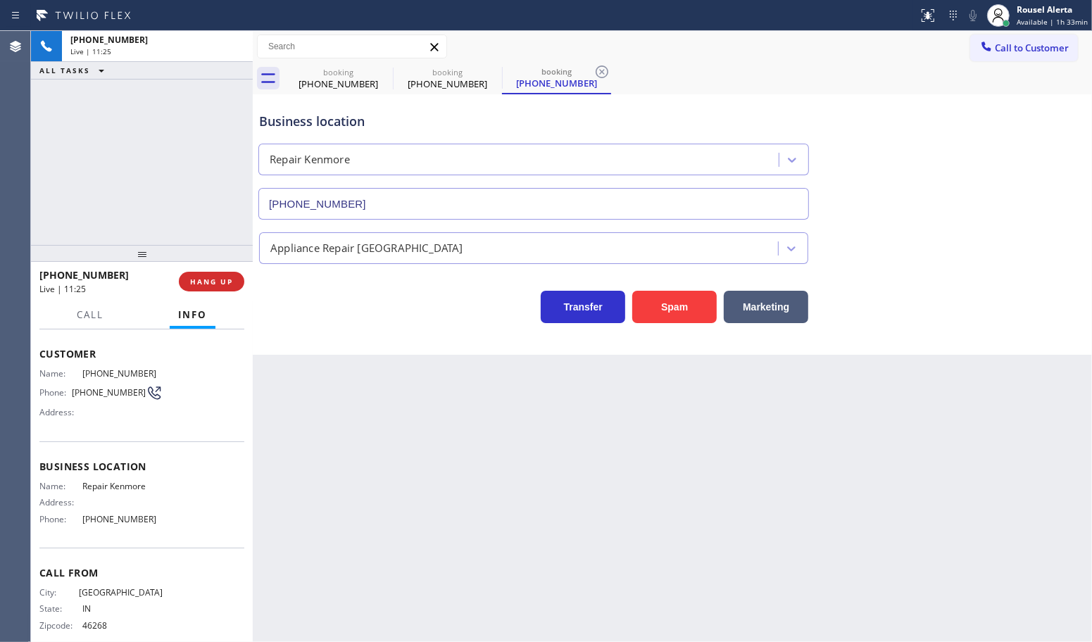
click at [518, 543] on div "Back to Dashboard Change Sender ID Customers Technicians Select a contact Outbo…" at bounding box center [672, 336] width 839 height 611
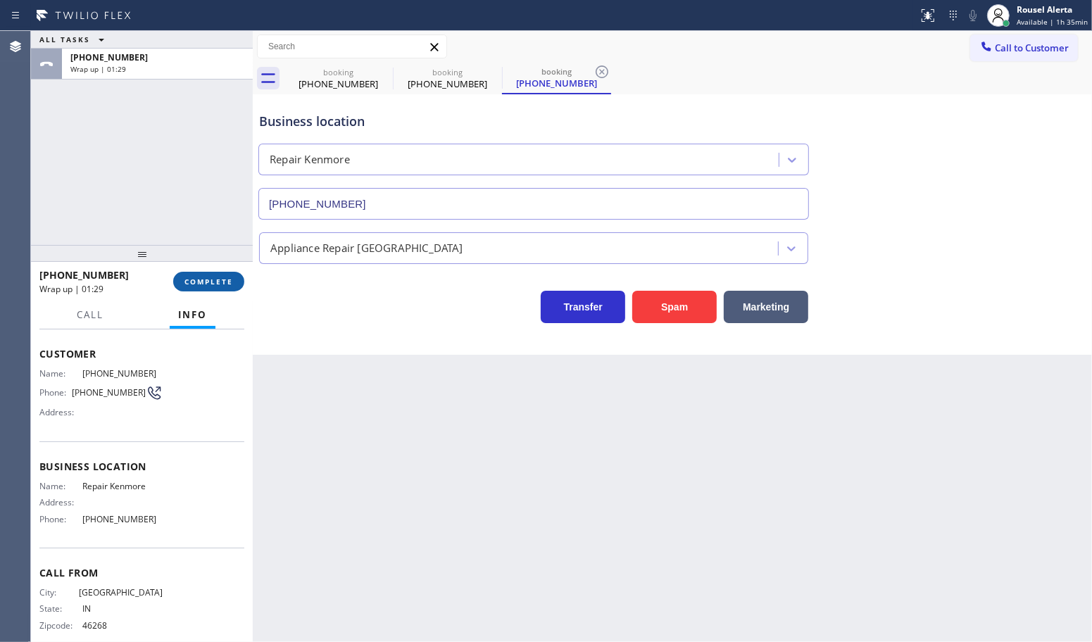
click at [220, 285] on span "COMPLETE" at bounding box center [209, 282] width 49 height 10
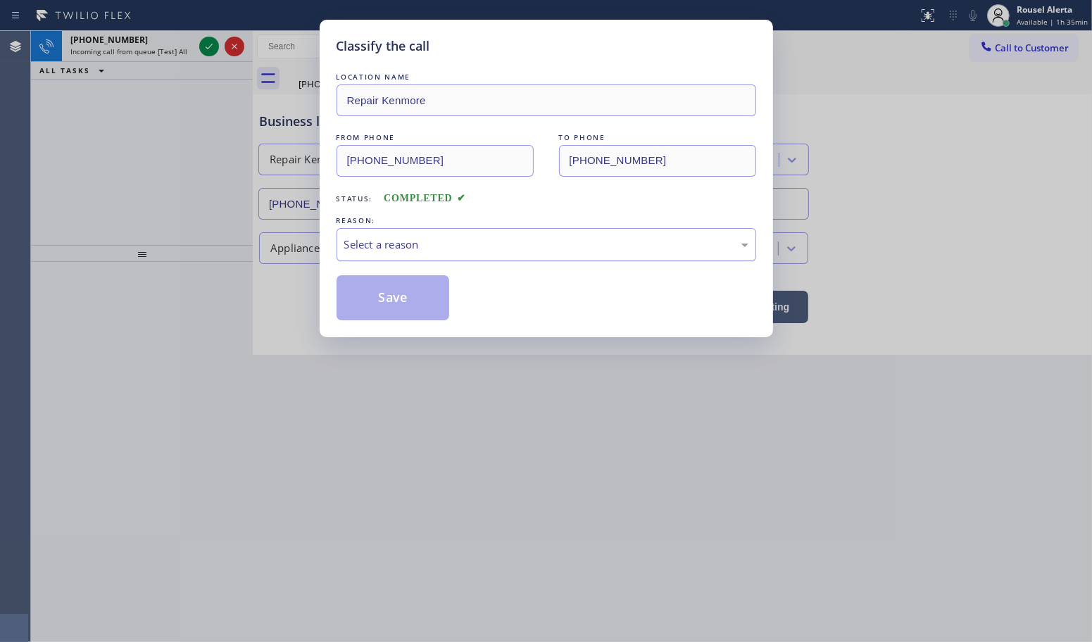
click at [469, 243] on div "Select a reason" at bounding box center [546, 245] width 404 height 16
click at [434, 300] on button "Save" at bounding box center [393, 297] width 113 height 45
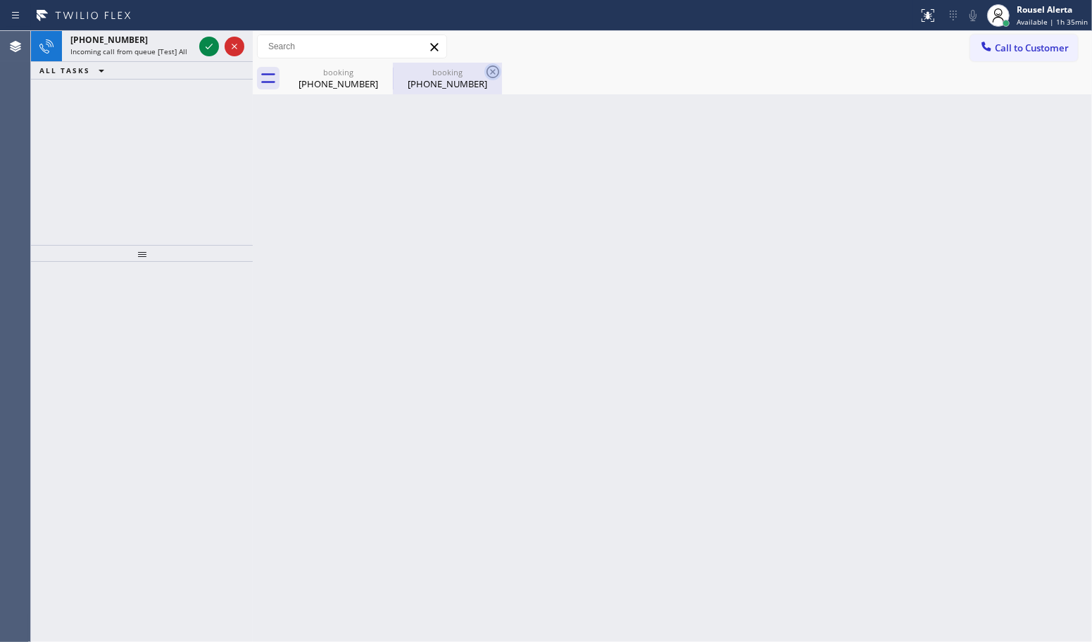
drag, startPoint x: 491, startPoint y: 70, endPoint x: 393, endPoint y: 77, distance: 98.1
click at [0, 0] on icon at bounding box center [0, 0] width 0 height 0
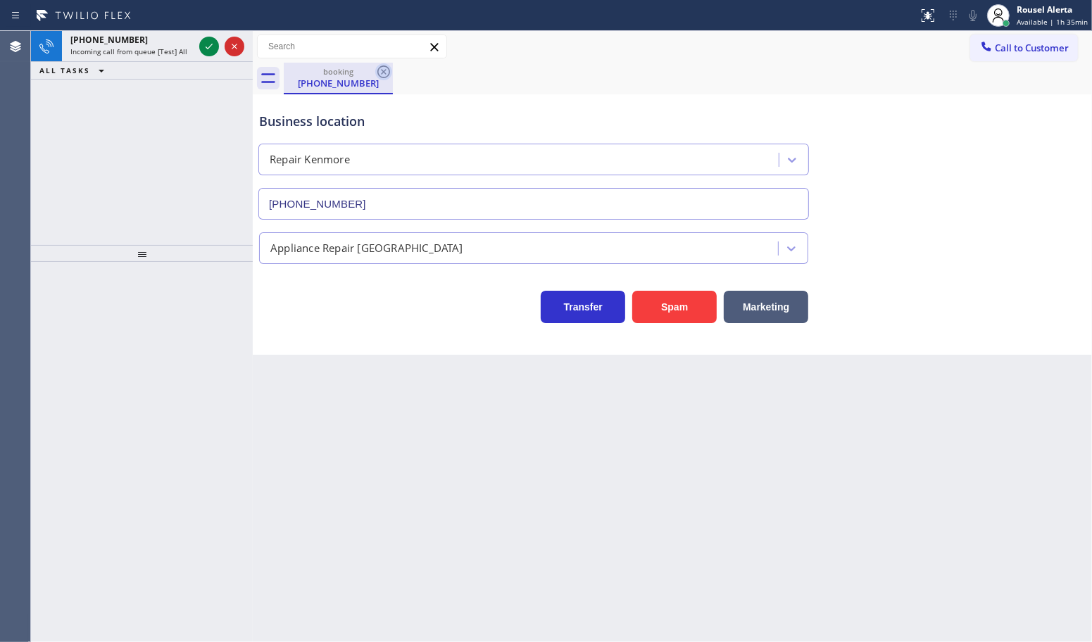
click at [386, 68] on icon at bounding box center [383, 71] width 17 height 17
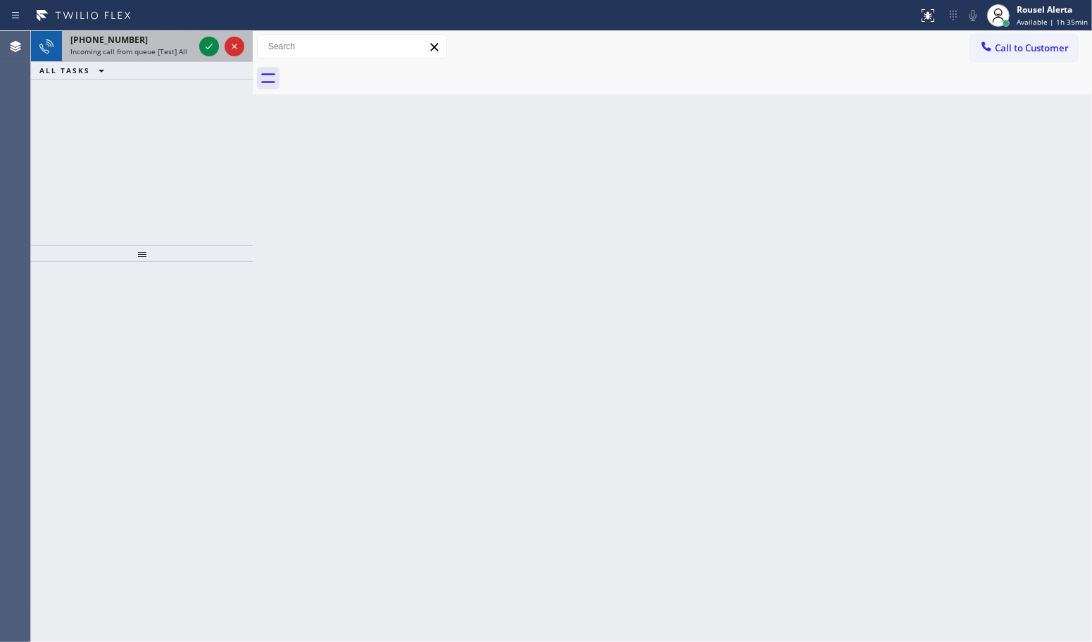
click at [167, 40] on div "[PHONE_NUMBER]" at bounding box center [131, 40] width 123 height 12
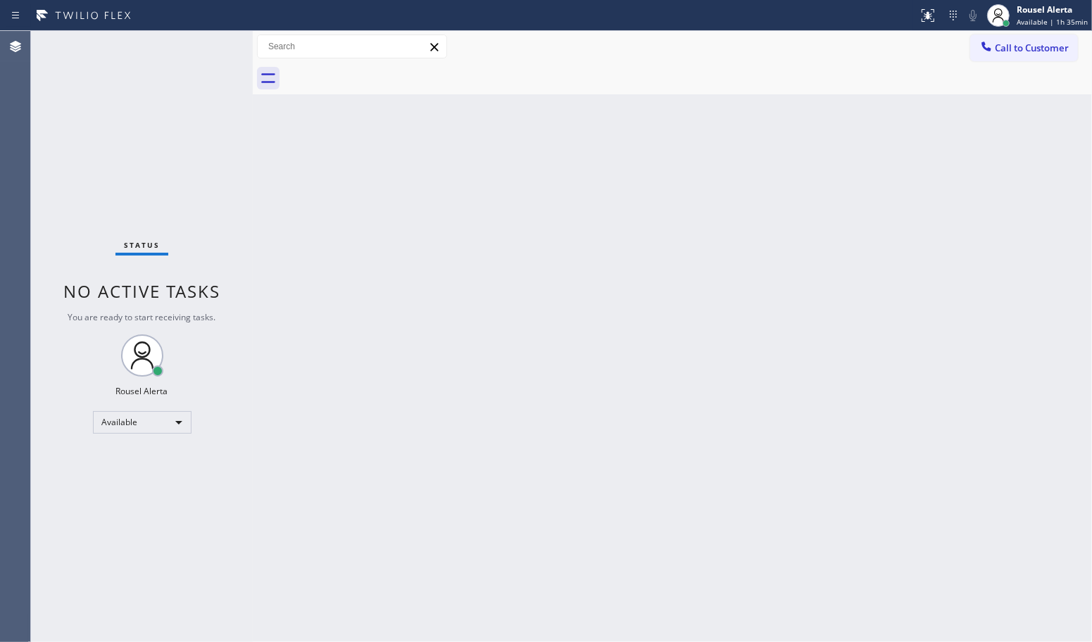
click at [204, 49] on div "Status No active tasks You are ready to start receiving tasks. Rousel Alerta Av…" at bounding box center [142, 336] width 222 height 611
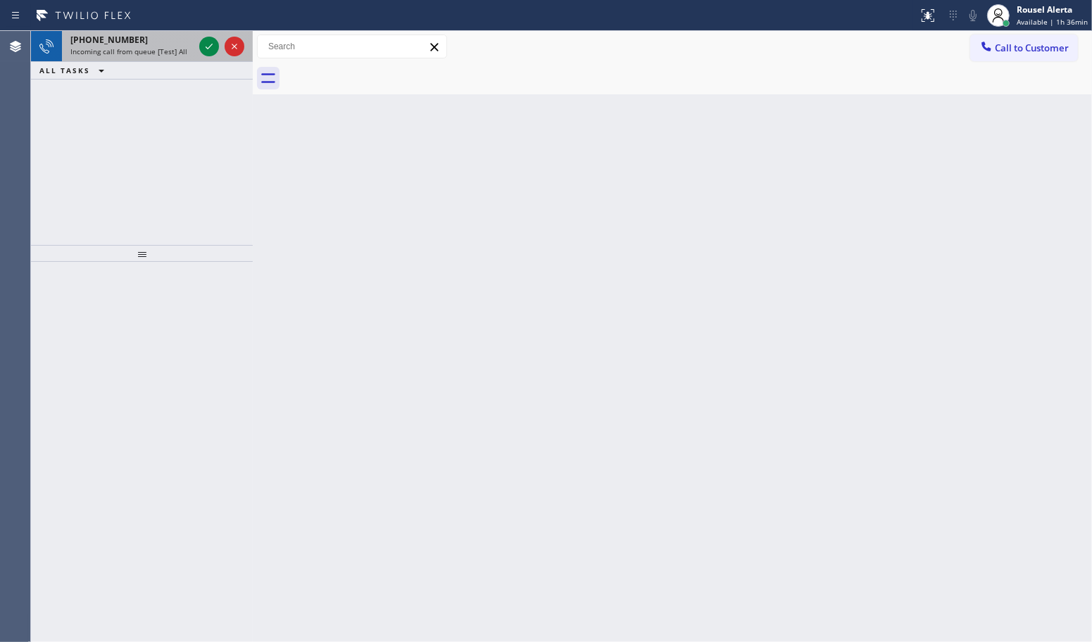
click at [161, 37] on div "[PHONE_NUMBER]" at bounding box center [131, 40] width 123 height 12
click at [169, 34] on div "[PHONE_NUMBER]" at bounding box center [131, 40] width 123 height 12
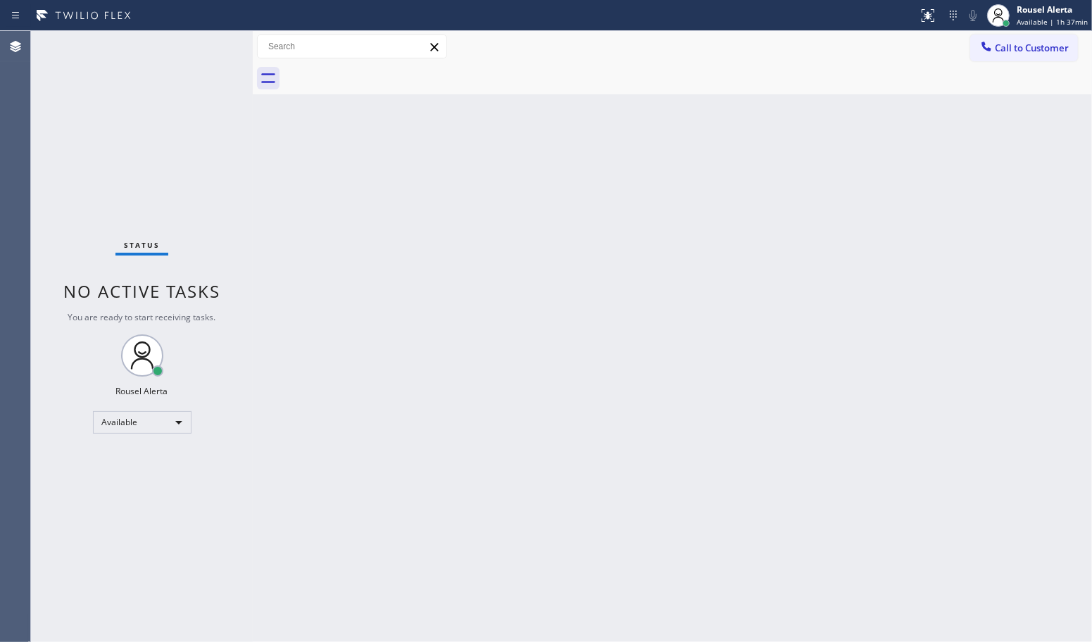
click at [206, 50] on div "Status No active tasks You are ready to start receiving tasks. Rousel Alerta Av…" at bounding box center [142, 336] width 222 height 611
click at [208, 51] on div "Status No active tasks You are ready to start receiving tasks. Rousel Alerta Av…" at bounding box center [142, 336] width 222 height 611
click at [414, 268] on div "Back to Dashboard Change Sender ID Customers Technicians Select a contact Outbo…" at bounding box center [672, 336] width 839 height 611
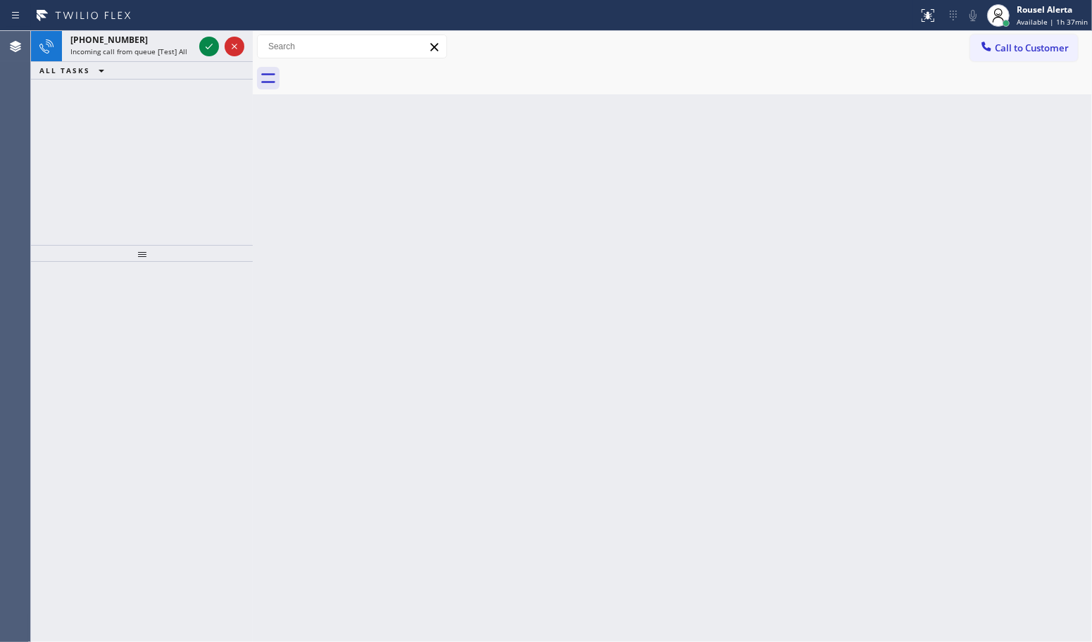
click at [149, 26] on div "Status report No issues detected If you experience an issue, please download th…" at bounding box center [546, 15] width 1092 height 31
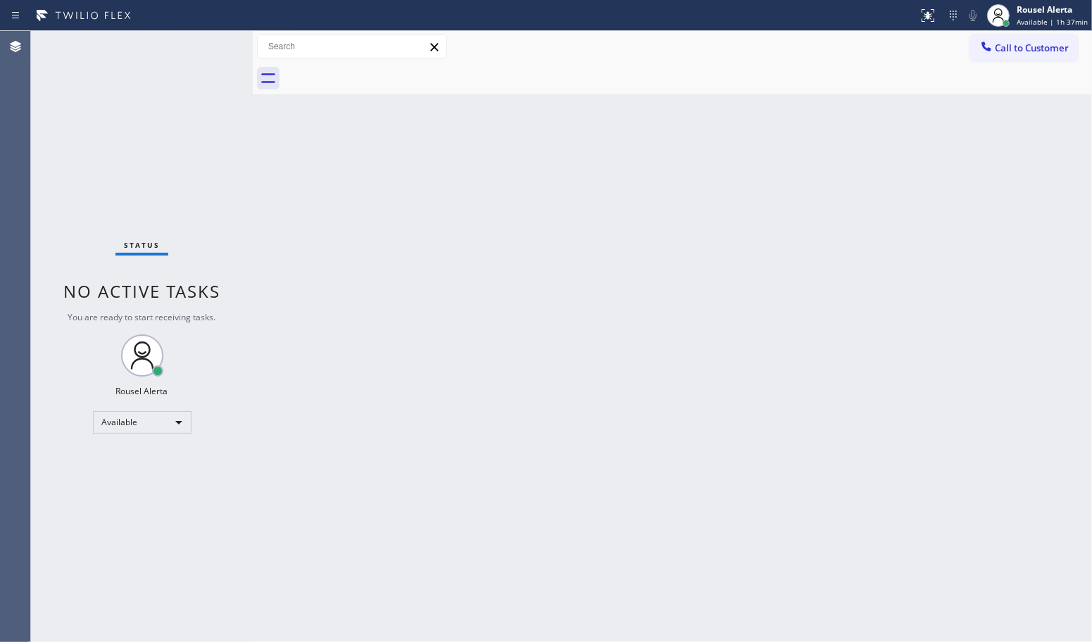
click at [176, 42] on div "Status No active tasks You are ready to start receiving tasks. Rousel Alerta Av…" at bounding box center [142, 336] width 222 height 611
click at [902, 394] on div "Back to Dashboard Change Sender ID Customers Technicians Select a contact Outbo…" at bounding box center [672, 336] width 839 height 611
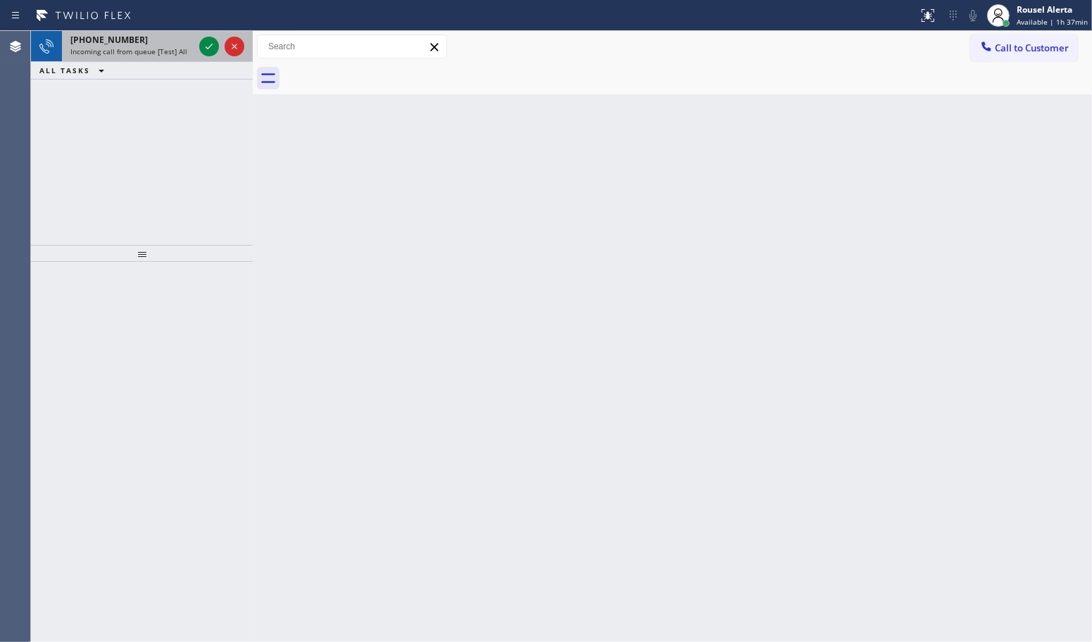
drag, startPoint x: 182, startPoint y: 65, endPoint x: 182, endPoint y: 54, distance: 11.3
click at [182, 63] on div "ALL TASKS ALL TASKS ACTIVE TASKS TASKS IN WRAP UP" at bounding box center [142, 71] width 222 height 18
click at [182, 51] on span "Incoming call from queue [Test] All" at bounding box center [128, 51] width 117 height 10
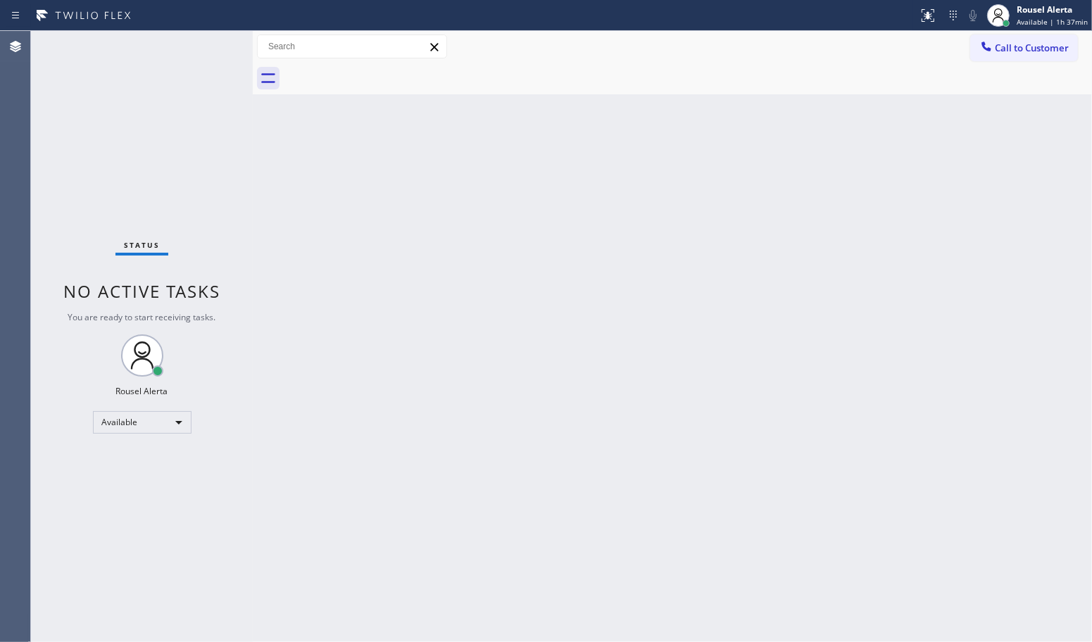
click at [311, 153] on div "Back to Dashboard Change Sender ID Customers Technicians Select a contact Outbo…" at bounding box center [672, 336] width 839 height 611
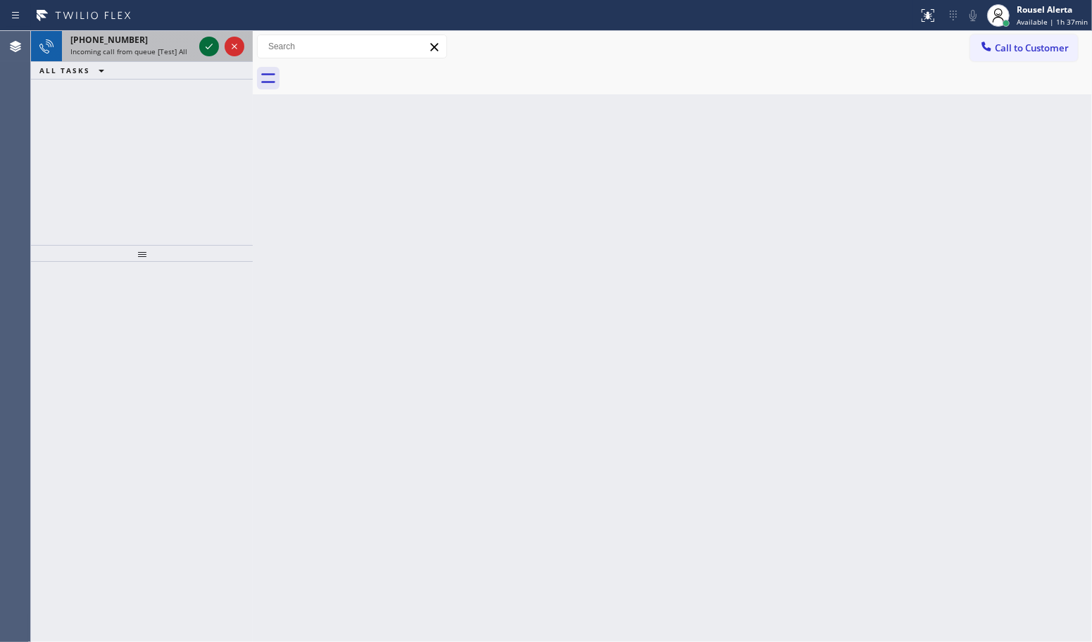
click at [208, 60] on div at bounding box center [221, 46] width 51 height 31
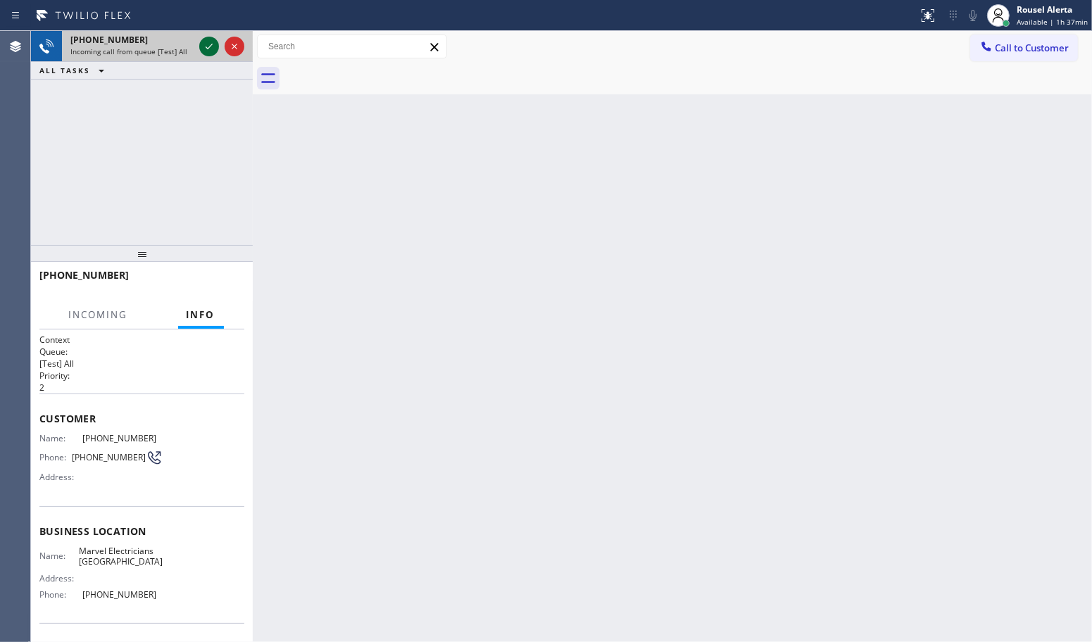
click at [208, 54] on icon at bounding box center [209, 46] width 17 height 17
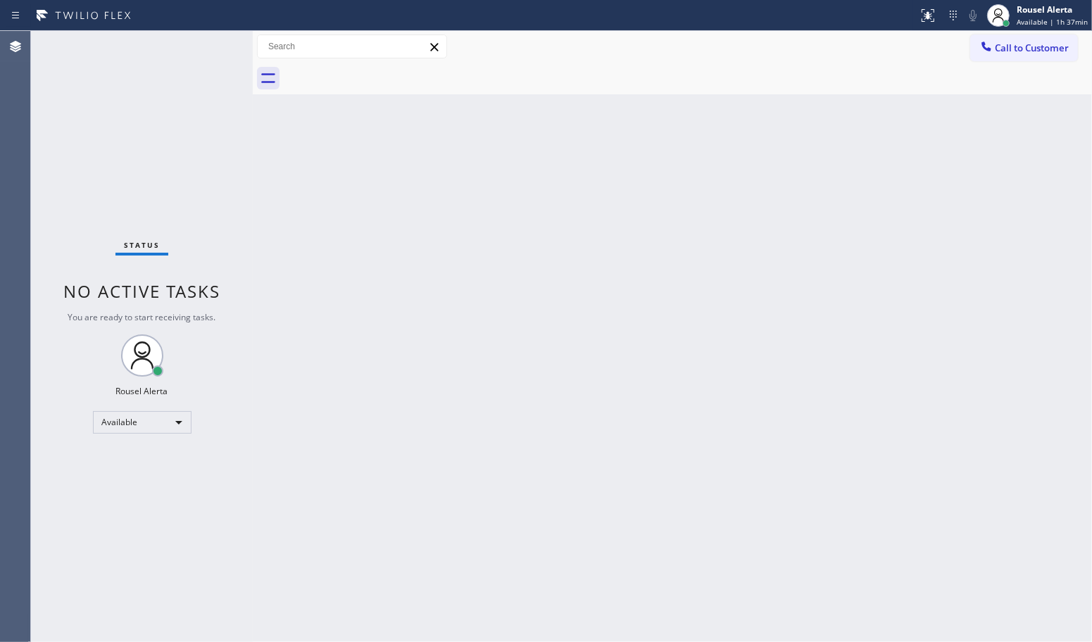
click at [208, 54] on div "Status No active tasks You are ready to start receiving tasks. Rousel Alerta Av…" at bounding box center [142, 336] width 222 height 611
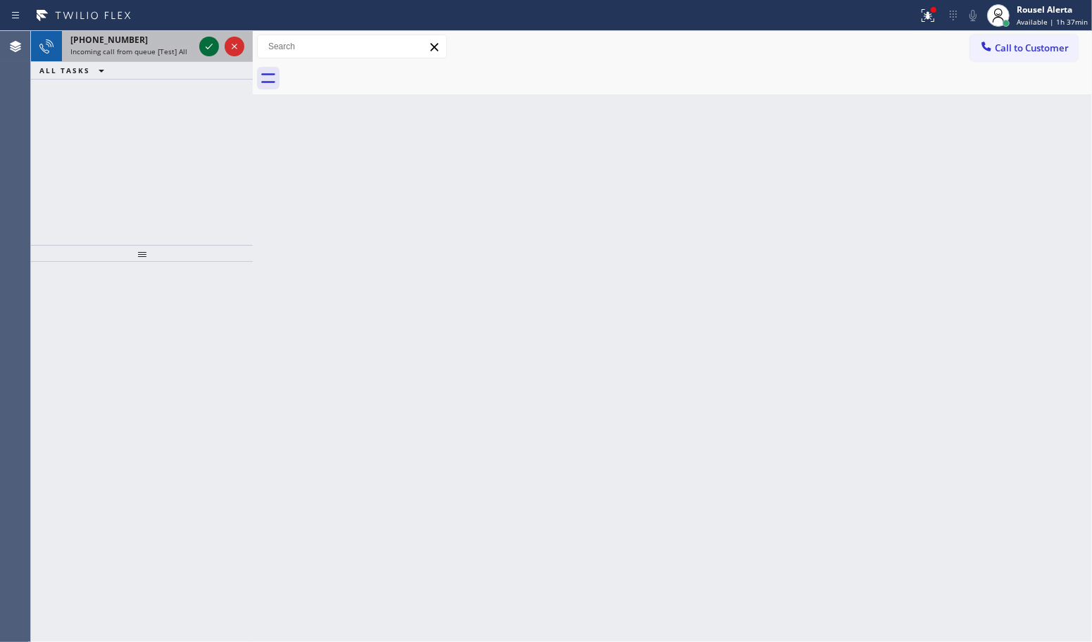
click at [208, 50] on icon at bounding box center [209, 46] width 17 height 17
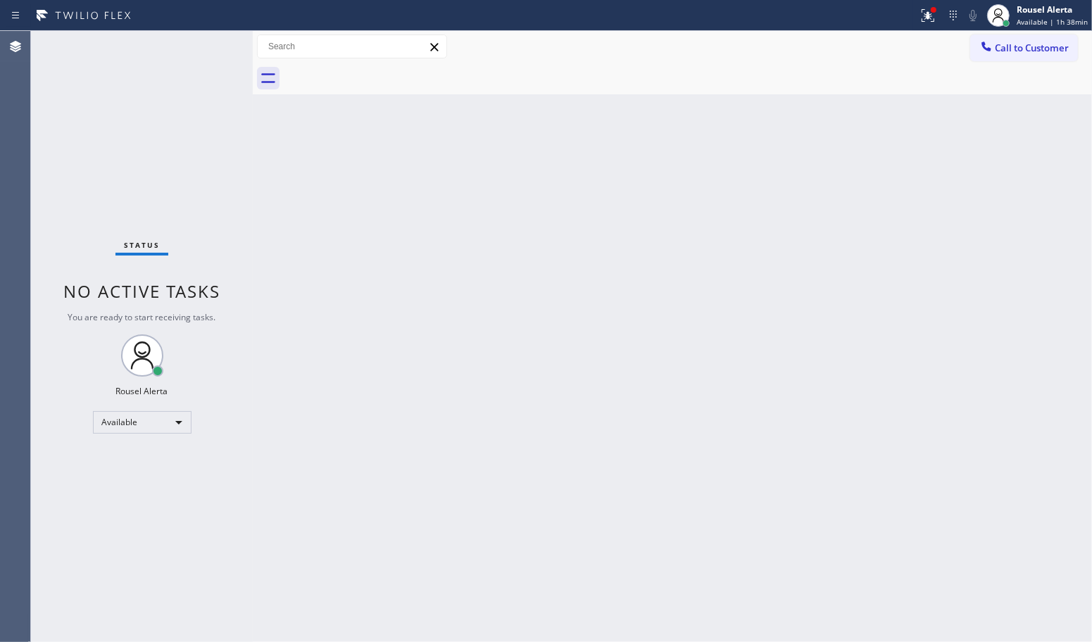
drag, startPoint x: 319, startPoint y: 321, endPoint x: 330, endPoint y: 332, distance: 15.4
click at [321, 324] on div "Back to Dashboard Change Sender ID Customers Technicians Select a contact Outbo…" at bounding box center [672, 336] width 839 height 611
click at [1043, 12] on div "Rousel Alerta" at bounding box center [1052, 10] width 71 height 12
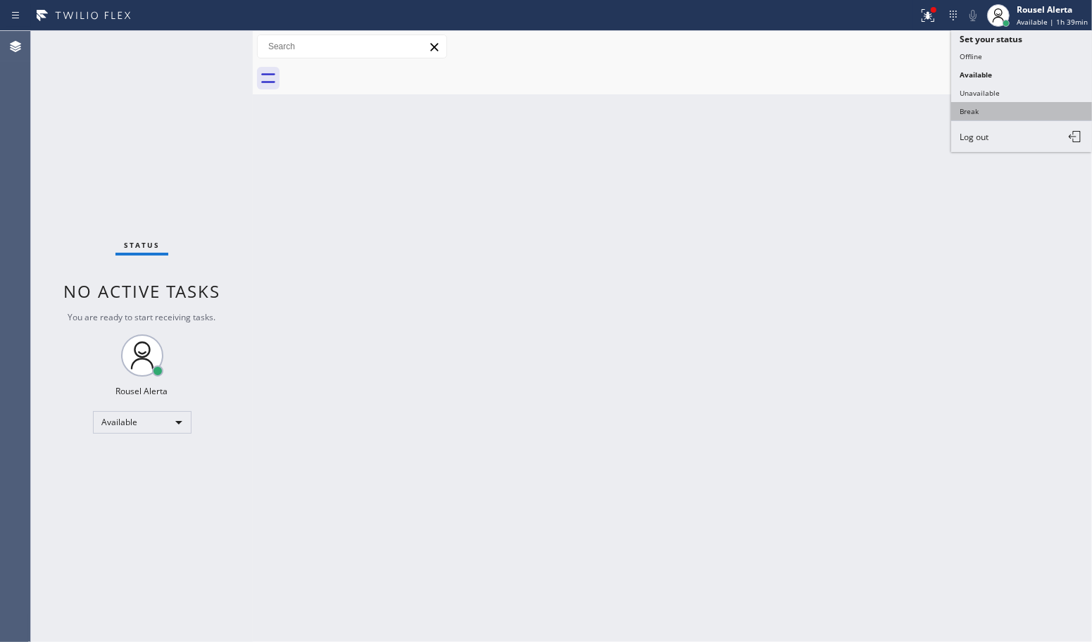
click at [1007, 104] on button "Break" at bounding box center [1021, 111] width 141 height 18
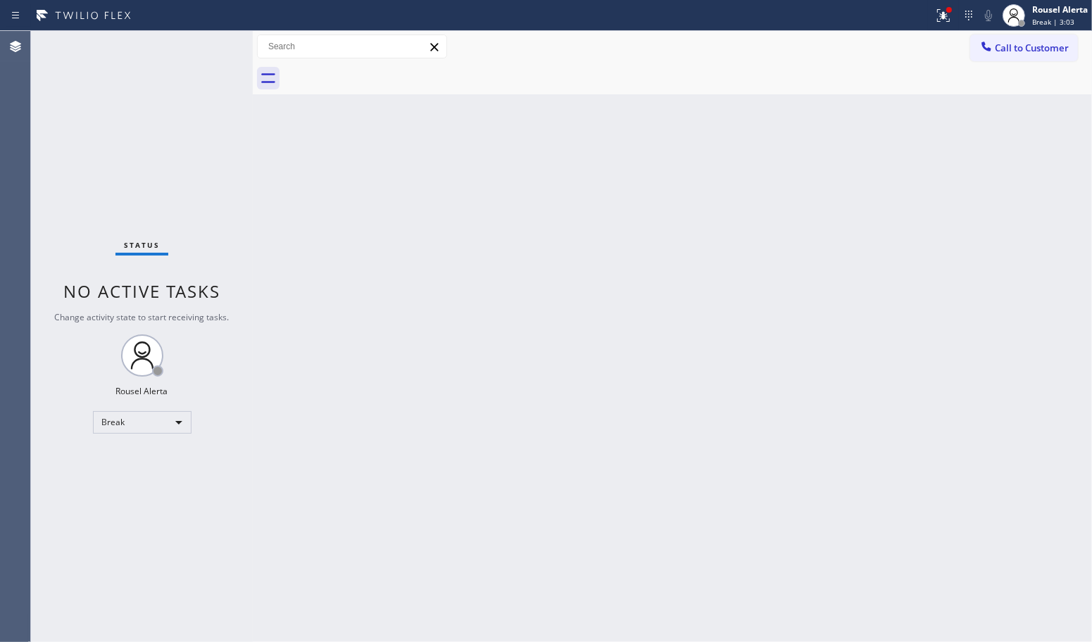
click at [372, 351] on div "Back to Dashboard Change Sender ID Customers Technicians Select a contact Outbo…" at bounding box center [672, 336] width 839 height 611
click at [616, 337] on div "Back to Dashboard Change Sender ID Customers Technicians Select a contact Outbo…" at bounding box center [672, 336] width 839 height 611
click at [342, 304] on div "Back to Dashboard Change Sender ID Customers Technicians Select a contact Outbo…" at bounding box center [672, 336] width 839 height 611
click at [866, 377] on div "Back to Dashboard Change Sender ID Customers Technicians Select a contact Outbo…" at bounding box center [672, 336] width 839 height 611
click at [947, 23] on icon at bounding box center [943, 15] width 17 height 17
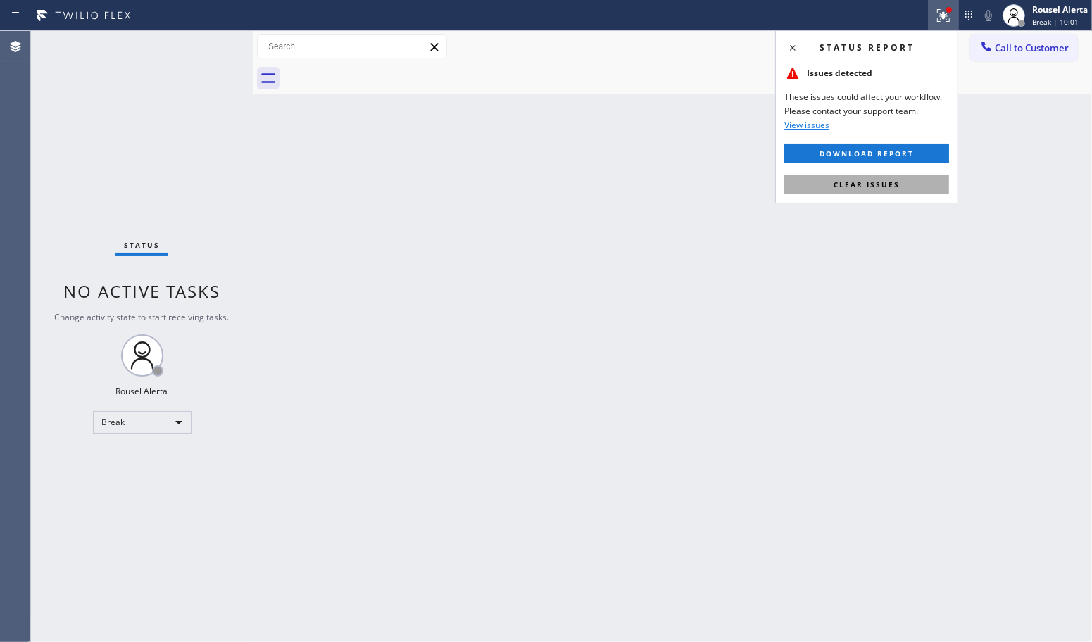
click at [934, 184] on button "Clear issues" at bounding box center [866, 185] width 165 height 20
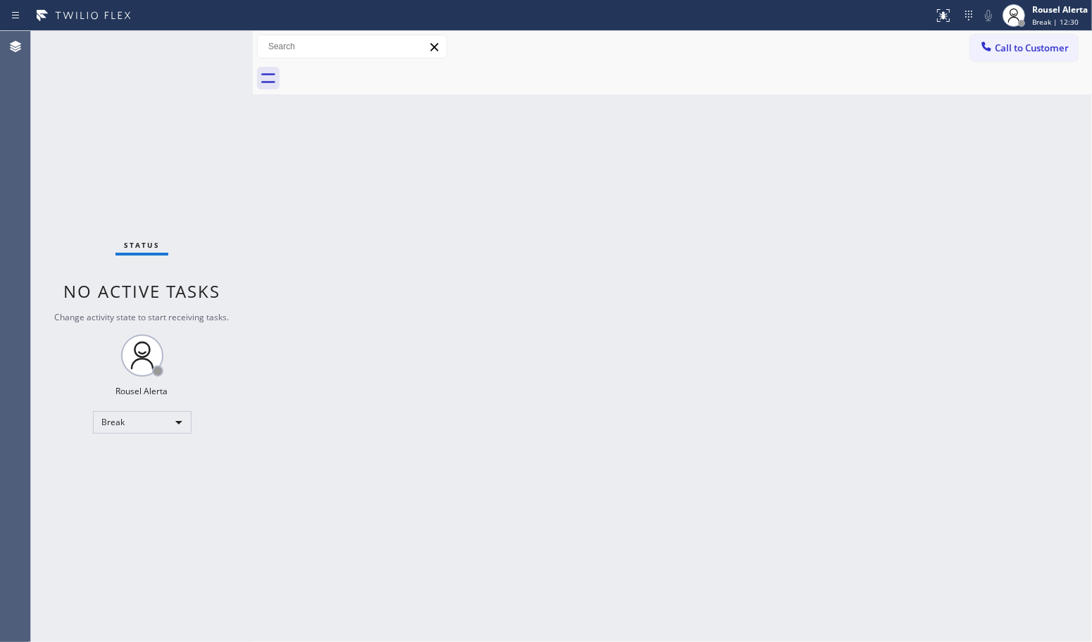
click at [1080, 272] on div "Back to Dashboard Change Sender ID Customers Technicians Select a contact Outbo…" at bounding box center [672, 336] width 839 height 611
click at [618, 222] on div "Back to Dashboard Change Sender ID Customers Technicians Select a contact Outbo…" at bounding box center [672, 336] width 839 height 611
click at [780, 229] on div "Back to Dashboard Change Sender ID Customers Technicians Select a contact Outbo…" at bounding box center [672, 336] width 839 height 611
click at [915, 236] on div "Back to Dashboard Change Sender ID Customers Technicians Select a contact Outbo…" at bounding box center [672, 336] width 839 height 611
click at [1043, 23] on span "Break | 14:55" at bounding box center [1055, 22] width 46 height 10
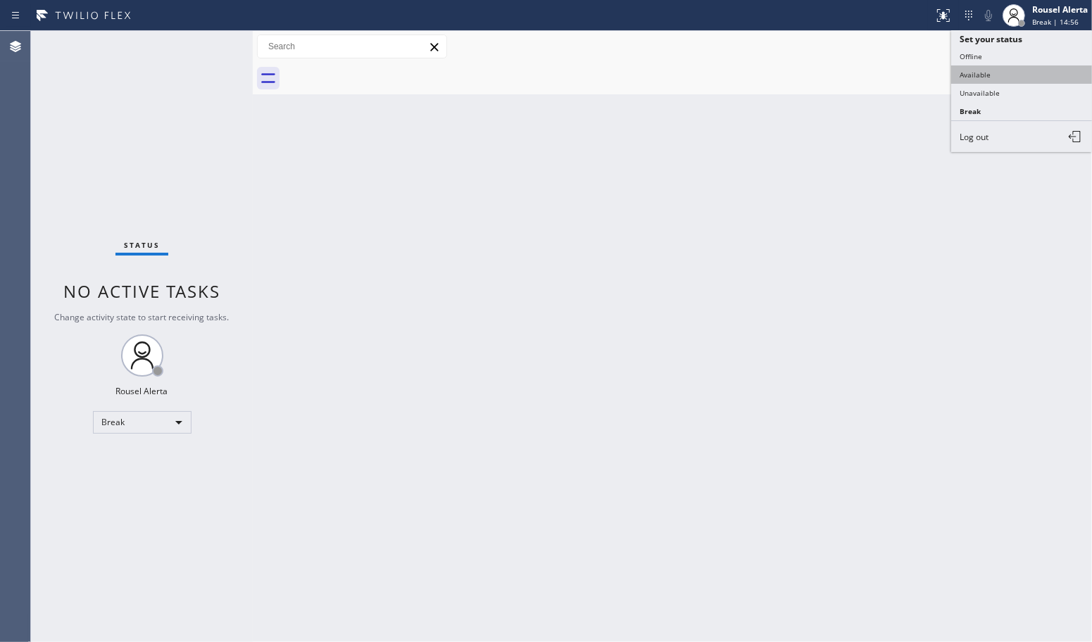
click at [1028, 72] on button "Available" at bounding box center [1021, 74] width 141 height 18
click at [824, 218] on div "Back to Dashboard Change Sender ID Customers Technicians Select a contact Outbo…" at bounding box center [672, 336] width 839 height 611
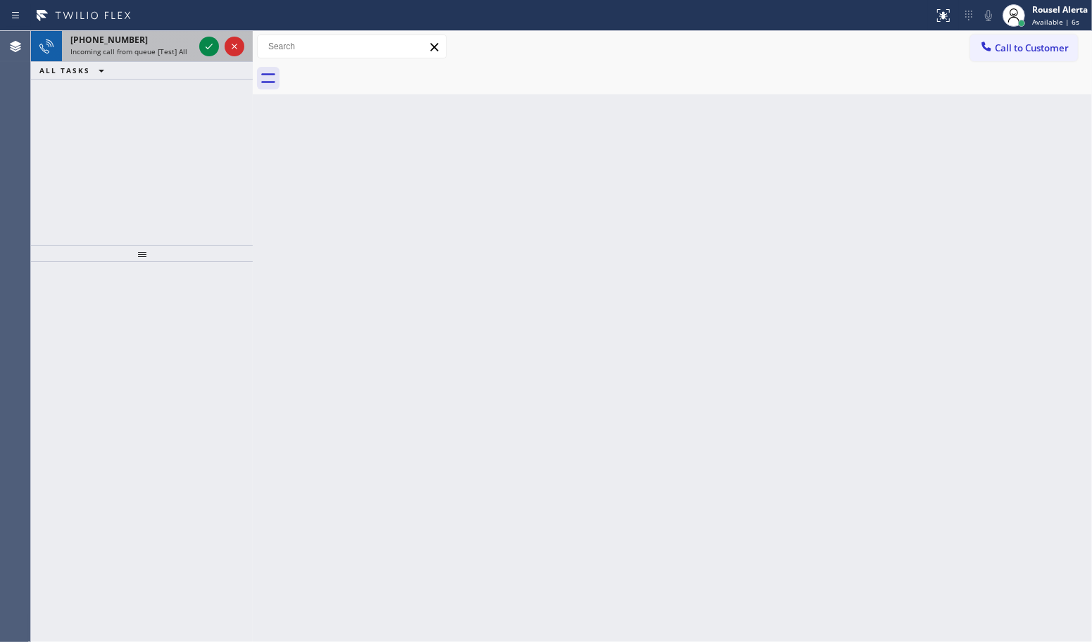
click at [155, 48] on span "Incoming call from queue [Test] All" at bounding box center [128, 51] width 117 height 10
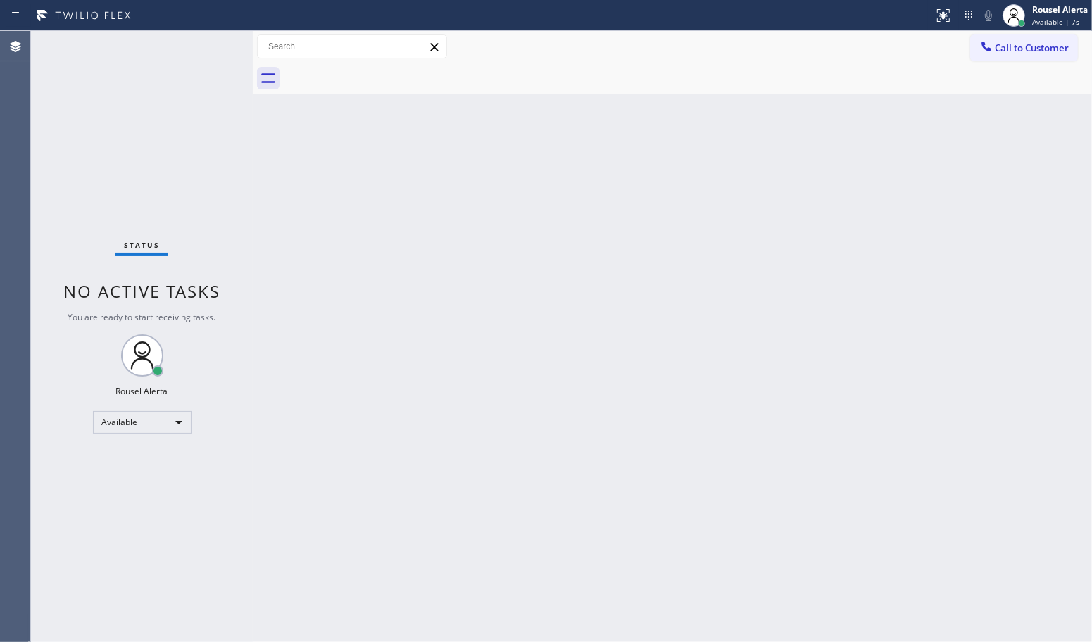
click at [203, 44] on div "Status No active tasks You are ready to start receiving tasks. Rousel Alerta Av…" at bounding box center [142, 336] width 222 height 611
click at [544, 377] on div "Back to Dashboard Change Sender ID Customers Technicians Select a contact Outbo…" at bounding box center [672, 336] width 839 height 611
click at [206, 26] on div "Status report No issues detected If you experience an issue, please download th…" at bounding box center [546, 15] width 1092 height 31
click at [206, 49] on div "Status No active tasks You are ready to start receiving tasks. Rousel Alerta Av…" at bounding box center [142, 336] width 222 height 611
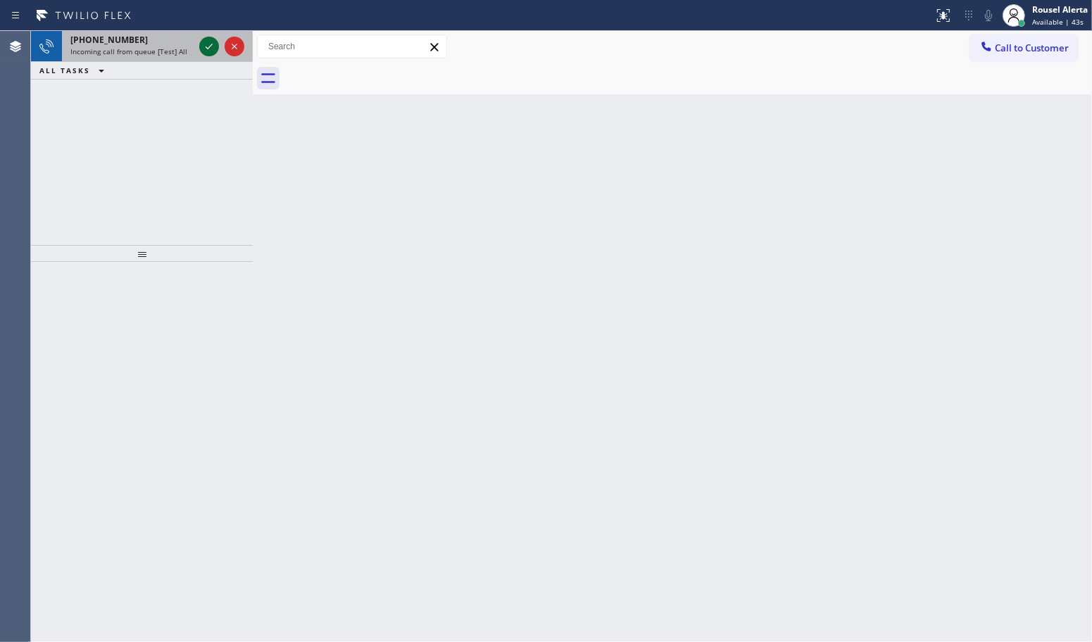
drag, startPoint x: 173, startPoint y: 39, endPoint x: 202, endPoint y: 46, distance: 30.2
click at [173, 39] on div "[PHONE_NUMBER]" at bounding box center [131, 40] width 123 height 12
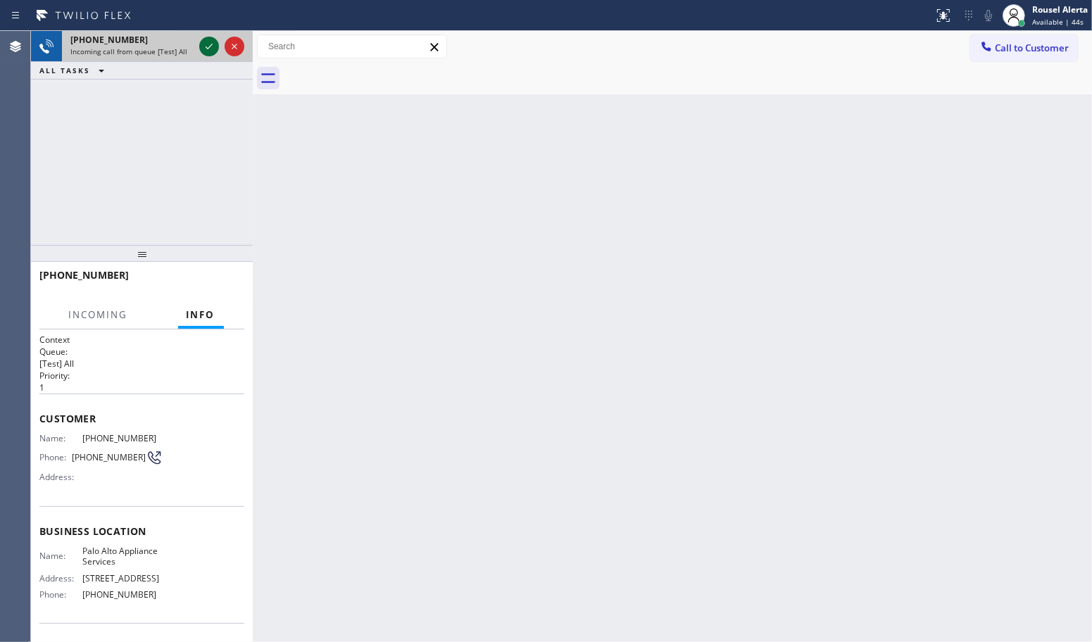
click at [206, 44] on icon at bounding box center [209, 46] width 17 height 17
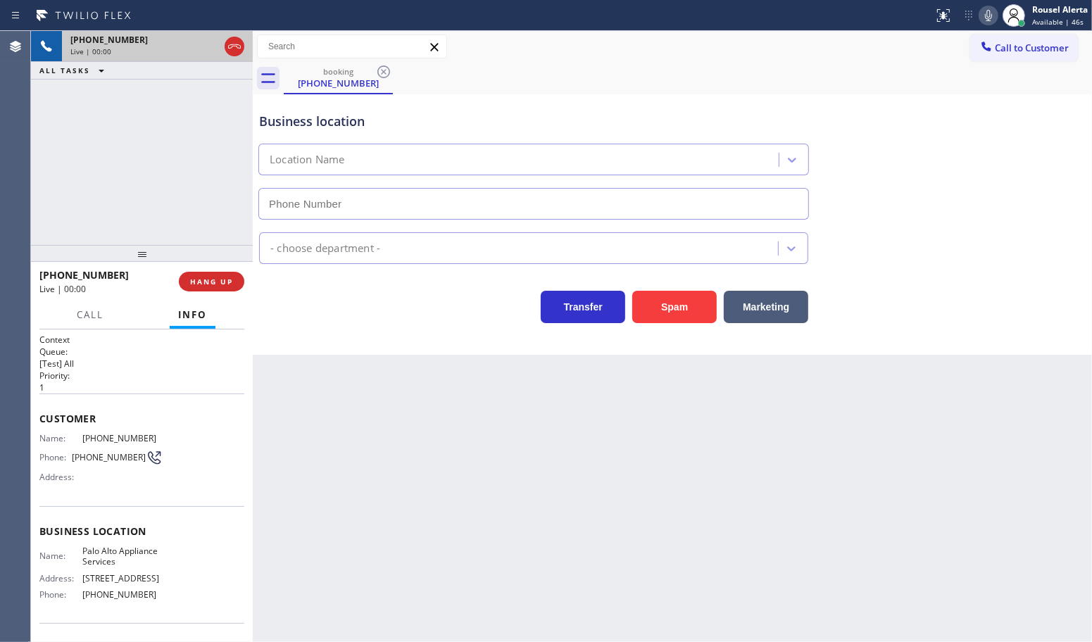
type input "[PHONE_NUMBER]"
click at [533, 458] on div "Back to Dashboard Change Sender ID Customers Technicians Select a contact Outbo…" at bounding box center [672, 336] width 839 height 611
click at [634, 592] on div "Back to Dashboard Change Sender ID Customers Technicians Select a contact Outbo…" at bounding box center [672, 336] width 839 height 611
click at [513, 554] on div "Back to Dashboard Change Sender ID Customers Technicians Select a contact Outbo…" at bounding box center [672, 336] width 839 height 611
click at [513, 556] on div "Back to Dashboard Change Sender ID Customers Technicians Select a contact Outbo…" at bounding box center [672, 336] width 839 height 611
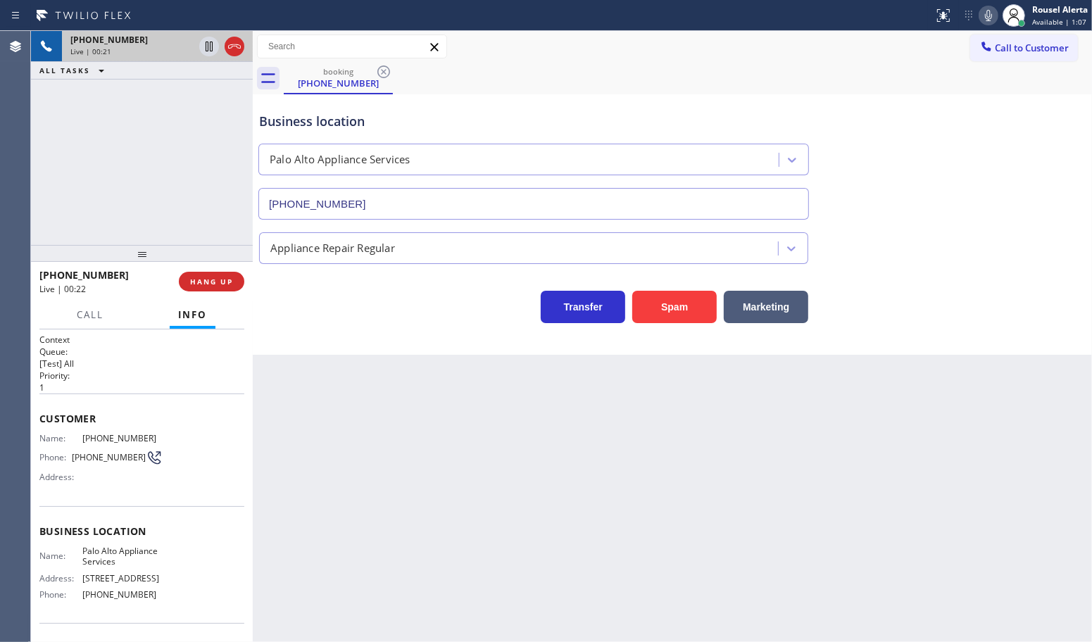
click at [354, 437] on div "Back to Dashboard Change Sender ID Customers Technicians Select a contact Outbo…" at bounding box center [672, 336] width 839 height 611
drag, startPoint x: 180, startPoint y: 151, endPoint x: 184, endPoint y: 163, distance: 12.0
click at [180, 152] on div "[PHONE_NUMBER] Live | 00:24 ALL TASKS ALL TASKS ACTIVE TASKS TASKS IN WRAP UP" at bounding box center [142, 138] width 222 height 214
click at [218, 282] on span "HANG UP" at bounding box center [211, 282] width 43 height 10
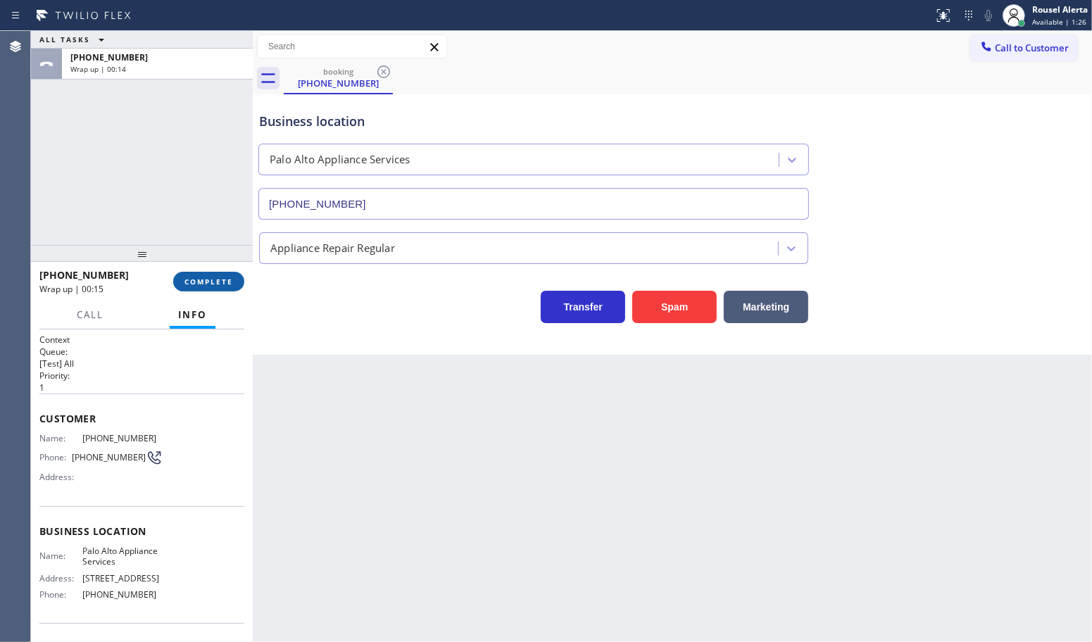
click at [194, 275] on button "COMPLETE" at bounding box center [208, 282] width 71 height 20
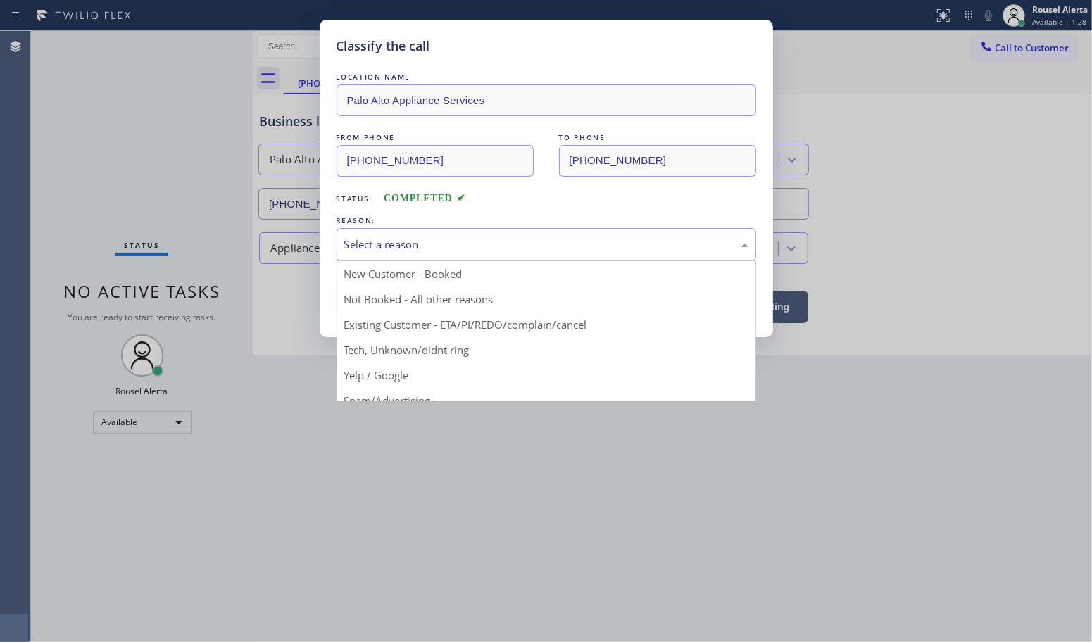
drag, startPoint x: 434, startPoint y: 240, endPoint x: 441, endPoint y: 251, distance: 12.7
click at [434, 242] on div "Select a reason" at bounding box center [546, 245] width 404 height 16
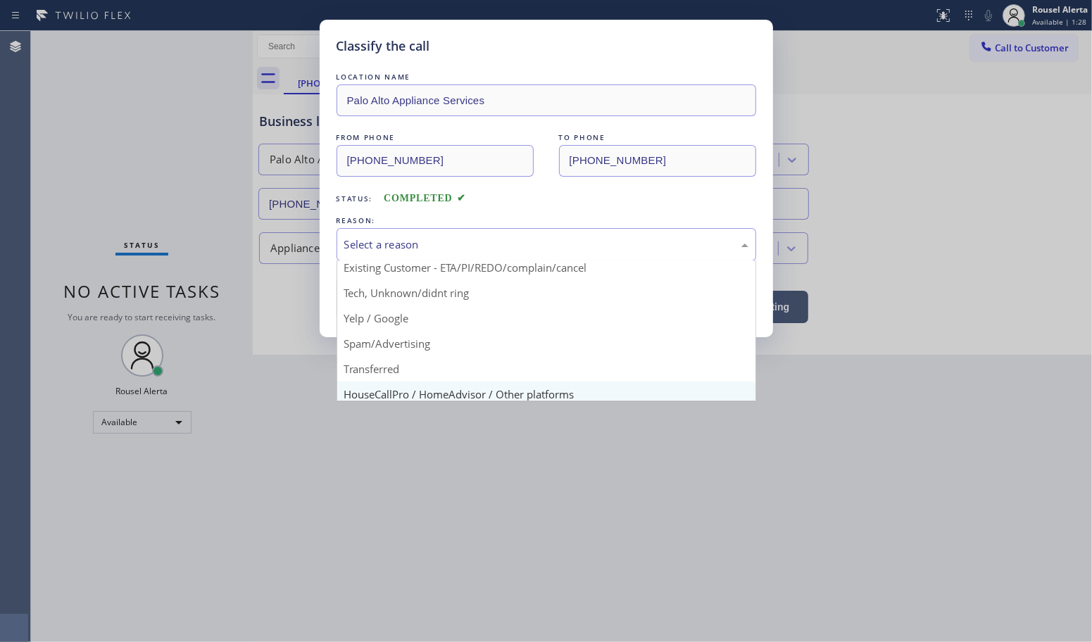
scroll to position [88, 0]
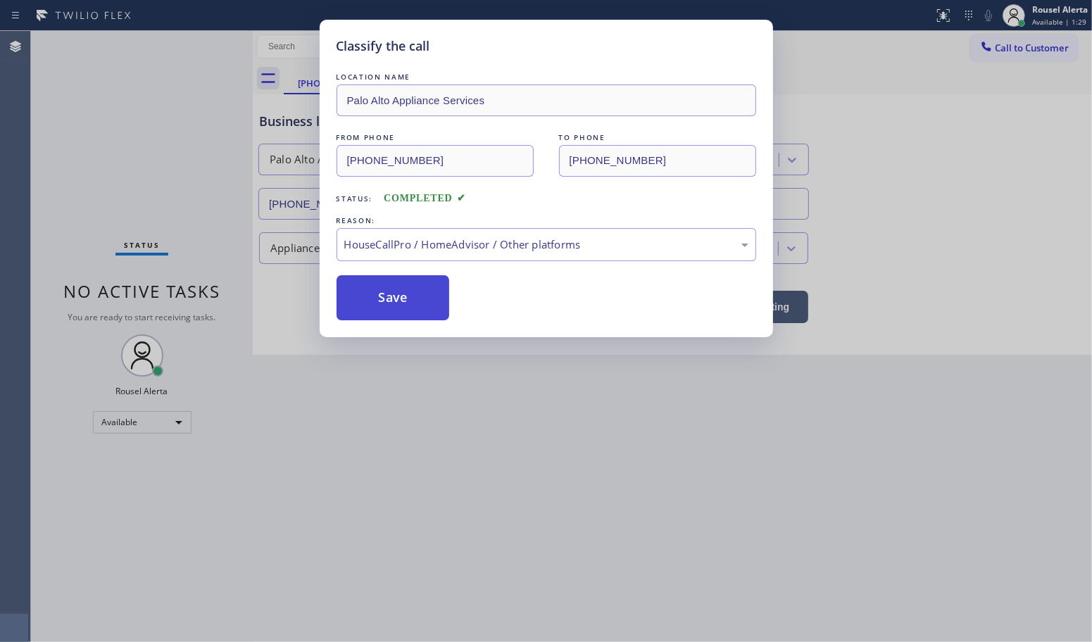
click at [377, 305] on button "Save" at bounding box center [393, 297] width 113 height 45
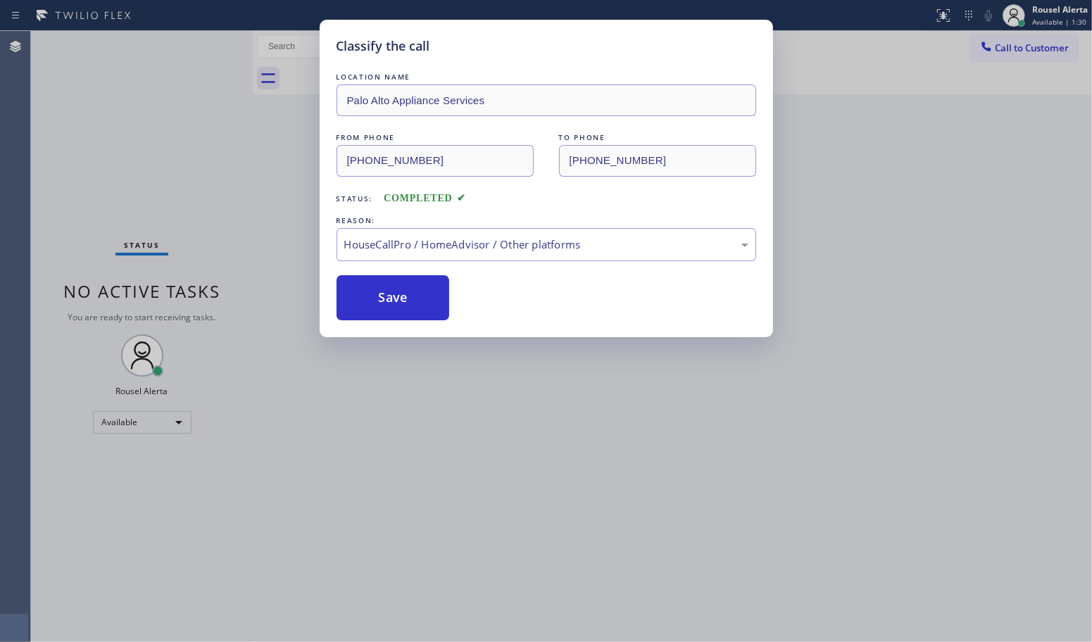
click at [494, 469] on div "Classify the call LOCATION NAME [GEOGRAPHIC_DATA] Appliance Services FROM PHONE…" at bounding box center [546, 321] width 1092 height 642
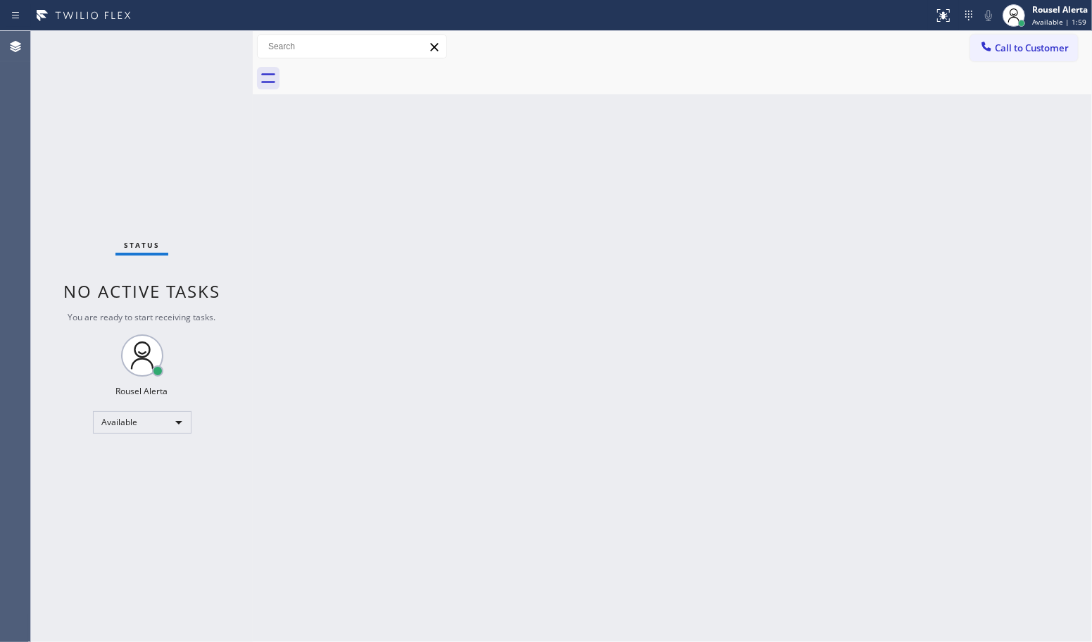
click at [208, 34] on div "Status No active tasks You are ready to start receiving tasks. Rousel Alerta Av…" at bounding box center [142, 336] width 222 height 611
drag, startPoint x: 487, startPoint y: 413, endPoint x: 487, endPoint y: 625, distance: 212.0
click at [486, 415] on div "Back to Dashboard Change Sender ID Customers Technicians Select a contact Outbo…" at bounding box center [672, 336] width 839 height 611
drag, startPoint x: 185, startPoint y: 78, endPoint x: 163, endPoint y: 56, distance: 30.9
click at [185, 78] on div "Status No active tasks You are ready to start receiving tasks. Rousel Alerta Av…" at bounding box center [142, 336] width 222 height 611
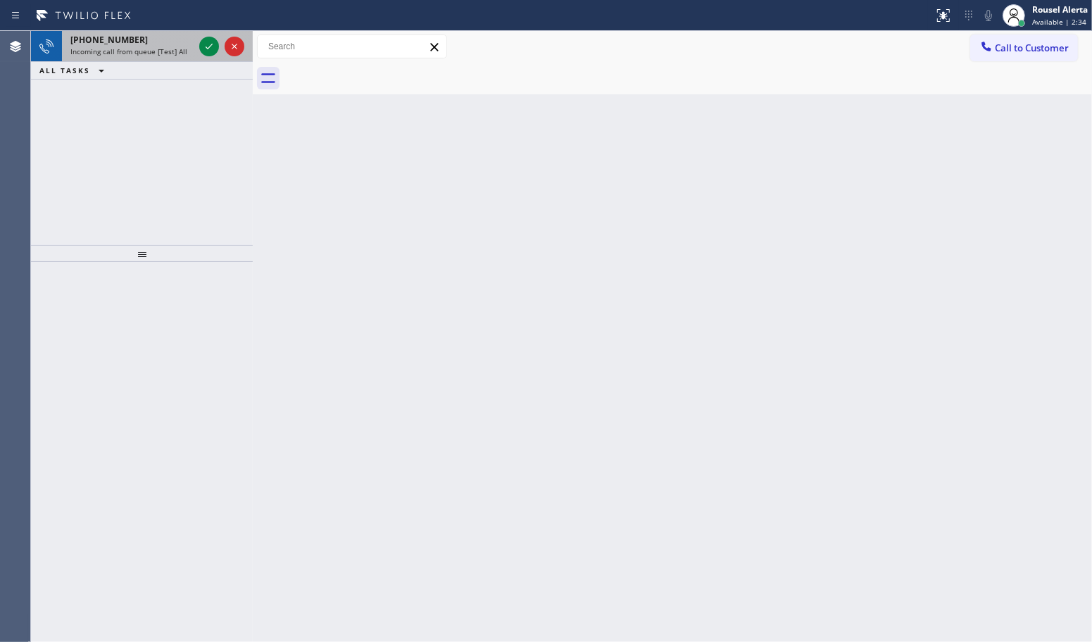
click at [152, 43] on div "[PHONE_NUMBER]" at bounding box center [131, 40] width 123 height 12
click at [201, 48] on icon at bounding box center [209, 46] width 17 height 17
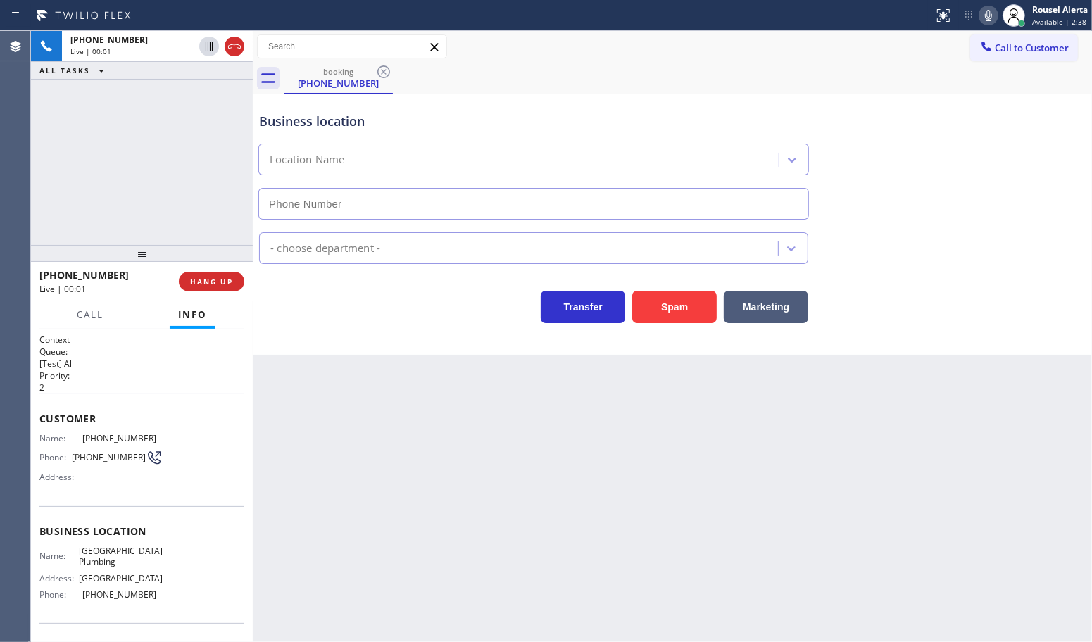
type input "[PHONE_NUMBER]"
click at [162, 128] on div "[PHONE_NUMBER] Live | 00:17 ALL TASKS ALL TASKS ACTIVE TASKS TASKS IN WRAP UP" at bounding box center [142, 138] width 222 height 214
click at [437, 434] on div "Back to Dashboard Change Sender ID Customers Technicians Select a contact Outbo…" at bounding box center [672, 336] width 839 height 611
click at [175, 165] on div "[PHONE_NUMBER] Live | 00:18 ALL TASKS ALL TASKS ACTIVE TASKS TASKS IN WRAP UP" at bounding box center [142, 138] width 222 height 214
click at [403, 473] on div "Back to Dashboard Change Sender ID Customers Technicians Select a contact Outbo…" at bounding box center [672, 336] width 839 height 611
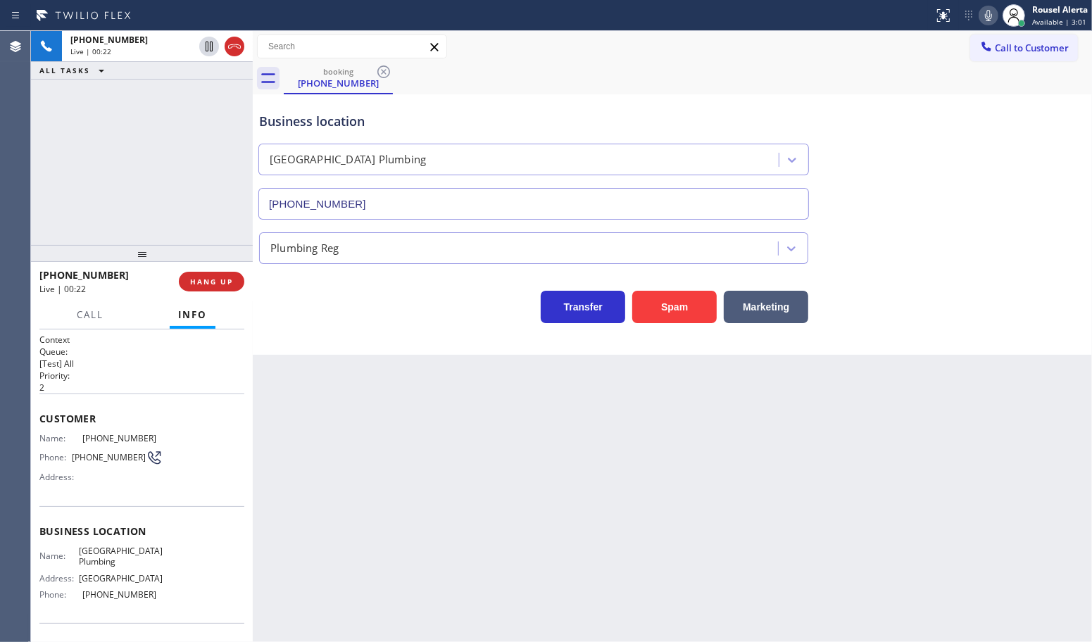
drag, startPoint x: 706, startPoint y: 525, endPoint x: 708, endPoint y: 518, distance: 7.4
click at [708, 519] on div "Back to Dashboard Change Sender ID Customers Technicians Select a contact Outbo…" at bounding box center [672, 336] width 839 height 611
click at [745, 446] on div "Back to Dashboard Change Sender ID Customers Technicians Select a contact Outbo…" at bounding box center [672, 336] width 839 height 611
drag, startPoint x: 123, startPoint y: 192, endPoint x: 339, endPoint y: 375, distance: 283.3
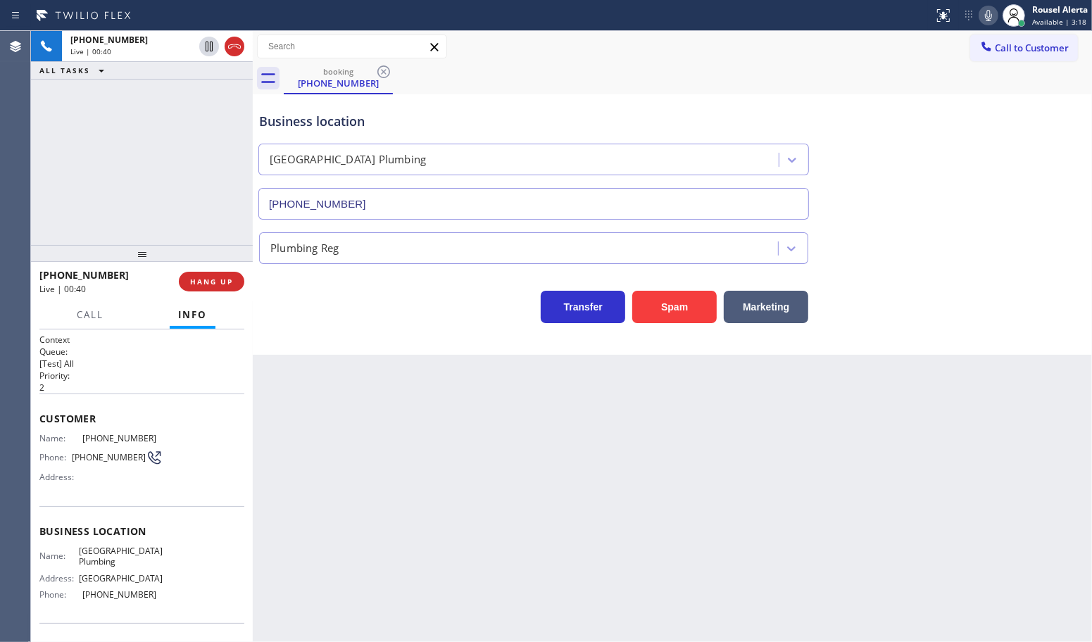
click at [144, 208] on div "[PHONE_NUMBER] Live | 00:40 ALL TASKS ALL TASKS ACTIVE TASKS TASKS IN WRAP UP" at bounding box center [142, 138] width 222 height 214
click at [413, 428] on div "Back to Dashboard Change Sender ID Customers Technicians Select a contact Outbo…" at bounding box center [672, 336] width 839 height 611
drag, startPoint x: 206, startPoint y: 205, endPoint x: 318, endPoint y: 480, distance: 296.3
click at [225, 210] on div "[PHONE_NUMBER] Live | 00:41 ALL TASKS ALL TASKS ACTIVE TASKS TASKS IN WRAP UP" at bounding box center [142, 138] width 222 height 214
click at [366, 549] on div "Back to Dashboard Change Sender ID Customers Technicians Select a contact Outbo…" at bounding box center [672, 336] width 839 height 611
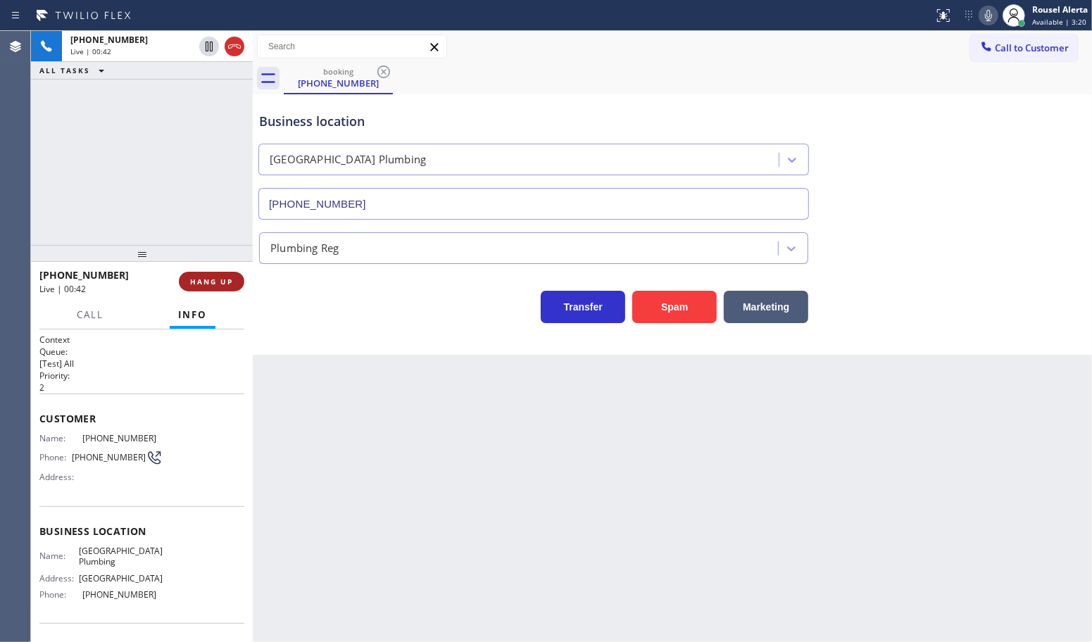
click at [215, 287] on button "HANG UP" at bounding box center [211, 282] width 65 height 20
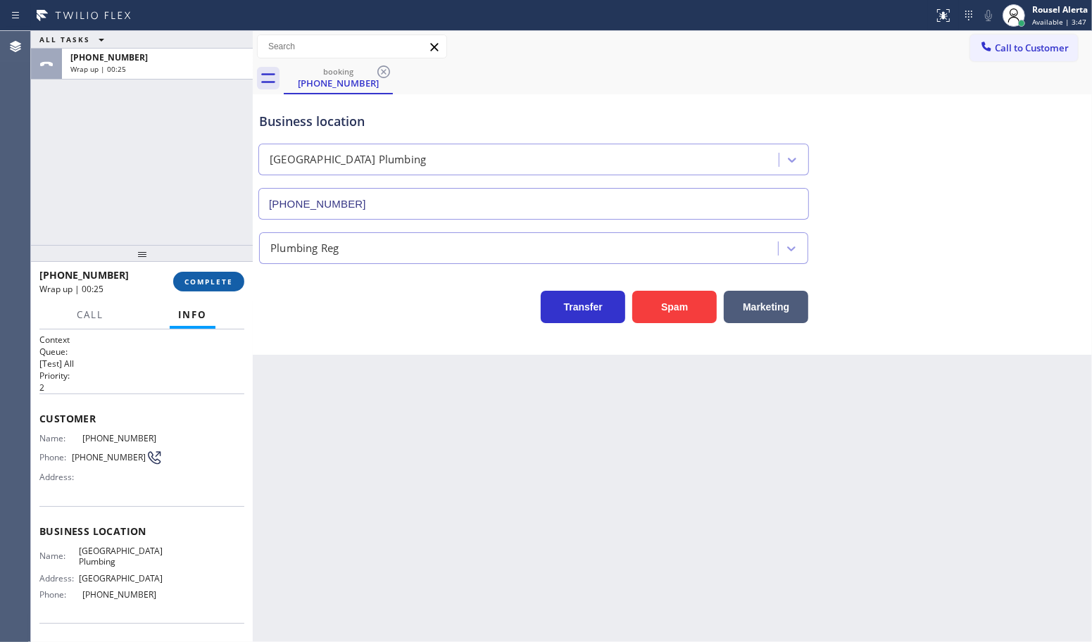
click at [229, 282] on span "COMPLETE" at bounding box center [209, 282] width 49 height 10
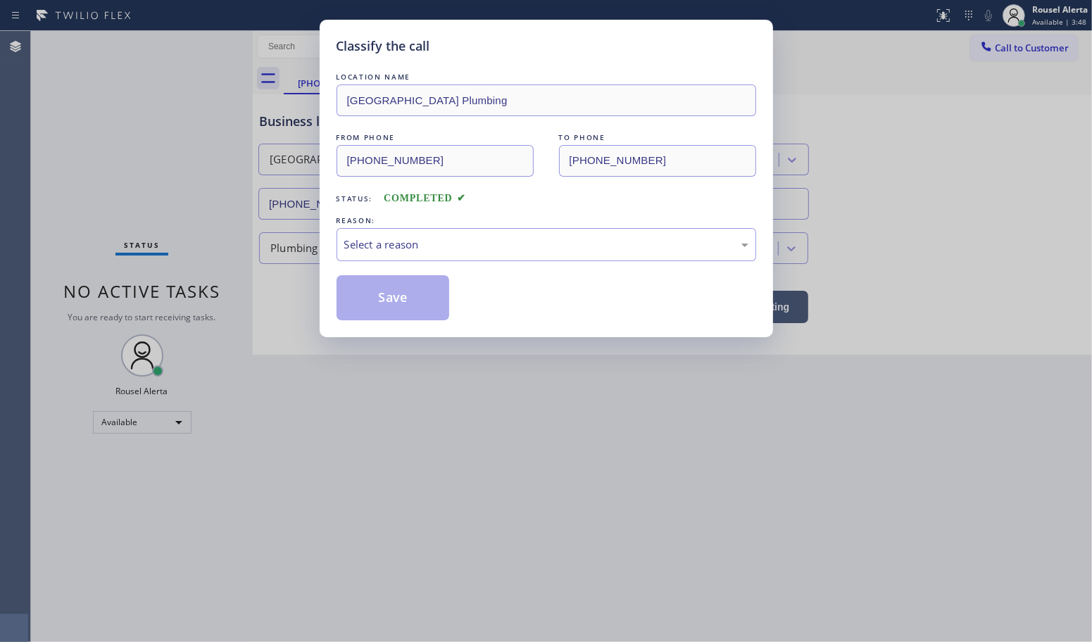
click at [515, 237] on div "Select a reason" at bounding box center [546, 245] width 404 height 16
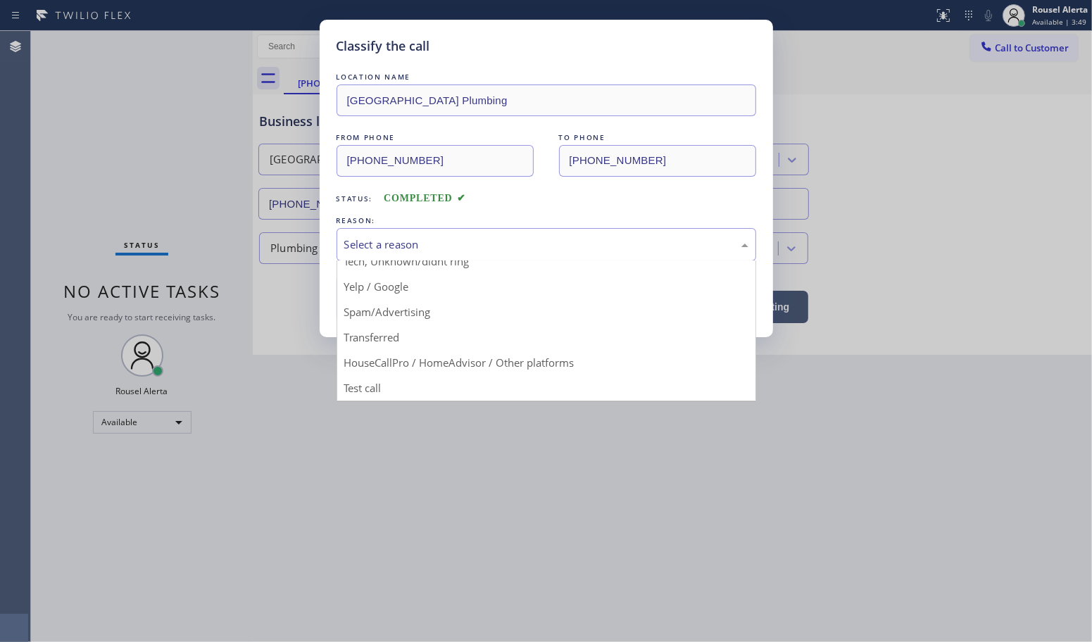
scroll to position [96, 0]
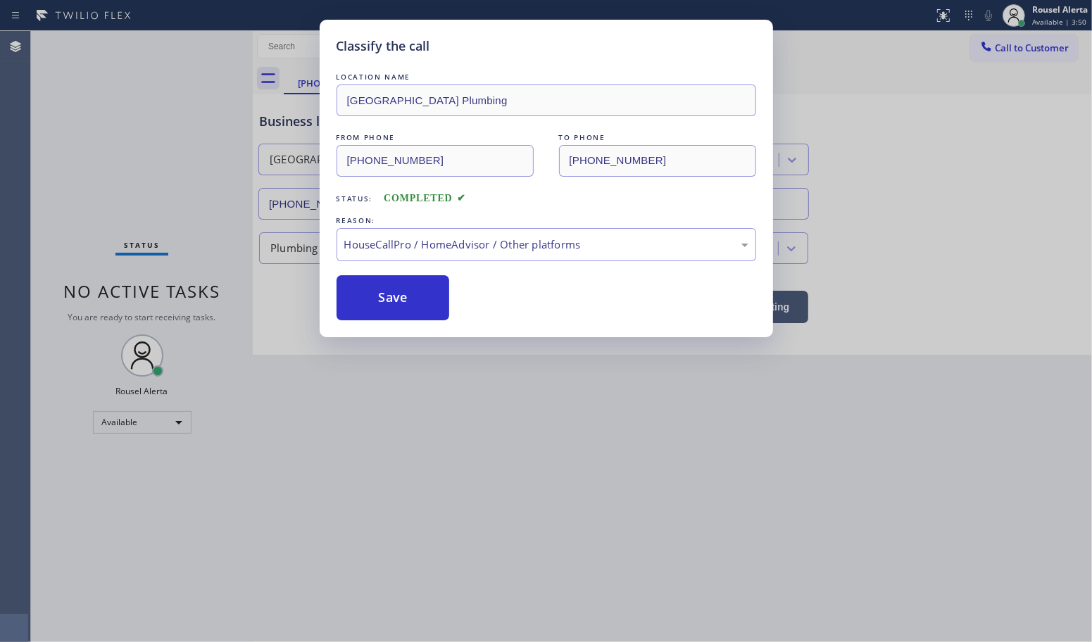
click at [405, 325] on div "Classify the call LOCATION NAME [GEOGRAPHIC_DATA] Plumbing FROM PHONE [PHONE_NU…" at bounding box center [547, 179] width 454 height 318
click at [405, 311] on button "Save" at bounding box center [393, 297] width 113 height 45
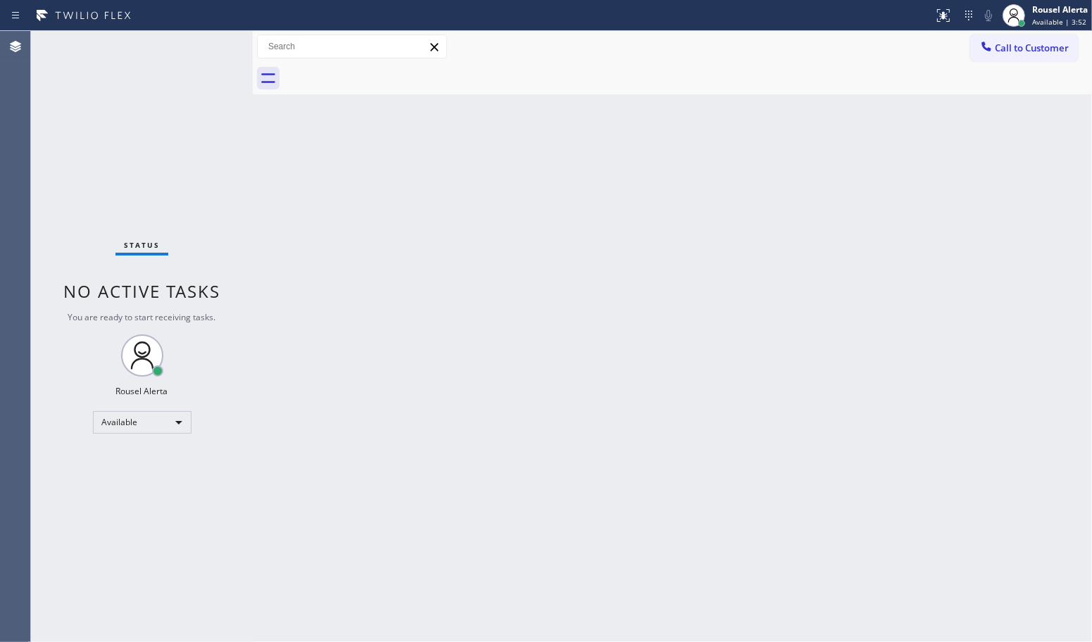
click at [561, 473] on div "Back to Dashboard Change Sender ID Customers Technicians Select a contact Outbo…" at bounding box center [672, 336] width 839 height 611
click at [752, 497] on div "Back to Dashboard Change Sender ID Customers Technicians Select a contact Outbo…" at bounding box center [672, 336] width 839 height 611
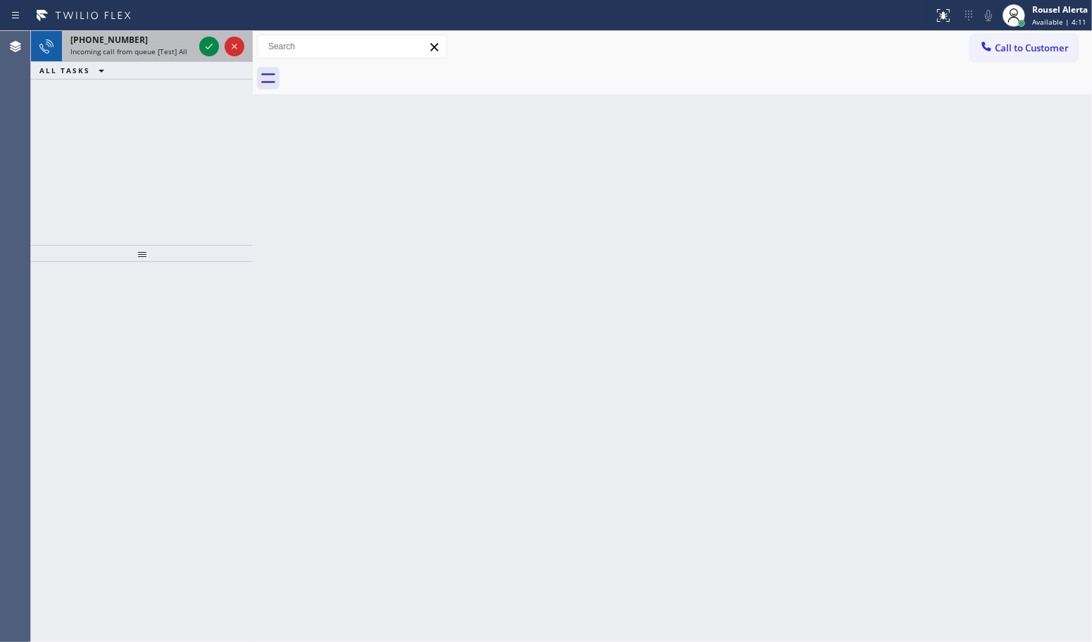
drag, startPoint x: 156, startPoint y: 48, endPoint x: 187, endPoint y: 47, distance: 31.7
click at [156, 48] on span "Incoming call from queue [Test] All" at bounding box center [128, 51] width 117 height 10
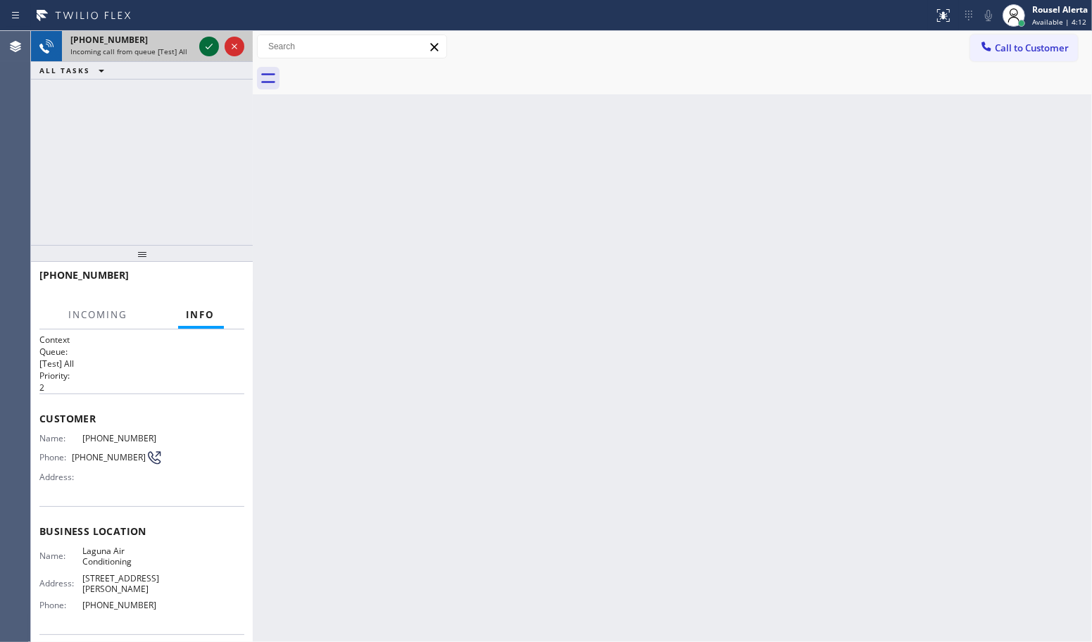
click at [203, 46] on icon at bounding box center [209, 46] width 17 height 17
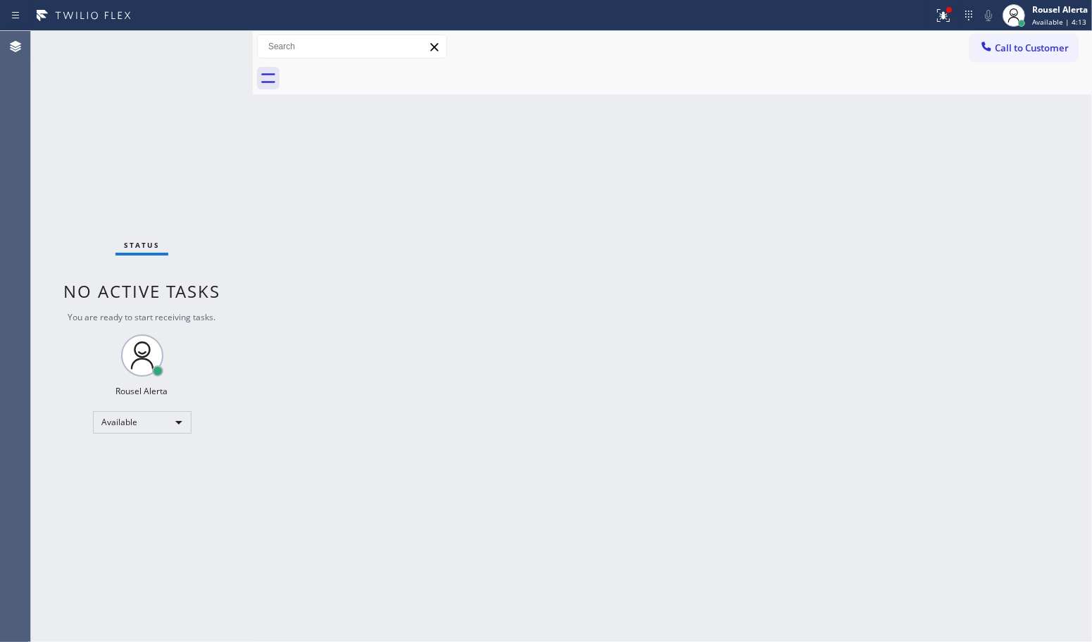
click at [544, 409] on div "Back to Dashboard Change Sender ID Customers Technicians Select a contact Outbo…" at bounding box center [672, 336] width 839 height 611
click at [935, 8] on icon at bounding box center [943, 15] width 17 height 17
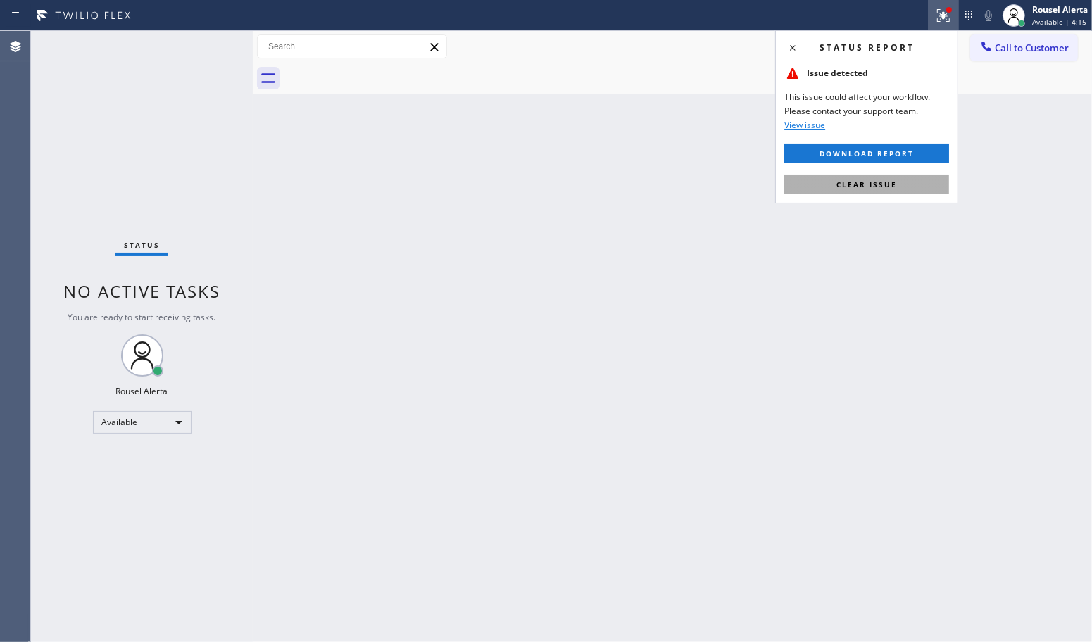
click at [892, 177] on button "Clear issue" at bounding box center [866, 185] width 165 height 20
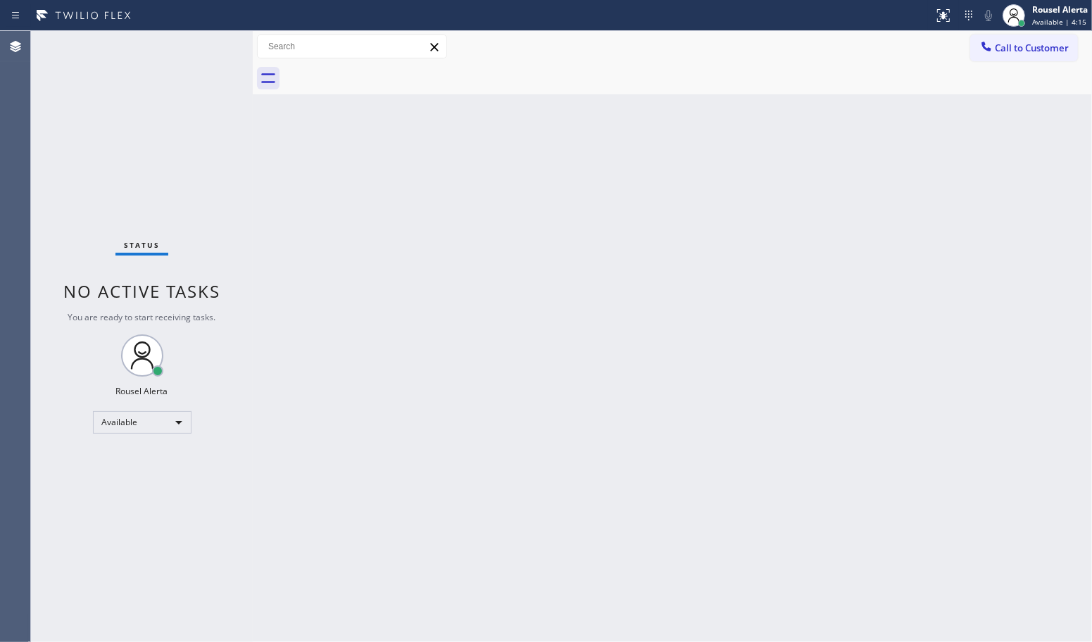
click at [892, 237] on div "Back to Dashboard Change Sender ID Customers Technicians Select a contact Outbo…" at bounding box center [672, 336] width 839 height 611
click at [396, 257] on div "Back to Dashboard Change Sender ID Customers Technicians Select a contact Outbo…" at bounding box center [672, 336] width 839 height 611
click at [384, 278] on div "Back to Dashboard Change Sender ID Customers Technicians Select a contact Outbo…" at bounding box center [672, 336] width 839 height 611
click at [198, 43] on div "Status No active tasks You are ready to start receiving tasks. Rousel Alerta Av…" at bounding box center [142, 336] width 222 height 611
click at [206, 47] on div "Status No active tasks You are ready to start receiving tasks. Rousel Alerta Av…" at bounding box center [142, 336] width 222 height 611
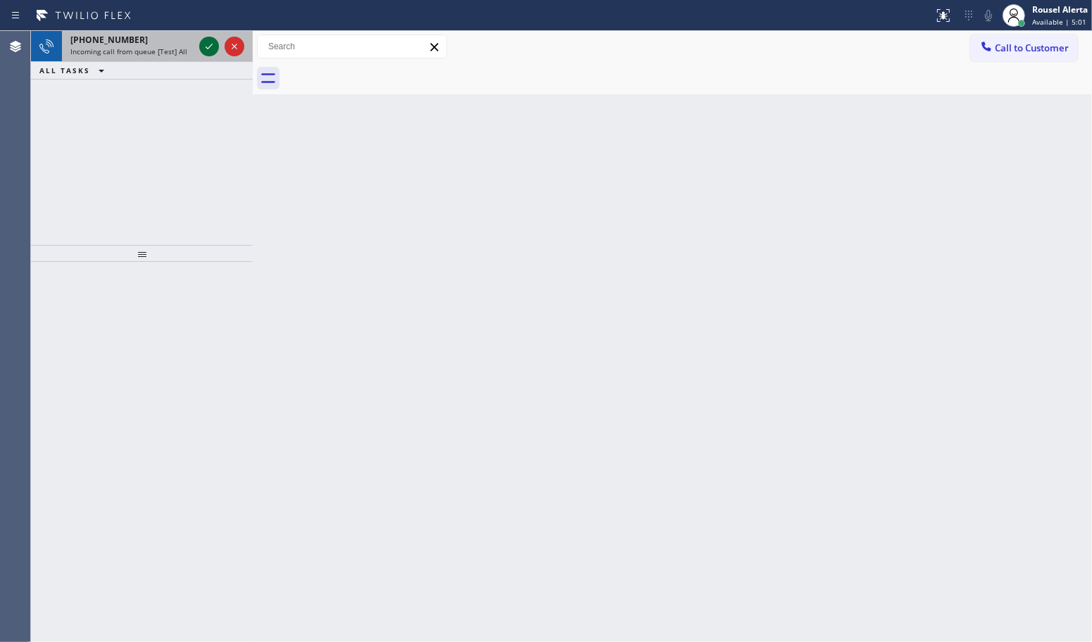
click at [204, 55] on button at bounding box center [209, 47] width 20 height 20
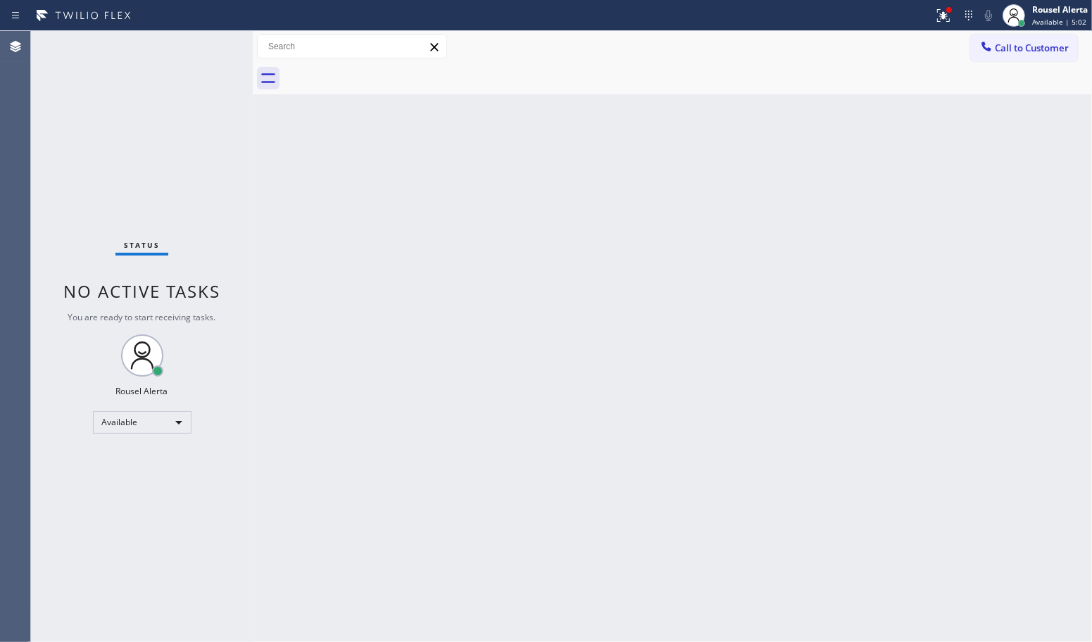
drag, startPoint x: 632, startPoint y: 240, endPoint x: 644, endPoint y: 233, distance: 13.9
click at [639, 238] on div "Back to Dashboard Change Sender ID Customers Technicians Select a contact Outbo…" at bounding box center [672, 336] width 839 height 611
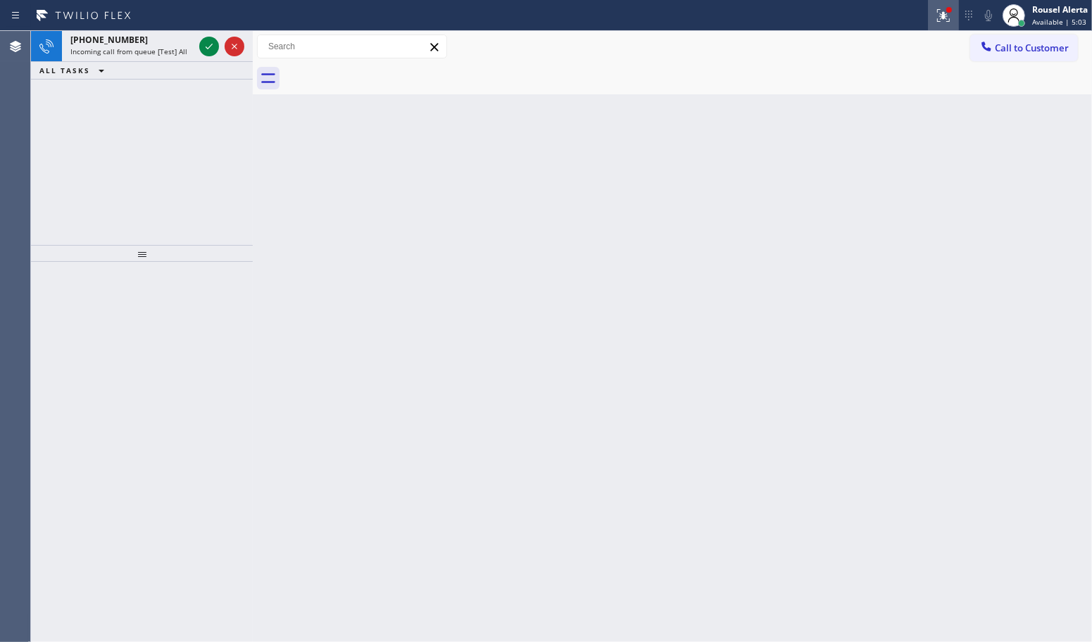
click at [940, 15] on icon at bounding box center [943, 13] width 8 height 5
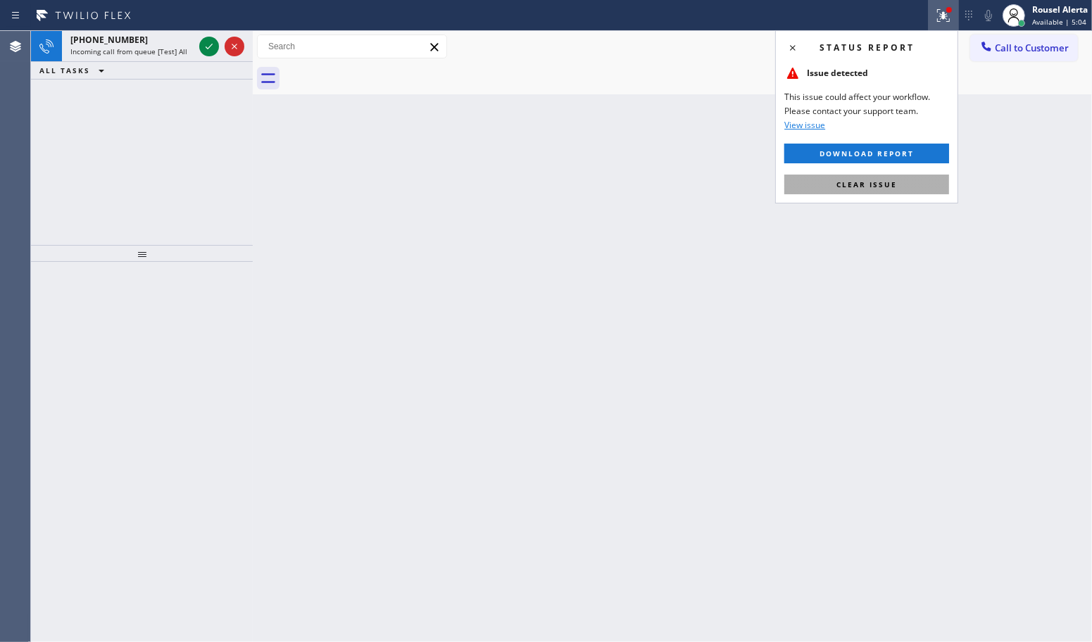
click at [882, 180] on button "Clear issue" at bounding box center [866, 185] width 165 height 20
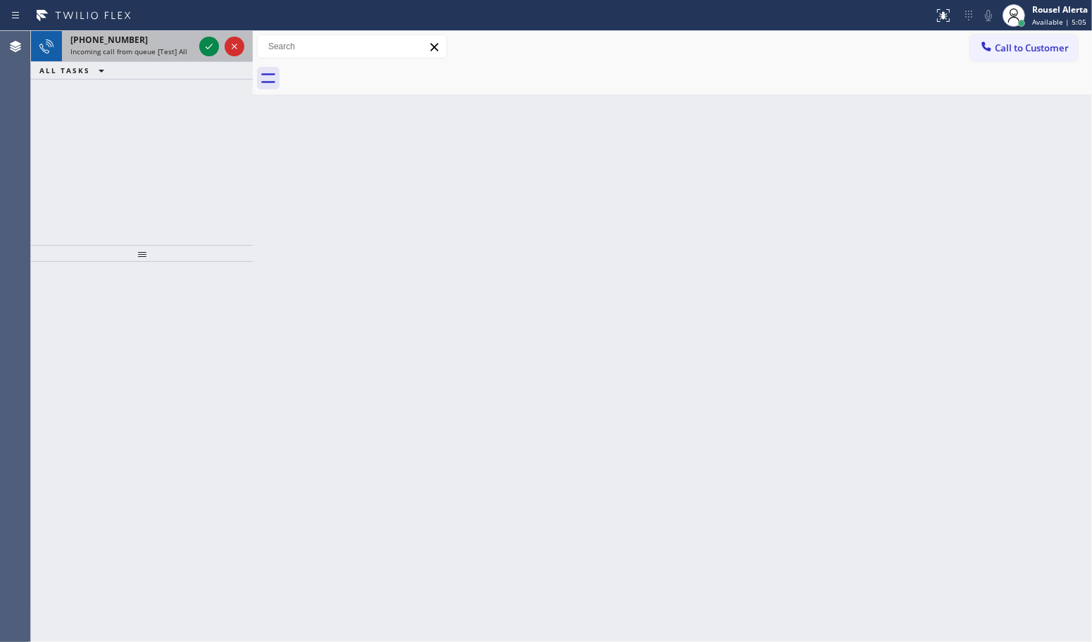
click at [153, 44] on div "[PHONE_NUMBER]" at bounding box center [131, 40] width 123 height 12
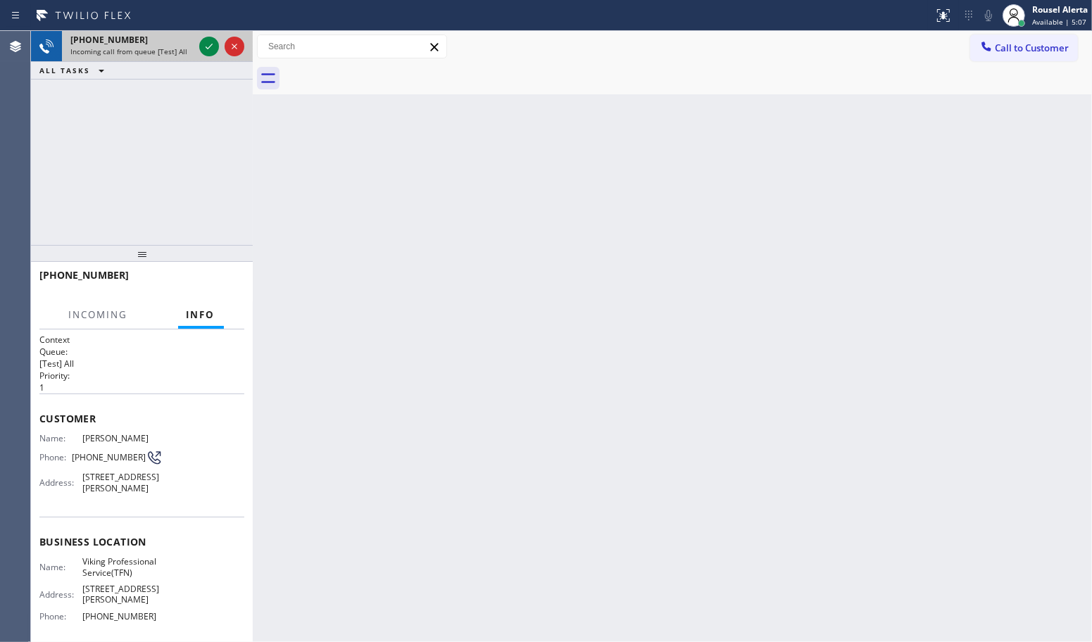
click at [125, 58] on div "[PHONE_NUMBER] Incoming call from queue [Test] All" at bounding box center [129, 46] width 135 height 31
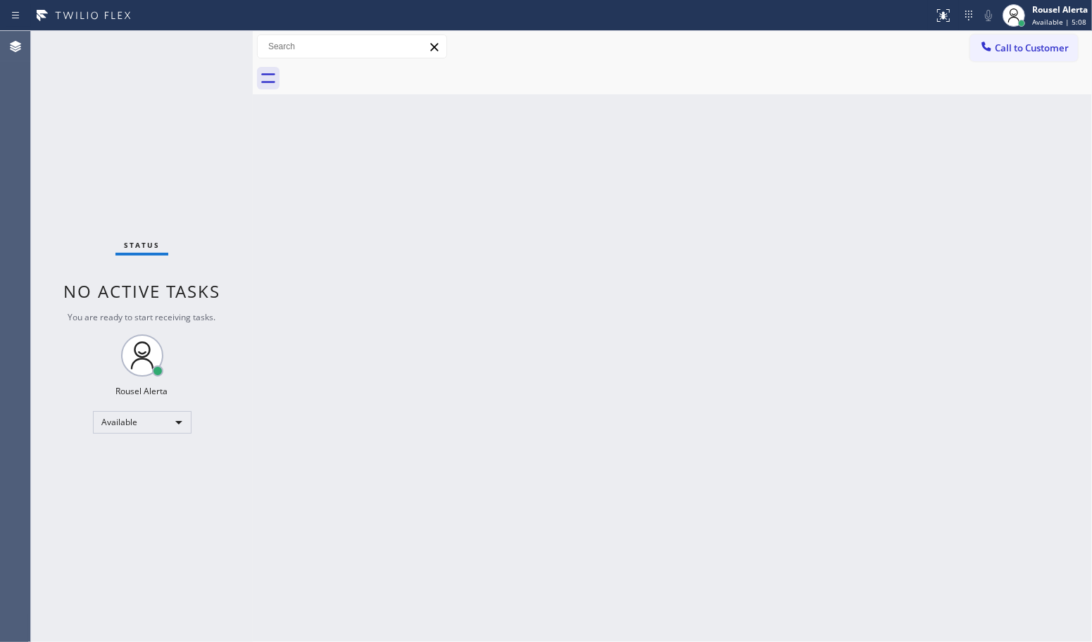
click at [124, 58] on div "Status No active tasks You are ready to start receiving tasks. Rousel Alerta Av…" at bounding box center [142, 336] width 222 height 611
click at [124, 57] on div "Status No active tasks You are ready to start receiving tasks. Rousel Alerta Av…" at bounding box center [142, 336] width 222 height 611
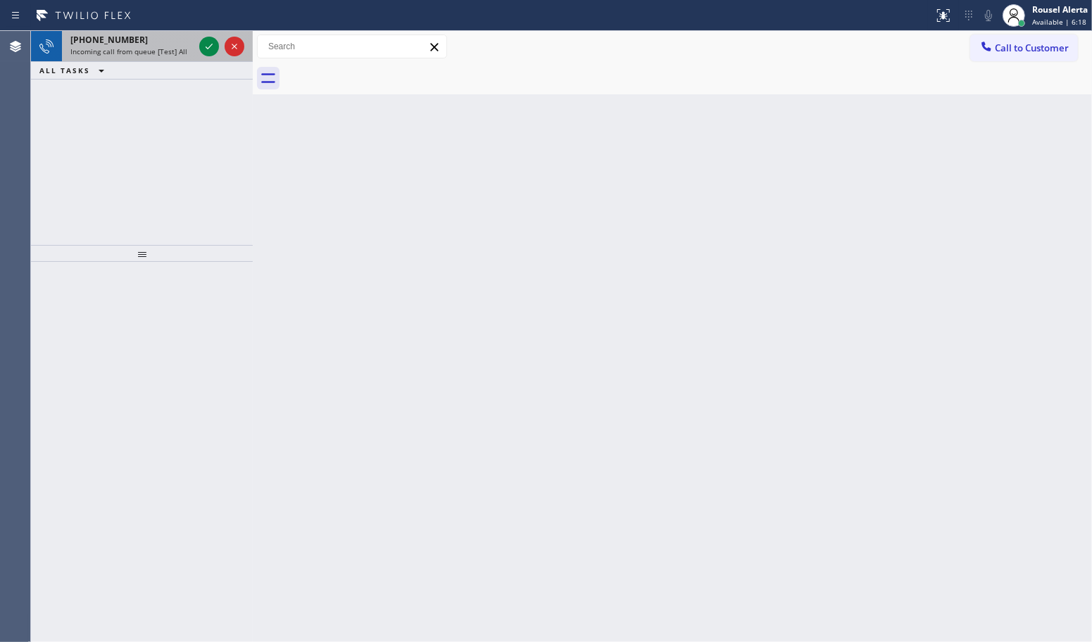
click at [180, 55] on span "Incoming call from queue [Test] All" at bounding box center [128, 51] width 117 height 10
click at [170, 32] on div "[PHONE_NUMBER] Incoming call from queue [Test] All" at bounding box center [129, 46] width 135 height 31
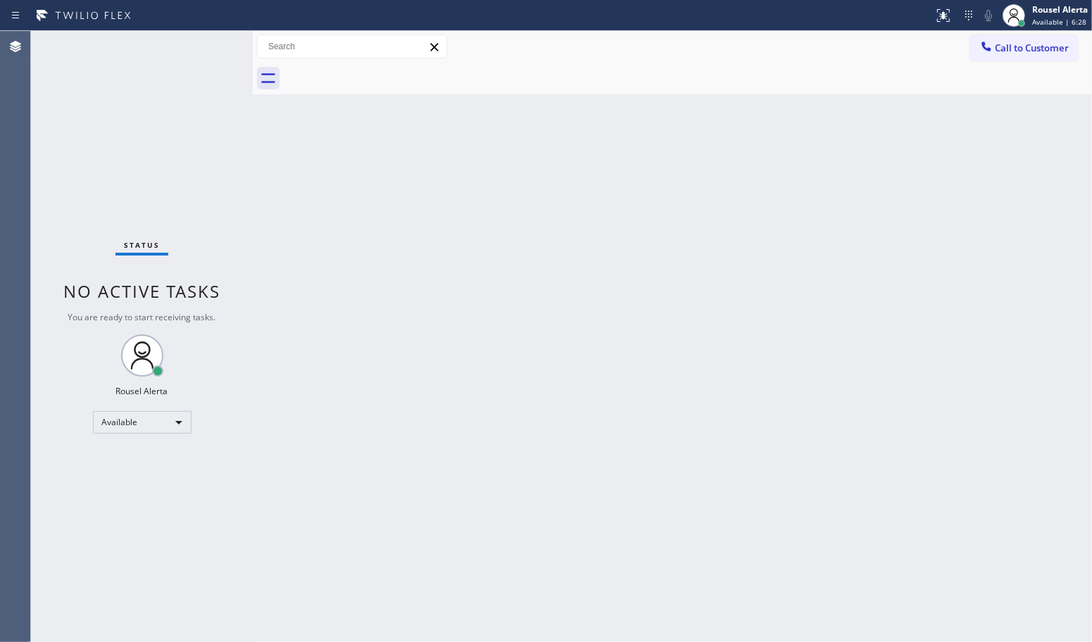
click at [381, 432] on div "Back to Dashboard Change Sender ID Customers Technicians Select a contact Outbo…" at bounding box center [672, 336] width 839 height 611
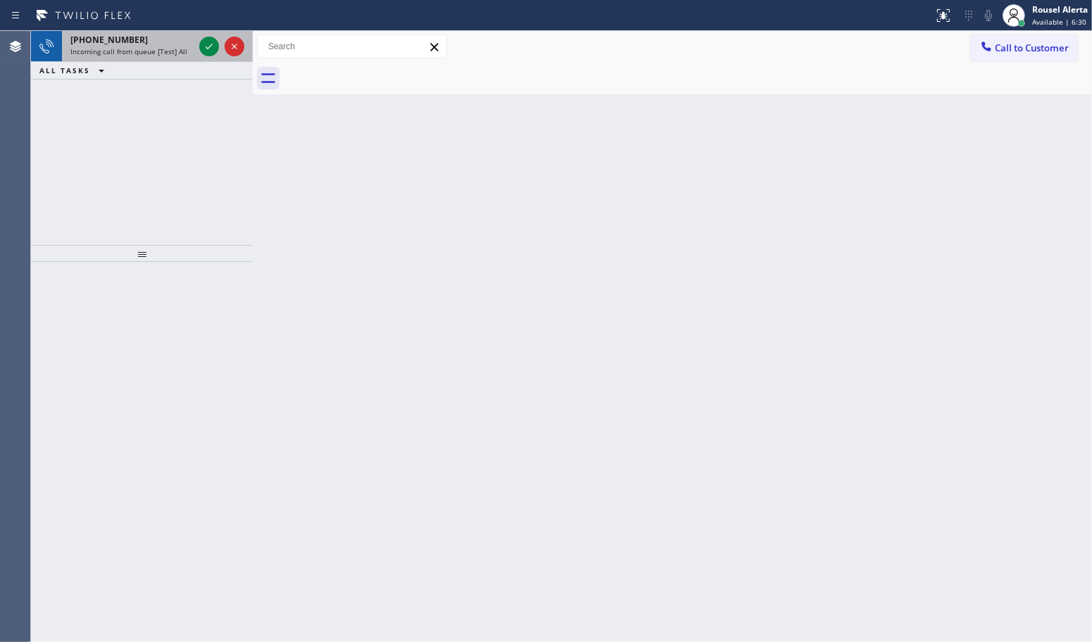
click at [145, 39] on div "[PHONE_NUMBER]" at bounding box center [131, 40] width 123 height 12
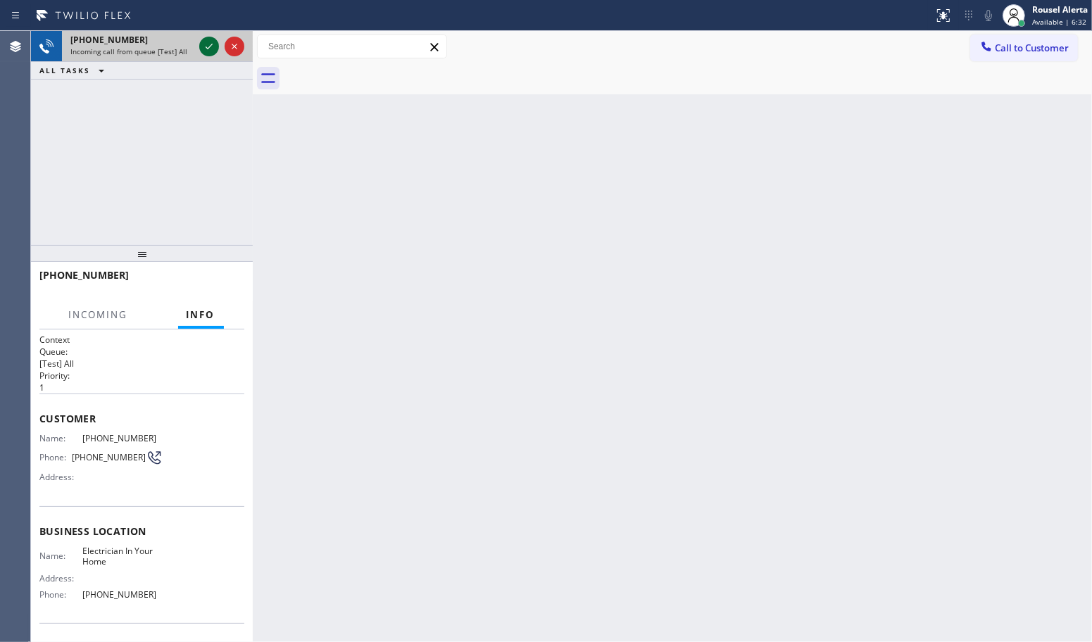
click at [206, 44] on icon at bounding box center [209, 46] width 17 height 17
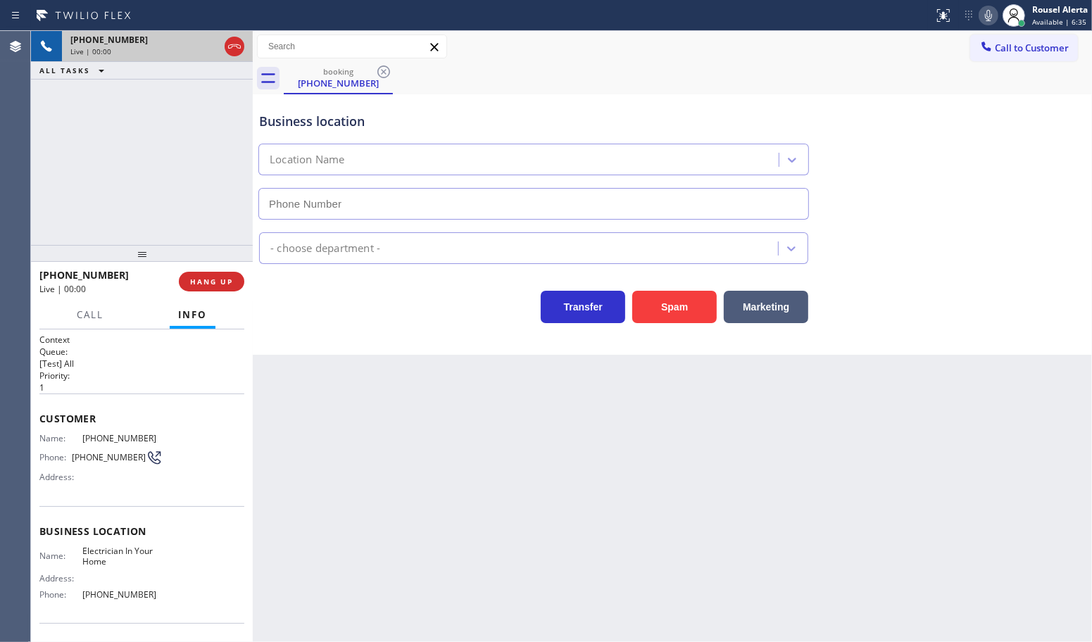
type input "[PHONE_NUMBER]"
click at [233, 285] on button "HANG UP" at bounding box center [211, 282] width 65 height 20
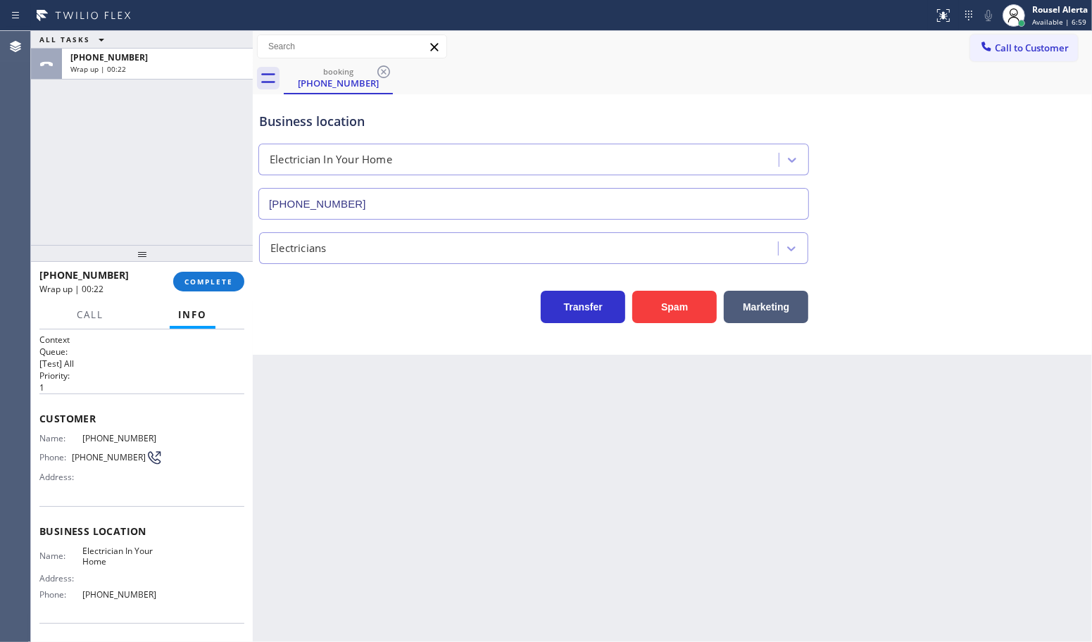
click at [163, 128] on div "ALL TASKS ALL TASKS ACTIVE TASKS TASKS IN WRAP UP [PHONE_NUMBER] Wrap up | 00:22" at bounding box center [142, 138] width 222 height 214
click at [191, 278] on span "COMPLETE" at bounding box center [209, 282] width 49 height 10
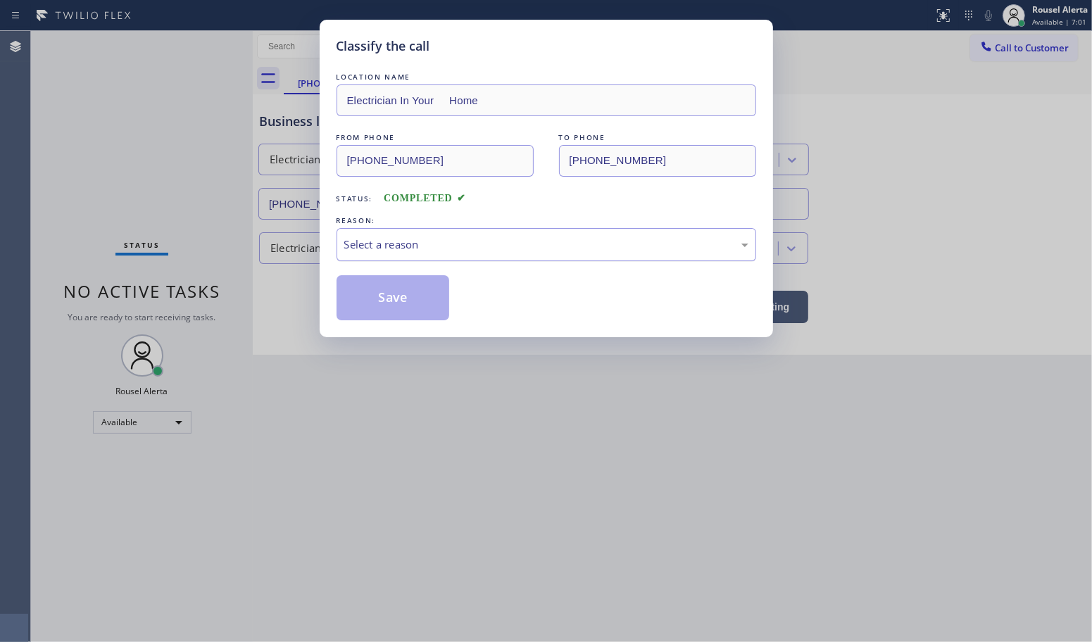
click at [439, 257] on div "Select a reason" at bounding box center [547, 244] width 420 height 33
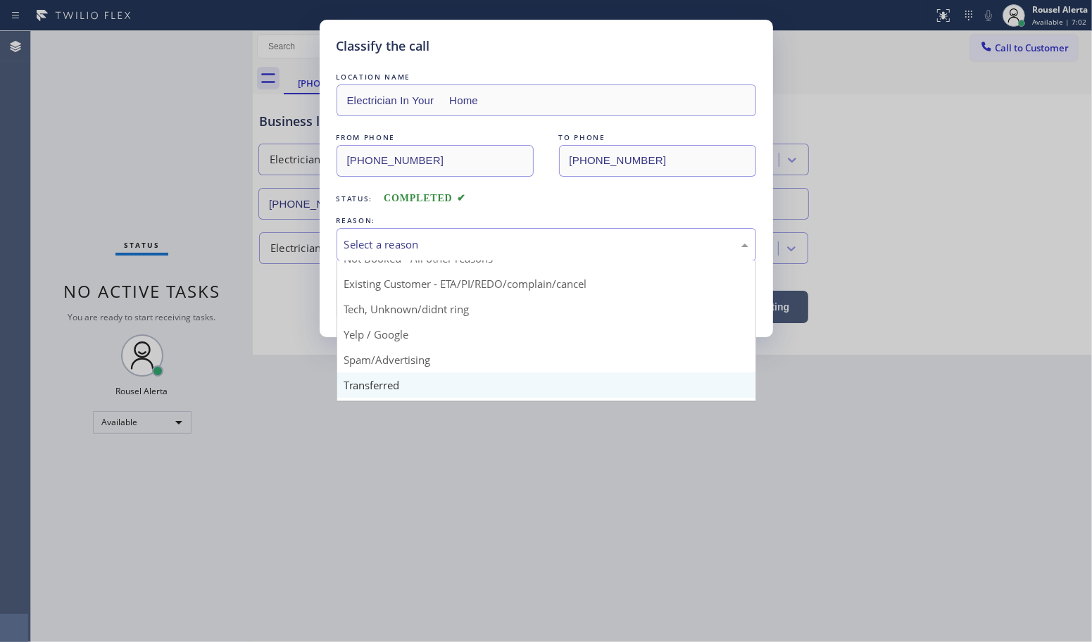
scroll to position [96, 0]
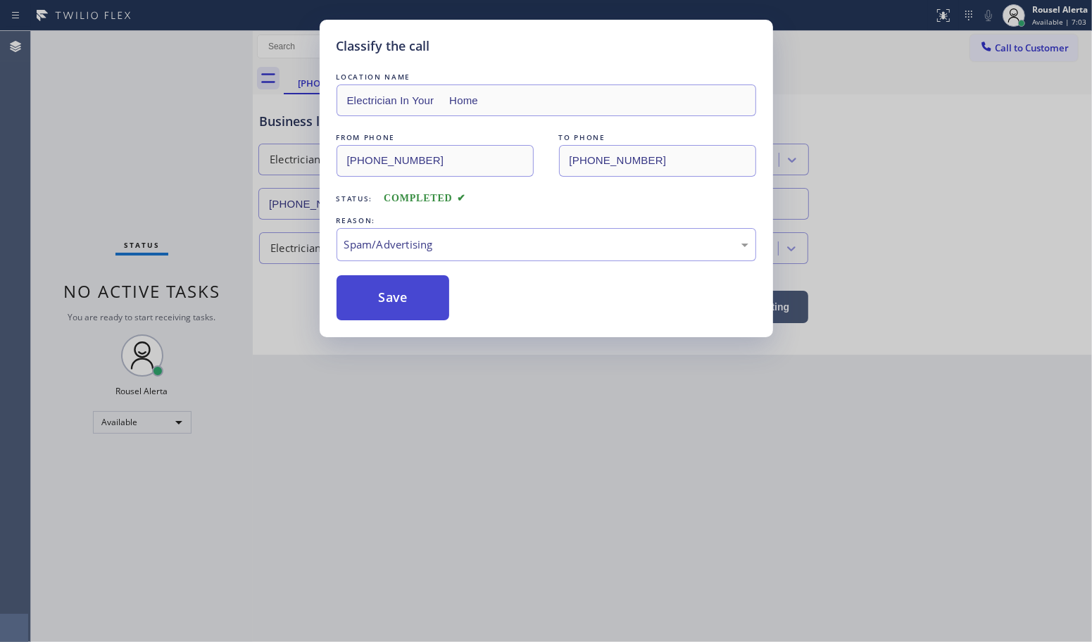
click at [394, 301] on button "Save" at bounding box center [393, 297] width 113 height 45
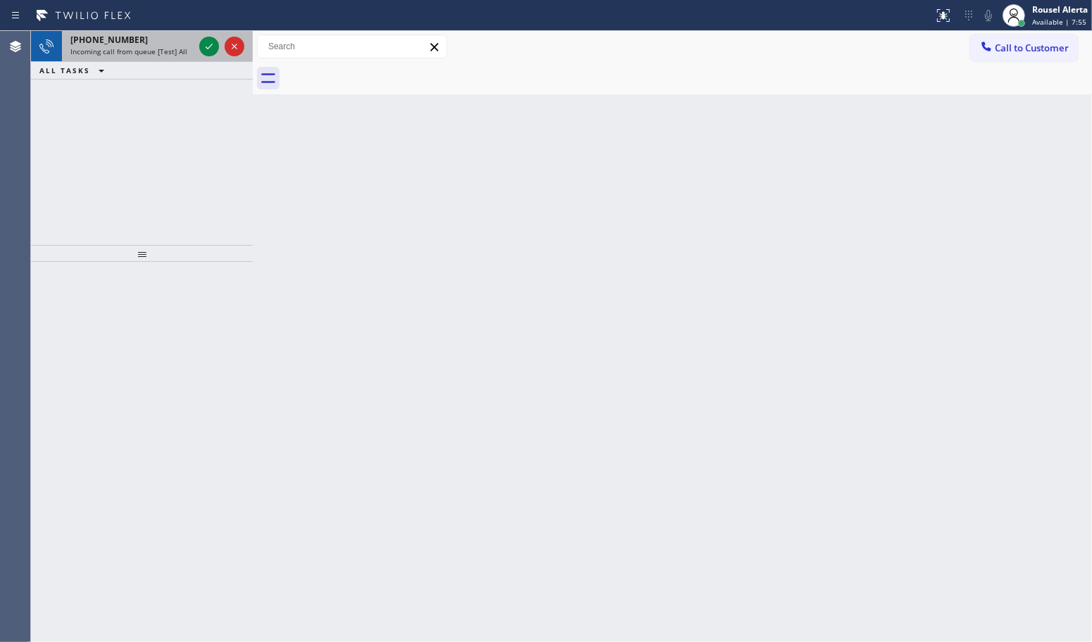
click at [161, 46] on span "Incoming call from queue [Test] All" at bounding box center [128, 51] width 117 height 10
drag, startPoint x: 163, startPoint y: 60, endPoint x: 184, endPoint y: 51, distance: 22.1
click at [164, 58] on div "[PHONE_NUMBER] Incoming call from queue [Test] All" at bounding box center [129, 46] width 135 height 31
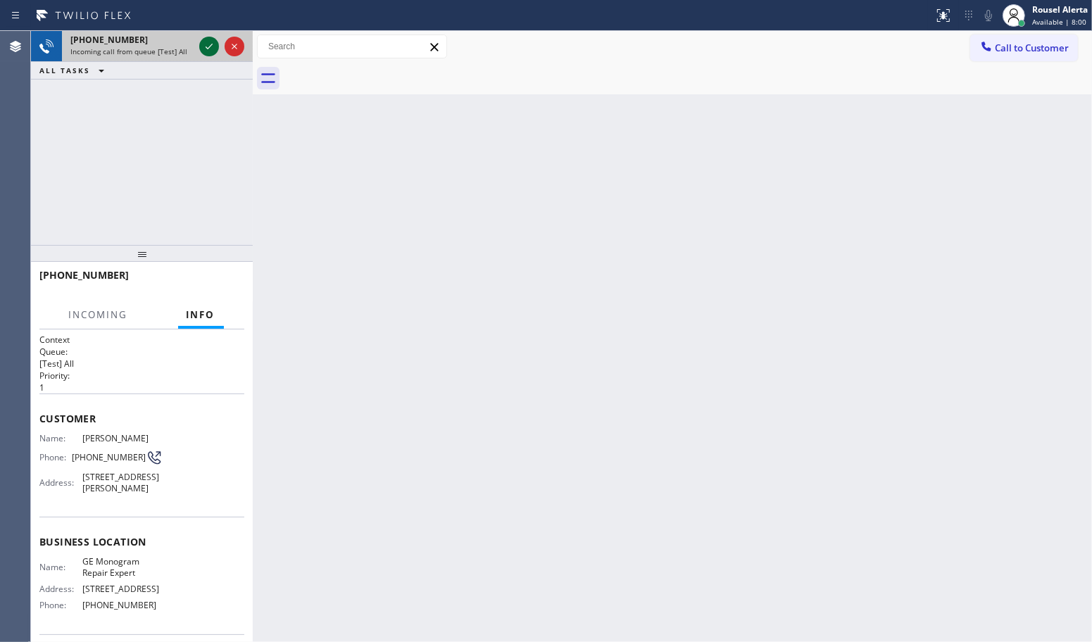
click at [206, 44] on icon at bounding box center [209, 46] width 17 height 17
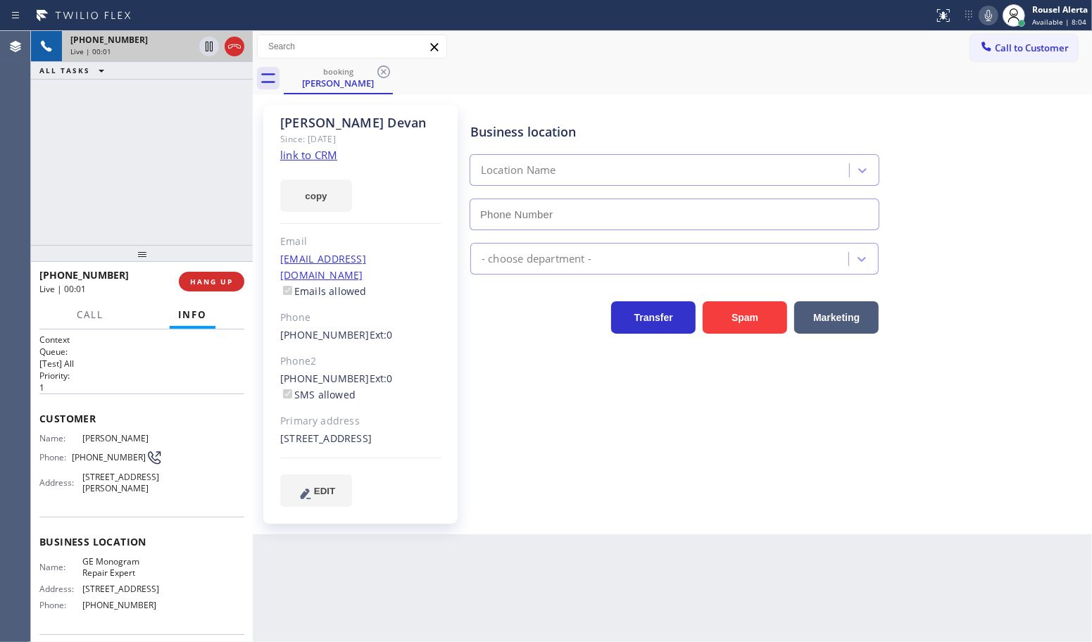
type input "[PHONE_NUMBER]"
click at [308, 156] on link "link to CRM" at bounding box center [308, 155] width 57 height 14
click at [680, 586] on div "Back to Dashboard Change Sender ID Customers Technicians Select a contact Outbo…" at bounding box center [672, 336] width 839 height 611
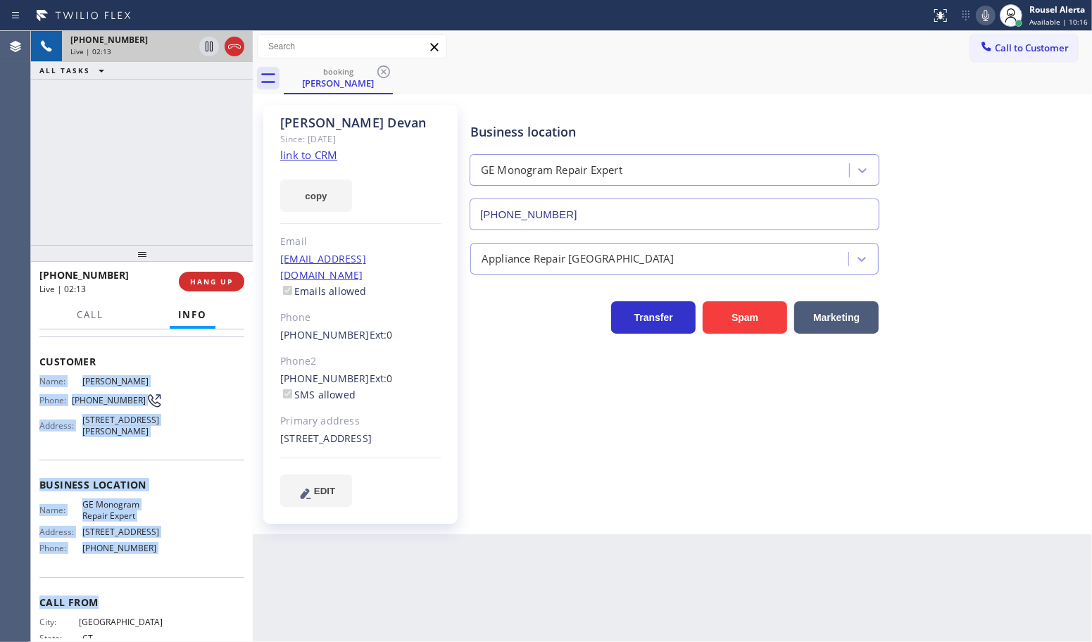
scroll to position [88, 0]
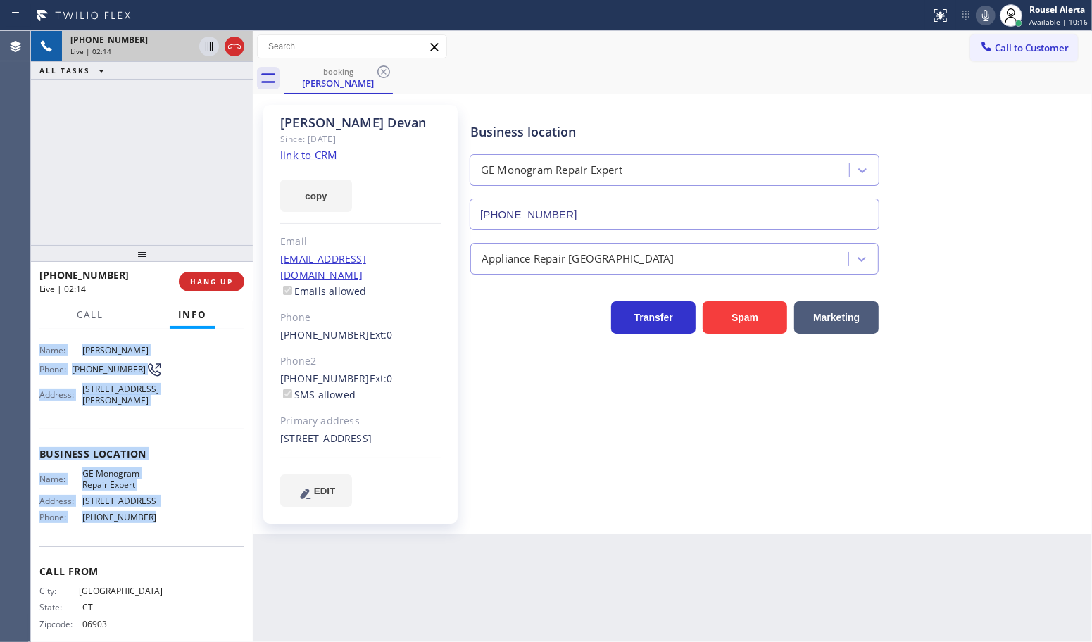
drag, startPoint x: 37, startPoint y: 432, endPoint x: 161, endPoint y: 544, distance: 167.0
click at [161, 544] on div "Context Queue: [Test] All Priority: 1 Customer Name: [PERSON_NAME] Phone: [PHON…" at bounding box center [142, 486] width 222 height 313
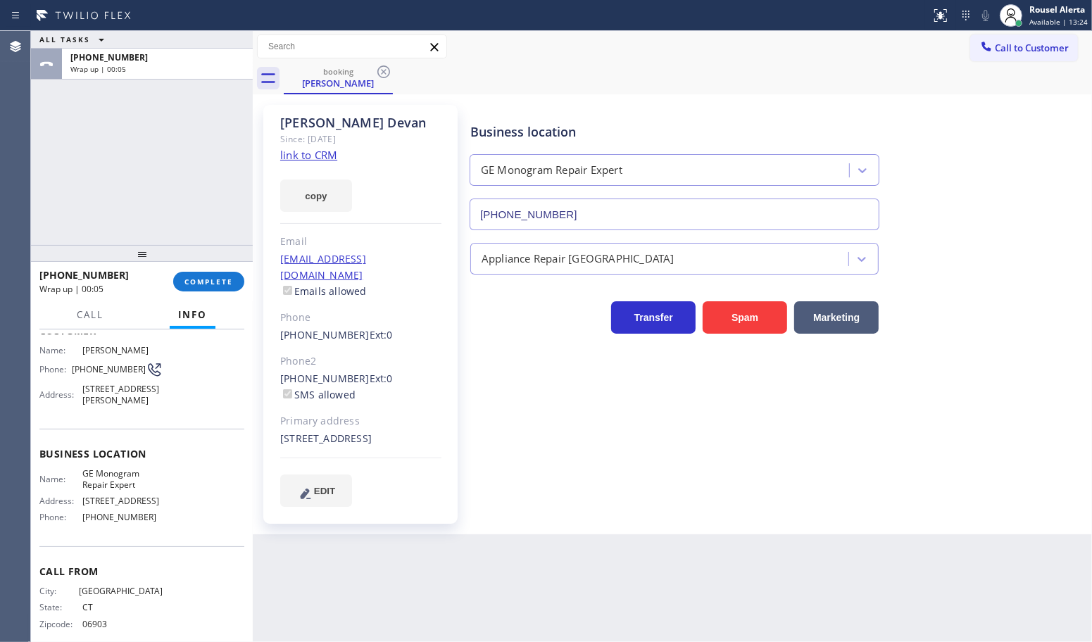
click at [167, 125] on div "ALL TASKS ALL TASKS ACTIVE TASKS TASKS IN WRAP UP [PHONE_NUMBER] Wrap up | 00:05" at bounding box center [142, 138] width 222 height 214
click at [220, 278] on span "COMPLETE" at bounding box center [209, 282] width 49 height 10
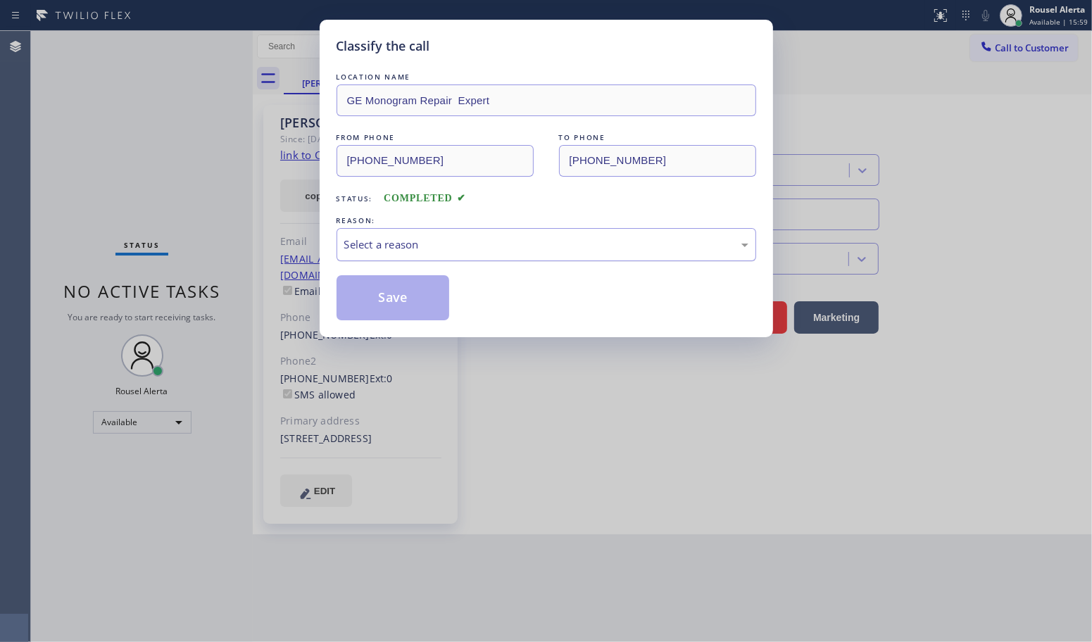
click at [448, 246] on div "Select a reason" at bounding box center [546, 245] width 404 height 16
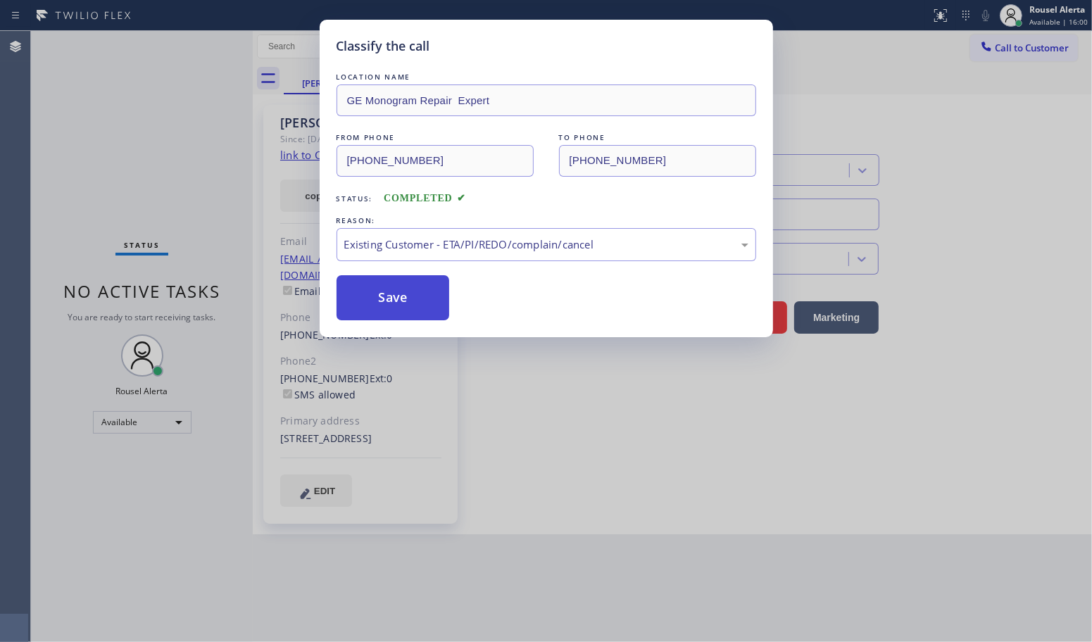
click at [400, 311] on button "Save" at bounding box center [393, 297] width 113 height 45
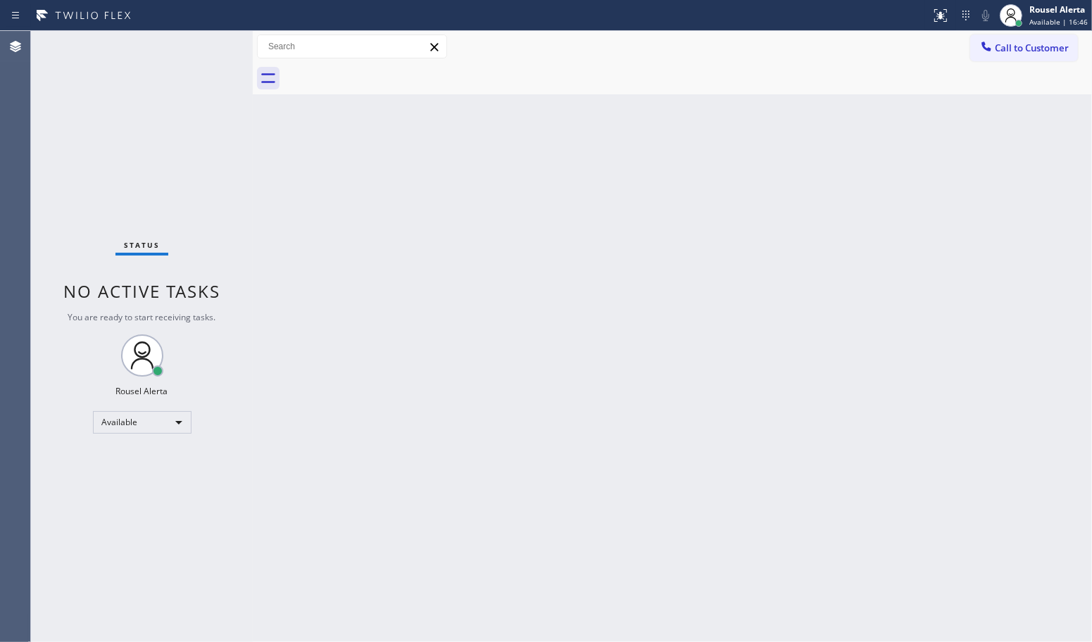
click at [253, 307] on div at bounding box center [253, 336] width 0 height 611
click at [733, 353] on div "Back to Dashboard Change Sender ID Customers Technicians Select a contact Outbo…" at bounding box center [672, 336] width 839 height 611
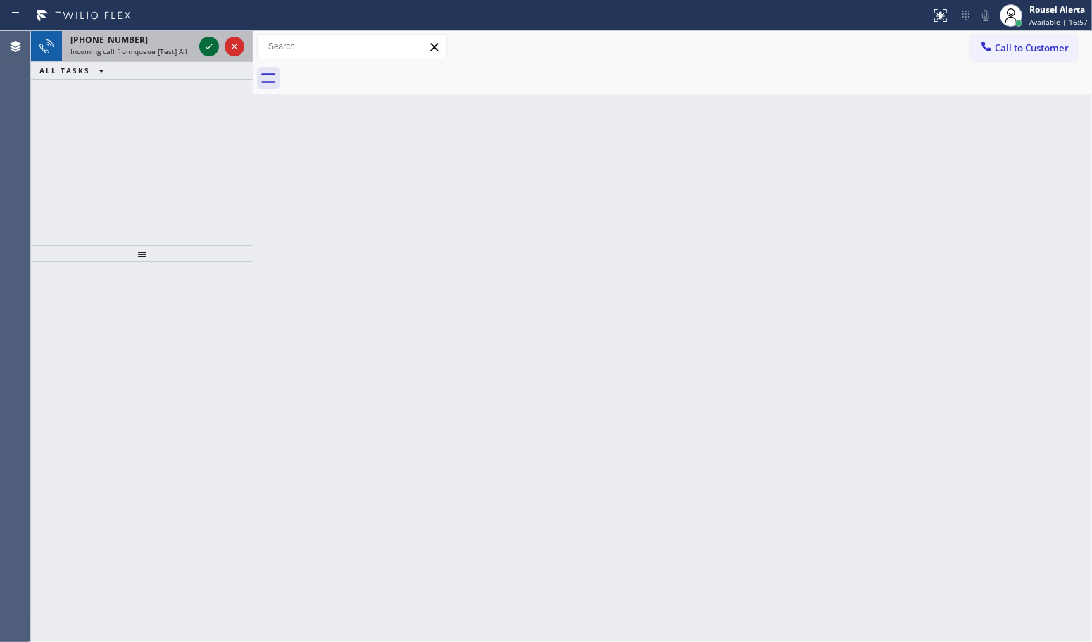
click at [206, 47] on icon at bounding box center [209, 46] width 17 height 17
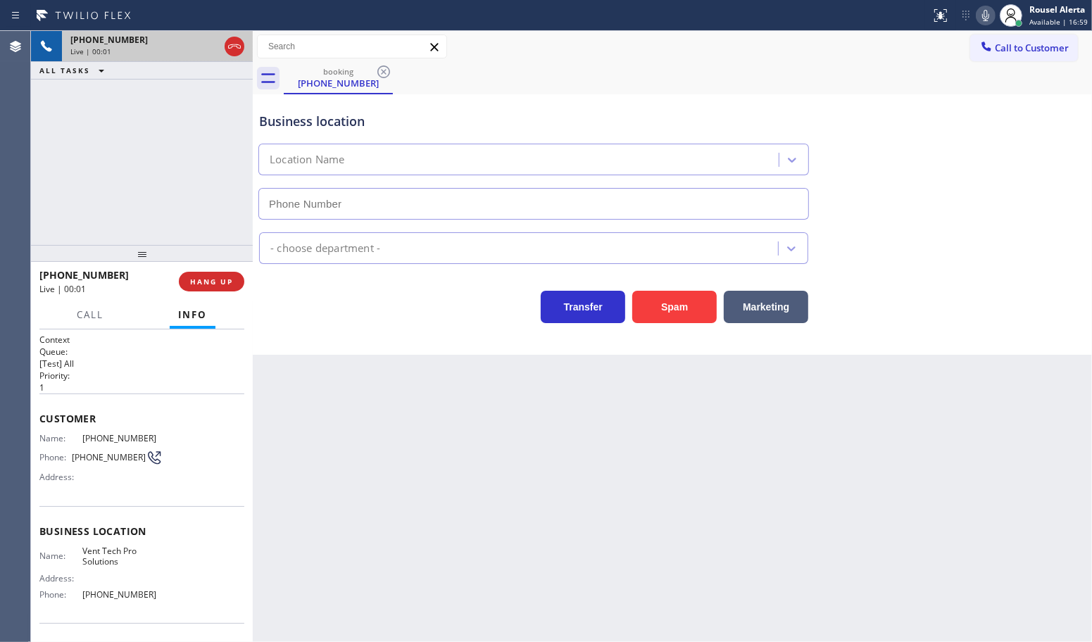
type input "[PHONE_NUMBER]"
click at [212, 287] on button "HANG UP" at bounding box center [211, 282] width 65 height 20
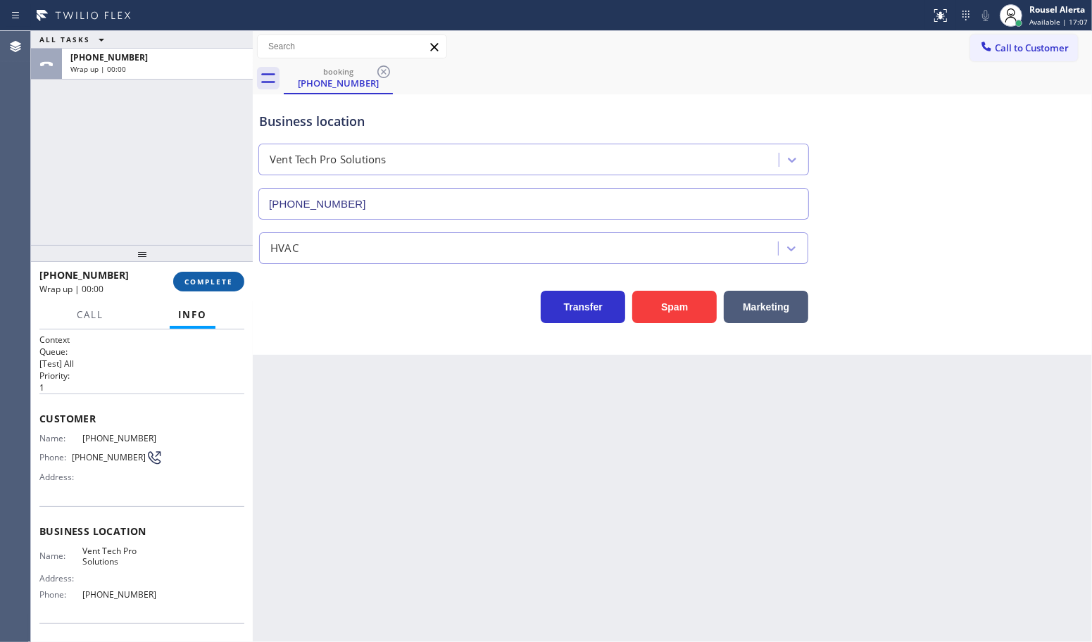
click at [210, 282] on span "COMPLETE" at bounding box center [209, 282] width 49 height 10
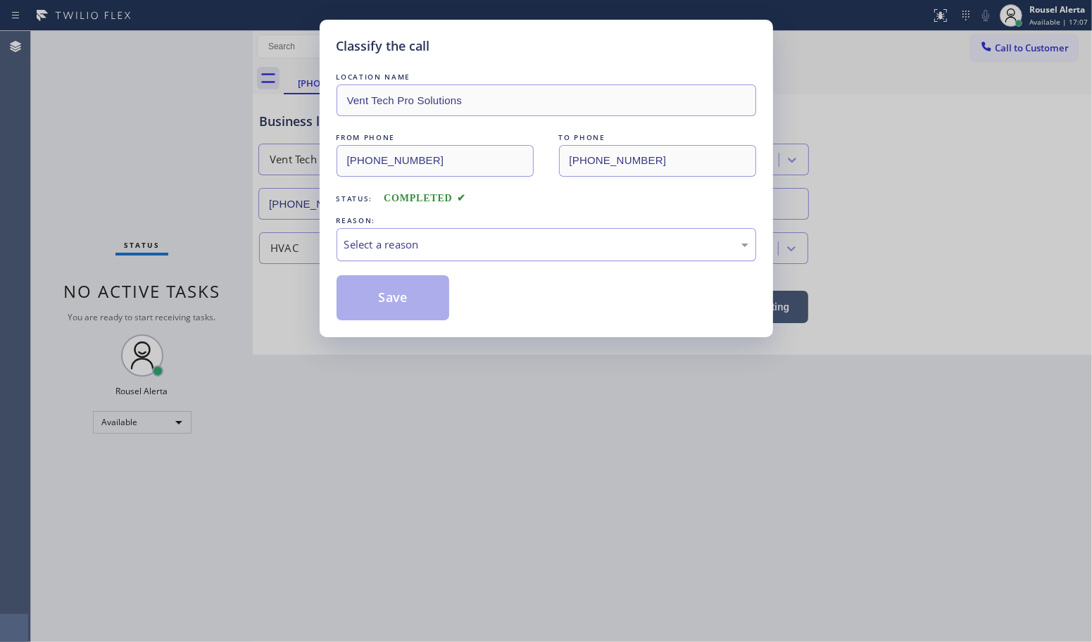
click at [444, 250] on div "Select a reason" at bounding box center [546, 245] width 404 height 16
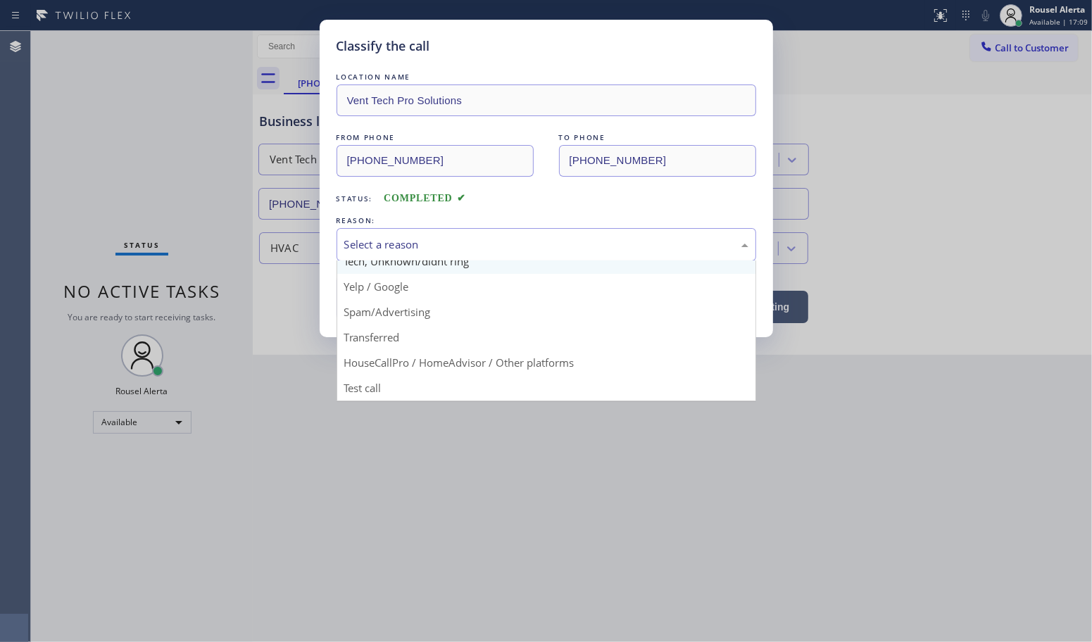
scroll to position [96, 0]
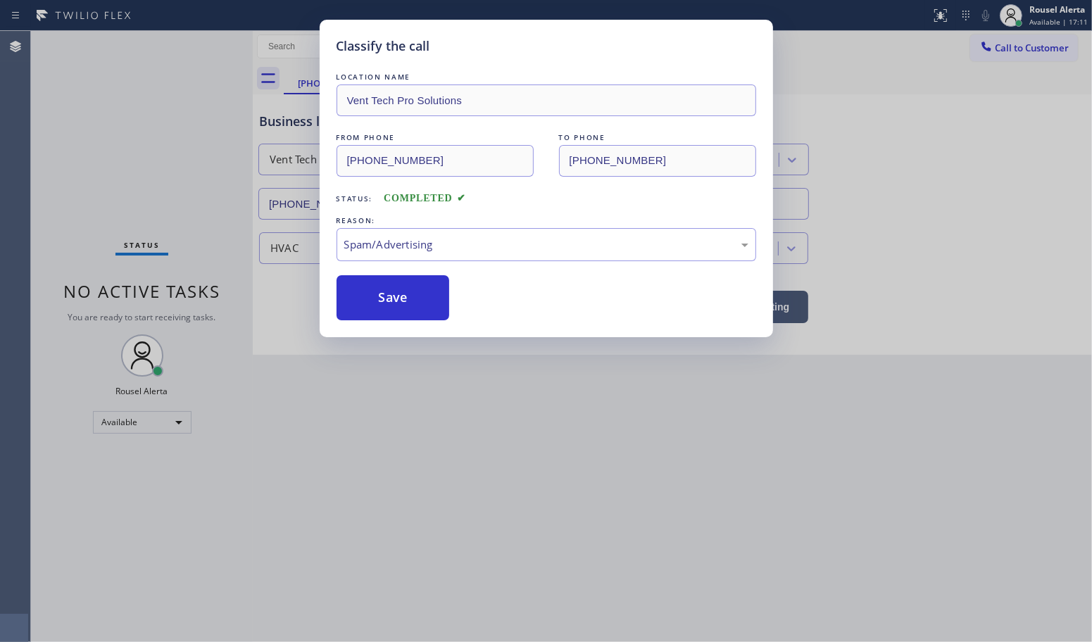
click at [415, 298] on button "Save" at bounding box center [393, 297] width 113 height 45
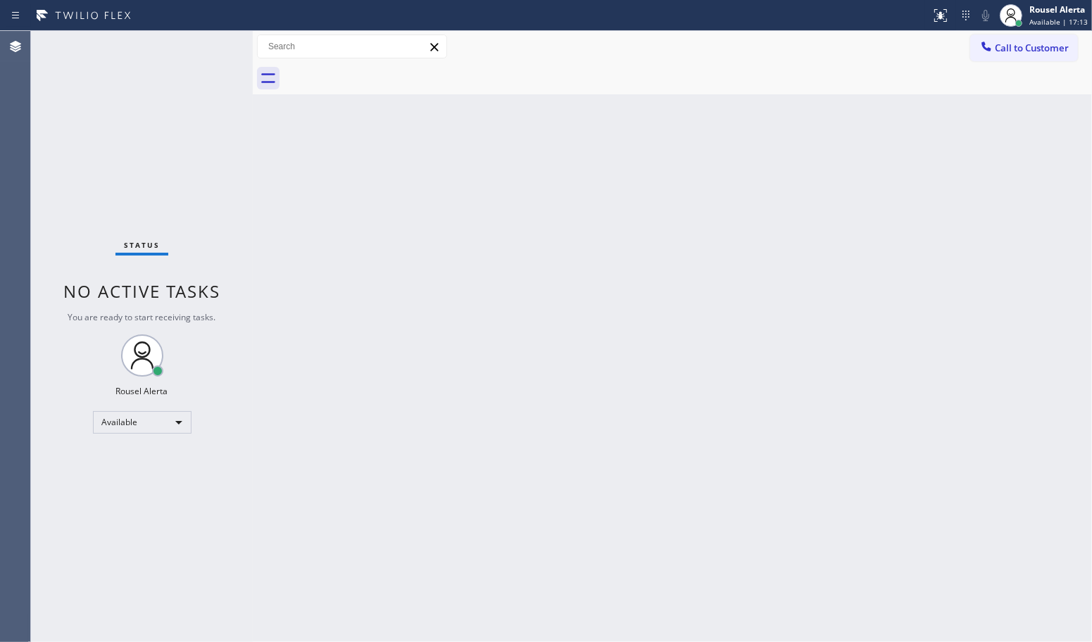
click at [508, 427] on div "Back to Dashboard Change Sender ID Customers Technicians Select a contact Outbo…" at bounding box center [672, 336] width 839 height 611
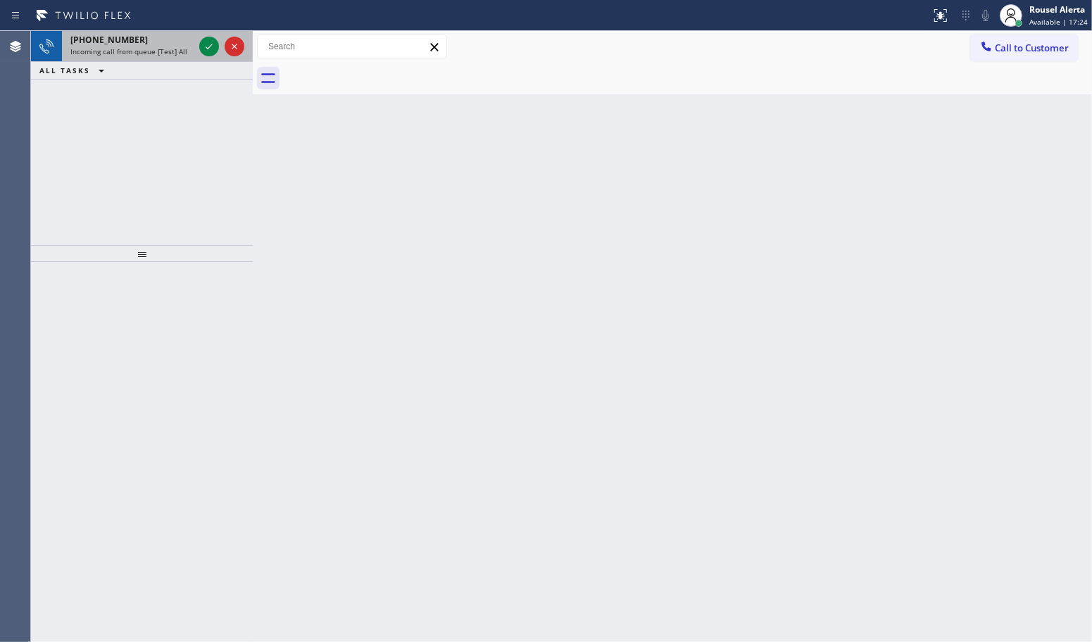
click at [139, 41] on div "[PHONE_NUMBER]" at bounding box center [131, 40] width 123 height 12
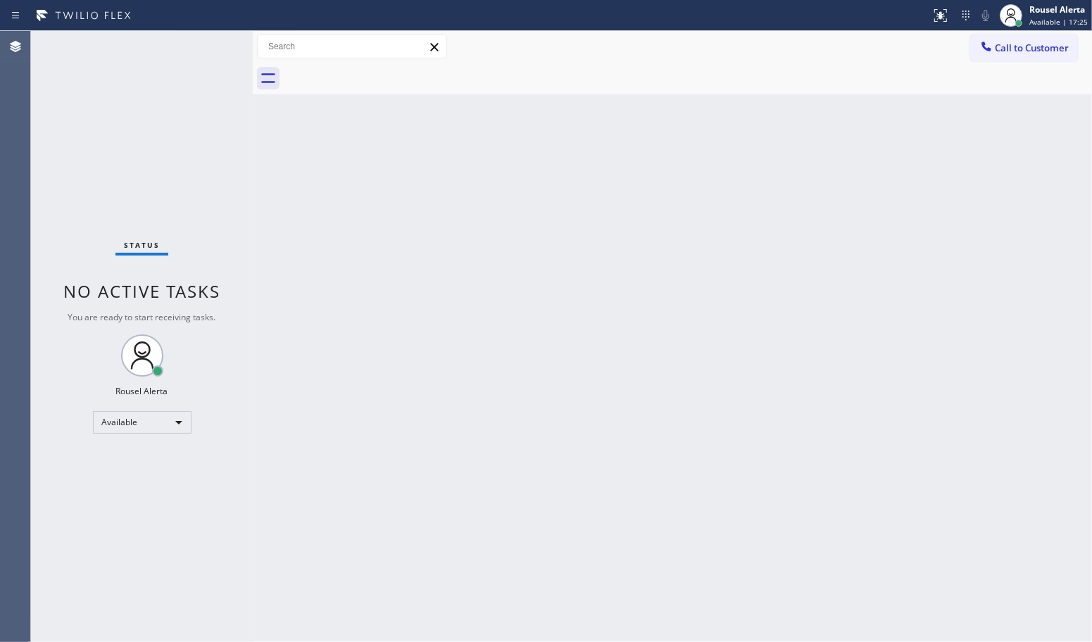
drag, startPoint x: 458, startPoint y: 368, endPoint x: 551, endPoint y: 178, distance: 211.3
click at [458, 367] on div "Back to Dashboard Change Sender ID Customers Technicians Select a contact Outbo…" at bounding box center [672, 336] width 839 height 611
click at [310, 312] on div "Back to Dashboard Change Sender ID Customers Technicians Select a contact Outbo…" at bounding box center [672, 336] width 839 height 611
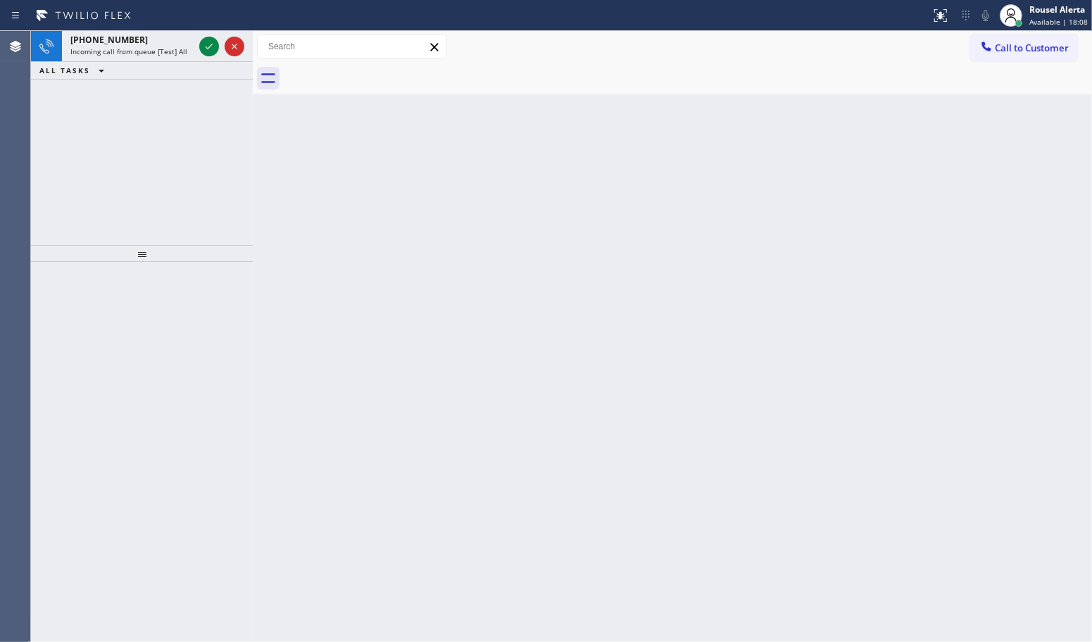
click at [202, 29] on div "Status report No issues detected If you experience an issue, please download th…" at bounding box center [546, 15] width 1092 height 31
click at [202, 43] on icon at bounding box center [209, 46] width 17 height 17
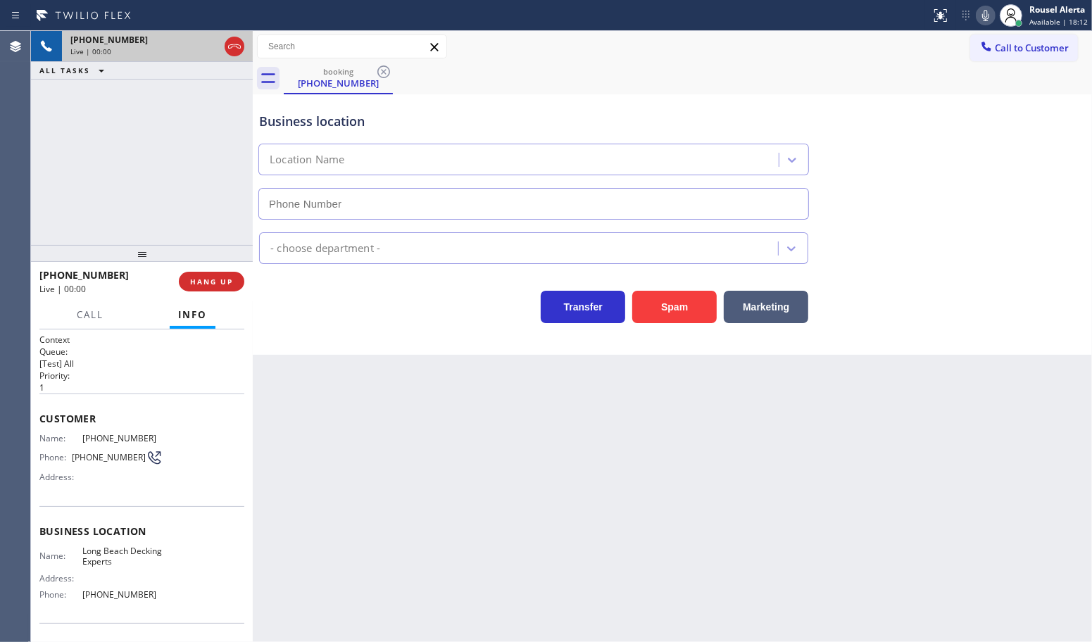
type input "[PHONE_NUMBER]"
click at [336, 434] on div "Back to Dashboard Change Sender ID Customers Technicians Select a contact Outbo…" at bounding box center [672, 336] width 839 height 611
click at [589, 480] on div "Back to Dashboard Change Sender ID Customers Technicians Select a contact Outbo…" at bounding box center [672, 336] width 839 height 611
click at [215, 285] on span "HANG UP" at bounding box center [211, 282] width 43 height 10
click at [558, 562] on div "Back to Dashboard Change Sender ID Customers Technicians Select a contact Outbo…" at bounding box center [672, 336] width 839 height 611
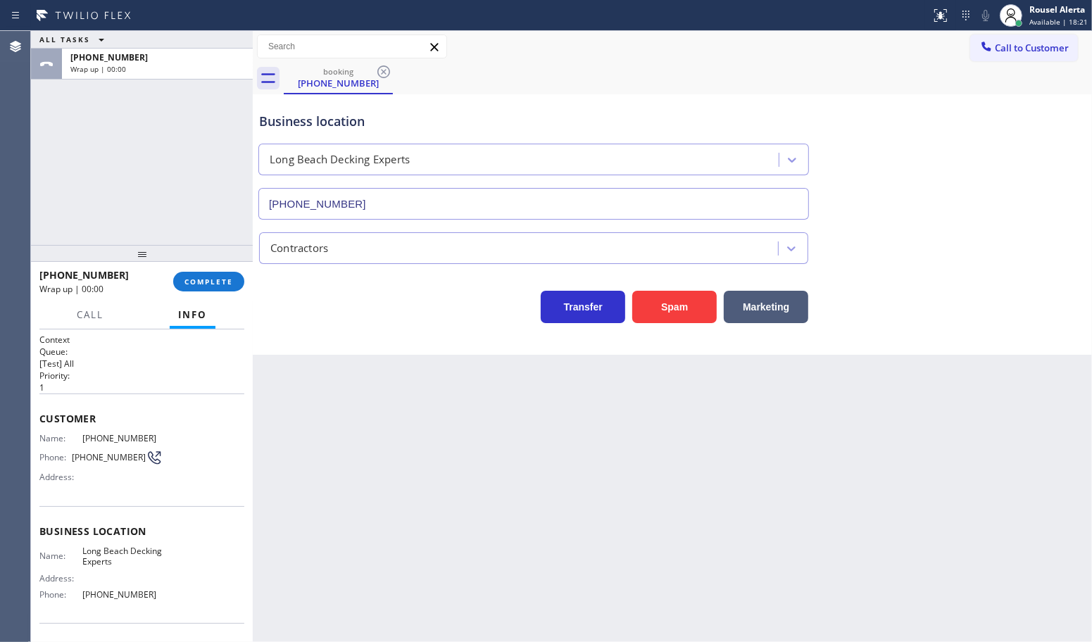
click at [196, 269] on div "[PHONE_NUMBER] Wrap up | 00:00 COMPLETE" at bounding box center [141, 281] width 205 height 37
click at [198, 282] on span "COMPLETE" at bounding box center [209, 282] width 49 height 10
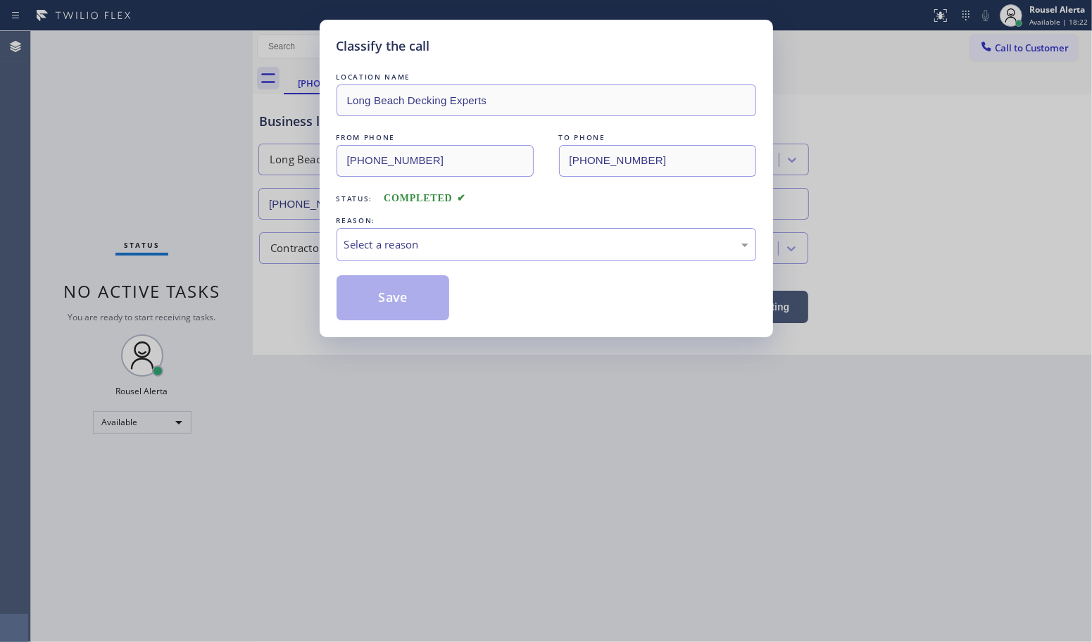
click at [466, 225] on div "REASON:" at bounding box center [547, 220] width 420 height 15
click at [474, 252] on div "Select a reason" at bounding box center [546, 245] width 404 height 16
click at [405, 306] on button "Save" at bounding box center [393, 297] width 113 height 45
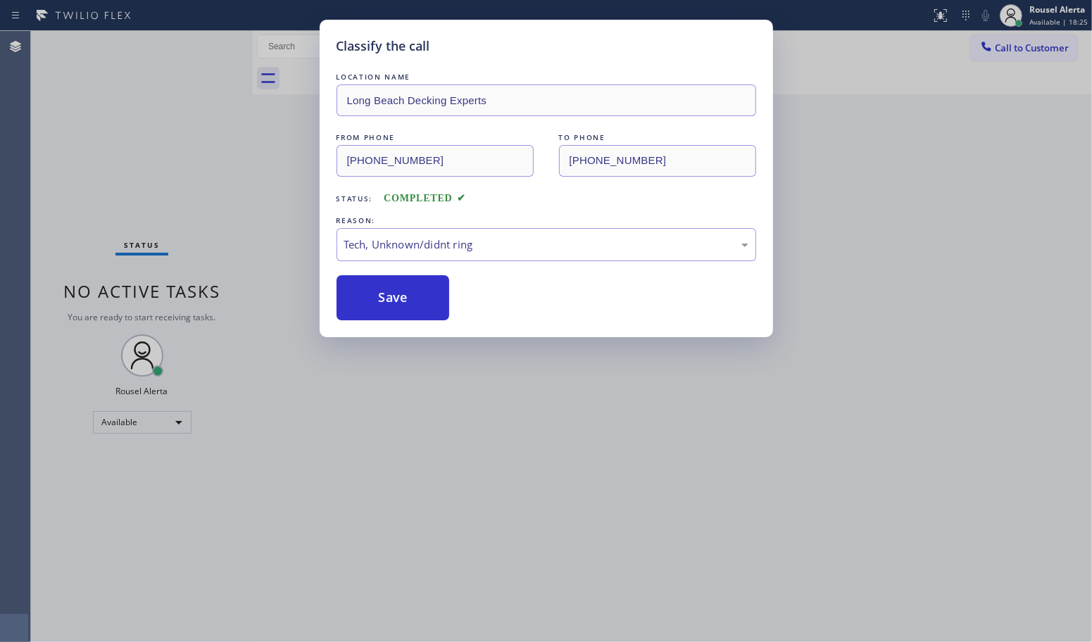
click at [568, 511] on div "Classify the call LOCATION NAME [GEOGRAPHIC_DATA] Decking Experts FROM PHONE [P…" at bounding box center [546, 321] width 1092 height 642
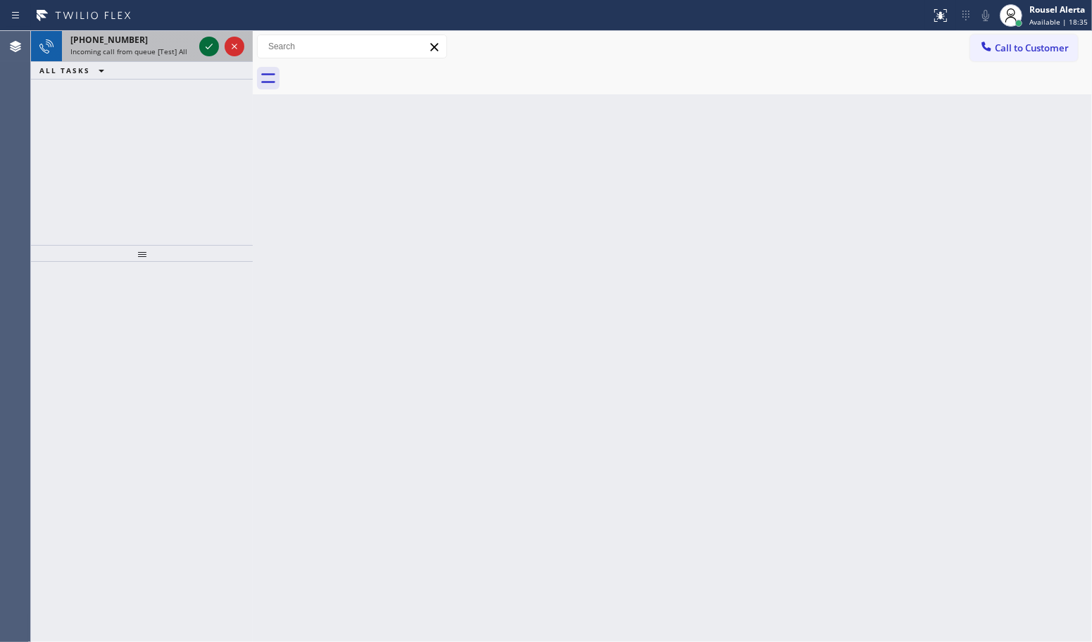
click at [208, 46] on icon at bounding box center [209, 46] width 17 height 17
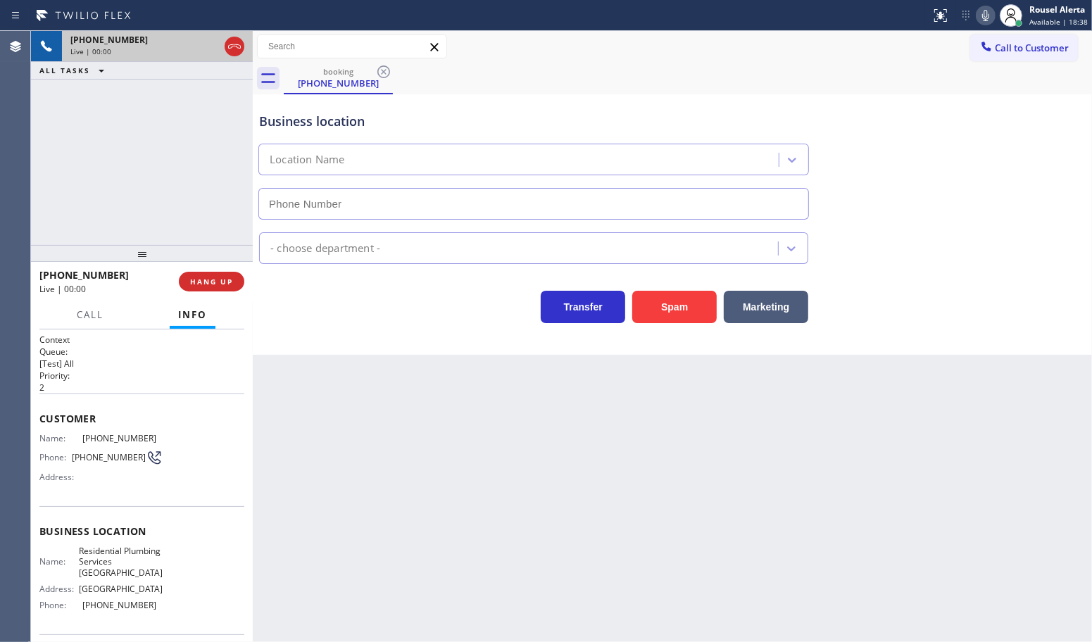
click at [206, 46] on div "Live | 00:00" at bounding box center [144, 51] width 149 height 10
type input "[PHONE_NUMBER]"
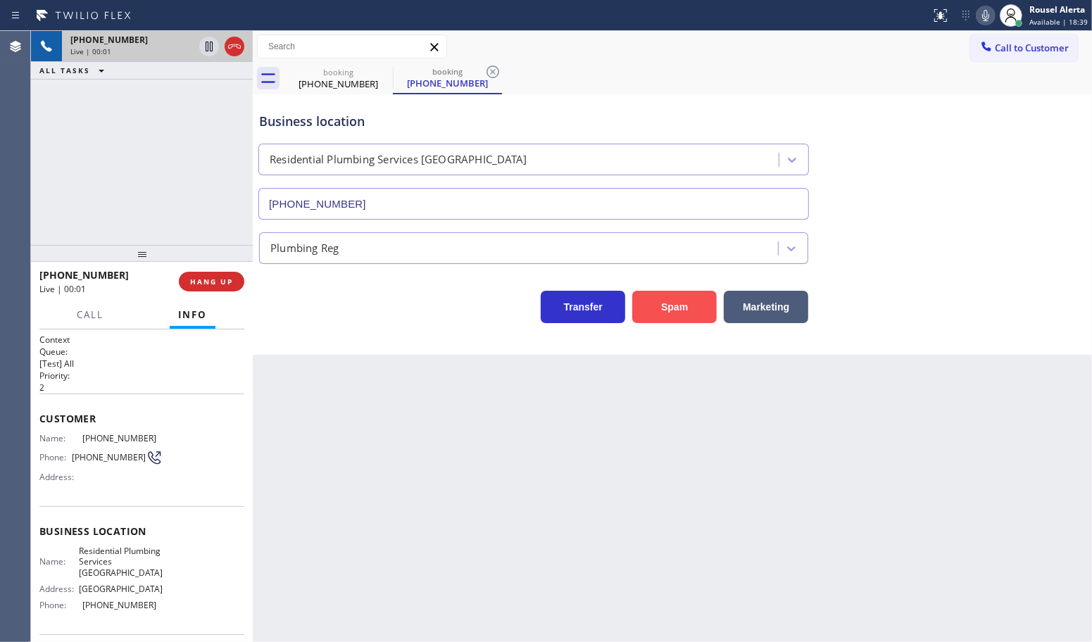
click at [664, 311] on button "Spam" at bounding box center [674, 307] width 85 height 32
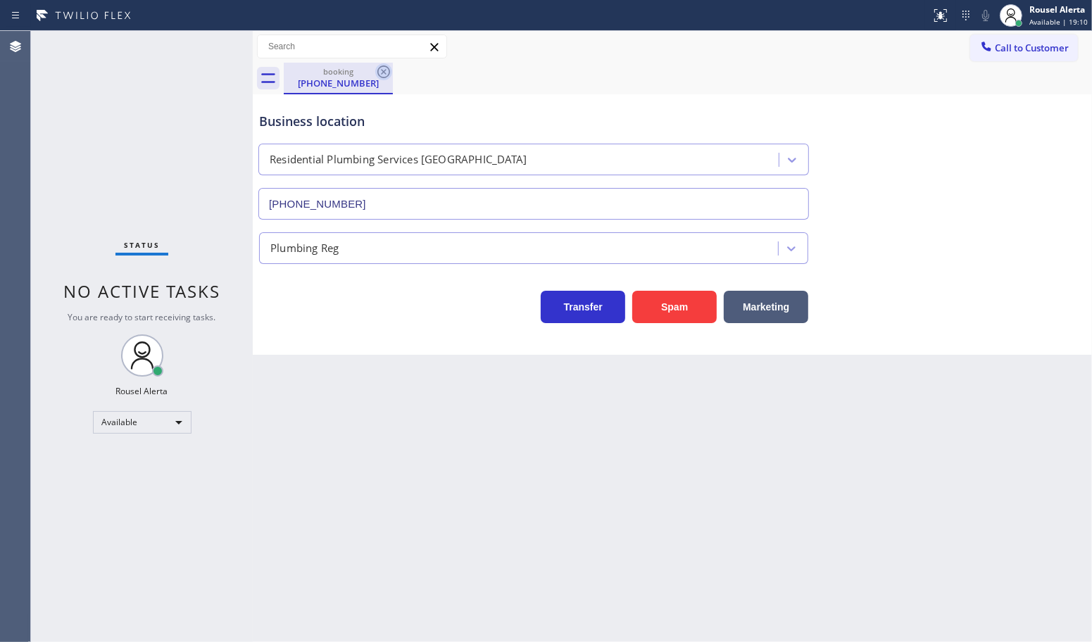
click at [388, 74] on icon at bounding box center [383, 71] width 17 height 17
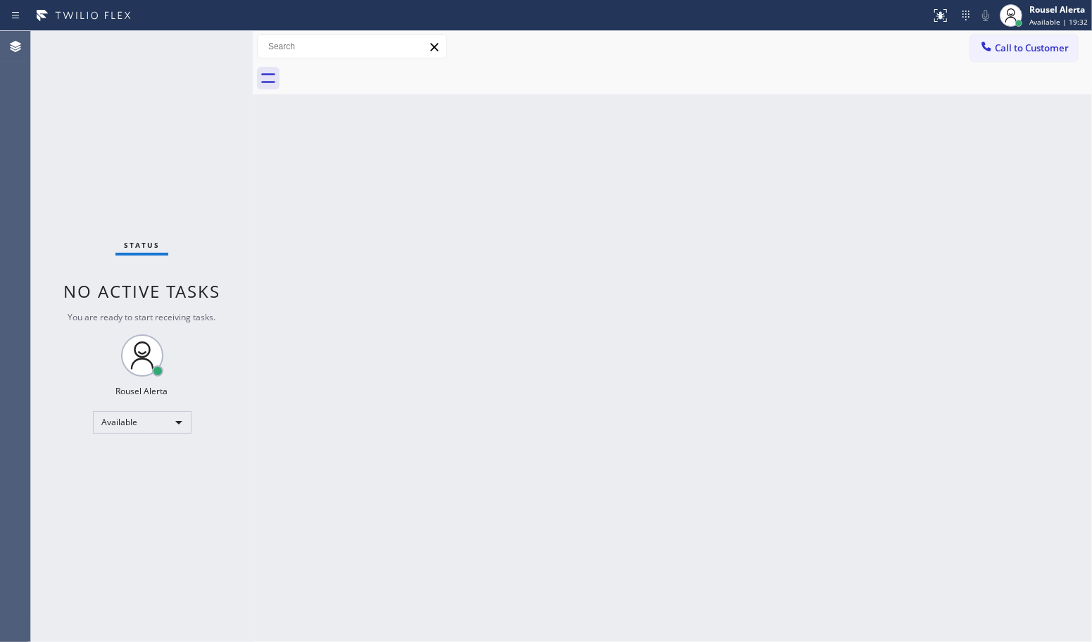
click at [321, 232] on div "Back to Dashboard Change Sender ID Customers Technicians Select a contact Outbo…" at bounding box center [672, 336] width 839 height 611
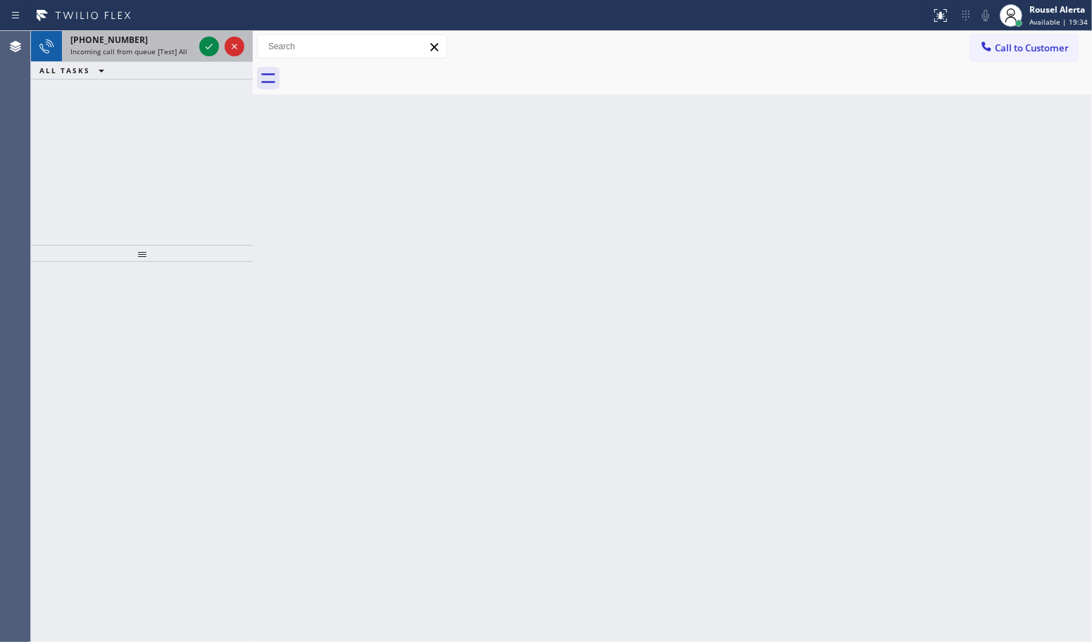
click at [166, 44] on div "[PHONE_NUMBER]" at bounding box center [131, 40] width 123 height 12
drag, startPoint x: 180, startPoint y: 47, endPoint x: 206, endPoint y: 51, distance: 26.3
click at [180, 47] on span "Incoming call from queue [Test] All" at bounding box center [128, 51] width 117 height 10
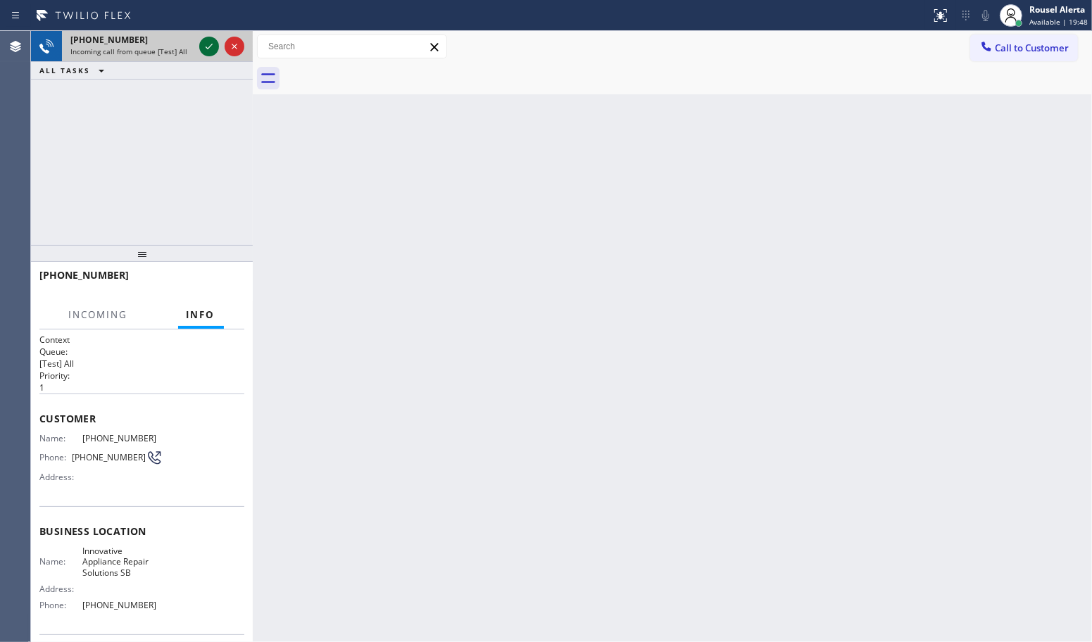
click at [206, 51] on icon at bounding box center [209, 46] width 17 height 17
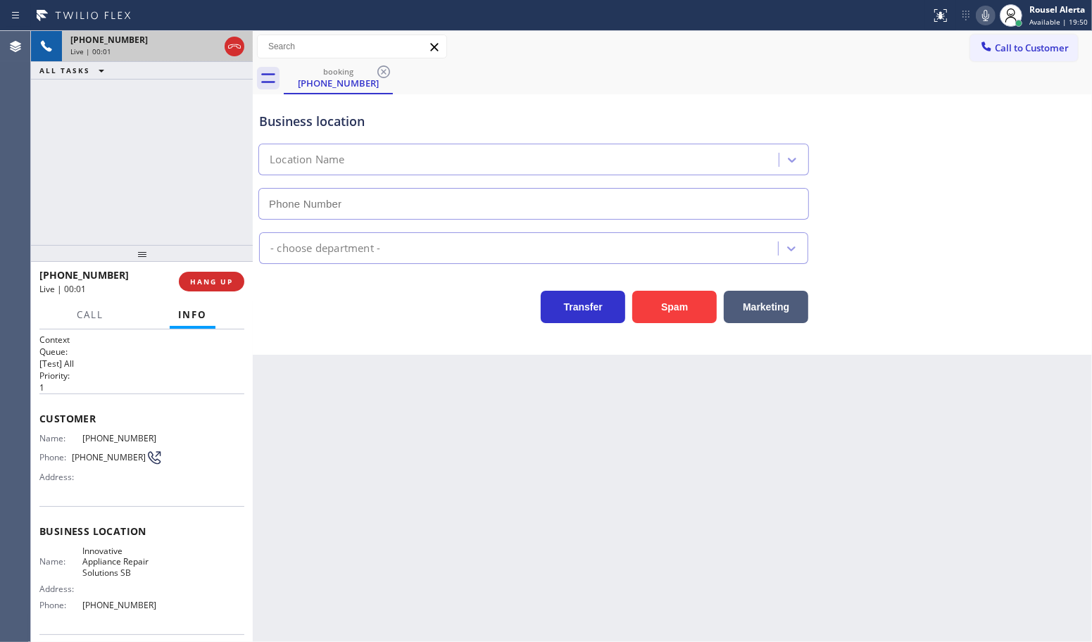
type input "[PHONE_NUMBER]"
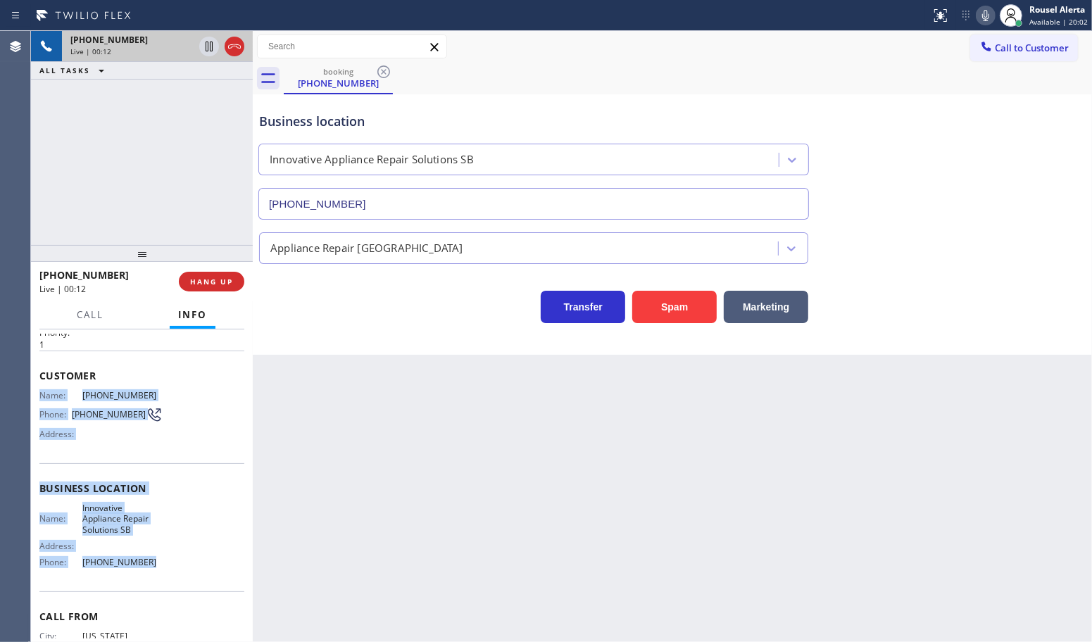
scroll to position [12, 0]
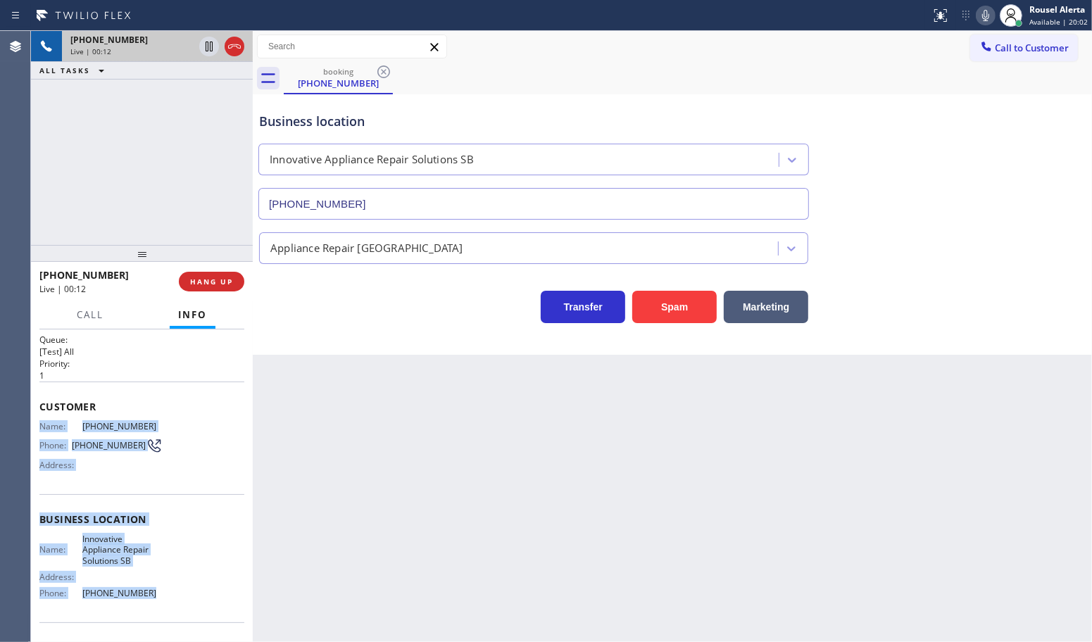
drag, startPoint x: 146, startPoint y: 515, endPoint x: 37, endPoint y: 419, distance: 145.2
click at [37, 419] on div "Context Queue: [Test] All Priority: 1 Customer Name: [PHONE_NUMBER] Phone: [PHO…" at bounding box center [142, 486] width 222 height 313
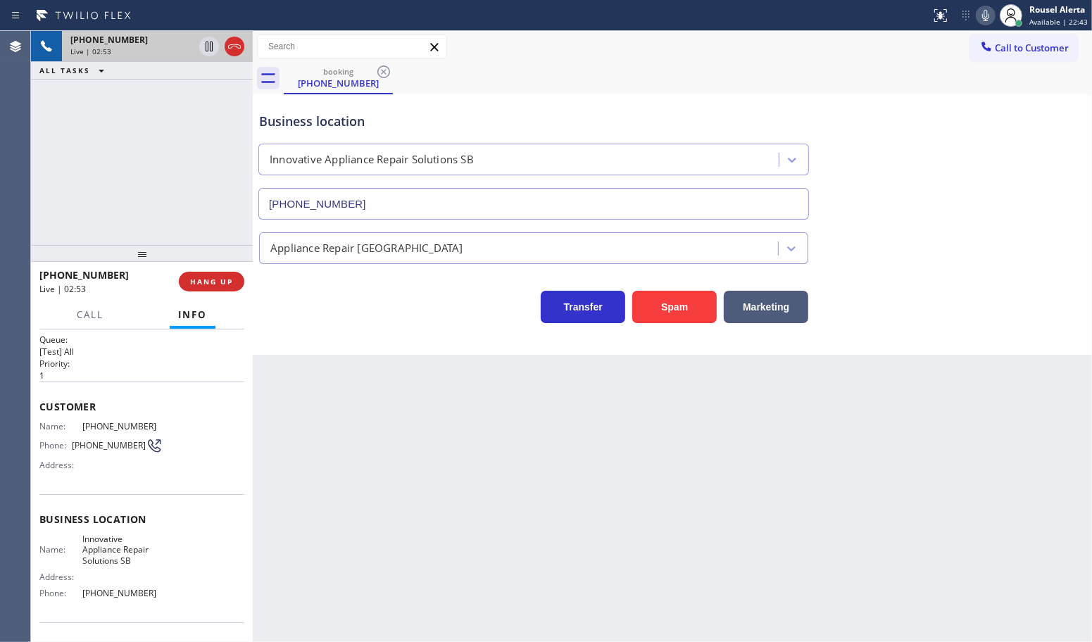
click at [168, 129] on div "[PHONE_NUMBER] Live | 02:53 ALL TASKS ALL TASKS ACTIVE TASKS TASKS IN WRAP UP" at bounding box center [142, 138] width 222 height 214
click at [202, 48] on icon at bounding box center [209, 46] width 17 height 17
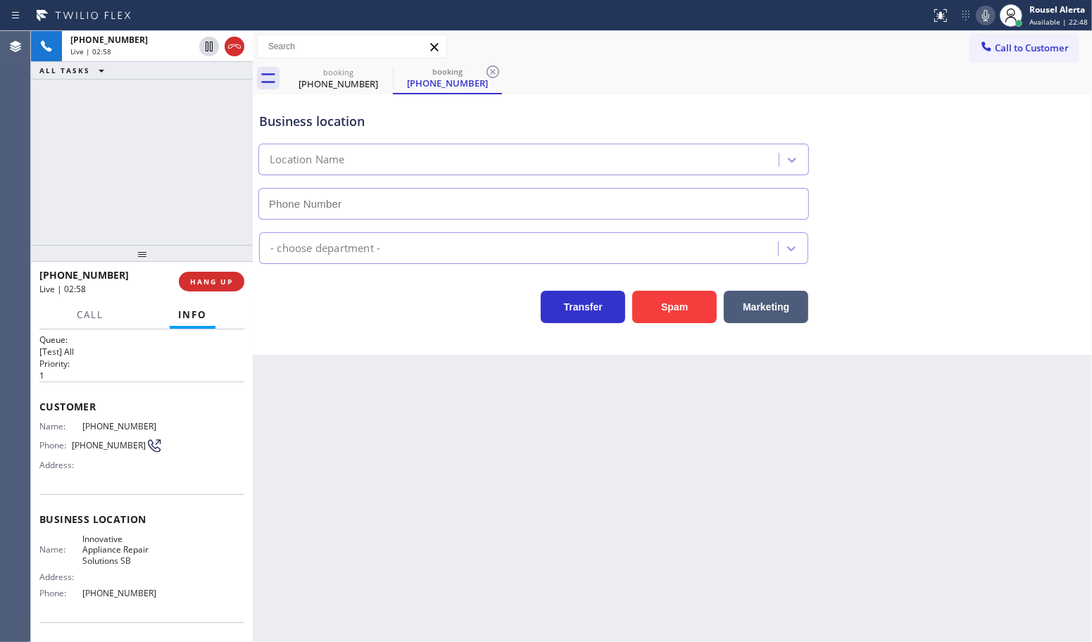
type input "[PHONE_NUMBER]"
drag, startPoint x: 984, startPoint y: 20, endPoint x: 973, endPoint y: 20, distance: 11.3
click at [984, 20] on icon at bounding box center [985, 15] width 17 height 17
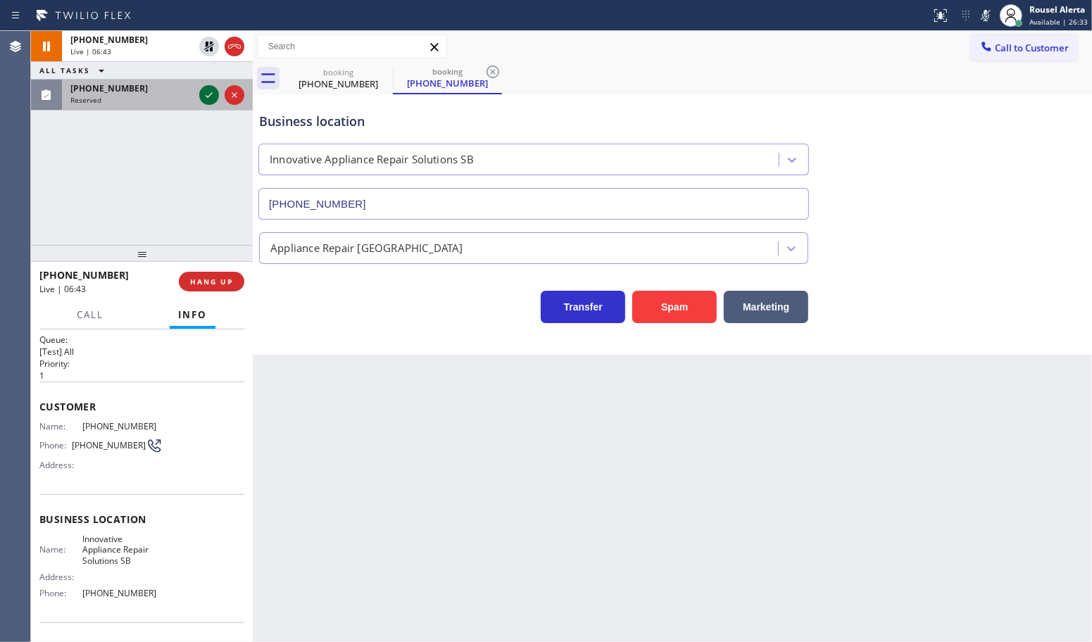
click at [206, 99] on icon at bounding box center [209, 95] width 17 height 17
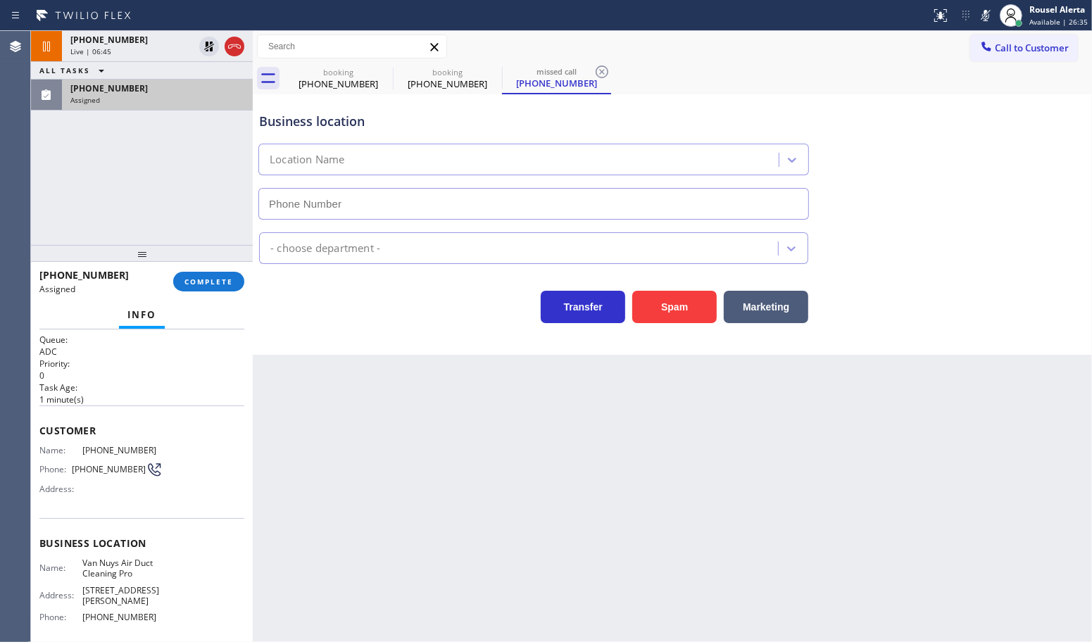
type input "[PHONE_NUMBER]"
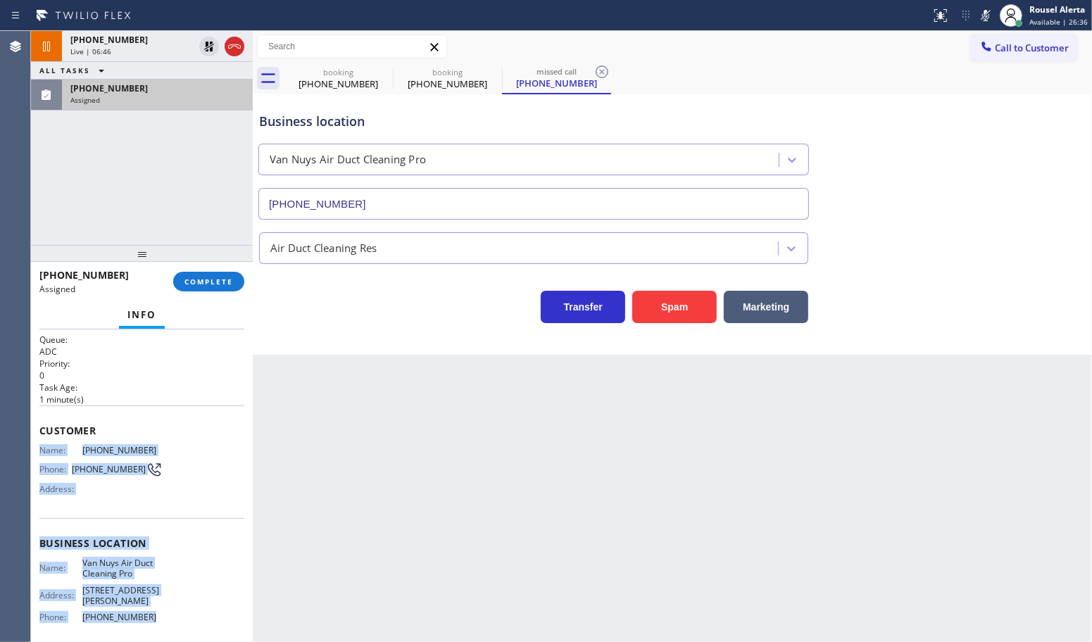
drag, startPoint x: 39, startPoint y: 444, endPoint x: 149, endPoint y: 599, distance: 189.3
click at [149, 599] on div "Context Queue: ADC Priority: 0 Task Age: [DEMOGRAPHIC_DATA] minute(s) Customer …" at bounding box center [141, 538] width 205 height 432
click at [204, 151] on div "[PHONE_NUMBER] Live | 07:02 ALL TASKS ALL TASKS ACTIVE TASKS TASKS IN WRAP UP […" at bounding box center [142, 138] width 222 height 214
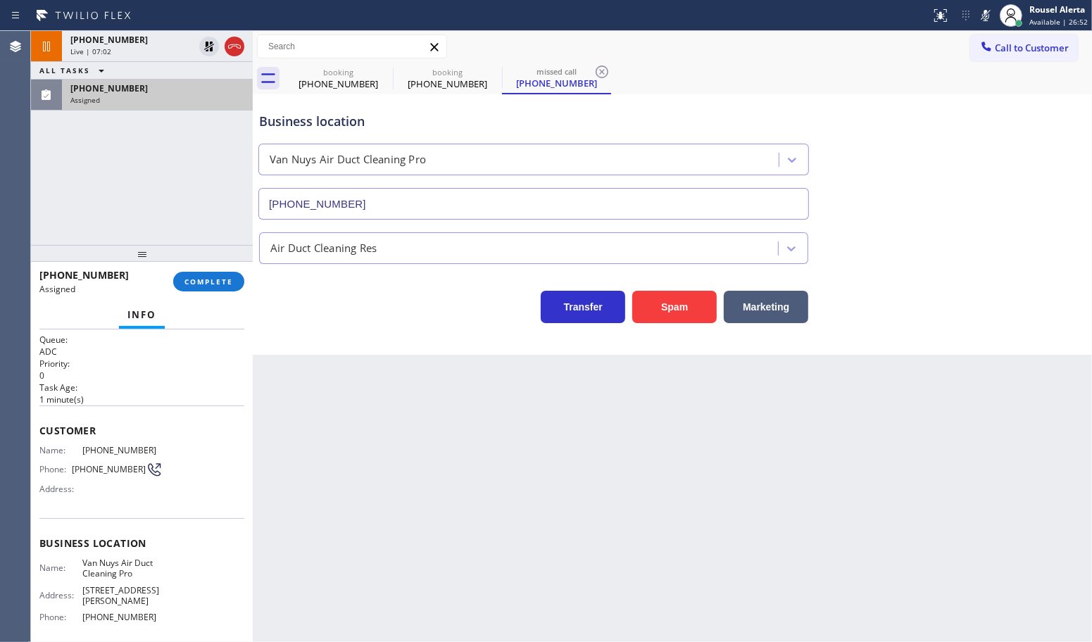
drag, startPoint x: 185, startPoint y: 92, endPoint x: 194, endPoint y: 277, distance: 184.7
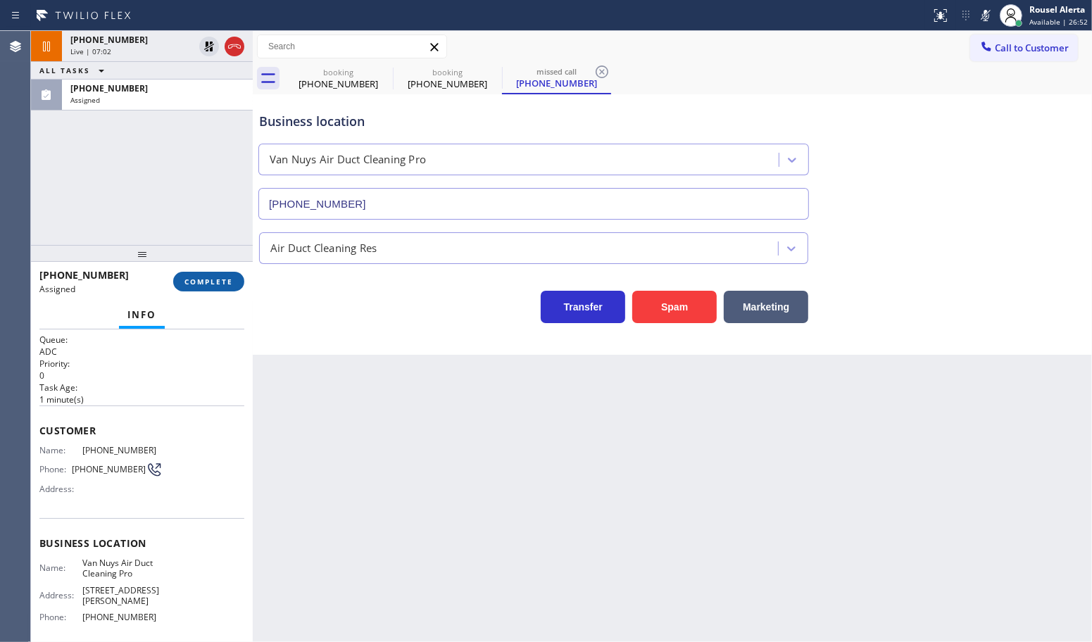
click at [185, 92] on div "[PHONE_NUMBER]" at bounding box center [157, 88] width 174 height 12
type input "[PHONE_NUMBER]"
click at [195, 275] on button "COMPLETE" at bounding box center [208, 282] width 71 height 20
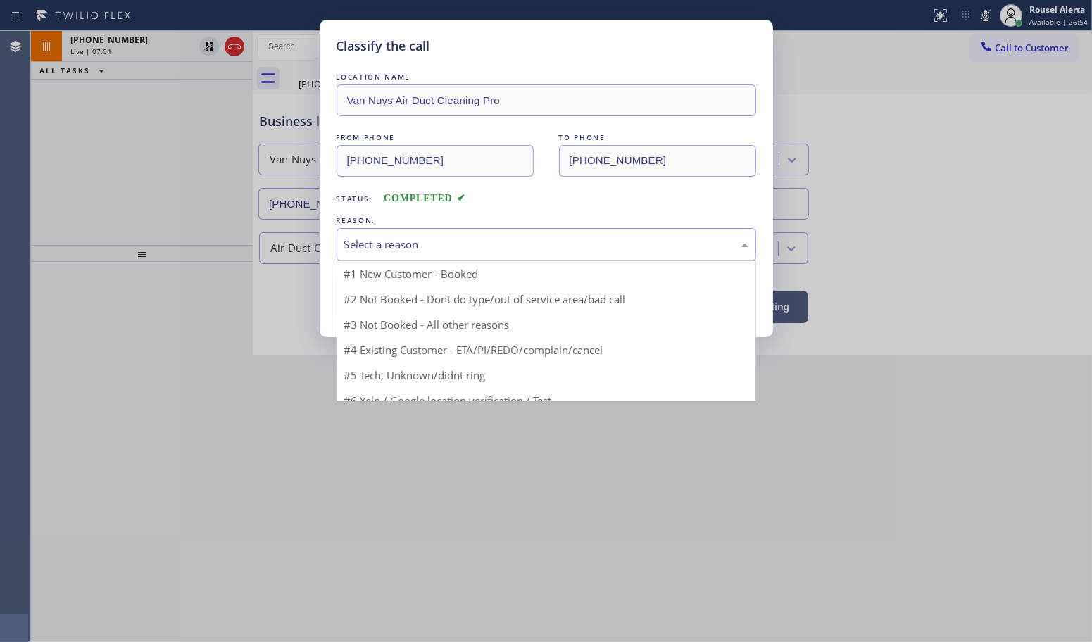
click at [424, 252] on div "Select a reason" at bounding box center [546, 245] width 404 height 16
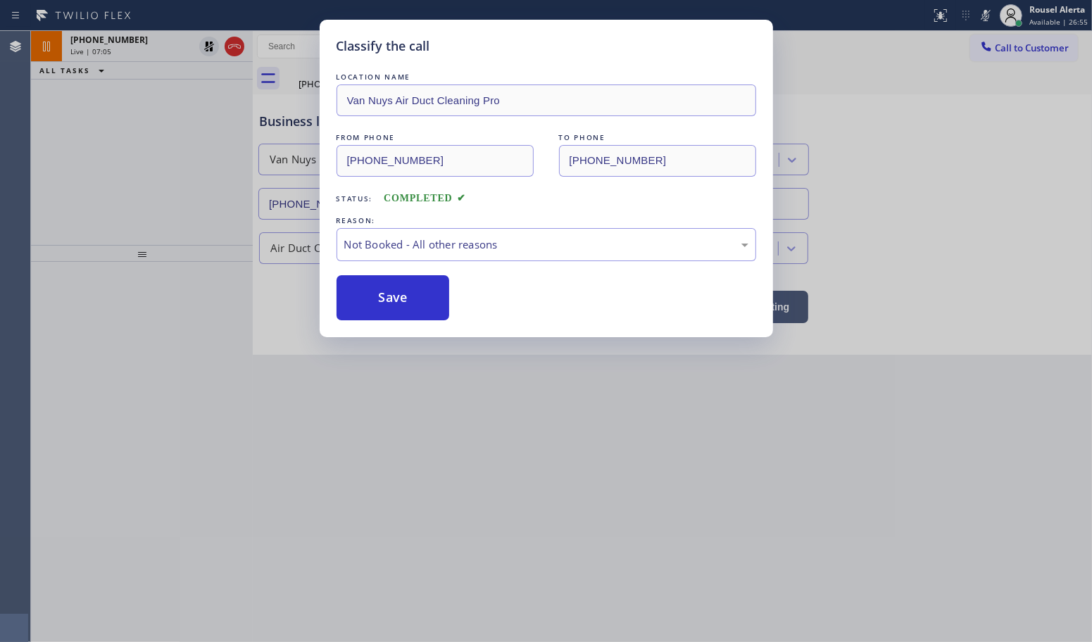
click at [413, 300] on button "Save" at bounding box center [393, 297] width 113 height 45
click at [208, 44] on icon at bounding box center [209, 47] width 10 height 10
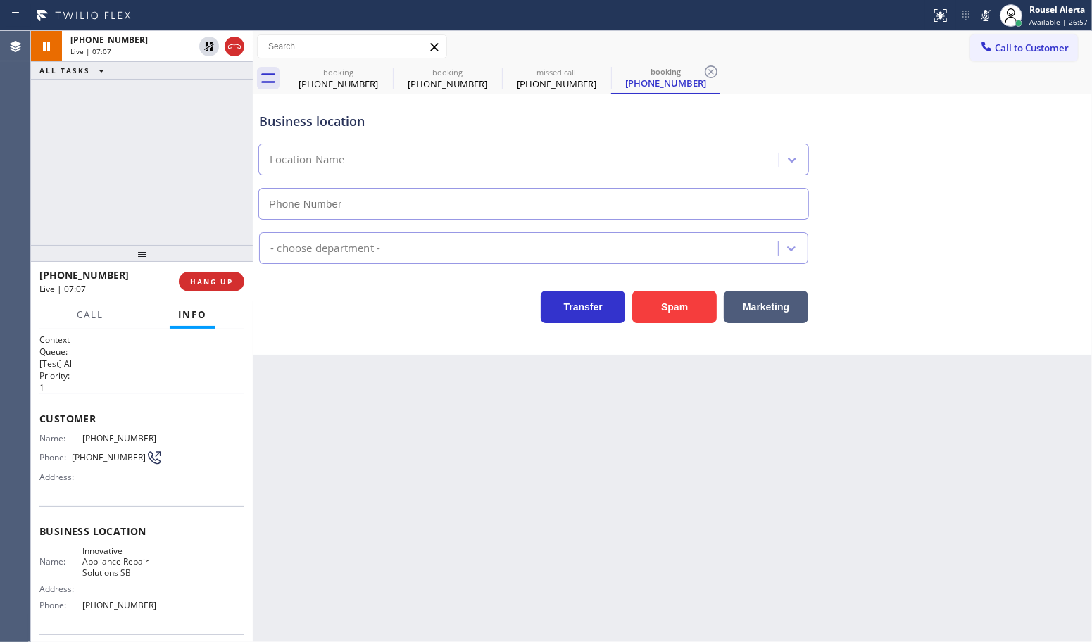
click at [208, 44] on icon at bounding box center [209, 47] width 10 height 10
type input "[PHONE_NUMBER]"
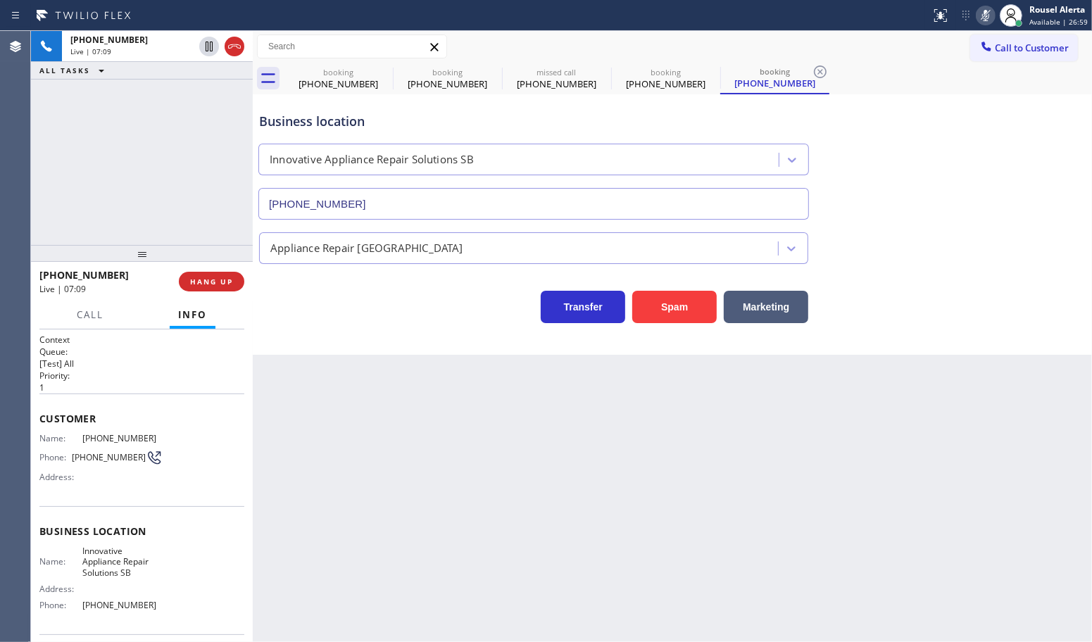
click at [984, 13] on icon at bounding box center [985, 15] width 17 height 17
click at [899, 473] on div "Back to Dashboard Change Sender ID Customers Technicians Select a contact Outbo…" at bounding box center [672, 336] width 839 height 611
click at [163, 151] on div "[PHONE_NUMBER] Live | 07:33 ALL TASKS ALL TASKS ACTIVE TASKS TASKS IN WRAP UP" at bounding box center [142, 138] width 222 height 214
click at [332, 468] on div "Back to Dashboard Change Sender ID Customers Technicians Select a contact Outbo…" at bounding box center [672, 336] width 839 height 611
drag, startPoint x: 161, startPoint y: 434, endPoint x: 77, endPoint y: 439, distance: 83.2
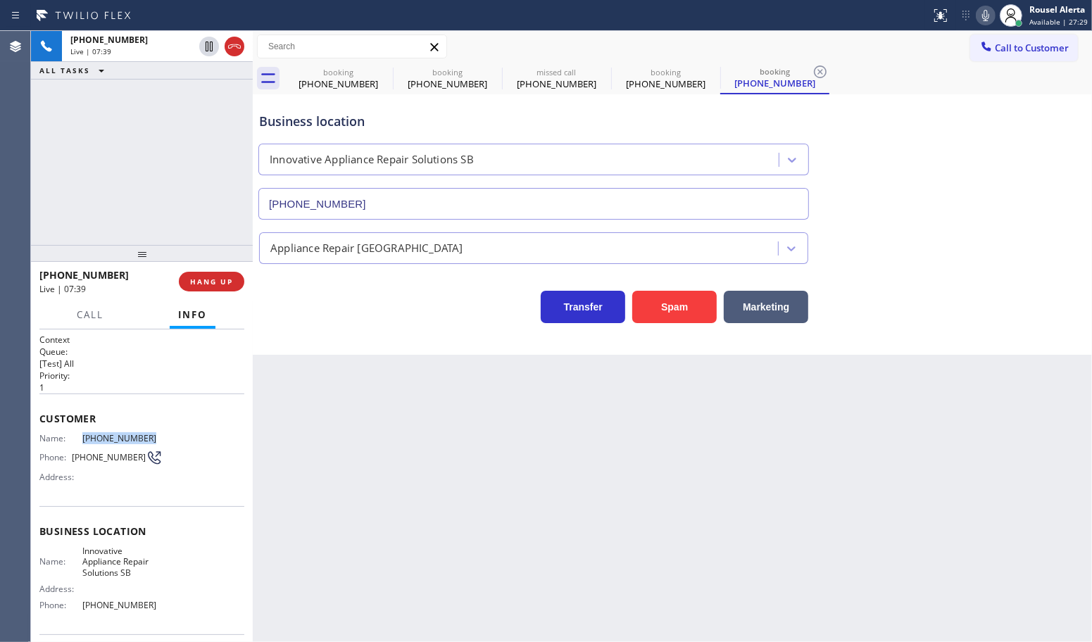
click at [77, 439] on div "Name: [PHONE_NUMBER] Phone: [PHONE_NUMBER] Address:" at bounding box center [141, 461] width 205 height 56
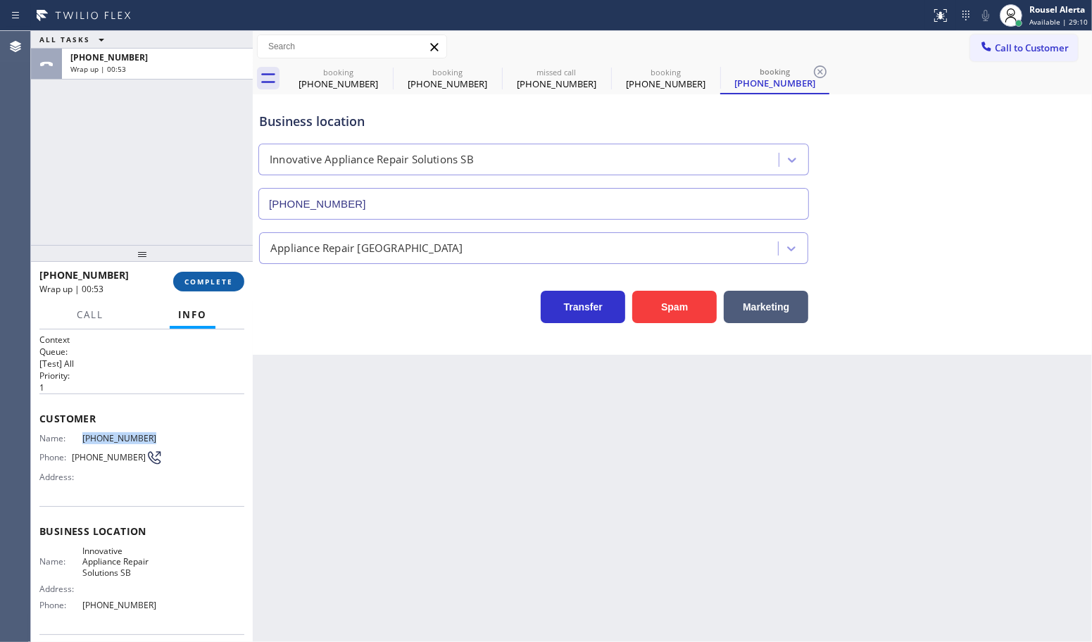
click at [209, 282] on span "COMPLETE" at bounding box center [209, 282] width 49 height 10
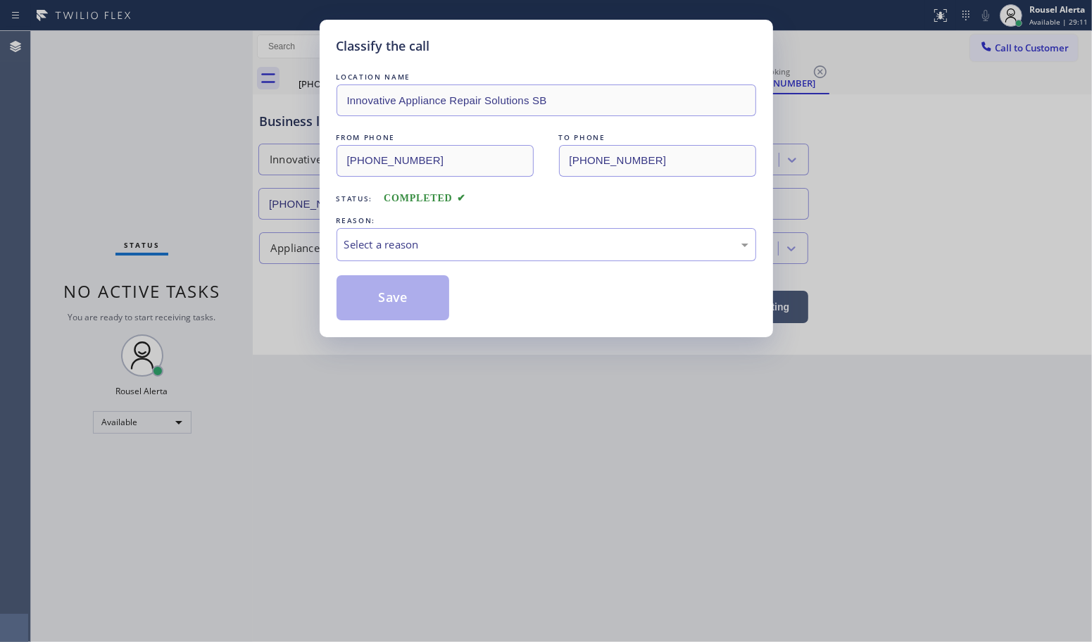
click at [499, 251] on div "Select a reason" at bounding box center [546, 245] width 404 height 16
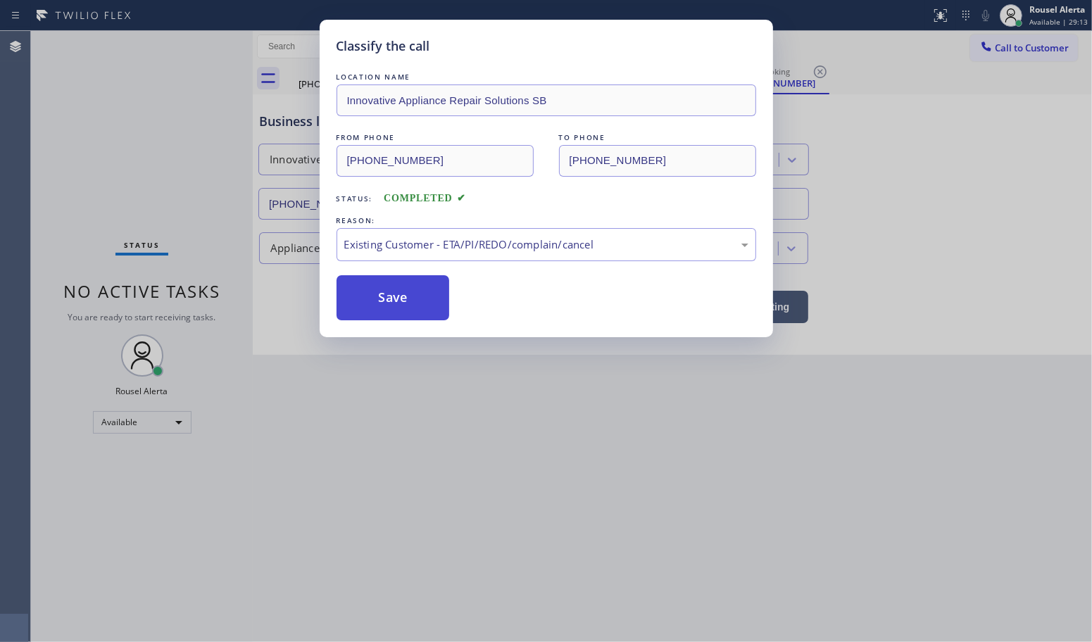
click at [356, 303] on button "Save" at bounding box center [393, 297] width 113 height 45
click at [475, 442] on div "Classify the call LOCATION NAME Innovative Appliance Repair Solutions SB FROM P…" at bounding box center [546, 321] width 1092 height 642
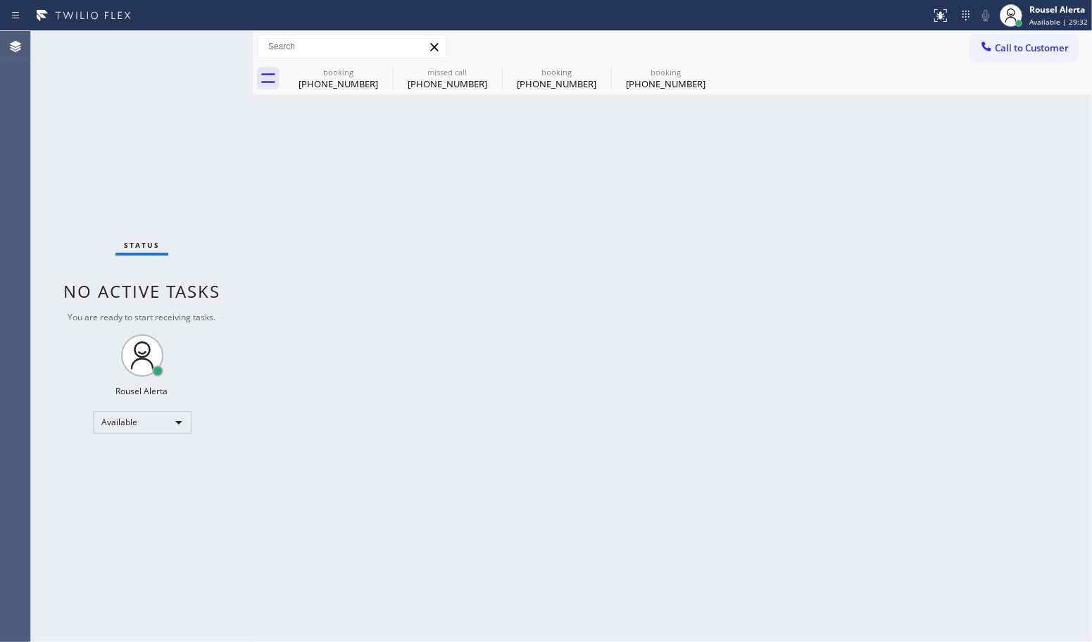
click at [412, 251] on div "Back to Dashboard Change Sender ID Customers Technicians Select a contact Outbo…" at bounding box center [672, 336] width 839 height 611
click at [0, 0] on icon at bounding box center [0, 0] width 0 height 0
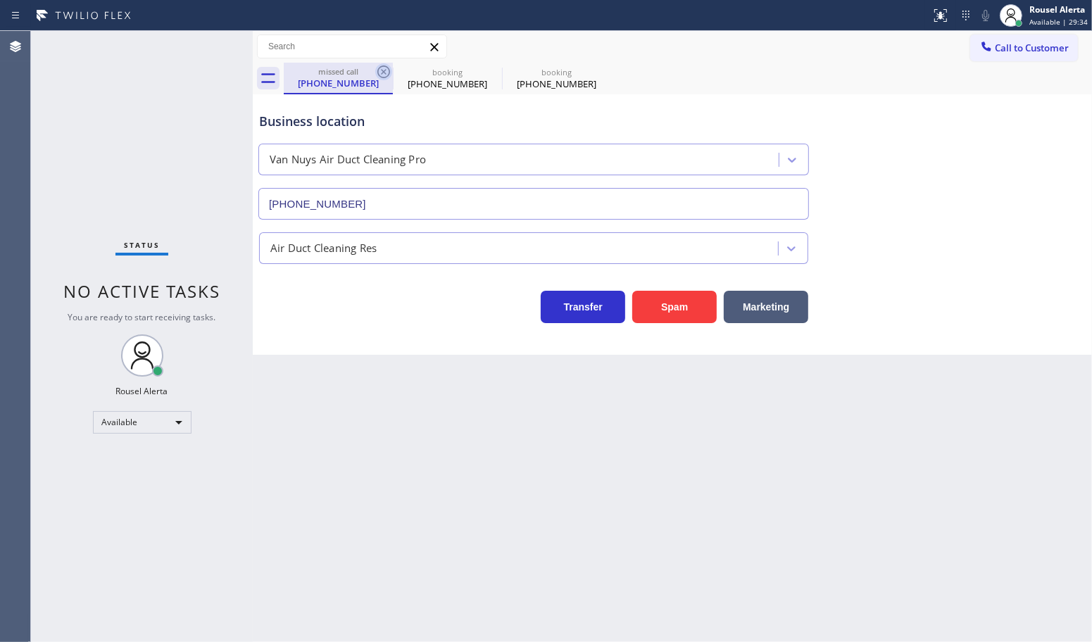
click at [382, 67] on icon at bounding box center [383, 71] width 13 height 13
click at [0, 0] on icon at bounding box center [0, 0] width 0 height 0
click at [385, 68] on icon at bounding box center [383, 71] width 17 height 17
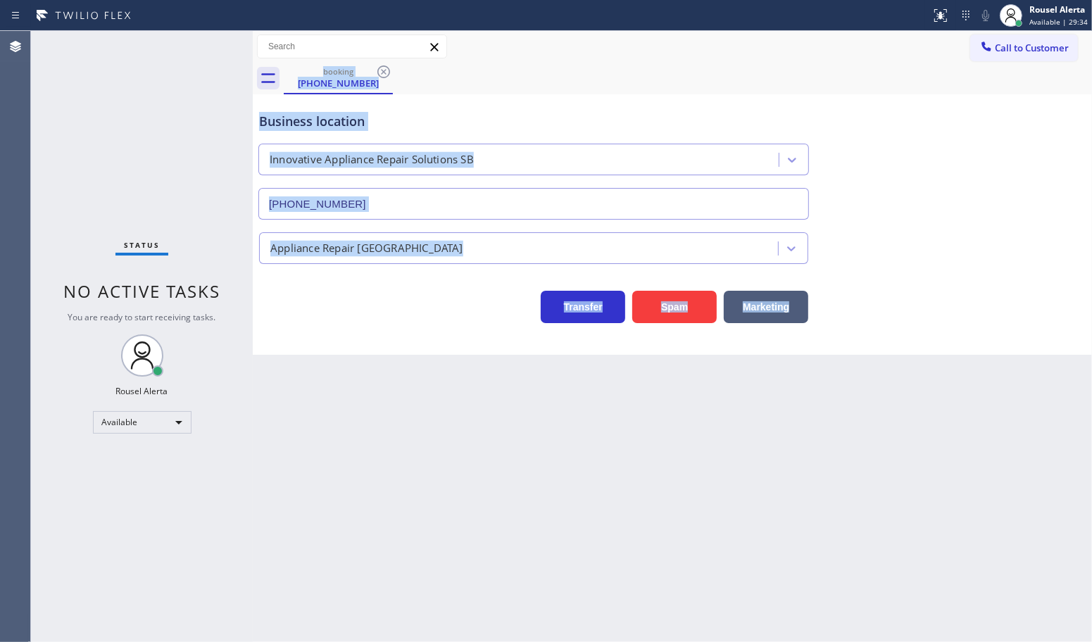
click at [386, 70] on div "booking [PHONE_NUMBER]" at bounding box center [688, 79] width 808 height 32
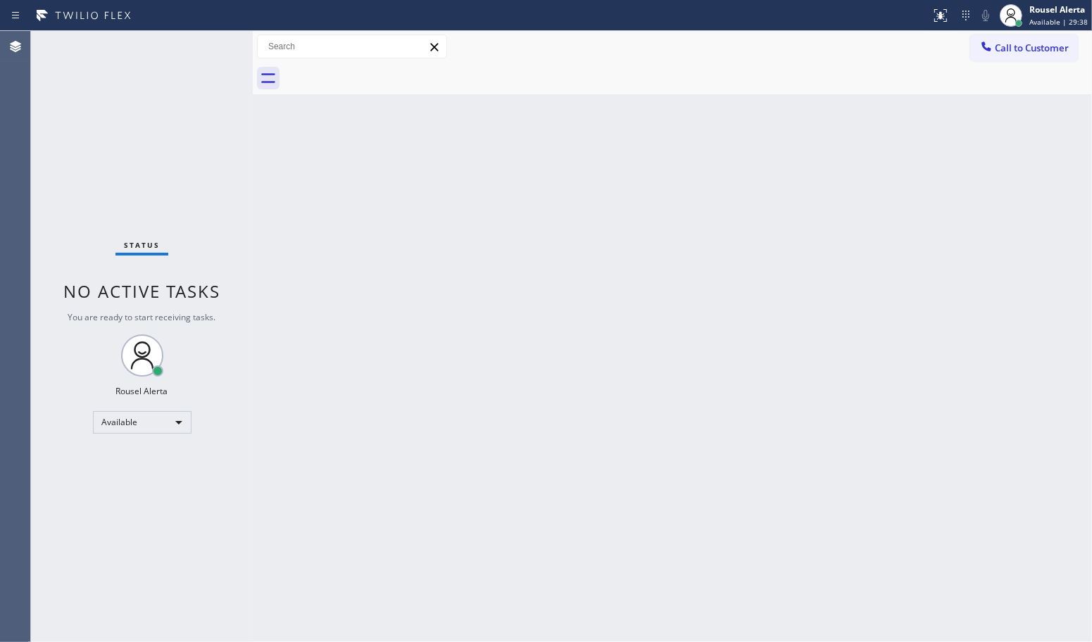
click at [347, 294] on div "Back to Dashboard Change Sender ID Customers Technicians Select a contact Outbo…" at bounding box center [672, 336] width 839 height 611
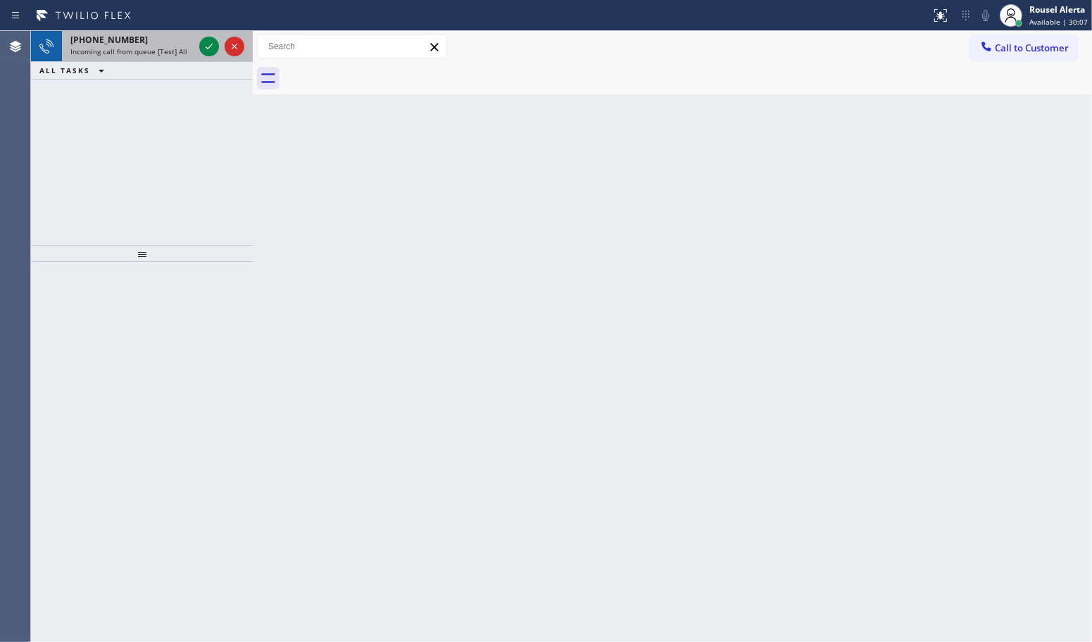
drag, startPoint x: 178, startPoint y: 44, endPoint x: 185, endPoint y: 46, distance: 7.4
click at [178, 44] on div "[PHONE_NUMBER]" at bounding box center [131, 40] width 123 height 12
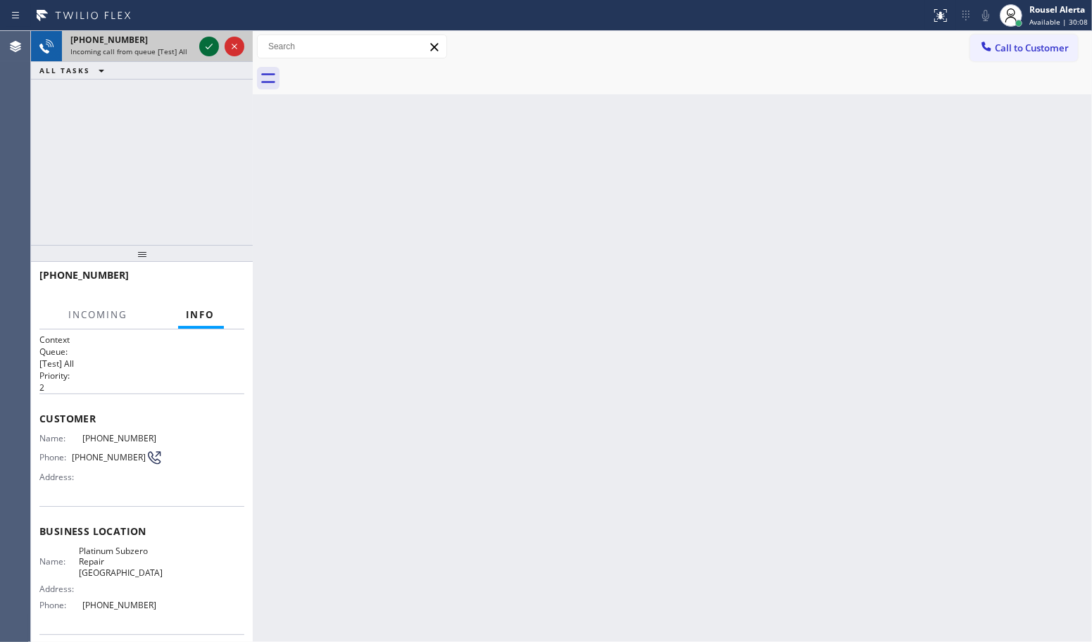
click at [201, 49] on icon at bounding box center [209, 46] width 17 height 17
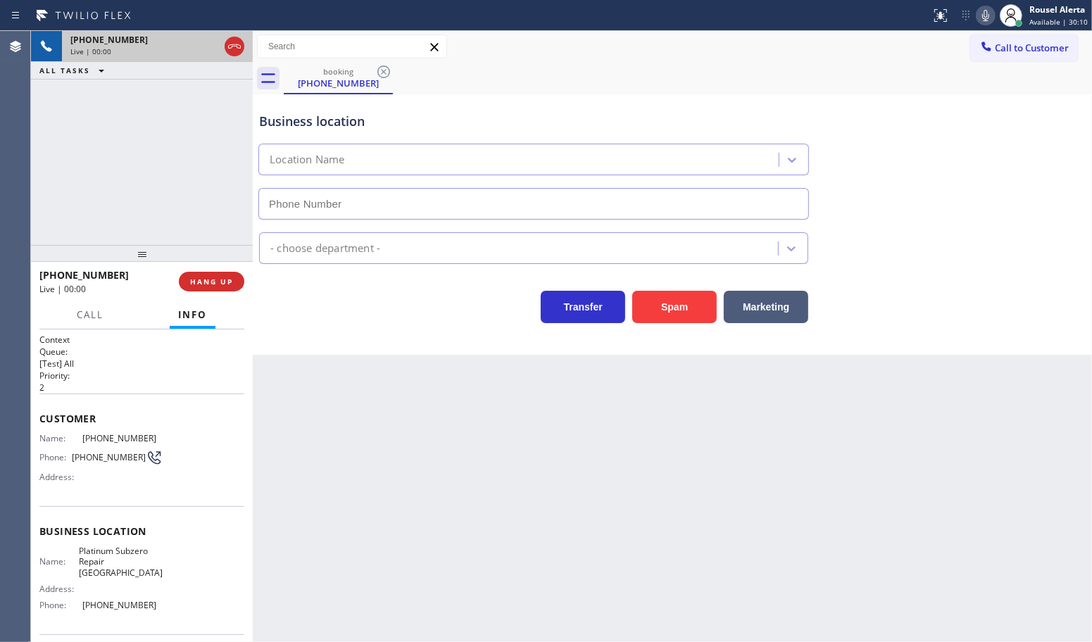
type input "[PHONE_NUMBER]"
click at [673, 315] on button "Spam" at bounding box center [674, 307] width 85 height 32
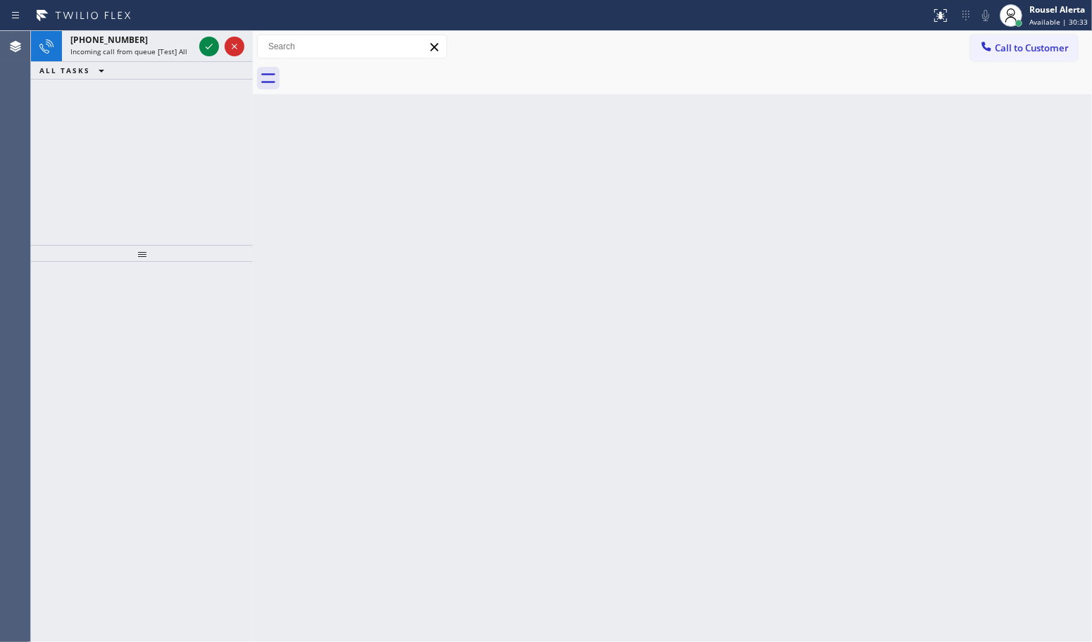
click at [187, 183] on div "[PHONE_NUMBER] Incoming call from queue [Test] All ALL TASKS ALL TASKS ACTIVE T…" at bounding box center [142, 138] width 222 height 214
click at [205, 43] on icon at bounding box center [209, 46] width 17 height 17
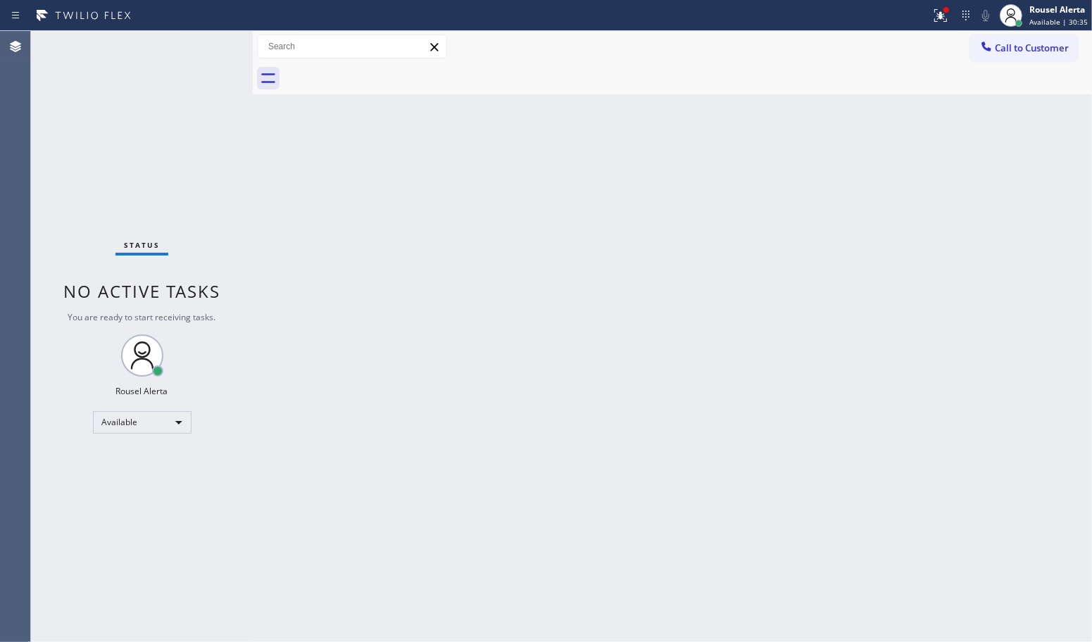
click at [270, 218] on div "Back to Dashboard Change Sender ID Customers Technicians Select a contact Outbo…" at bounding box center [672, 336] width 839 height 611
click at [544, 556] on div "Back to Dashboard Change Sender ID Customers Technicians Select a contact Outbo…" at bounding box center [672, 336] width 839 height 611
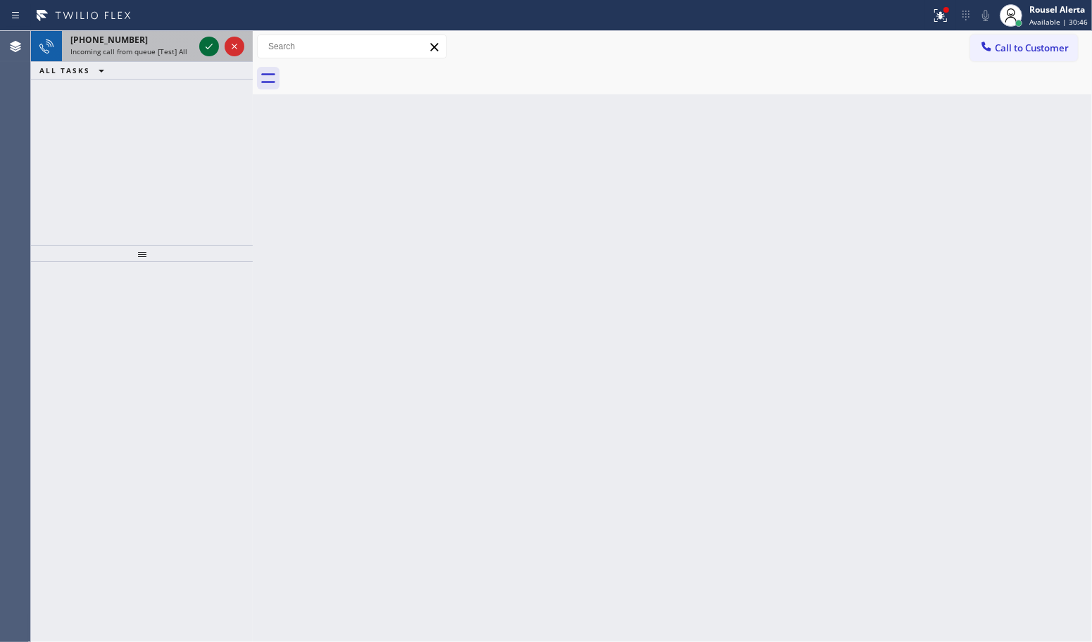
click at [201, 43] on icon at bounding box center [209, 46] width 17 height 17
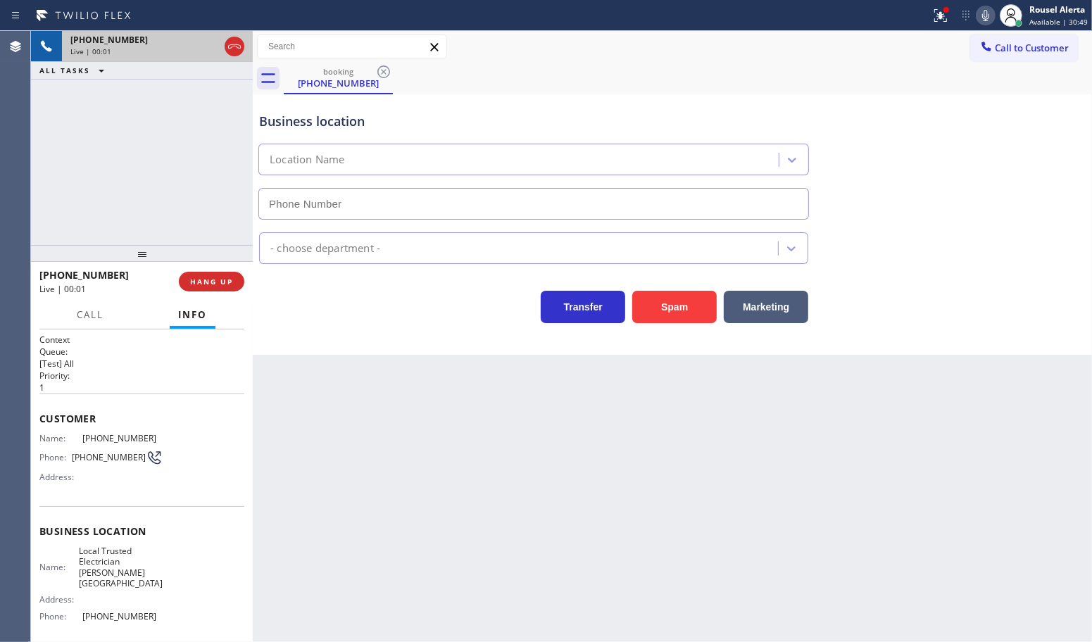
type input "[PHONE_NUMBER]"
click at [653, 325] on div "Business location Local Trusted Electrician [PERSON_NAME][GEOGRAPHIC_DATA] [PHO…" at bounding box center [672, 224] width 839 height 261
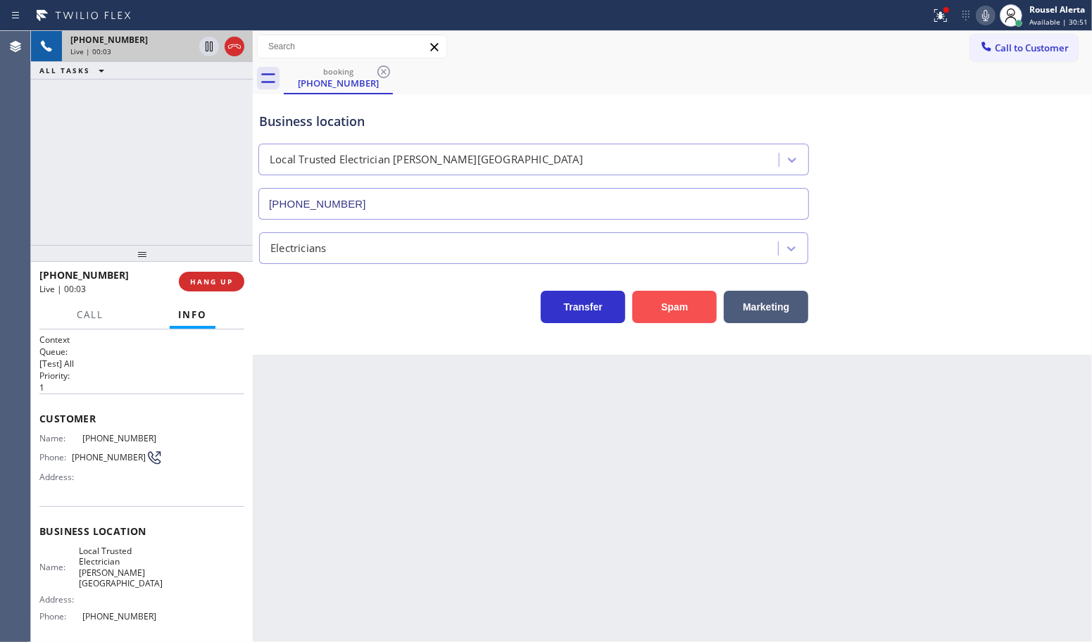
click at [659, 317] on button "Spam" at bounding box center [674, 307] width 85 height 32
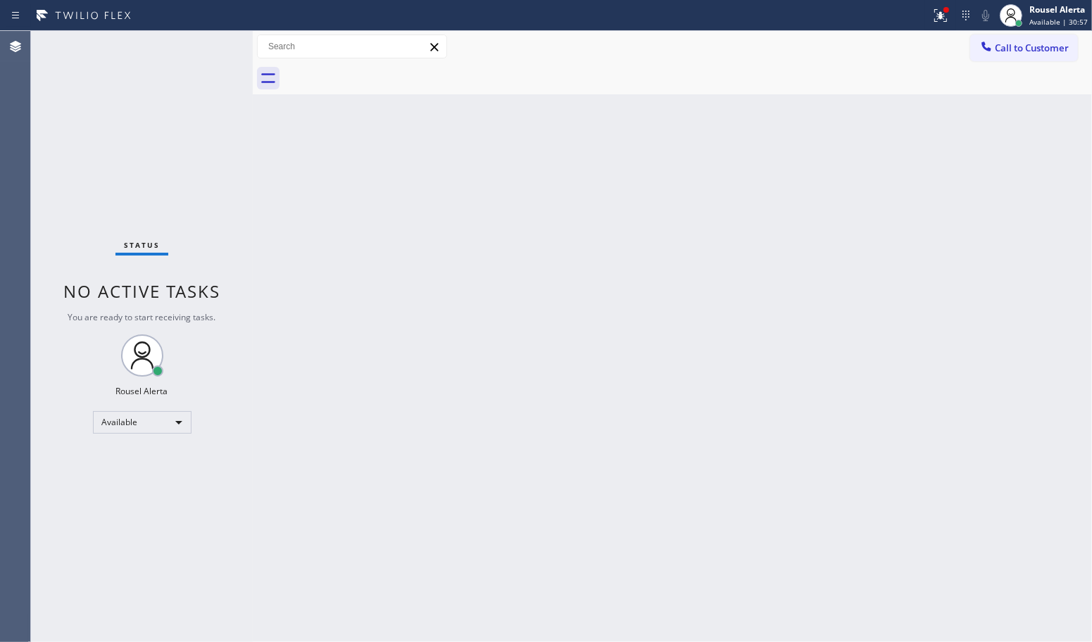
drag, startPoint x: 319, startPoint y: 340, endPoint x: 342, endPoint y: 368, distance: 35.5
click at [342, 368] on div "Back to Dashboard Change Sender ID Customers Technicians Select a contact Outbo…" at bounding box center [672, 336] width 839 height 611
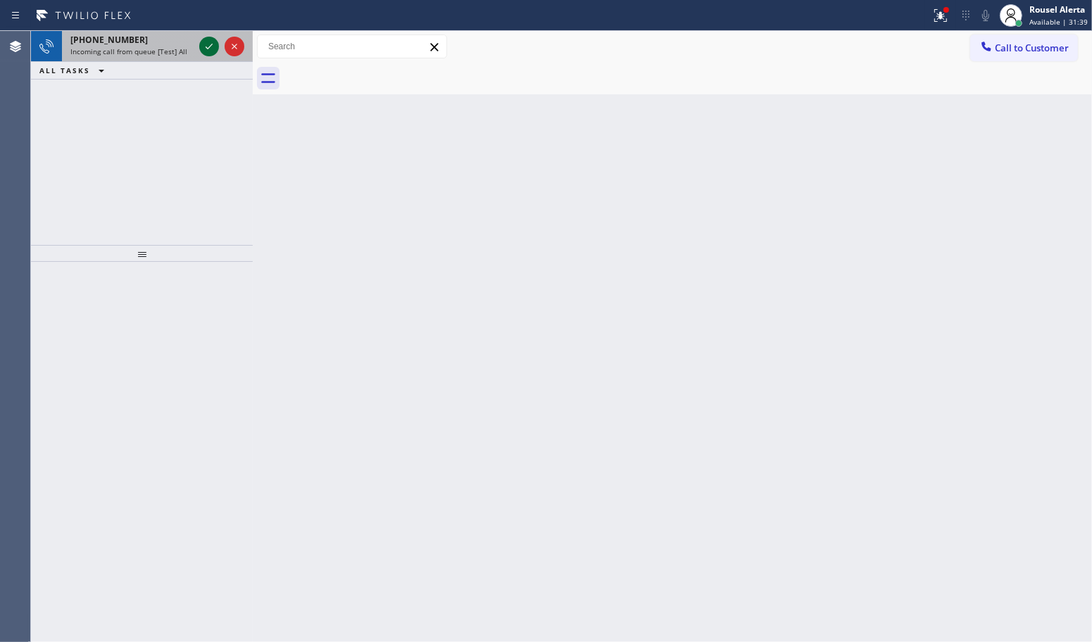
click at [201, 51] on icon at bounding box center [209, 46] width 17 height 17
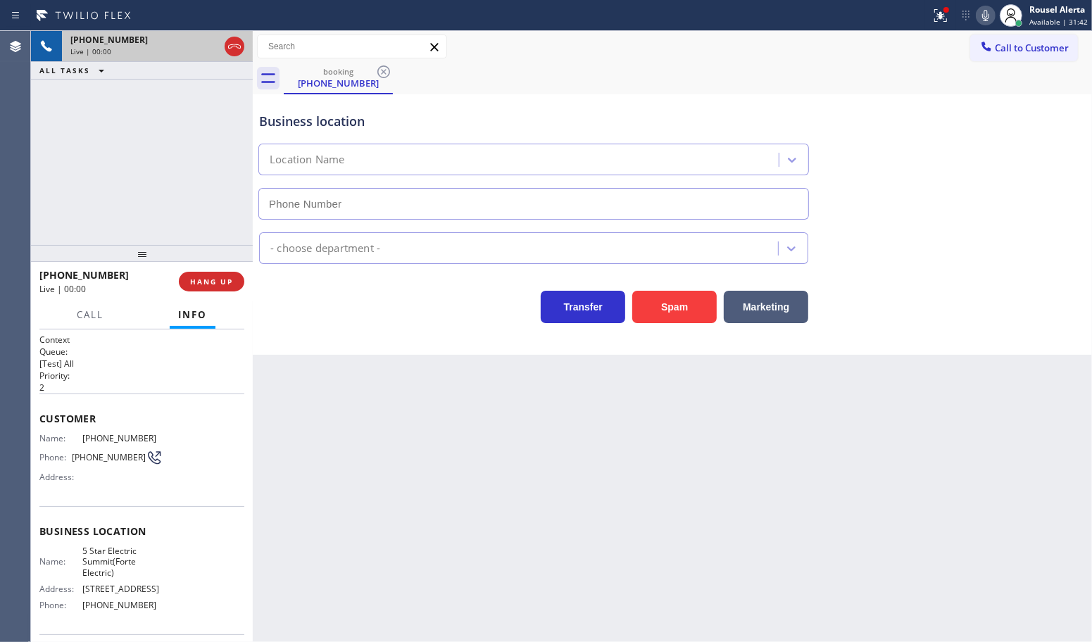
type input "[PHONE_NUMBER]"
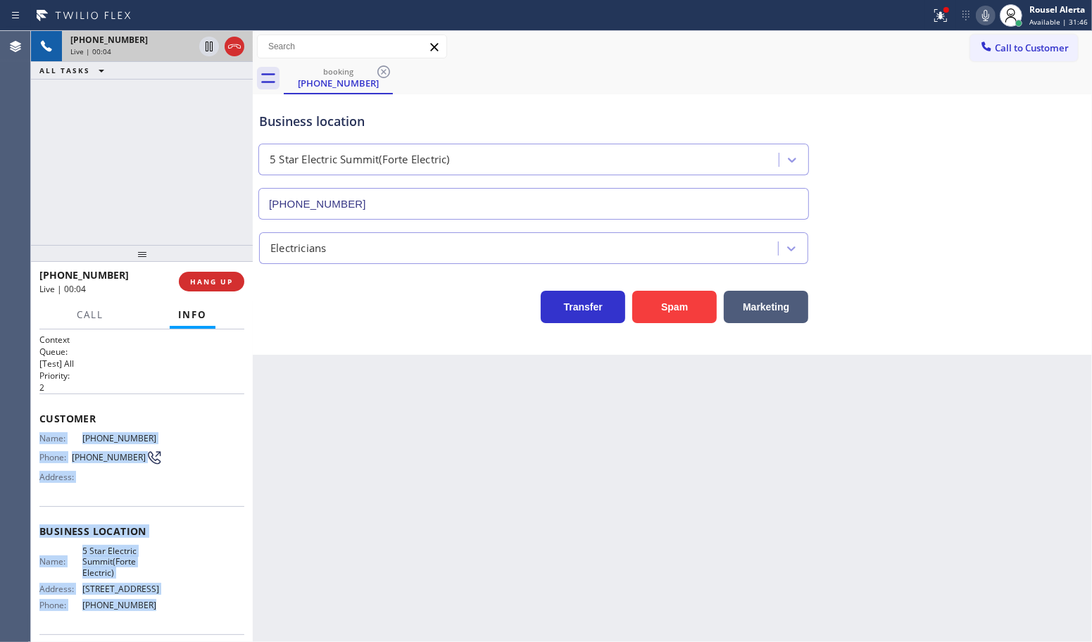
drag, startPoint x: 41, startPoint y: 442, endPoint x: 170, endPoint y: 617, distance: 218.0
click at [170, 617] on div "Context Queue: [Test] All Priority: 2 Customer Name: [PHONE_NUMBER] Phone: [PHO…" at bounding box center [141, 538] width 205 height 408
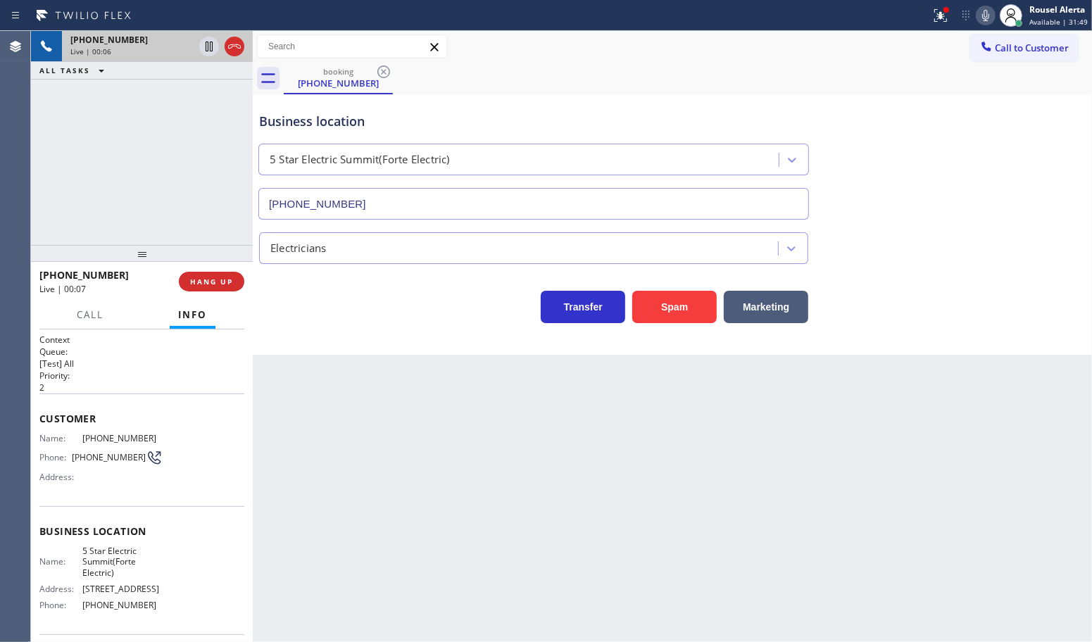
click at [724, 73] on div "booking [PHONE_NUMBER]" at bounding box center [688, 79] width 808 height 32
click at [937, 15] on icon at bounding box center [940, 15] width 17 height 17
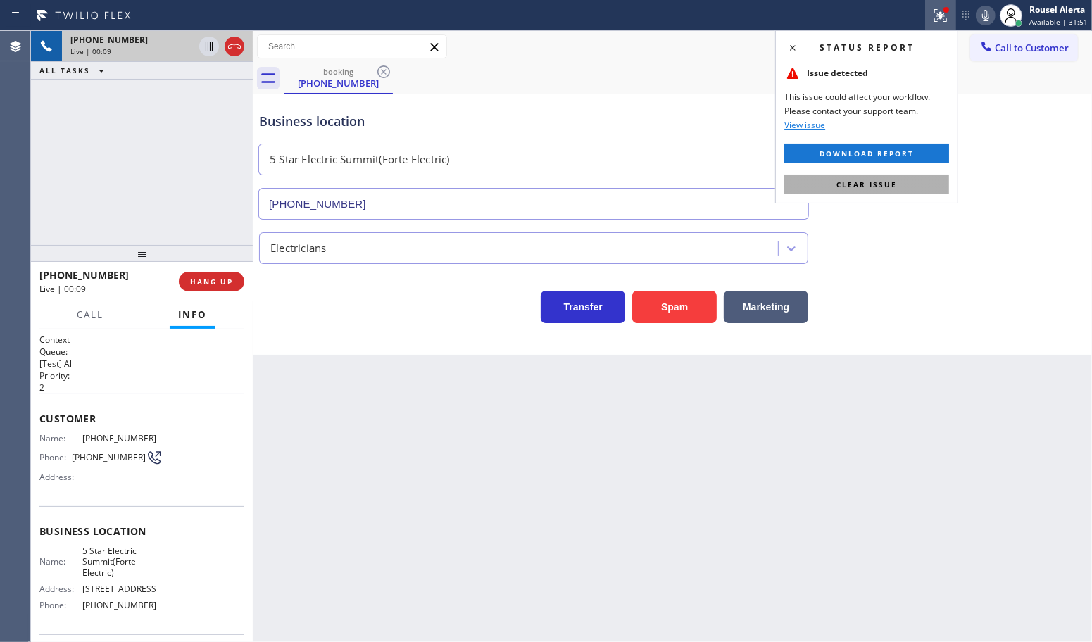
click at [913, 180] on button "Clear issue" at bounding box center [866, 185] width 165 height 20
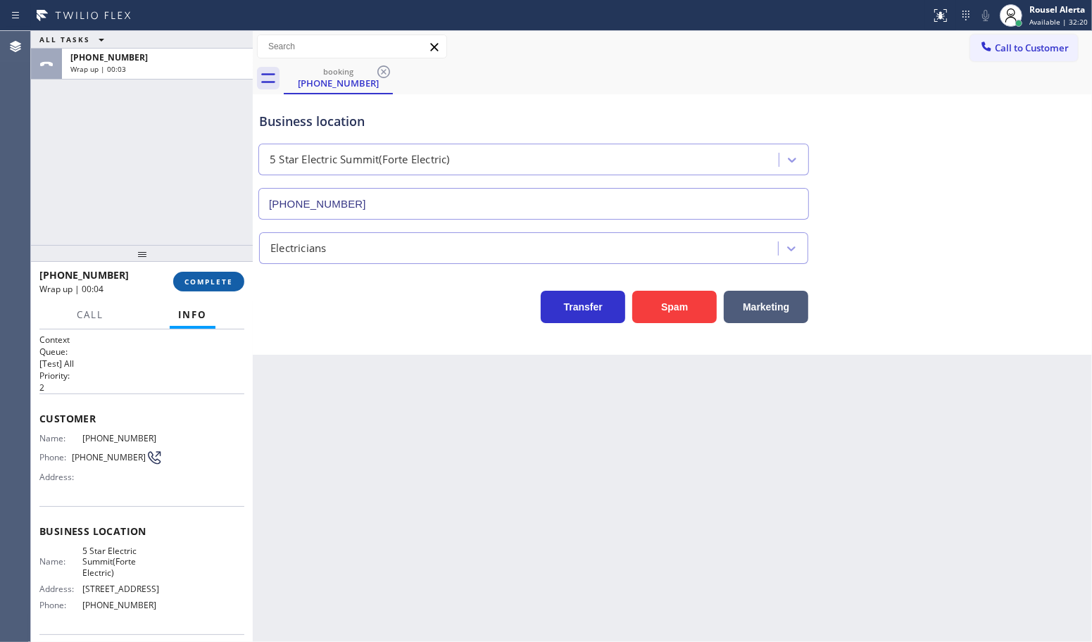
click at [226, 273] on button "COMPLETE" at bounding box center [208, 282] width 71 height 20
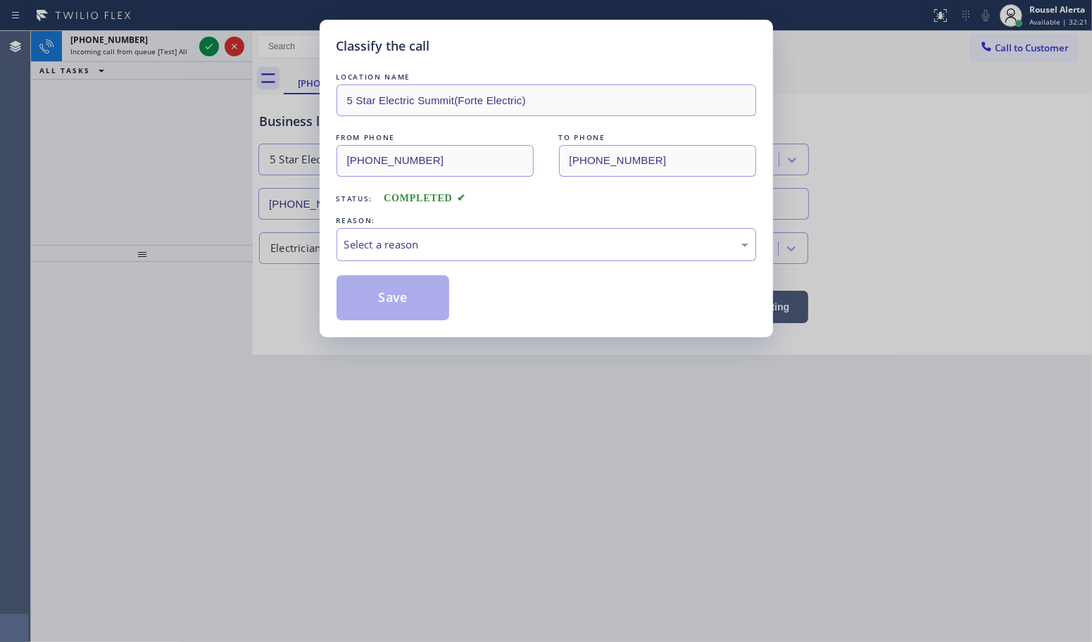
click at [396, 235] on div "Select a reason" at bounding box center [547, 244] width 420 height 33
click at [428, 299] on button "Save" at bounding box center [393, 297] width 113 height 45
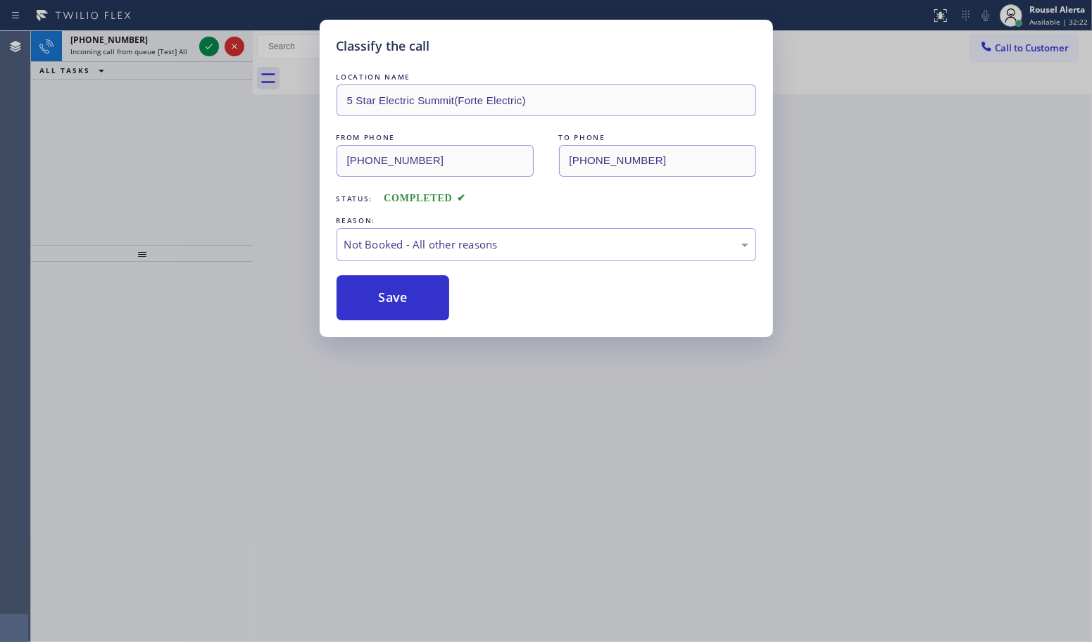
click at [604, 554] on div "Classify the call LOCATION NAME 5 Star Electric Summit(Forte Electric) FROM PHO…" at bounding box center [546, 321] width 1092 height 642
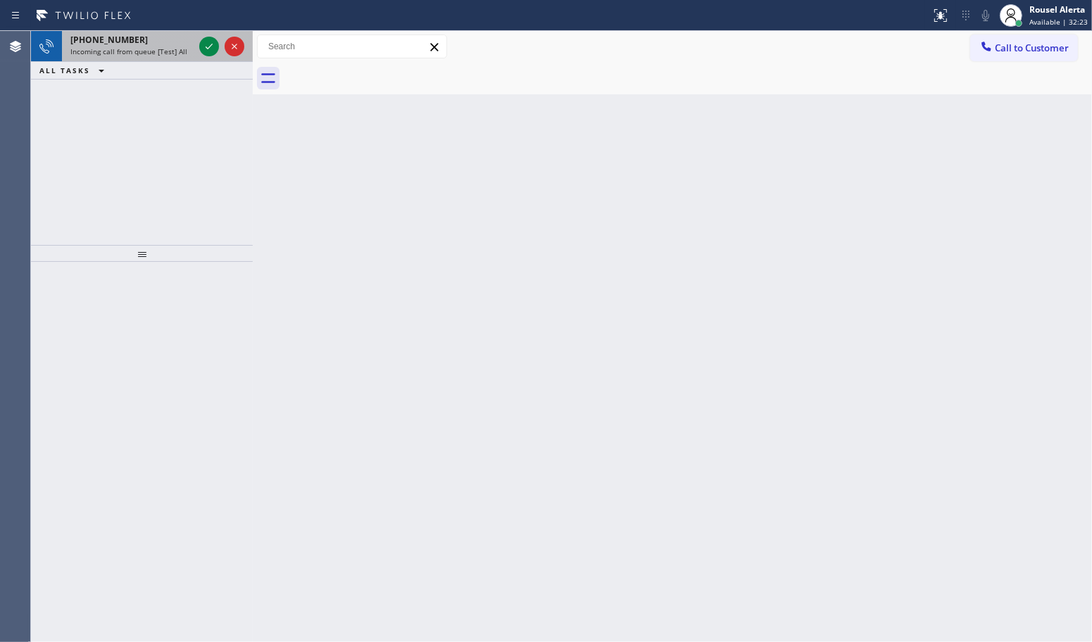
click at [152, 47] on span "Incoming call from queue [Test] All" at bounding box center [128, 51] width 117 height 10
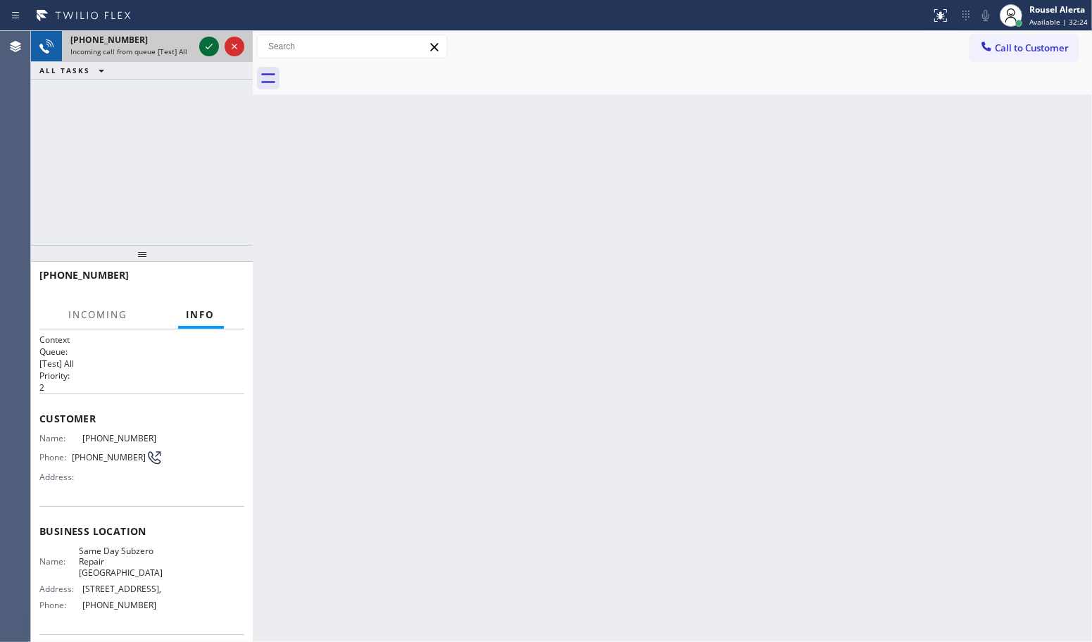
click at [208, 49] on icon at bounding box center [209, 46] width 17 height 17
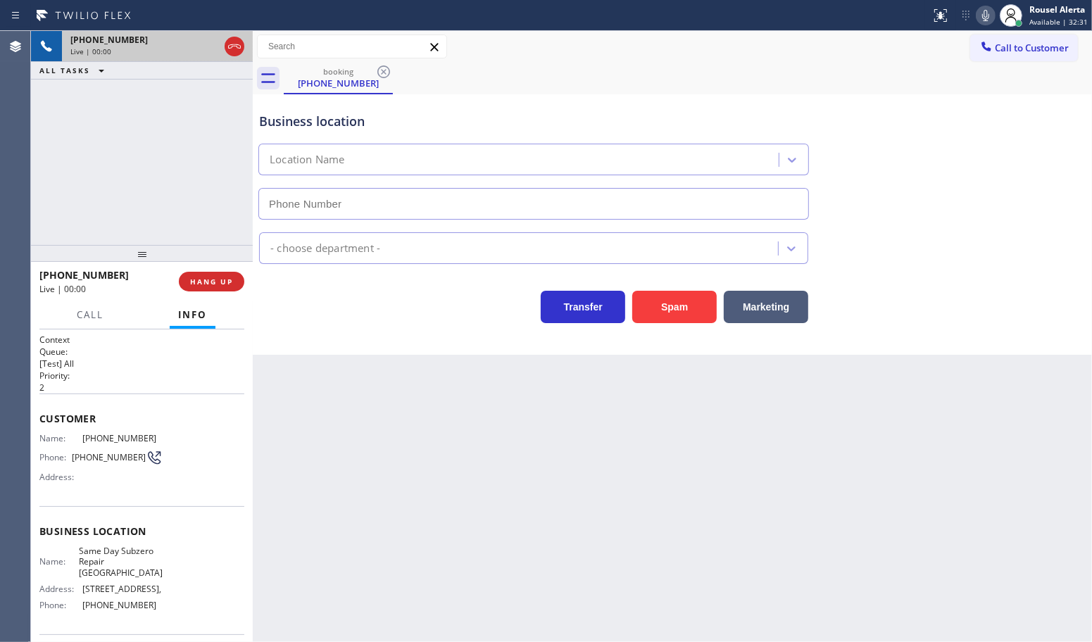
type input "[PHONE_NUMBER]"
click at [677, 317] on button "Spam" at bounding box center [674, 307] width 85 height 32
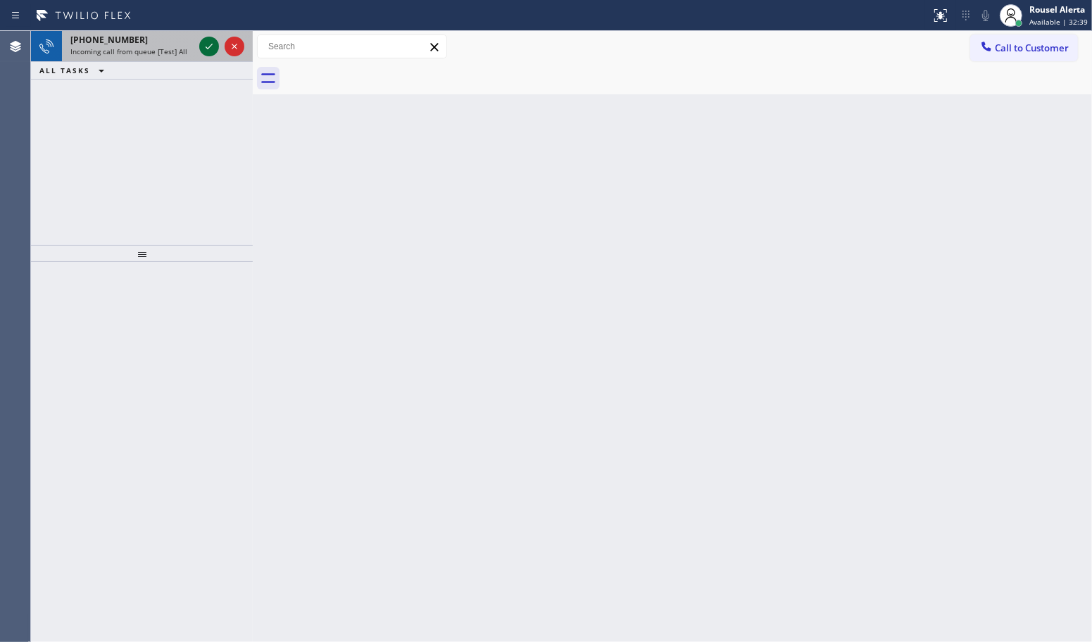
drag, startPoint x: 176, startPoint y: 42, endPoint x: 206, endPoint y: 53, distance: 31.4
click at [176, 42] on div "[PHONE_NUMBER]" at bounding box center [131, 40] width 123 height 12
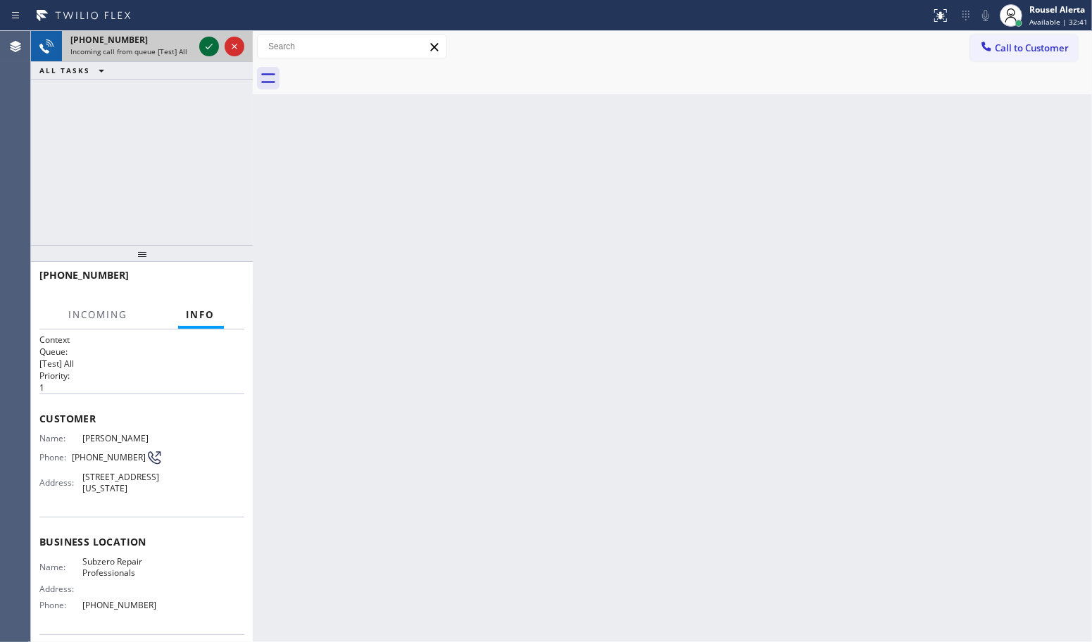
click at [208, 53] on icon at bounding box center [209, 46] width 17 height 17
click at [582, 446] on div "Back to Dashboard Change Sender ID Customers Technicians Select a contact Outbo…" at bounding box center [672, 336] width 839 height 611
click at [197, 49] on div at bounding box center [221, 46] width 51 height 31
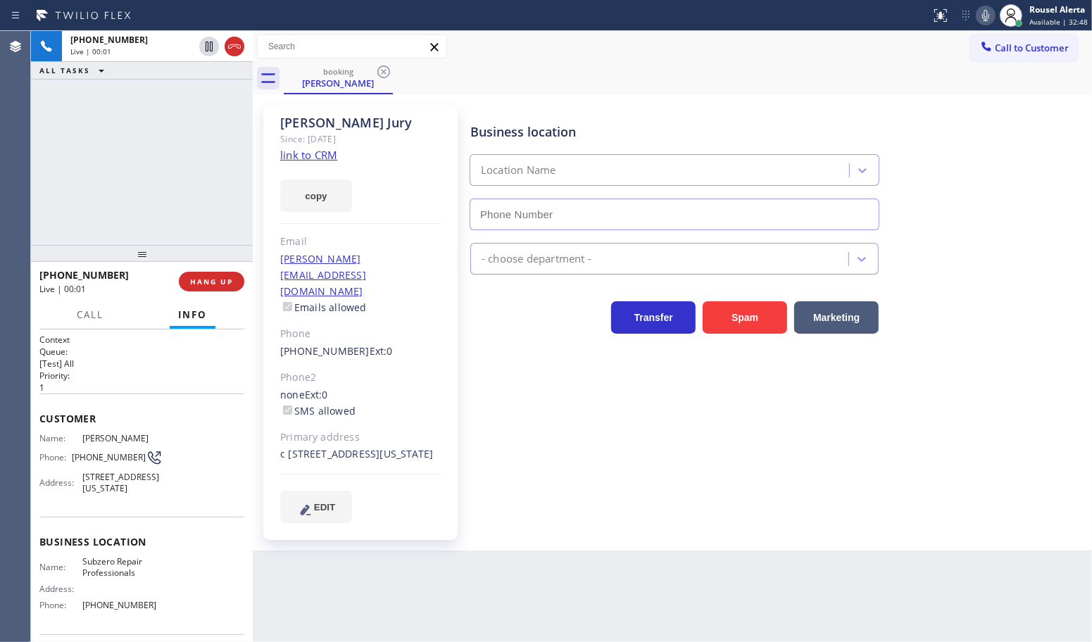
type input "[PHONE_NUMBER]"
click at [319, 158] on link "link to CRM" at bounding box center [308, 155] width 57 height 14
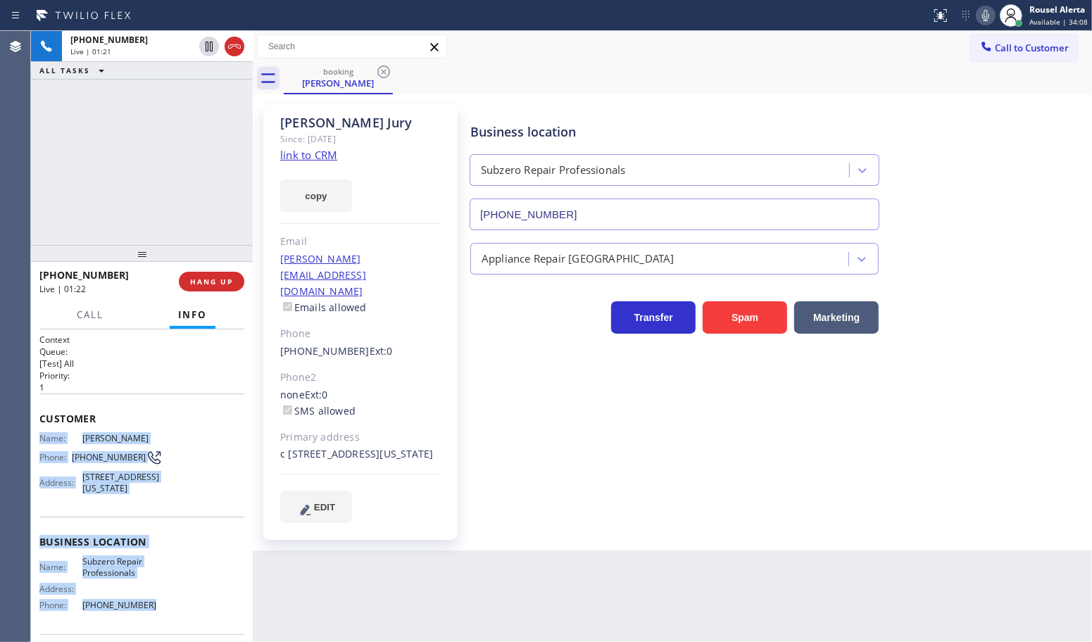
drag, startPoint x: 36, startPoint y: 431, endPoint x: 146, endPoint y: 608, distance: 208.5
click at [146, 608] on div "Context Queue: [Test] All Priority: 1 Customer Name: [PERSON_NAME] Phone: [PHON…" at bounding box center [142, 486] width 222 height 313
drag, startPoint x: 101, startPoint y: 202, endPoint x: 125, endPoint y: 158, distance: 50.1
click at [101, 202] on div "[PHONE_NUMBER] Live | 01:24 ALL TASKS ALL TASKS ACTIVE TASKS TASKS IN WRAP UP" at bounding box center [142, 138] width 222 height 214
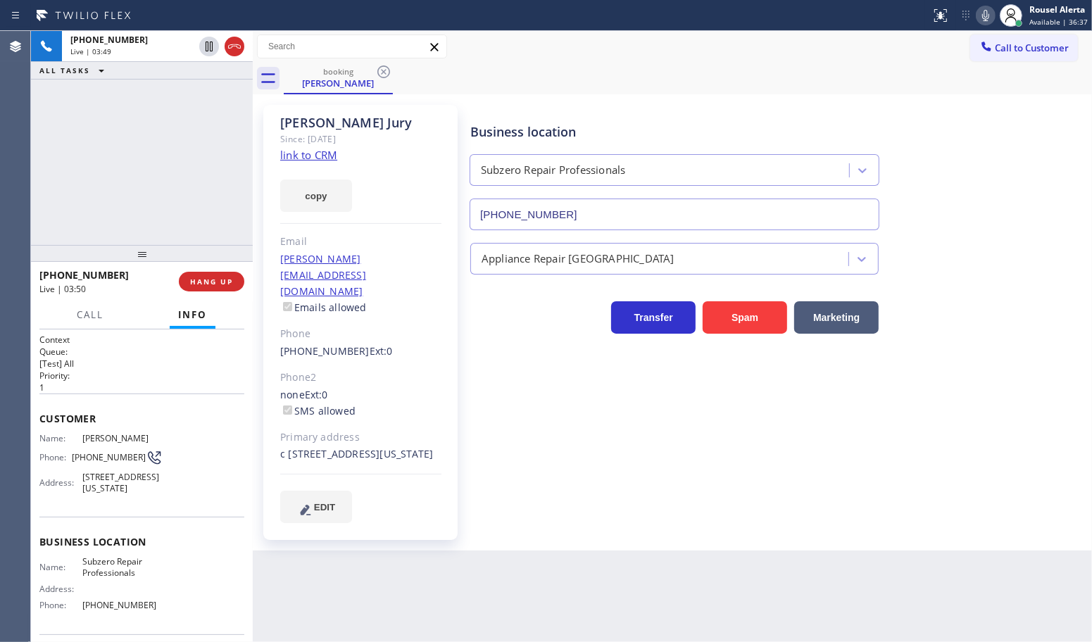
click at [554, 594] on div "Back to Dashboard Change Sender ID Customers Technicians Select a contact Outbo…" at bounding box center [672, 336] width 839 height 611
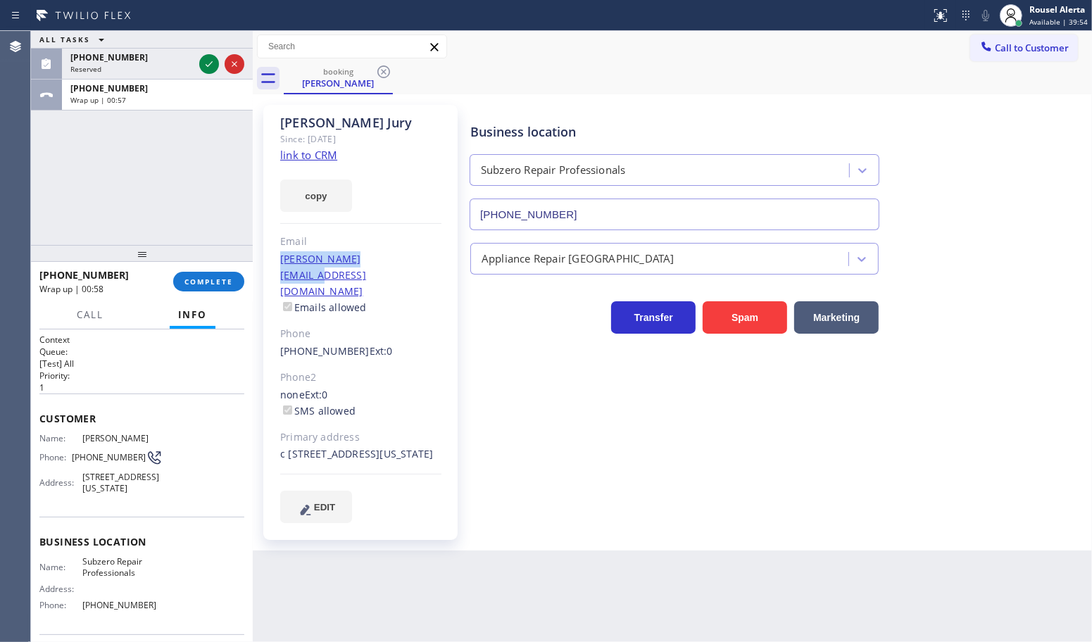
drag, startPoint x: 398, startPoint y: 261, endPoint x: 269, endPoint y: 266, distance: 129.0
click at [269, 266] on div "[PERSON_NAME] Since: [DATE] link to CRM copy Email [PERSON_NAME][EMAIL_ADDRESS]…" at bounding box center [360, 322] width 194 height 435
click at [206, 60] on icon at bounding box center [209, 64] width 17 height 17
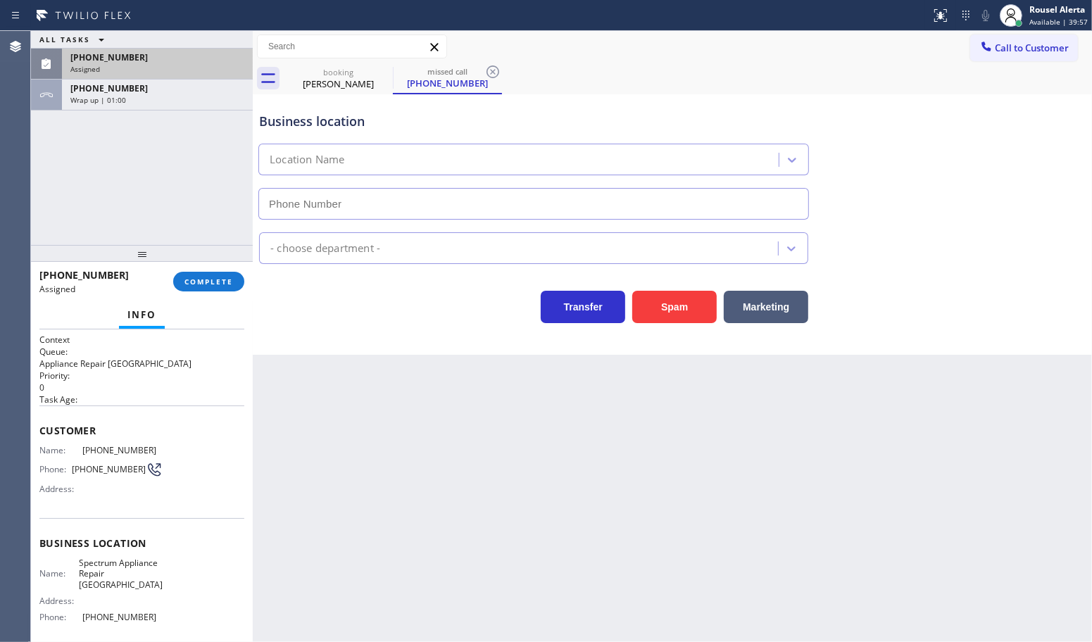
type input "[PHONE_NUMBER]"
click at [217, 285] on span "COMPLETE" at bounding box center [209, 282] width 49 height 10
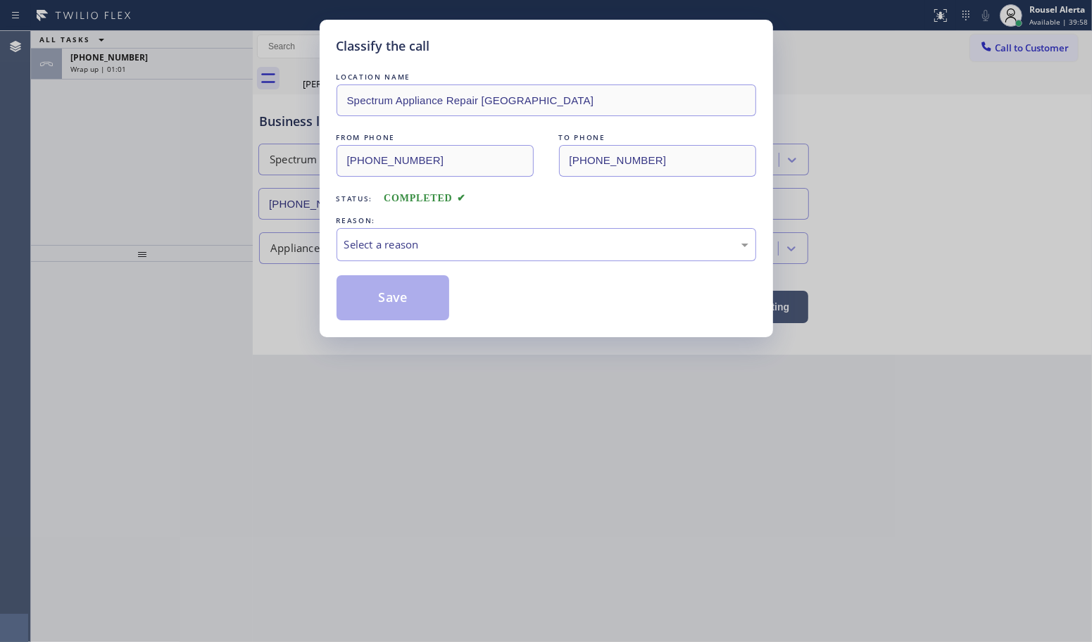
click at [439, 258] on div "Select a reason" at bounding box center [547, 244] width 420 height 33
click at [396, 308] on button "Save" at bounding box center [393, 297] width 113 height 45
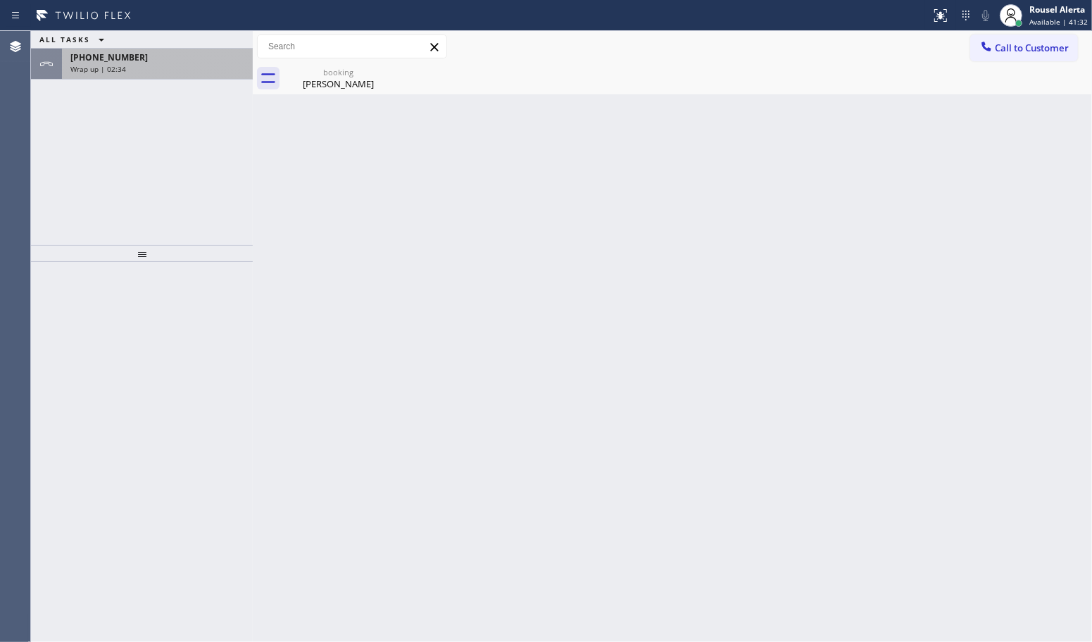
click at [191, 76] on div "[PHONE_NUMBER] Wrap up | 02:34" at bounding box center [154, 64] width 185 height 31
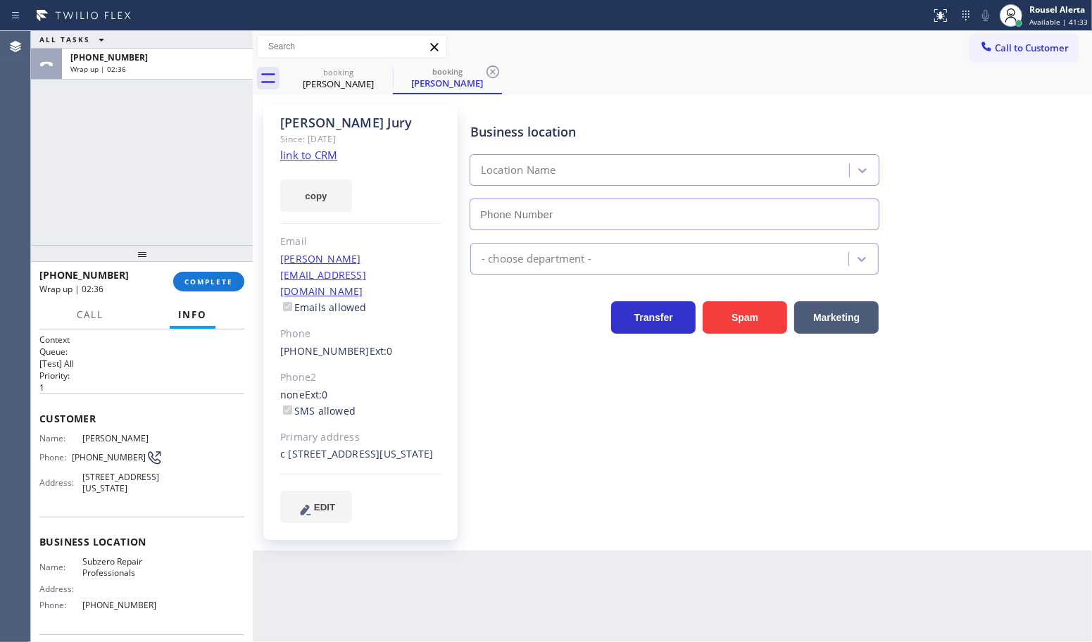
type input "[PHONE_NUMBER]"
click at [209, 279] on span "COMPLETE" at bounding box center [209, 282] width 49 height 10
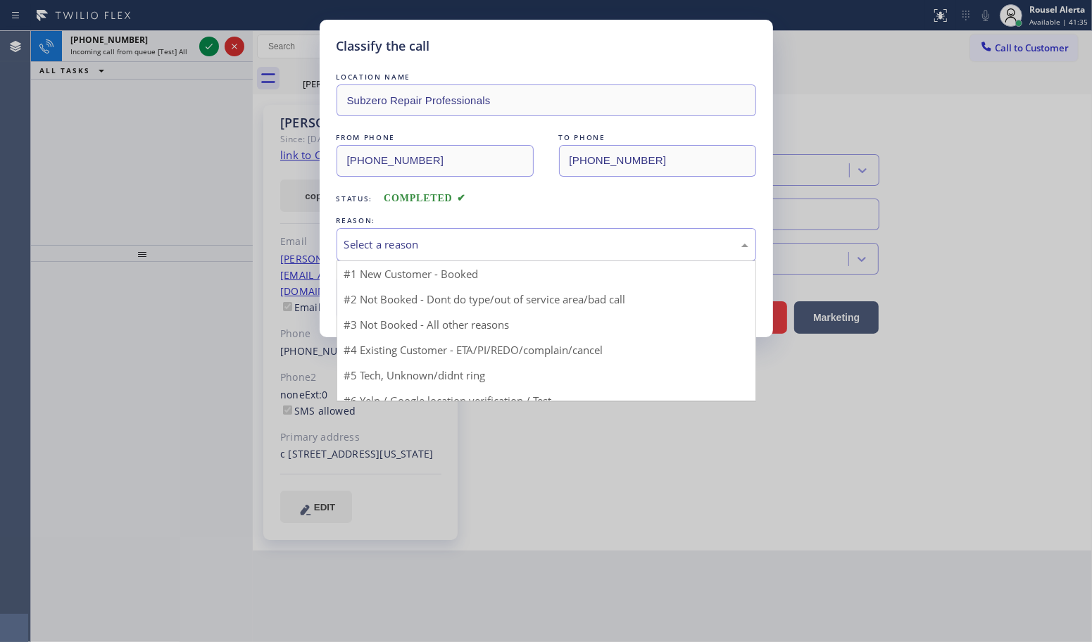
click at [428, 245] on div "Select a reason" at bounding box center [546, 245] width 404 height 16
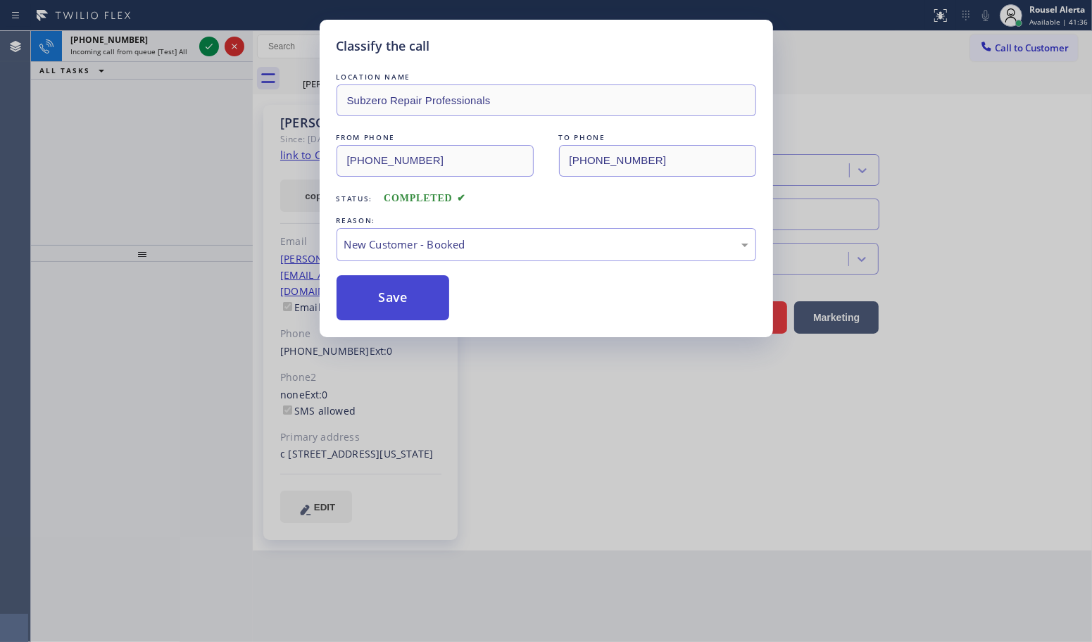
click at [381, 305] on button "Save" at bounding box center [393, 297] width 113 height 45
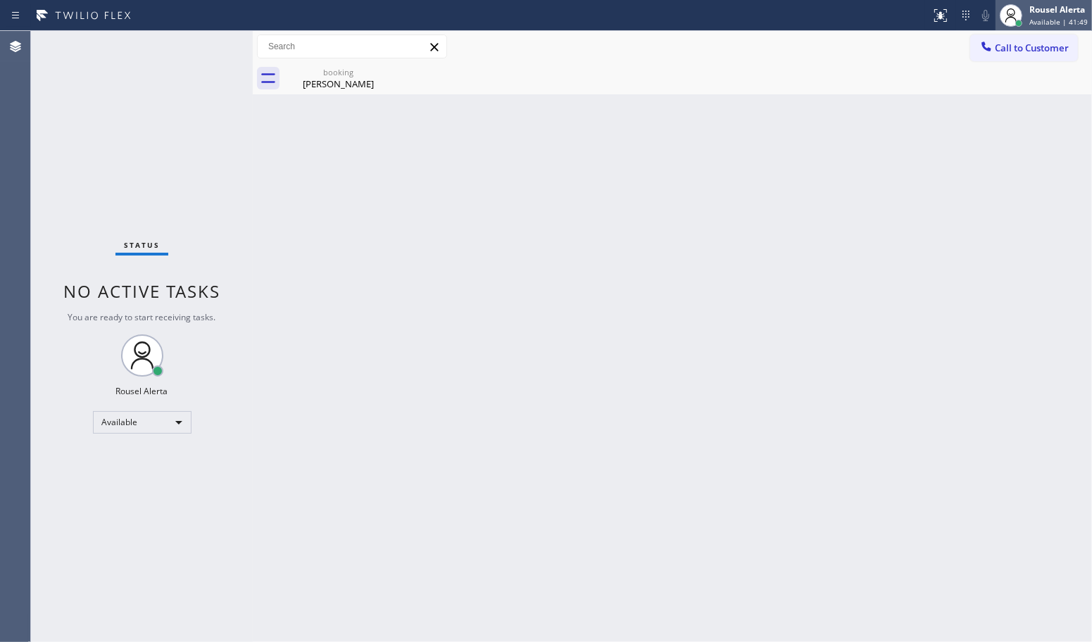
click at [1023, 12] on div at bounding box center [1011, 15] width 23 height 23
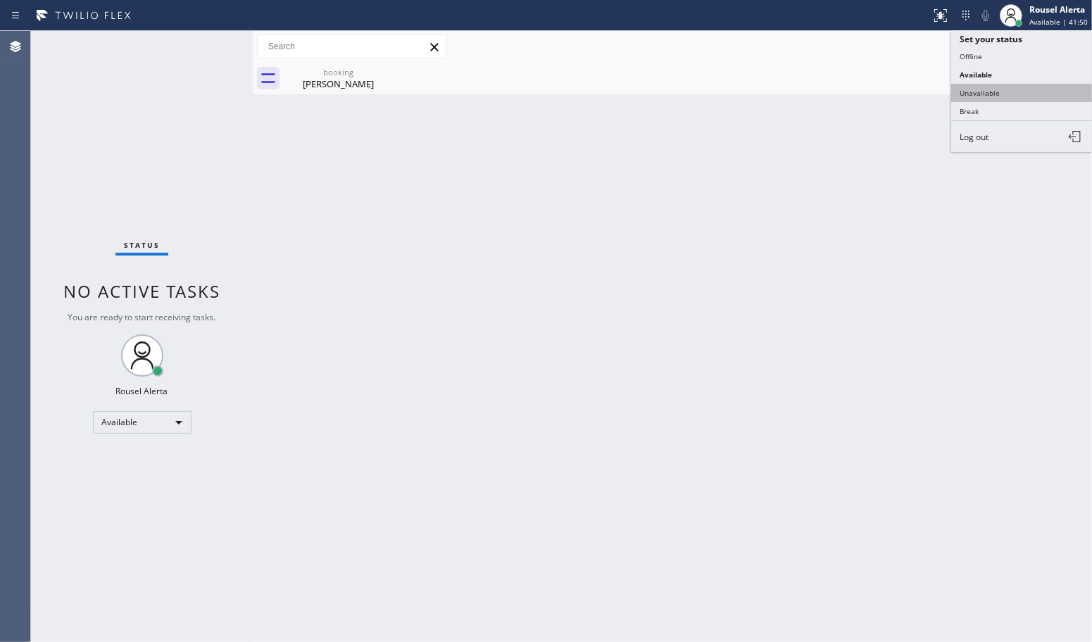
click at [1015, 86] on button "Unavailable" at bounding box center [1021, 93] width 141 height 18
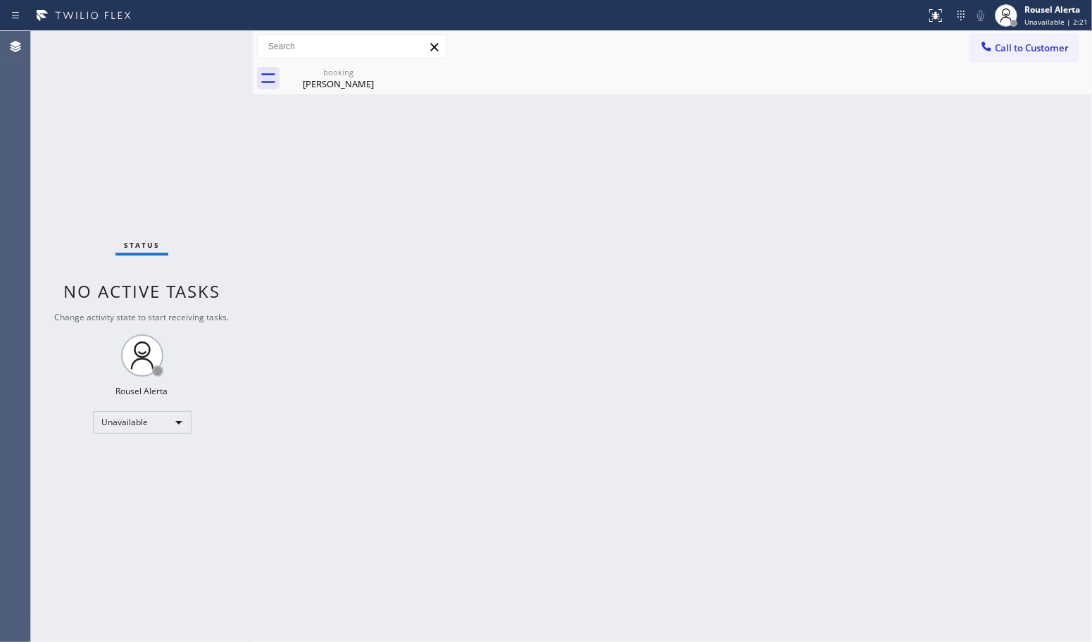
click at [434, 330] on div "Back to Dashboard Change Sender ID Customers Technicians Select a contact Outbo…" at bounding box center [672, 336] width 839 height 611
click at [382, 475] on div "Back to Dashboard Change Sender ID Customers Technicians Select a contact Outbo…" at bounding box center [672, 336] width 839 height 611
click at [169, 427] on div "Unavailable" at bounding box center [142, 422] width 99 height 23
click at [151, 459] on li "Available" at bounding box center [141, 459] width 96 height 17
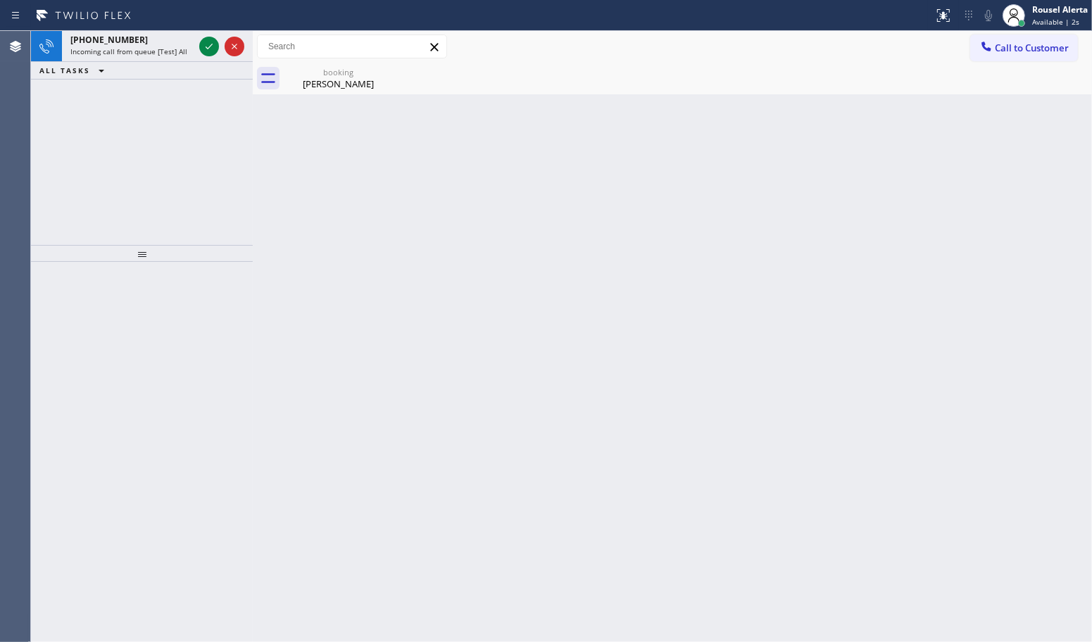
click at [396, 160] on div "Back to Dashboard Change Sender ID Customers Technicians Select a contact Outbo…" at bounding box center [672, 336] width 839 height 611
click at [139, 47] on span "Incoming call from queue [Test] All" at bounding box center [128, 51] width 117 height 10
click at [138, 54] on span "Incoming call from queue [Test] All" at bounding box center [128, 51] width 117 height 10
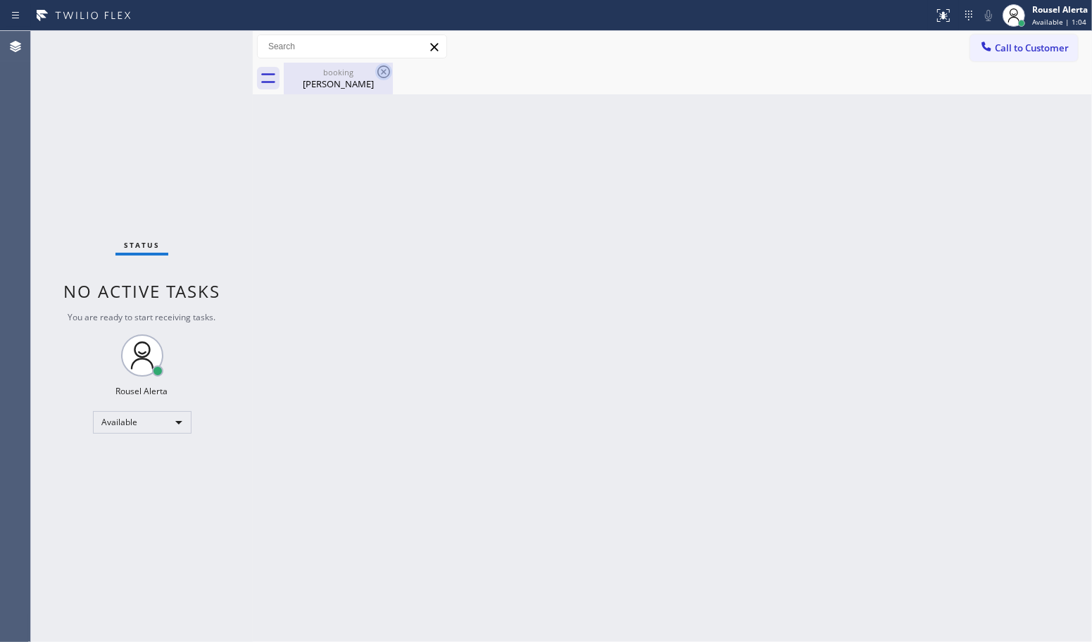
click at [385, 72] on icon at bounding box center [383, 71] width 17 height 17
click at [327, 80] on div "[PERSON_NAME]" at bounding box center [338, 83] width 106 height 13
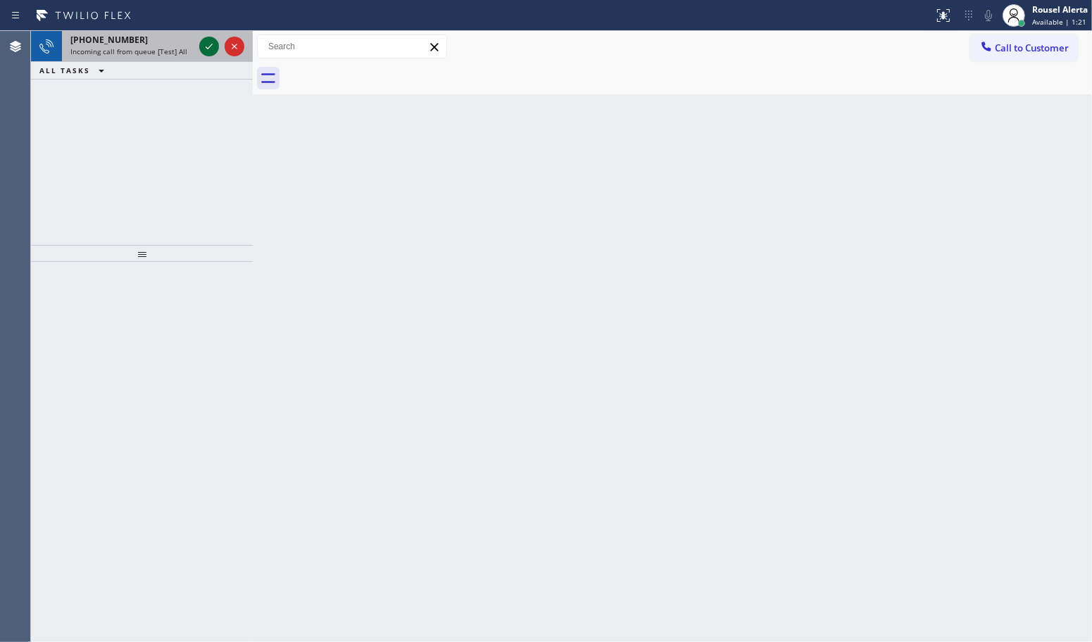
click at [201, 48] on icon at bounding box center [209, 46] width 17 height 17
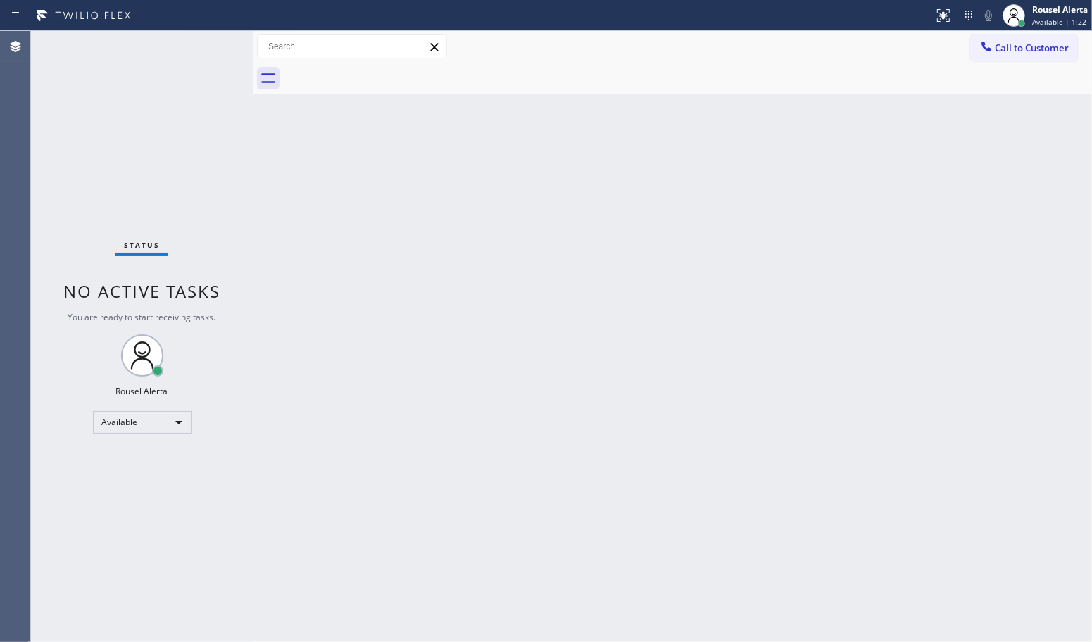
click at [201, 48] on div "Status No active tasks You are ready to start receiving tasks. Rousel Alerta Av…" at bounding box center [142, 336] width 222 height 611
click at [202, 48] on div "Status No active tasks You are ready to start receiving tasks. Rousel Alerta Av…" at bounding box center [142, 336] width 222 height 611
click at [939, 15] on icon at bounding box center [943, 15] width 17 height 17
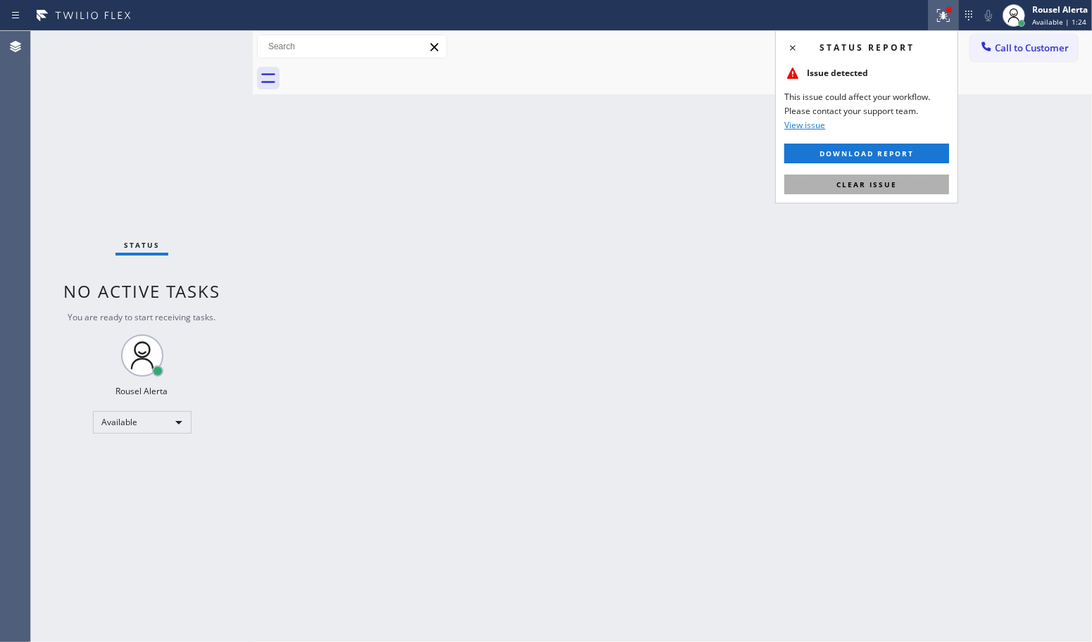
click at [879, 183] on span "Clear issue" at bounding box center [867, 185] width 61 height 10
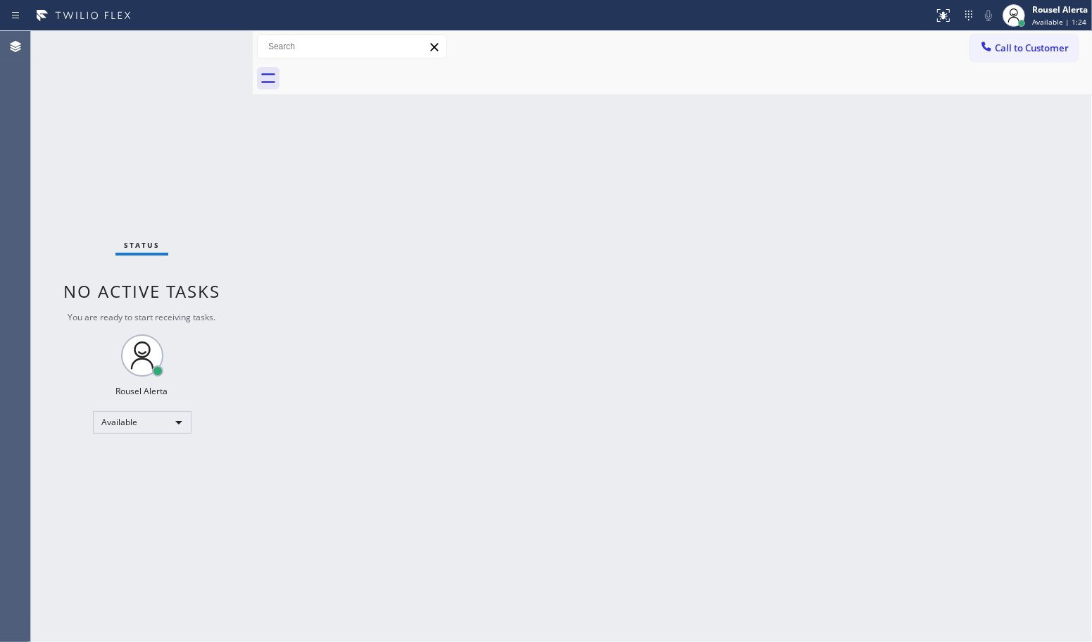
click at [864, 263] on div "Back to Dashboard Change Sender ID Customers Technicians Select a contact Outbo…" at bounding box center [672, 336] width 839 height 611
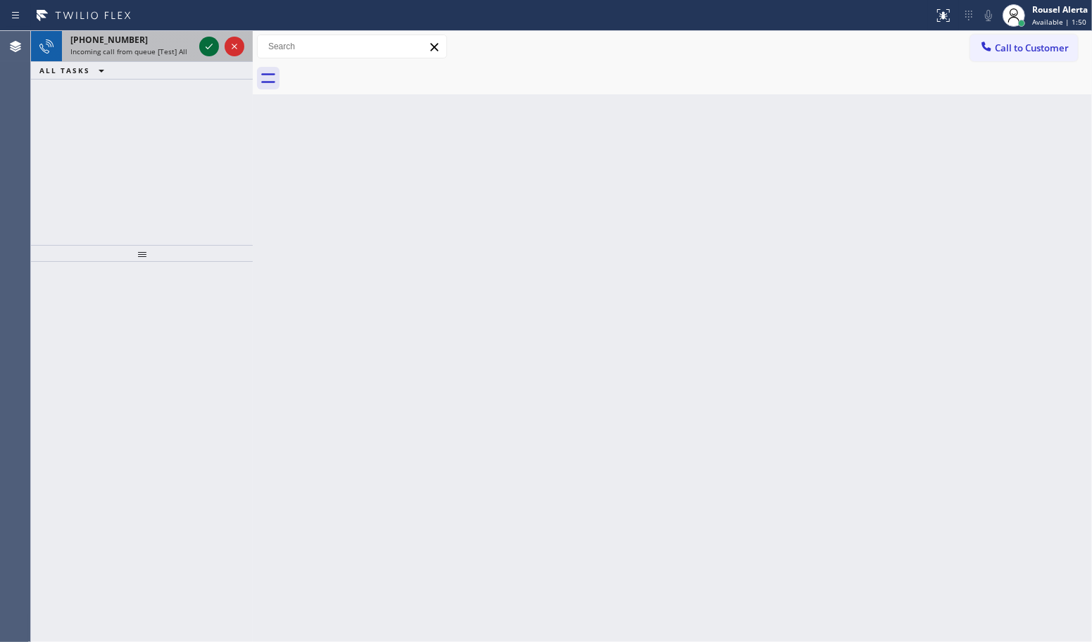
click at [202, 46] on icon at bounding box center [209, 46] width 17 height 17
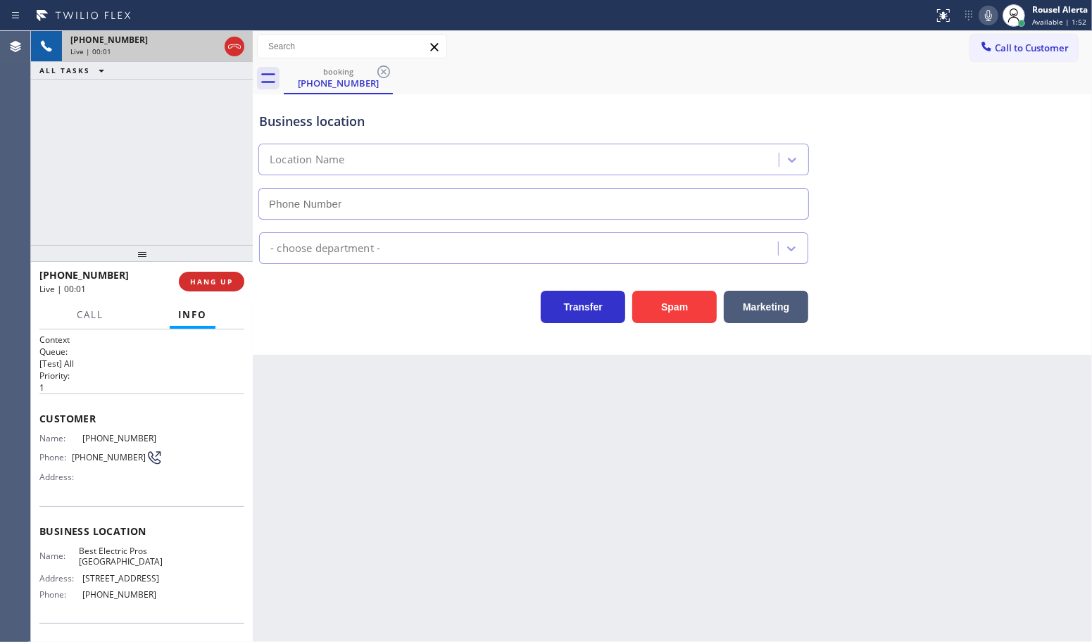
type input "[PHONE_NUMBER]"
click at [670, 306] on button "Spam" at bounding box center [674, 307] width 85 height 32
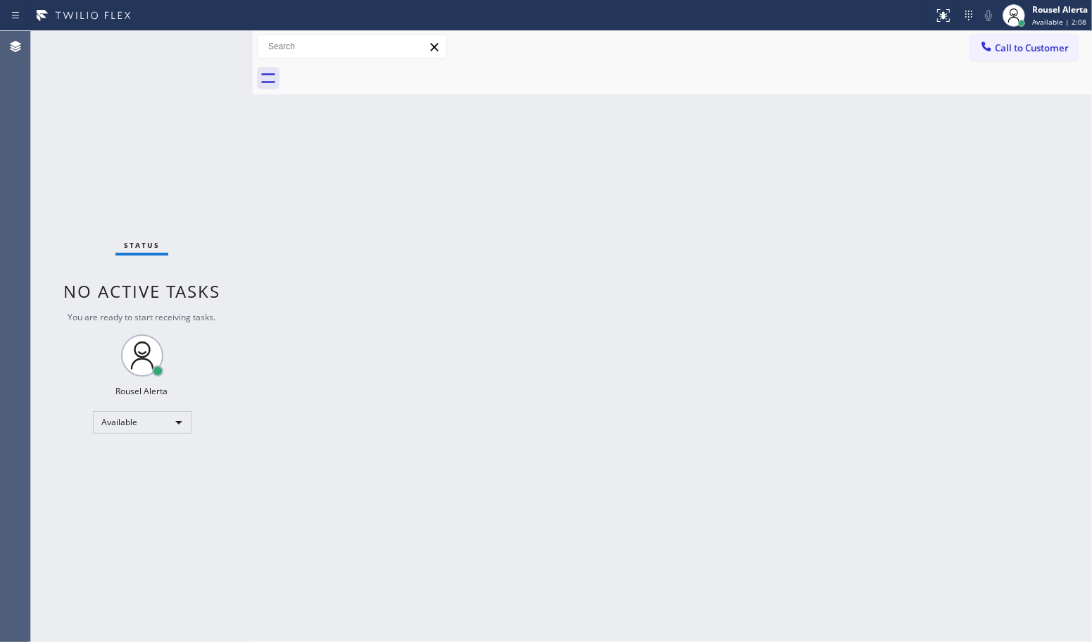
click at [442, 370] on div "Back to Dashboard Change Sender ID Customers Technicians Select a contact Outbo…" at bounding box center [672, 336] width 839 height 611
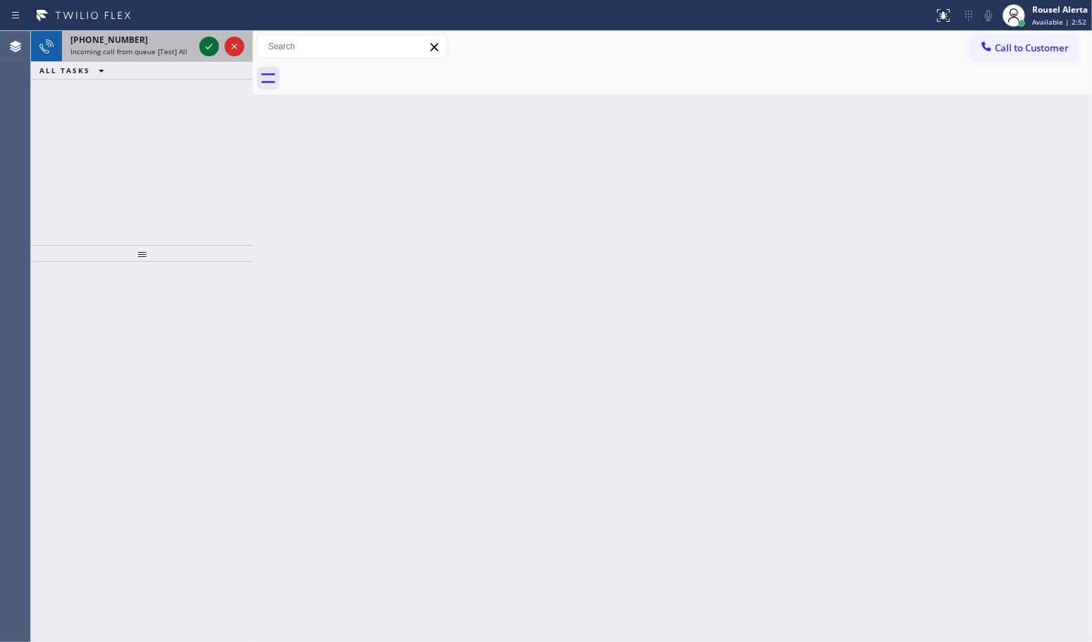
click at [206, 48] on icon at bounding box center [209, 47] width 7 height 6
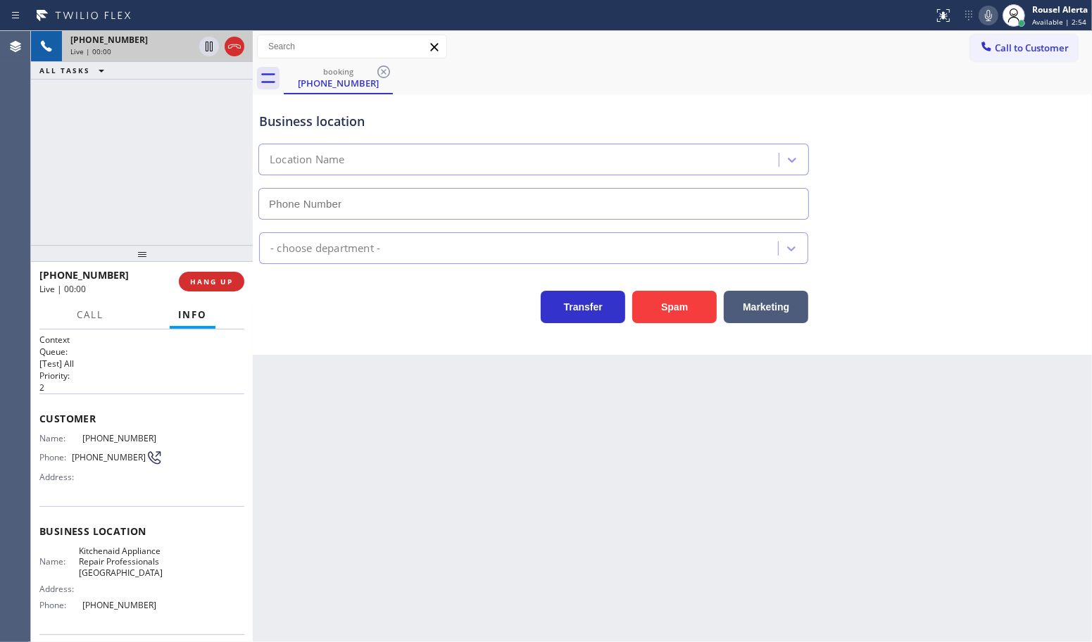
type input "[PHONE_NUMBER]"
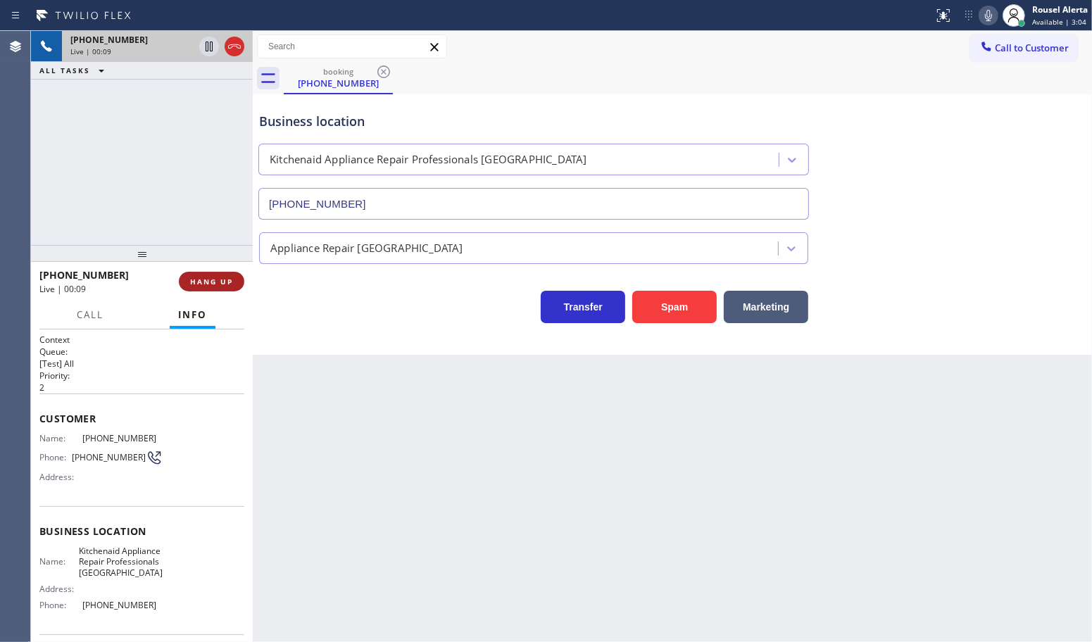
click at [209, 289] on button "HANG UP" at bounding box center [211, 282] width 65 height 20
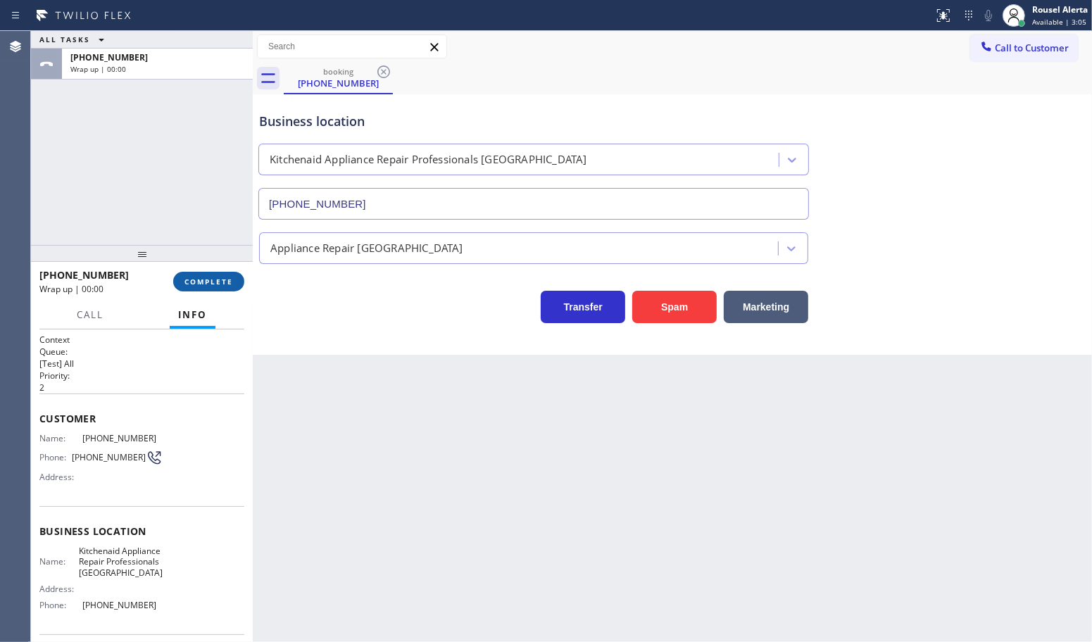
click at [209, 289] on button "COMPLETE" at bounding box center [208, 282] width 71 height 20
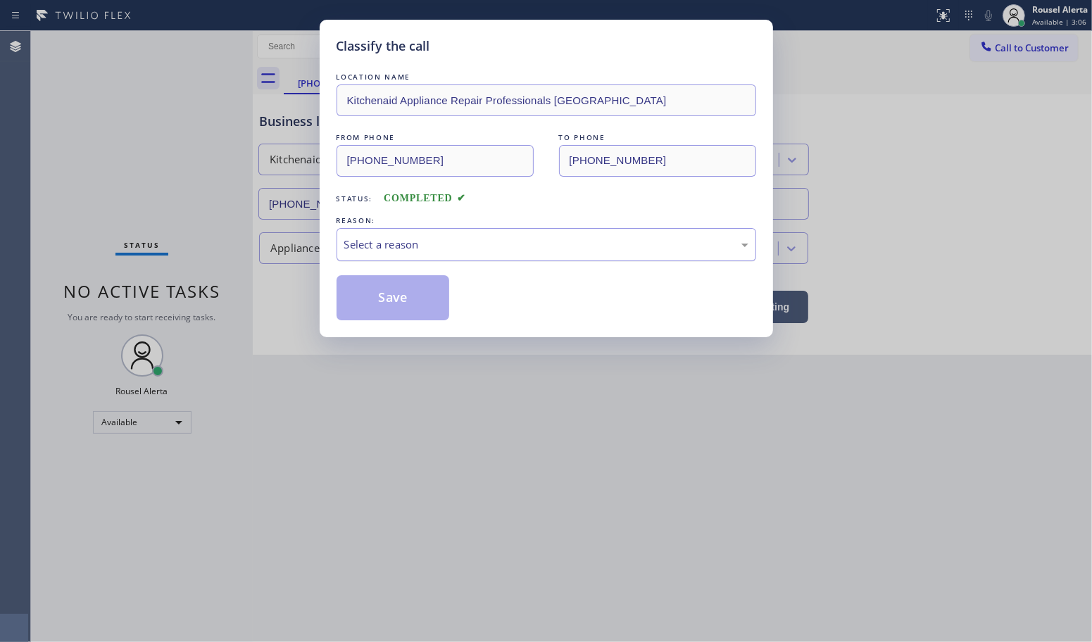
click at [451, 244] on div "Select a reason" at bounding box center [546, 245] width 404 height 16
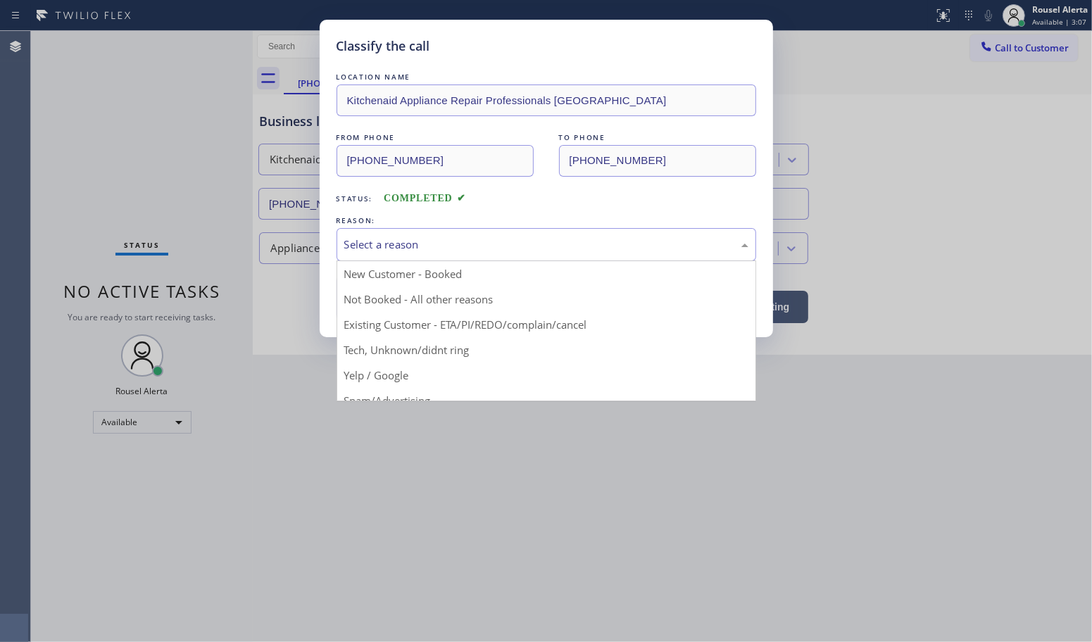
drag, startPoint x: 460, startPoint y: 356, endPoint x: 440, endPoint y: 332, distance: 30.5
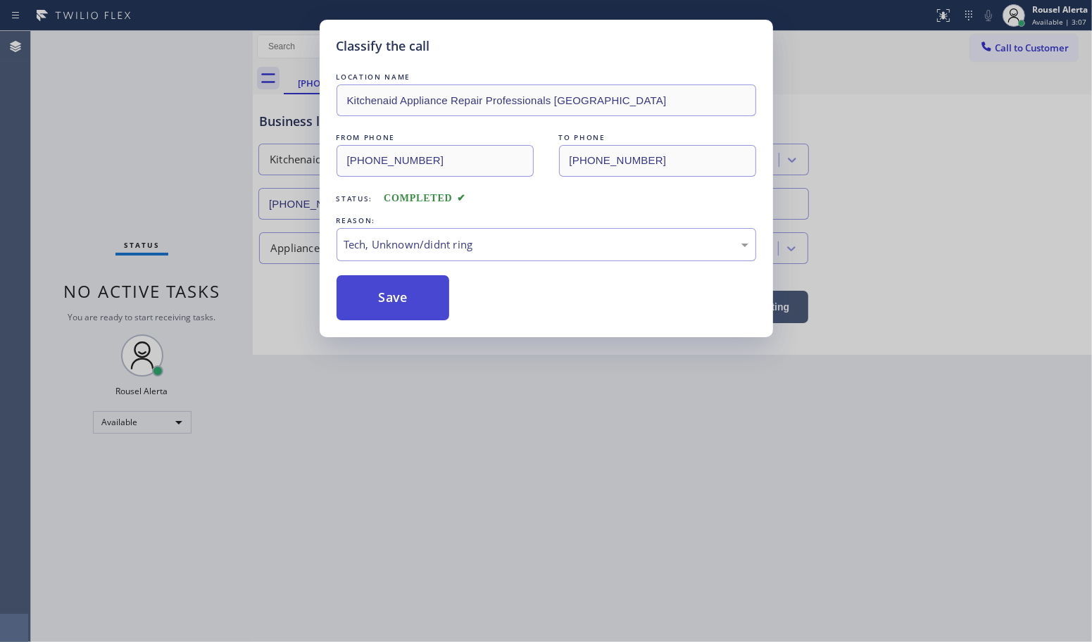
click at [405, 301] on button "Save" at bounding box center [393, 297] width 113 height 45
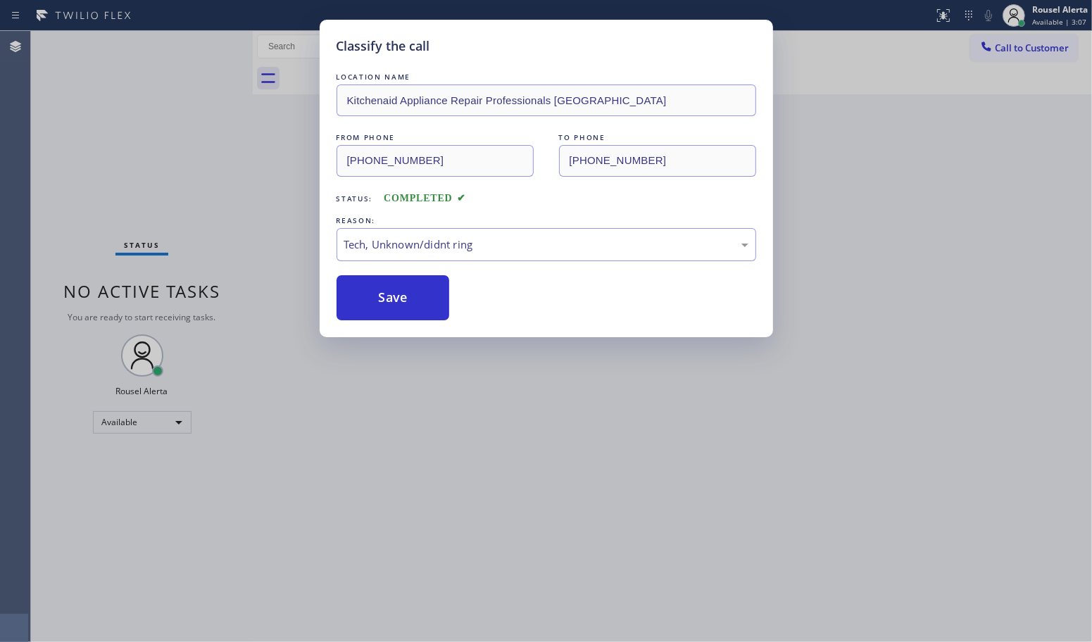
click at [477, 506] on div "Classify the call LOCATION NAME Kitchenaid Appliance Repair Professionals [GEOG…" at bounding box center [546, 321] width 1092 height 642
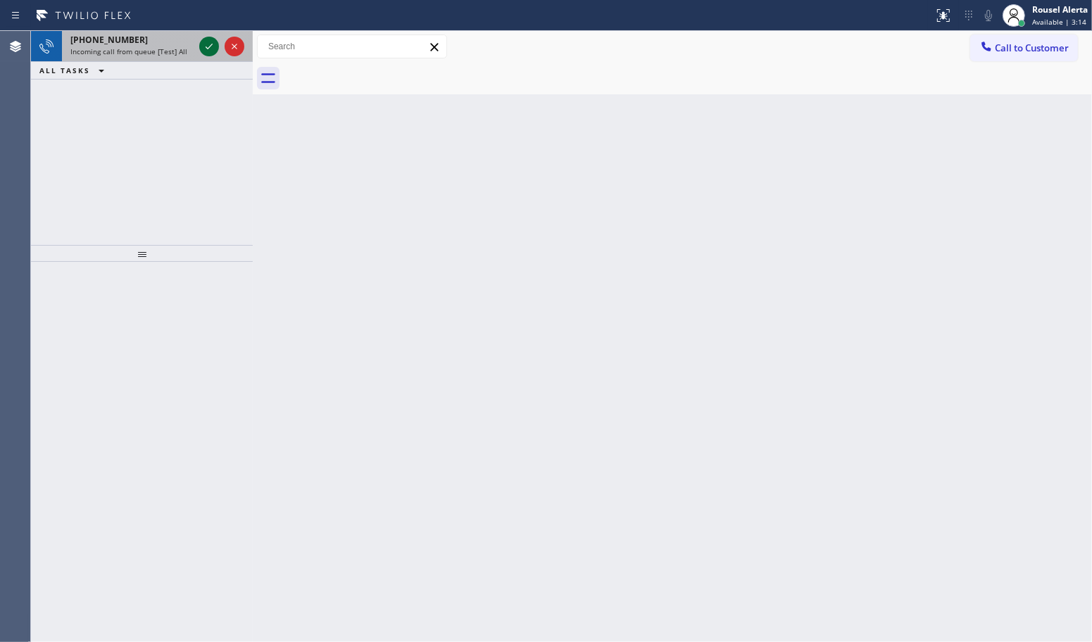
click at [204, 44] on icon at bounding box center [209, 46] width 17 height 17
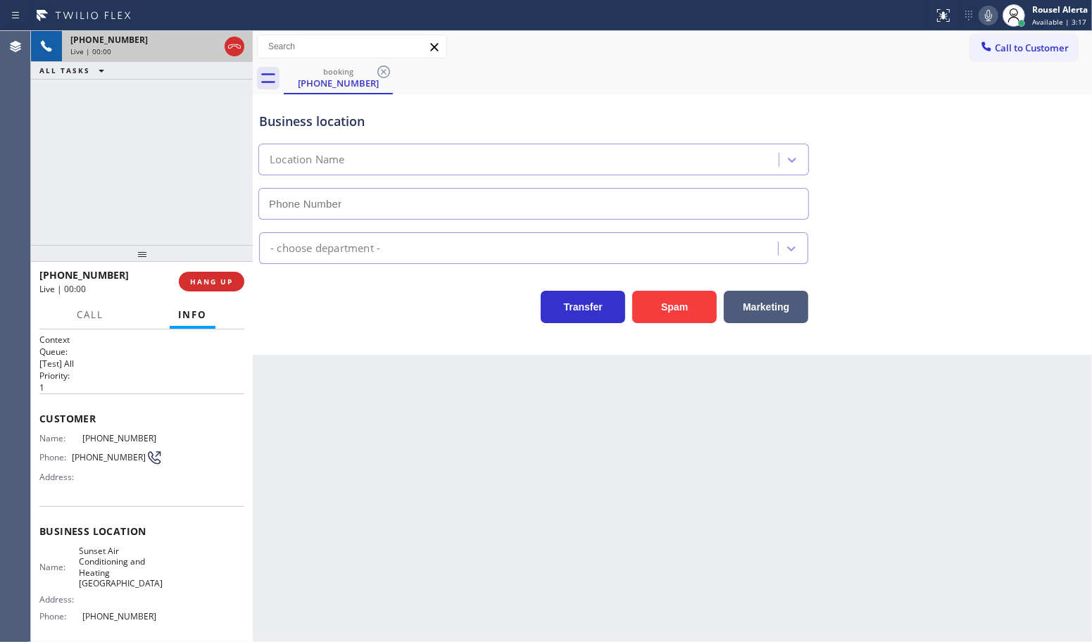
type input "[PHONE_NUMBER]"
click at [367, 434] on div "Back to Dashboard Change Sender ID Customers Technicians Select a contact Outbo…" at bounding box center [672, 336] width 839 height 611
click at [694, 487] on div "Back to Dashboard Change Sender ID Customers Technicians Select a contact Outbo…" at bounding box center [672, 336] width 839 height 611
click at [208, 180] on div "[PHONE_NUMBER] Live | 00:19 ALL TASKS ALL TASKS ACTIVE TASKS TASKS IN WRAP UP" at bounding box center [142, 138] width 222 height 214
click at [382, 432] on div "Back to Dashboard Change Sender ID Customers Technicians Select a contact Outbo…" at bounding box center [672, 336] width 839 height 611
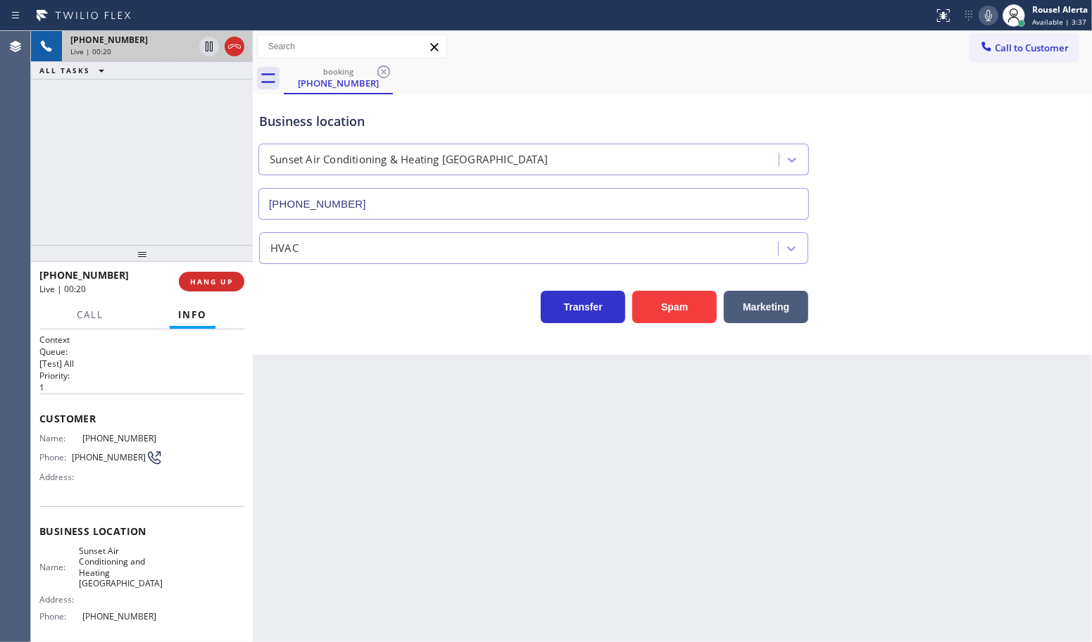
click at [145, 95] on div "[PHONE_NUMBER] Live | 00:20 ALL TASKS ALL TASKS ACTIVE TASKS TASKS IN WRAP UP" at bounding box center [142, 138] width 222 height 214
click at [334, 389] on div "Back to Dashboard Change Sender ID Customers Technicians Select a contact Outbo…" at bounding box center [672, 336] width 839 height 611
click at [218, 290] on button "HANG UP" at bounding box center [211, 282] width 65 height 20
click at [209, 282] on span "HANG UP" at bounding box center [211, 282] width 43 height 10
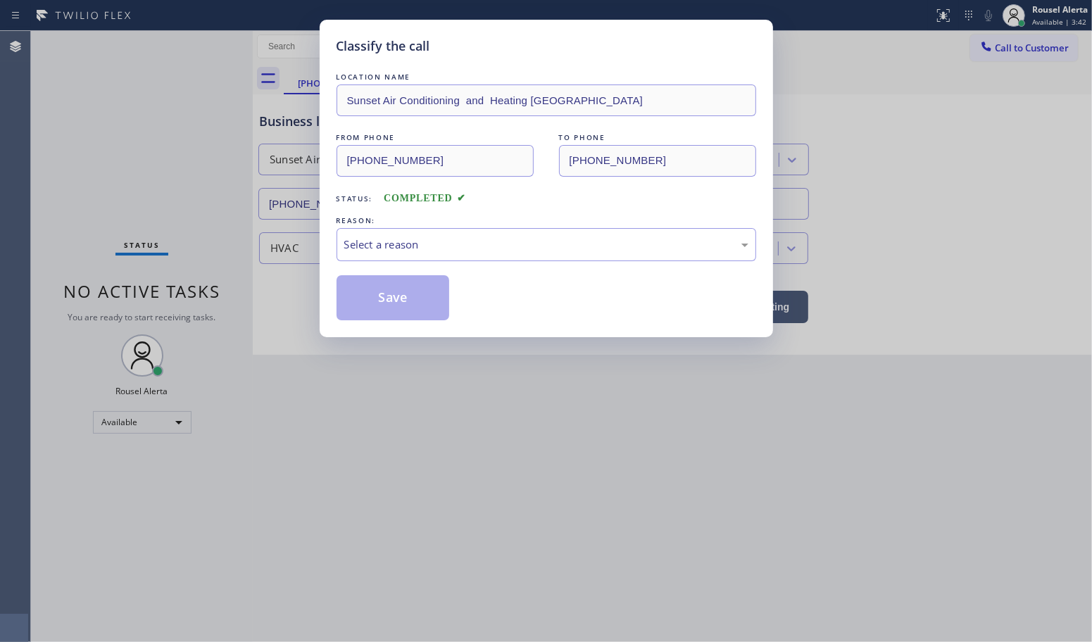
click at [425, 241] on div "Select a reason" at bounding box center [546, 245] width 404 height 16
drag, startPoint x: 398, startPoint y: 297, endPoint x: 462, endPoint y: 479, distance: 192.7
click at [396, 297] on button "Save" at bounding box center [393, 297] width 113 height 45
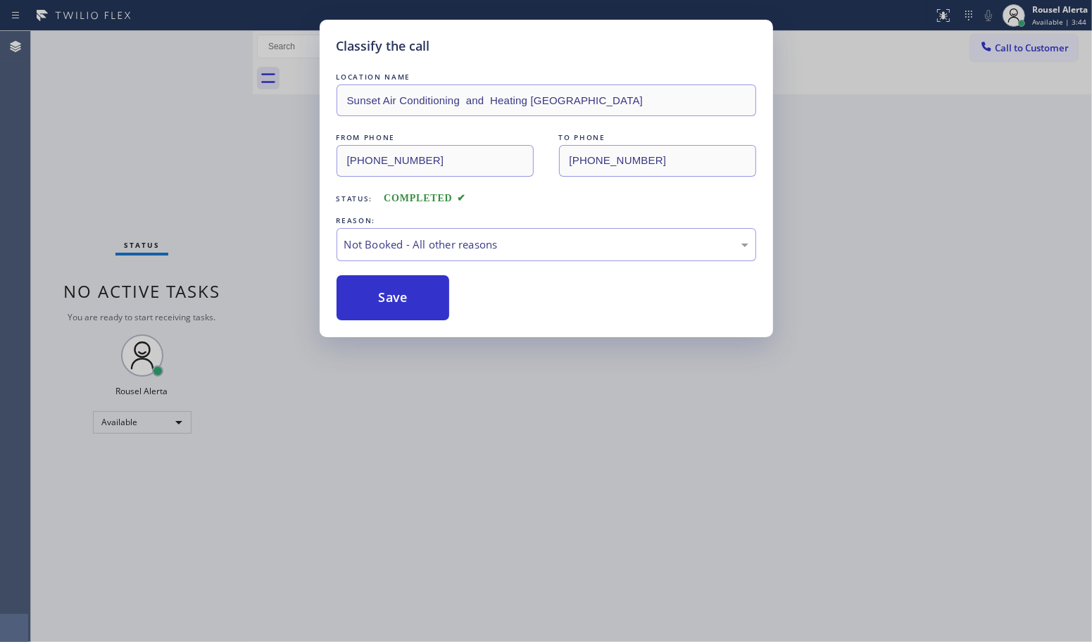
click at [462, 479] on div "Classify the call LOCATION NAME Sunset Air Conditioning and Heating [GEOGRAPHIC…" at bounding box center [546, 321] width 1092 height 642
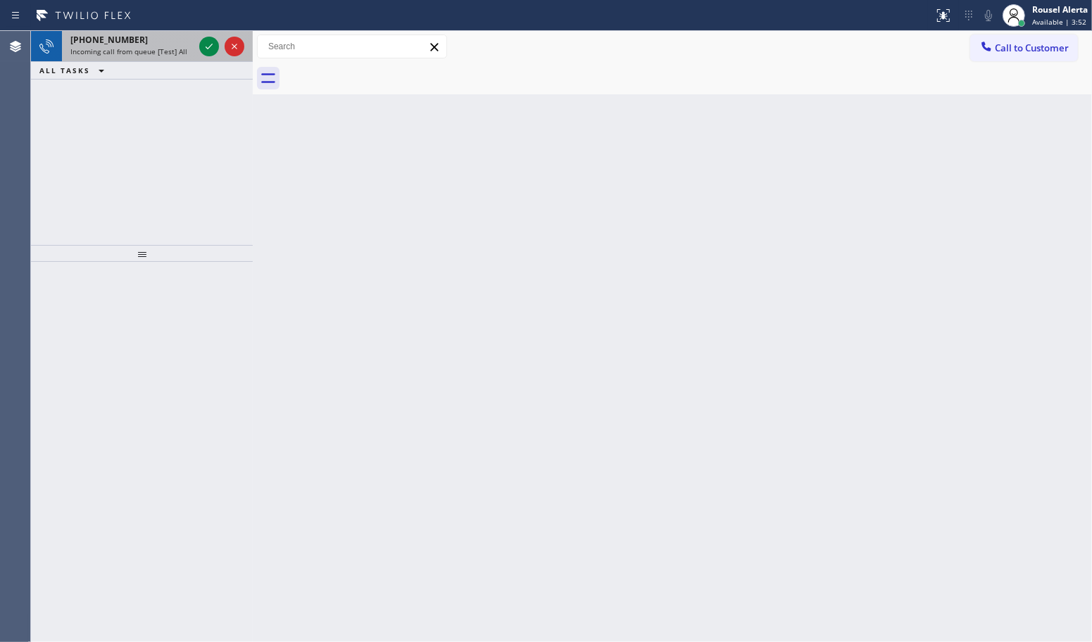
click at [158, 51] on span "Incoming call from queue [Test] All" at bounding box center [128, 51] width 117 height 10
click at [201, 47] on icon at bounding box center [209, 46] width 17 height 17
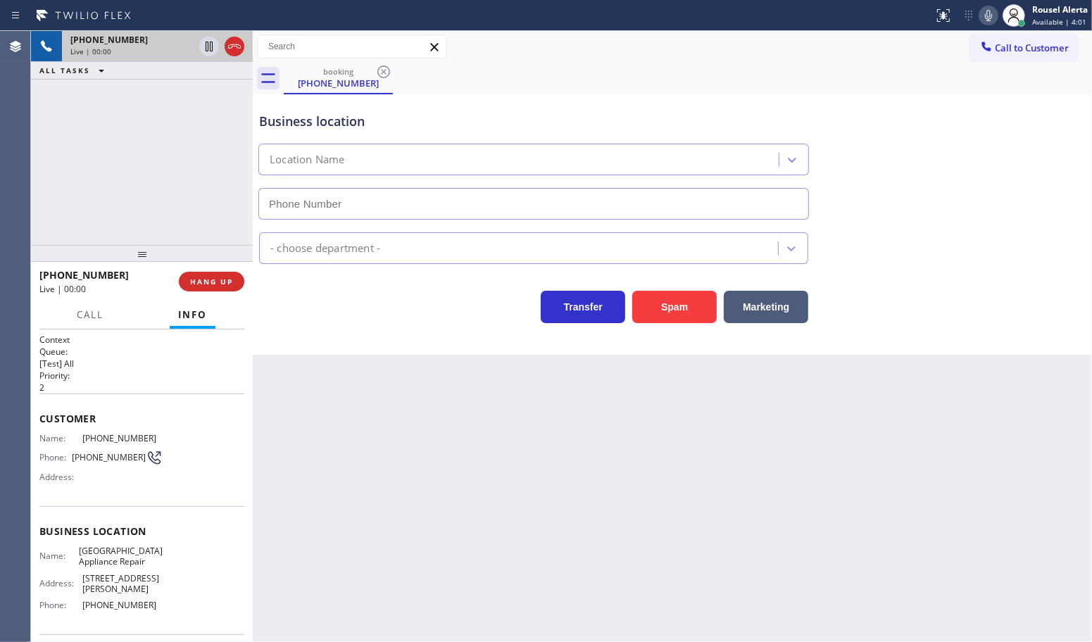
type input "[PHONE_NUMBER]"
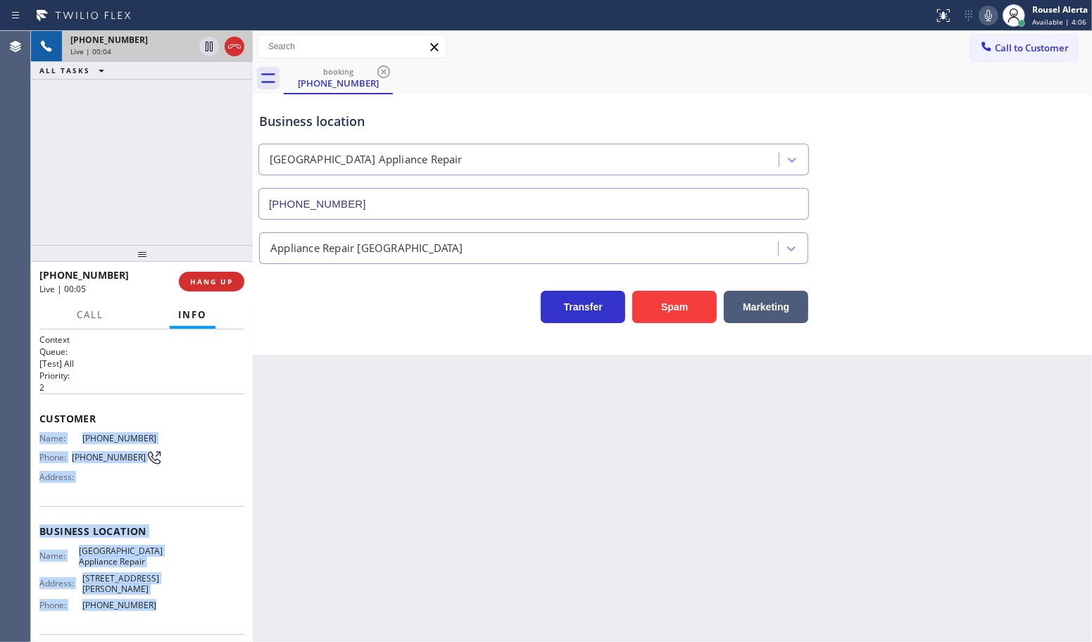
drag, startPoint x: 40, startPoint y: 430, endPoint x: 144, endPoint y: 590, distance: 190.8
click at [144, 590] on div "Context Queue: [Test] All Priority: 2 Customer Name: [PHONE_NUMBER] Phone: [PHO…" at bounding box center [141, 538] width 205 height 408
click at [209, 54] on icon at bounding box center [209, 46] width 17 height 17
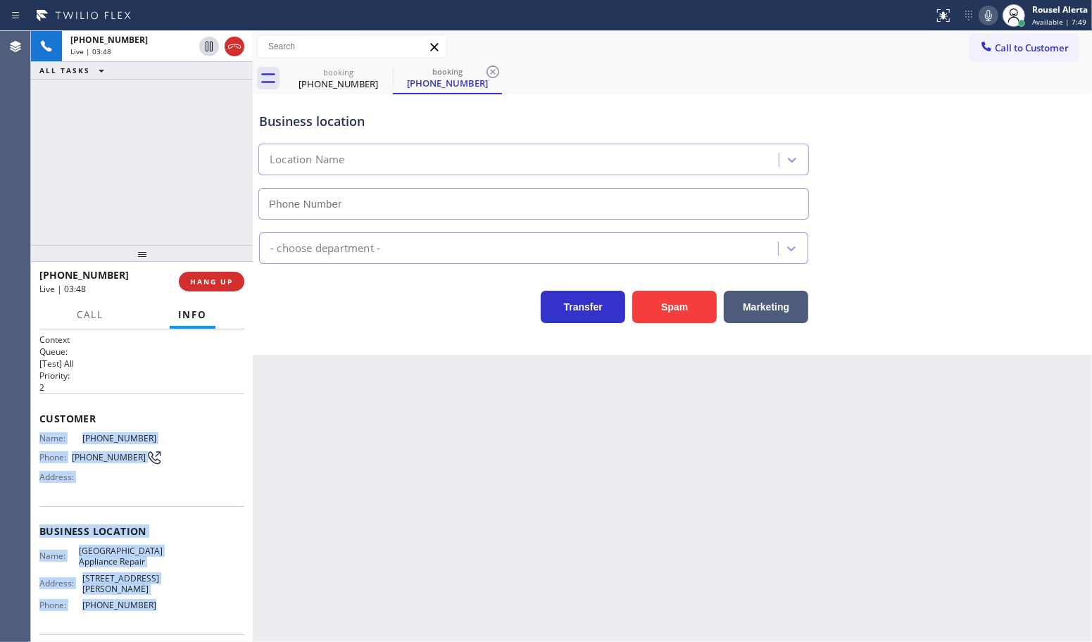
type input "[PHONE_NUMBER]"
click at [987, 14] on icon at bounding box center [988, 15] width 7 height 11
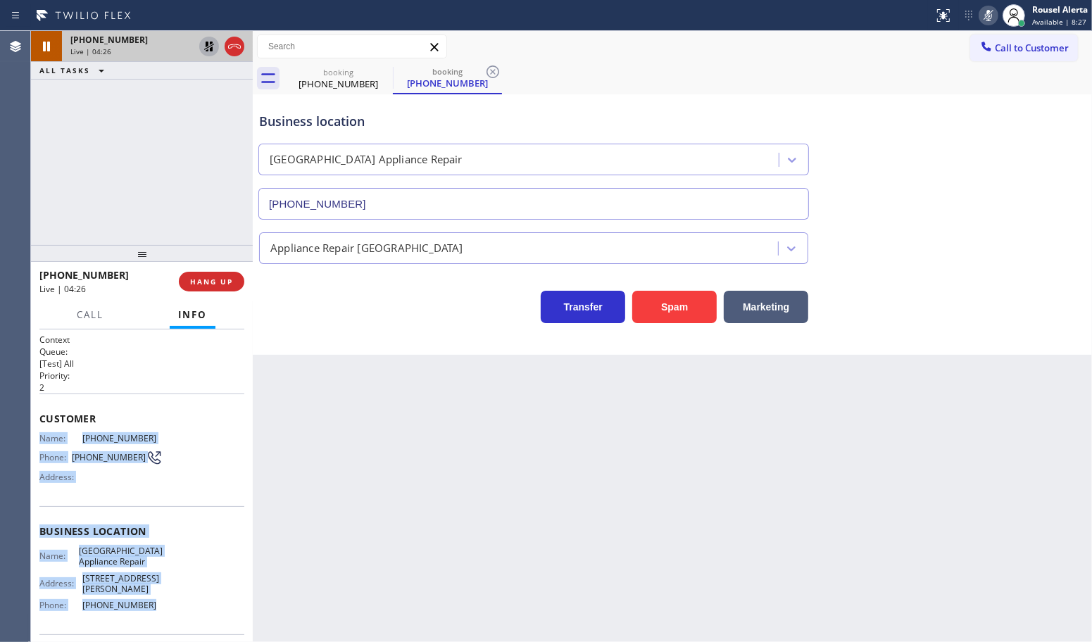
click at [204, 48] on icon at bounding box center [209, 46] width 17 height 17
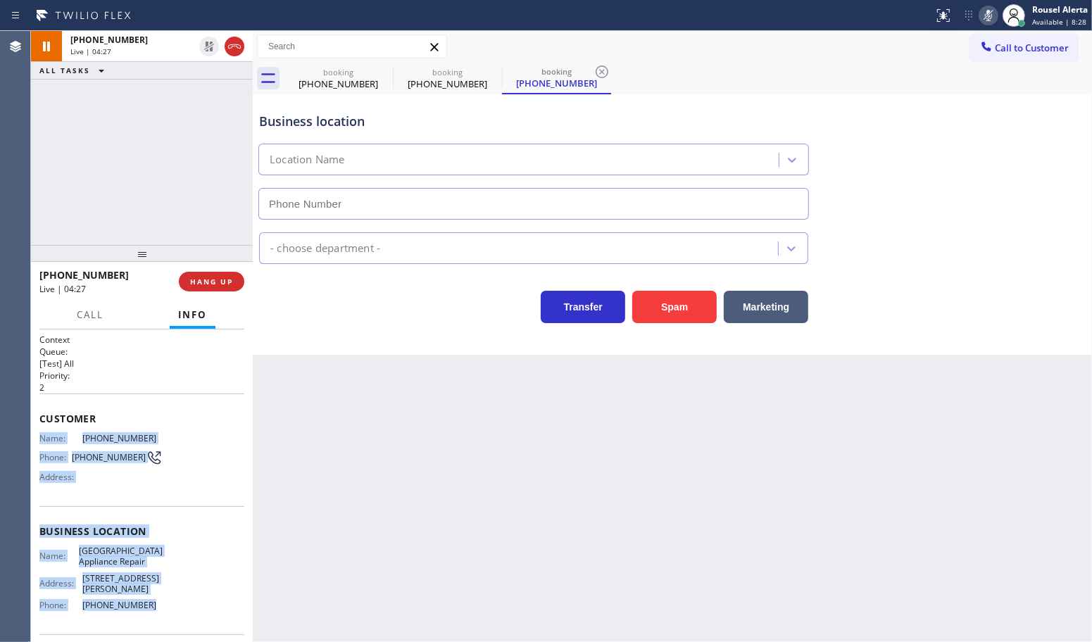
type input "[PHONE_NUMBER]"
click at [984, 9] on icon at bounding box center [988, 15] width 17 height 17
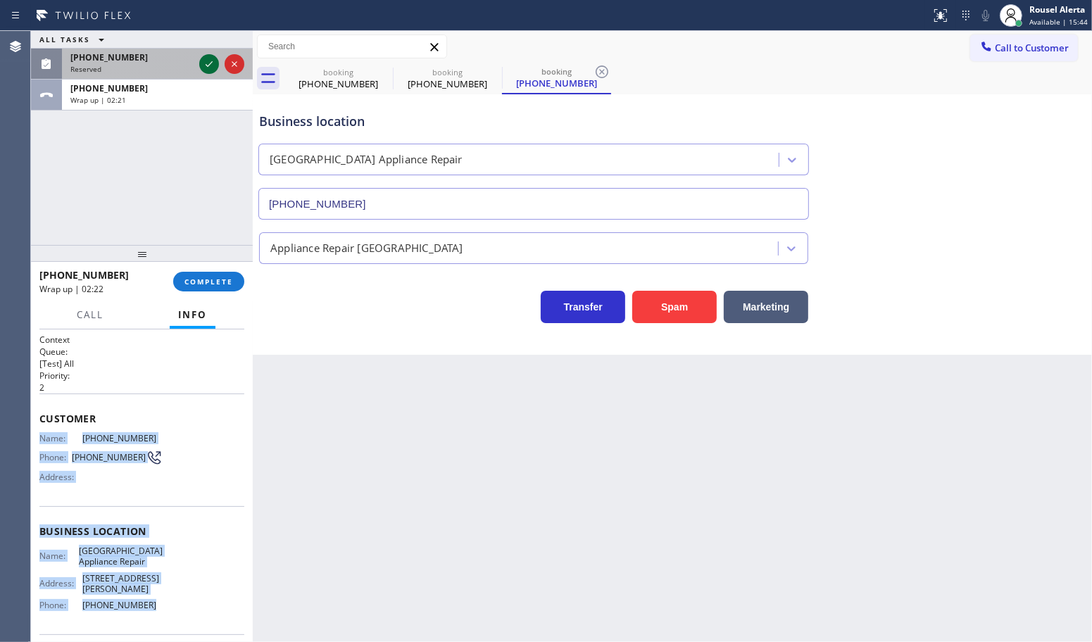
click at [203, 68] on icon at bounding box center [209, 64] width 17 height 17
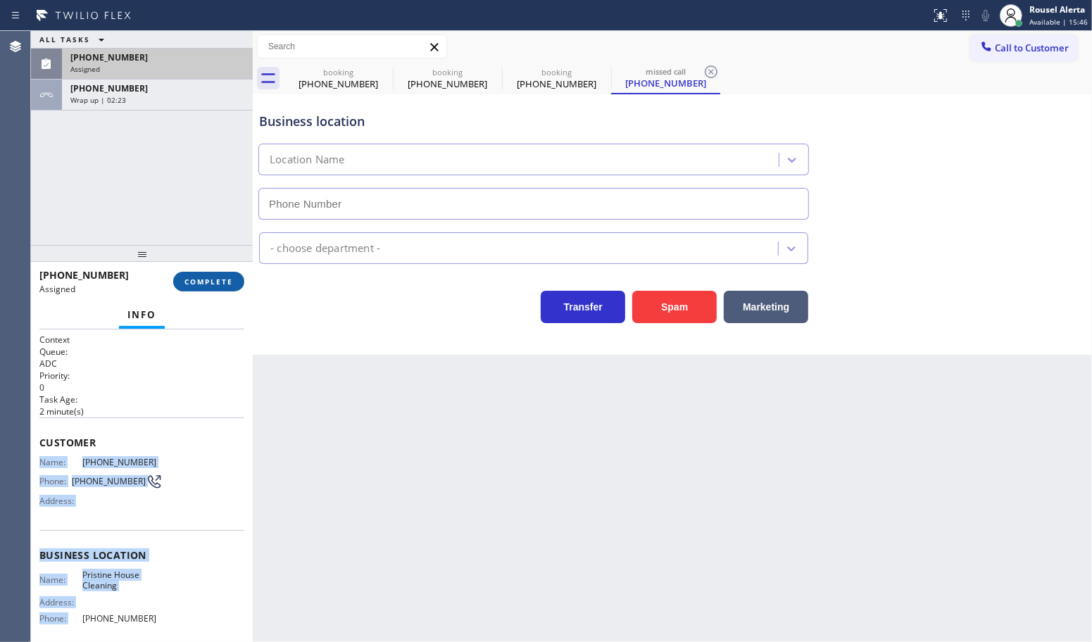
type input "[PHONE_NUMBER]"
click at [203, 277] on span "COMPLETE" at bounding box center [209, 282] width 49 height 10
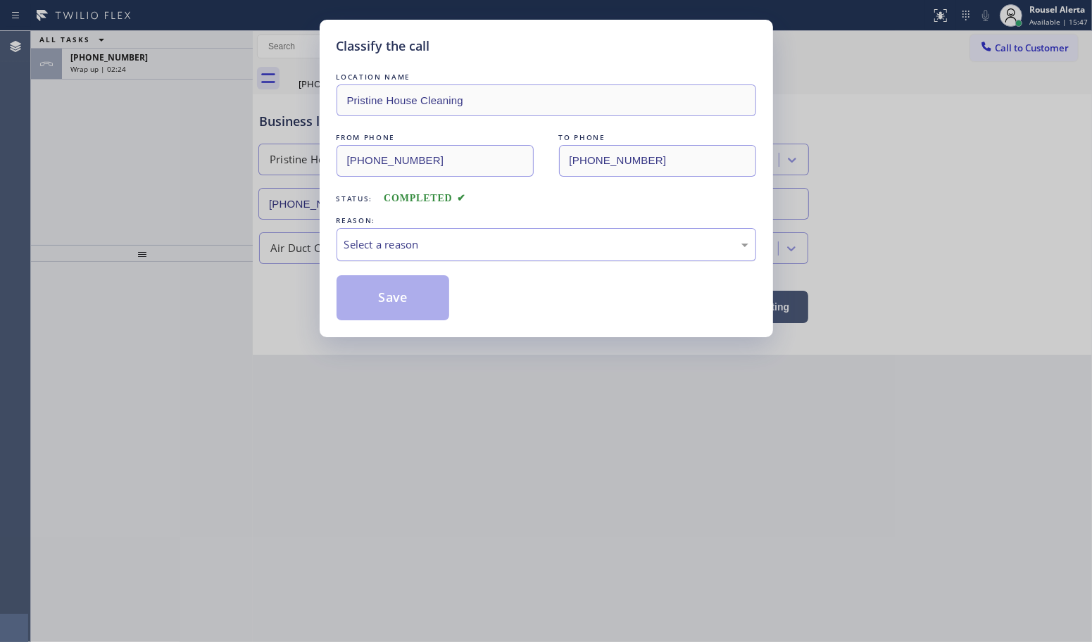
click at [402, 251] on div "Select a reason" at bounding box center [546, 245] width 404 height 16
click at [384, 301] on button "Save" at bounding box center [393, 297] width 113 height 45
click at [89, 65] on div "Classify the call LOCATION NAME Pristine House Cleaning FROM PHONE [PHONE_NUMBE…" at bounding box center [546, 321] width 1092 height 642
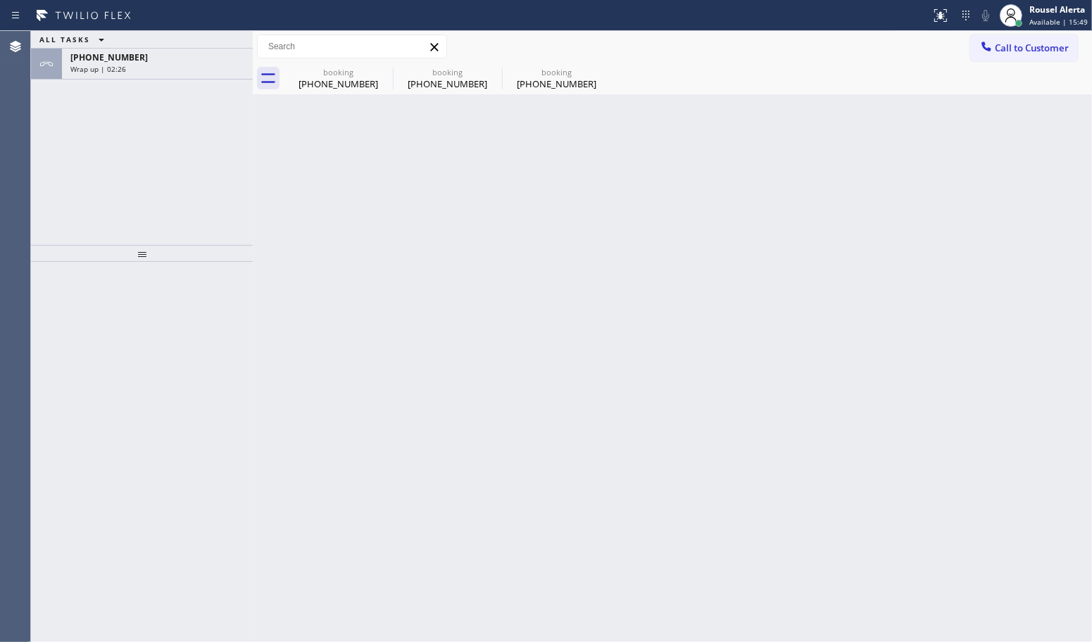
click at [89, 65] on span "Wrap up | 02:26" at bounding box center [98, 69] width 56 height 10
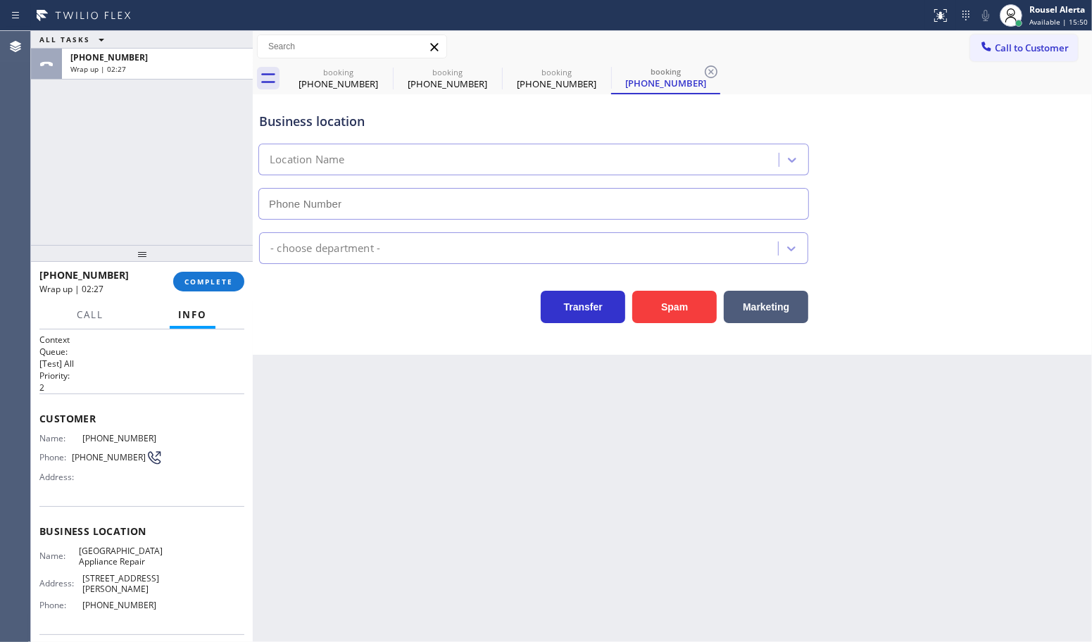
type input "[PHONE_NUMBER]"
click at [201, 262] on div at bounding box center [142, 253] width 222 height 17
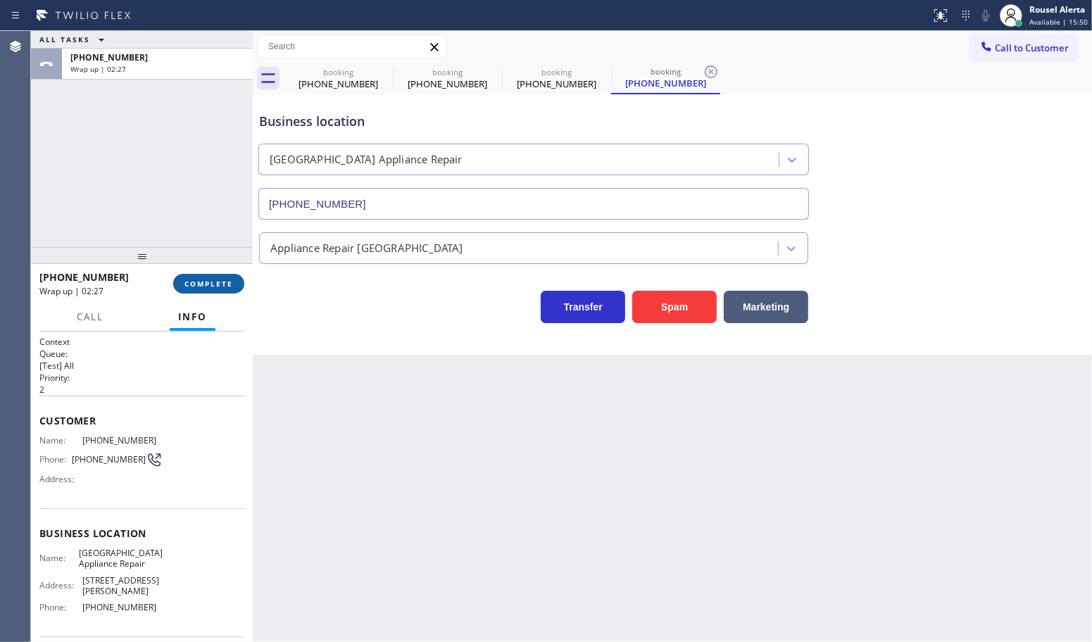
click at [203, 277] on button "COMPLETE" at bounding box center [208, 284] width 71 height 20
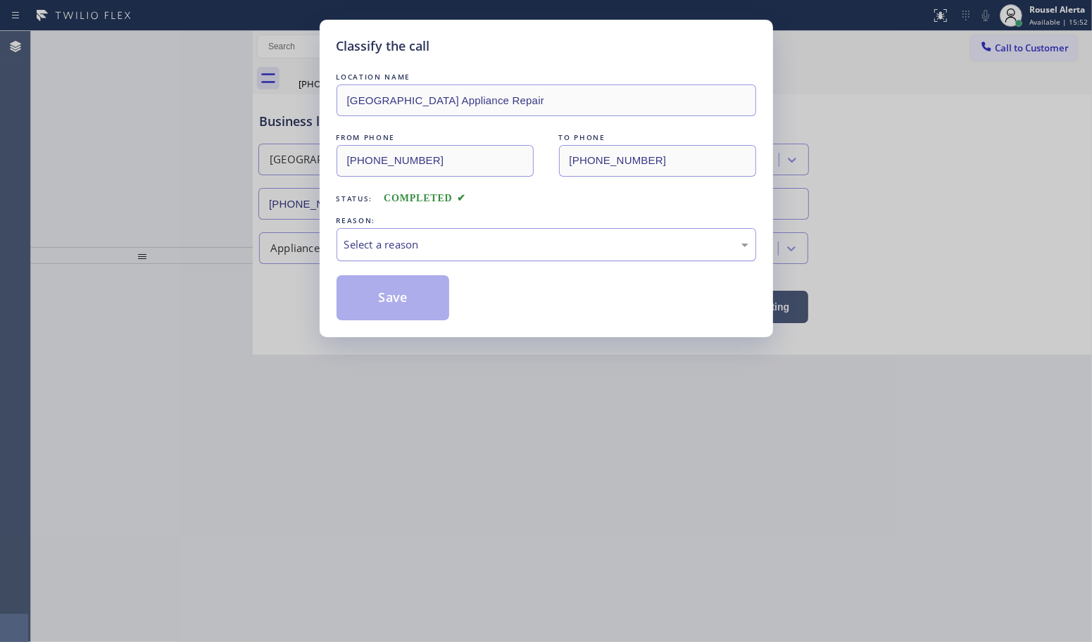
click at [356, 254] on div "Select a reason" at bounding box center [547, 244] width 420 height 33
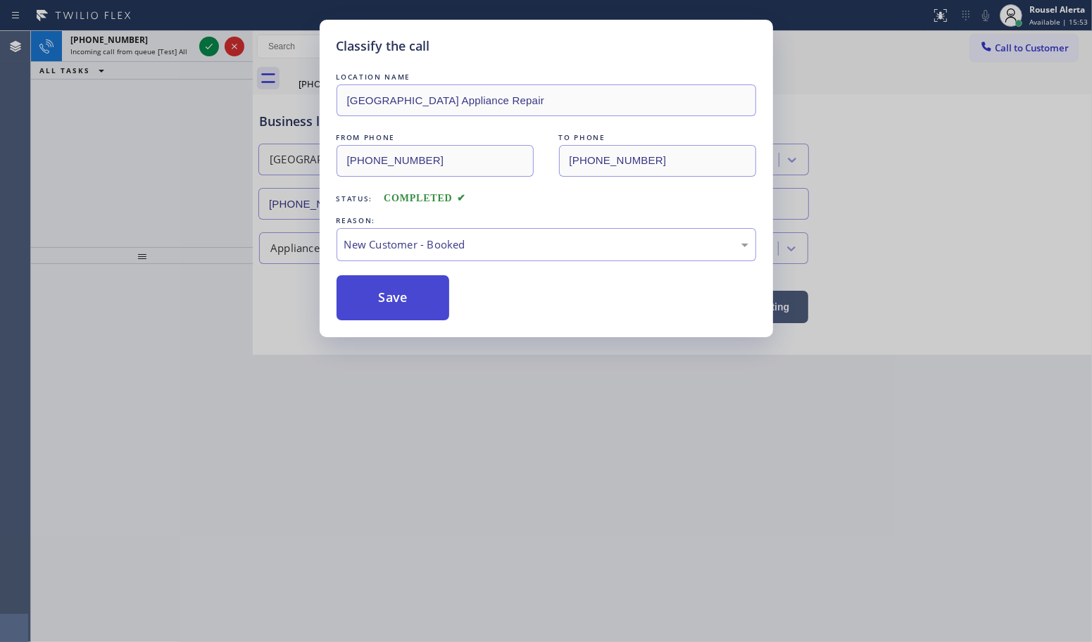
click at [396, 296] on button "Save" at bounding box center [393, 297] width 113 height 45
click at [137, 48] on span "Incoming call from queue [Test] All" at bounding box center [128, 51] width 117 height 10
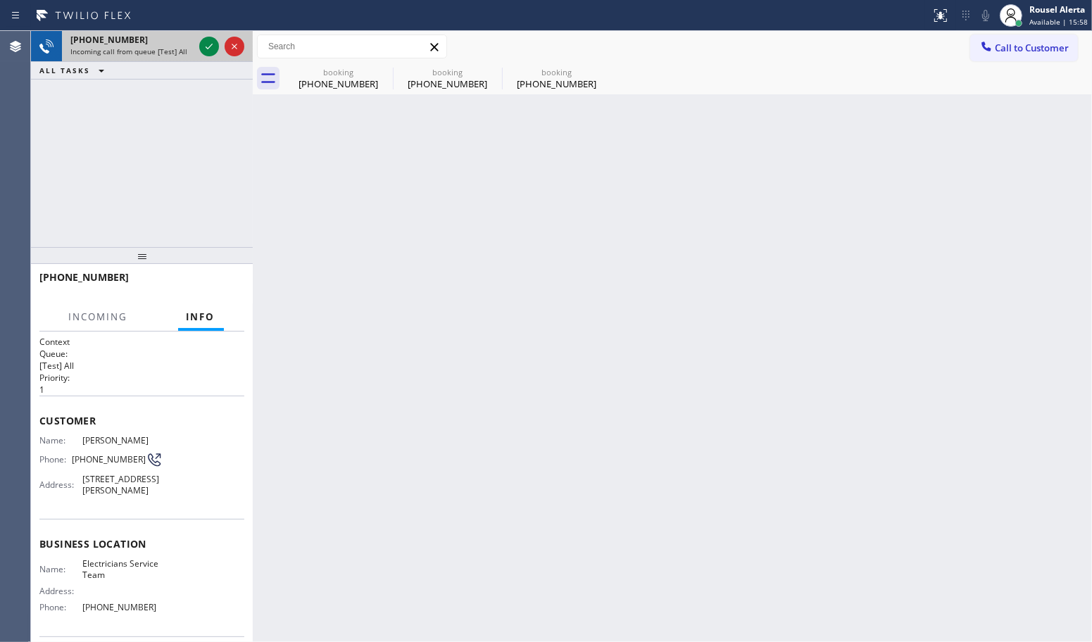
click at [197, 46] on div at bounding box center [221, 46] width 51 height 31
click at [201, 46] on icon at bounding box center [209, 46] width 17 height 17
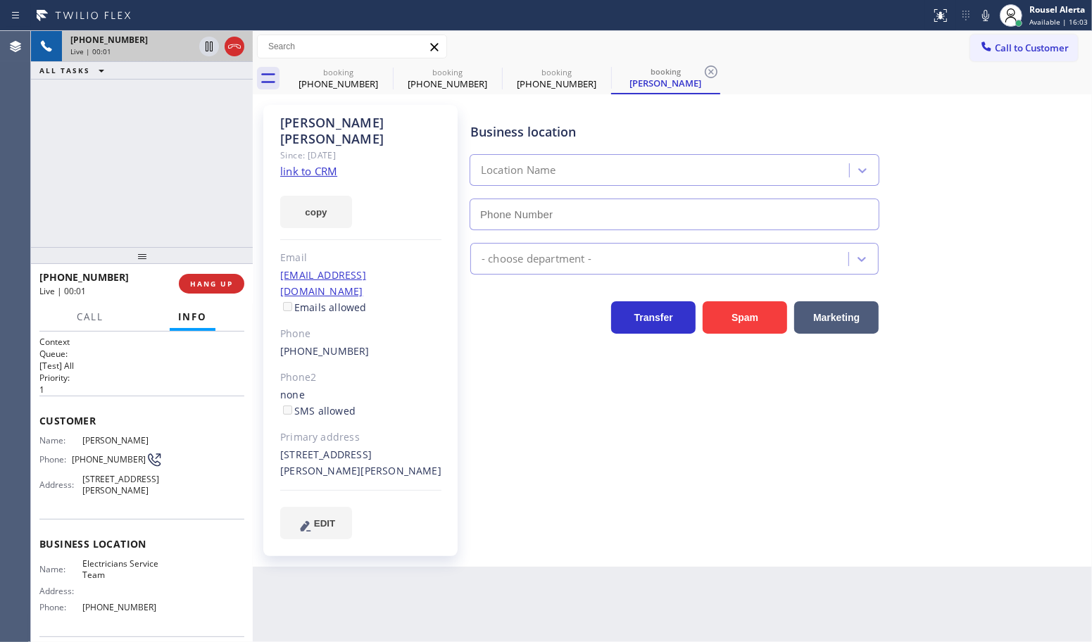
type input "(888) 553-8605"
click at [317, 180] on div "copy" at bounding box center [360, 204] width 161 height 49
click at [317, 164] on link "link to CRM" at bounding box center [308, 171] width 57 height 14
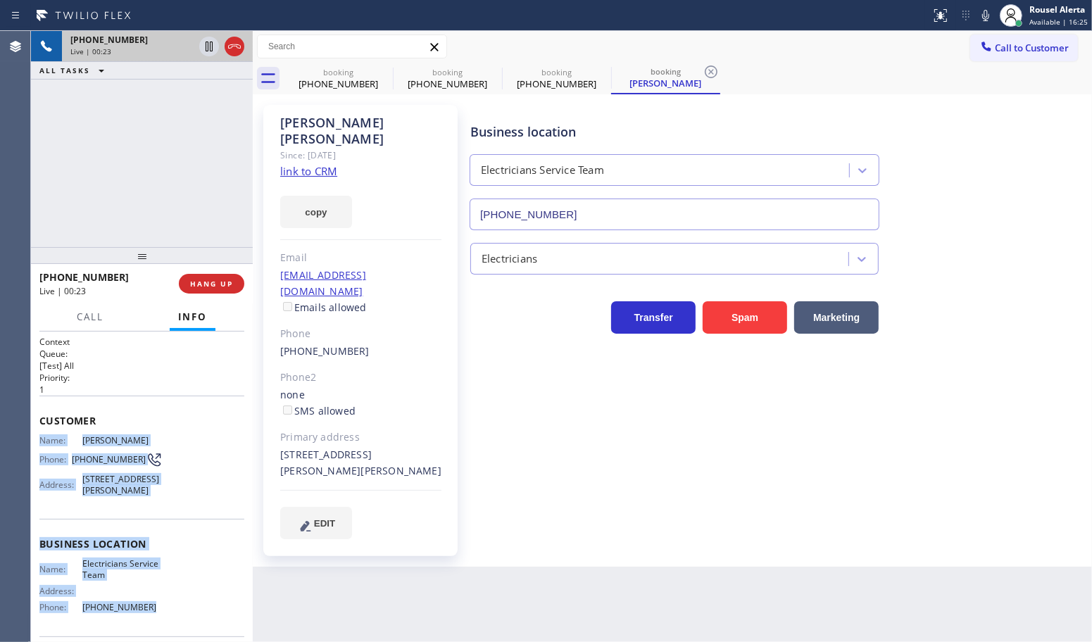
drag, startPoint x: 37, startPoint y: 442, endPoint x: 142, endPoint y: 615, distance: 201.9
click at [142, 615] on div "Context Queue: [Test] All Priority: 1 Customer Name: Ana Palacios Phone: (714) …" at bounding box center [142, 487] width 222 height 311
copy div "Name: Ana Palacios Phone: (714) 597-4499 Address: 1438 Tolliver St, Santa Ana, …"
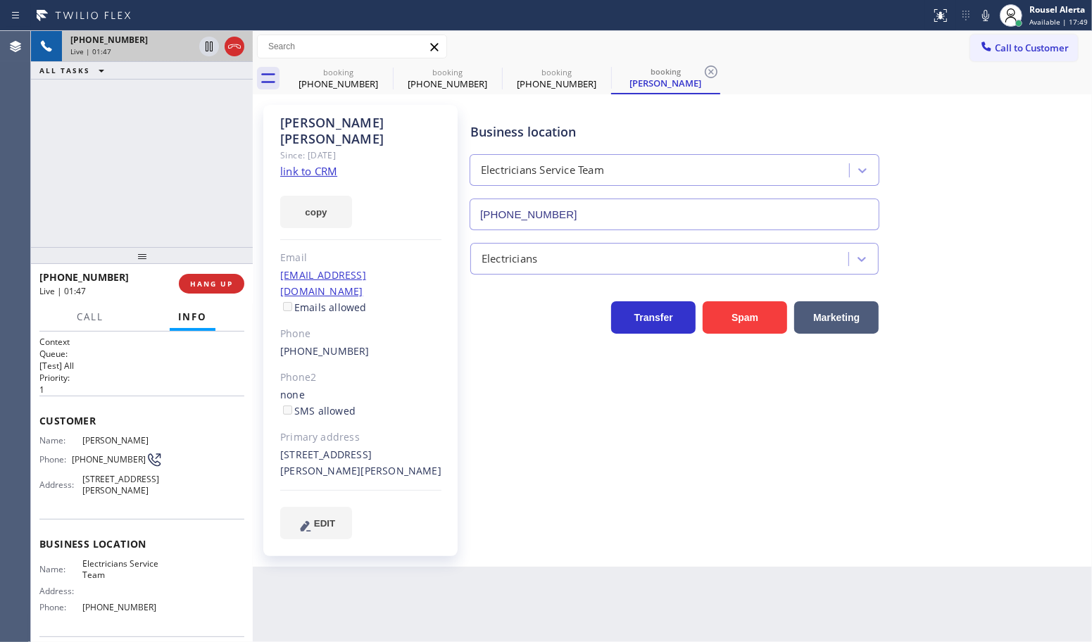
drag, startPoint x: 1082, startPoint y: 350, endPoint x: 968, endPoint y: 475, distance: 169.0
click at [968, 475] on div "Business location Electricians Service Team (888) 553-8605 Electricians Transfe…" at bounding box center [778, 321] width 621 height 427
click at [982, 15] on icon at bounding box center [985, 15] width 17 height 17
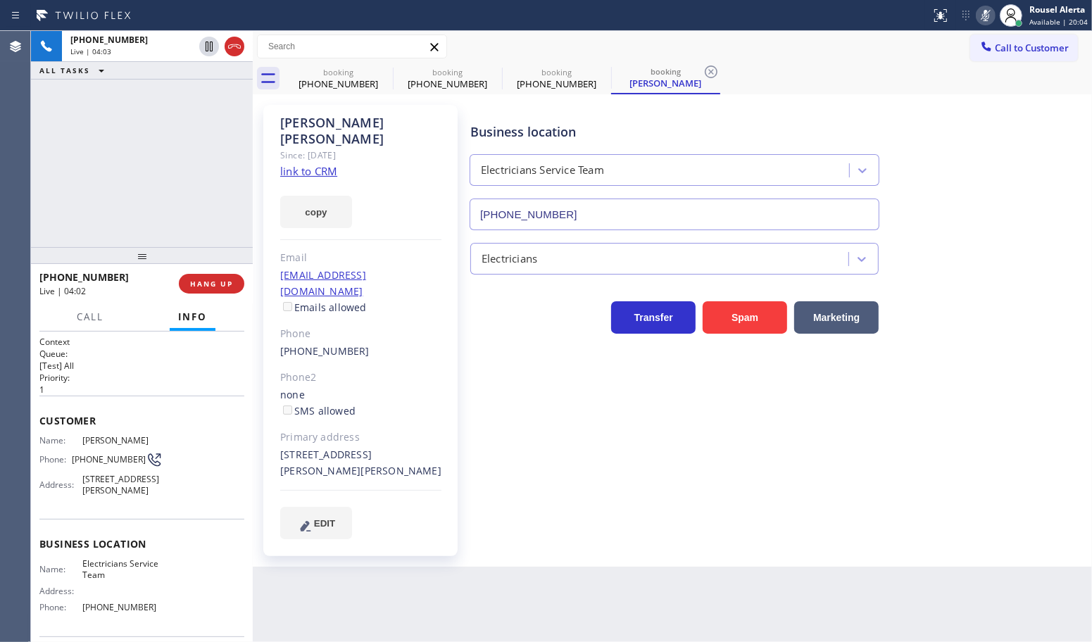
drag, startPoint x: 205, startPoint y: 49, endPoint x: 363, endPoint y: 99, distance: 166.1
click at [204, 50] on icon at bounding box center [209, 46] width 17 height 17
type input "(888) 553-8605"
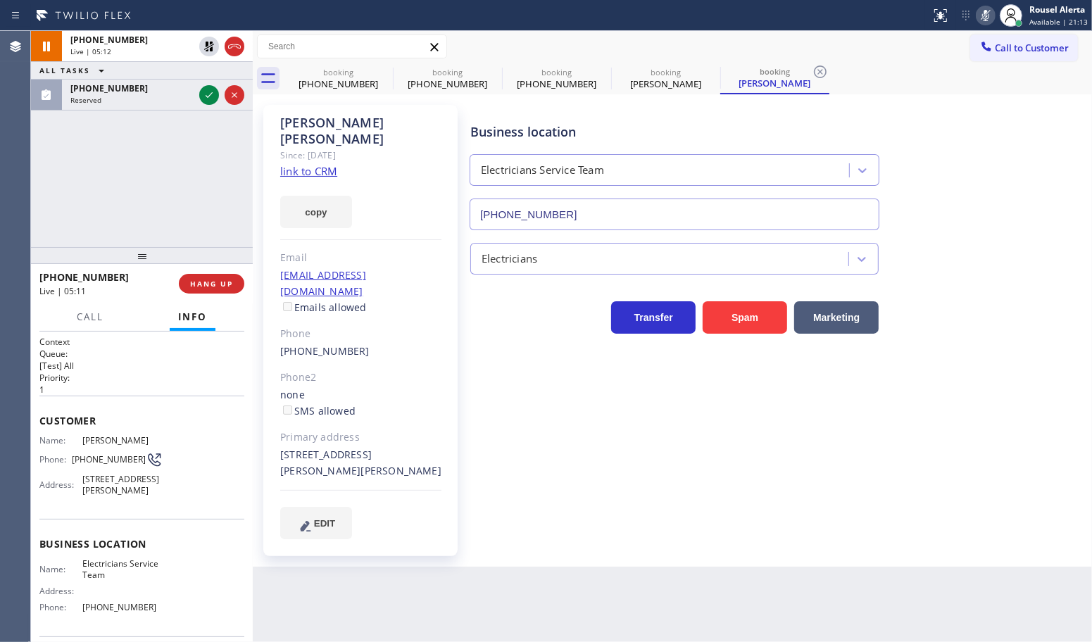
click at [209, 99] on icon at bounding box center [209, 95] width 17 height 17
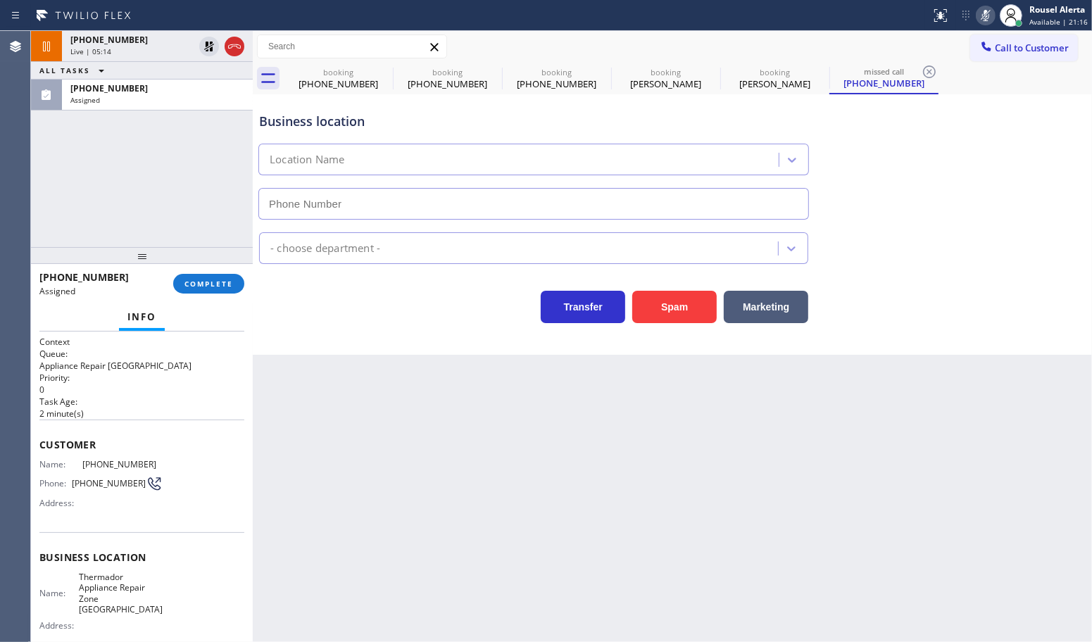
type input "(602) 932-2666"
click at [159, 134] on div "+17145974499 Live | 05:21 ALL TASKS ALL TASKS ACTIVE TASKS TASKS IN WRAP UP (62…" at bounding box center [142, 139] width 222 height 216
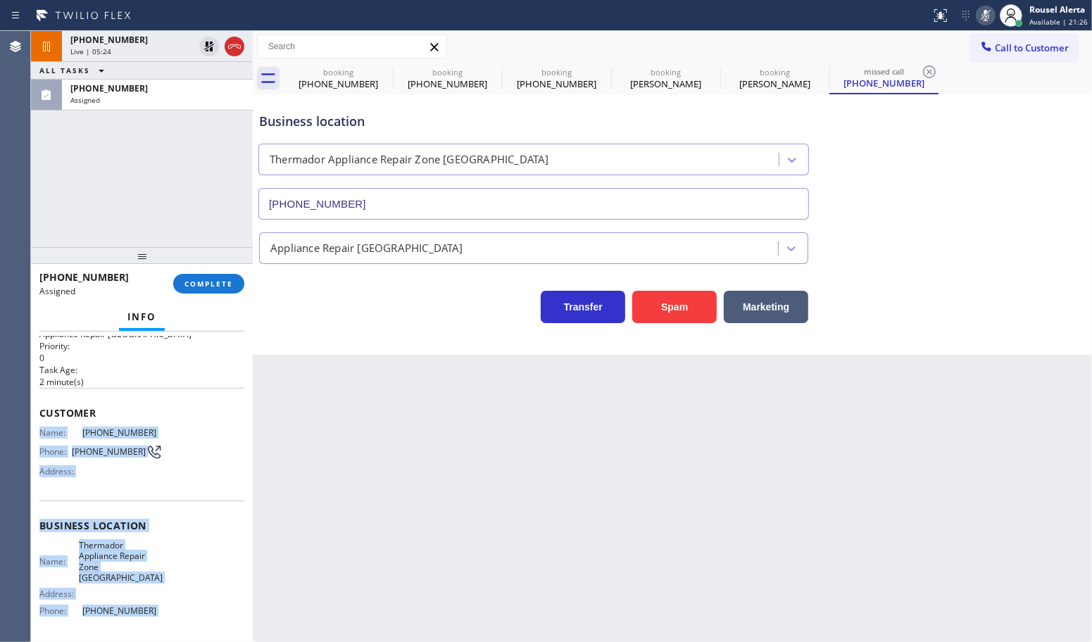
scroll to position [88, 0]
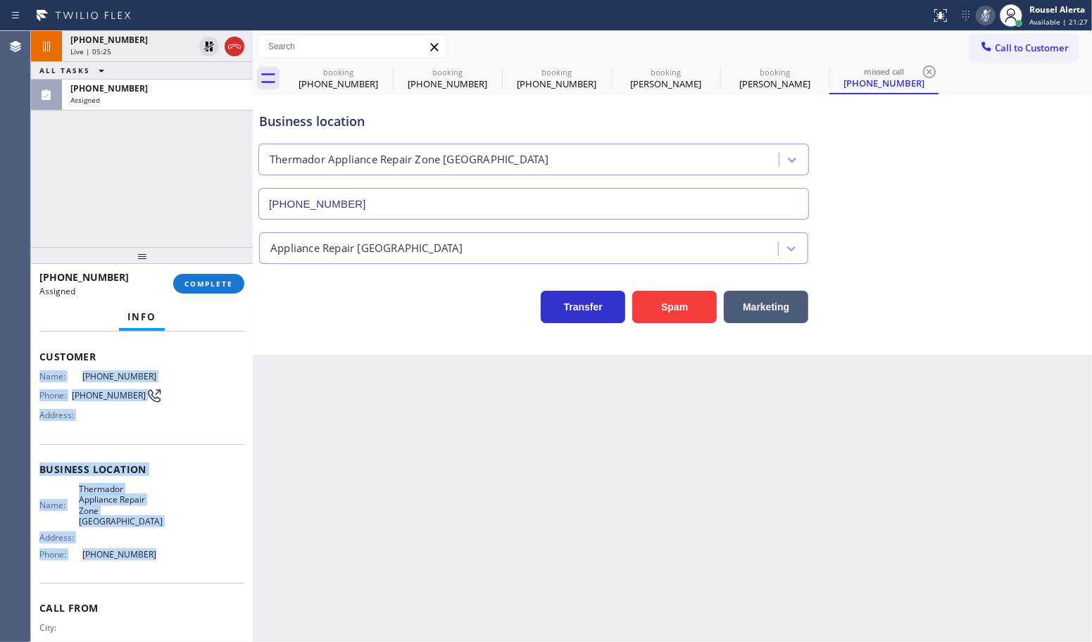
drag, startPoint x: 37, startPoint y: 458, endPoint x: 163, endPoint y: 550, distance: 156.8
click at [163, 550] on div "Context Queue: Appliance Repair High End Priority: 0 Task Age: 2 minute(s) Cust…" at bounding box center [142, 487] width 222 height 311
copy div "Name: (623) 200-0805 Phone: (623) 200-0805 Address: Business location Name: The…"
click at [208, 293] on button "COMPLETE" at bounding box center [208, 284] width 71 height 20
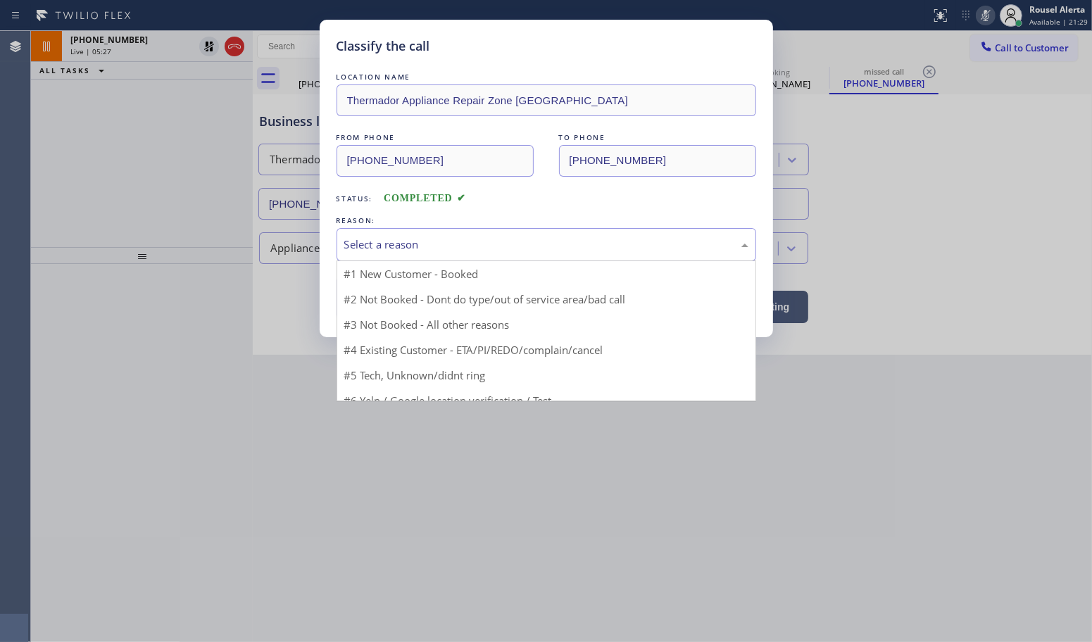
click at [430, 249] on div "Select a reason" at bounding box center [546, 245] width 404 height 16
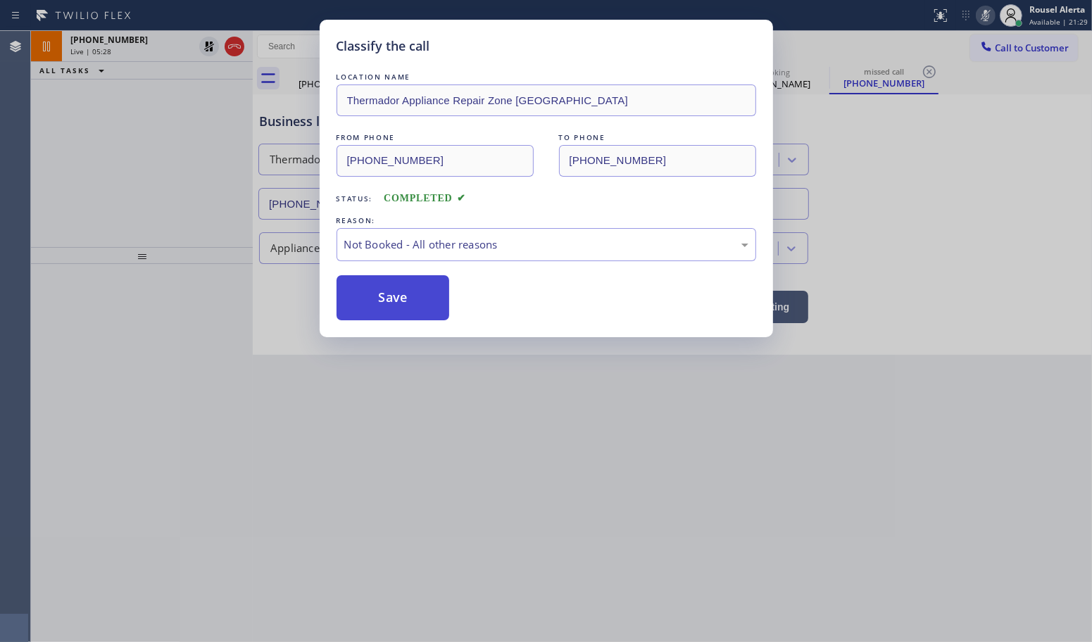
click at [398, 312] on button "Save" at bounding box center [393, 297] width 113 height 45
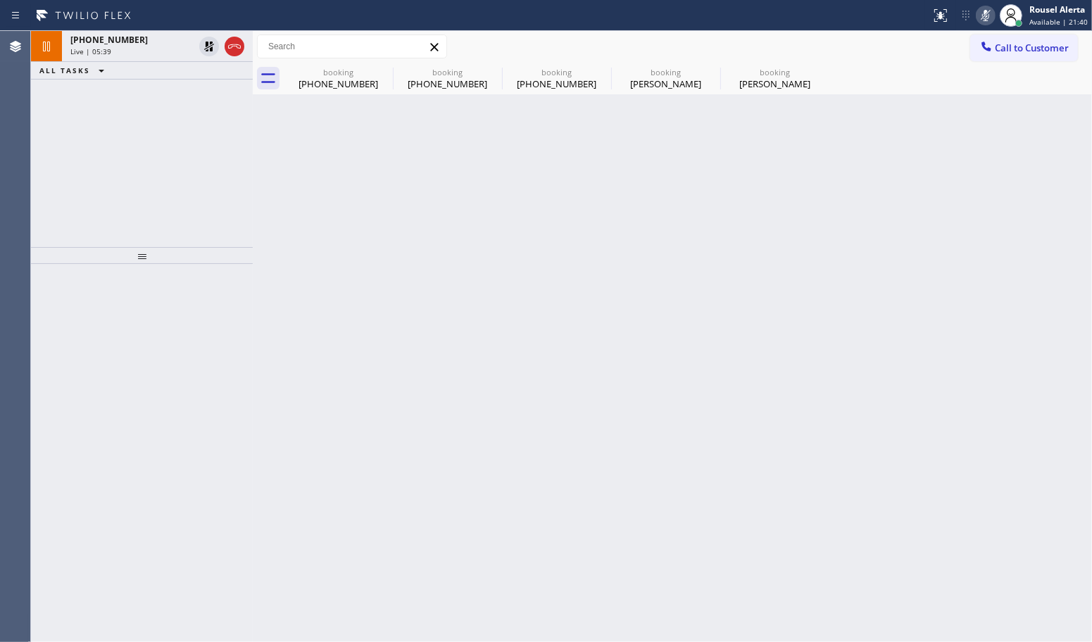
click at [146, 135] on div "+17145974499 Live | 05:39 ALL TASKS ALL TASKS ACTIVE TASKS TASKS IN WRAP UP" at bounding box center [142, 139] width 222 height 216
click at [131, 56] on div "+17145974499 Live | 05:40" at bounding box center [129, 46] width 135 height 31
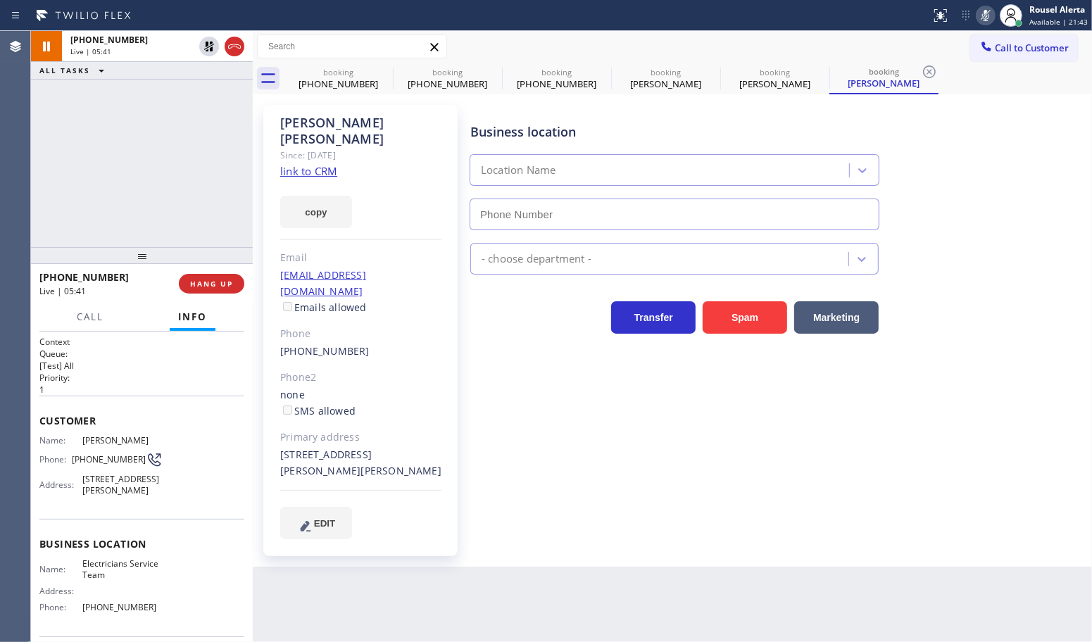
type input "(888) 553-8605"
drag, startPoint x: 61, startPoint y: 101, endPoint x: 120, endPoint y: 63, distance: 70.5
click at [64, 96] on div "+17145974499 Live | 05:47 ALL TASKS ALL TASKS ACTIVE TASKS TASKS IN WRAP UP" at bounding box center [142, 139] width 222 height 216
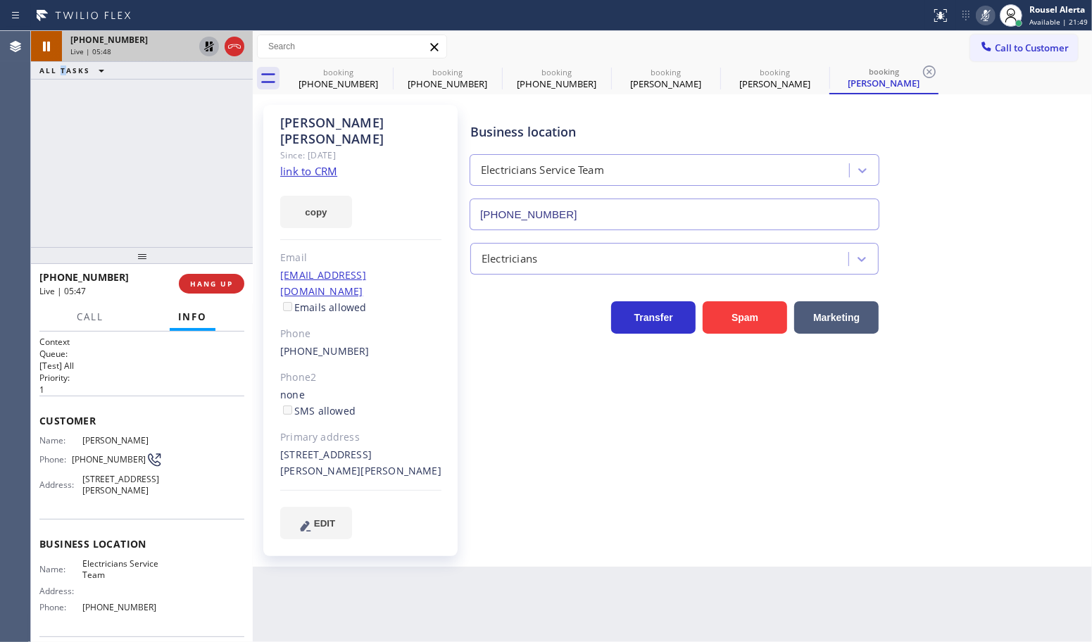
click at [205, 42] on icon at bounding box center [209, 46] width 17 height 17
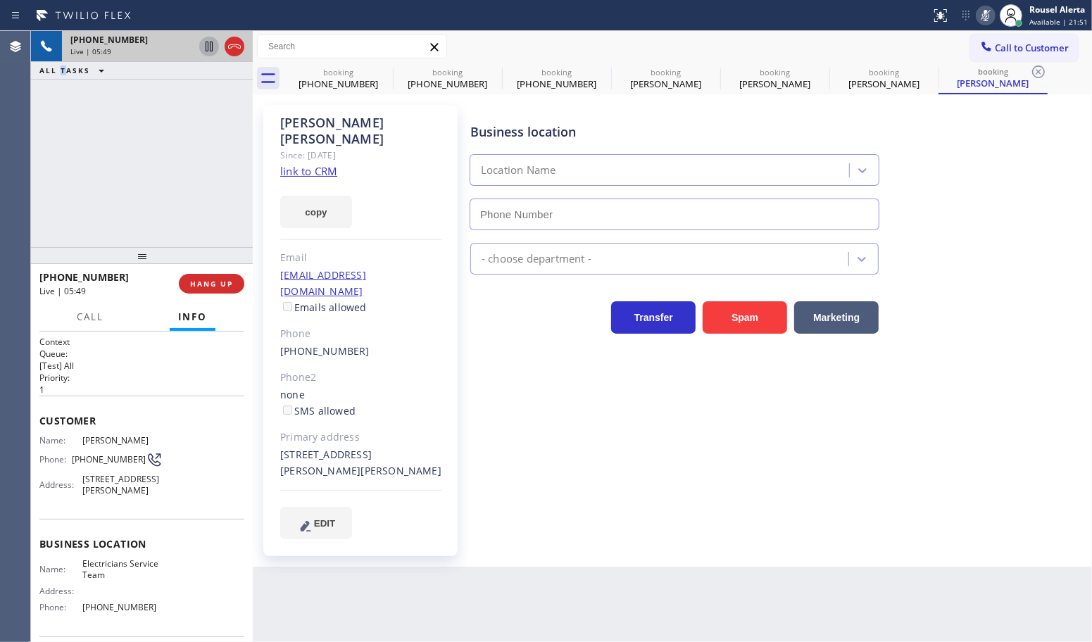
type input "(888) 553-8605"
click at [984, 16] on icon at bounding box center [985, 15] width 17 height 17
click at [231, 48] on icon at bounding box center [234, 46] width 17 height 17
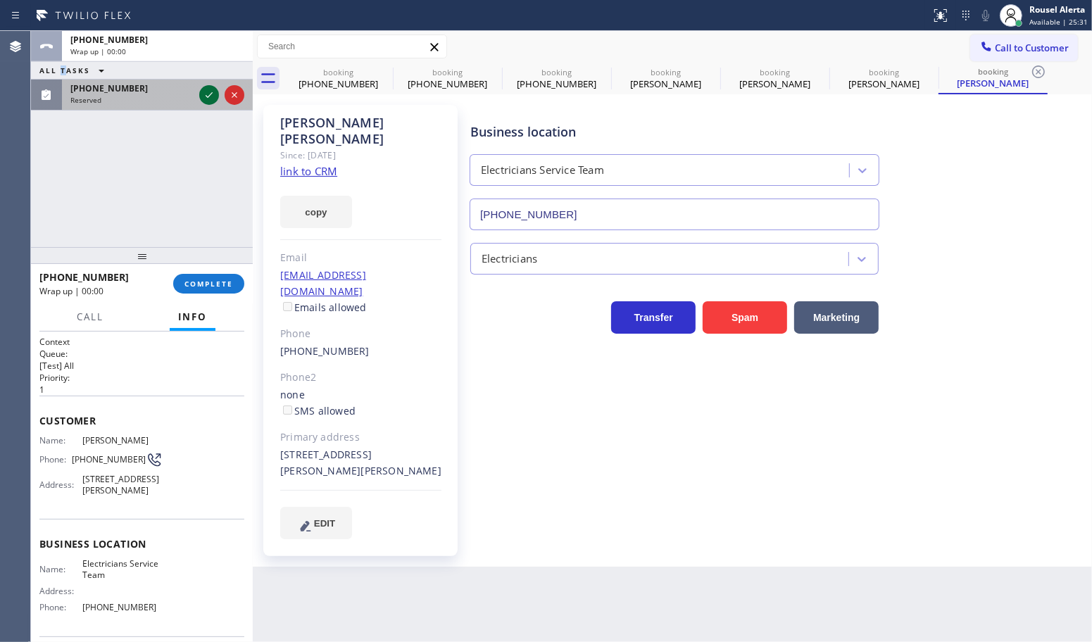
click at [210, 89] on icon at bounding box center [209, 95] width 17 height 17
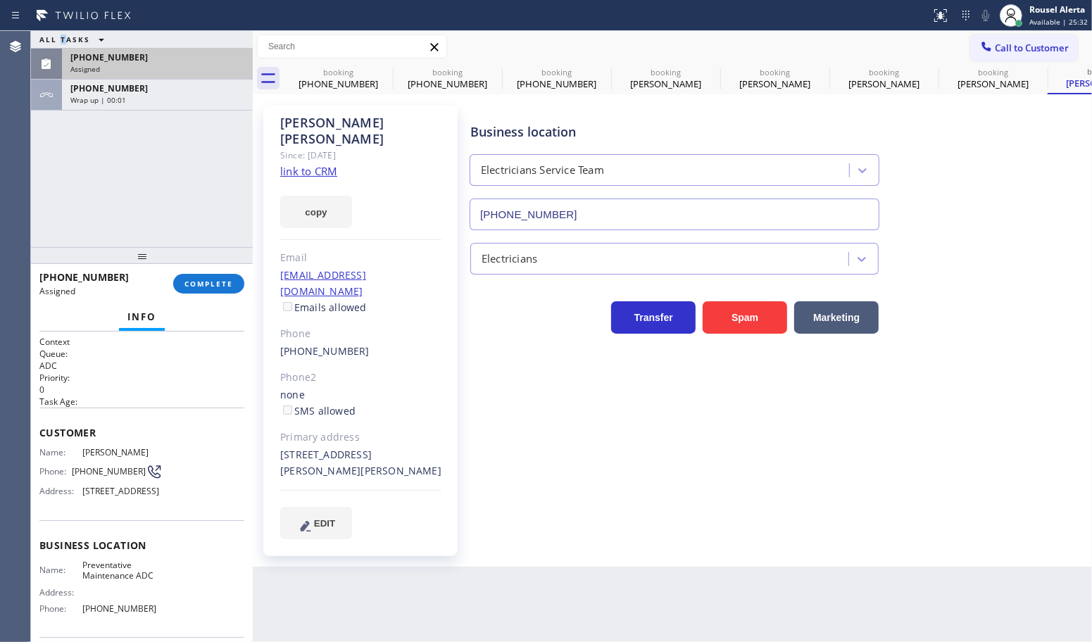
type input "(888) 553-8605"
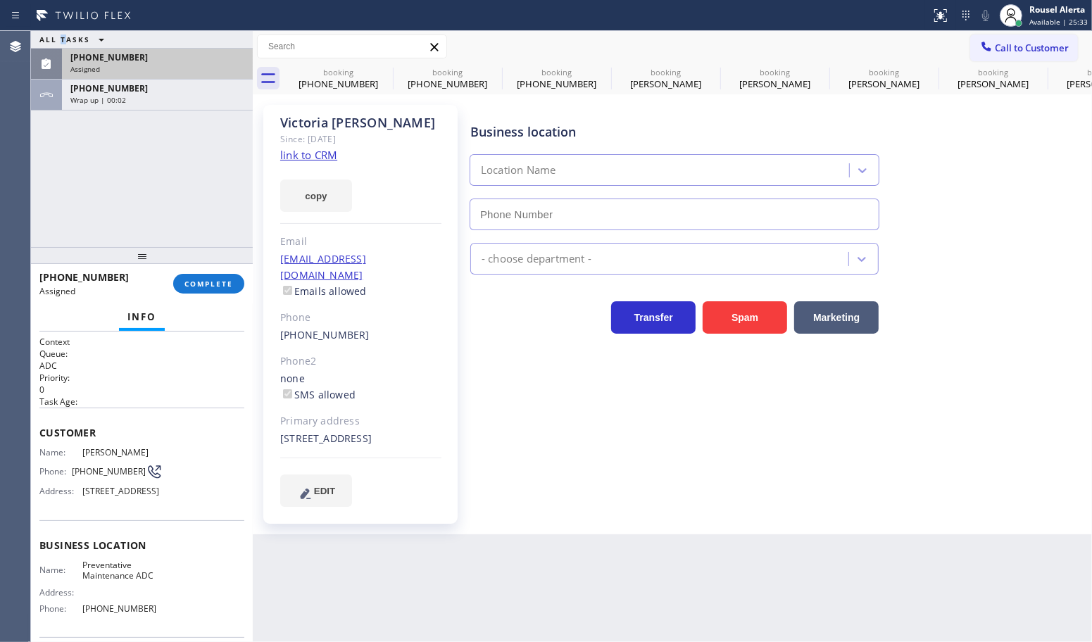
type input "(844) 422-2383"
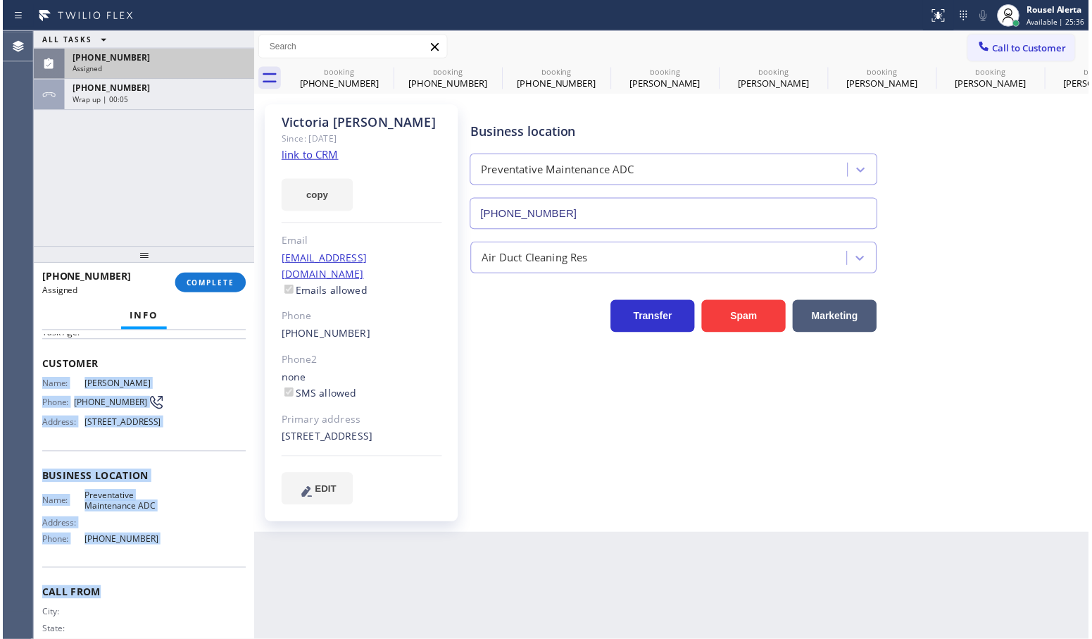
scroll to position [124, 0]
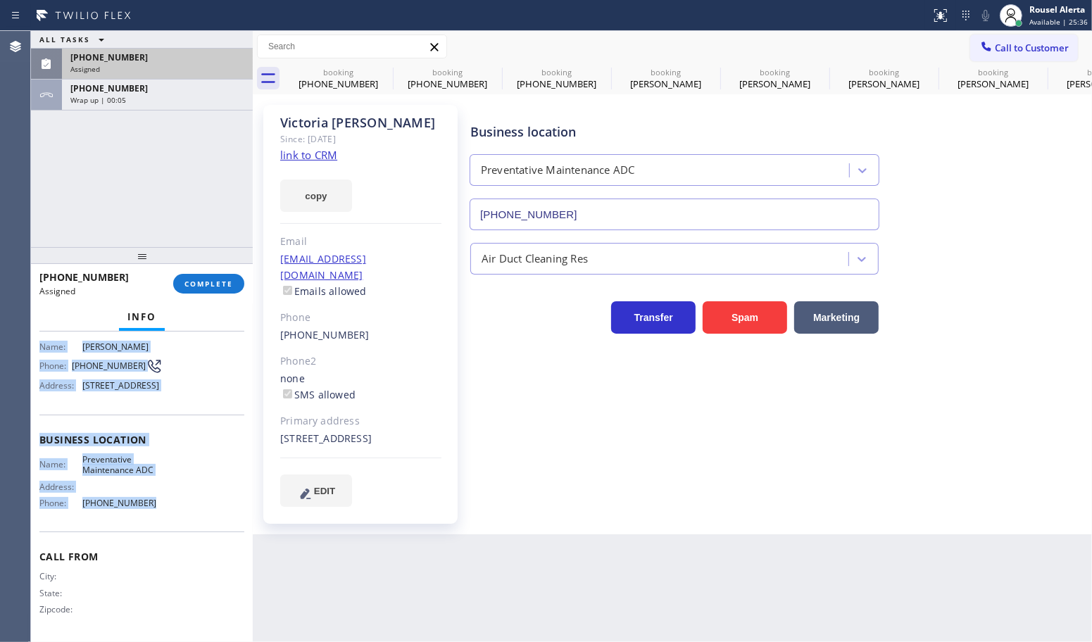
drag, startPoint x: 39, startPoint y: 449, endPoint x: 187, endPoint y: 515, distance: 162.3
click at [187, 515] on div "Context Queue: ADC Priority: 0 Task Age: Customer Name: Victoria Kayser Phone: …" at bounding box center [141, 434] width 205 height 408
copy div "Name: Victoria Kayser Phone: (310) 486-8835 Address: 3665 Alder Ln, Pasadena, C…"
click at [184, 58] on div "(310) 486-8835" at bounding box center [157, 57] width 174 height 12
click at [210, 289] on button "COMPLETE" at bounding box center [208, 284] width 71 height 20
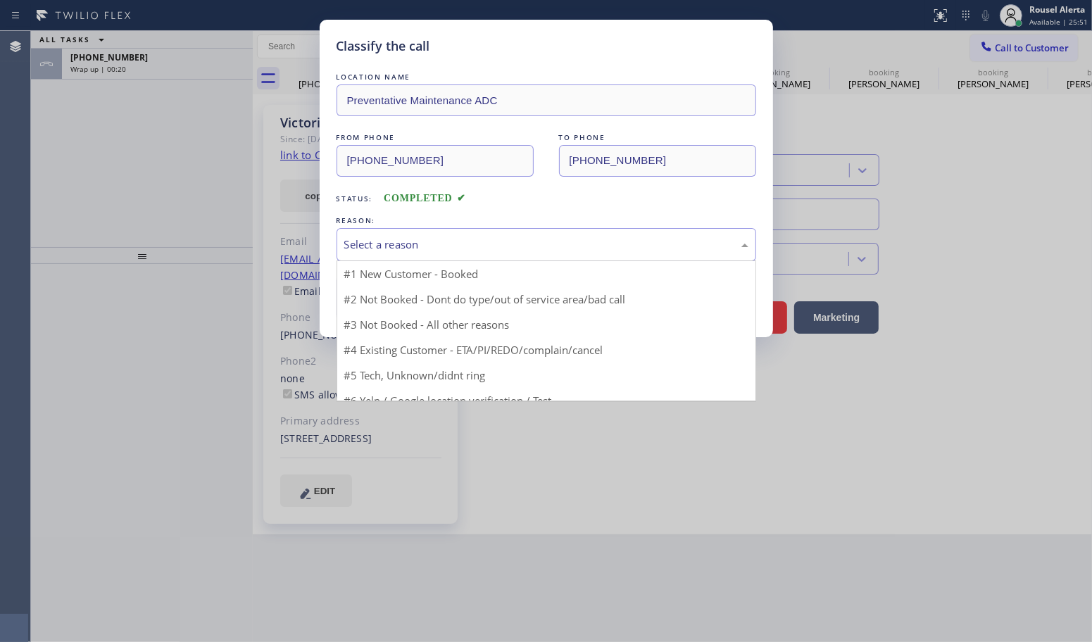
drag, startPoint x: 434, startPoint y: 248, endPoint x: 451, endPoint y: 286, distance: 41.6
click at [435, 248] on div "Select a reason" at bounding box center [546, 245] width 404 height 16
type input "(844) 422-2383"
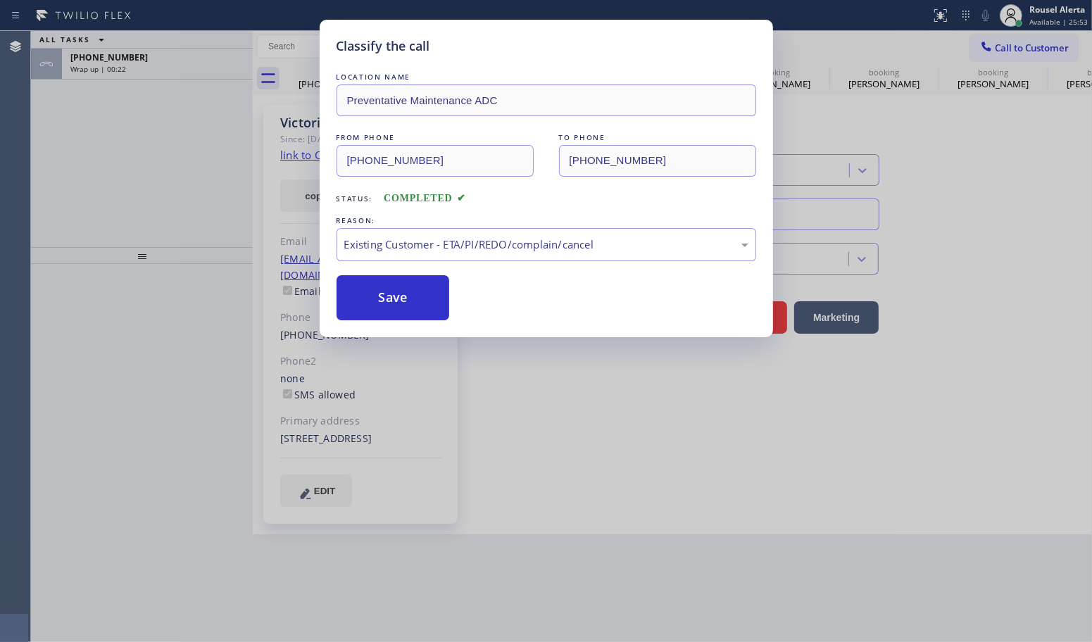
click at [413, 325] on div "Classify the call LOCATION NAME Preventative Maintenance ADC FROM PHONE (310) 4…" at bounding box center [547, 179] width 454 height 318
click at [403, 314] on button "Save" at bounding box center [393, 297] width 113 height 45
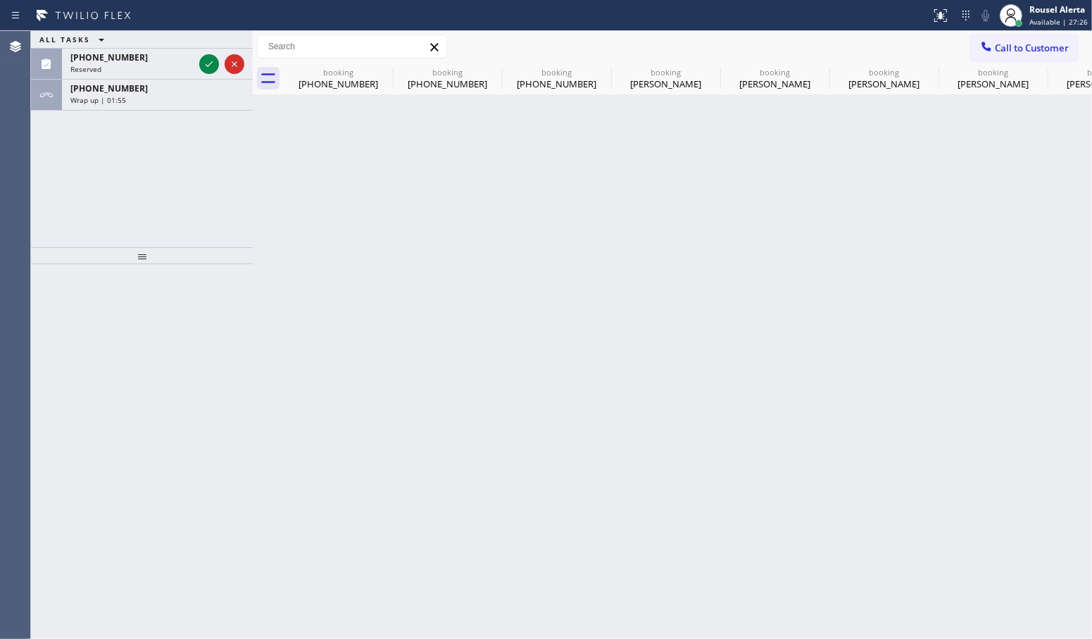
click at [226, 250] on div at bounding box center [142, 255] width 222 height 17
click at [201, 60] on icon at bounding box center [209, 64] width 17 height 17
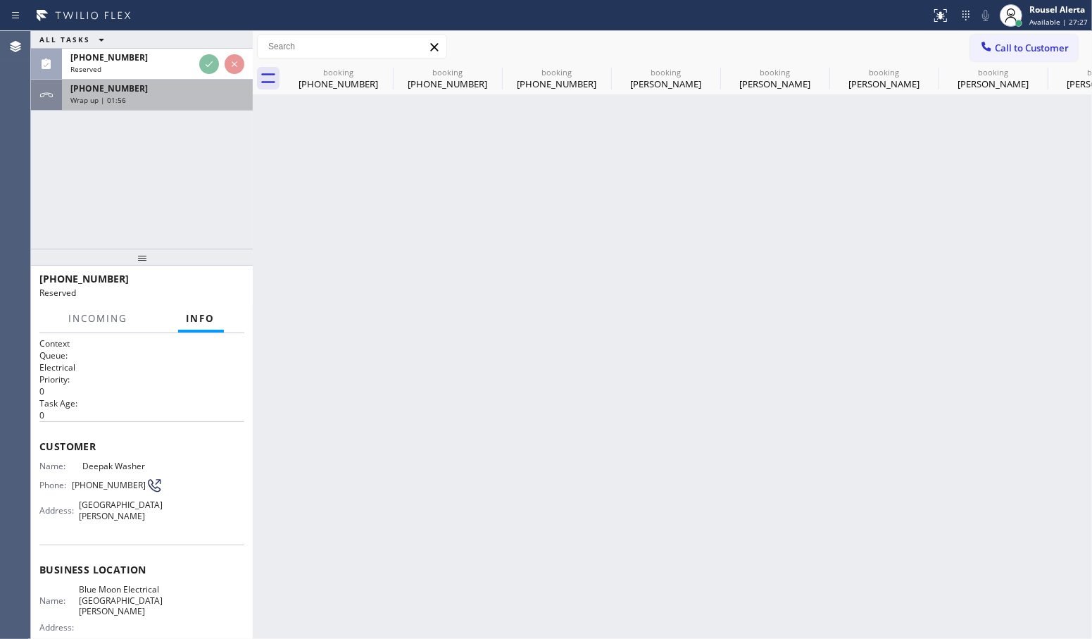
click at [157, 101] on div "Wrap up | 01:56" at bounding box center [157, 100] width 174 height 10
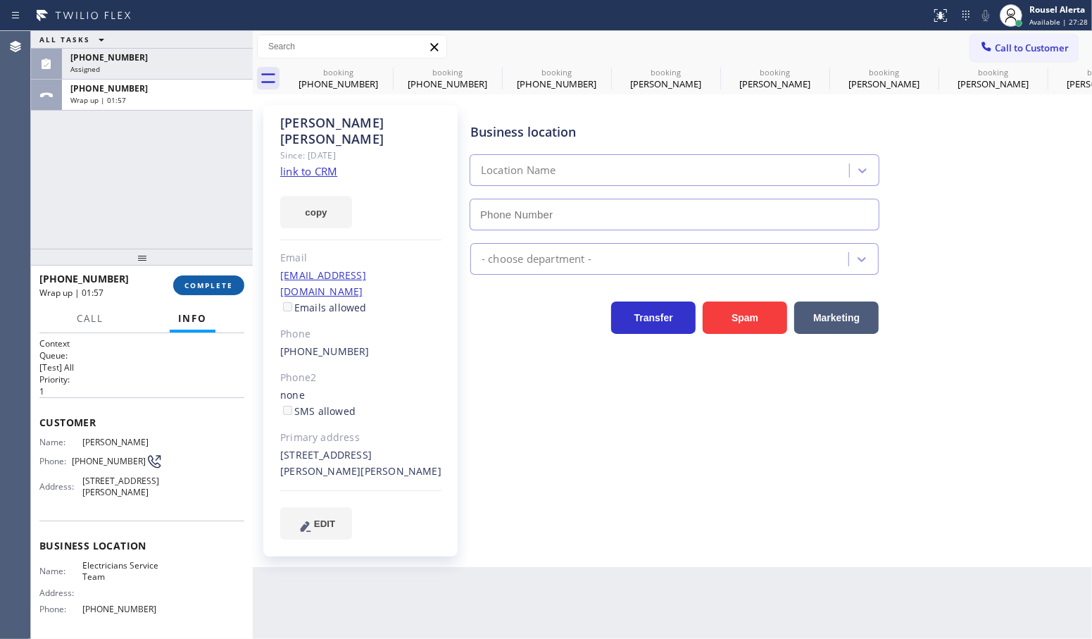
click at [205, 287] on span "COMPLETE" at bounding box center [209, 285] width 49 height 10
type input "(888) 553-8605"
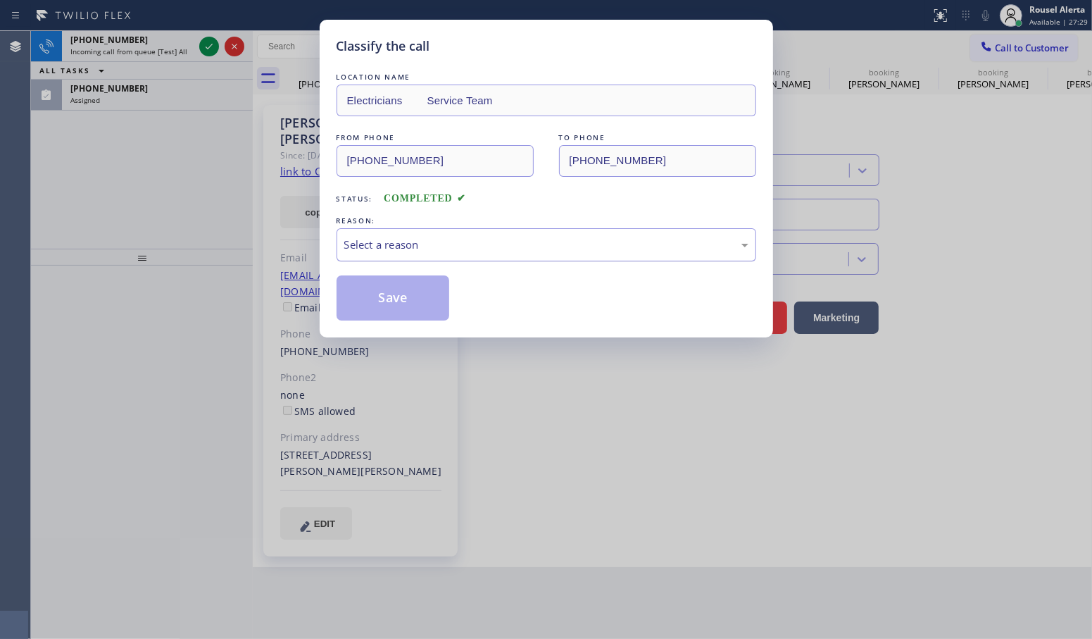
click at [480, 261] on div "Select a reason" at bounding box center [547, 244] width 420 height 33
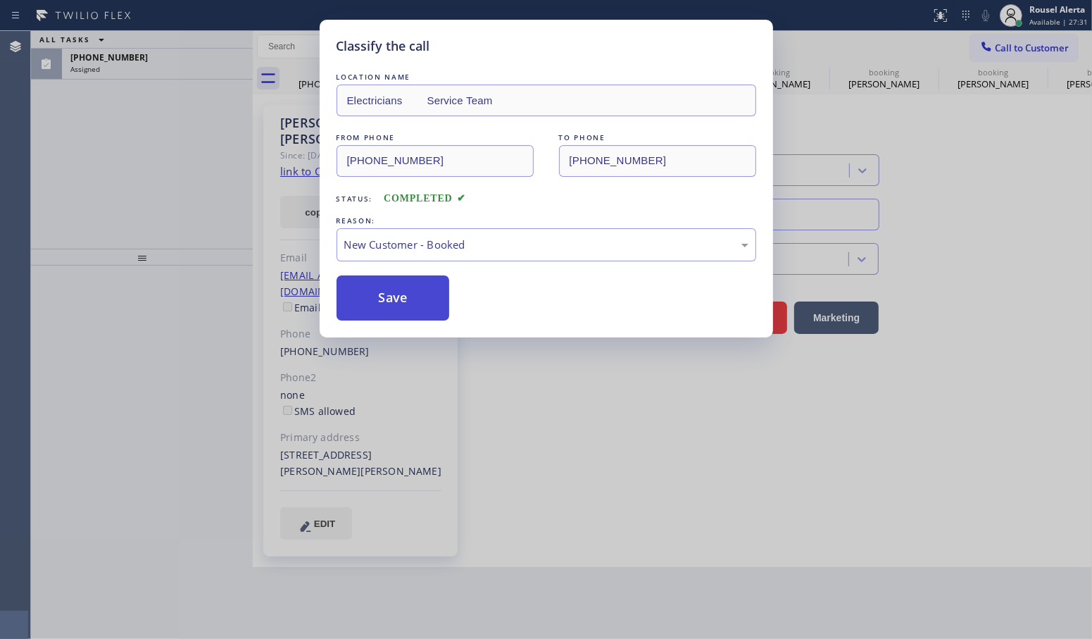
click at [379, 286] on button "Save" at bounding box center [393, 297] width 113 height 45
type input "(888) 553-8605"
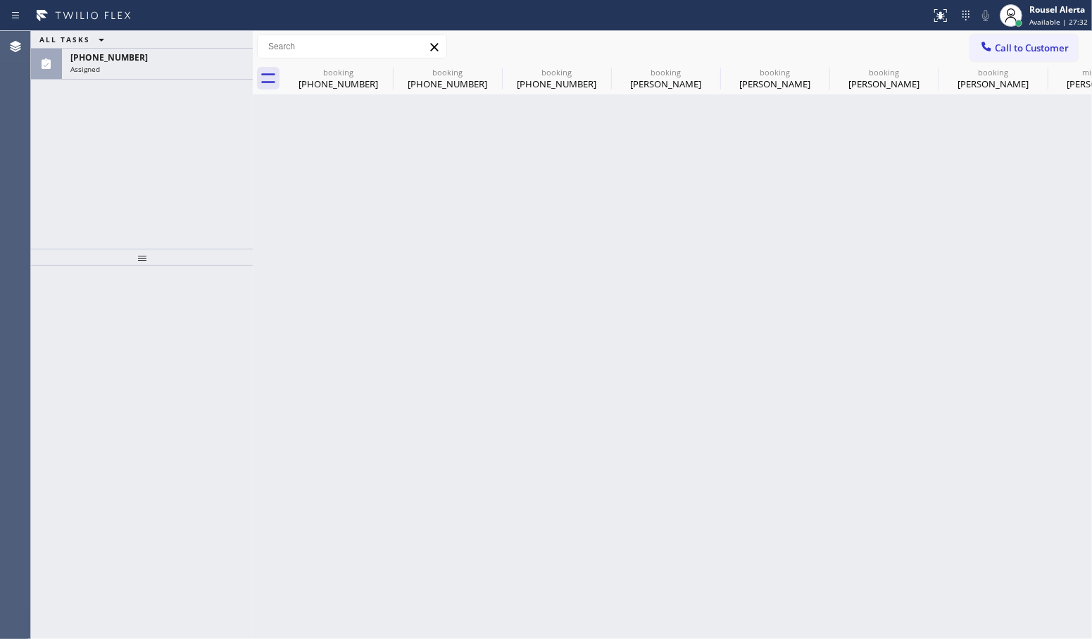
drag, startPoint x: 145, startPoint y: 75, endPoint x: 149, endPoint y: 101, distance: 25.6
click at [145, 74] on div "(408) 646-6918 Assigned" at bounding box center [154, 64] width 185 height 31
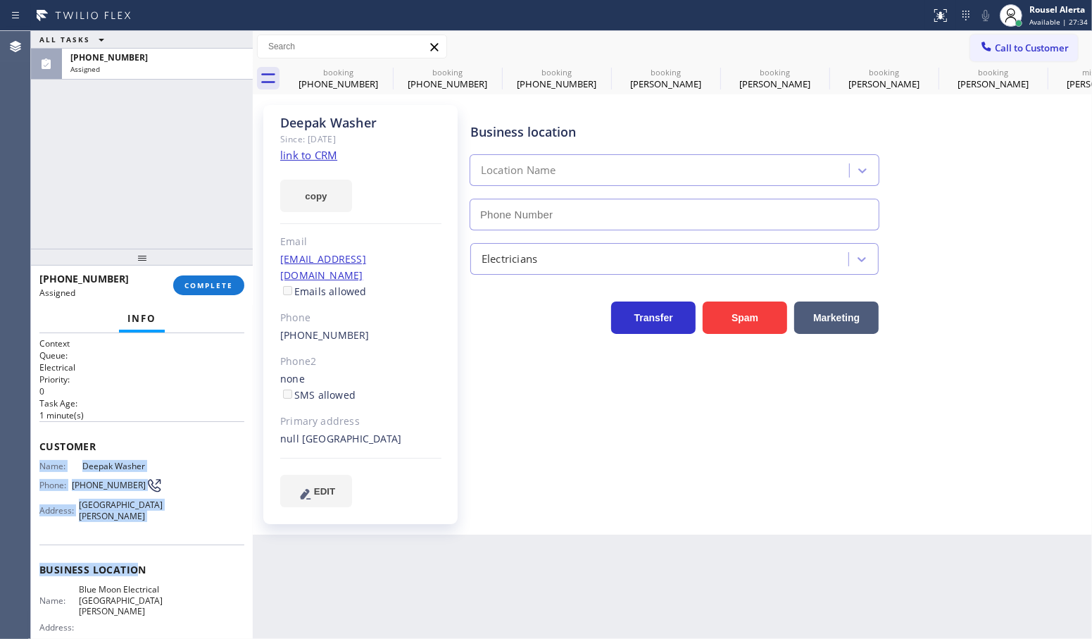
type input "(408) 638-6856"
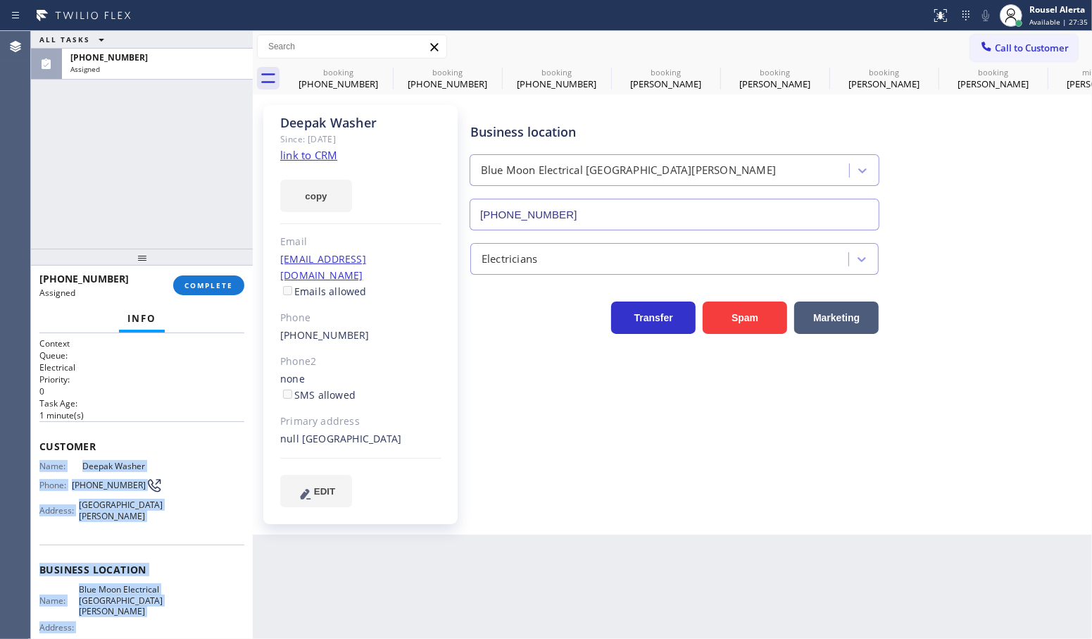
scroll to position [88, 0]
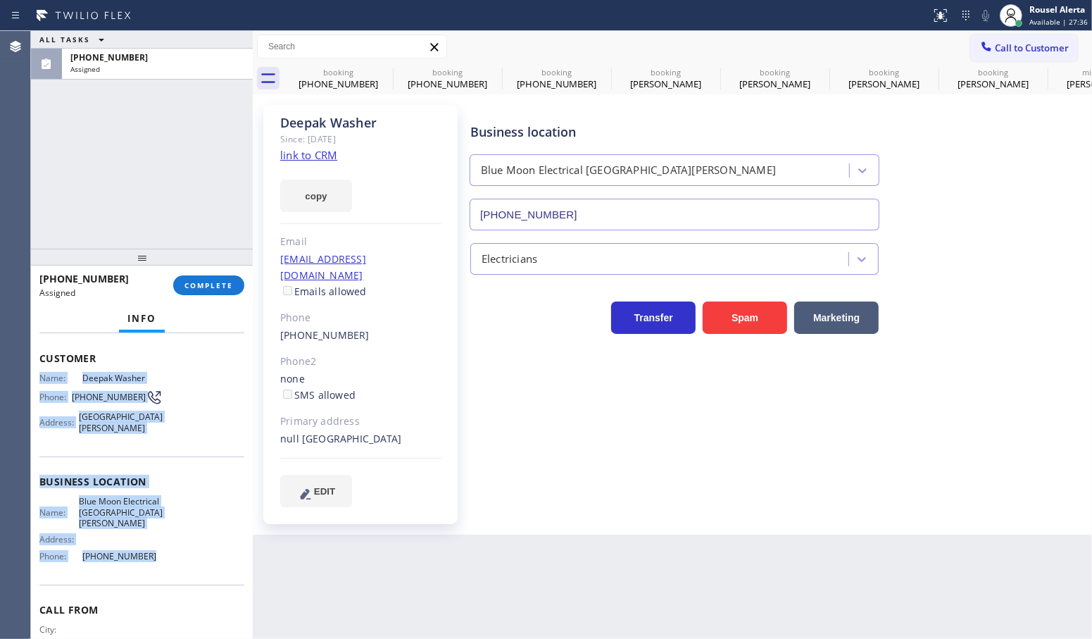
drag, startPoint x: 35, startPoint y: 459, endPoint x: 185, endPoint y: 553, distance: 176.8
click at [185, 553] on div "Context Queue: Electrical Priority: 0 Task Age: 1 minute(s) Customer Name: Deep…" at bounding box center [142, 486] width 222 height 306
copy div "Name: Deepak Washer Phone: (408) 646-6918 Address: Hayward Blvd, Hayward, CA 94…"
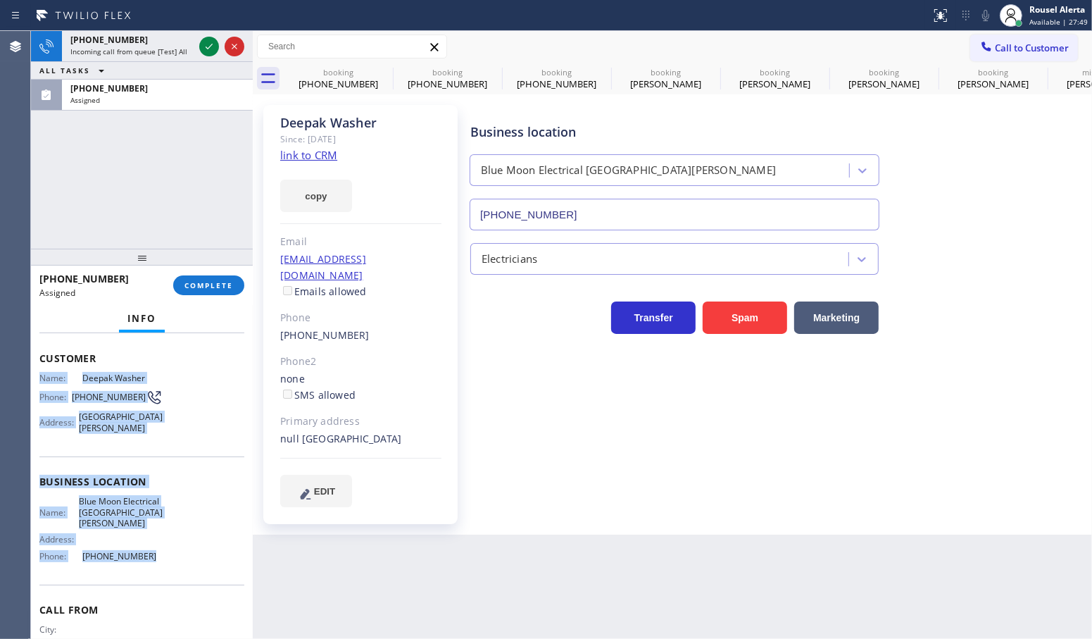
drag, startPoint x: 194, startPoint y: 85, endPoint x: 219, endPoint y: 122, distance: 44.5
click at [194, 85] on div "(408) 646-6918" at bounding box center [157, 88] width 174 height 12
click at [226, 285] on span "COMPLETE" at bounding box center [209, 285] width 49 height 10
type input "(408) 638-6856"
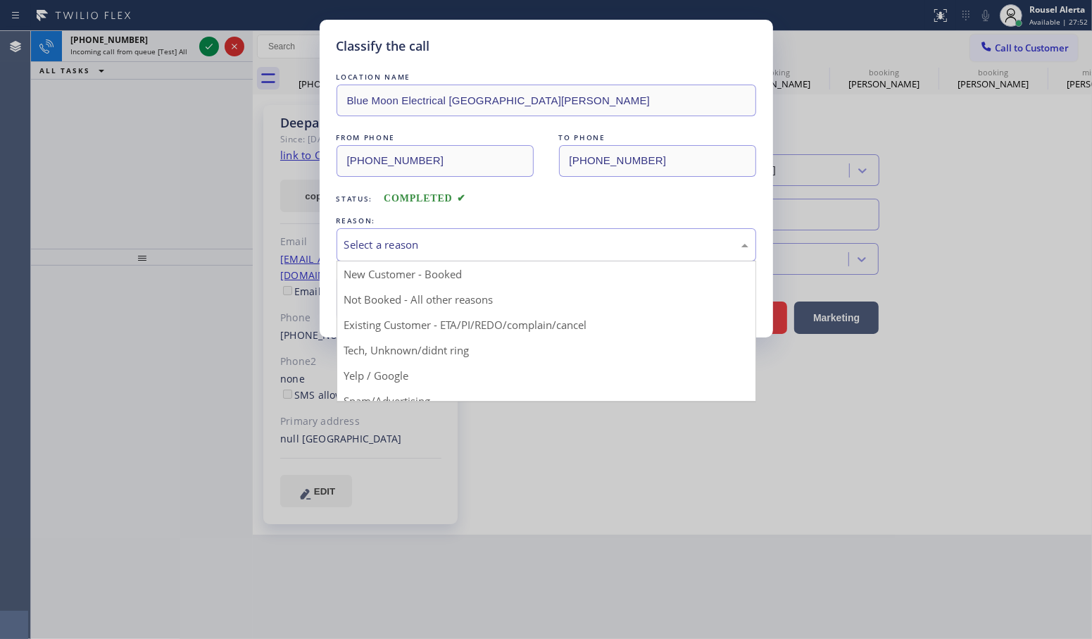
click at [389, 239] on div "Select a reason" at bounding box center [546, 245] width 404 height 16
drag, startPoint x: 442, startPoint y: 317, endPoint x: 434, endPoint y: 312, distance: 9.8
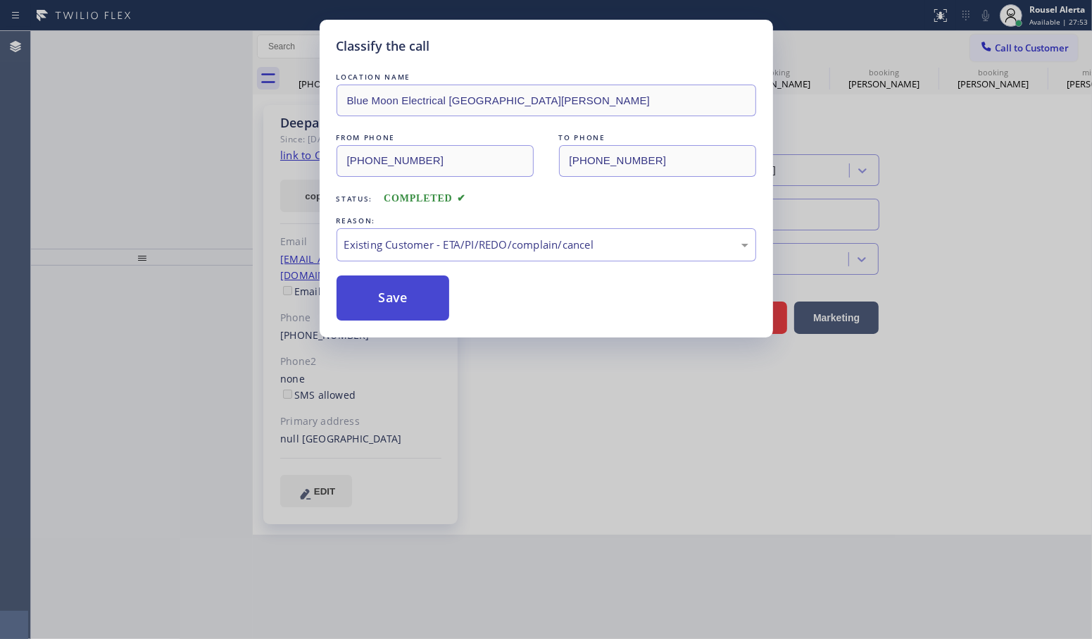
click at [406, 294] on button "Save" at bounding box center [393, 297] width 113 height 45
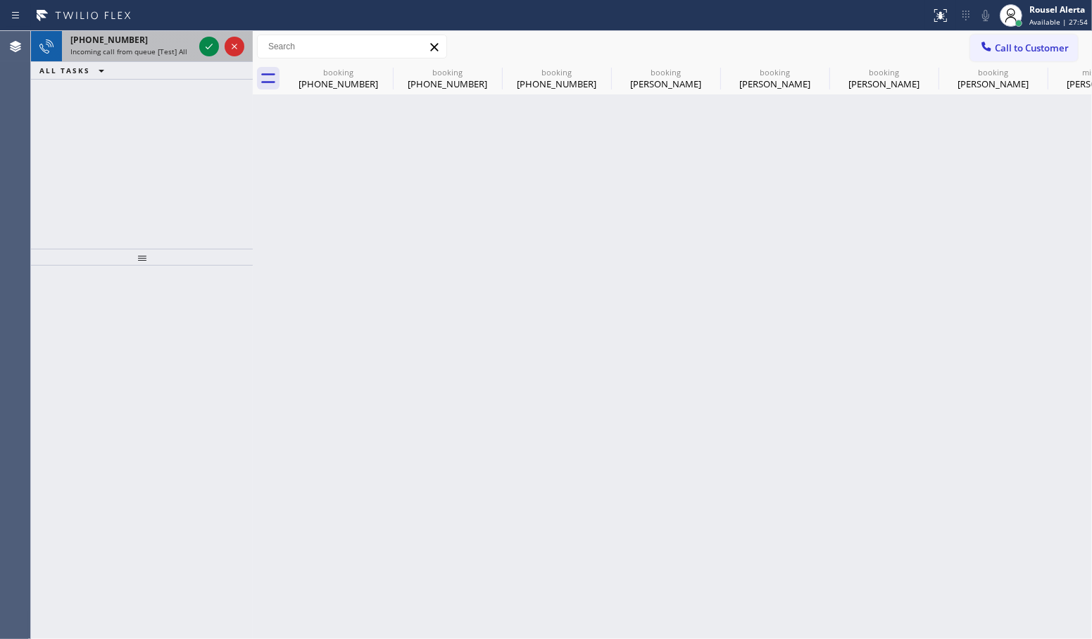
click at [149, 44] on div "+12092164349" at bounding box center [131, 40] width 123 height 12
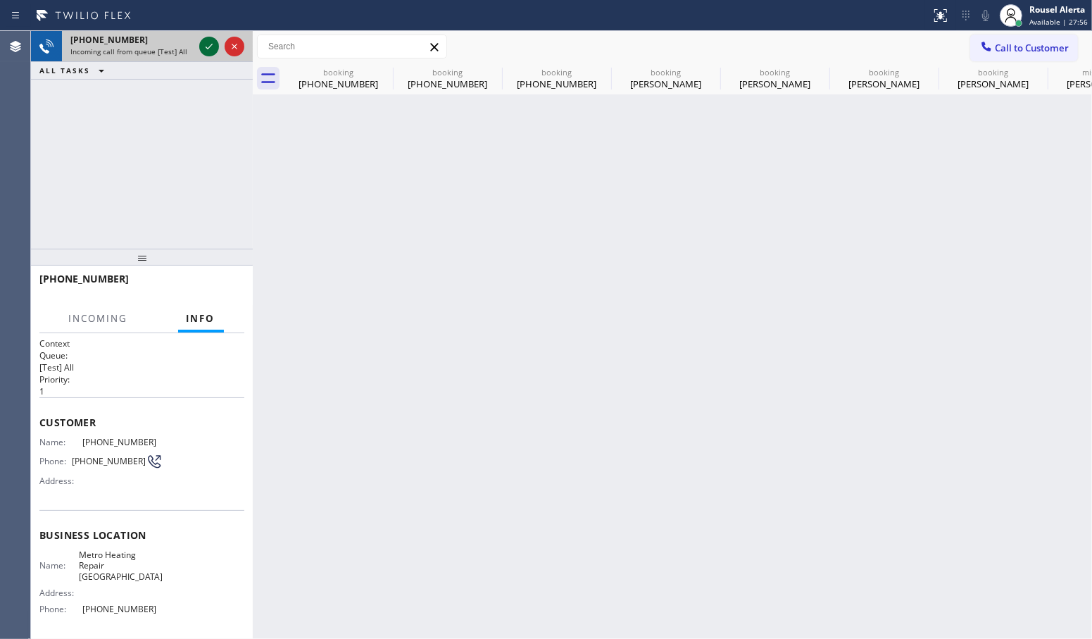
drag, startPoint x: 205, startPoint y: 46, endPoint x: 210, endPoint y: 53, distance: 8.0
click at [205, 46] on icon at bounding box center [209, 46] width 17 height 17
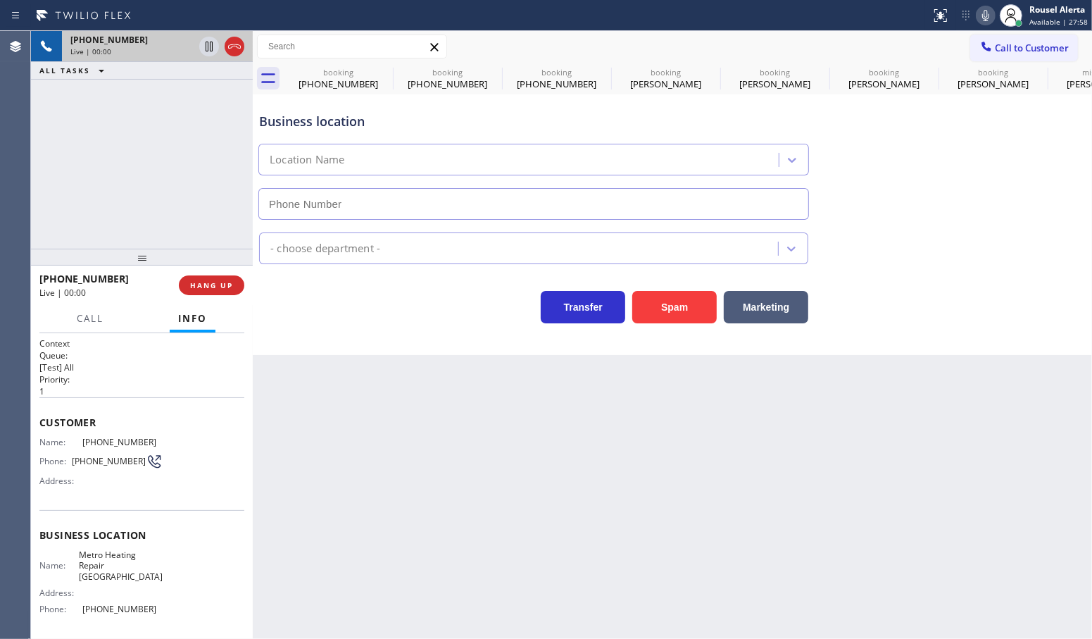
type input "(510) 737-7917"
drag, startPoint x: 180, startPoint y: 107, endPoint x: 276, endPoint y: 191, distance: 127.8
click at [181, 110] on div "+12092164349 Live | 00:16 ALL TASKS ALL TASKS ACTIVE TASKS TASKS IN WRAP UP" at bounding box center [142, 140] width 222 height 218
click at [448, 430] on div "Back to Dashboard Change Sender ID Customers Technicians Select a contact Outbo…" at bounding box center [672, 335] width 839 height 608
click at [219, 271] on div "+12092164349 Live | 00:18 HANG UP" at bounding box center [141, 285] width 205 height 37
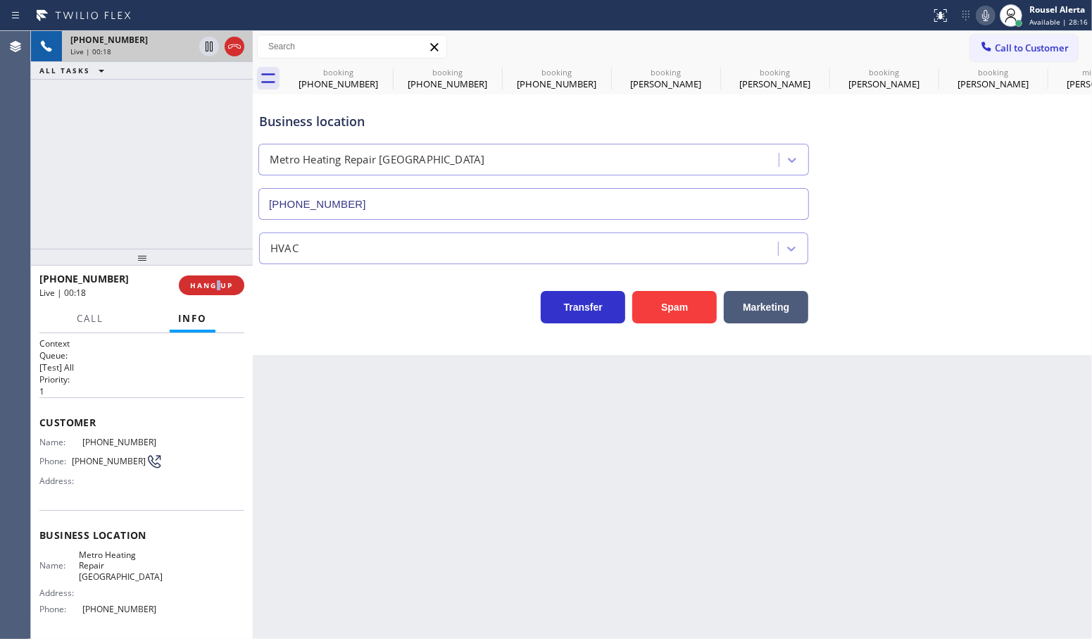
click at [218, 271] on div "+12092164349 Live | 00:18 HANG UP" at bounding box center [141, 285] width 205 height 37
click at [218, 277] on button "HANG UP" at bounding box center [211, 285] width 65 height 20
click at [360, 418] on div "Back to Dashboard Change Sender ID Customers Technicians Select a contact Outbo…" at bounding box center [672, 335] width 839 height 608
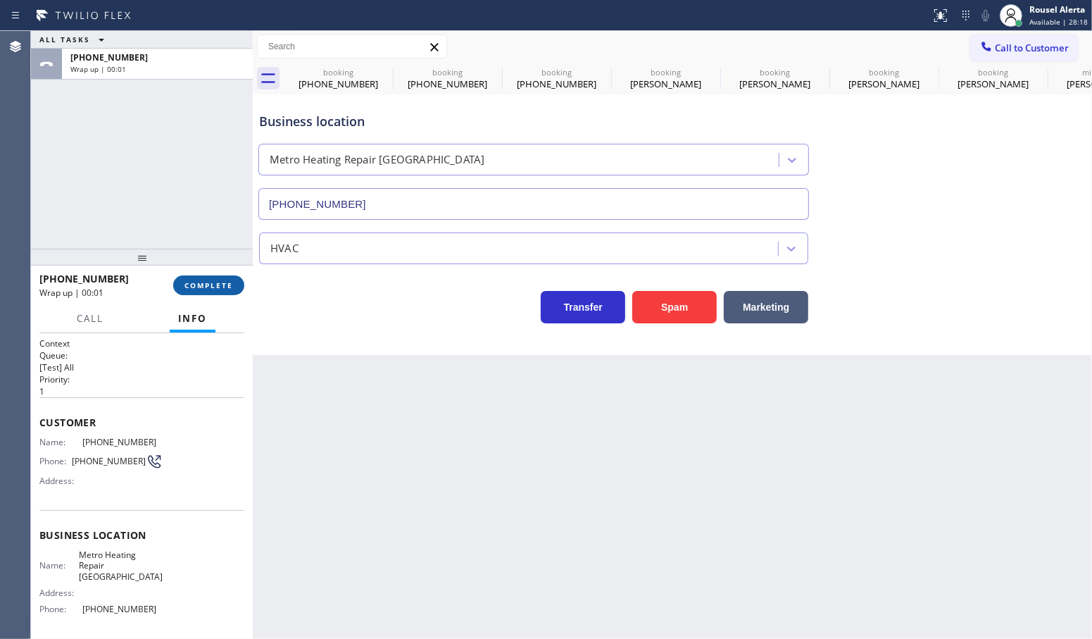
click at [206, 290] on button "COMPLETE" at bounding box center [208, 285] width 71 height 20
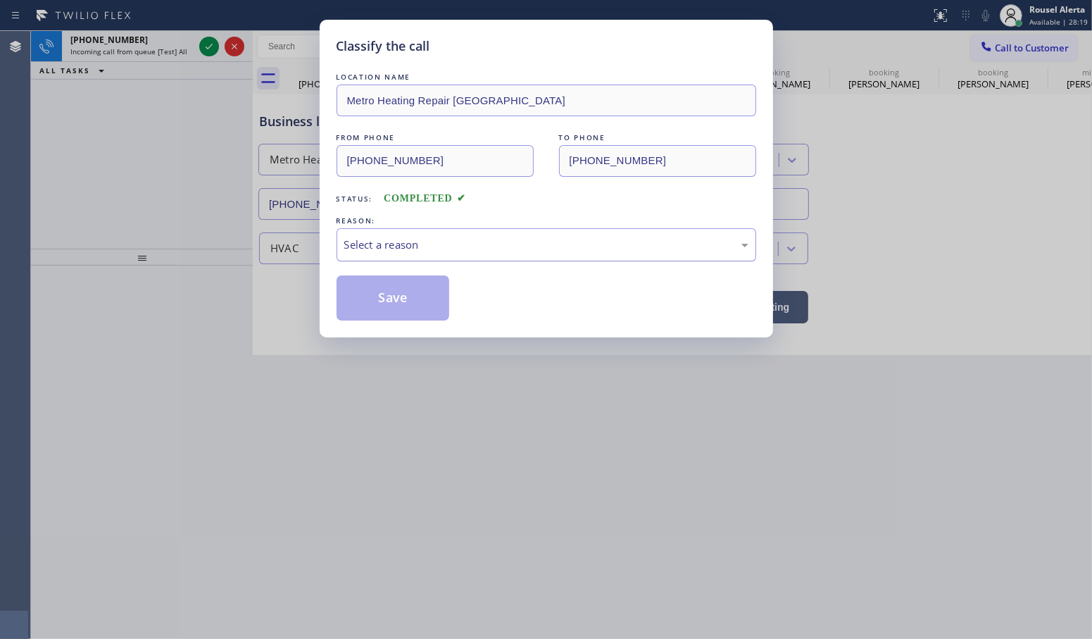
drag, startPoint x: 529, startPoint y: 246, endPoint x: 530, endPoint y: 257, distance: 10.7
click at [529, 249] on div "Select a reason" at bounding box center [546, 245] width 404 height 16
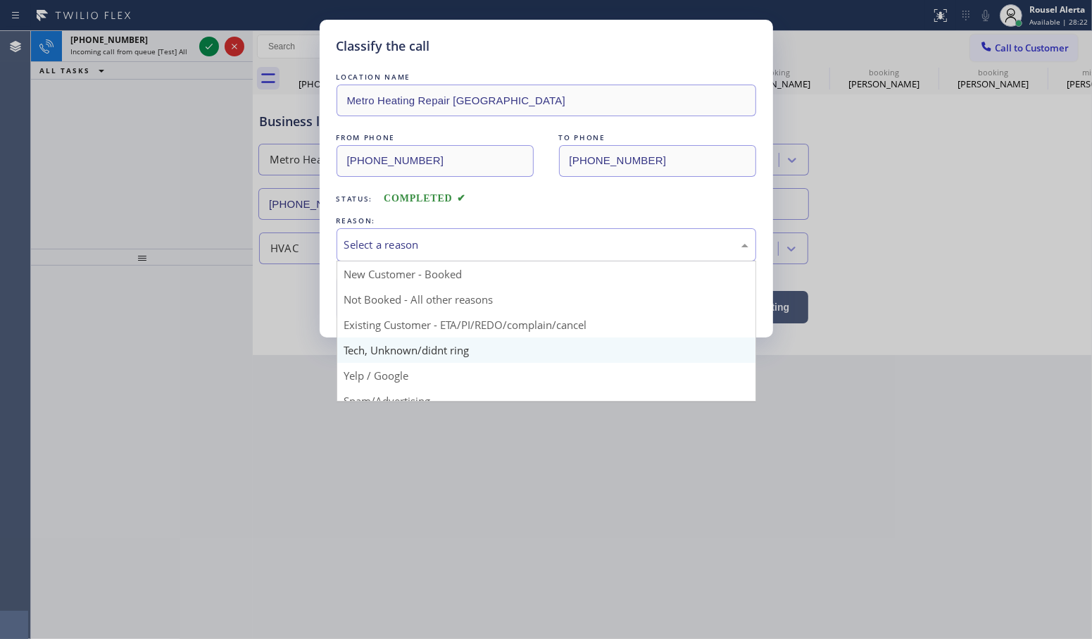
scroll to position [96, 0]
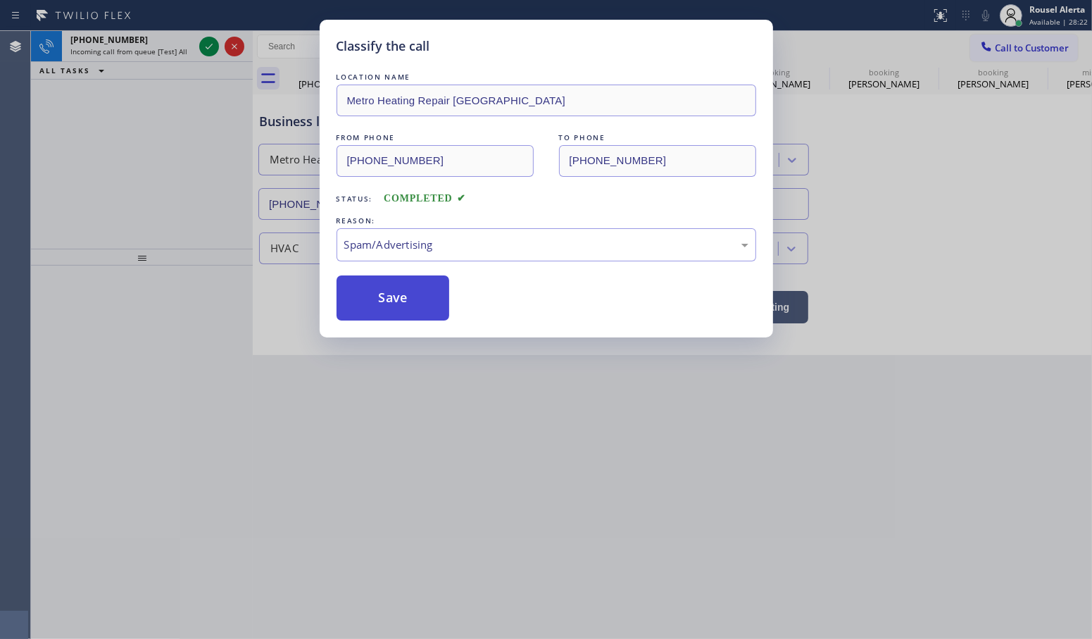
click at [374, 298] on button "Save" at bounding box center [393, 297] width 113 height 45
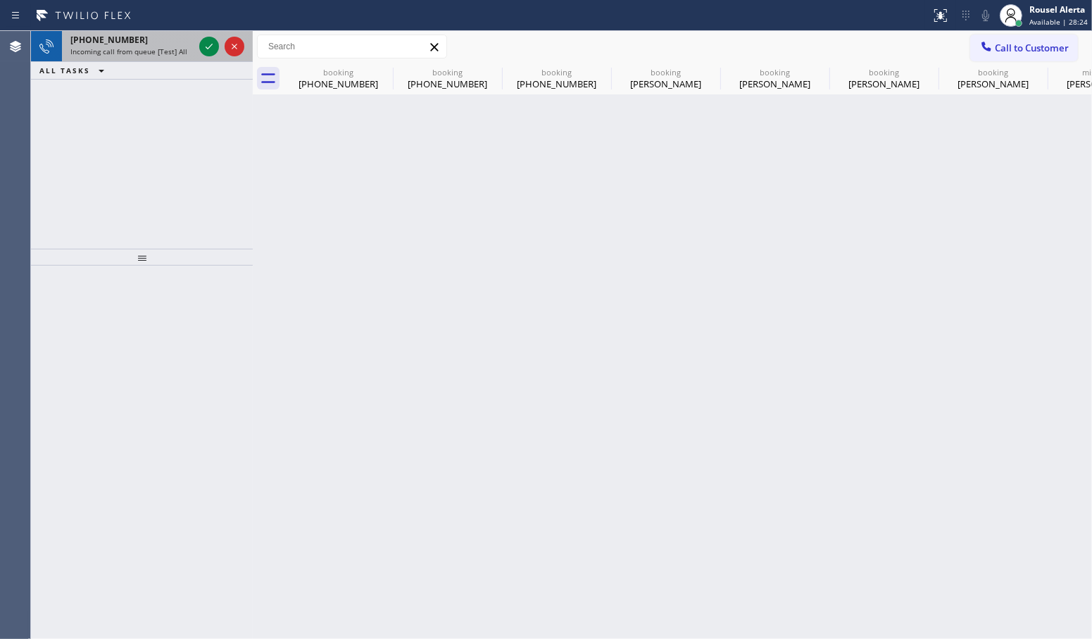
click at [158, 43] on div "+13105108985" at bounding box center [131, 40] width 123 height 12
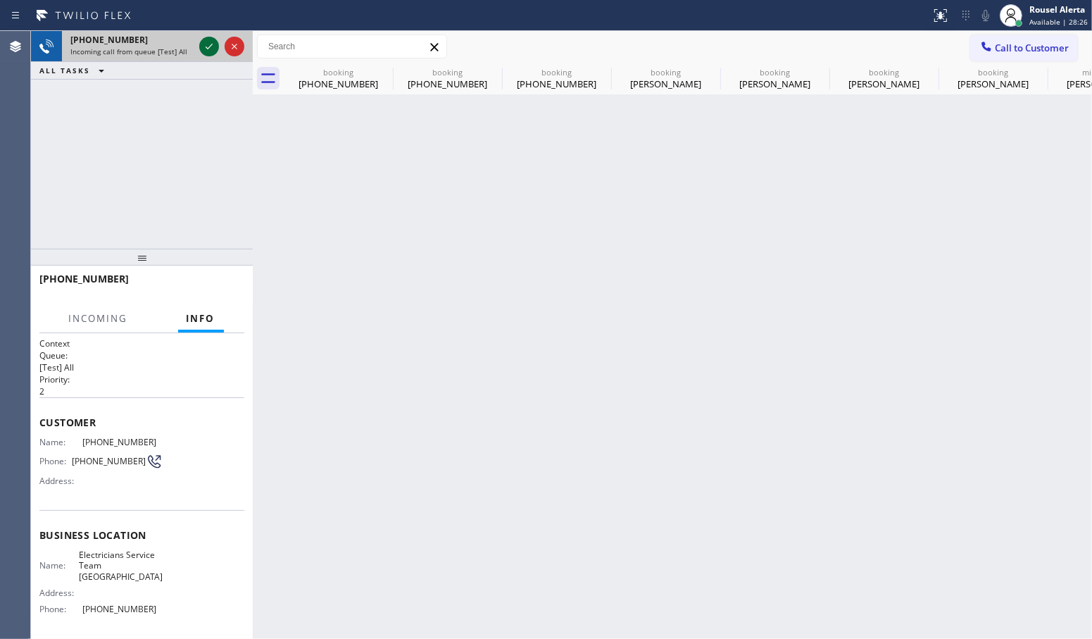
click at [208, 49] on icon at bounding box center [209, 46] width 17 height 17
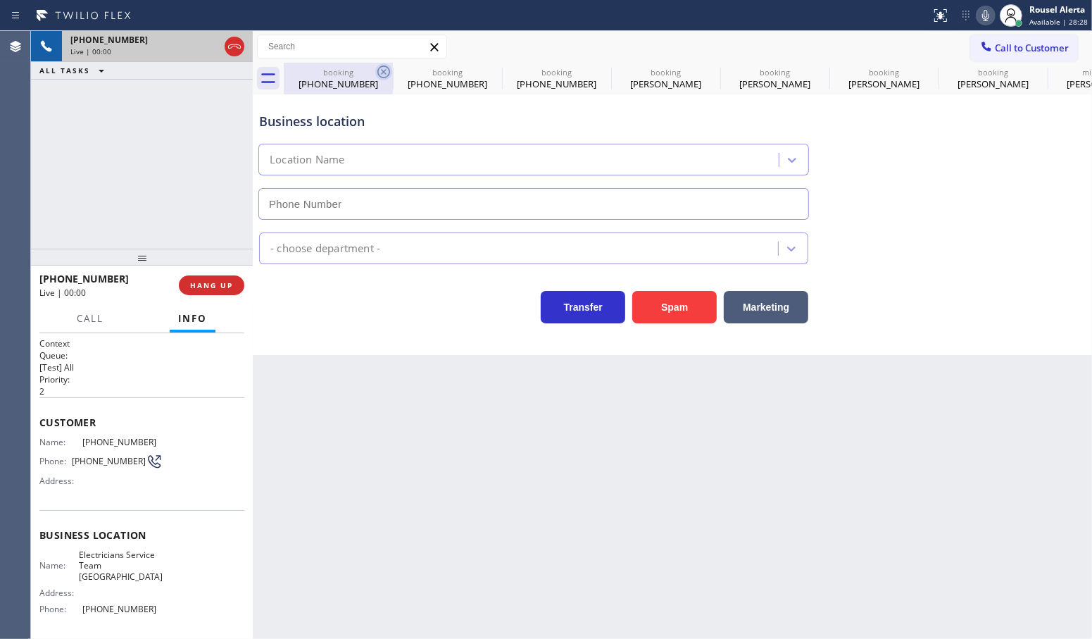
type input "(310) 896-4450"
click at [382, 69] on icon at bounding box center [383, 71] width 13 height 13
click at [0, 0] on icon at bounding box center [0, 0] width 0 height 0
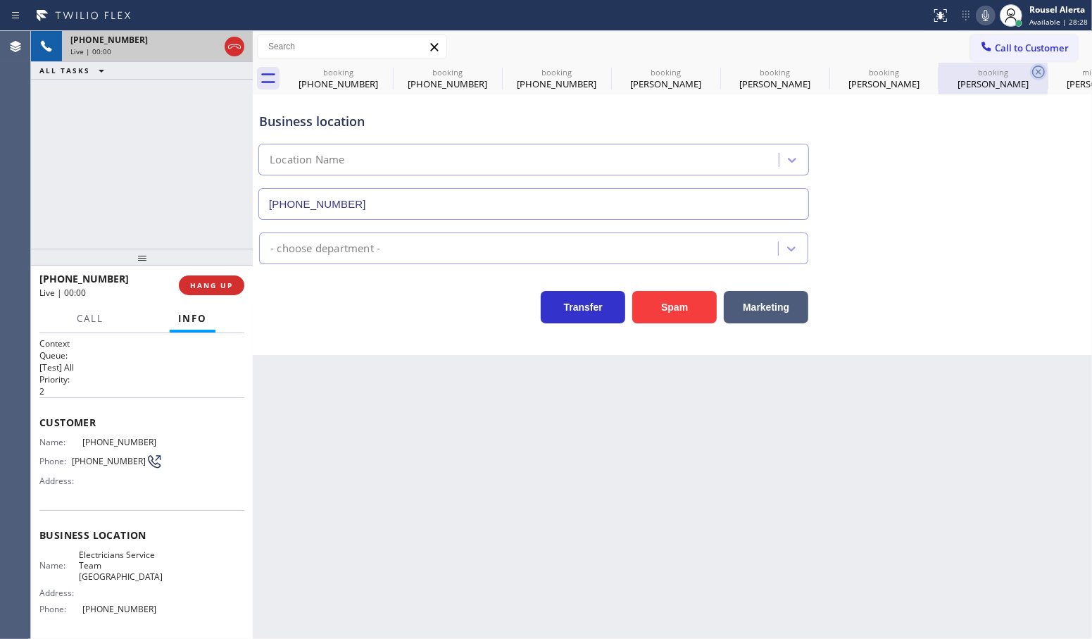
click at [0, 0] on icon at bounding box center [0, 0] width 0 height 0
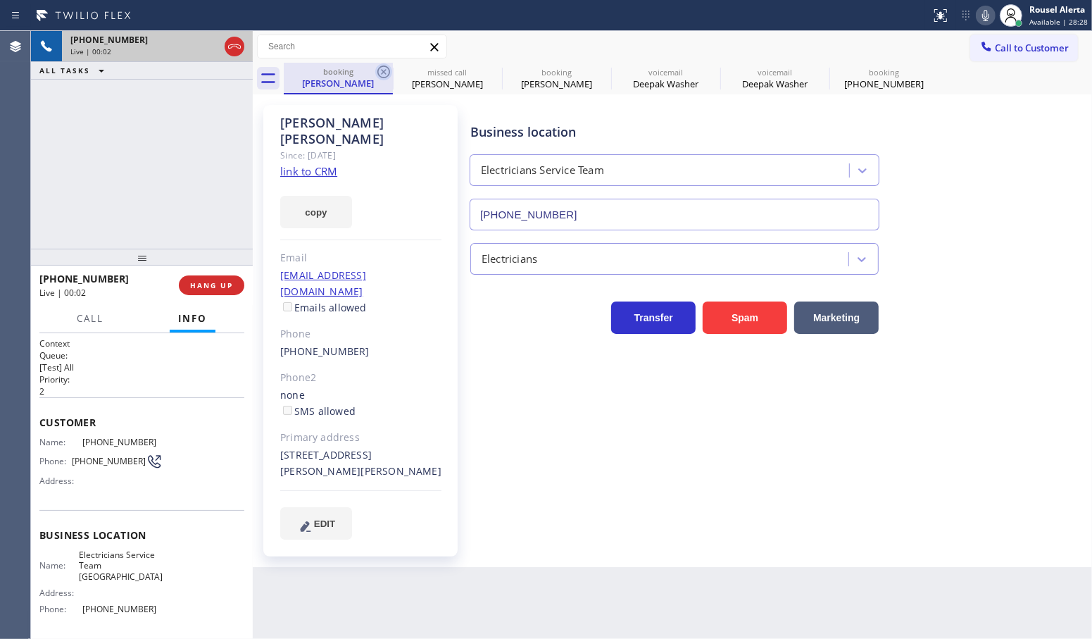
click at [384, 69] on icon at bounding box center [383, 71] width 17 height 17
click at [0, 0] on icon at bounding box center [0, 0] width 0 height 0
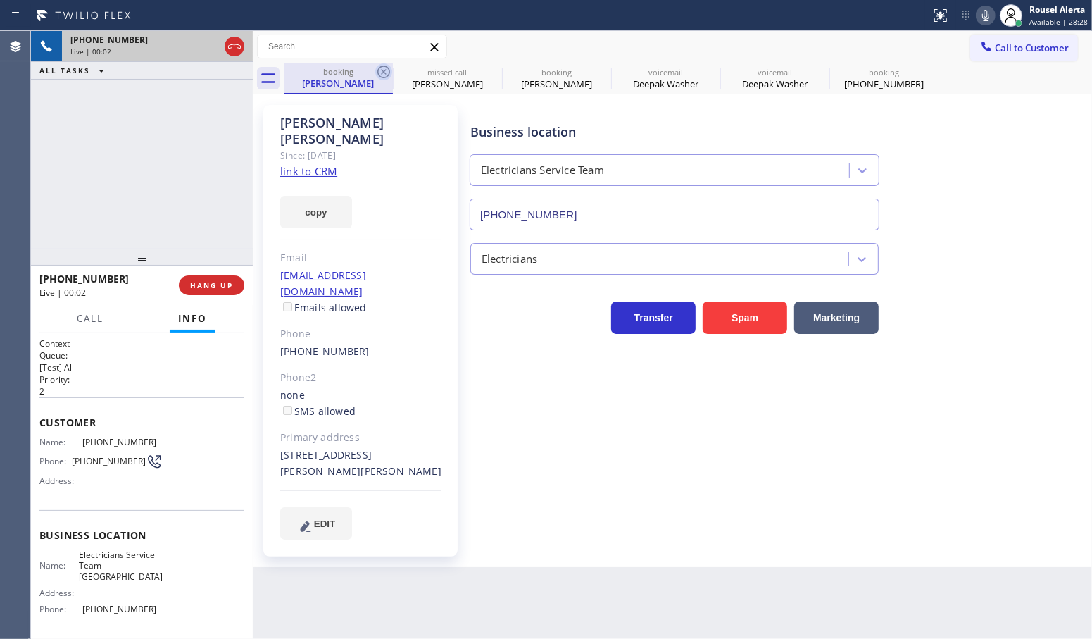
click at [0, 0] on icon at bounding box center [0, 0] width 0 height 0
click at [384, 69] on div "booking Ana Palacios missed call Victoria Kayser booking Ana Palacios voicemail…" at bounding box center [688, 79] width 808 height 32
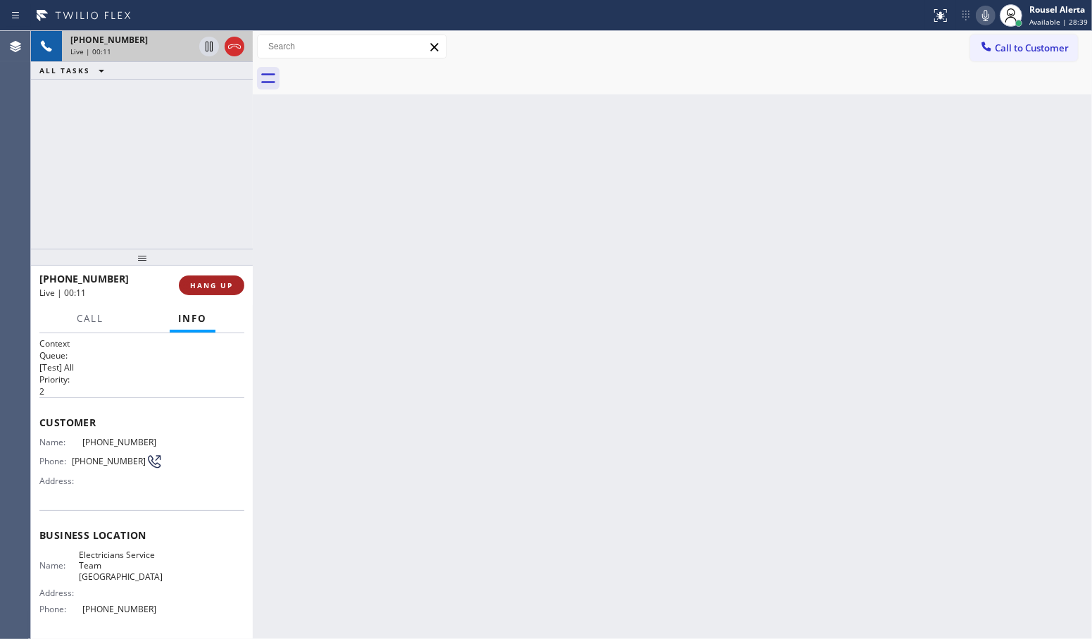
click at [219, 287] on span "HANG UP" at bounding box center [211, 285] width 43 height 10
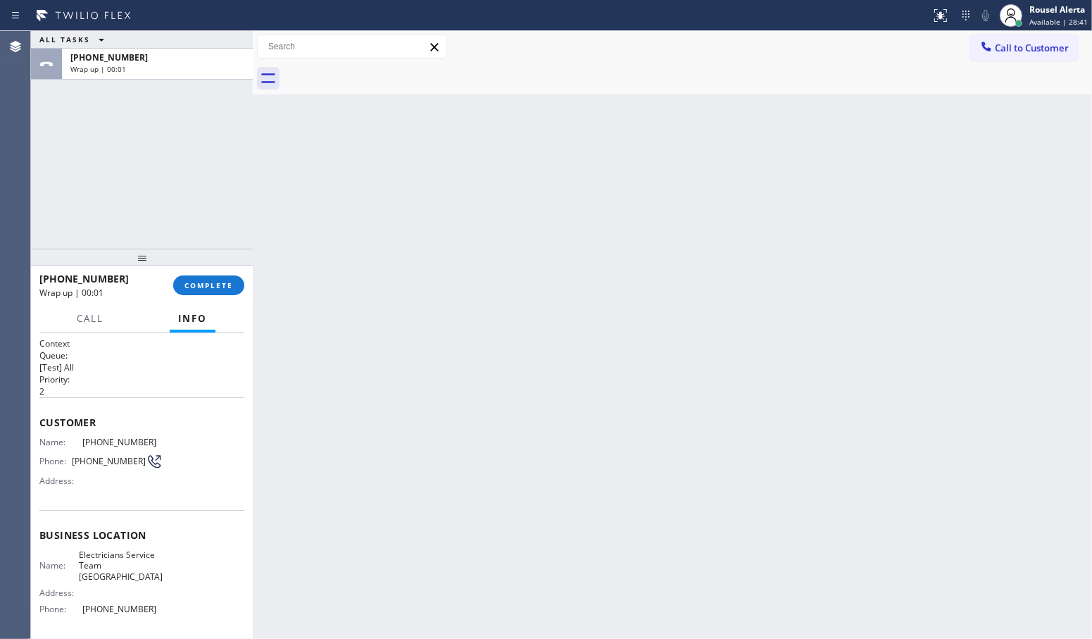
click at [663, 136] on div "Back to Dashboard Change Sender ID Customers Technicians Select a contact Outbo…" at bounding box center [672, 335] width 839 height 608
click at [508, 401] on div "Back to Dashboard Change Sender ID Customers Technicians Select a contact Outbo…" at bounding box center [672, 335] width 839 height 608
click at [173, 61] on div "+13105108985" at bounding box center [157, 57] width 174 height 12
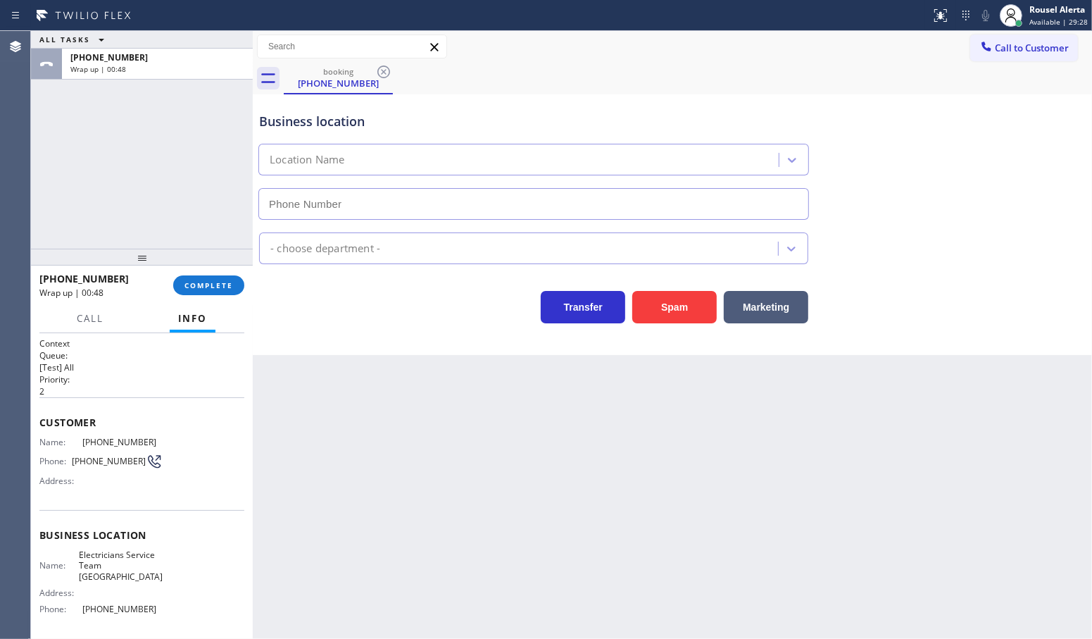
click at [212, 301] on div "+13105108985 Wrap up | 00:48 COMPLETE" at bounding box center [141, 285] width 205 height 37
type input "(310) 896-4450"
click at [208, 285] on span "COMPLETE" at bounding box center [209, 285] width 49 height 10
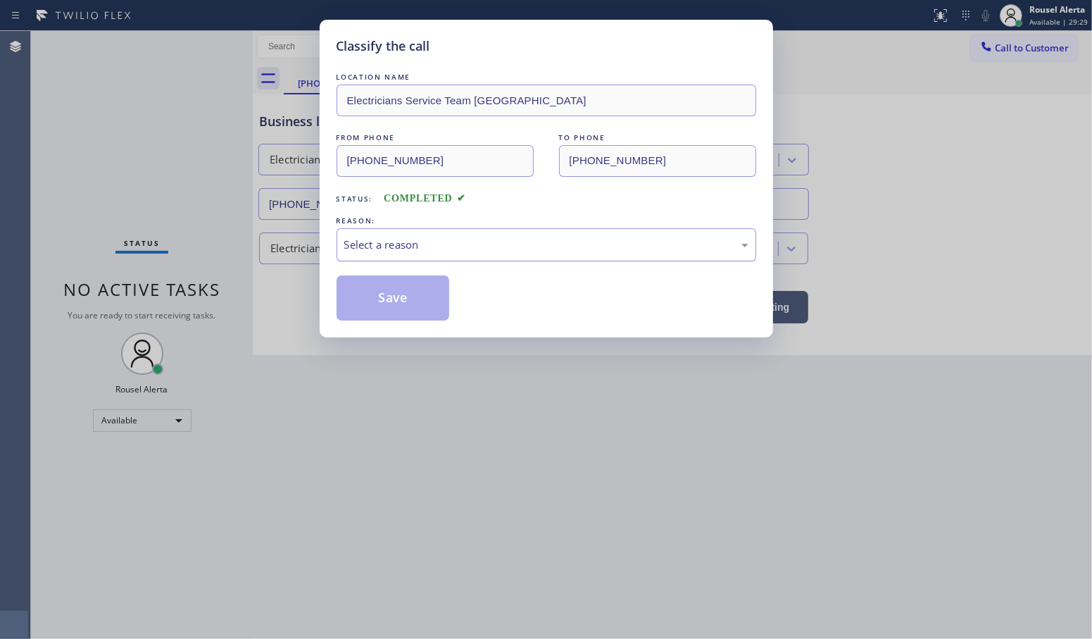
click at [415, 251] on div "Select a reason" at bounding box center [546, 245] width 404 height 16
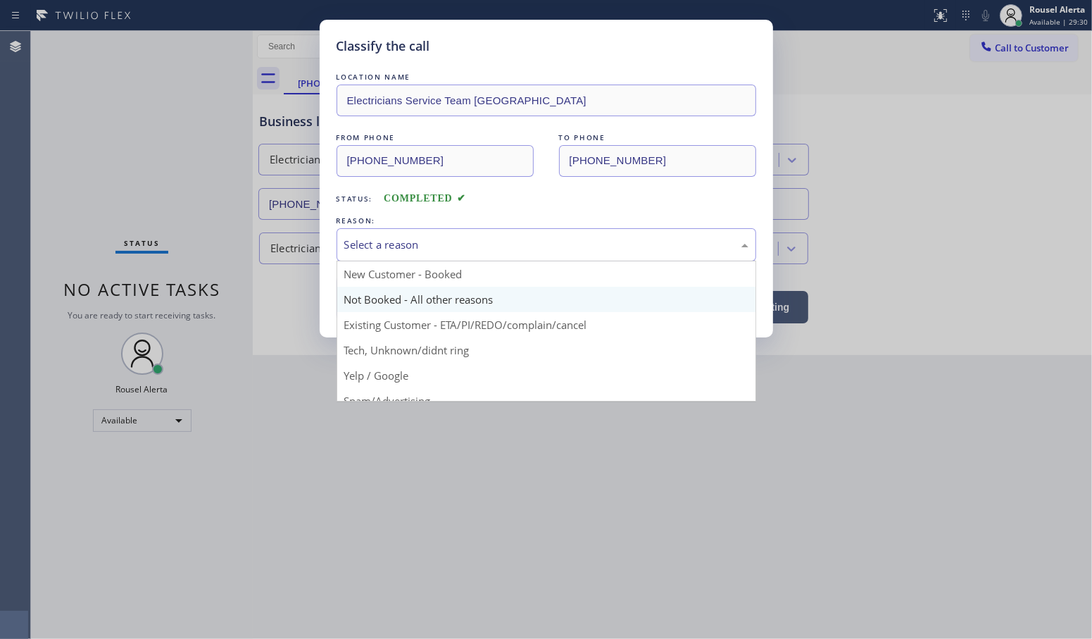
scroll to position [88, 0]
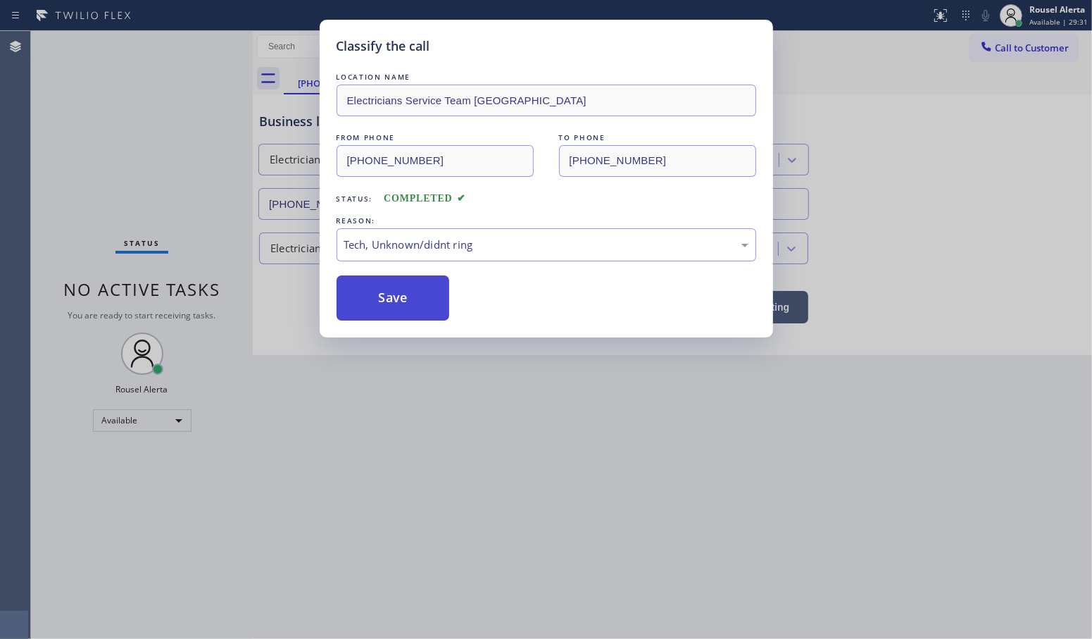
click at [380, 292] on button "Save" at bounding box center [393, 297] width 113 height 45
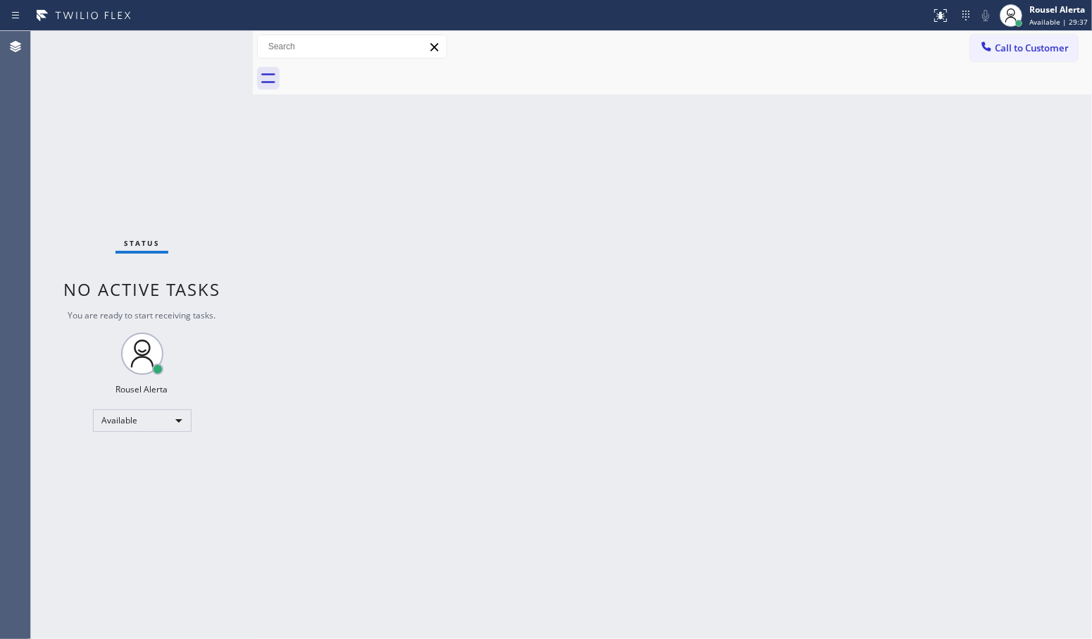
click at [150, 46] on div "Status No active tasks You are ready to start receiving tasks. Rousel Alerta Av…" at bounding box center [142, 335] width 222 height 608
click at [386, 318] on div "Back to Dashboard Change Sender ID Customers Technicians Select a contact Outbo…" at bounding box center [672, 335] width 839 height 608
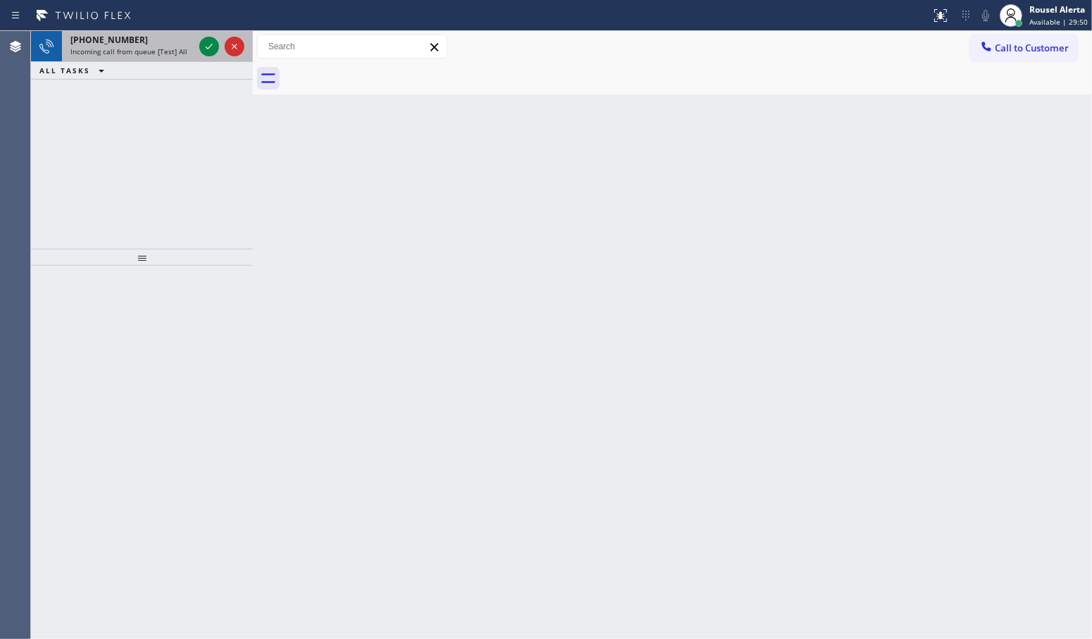
click at [177, 46] on span "Incoming call from queue [Test] All" at bounding box center [128, 51] width 117 height 10
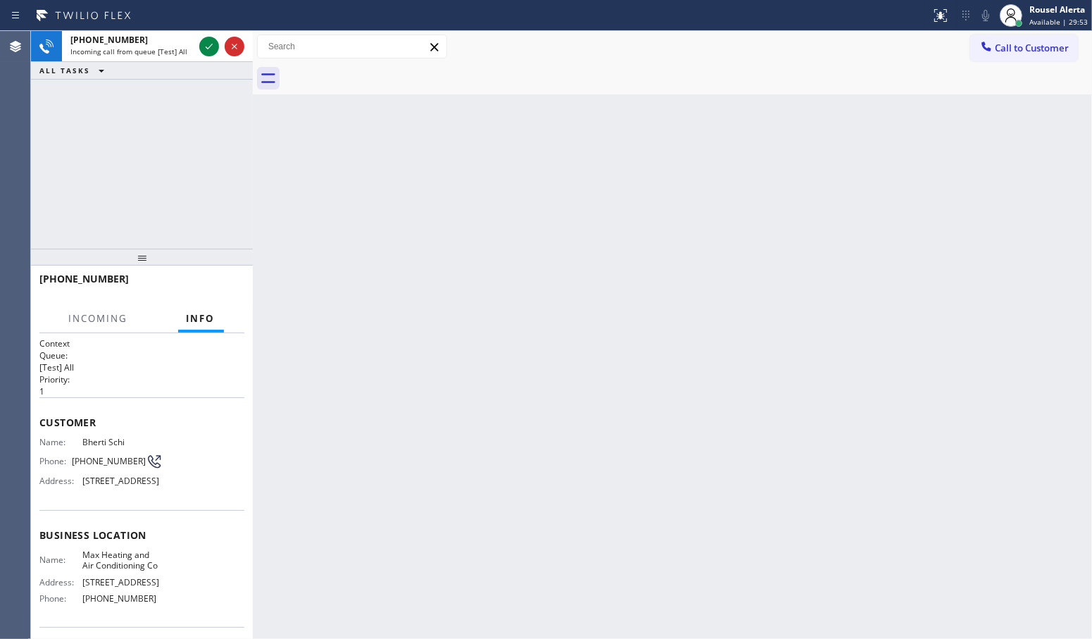
click at [525, 432] on div "Back to Dashboard Change Sender ID Customers Technicians Select a contact Outbo…" at bounding box center [672, 335] width 839 height 608
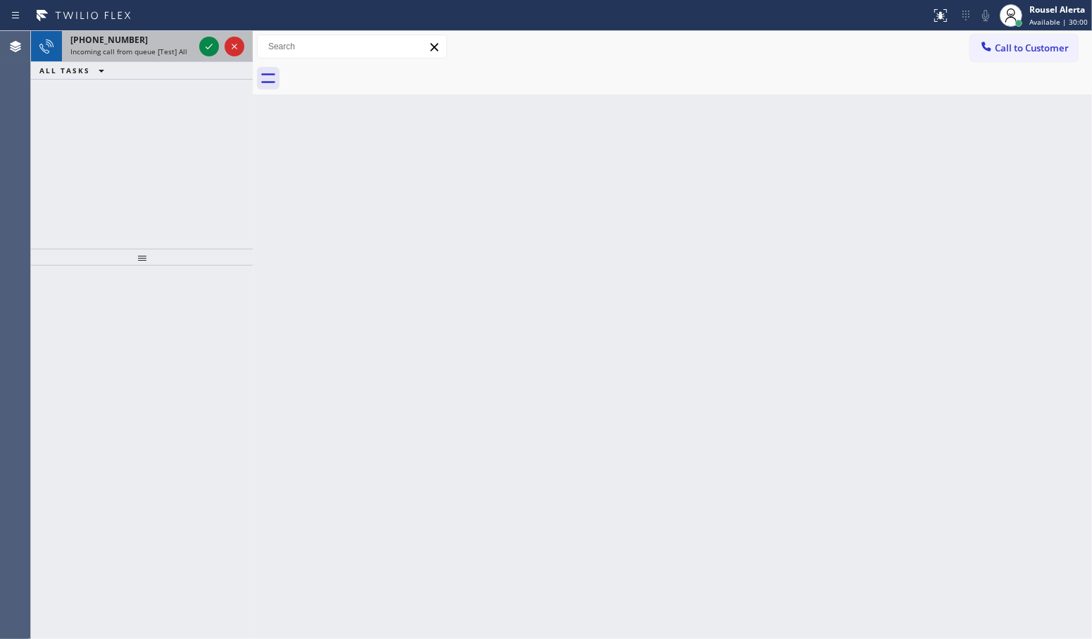
click at [156, 46] on span "Incoming call from queue [Test] All" at bounding box center [128, 51] width 117 height 10
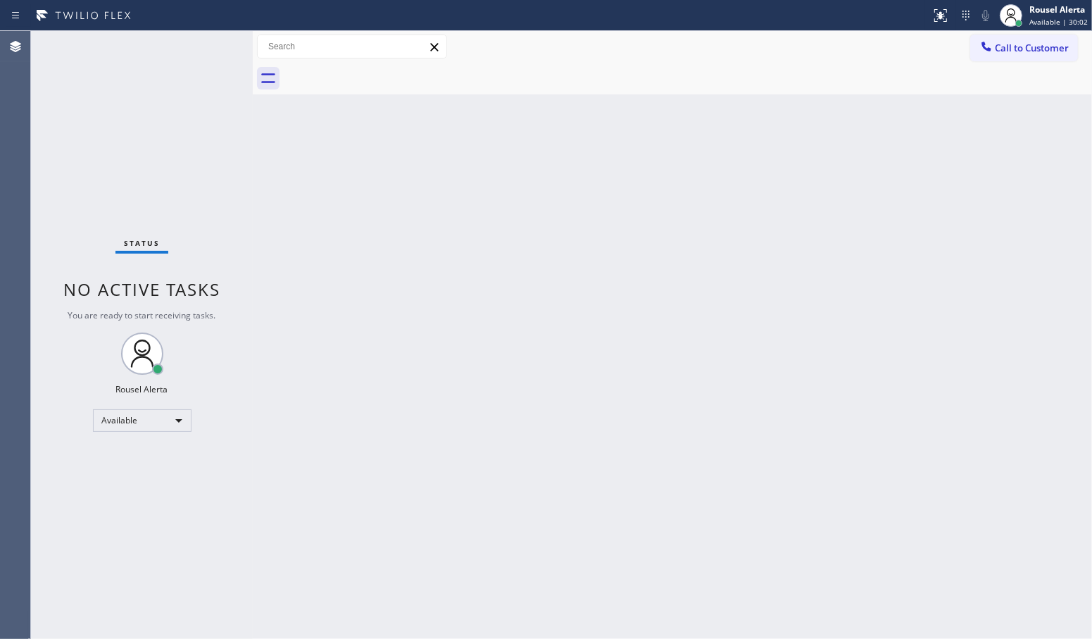
click at [156, 46] on div "Status No active tasks You are ready to start receiving tasks. Rousel Alerta Av…" at bounding box center [142, 335] width 222 height 608
click at [469, 392] on div "Back to Dashboard Change Sender ID Customers Technicians Select a contact Outbo…" at bounding box center [672, 335] width 839 height 608
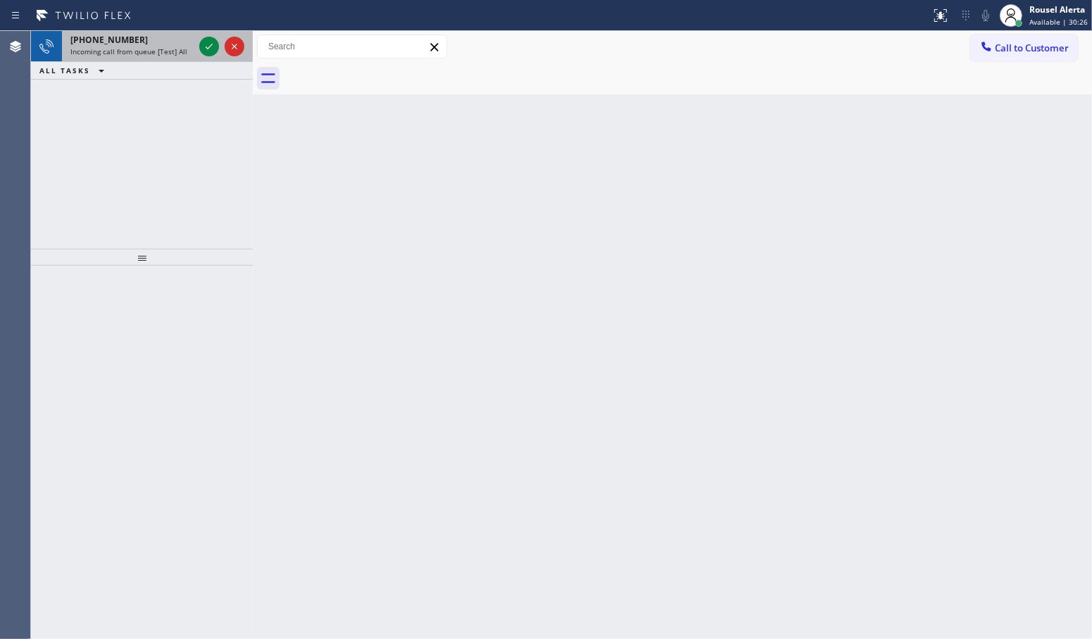
click at [167, 49] on span "Incoming call from queue [Test] All" at bounding box center [128, 51] width 117 height 10
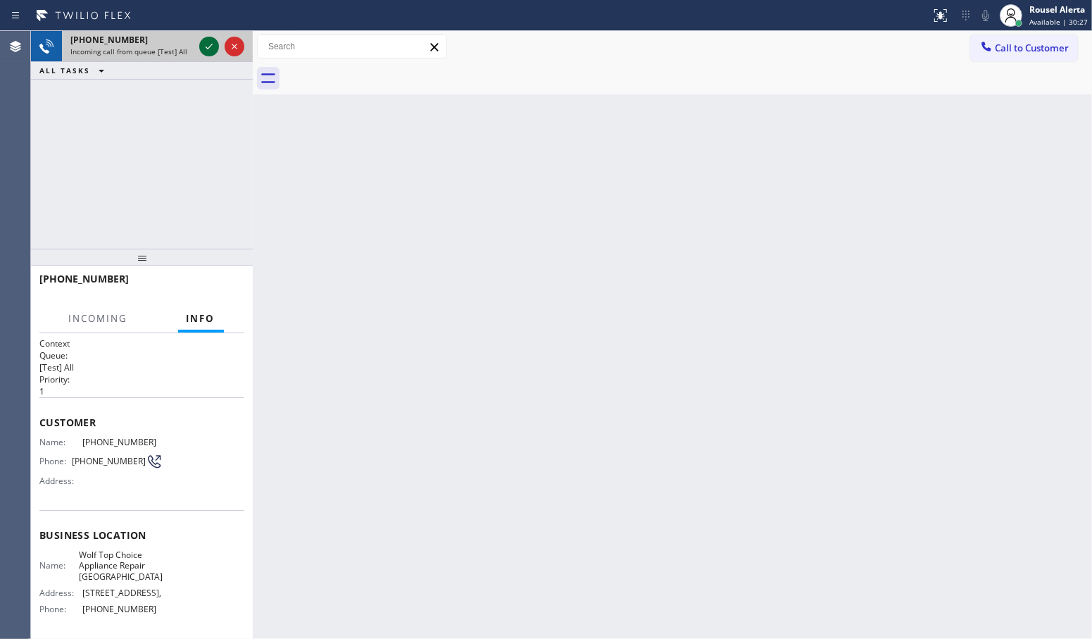
click at [206, 51] on icon at bounding box center [209, 46] width 17 height 17
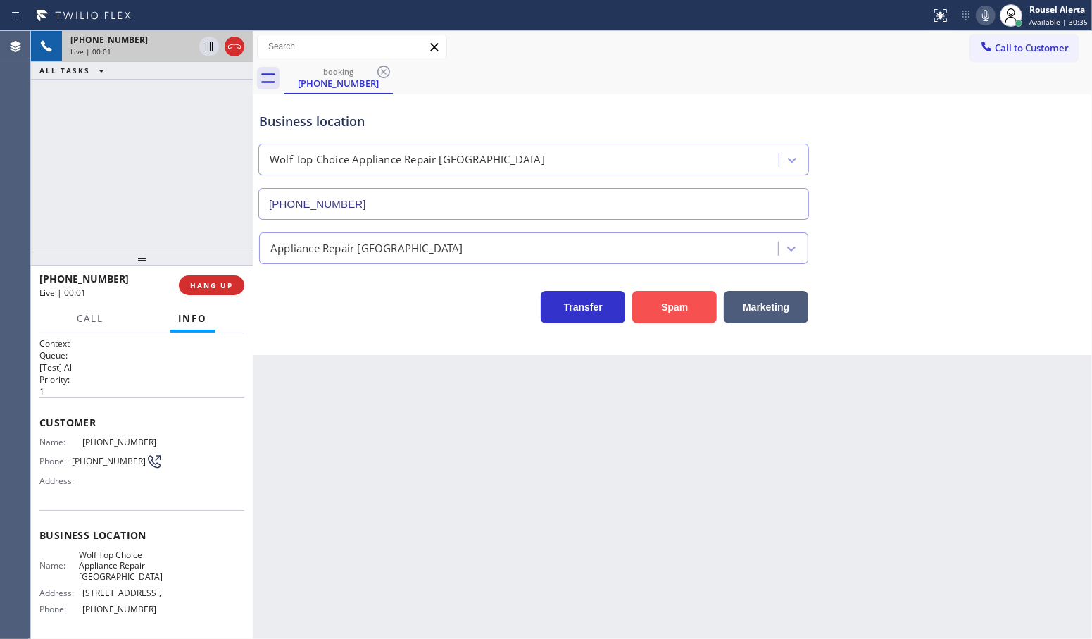
type input "(510) 851-8449"
click at [654, 319] on button "Spam" at bounding box center [674, 307] width 85 height 32
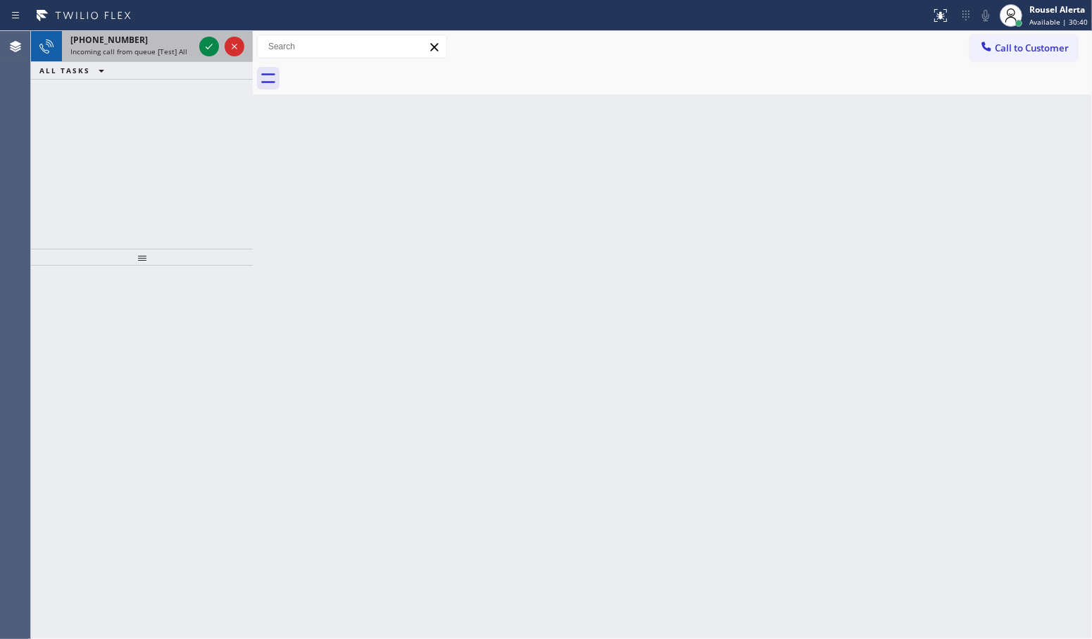
click at [143, 49] on span "Incoming call from queue [Test] All" at bounding box center [128, 51] width 117 height 10
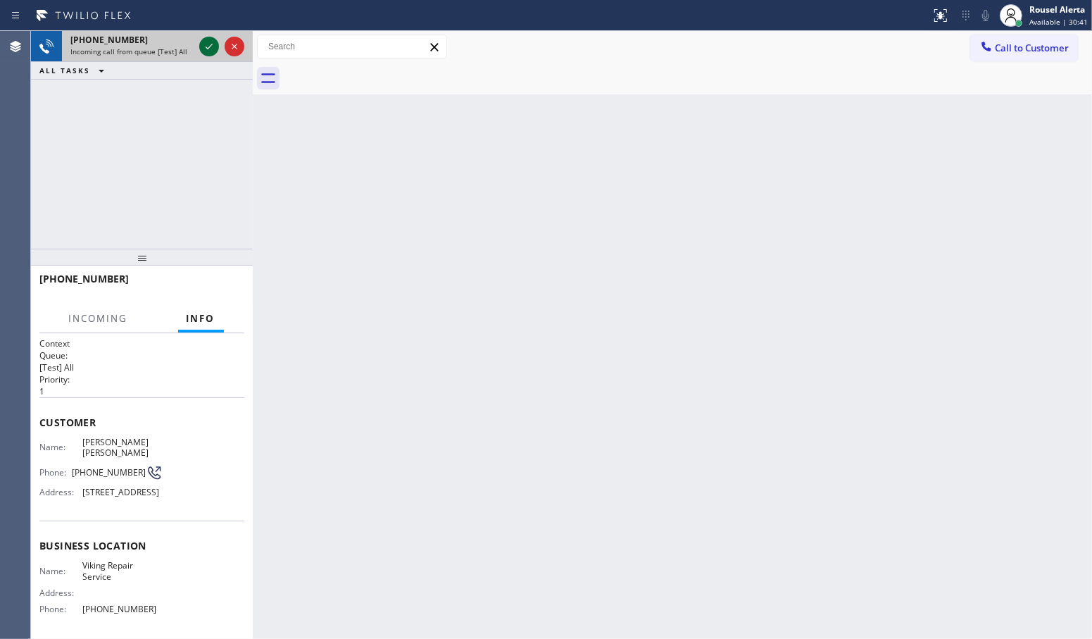
click at [206, 50] on icon at bounding box center [209, 46] width 17 height 17
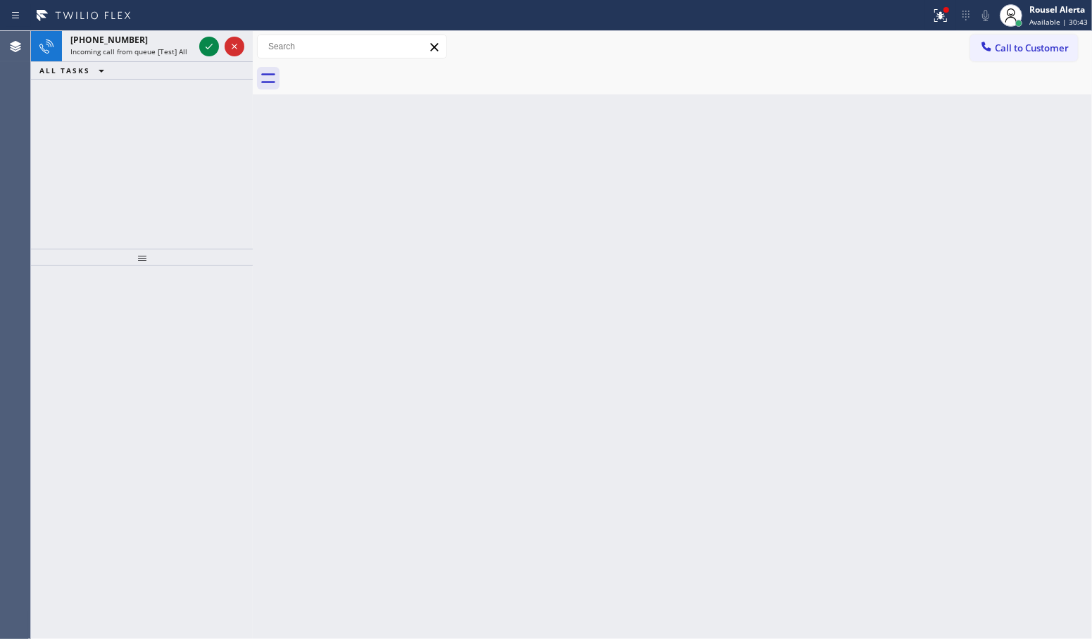
click at [356, 356] on div "Back to Dashboard Change Sender ID Customers Technicians Select a contact Outbo…" at bounding box center [672, 335] width 839 height 608
click at [171, 62] on div "ALL TASKS ALL TASKS ACTIVE TASKS TASKS IN WRAP UP" at bounding box center [142, 71] width 222 height 18
click at [171, 49] on span "Incoming call from queue [Test] All" at bounding box center [128, 51] width 117 height 10
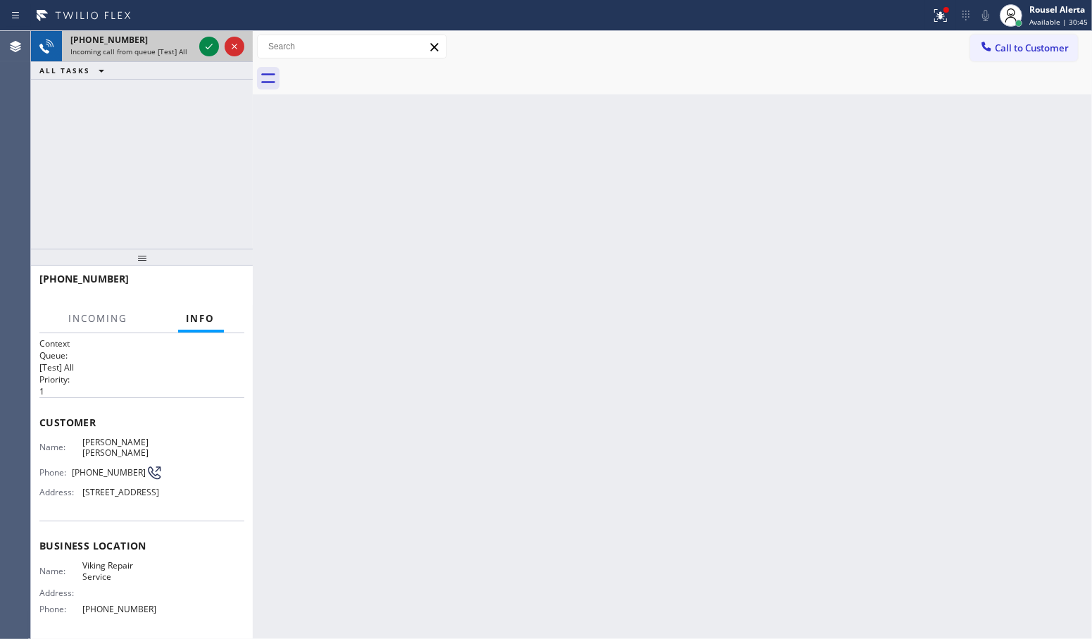
click at [171, 49] on span "Incoming call from queue [Test] All" at bounding box center [128, 51] width 117 height 10
click at [203, 51] on icon at bounding box center [209, 46] width 17 height 17
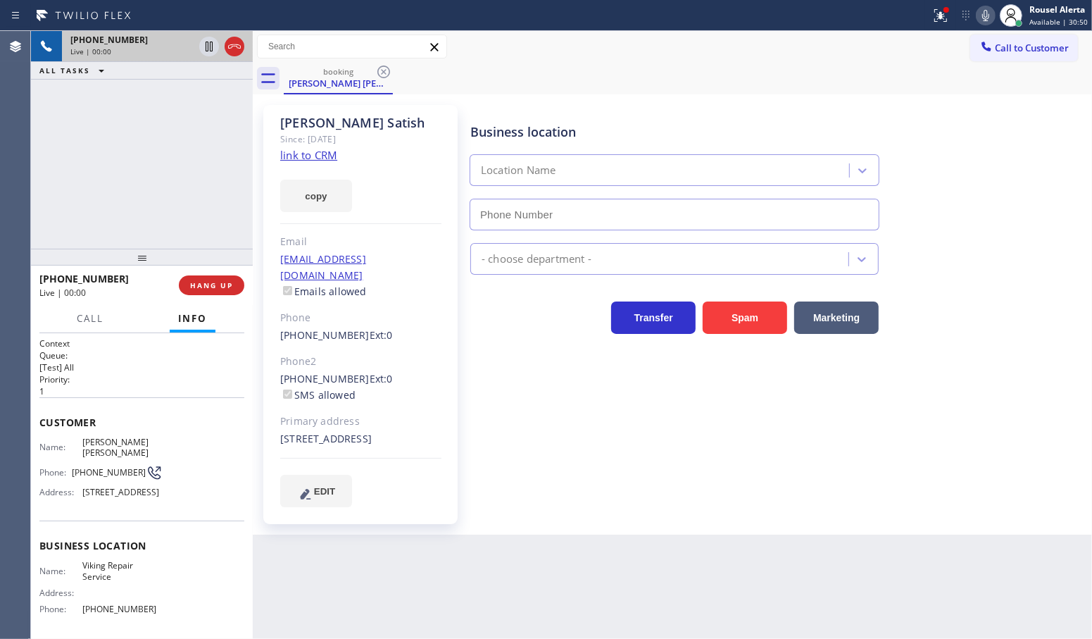
type input "[PHONE_NUMBER]"
click at [311, 149] on link "link to CRM" at bounding box center [308, 155] width 57 height 14
click at [201, 51] on icon at bounding box center [209, 46] width 17 height 17
type input "[PHONE_NUMBER]"
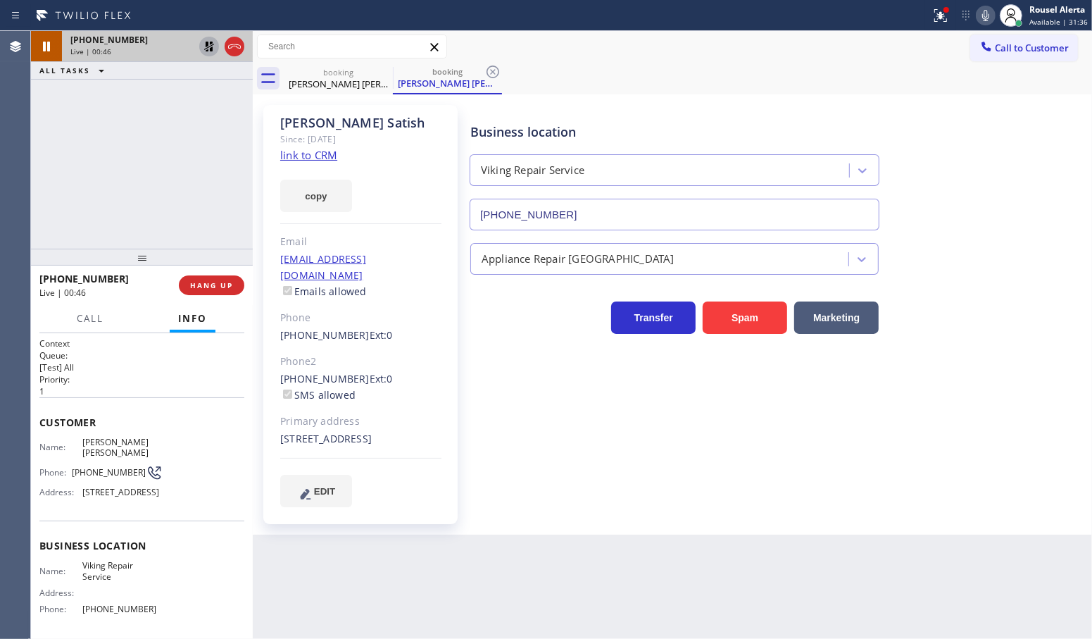
click at [994, 14] on icon at bounding box center [985, 15] width 17 height 17
click at [191, 123] on div "+18475021793 Live | 00:55 ALL TASKS ALL TASKS ACTIVE TASKS TASKS IN WRAP UP" at bounding box center [142, 140] width 222 height 218
click at [206, 93] on icon at bounding box center [209, 95] width 17 height 17
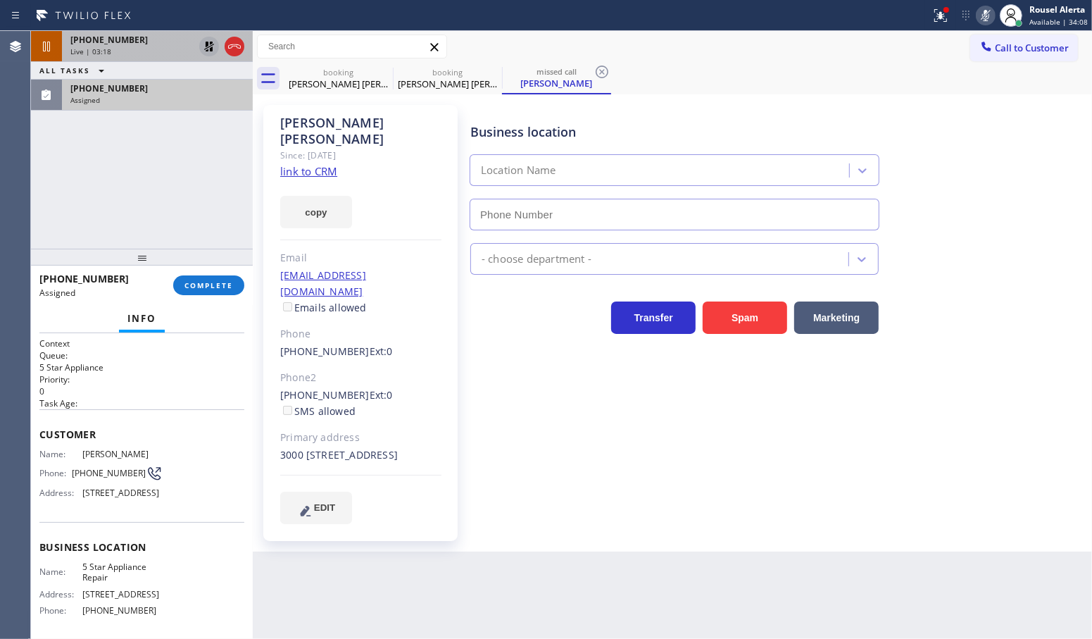
type input "[PHONE_NUMBER]"
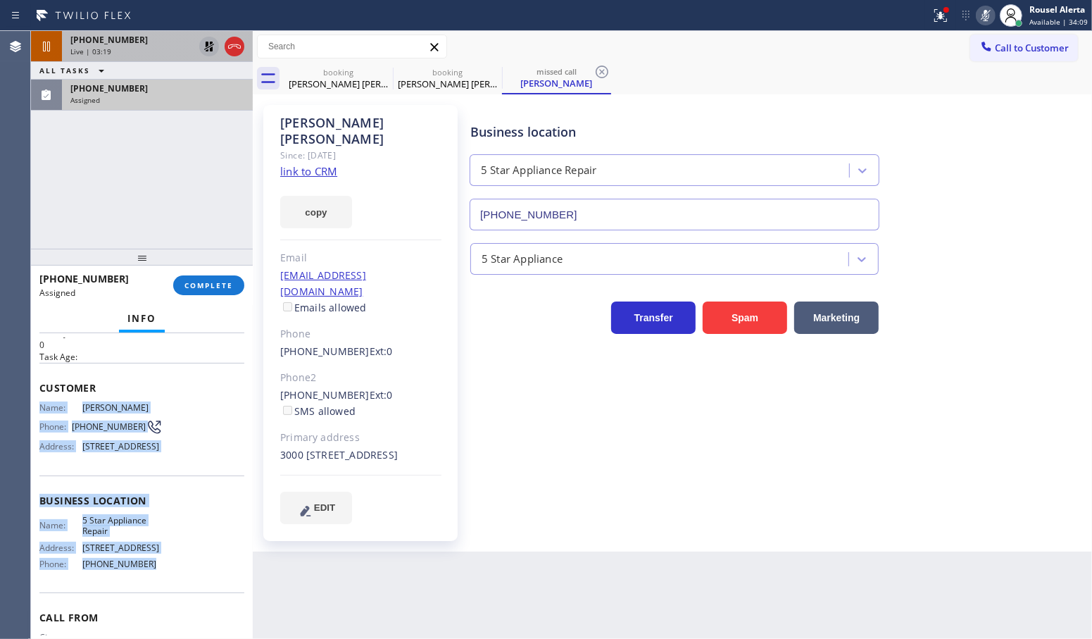
scroll to position [88, 0]
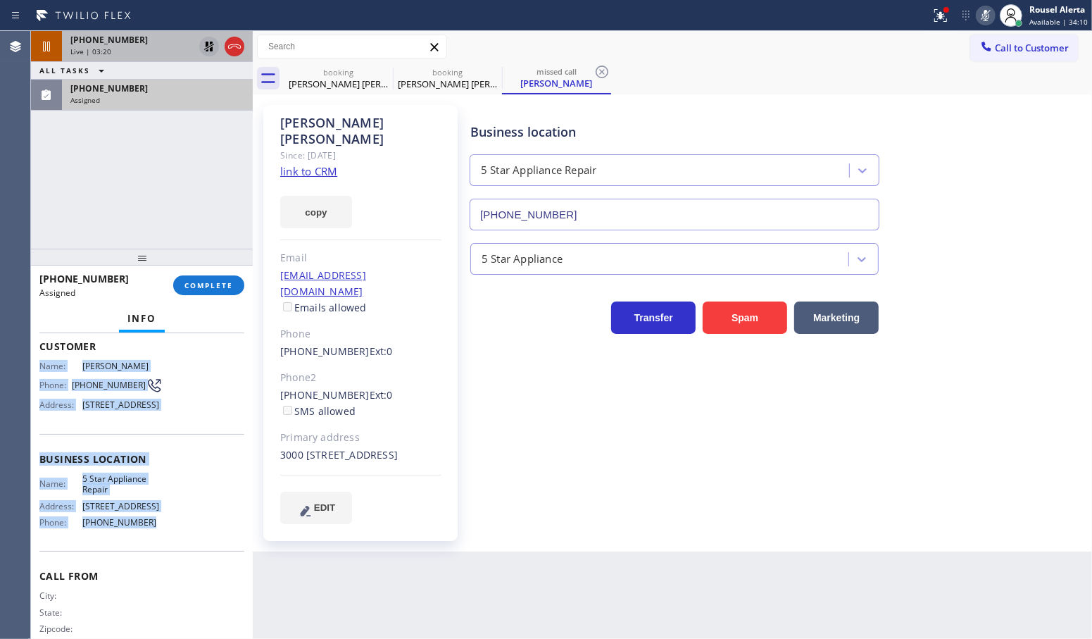
drag, startPoint x: 40, startPoint y: 447, endPoint x: 162, endPoint y: 546, distance: 157.2
click at [162, 546] on div "Context Queue: 5 Star Appliance Priority: 0 Task Age: Customer Name: Igor Kravc…" at bounding box center [141, 453] width 205 height 408
copy div "Name: Igor Kravchenko Phone: (602) 909-8791 Address: 4739 N Scottsdale Rd, Scot…"
drag, startPoint x: 215, startPoint y: 82, endPoint x: 173, endPoint y: 238, distance: 161.9
click at [213, 82] on div "(602) 909-8791" at bounding box center [157, 88] width 174 height 12
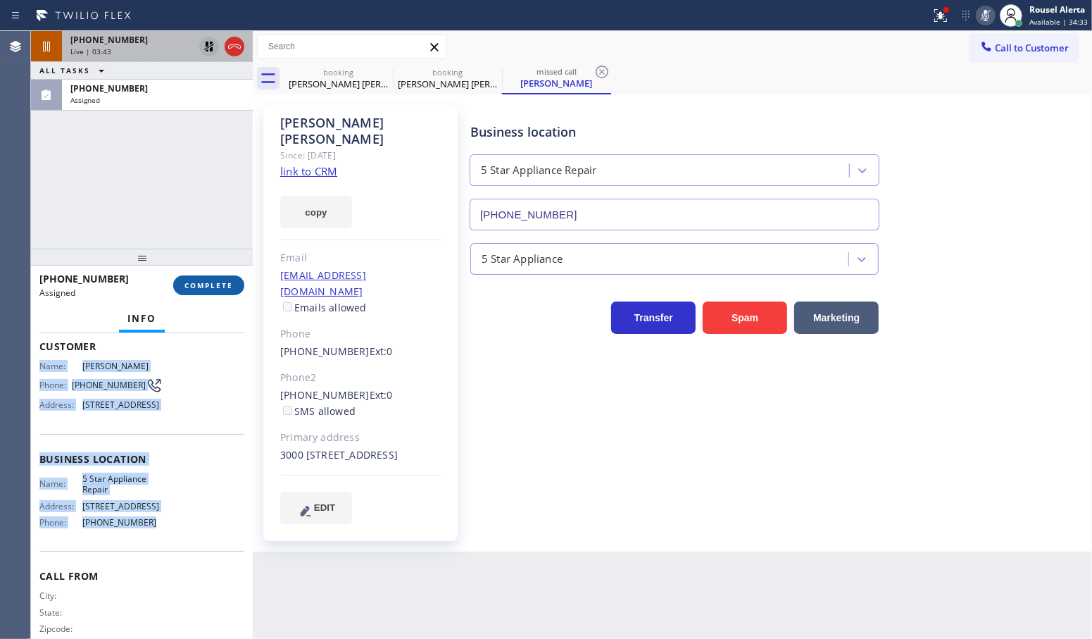
click at [202, 276] on button "COMPLETE" at bounding box center [208, 285] width 71 height 20
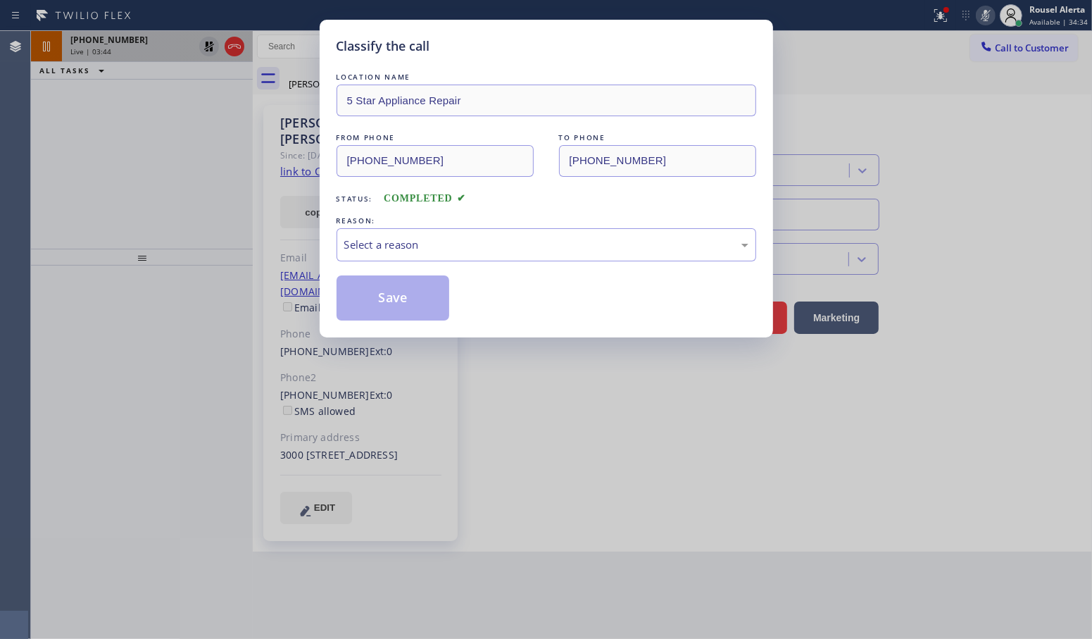
type input "[PHONE_NUMBER]"
click at [494, 244] on div "Select a reason" at bounding box center [546, 245] width 404 height 16
click at [417, 296] on button "Save" at bounding box center [393, 297] width 113 height 45
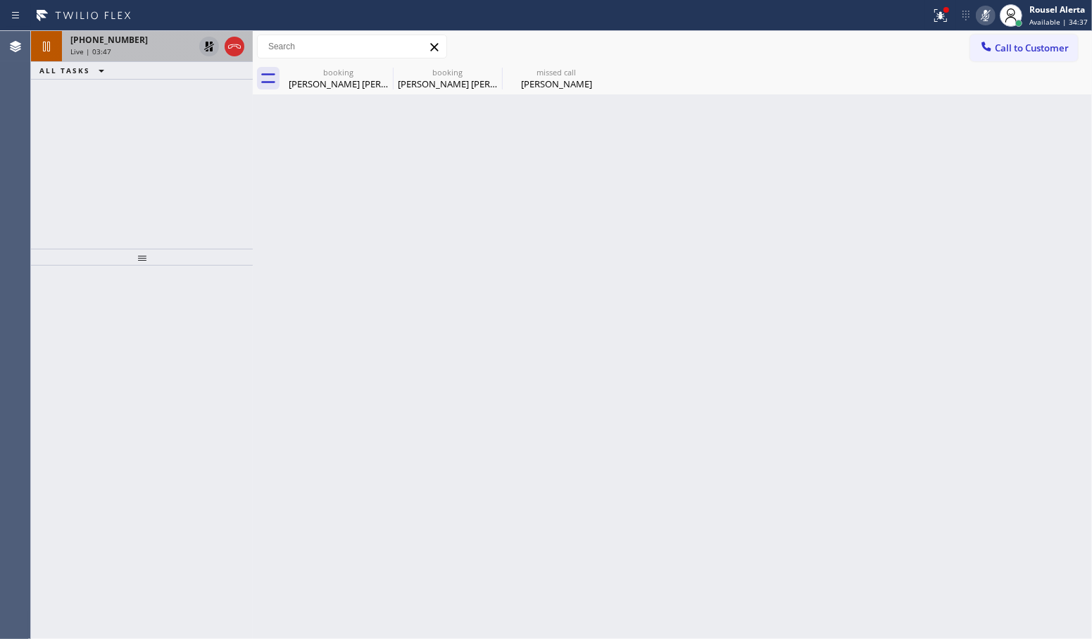
click at [109, 39] on span "+18475021793" at bounding box center [108, 40] width 77 height 12
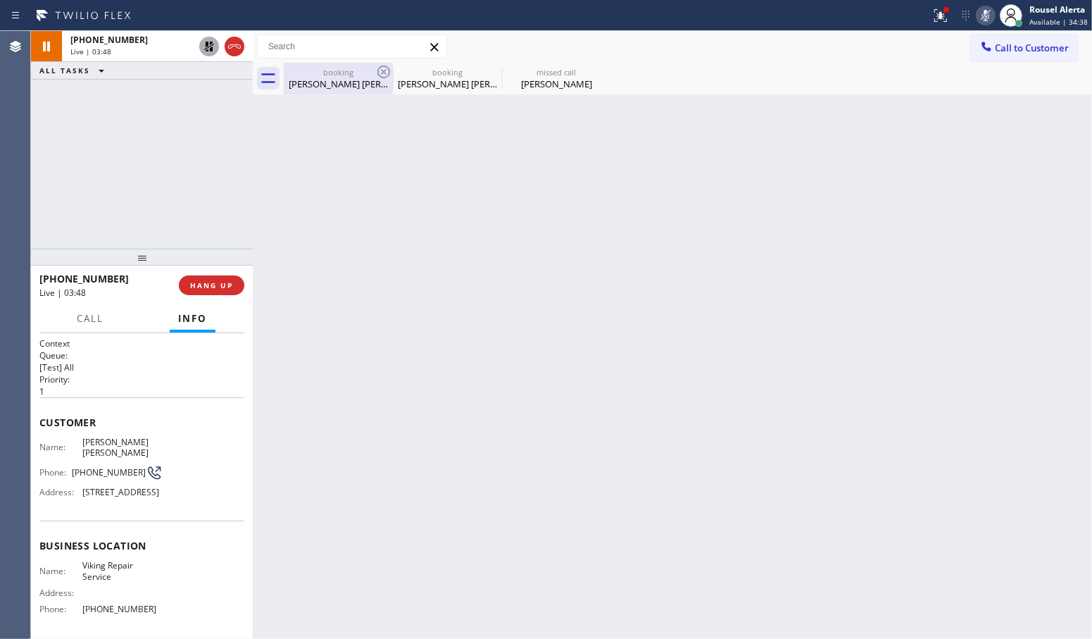
click at [347, 85] on div "Sue Satish" at bounding box center [338, 83] width 106 height 13
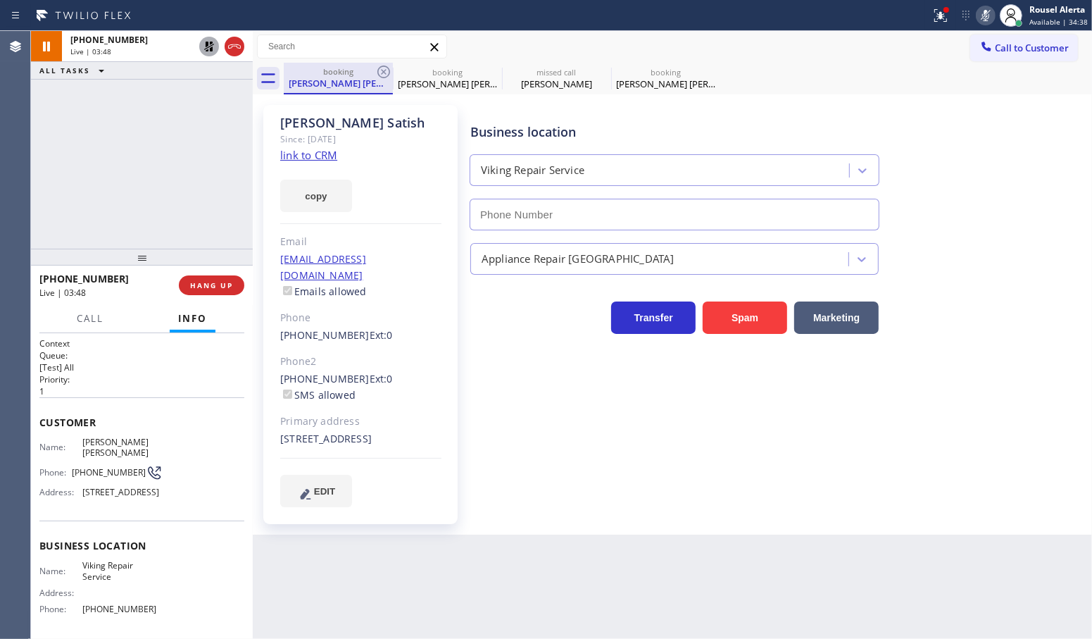
type input "[PHONE_NUMBER]"
click at [567, 597] on div "Back to Dashboard Change Sender ID Customers Technicians Select a contact Outbo…" at bounding box center [672, 335] width 839 height 608
click at [206, 53] on icon at bounding box center [209, 46] width 17 height 17
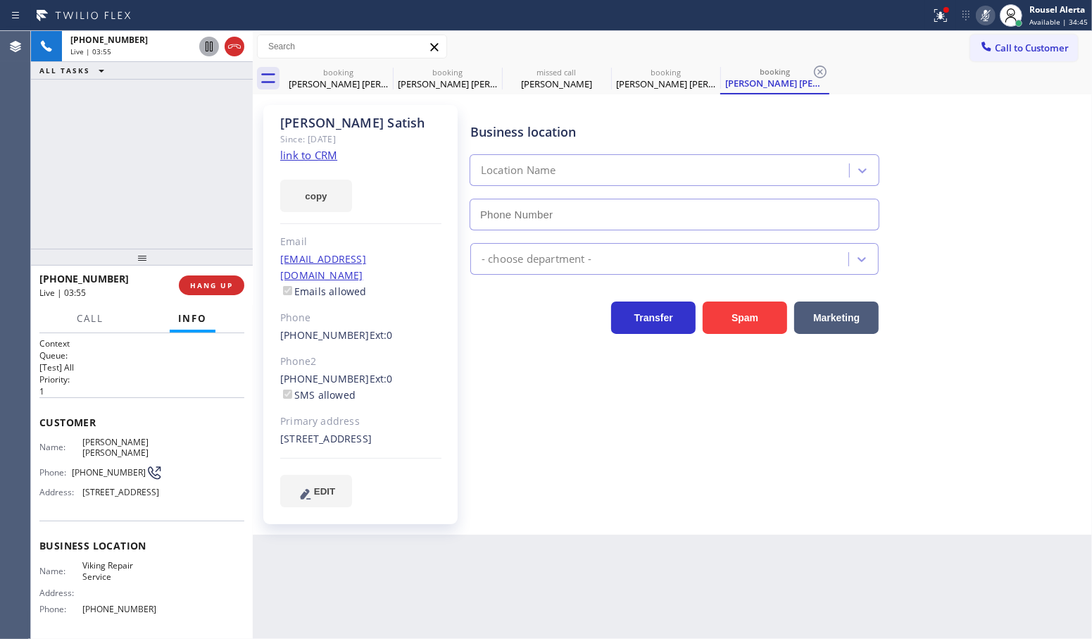
type input "[PHONE_NUMBER]"
click at [980, 16] on icon at bounding box center [985, 15] width 17 height 17
click at [187, 143] on div "+18475021793 Live | 04:30 ALL TASKS ALL TASKS ACTIVE TASKS TASKS IN WRAP UP" at bounding box center [142, 140] width 222 height 218
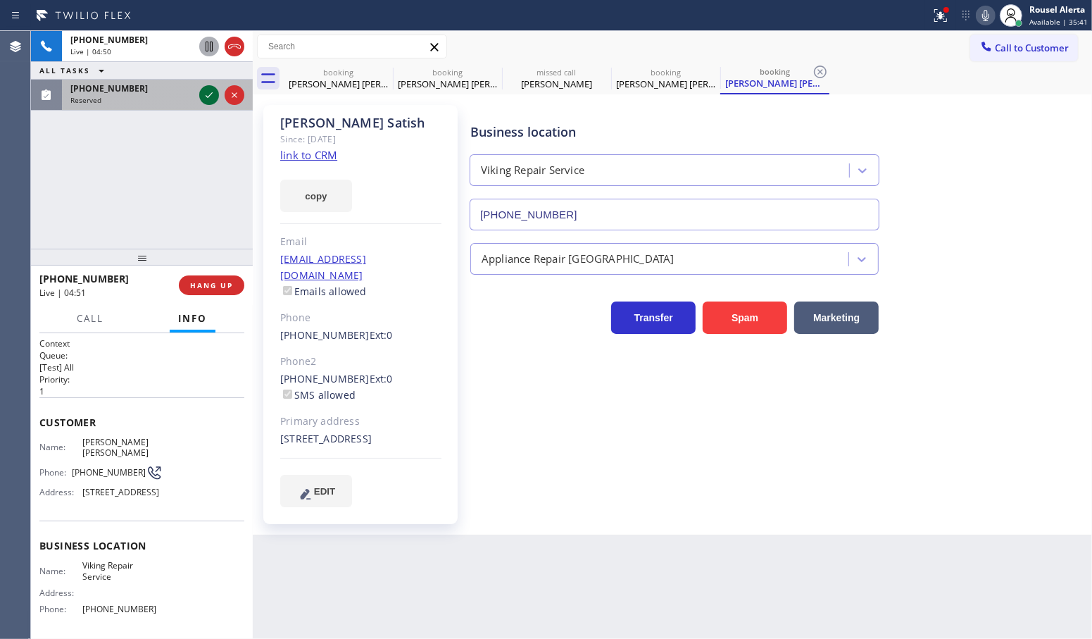
click at [146, 88] on div "(425) 476-7951" at bounding box center [131, 88] width 123 height 12
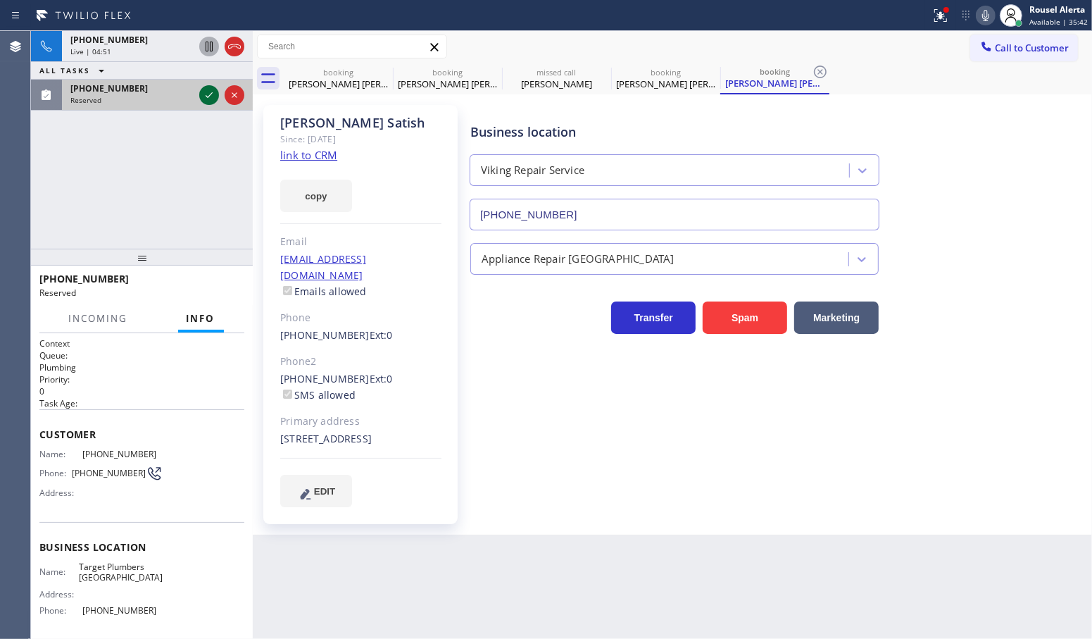
click at [212, 99] on icon at bounding box center [209, 95] width 17 height 17
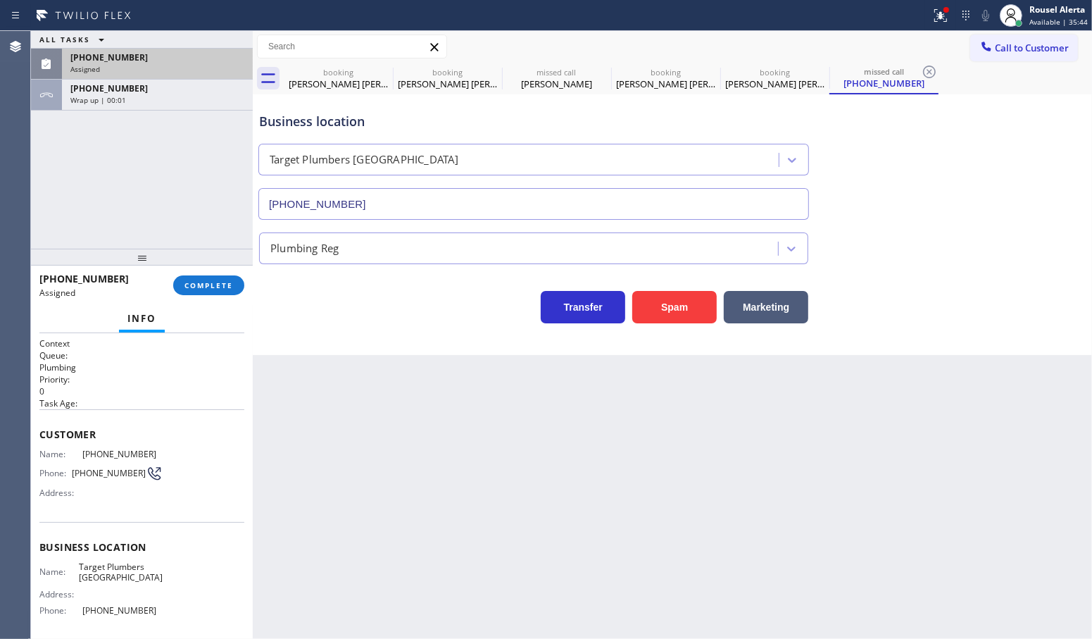
type input "(714) 559-3502"
click at [152, 154] on div "ALL TASKS ALL TASKS ACTIVE TASKS TASKS IN WRAP UP (425) 476-7951 Assigned +1847…" at bounding box center [142, 140] width 222 height 218
click at [139, 104] on div "+18475021793 Wrap up | 00:27" at bounding box center [154, 95] width 185 height 31
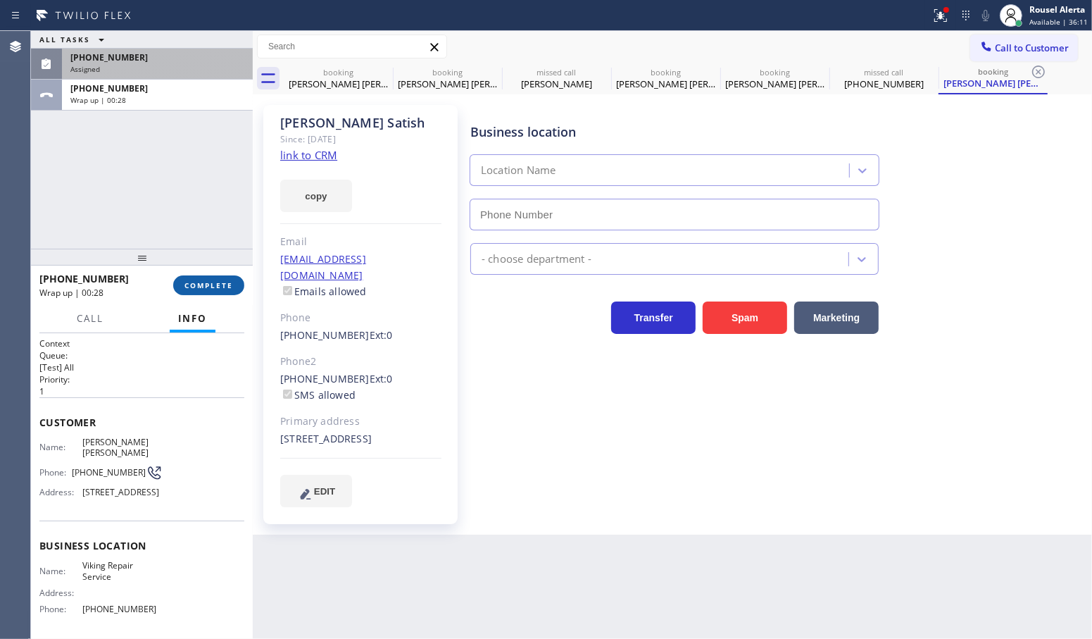
click at [197, 285] on span "COMPLETE" at bounding box center [209, 285] width 49 height 10
type input "[PHONE_NUMBER]"
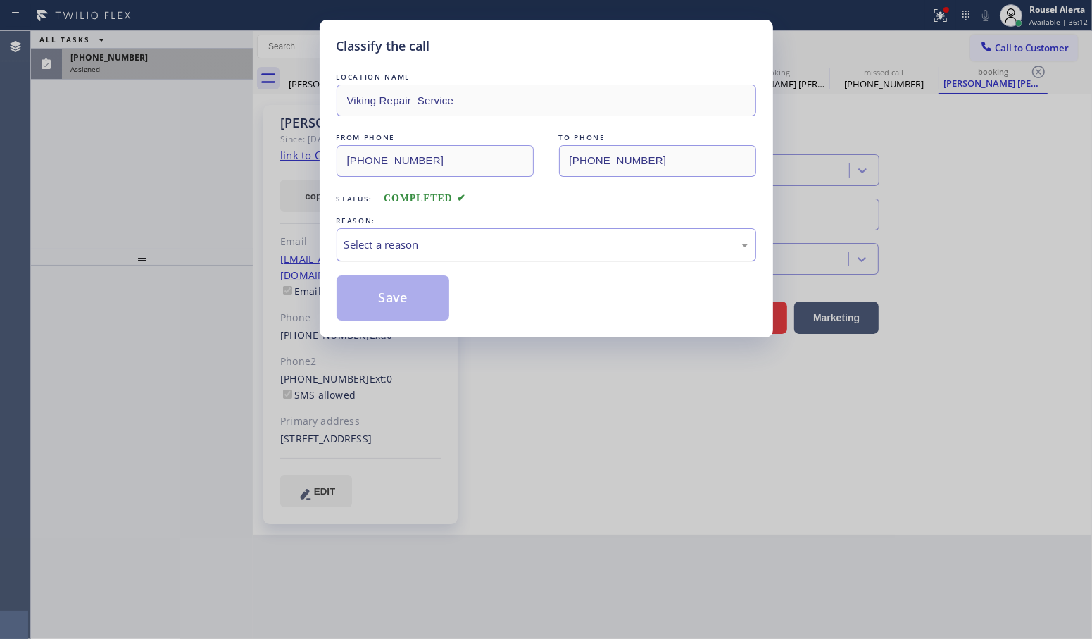
click at [571, 261] on div "Select a reason" at bounding box center [547, 244] width 420 height 33
click at [421, 301] on button "Save" at bounding box center [393, 297] width 113 height 45
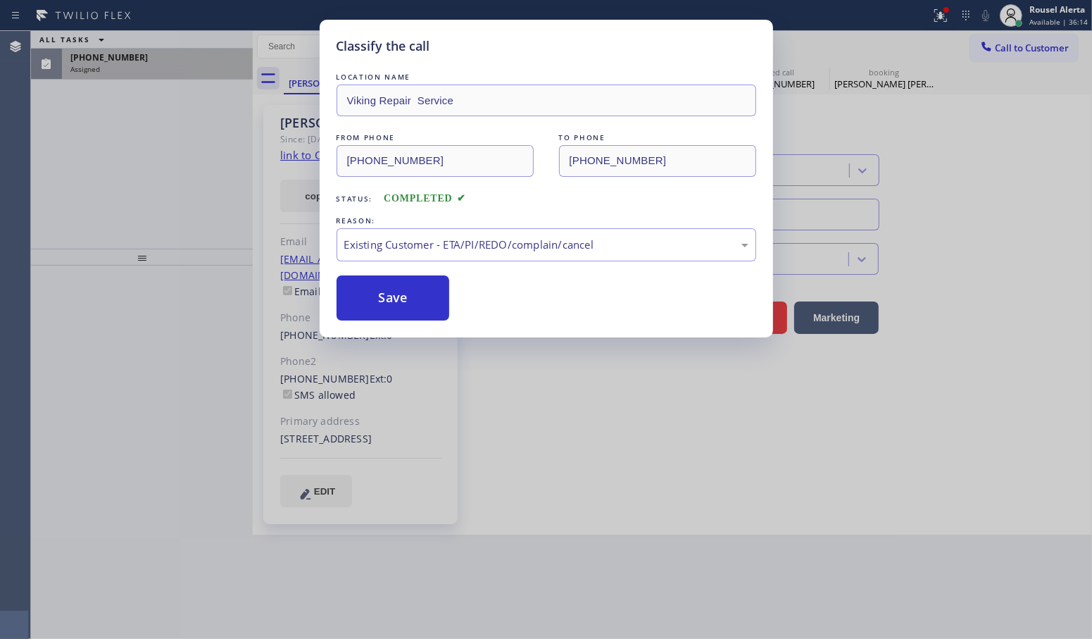
click at [189, 62] on div "Classify the call LOCATION NAME Viking Repair Service FROM PHONE (847) 502-1793…" at bounding box center [546, 319] width 1092 height 639
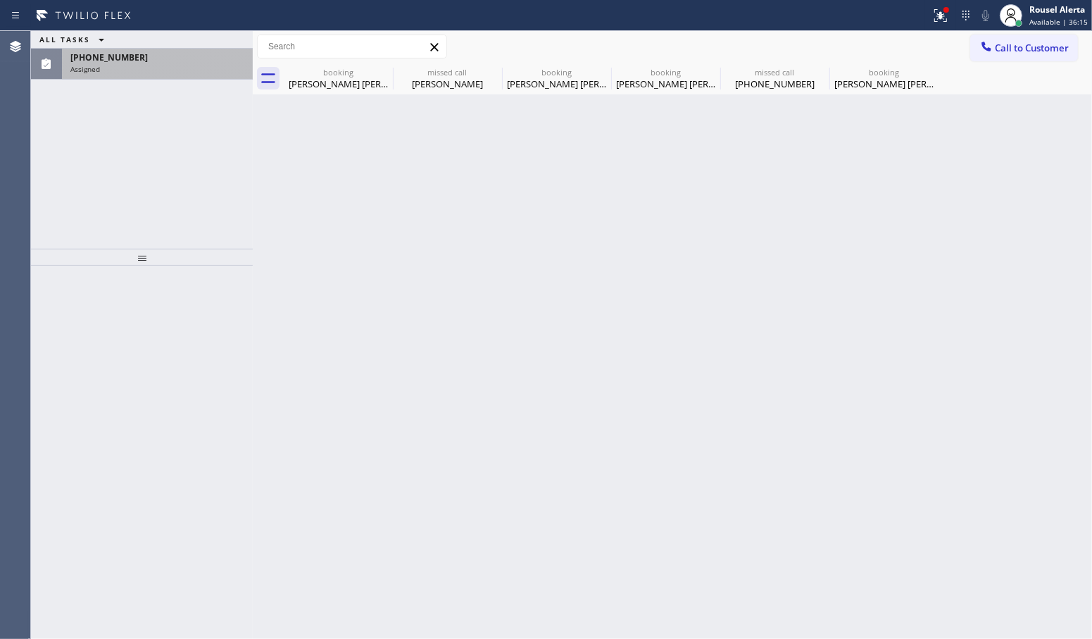
click at [189, 62] on div "(425) 476-7951" at bounding box center [157, 57] width 174 height 12
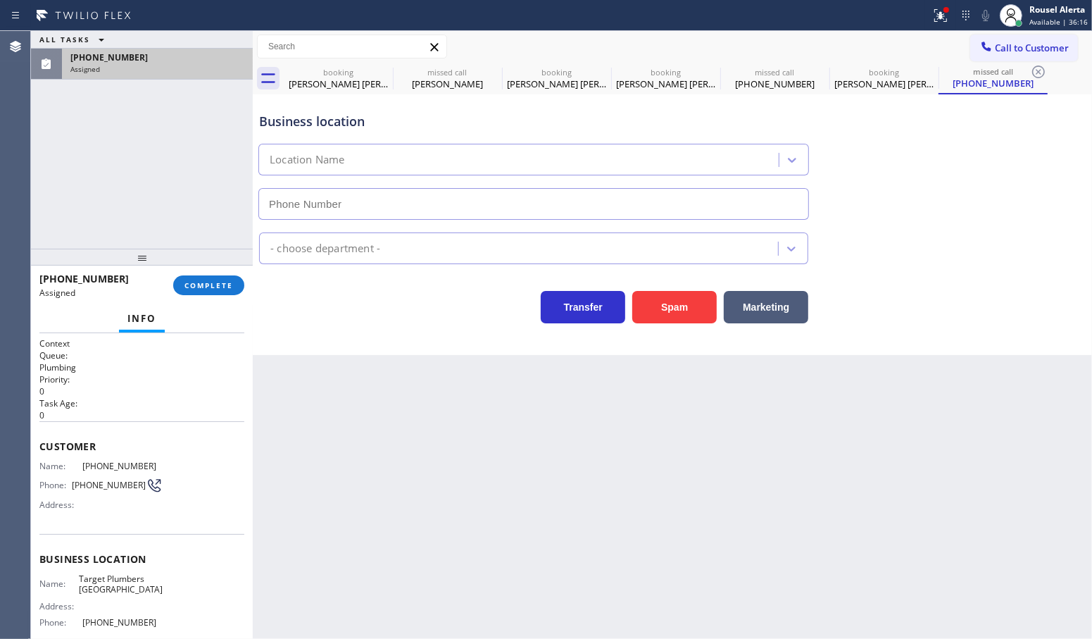
type input "(714) 559-3502"
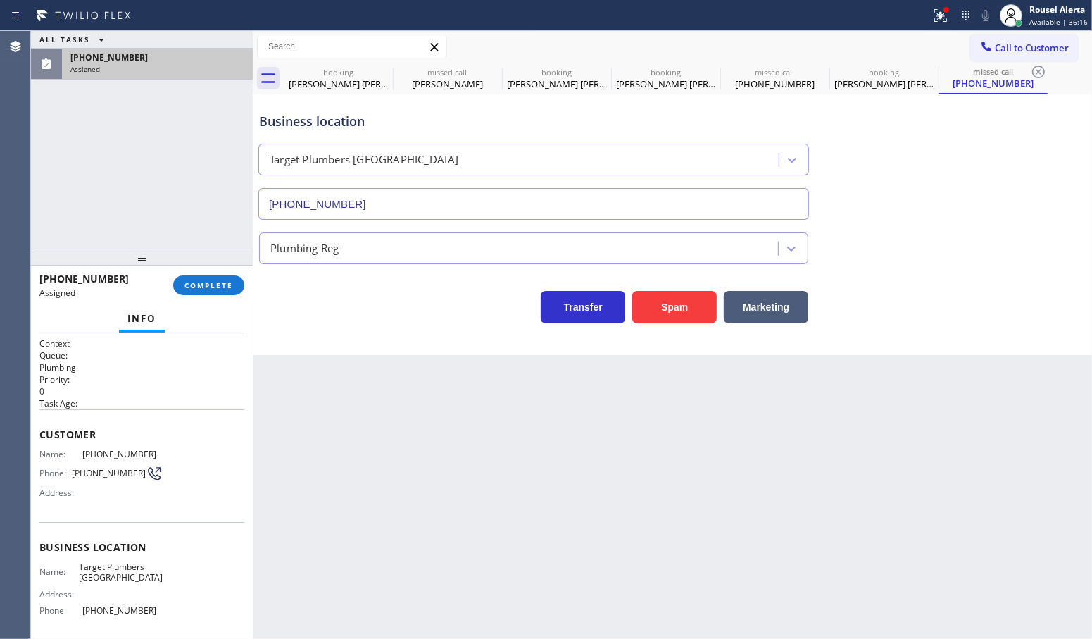
click at [35, 463] on div "Context Queue: Plumbing Priority: 0 Task Age: Customer Name: (425) 476-7951 Pho…" at bounding box center [142, 486] width 222 height 306
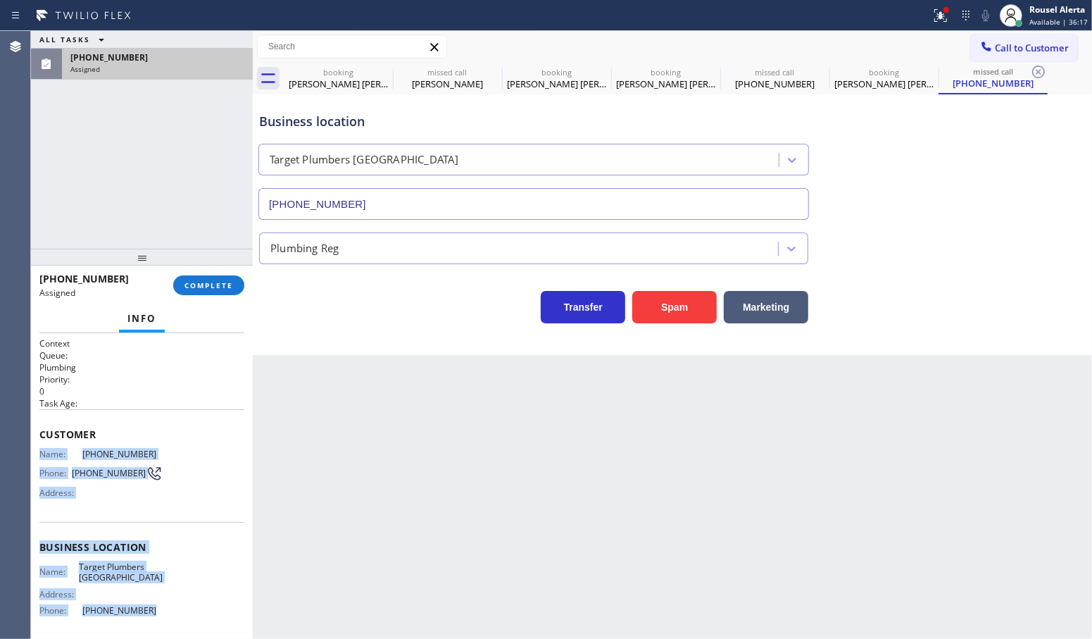
drag, startPoint x: 37, startPoint y: 452, endPoint x: 163, endPoint y: 613, distance: 204.3
click at [163, 613] on div "Context Queue: Plumbing Priority: 0 Task Age: Customer Name: (425) 476-7951 Pho…" at bounding box center [142, 486] width 222 height 306
copy div "Name: (425) 476-7951 Phone: (425) 476-7951 Address: Business location Name: Tar…"
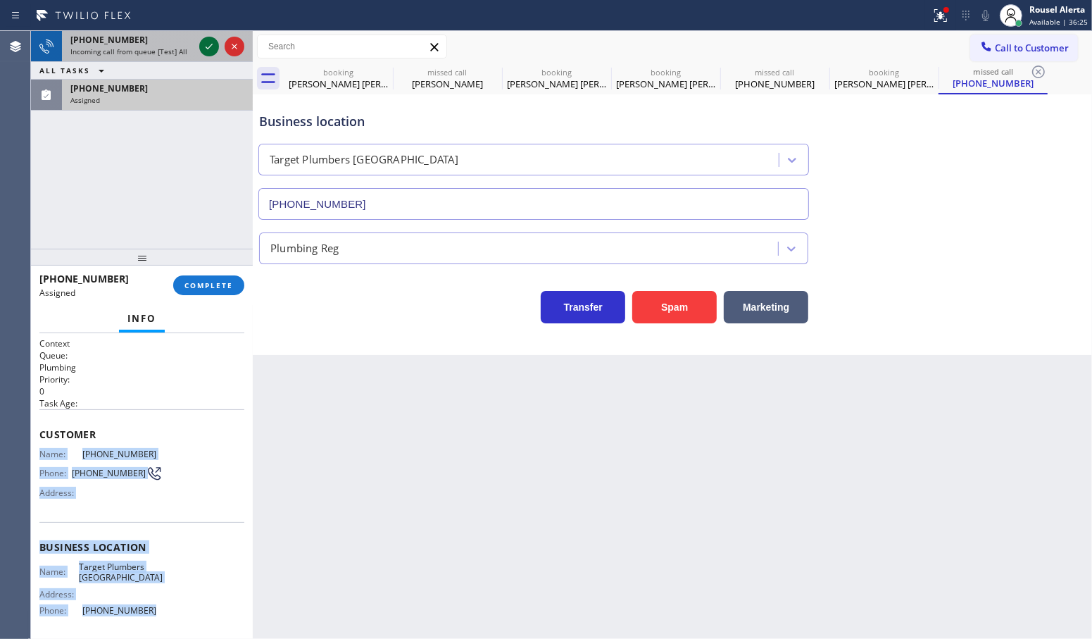
click at [199, 44] on div at bounding box center [209, 46] width 20 height 17
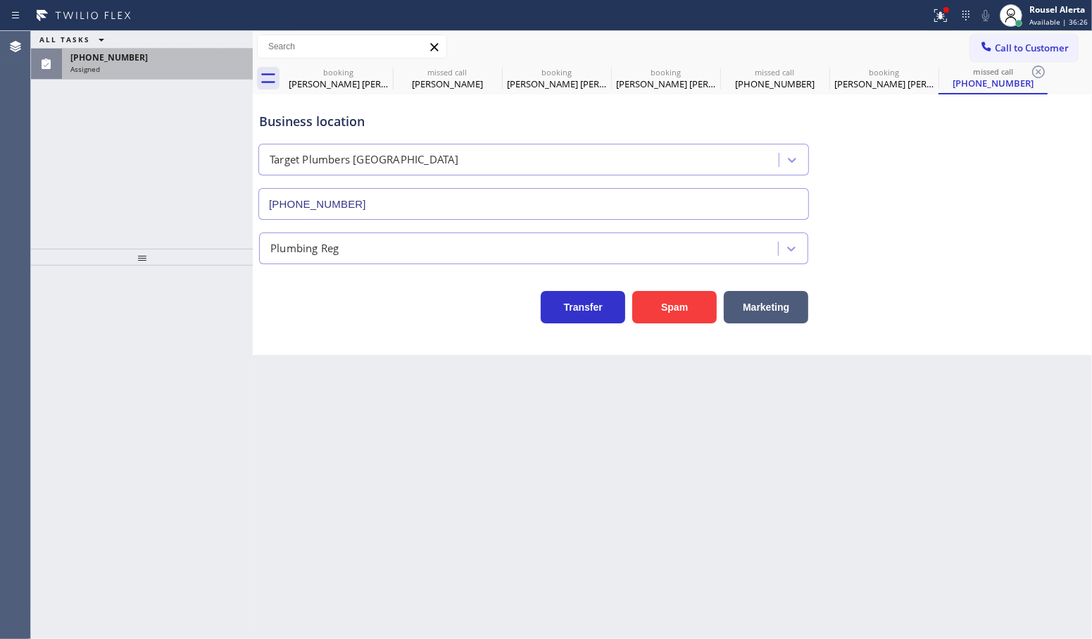
click at [197, 56] on div "(425) 476-7951" at bounding box center [157, 57] width 174 height 12
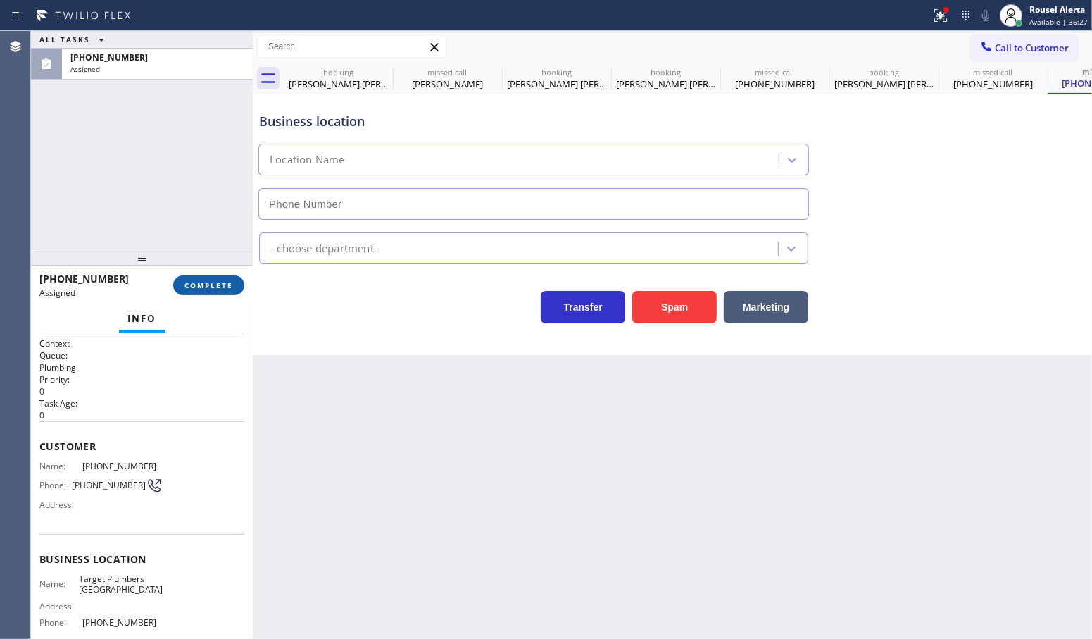
click at [189, 290] on button "COMPLETE" at bounding box center [208, 285] width 71 height 20
type input "(714) 559-3502"
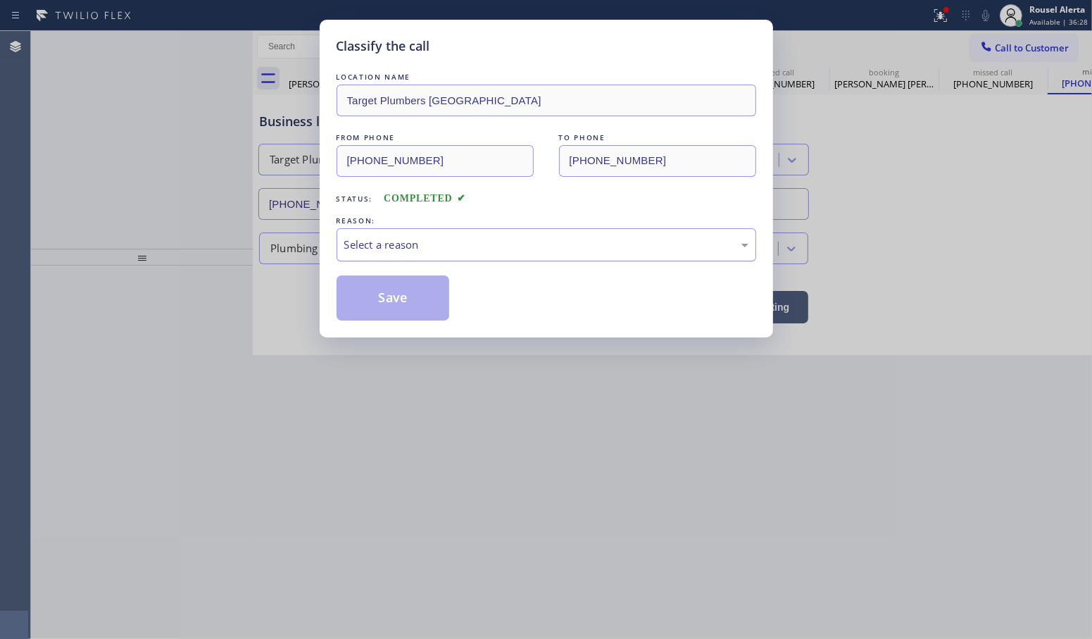
click at [427, 251] on div "Select a reason" at bounding box center [546, 245] width 404 height 16
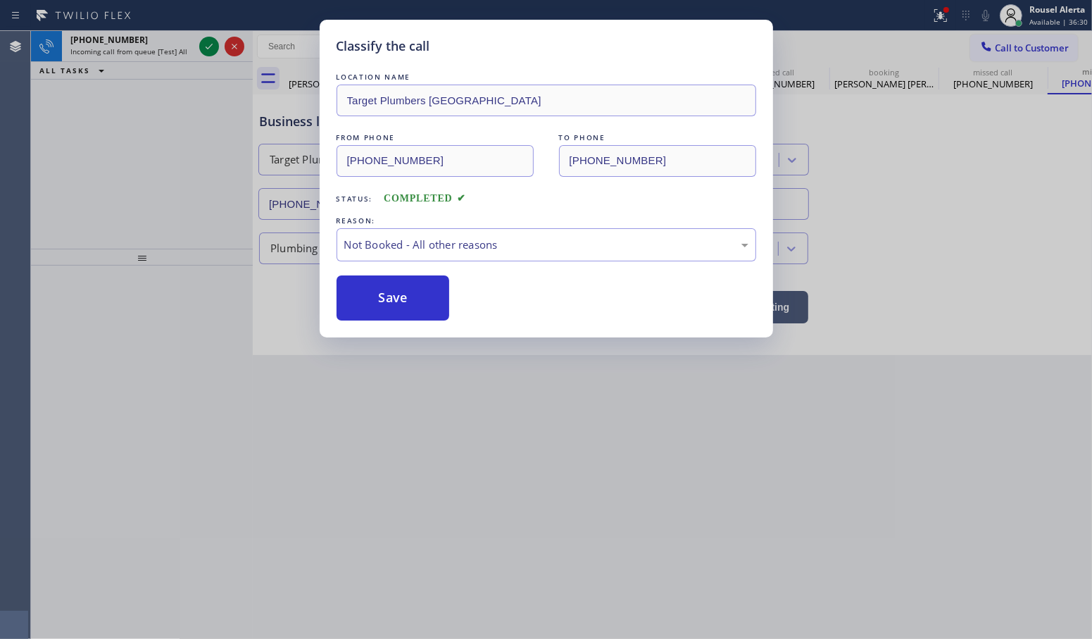
click at [413, 301] on button "Save" at bounding box center [393, 297] width 113 height 45
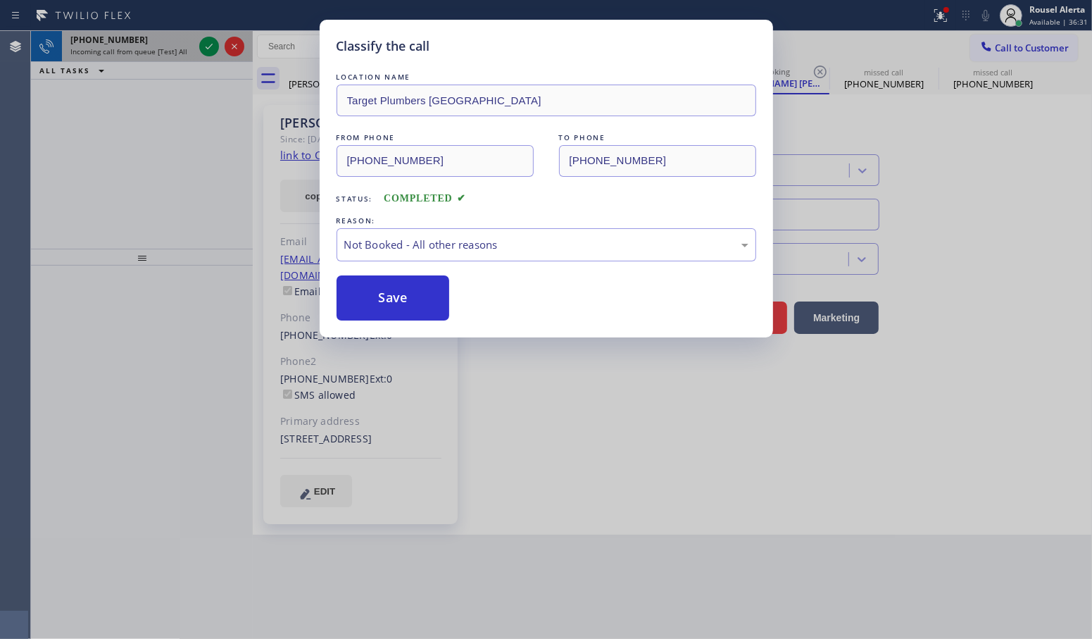
click at [142, 46] on div "Classify the call LOCATION NAME HVAC Service and Repair FROM PHONE (786) 885-91…" at bounding box center [561, 335] width 1061 height 608
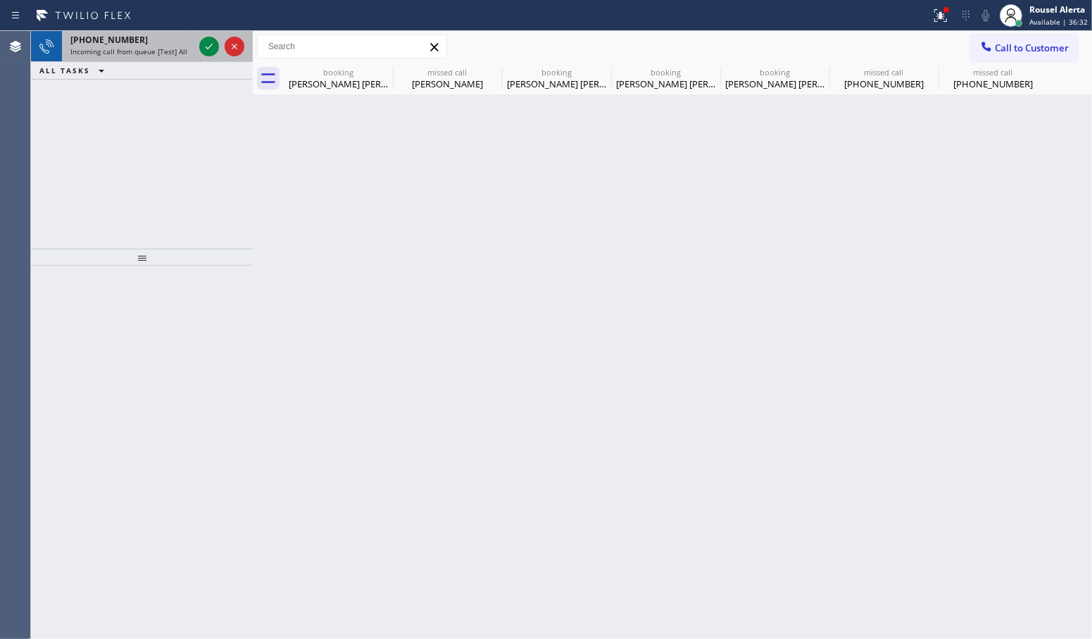
click at [144, 47] on span "Incoming call from queue [Test] All" at bounding box center [128, 51] width 117 height 10
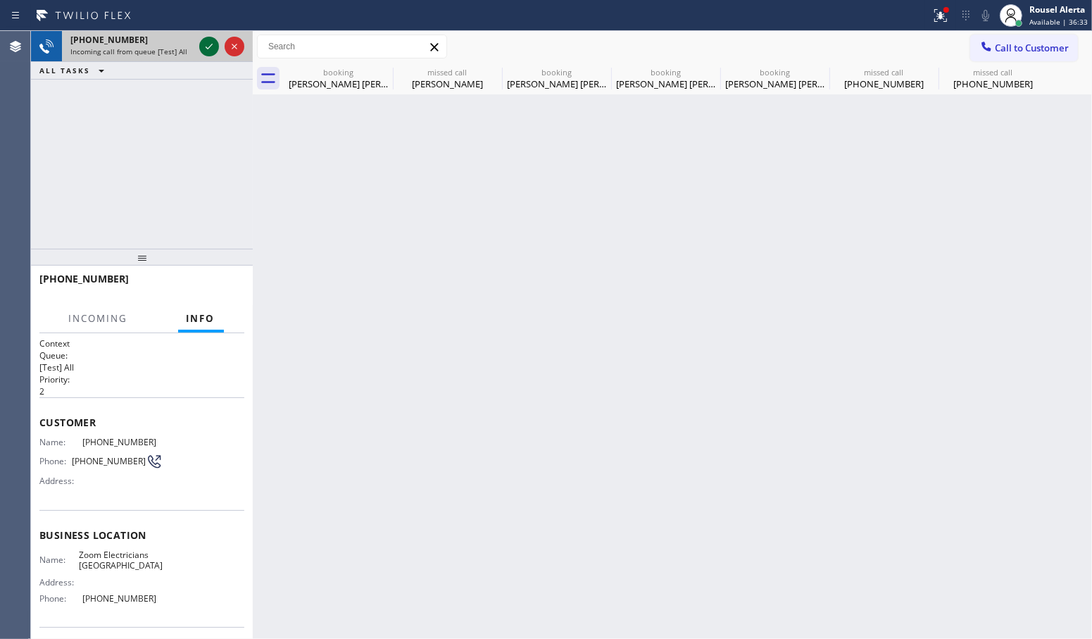
click at [204, 43] on icon at bounding box center [209, 46] width 17 height 17
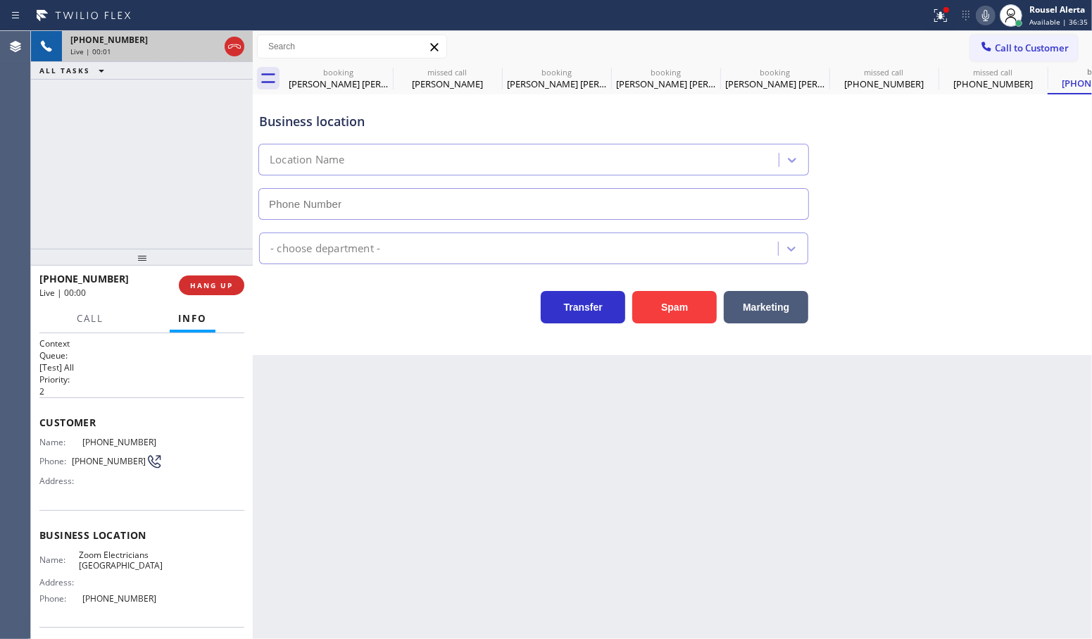
type input "(310) 928-6178"
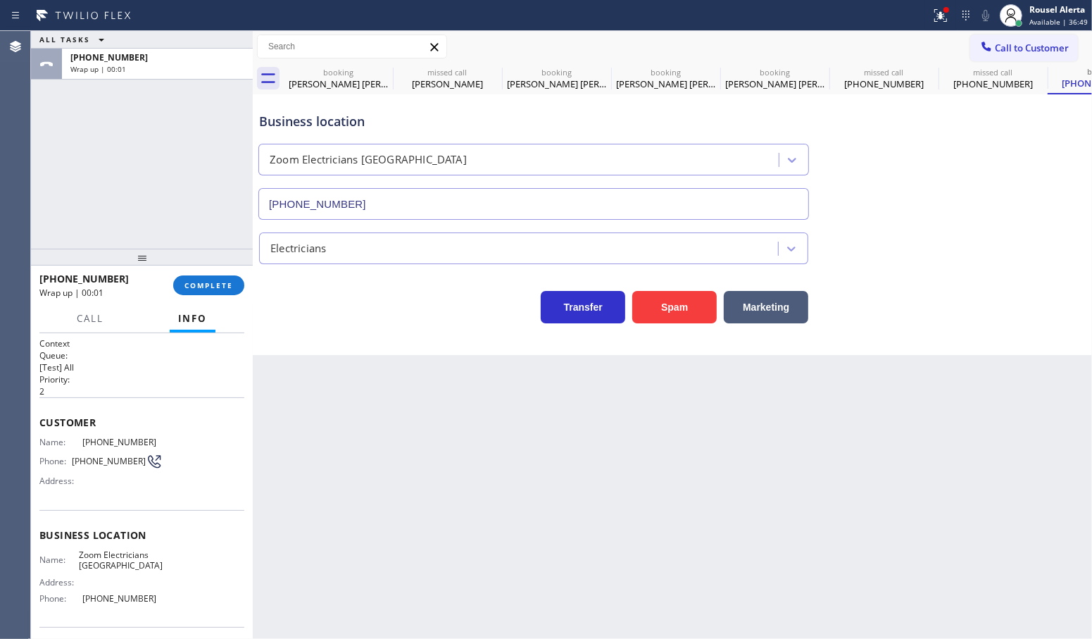
click at [107, 96] on div "ALL TASKS ALL TASKS ACTIVE TASKS TASKS IN WRAP UP +13102458927 Wrap up | 00:01" at bounding box center [142, 140] width 222 height 218
click at [201, 280] on span "COMPLETE" at bounding box center [209, 285] width 49 height 10
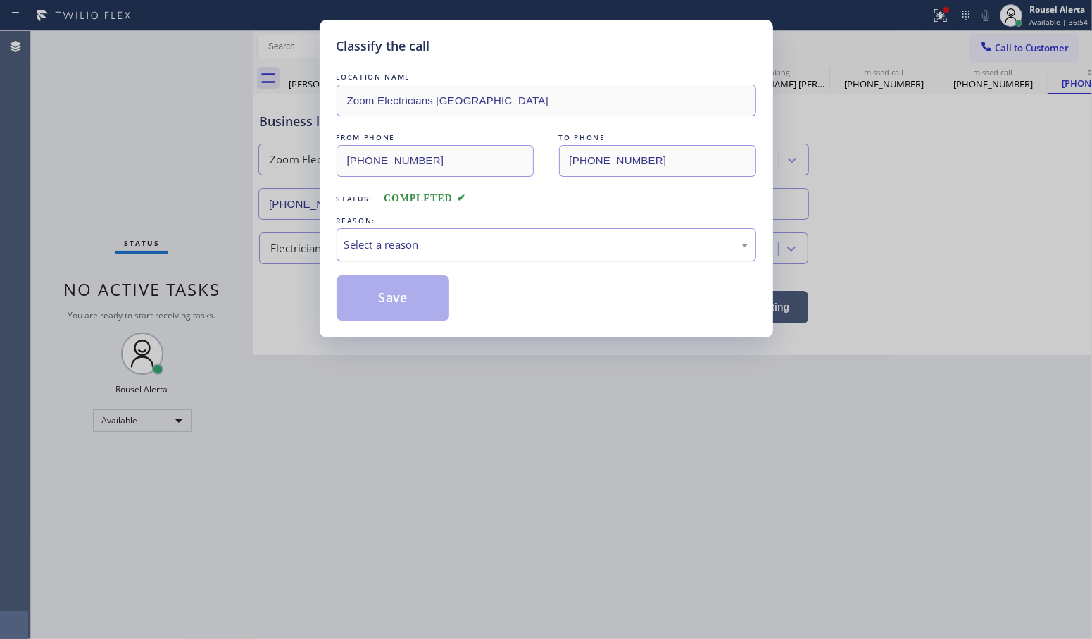
click at [363, 251] on div "Select a reason" at bounding box center [546, 245] width 404 height 16
click at [393, 311] on button "Save" at bounding box center [393, 297] width 113 height 45
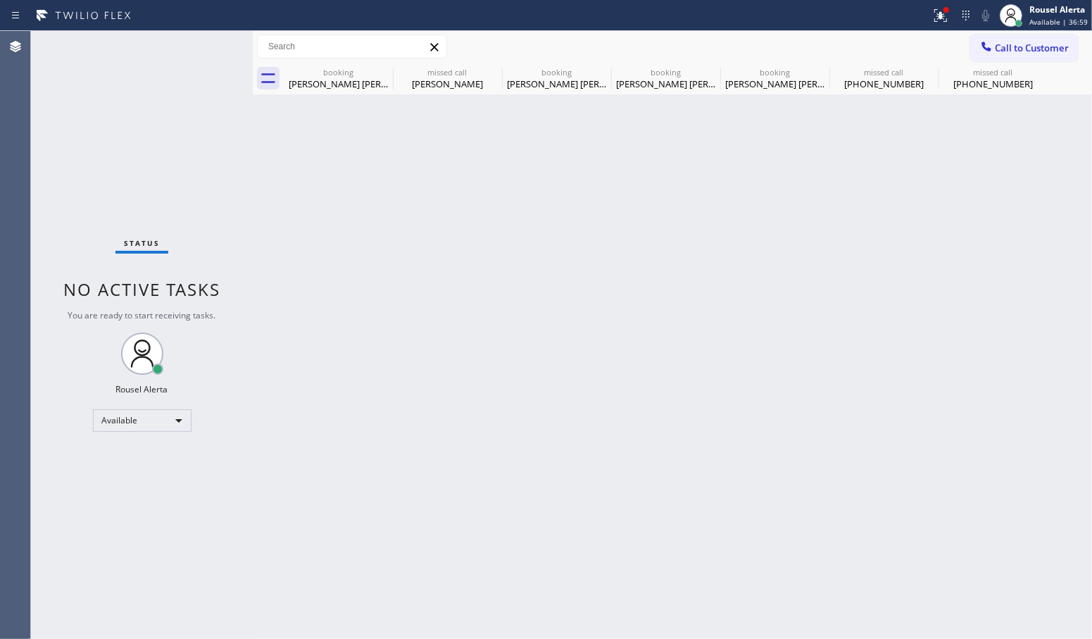
click at [396, 163] on div "Back to Dashboard Change Sender ID Customers Technicians Select a contact Outbo…" at bounding box center [672, 335] width 839 height 608
click at [385, 71] on icon at bounding box center [383, 71] width 17 height 17
type input "[PHONE_NUMBER]"
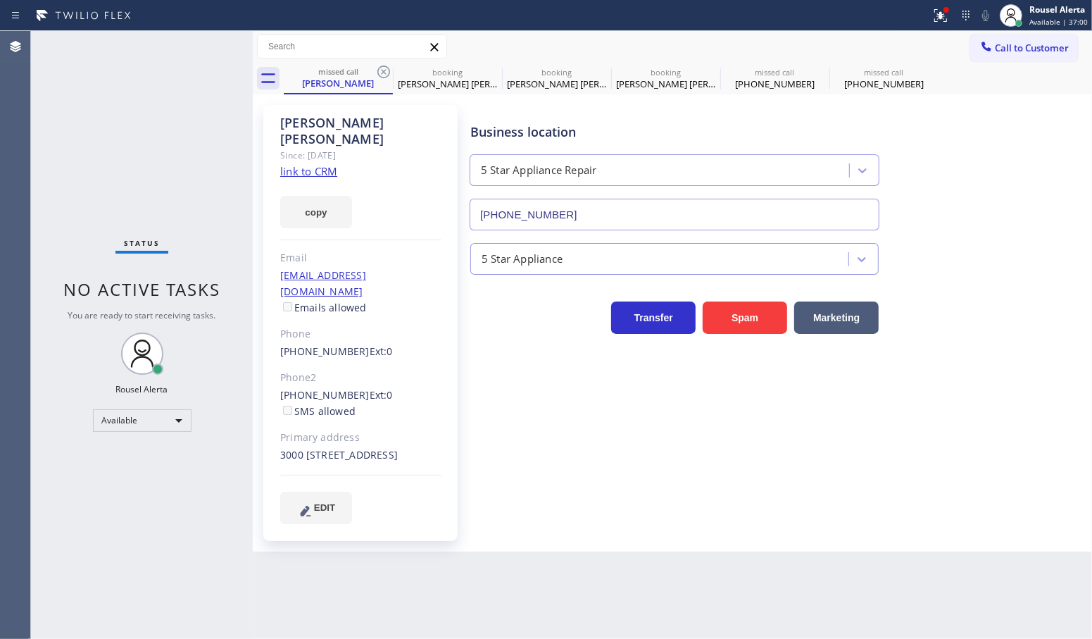
click at [385, 71] on icon at bounding box center [383, 71] width 17 height 17
type input "[PHONE_NUMBER]"
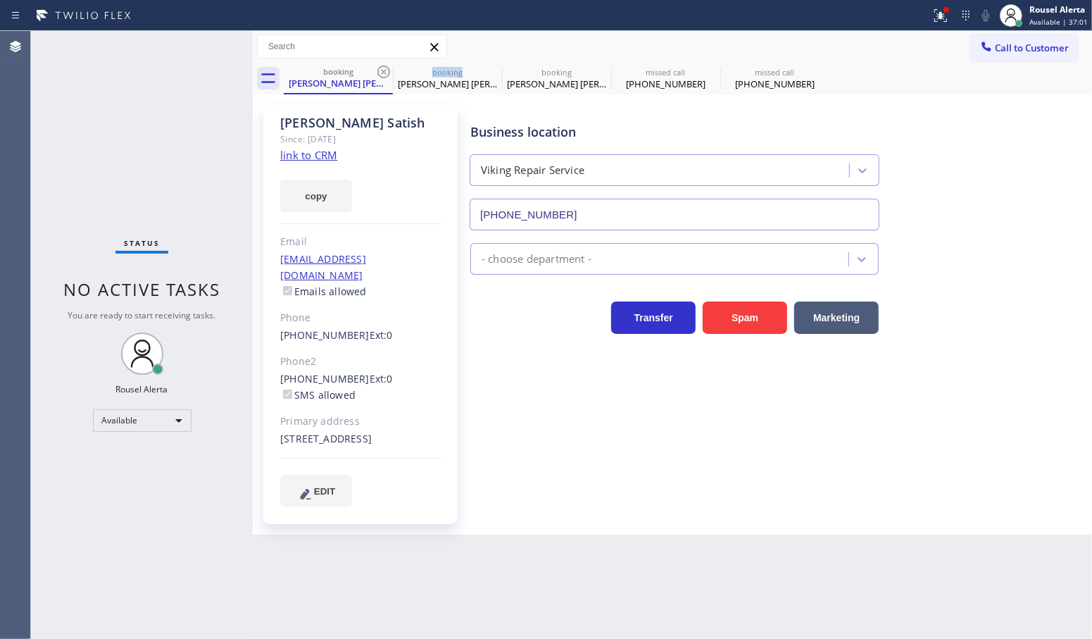
click at [385, 71] on icon at bounding box center [383, 71] width 17 height 17
click at [487, 71] on icon at bounding box center [493, 71] width 13 height 13
click at [384, 71] on icon at bounding box center [383, 71] width 13 height 13
click at [487, 70] on icon at bounding box center [493, 71] width 13 height 13
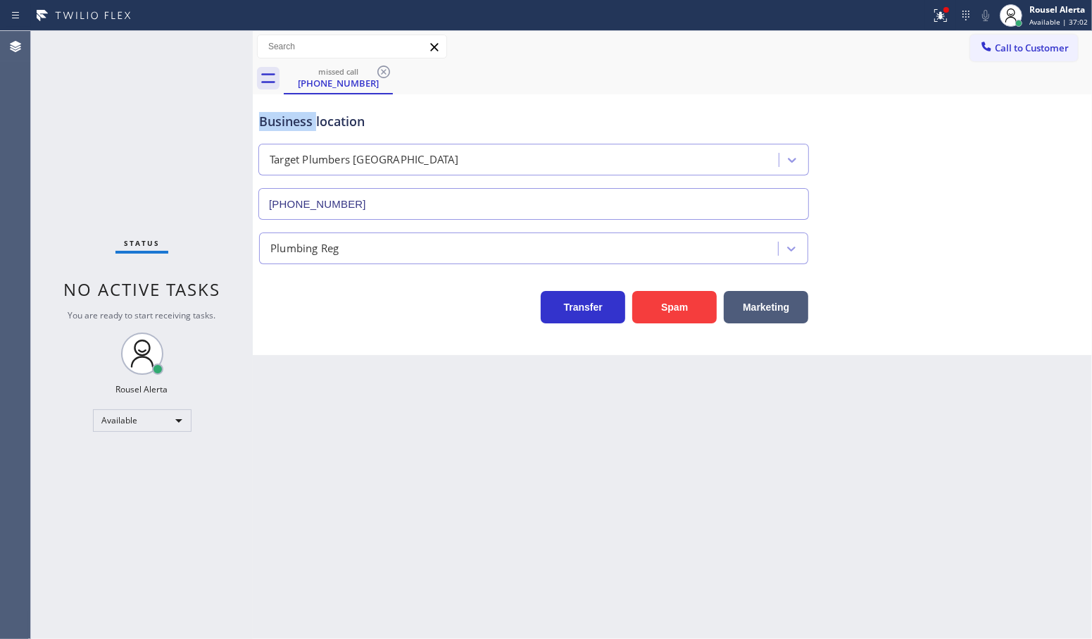
click at [382, 70] on icon at bounding box center [383, 71] width 13 height 13
click at [382, 70] on div "missed call (425) 476-7951" at bounding box center [688, 79] width 808 height 32
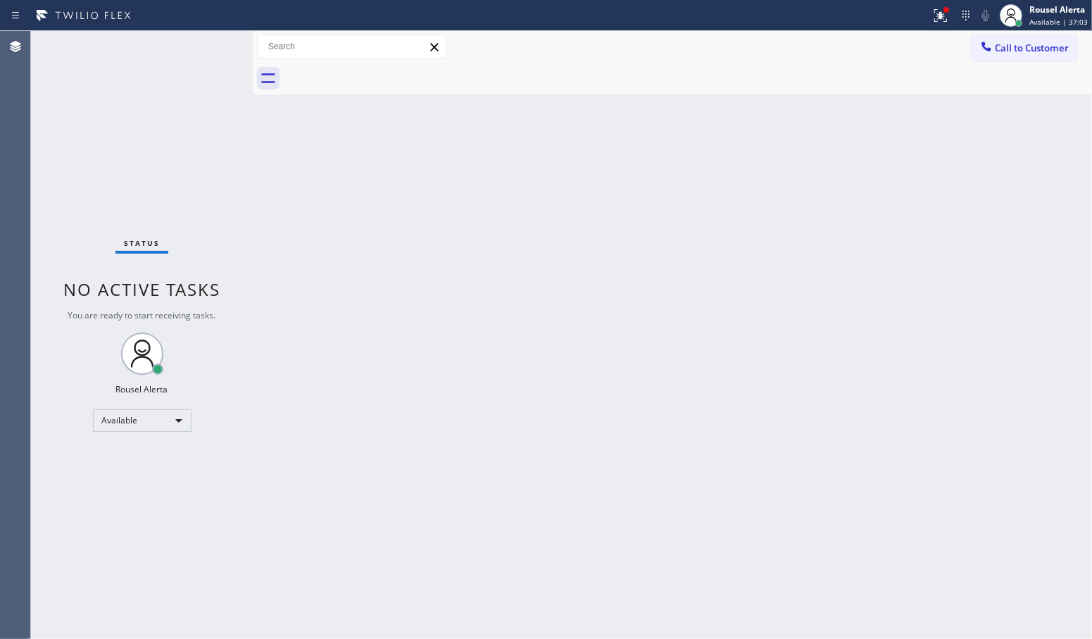
click at [500, 335] on div "Back to Dashboard Change Sender ID Customers Technicians Select a contact Outbo…" at bounding box center [672, 335] width 839 height 608
click at [361, 157] on div "Back to Dashboard Change Sender ID Customers Technicians Select a contact Outbo…" at bounding box center [672, 335] width 839 height 608
click at [544, 333] on div "Back to Dashboard Change Sender ID Customers Technicians Select a contact Outbo…" at bounding box center [672, 335] width 839 height 608
click at [451, 313] on div "Back to Dashboard Change Sender ID Customers Technicians Select a contact Outbo…" at bounding box center [672, 335] width 839 height 608
click at [940, 16] on icon at bounding box center [940, 15] width 17 height 17
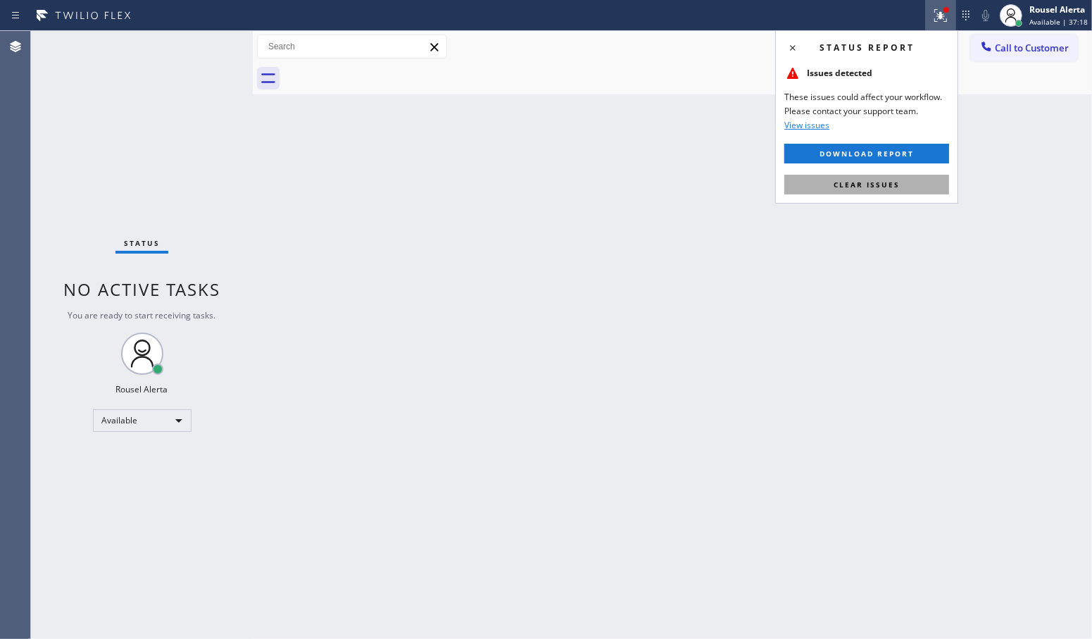
click at [882, 191] on button "Clear issues" at bounding box center [866, 185] width 165 height 20
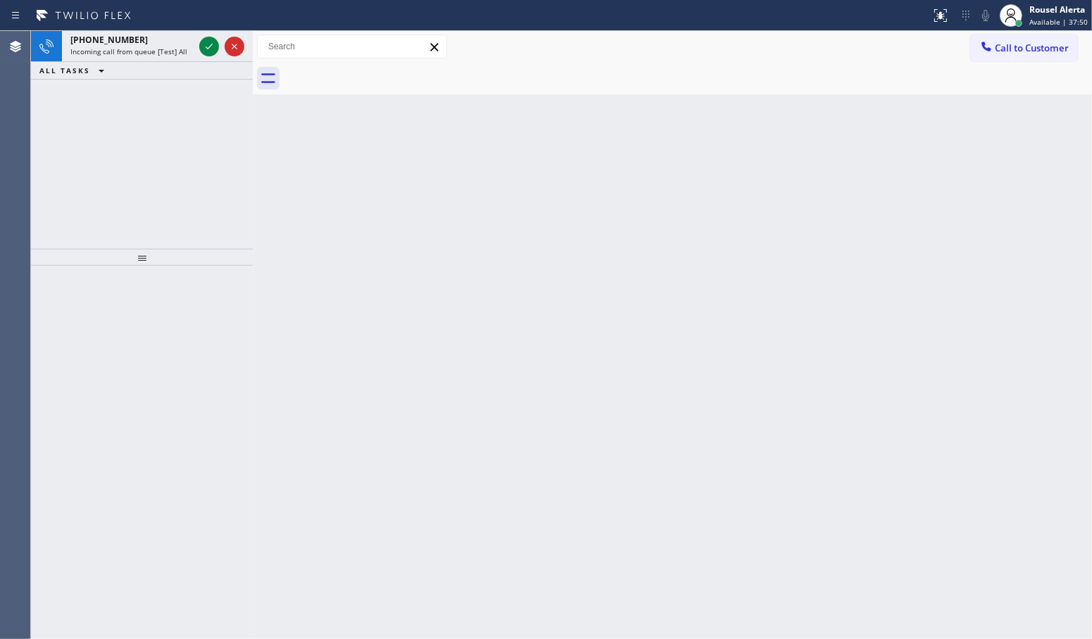
click at [132, 111] on div "+16029098791 Incoming call from queue [Test] All ALL TASKS ALL TASKS ACTIVE TAS…" at bounding box center [142, 140] width 222 height 218
click at [148, 53] on span "Incoming call from queue [Test] All" at bounding box center [128, 51] width 117 height 10
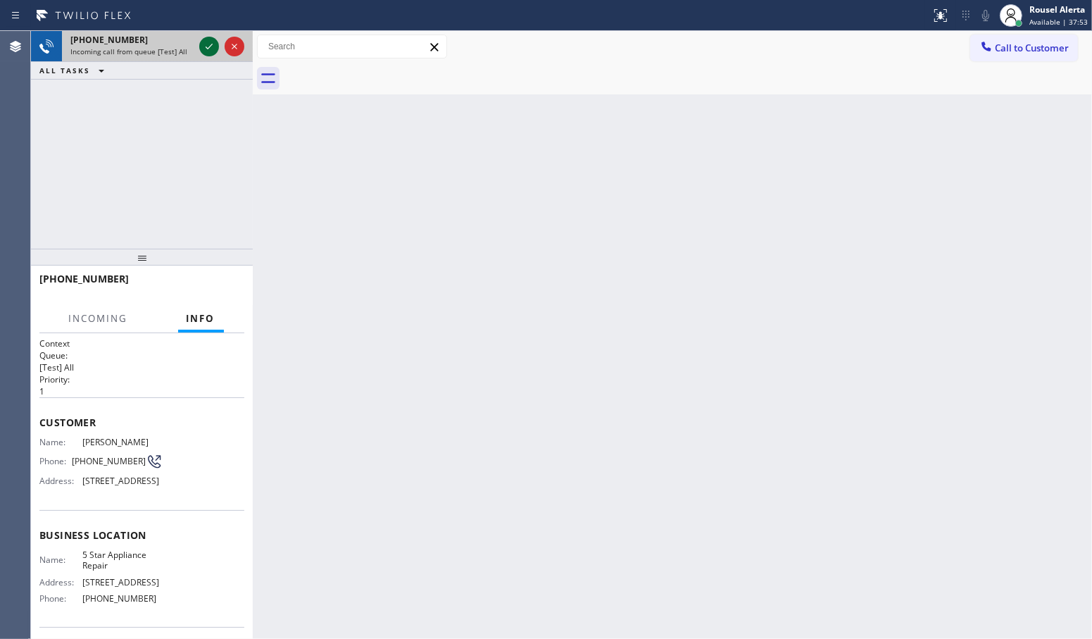
click at [206, 49] on icon at bounding box center [209, 46] width 17 height 17
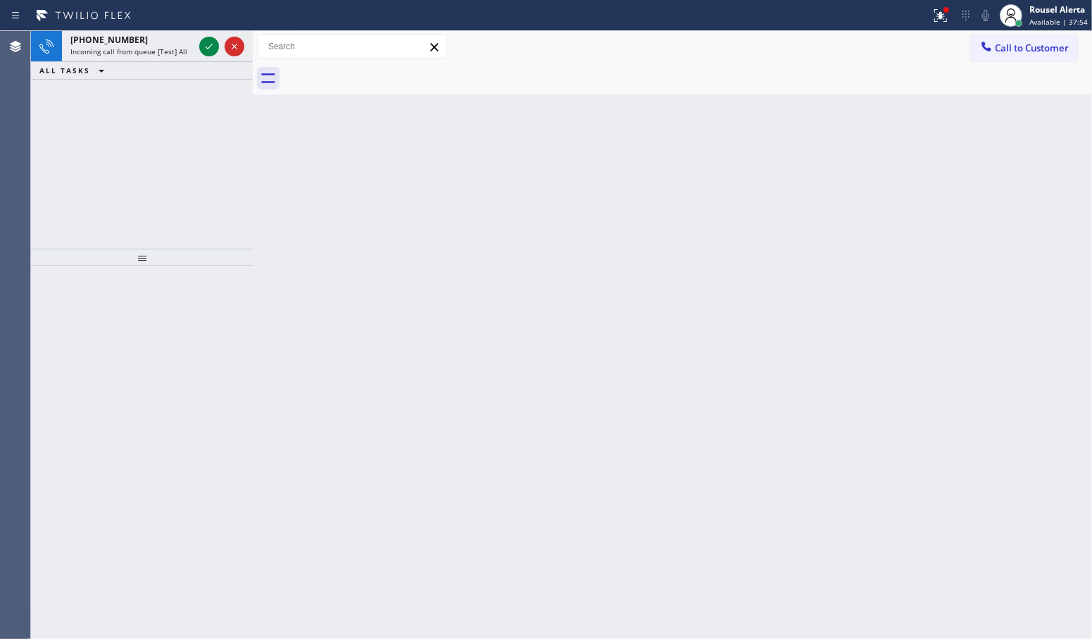
drag, startPoint x: 493, startPoint y: 521, endPoint x: 413, endPoint y: 357, distance: 182.7
click at [491, 508] on div "Back to Dashboard Change Sender ID Customers Technicians Select a contact Outbo…" at bounding box center [672, 335] width 839 height 608
click at [163, 46] on span "Incoming call from queue [Test] All" at bounding box center [128, 51] width 117 height 10
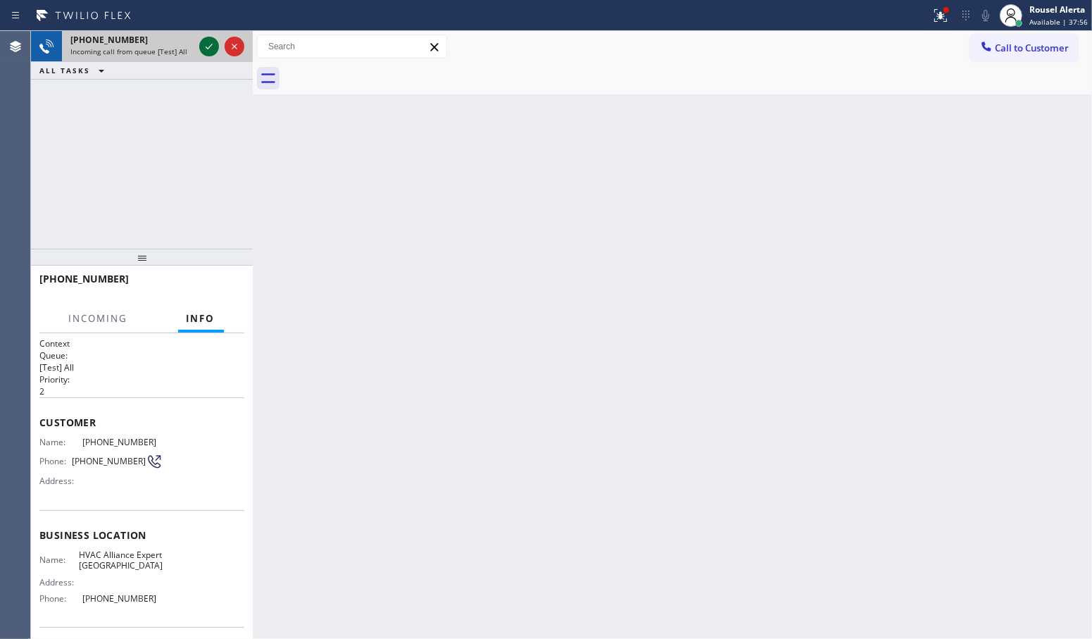
click at [201, 48] on icon at bounding box center [209, 46] width 17 height 17
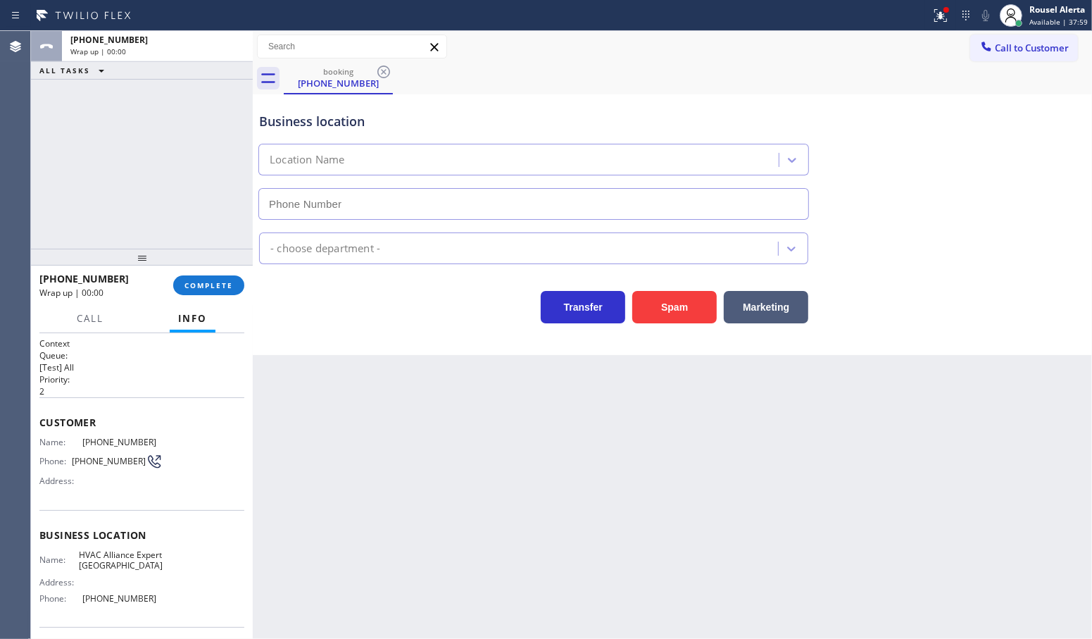
type input "(786) 465-5241"
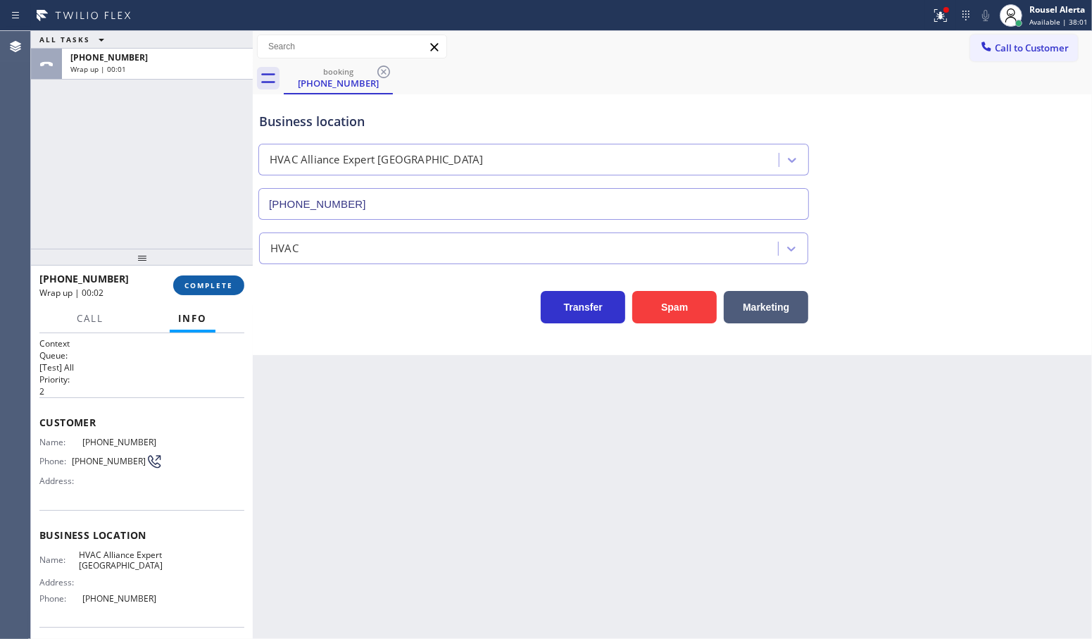
click at [211, 286] on span "COMPLETE" at bounding box center [209, 285] width 49 height 10
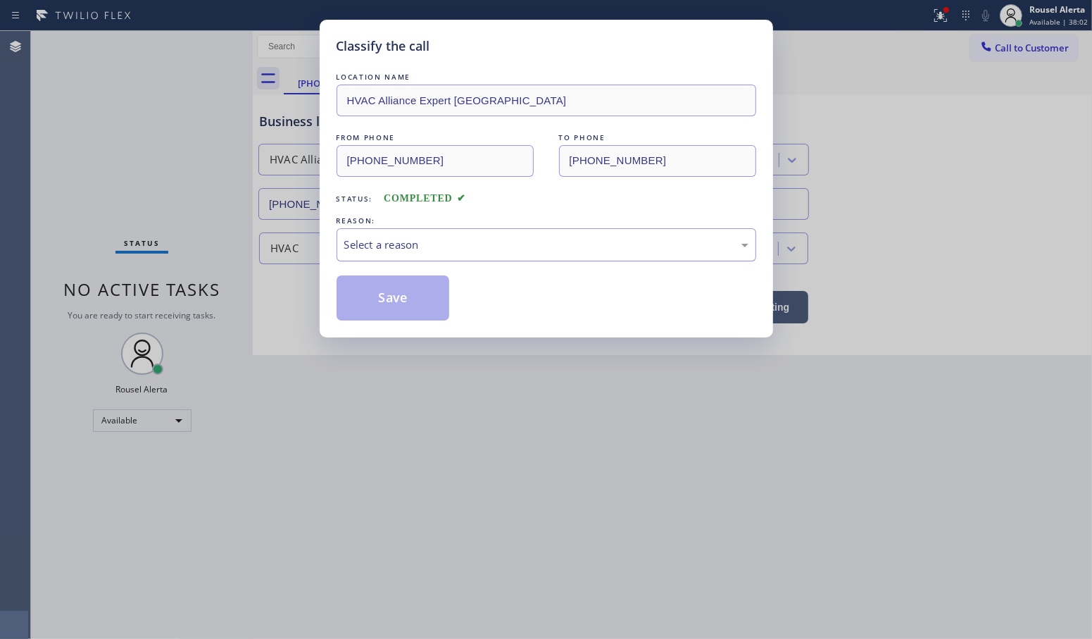
click at [475, 250] on div "Select a reason" at bounding box center [546, 245] width 404 height 16
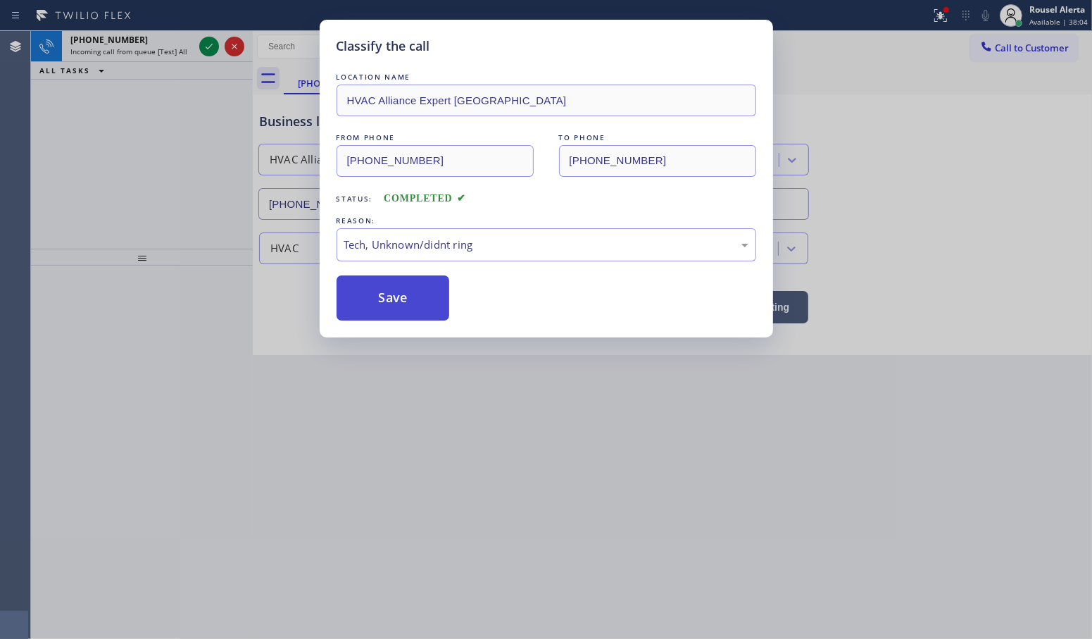
click at [384, 279] on button "Save" at bounding box center [393, 297] width 113 height 45
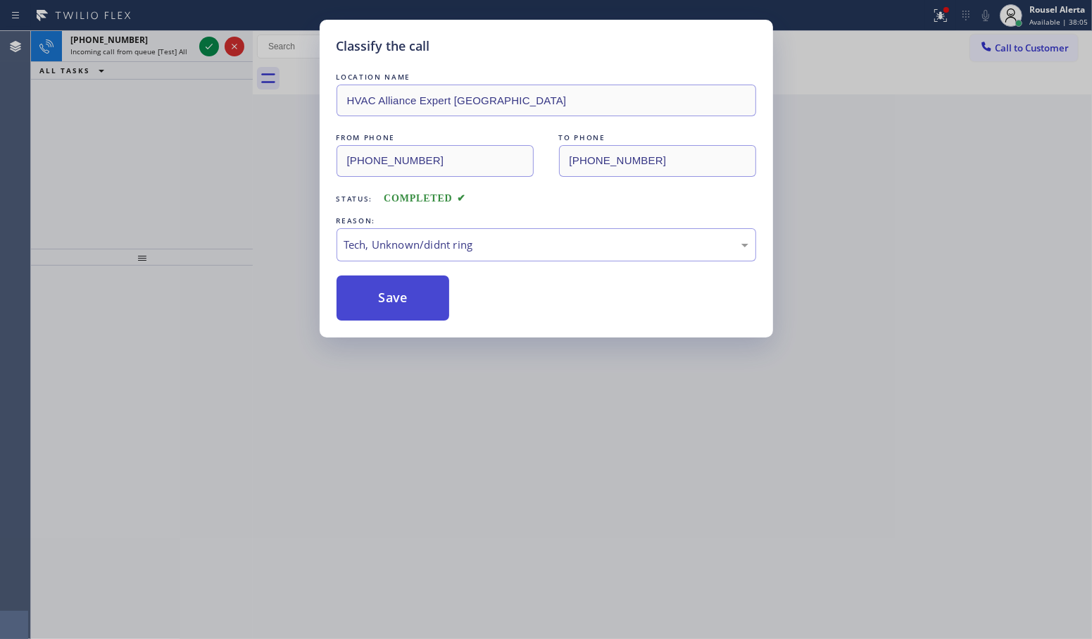
click at [385, 283] on button "Save" at bounding box center [393, 297] width 113 height 45
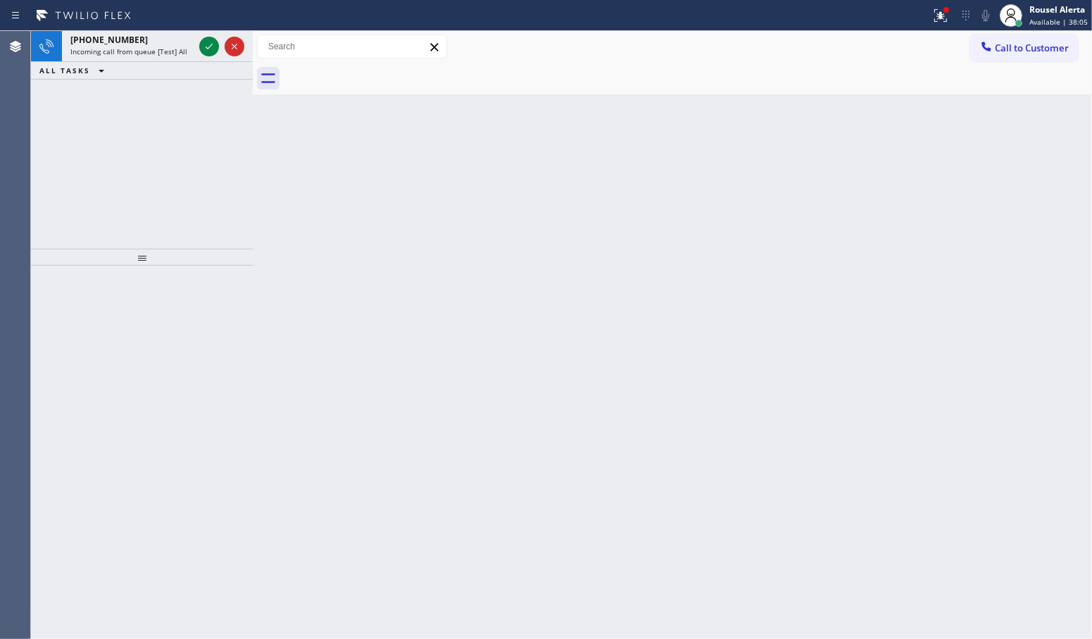
click at [392, 293] on div "Back to Dashboard Change Sender ID Customers Technicians Select a contact Outbo…" at bounding box center [672, 335] width 839 height 608
drag, startPoint x: 163, startPoint y: 48, endPoint x: 174, endPoint y: 48, distance: 11.3
click at [162, 48] on span "Incoming call from queue [Test] All" at bounding box center [128, 51] width 117 height 10
click at [203, 51] on icon at bounding box center [209, 46] width 17 height 17
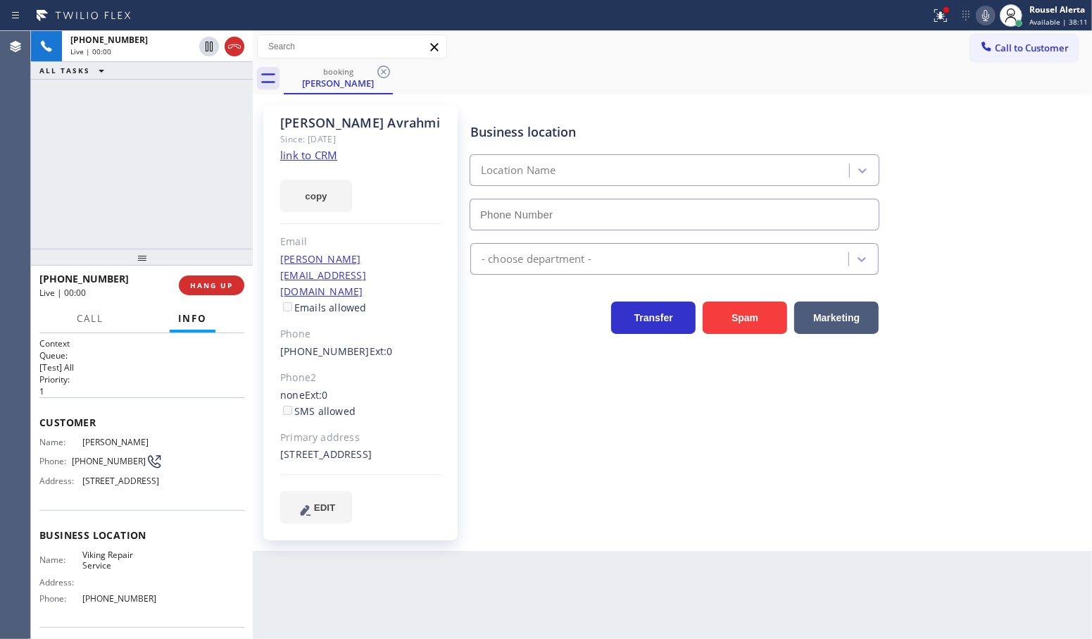
type input "(669) 201-8532"
click at [330, 159] on link "link to CRM" at bounding box center [308, 155] width 57 height 14
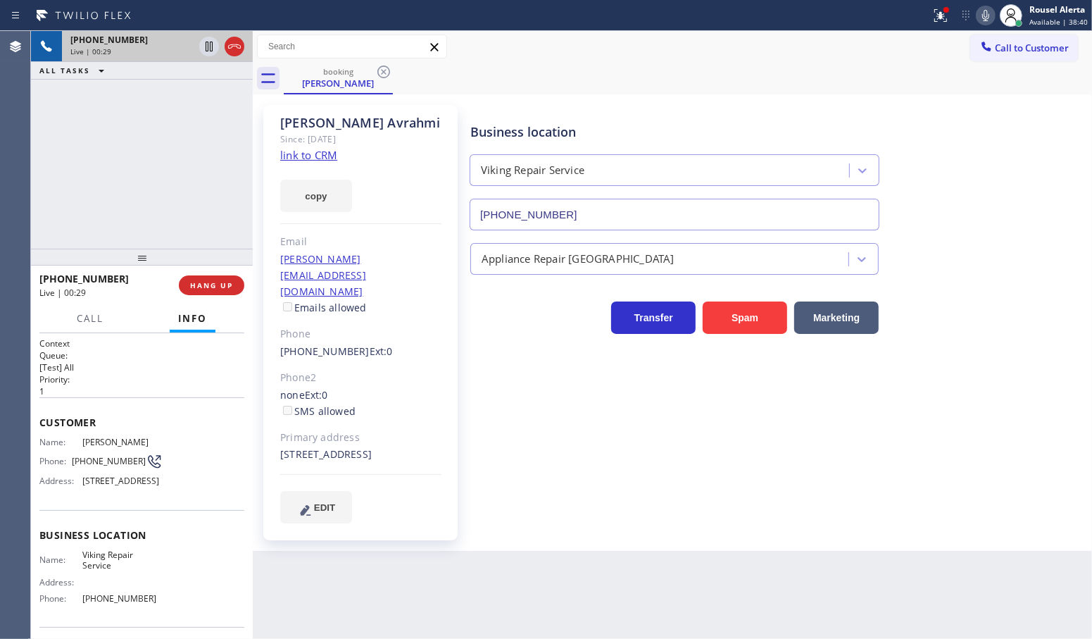
click at [201, 55] on div at bounding box center [221, 46] width 51 height 31
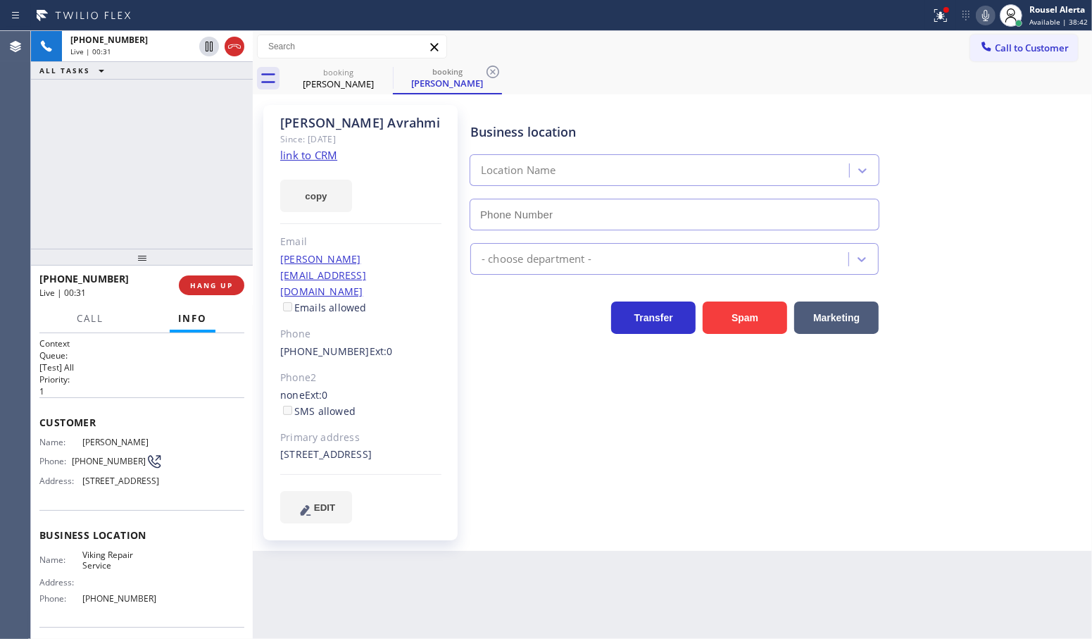
type input "(669) 201-8532"
drag, startPoint x: 988, startPoint y: 21, endPoint x: 965, endPoint y: 14, distance: 24.3
click at [988, 21] on icon at bounding box center [985, 15] width 17 height 17
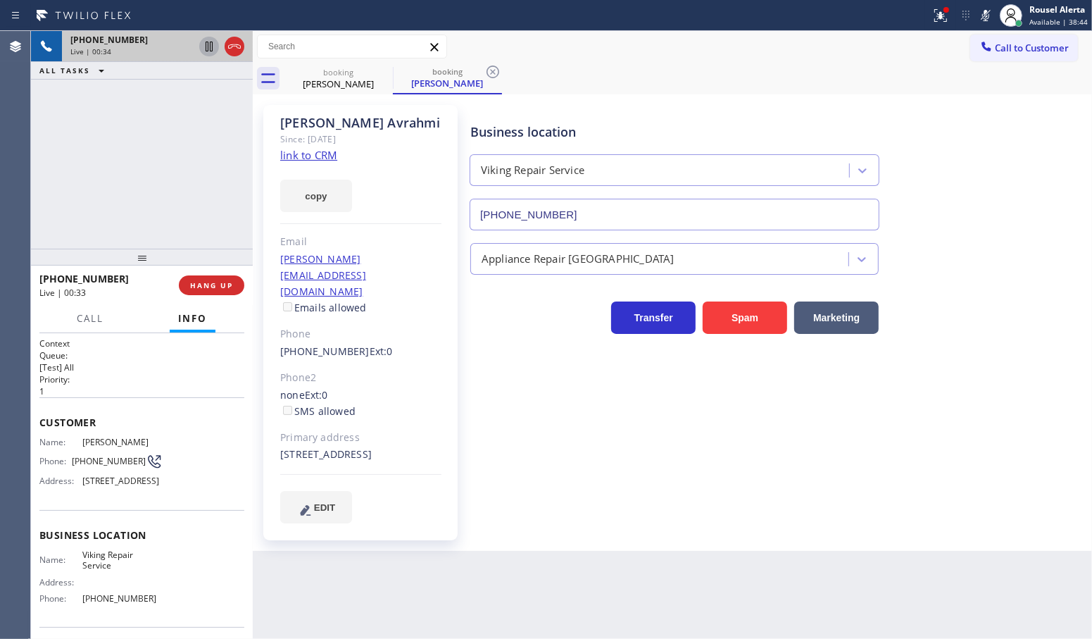
click at [213, 44] on icon at bounding box center [209, 46] width 17 height 17
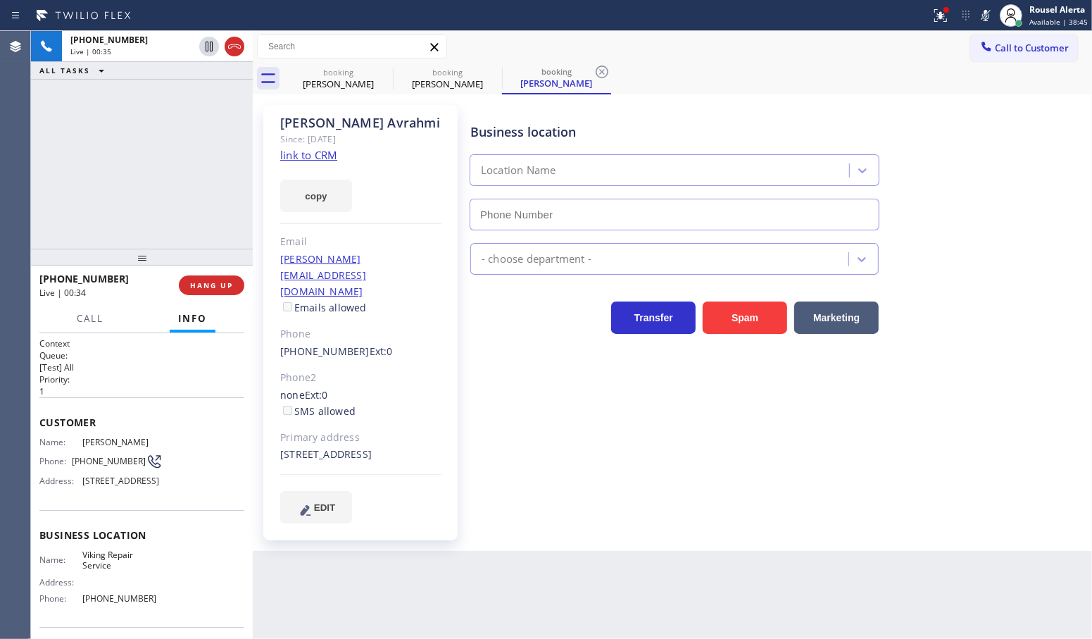
type input "(669) 201-8532"
click at [190, 96] on div "+16508684484 Live | 03:12 ALL TASKS ALL TASKS ACTIVE TASKS TASKS IN WRAP UP" at bounding box center [142, 140] width 222 height 218
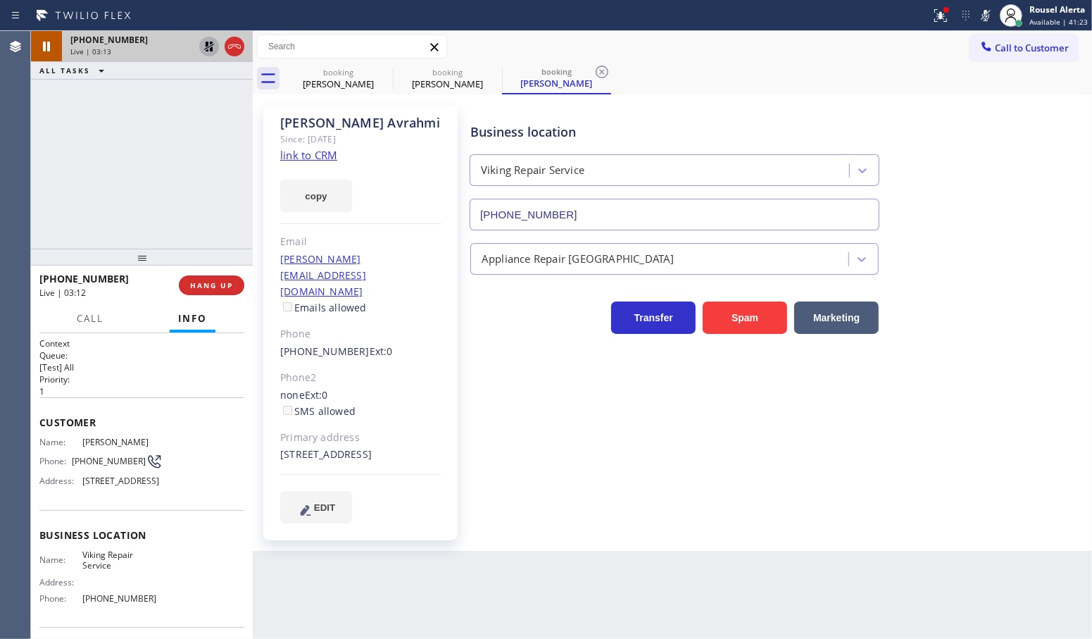
click at [202, 51] on icon at bounding box center [209, 46] width 17 height 17
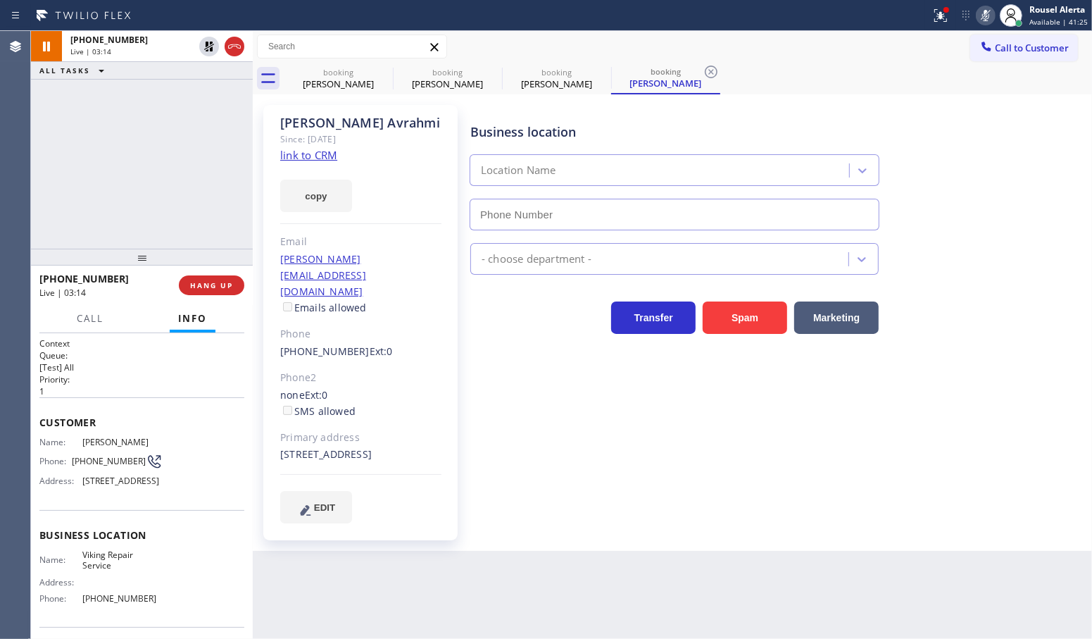
click at [992, 14] on icon at bounding box center [985, 15] width 17 height 17
type input "(669) 201-8532"
click at [201, 121] on div "+16508684484 Live | 03:42 ALL TASKS ALL TASKS ACTIVE TASKS TASKS IN WRAP UP" at bounding box center [142, 140] width 222 height 218
click at [407, 583] on div "Back to Dashboard Change Sender ID Customers Technicians Select a contact Outbo…" at bounding box center [672, 335] width 839 height 608
click at [192, 188] on div "+16508684484 Live | 03:43 ALL TASKS ALL TASKS ACTIVE TASKS TASKS IN WRAP UP" at bounding box center [142, 140] width 222 height 218
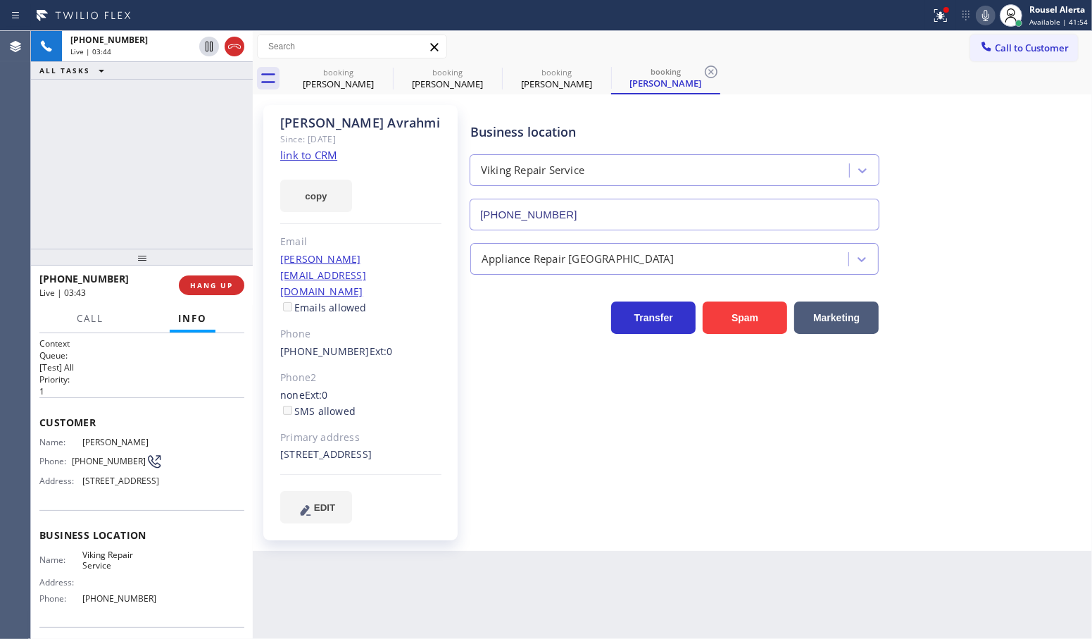
drag, startPoint x: 366, startPoint y: 587, endPoint x: 296, endPoint y: 371, distance: 226.7
click at [368, 585] on div "Back to Dashboard Change Sender ID Customers Technicians Select a contact Outbo…" at bounding box center [672, 335] width 839 height 608
click at [187, 170] on div "+16508684484 Live | 03:44 ALL TASKS ALL TASKS ACTIVE TASKS TASKS IN WRAP UP" at bounding box center [142, 140] width 222 height 218
click at [357, 574] on div "Back to Dashboard Change Sender ID Customers Technicians Select a contact Outbo…" at bounding box center [672, 335] width 839 height 608
click at [189, 224] on div "+16508684484 Live | 03:46 ALL TASKS ALL TASKS ACTIVE TASKS TASKS IN WRAP UP" at bounding box center [142, 140] width 222 height 218
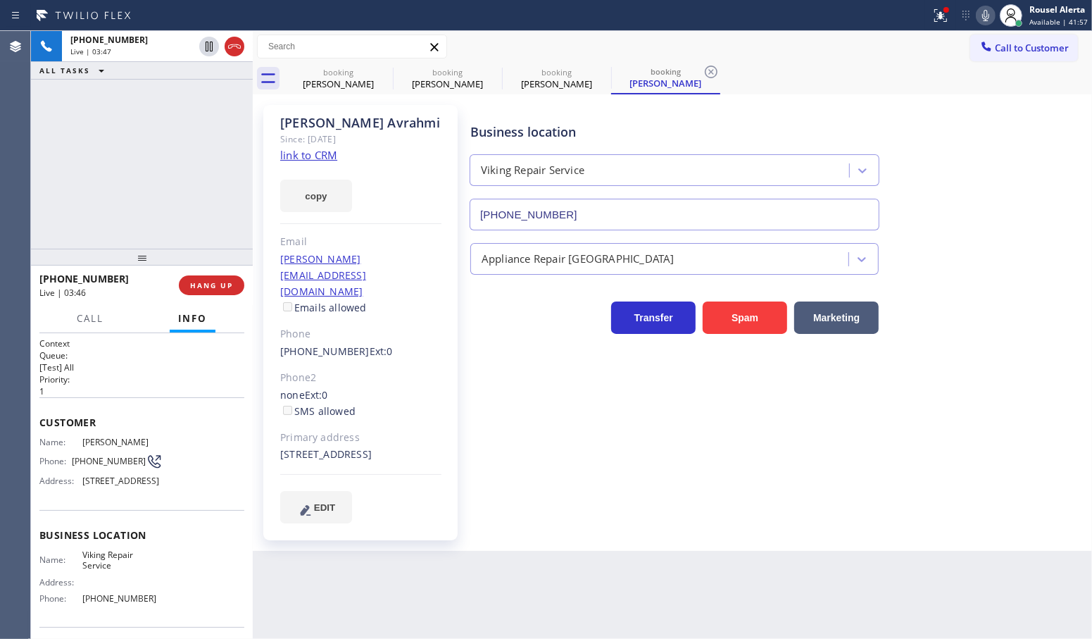
click at [340, 611] on div "Back to Dashboard Change Sender ID Customers Technicians Select a contact Outbo…" at bounding box center [672, 335] width 839 height 608
click at [196, 202] on div "+16508684484 Live | 03:47 ALL TASKS ALL TASKS ACTIVE TASKS TASKS IN WRAP UP" at bounding box center [142, 140] width 222 height 218
click at [813, 589] on div "Back to Dashboard Change Sender ID Customers Technicians Select a contact Outbo…" at bounding box center [672, 335] width 839 height 608
click at [1072, 26] on div "Rousel Alerta Available | 42:04" at bounding box center [1059, 15] width 65 height 25
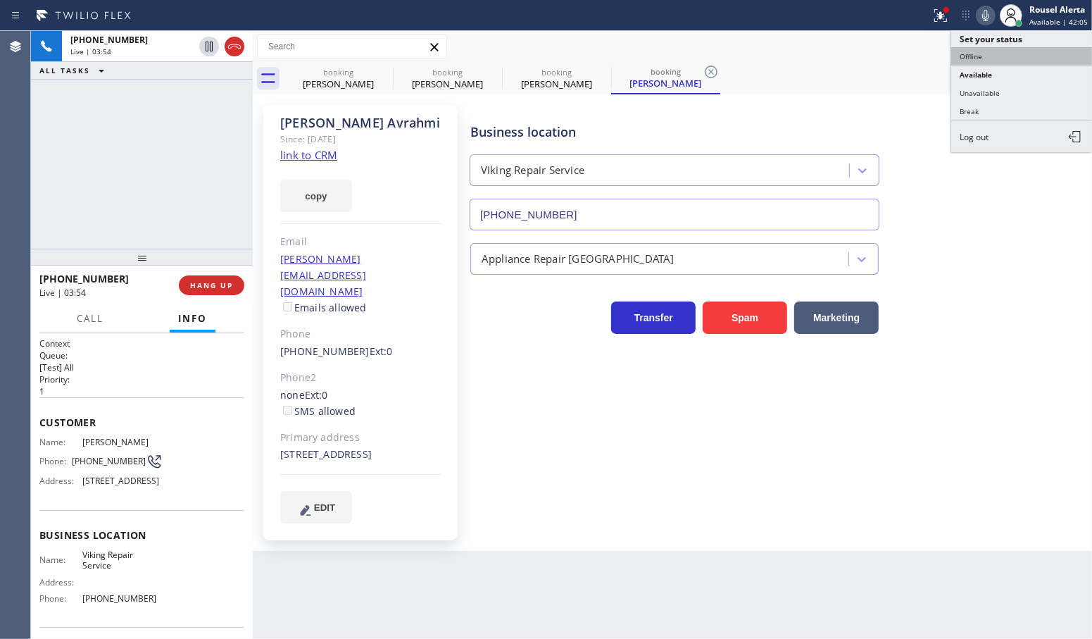
click at [1040, 55] on button "Offline" at bounding box center [1021, 56] width 141 height 18
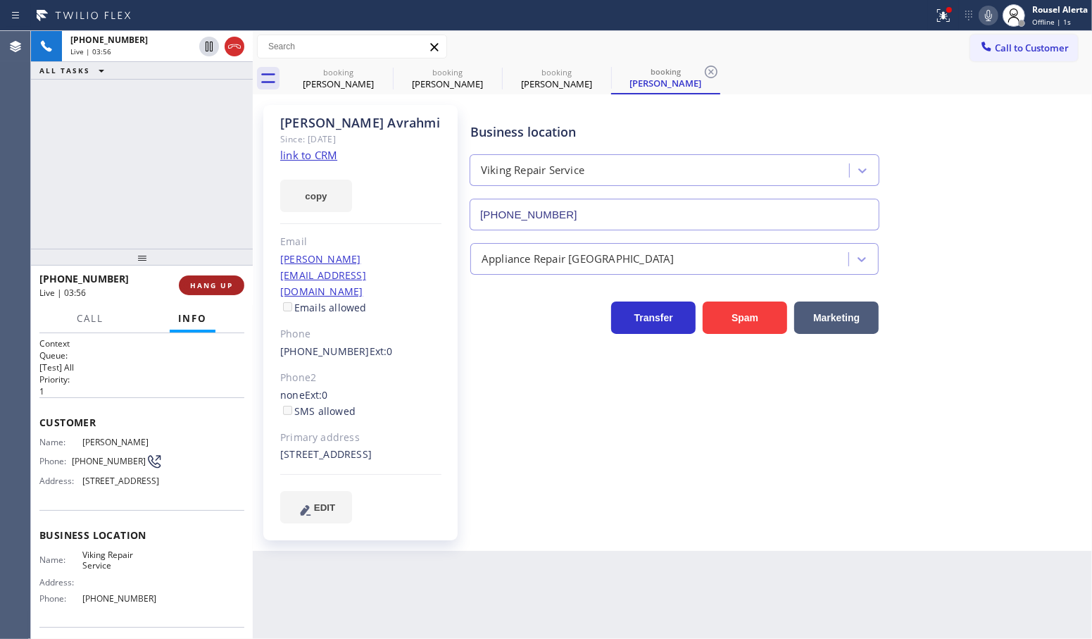
click at [232, 291] on button "HANG UP" at bounding box center [211, 285] width 65 height 20
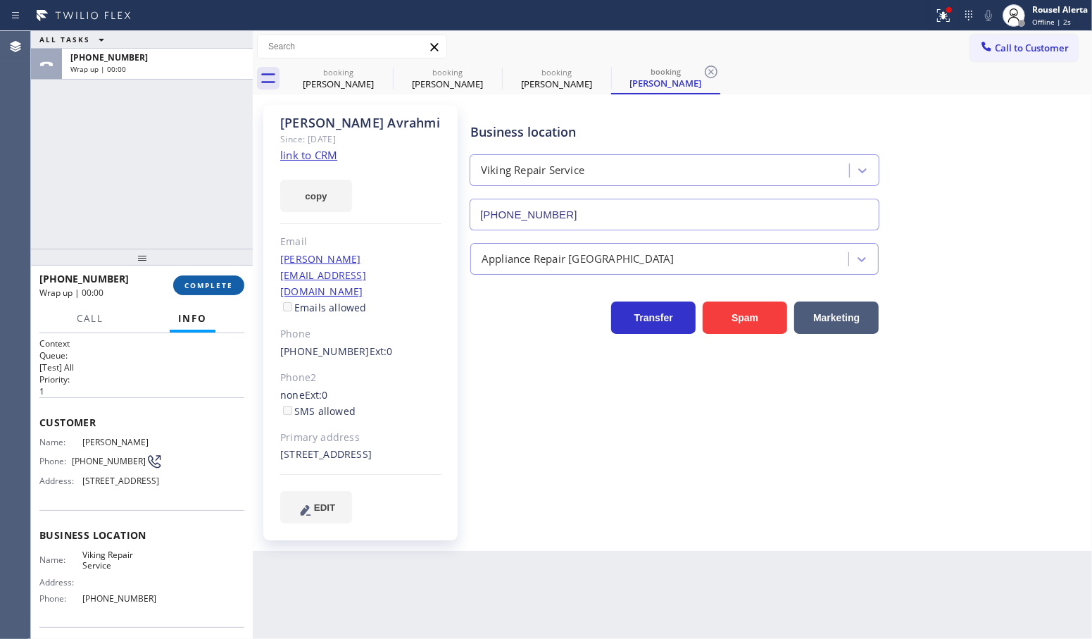
click at [219, 291] on button "COMPLETE" at bounding box center [208, 285] width 71 height 20
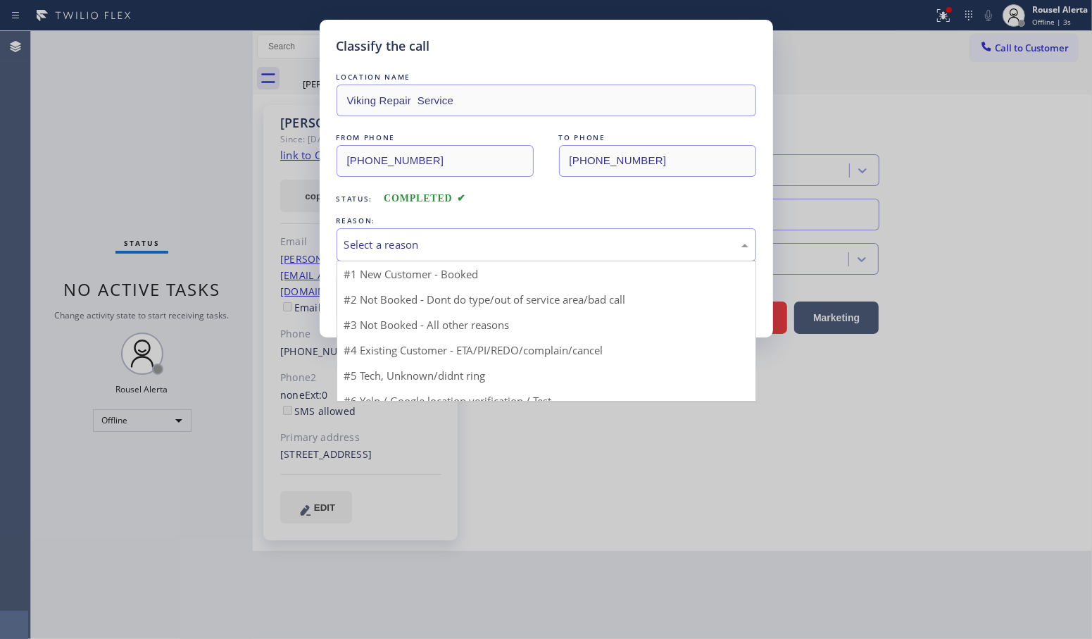
click at [470, 248] on div "Select a reason" at bounding box center [546, 245] width 404 height 16
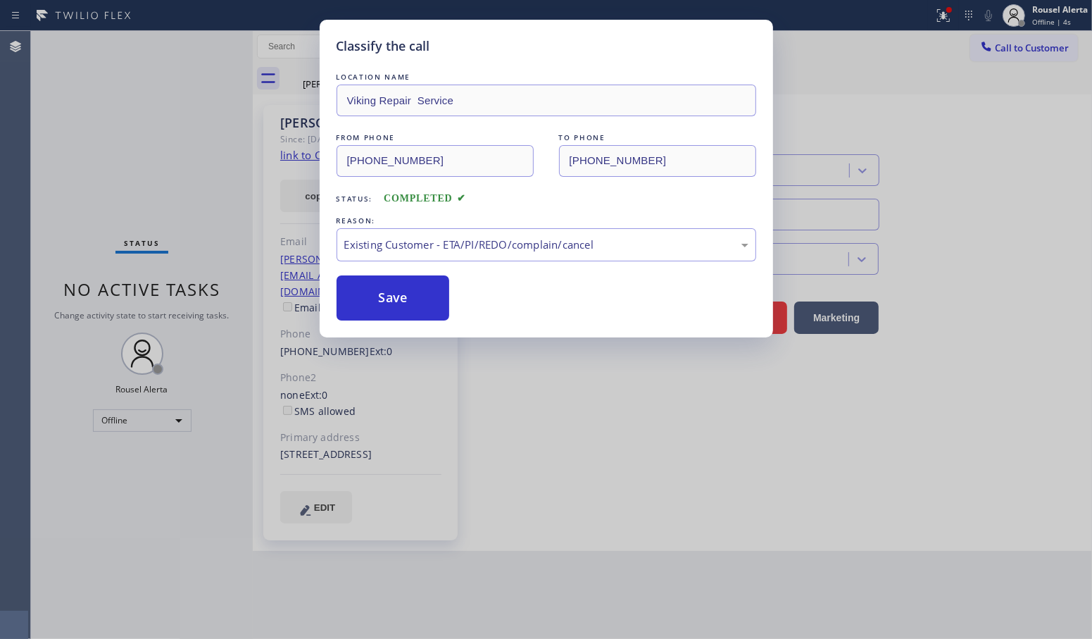
drag, startPoint x: 488, startPoint y: 315, endPoint x: 477, endPoint y: 318, distance: 11.5
click at [400, 297] on button "Save" at bounding box center [393, 297] width 113 height 45
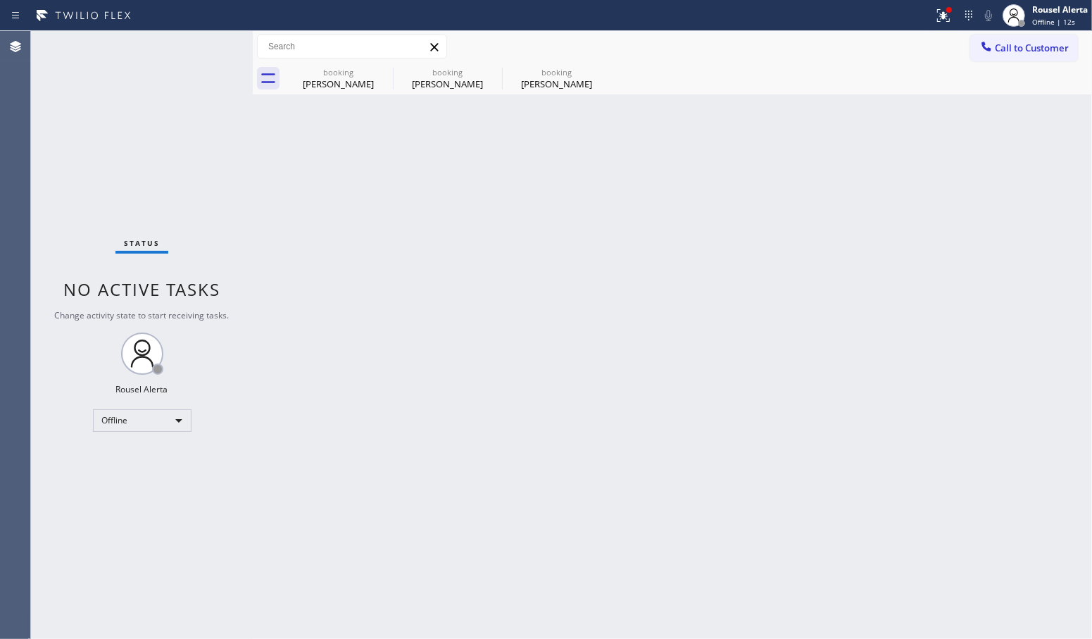
click at [715, 118] on div "Back to Dashboard Change Sender ID Customers Technicians Select a contact Outbo…" at bounding box center [672, 335] width 839 height 608
click at [454, 131] on div "Back to Dashboard Change Sender ID Customers Technicians Select a contact Outbo…" at bounding box center [672, 335] width 839 height 608
click at [1050, 18] on span "Offline | 33s" at bounding box center [1053, 22] width 43 height 10
drag, startPoint x: 1037, startPoint y: 125, endPoint x: 1023, endPoint y: 139, distance: 19.9
click at [1037, 127] on button "Log out" at bounding box center [1021, 136] width 141 height 31
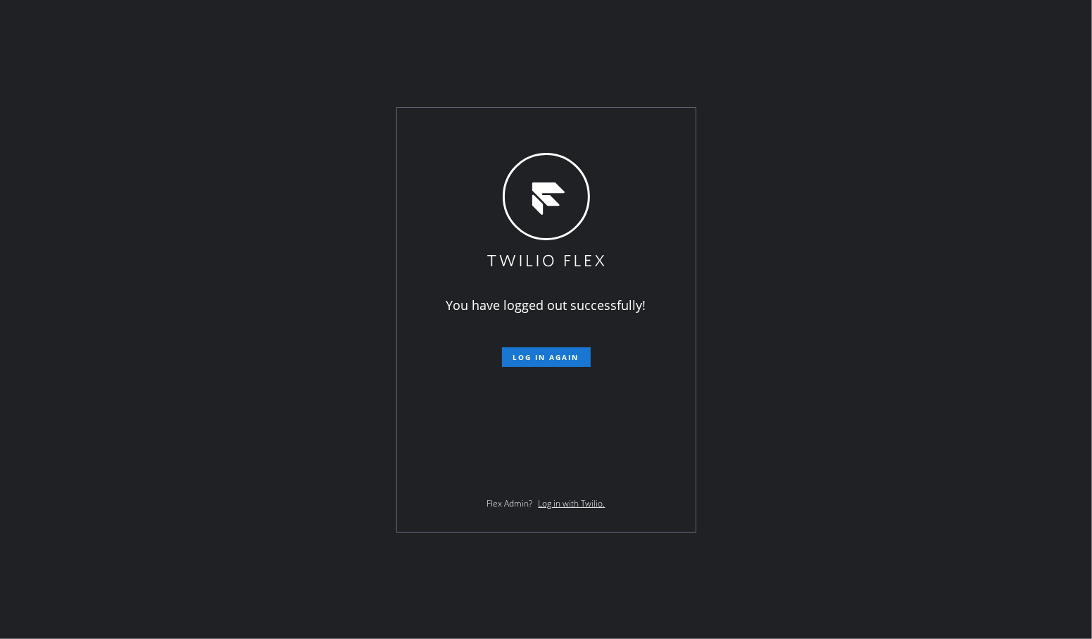
click at [851, 96] on div "You have logged out successfully! Log in again Flex Admin? Log in with Twilio." at bounding box center [546, 319] width 1092 height 639
